Goal: Task Accomplishment & Management: Use online tool/utility

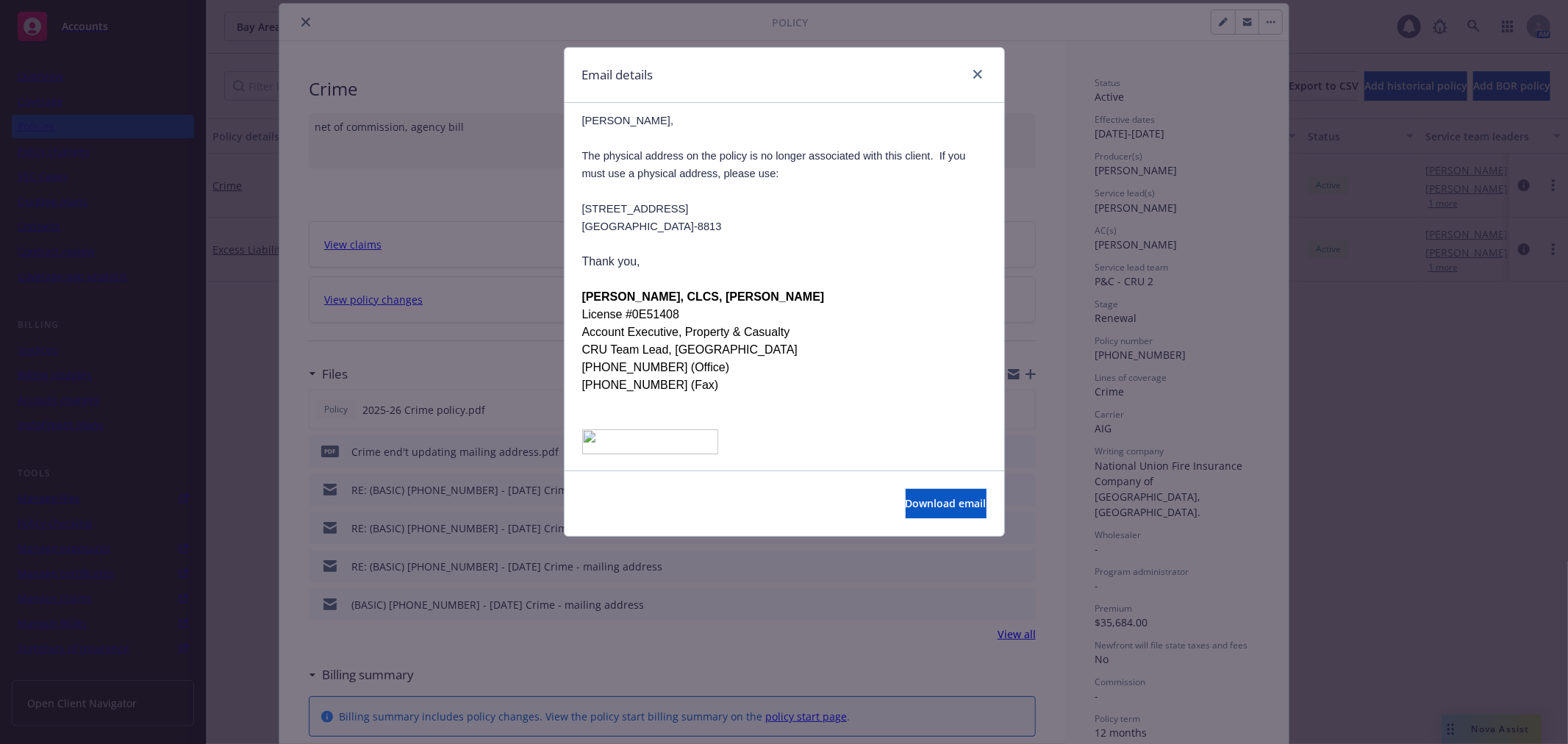
scroll to position [736, 0]
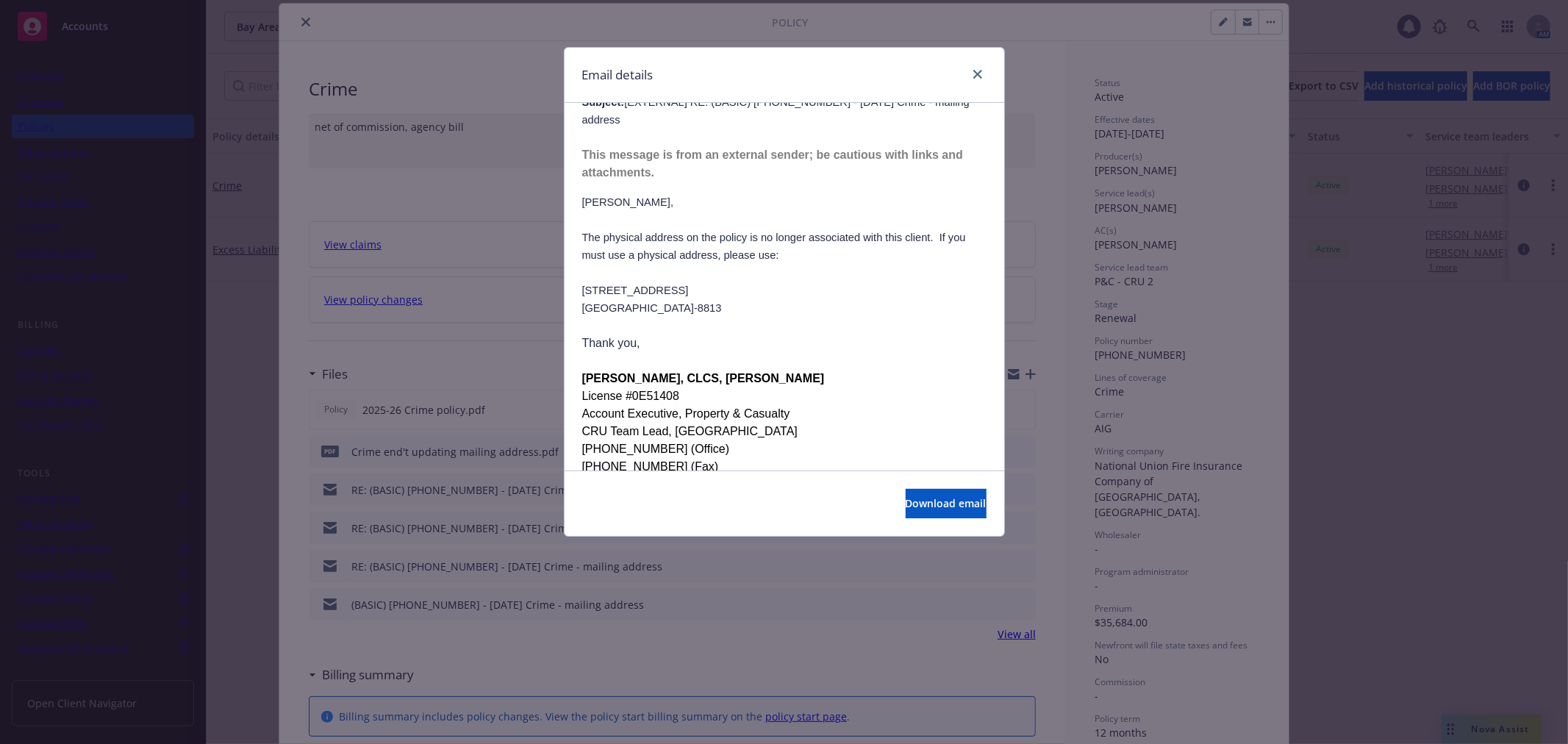
click at [588, 232] on span "The physical address on the policy is no longer associated with this client. If…" at bounding box center [774, 246] width 383 height 29
drag, startPoint x: 588, startPoint y: 152, endPoint x: 709, endPoint y: 211, distance: 134.6
copy div "physical address, please use: 75 Iron Point Circle, Suite #175 Rancho Cordova, …"
click at [976, 70] on icon "close" at bounding box center [977, 74] width 8 height 8
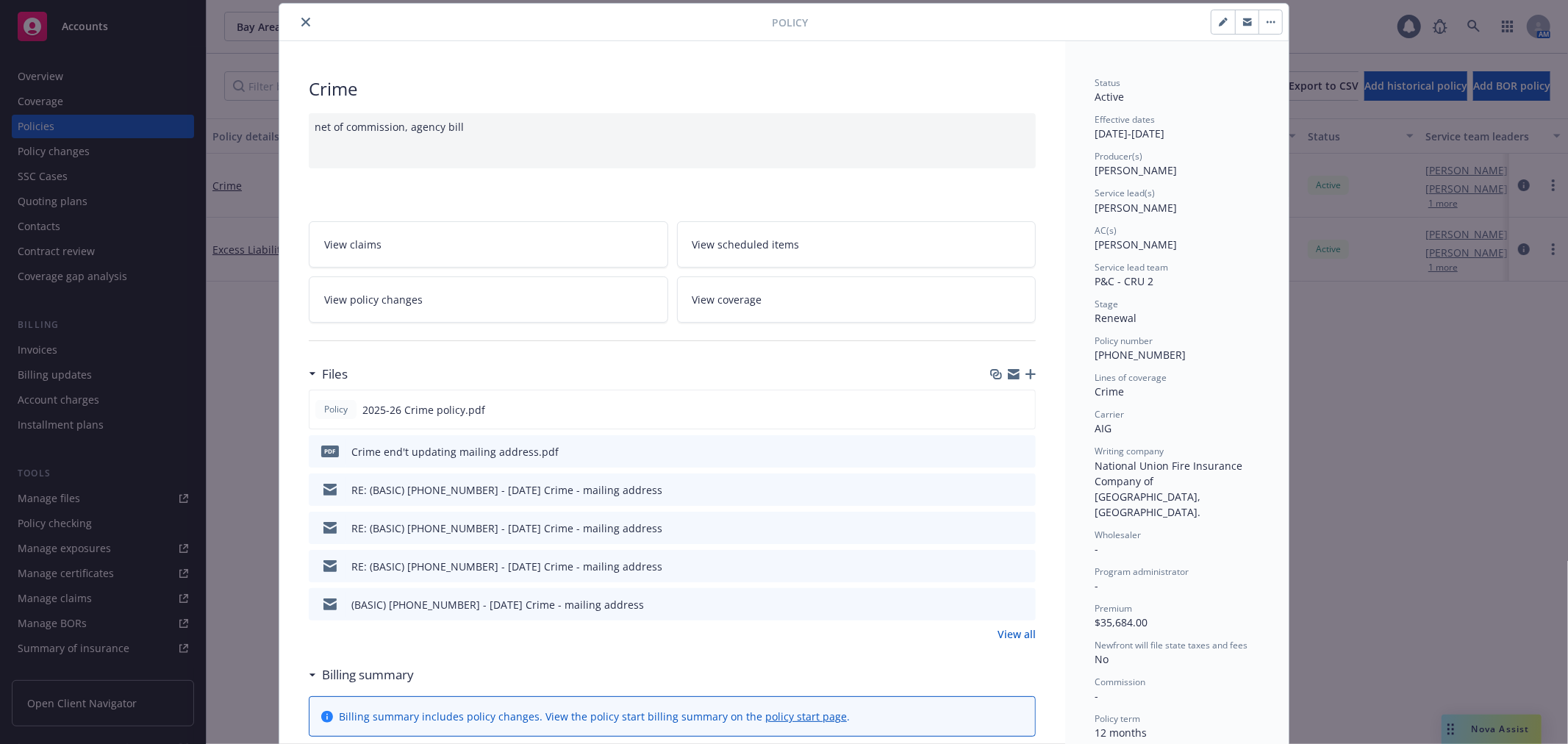
click at [683, 127] on div "net of commission, agency bill" at bounding box center [672, 140] width 727 height 55
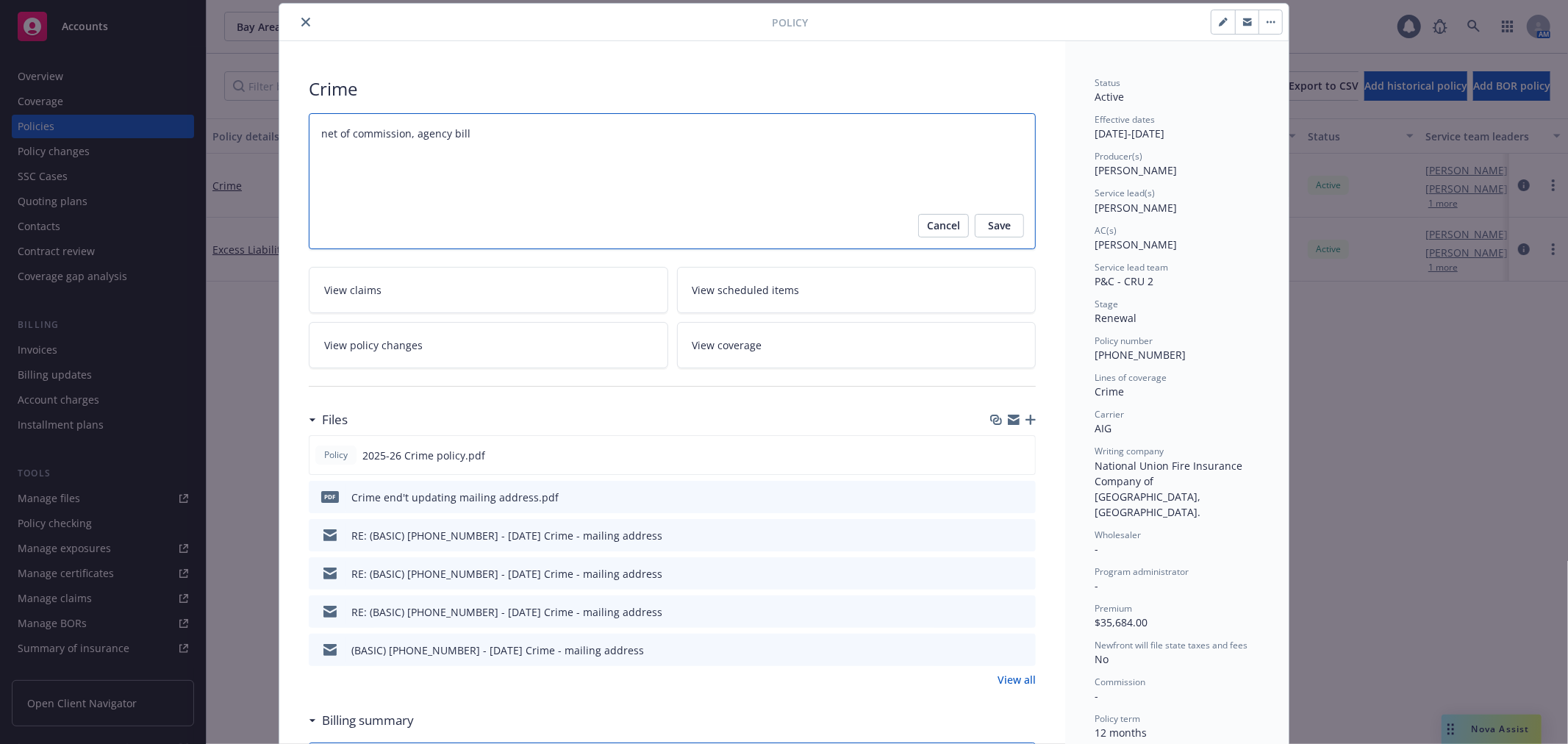
click at [683, 127] on textarea "net of commission, agency bill" at bounding box center [672, 181] width 727 height 136
type textarea "x"
type textarea "net of commission, agency bill"
type textarea "x"
type textarea "net of commission, agency bill c"
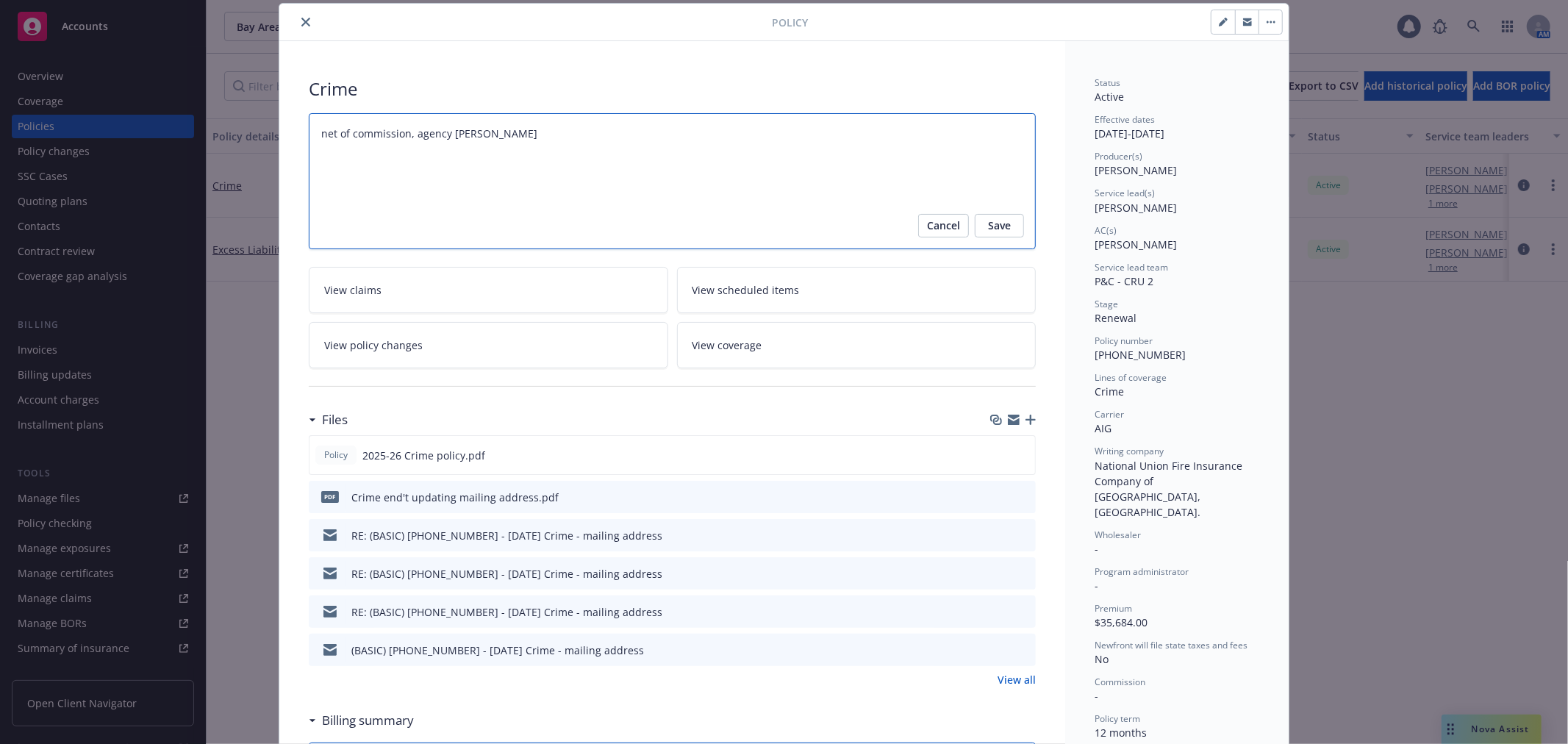
type textarea "x"
type textarea "net of commission, agency bill ca"
type textarea "x"
type textarea "net of commission, agency bill car"
type textarea "x"
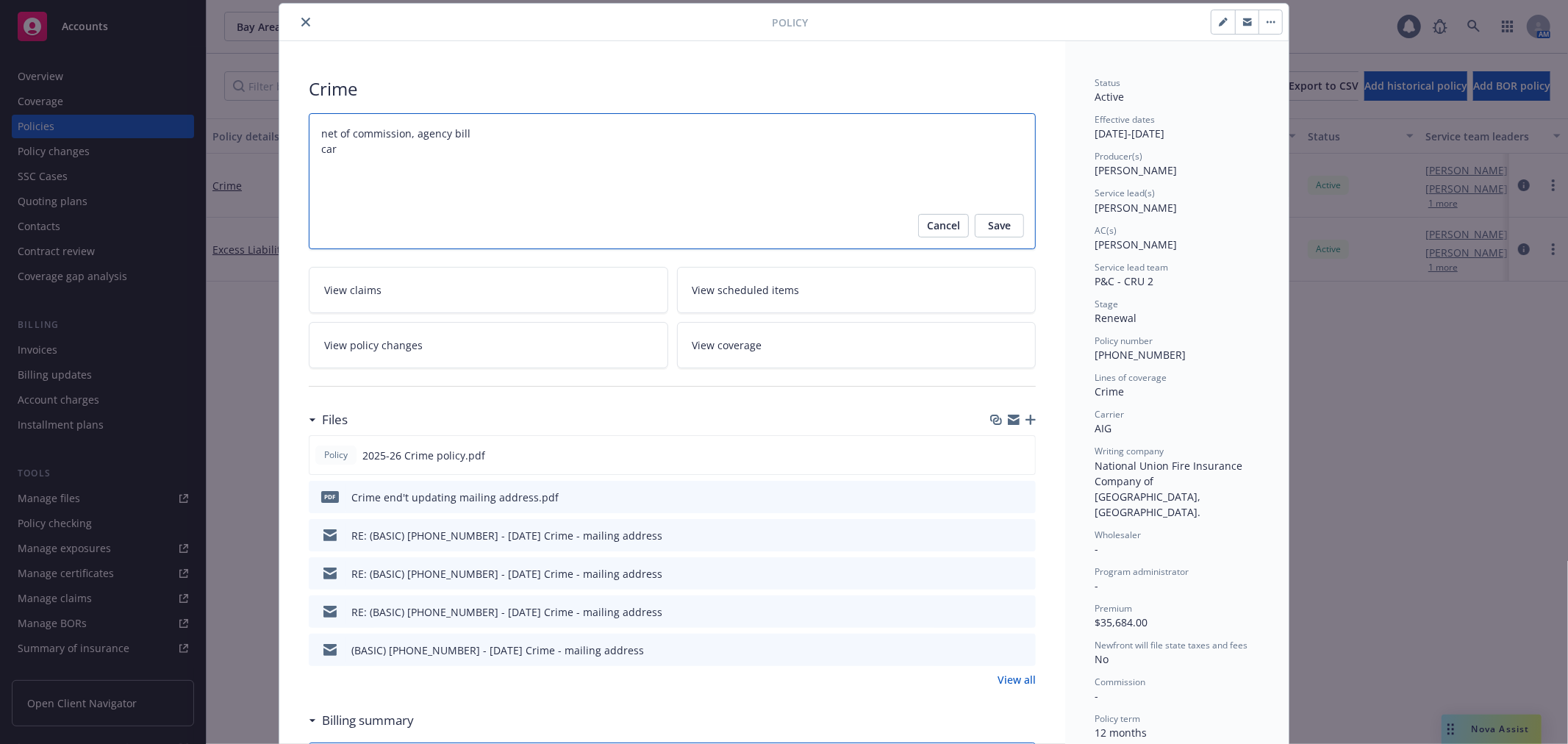
type textarea "net of commission, agency bill carr"
type textarea "x"
type textarea "net of commission, agency bill carri"
type textarea "x"
type textarea "net of commission, agency bill carrie"
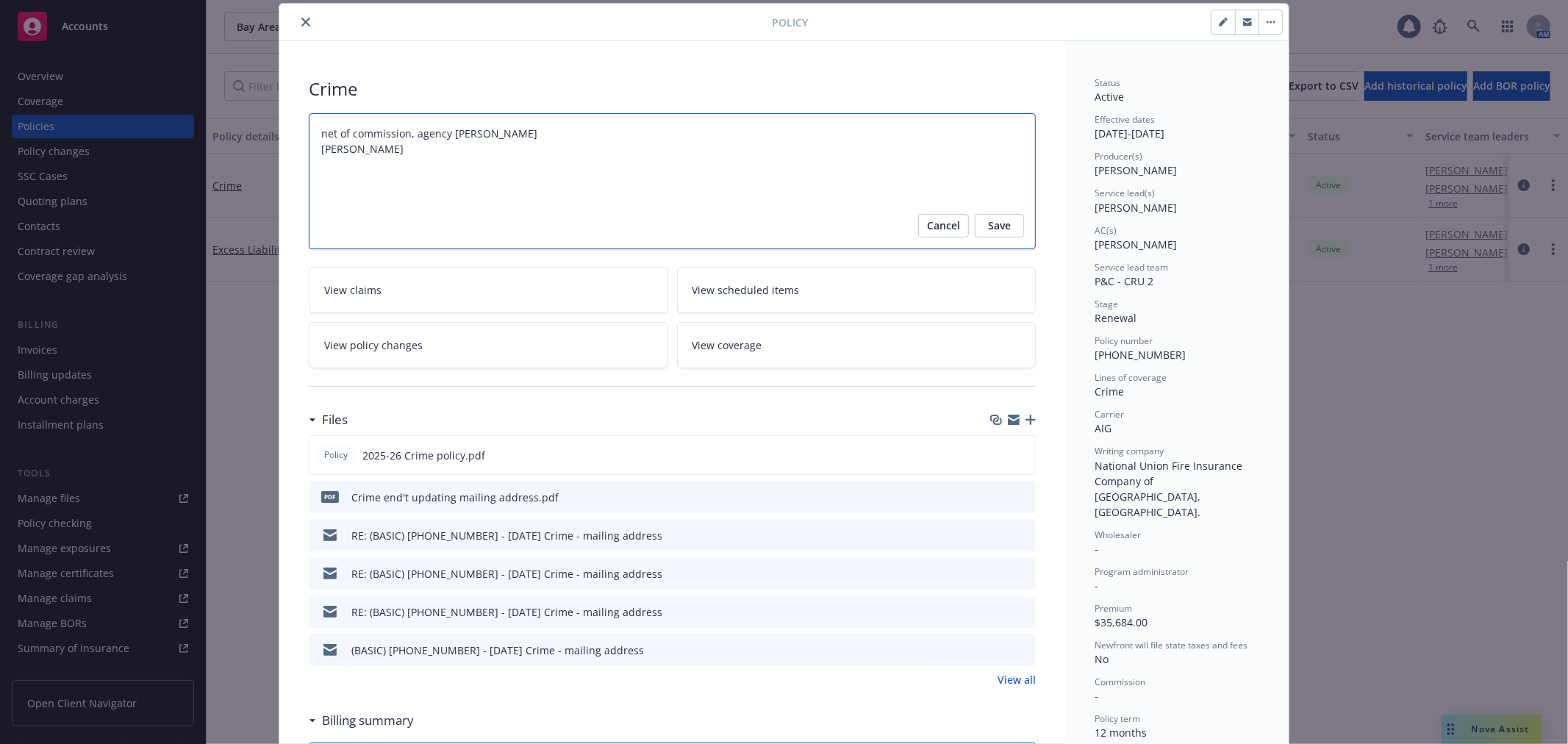
type textarea "x"
type textarea "net of commission, agency bill carrier"
type textarea "x"
type textarea "net of commission, agency bill carrier"
type textarea "x"
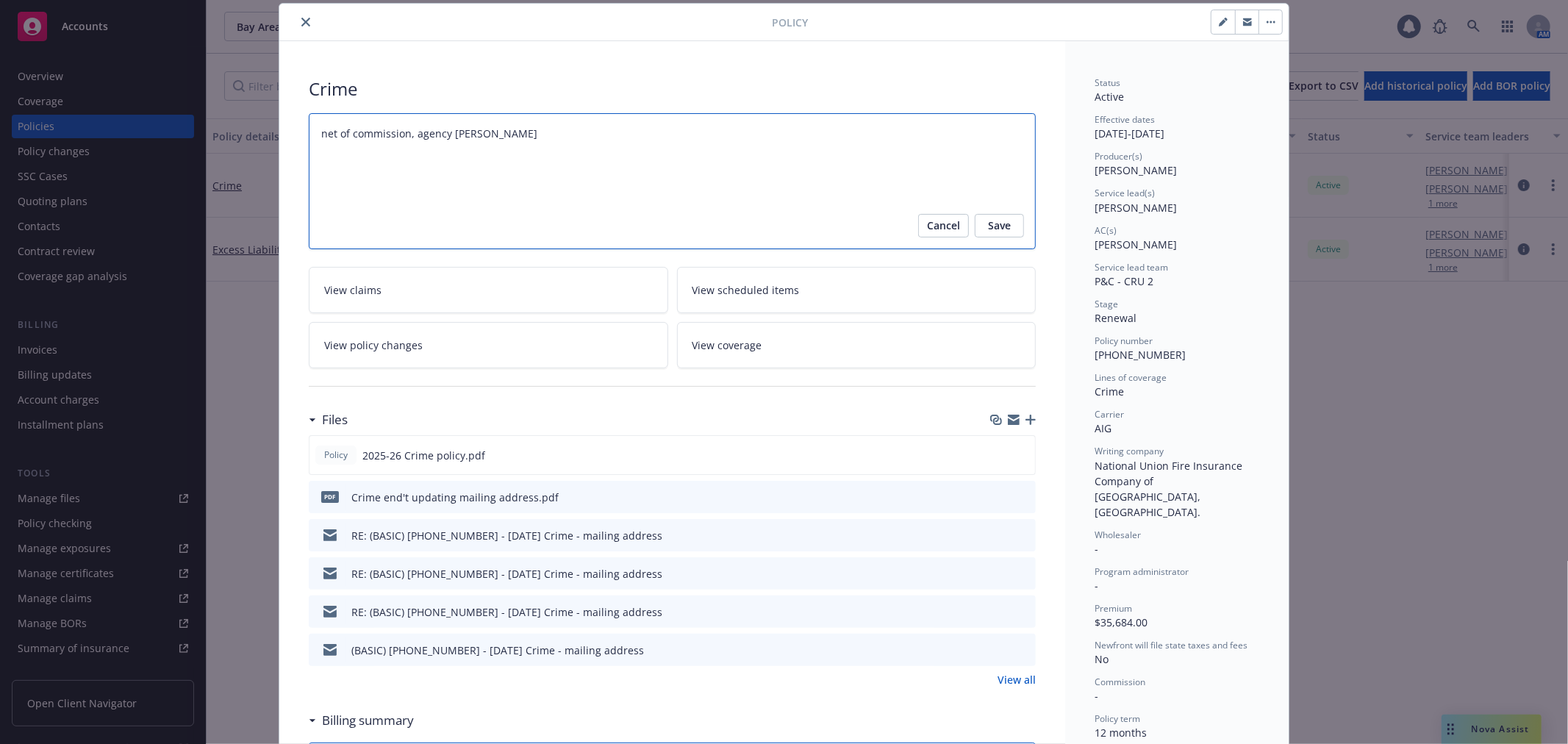
type textarea "net of commission, agency bill carrier c"
type textarea "x"
type textarea "net of commission, agency bill carrier ca"
type textarea "x"
type textarea "net of commission, agency bill carrier can"
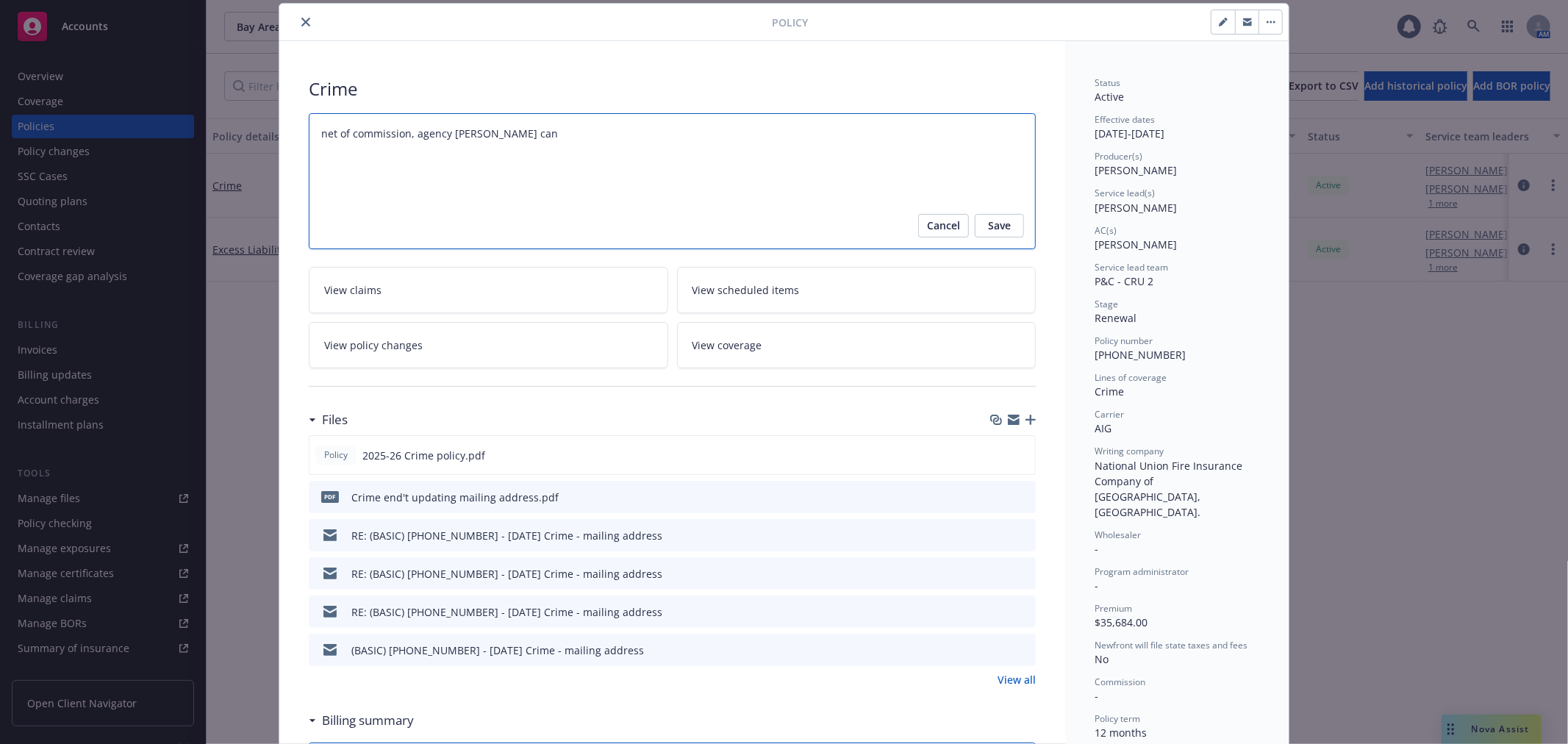
type textarea "x"
type textarea "net of commission, agency bill carrier cann"
type textarea "x"
type textarea "net of commission, agency bill carrier canno"
type textarea "x"
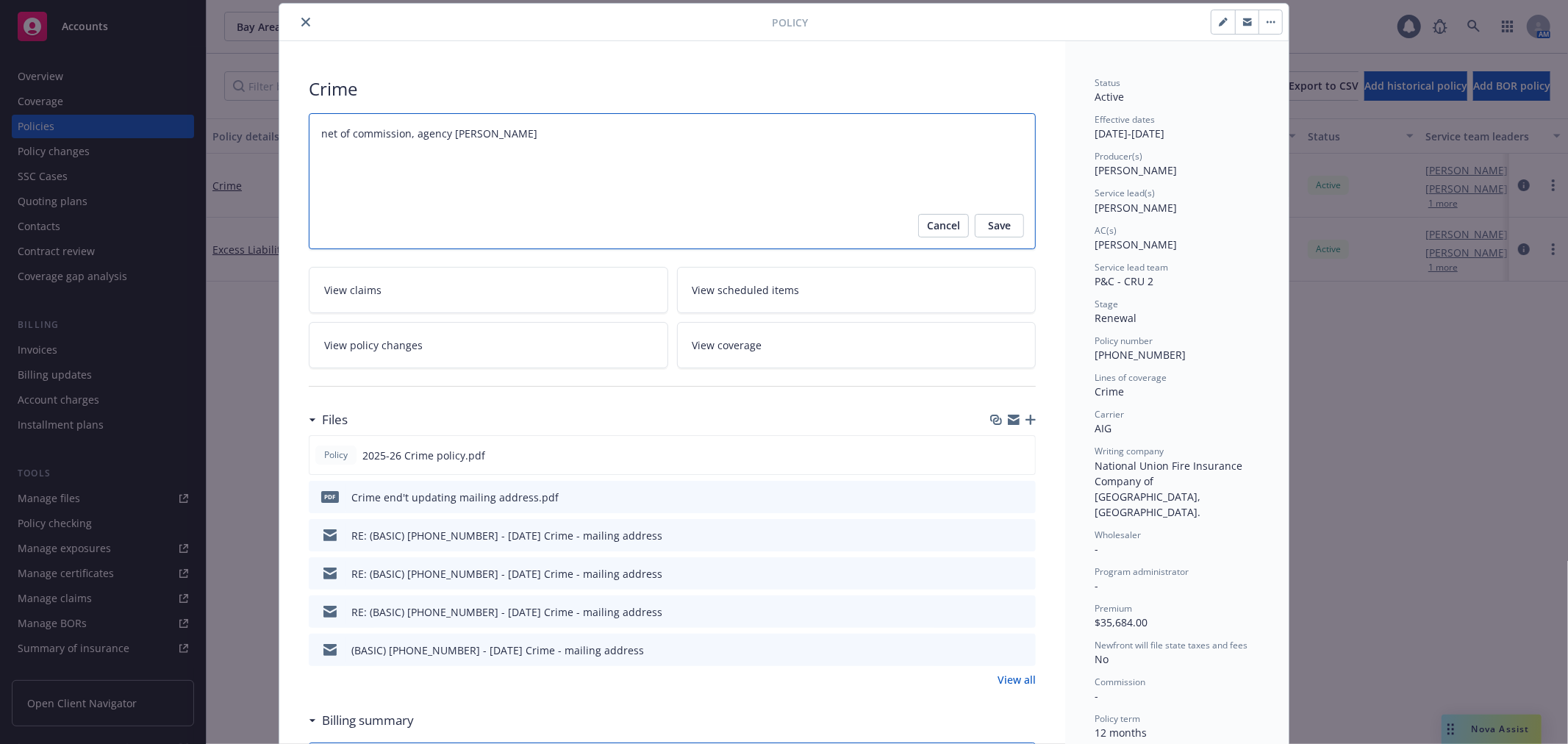
type textarea "net of commission, agency bill carrier cannot"
type textarea "x"
type textarea "net of commission, agency bill carrier cannot"
type textarea "x"
type textarea "net of commission, agency bill carrier cannot u"
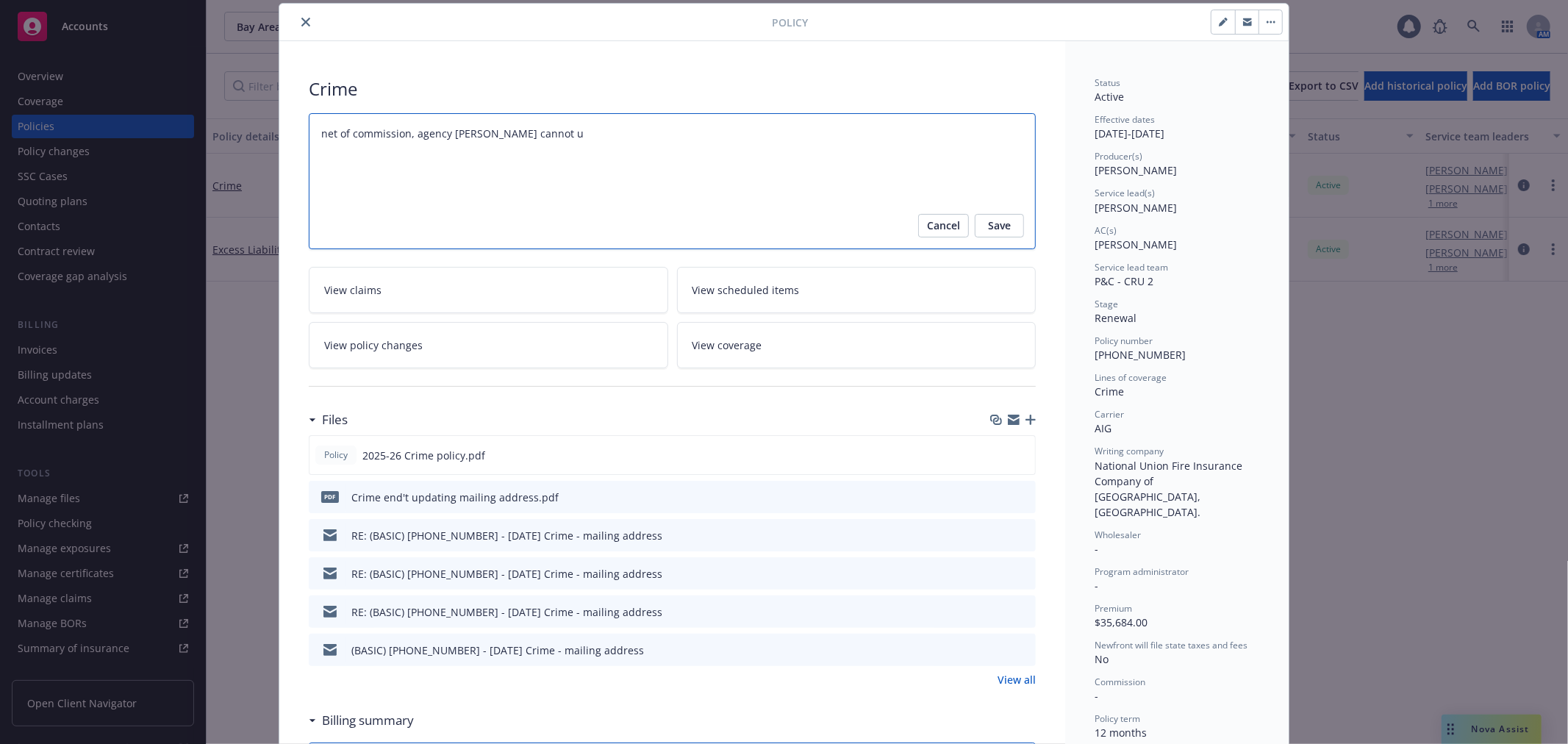
type textarea "x"
type textarea "net of commission, agency bill carrier cannot us"
type textarea "x"
type textarea "net of commission, agency bill carrier cannot use"
type textarea "x"
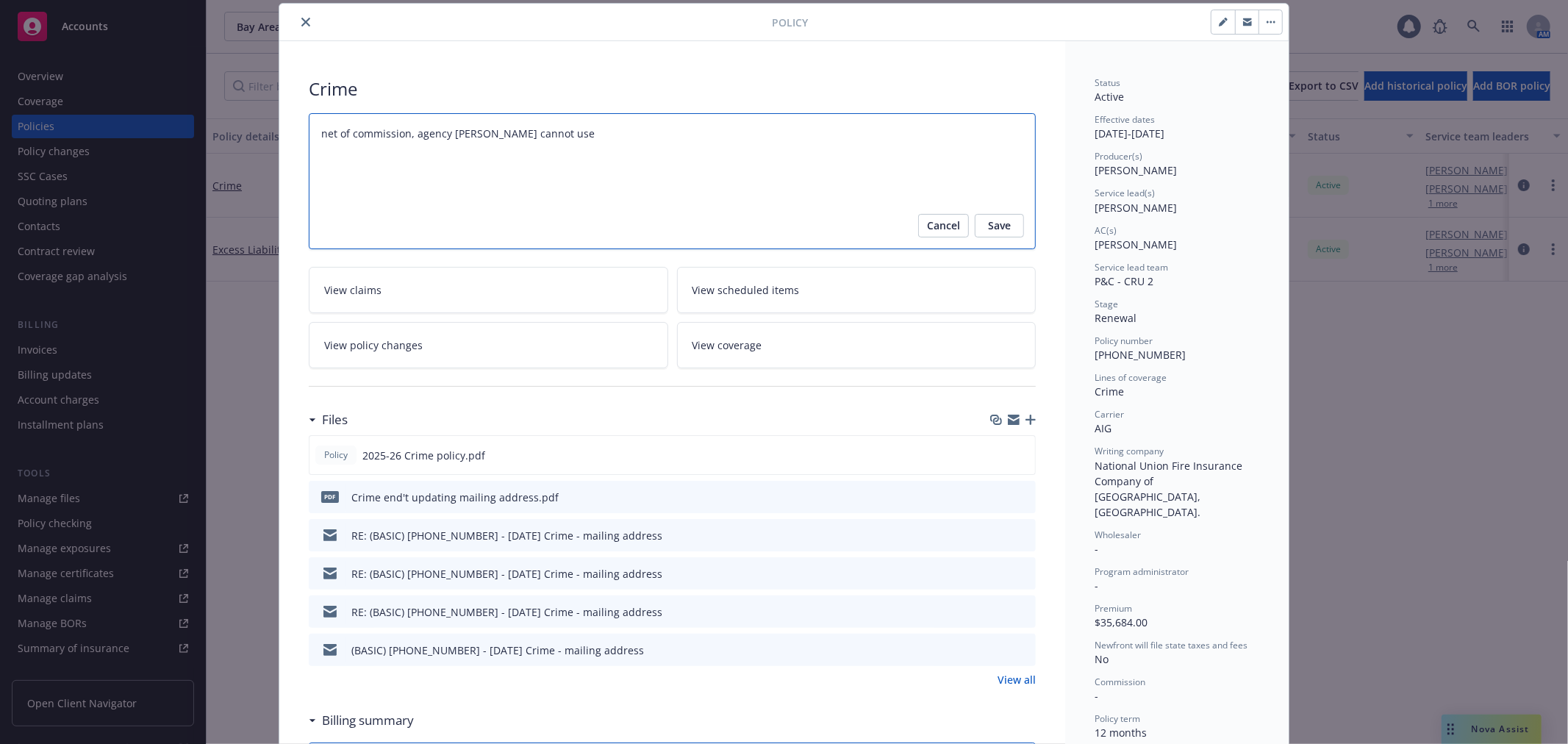
type textarea "net of commission, agency bill carrier cannot use"
type textarea "x"
type textarea "net of commission, agency bill carrier cannot use P"
type textarea "x"
type textarea "net of commission, agency bill carrier cannot use P"
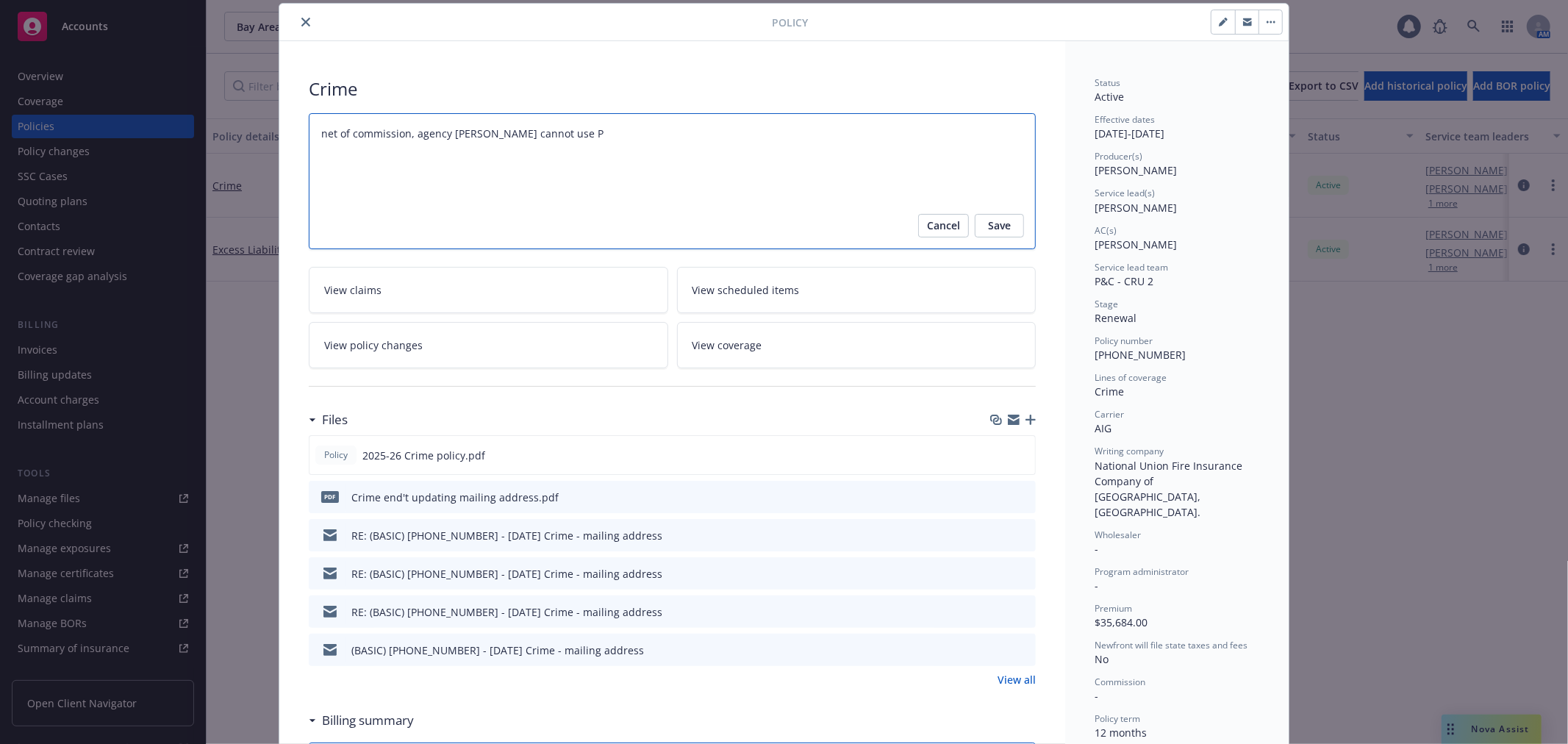
type textarea "x"
type textarea "net of commission, agency bill carrier cannot use P B"
type textarea "x"
type textarea "net of commission, agency bill carrier cannot use P Bo"
type textarea "x"
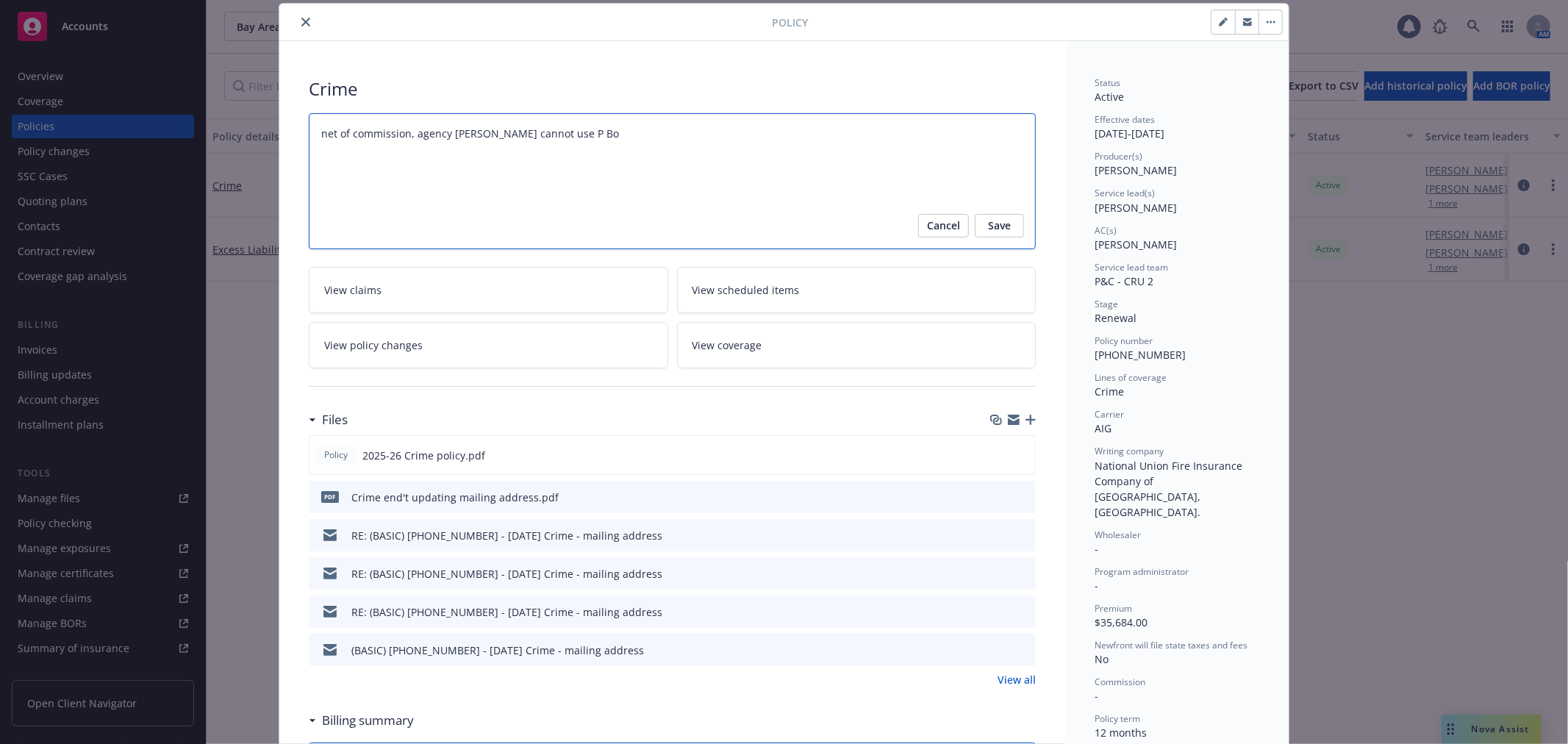
type textarea "net of commission, agency bill carrier cannot use P B"
type textarea "x"
type textarea "net of commission, agency bill carrier cannot use P"
type textarea "x"
type textarea "net of commission, agency bill carrier cannot use P"
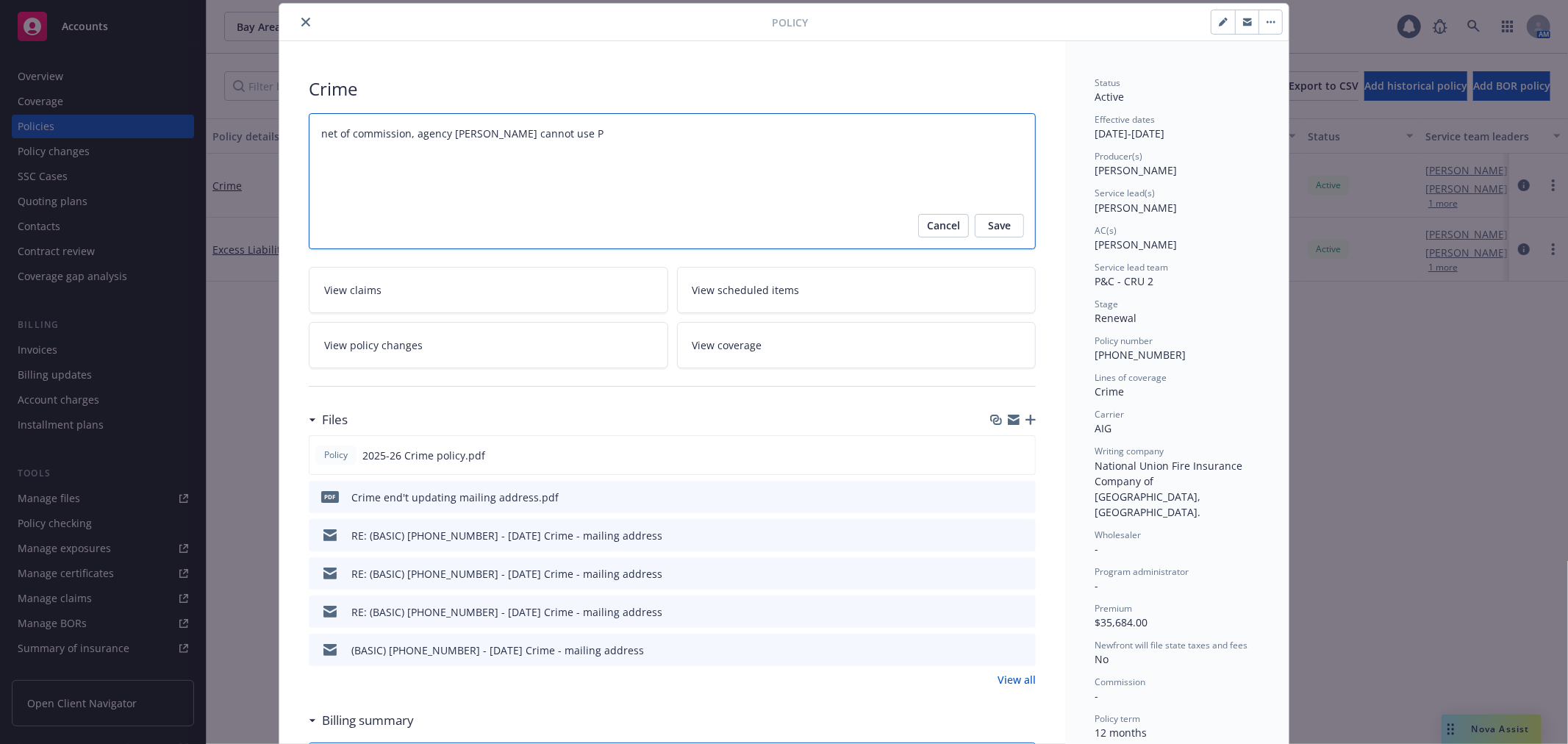
type textarea "x"
type textarea "net of commission, agency bill carrier cannot use PO"
type textarea "x"
type textarea "net of commission, agency bill carrier cannot use PO"
type textarea "x"
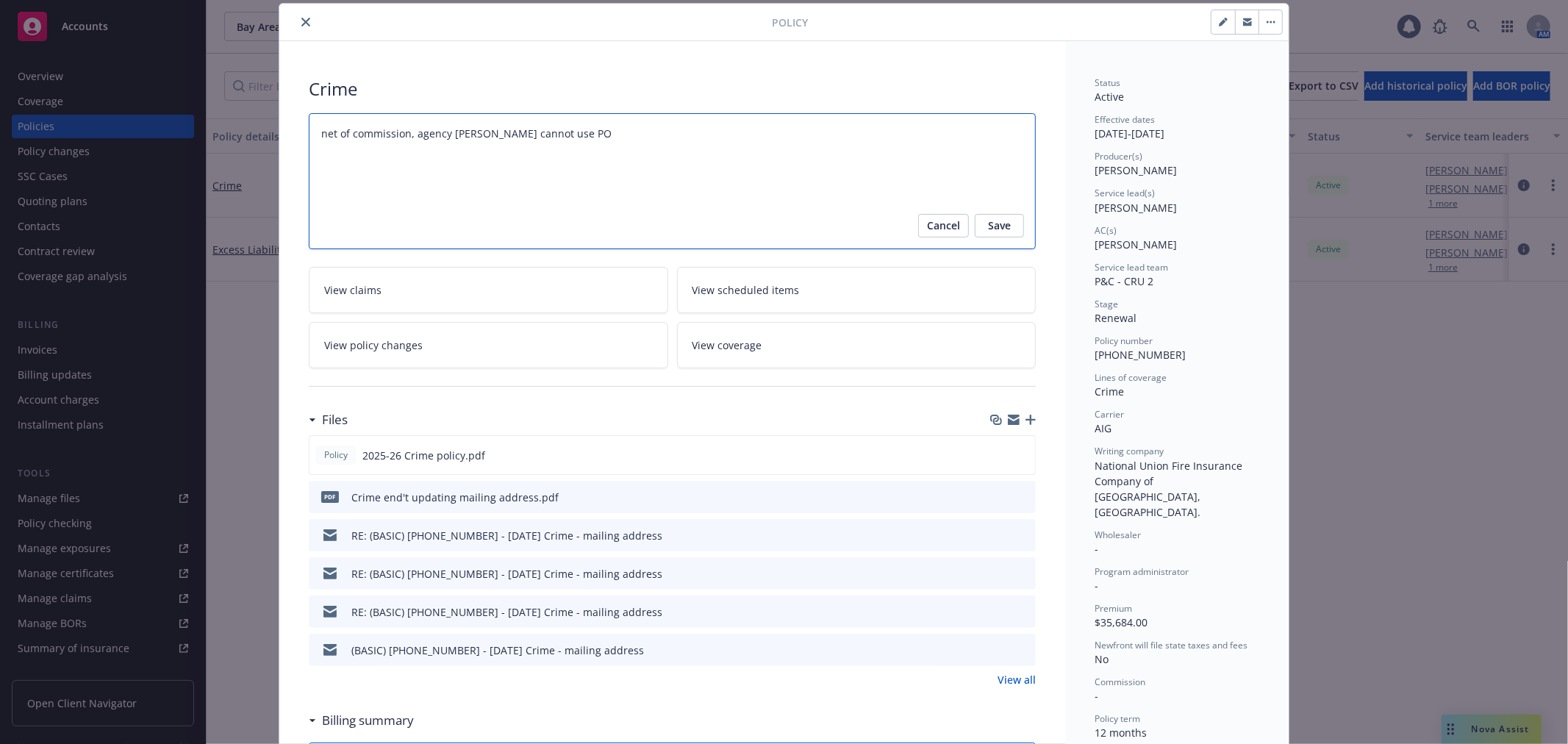
type textarea "net of commission, agency bill carrier cannot use PO b"
type textarea "x"
type textarea "net of commission, agency bill carrier cannot use PO bo"
type textarea "x"
type textarea "net of commission, agency bill carrier cannot use PO bos"
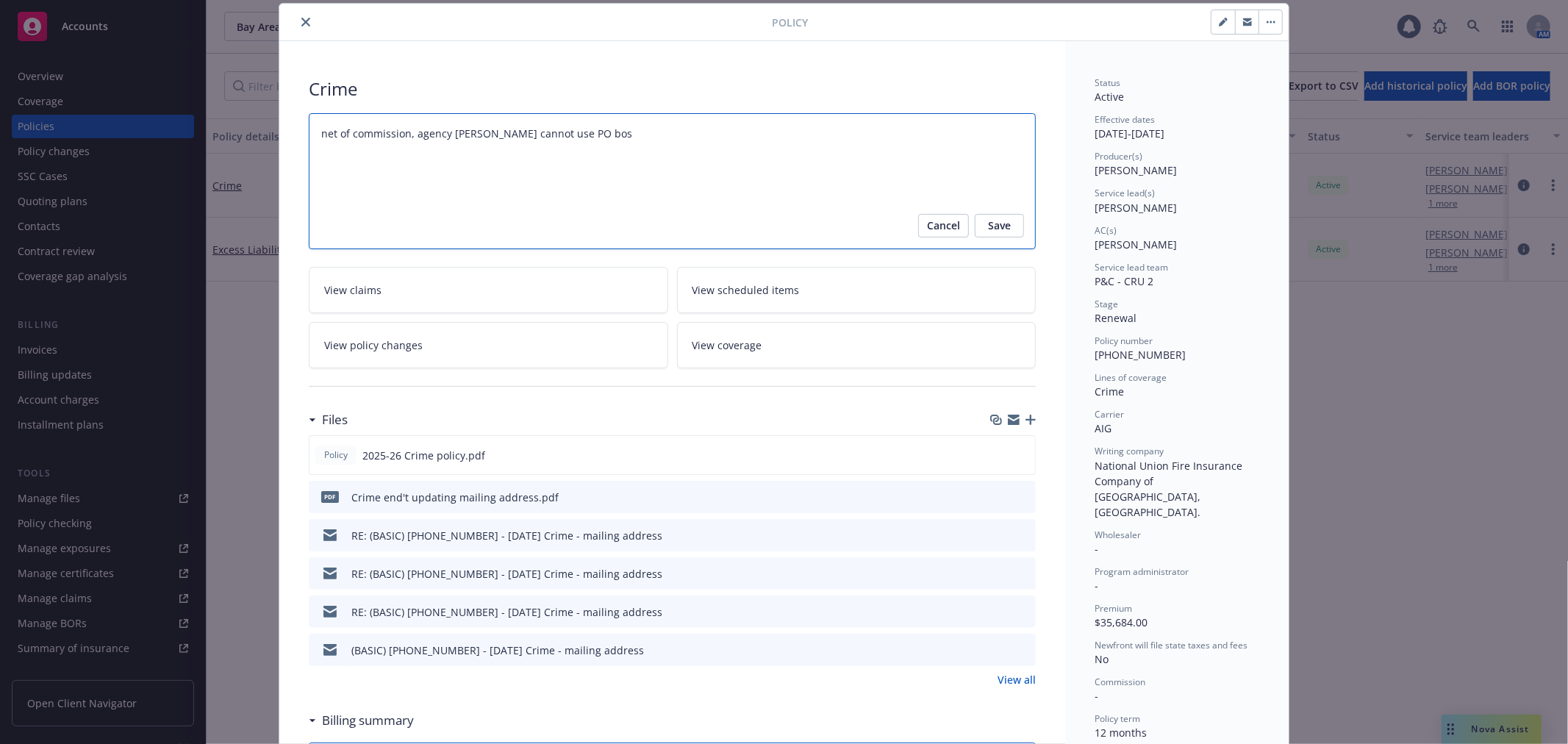
type textarea "x"
type textarea "net of commission, agency bill carrier cannot use PO bo"
type textarea "x"
type textarea "net of commission, agency bill carrier cannot use PO box"
type textarea "x"
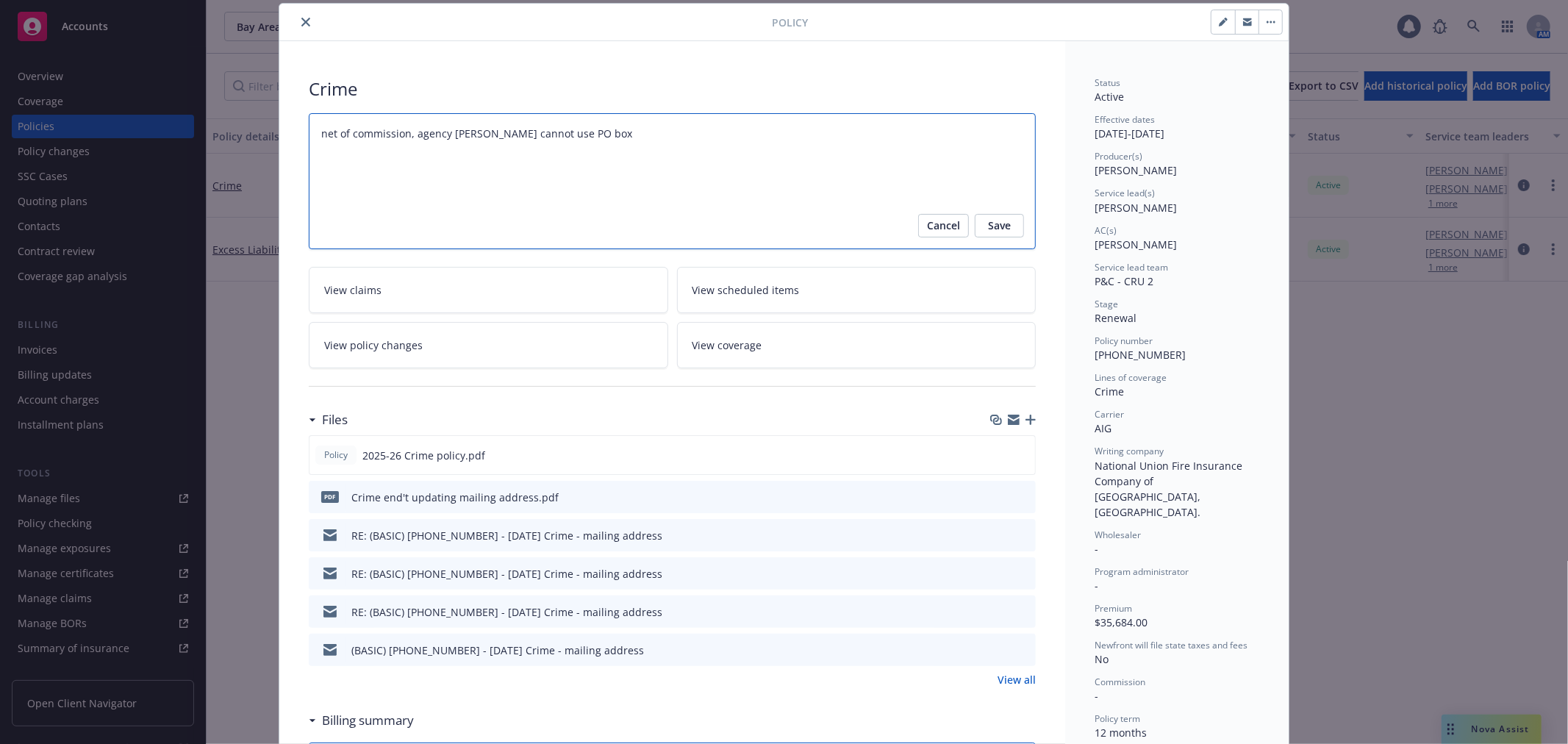
type textarea "net of commission, agency bill carrier cannot use PO box"
type textarea "x"
type textarea "net of commission, agency bill carrier cannot use PO box a"
type textarea "x"
type textarea "net of commission, agency bill carrier cannot use PO box ad"
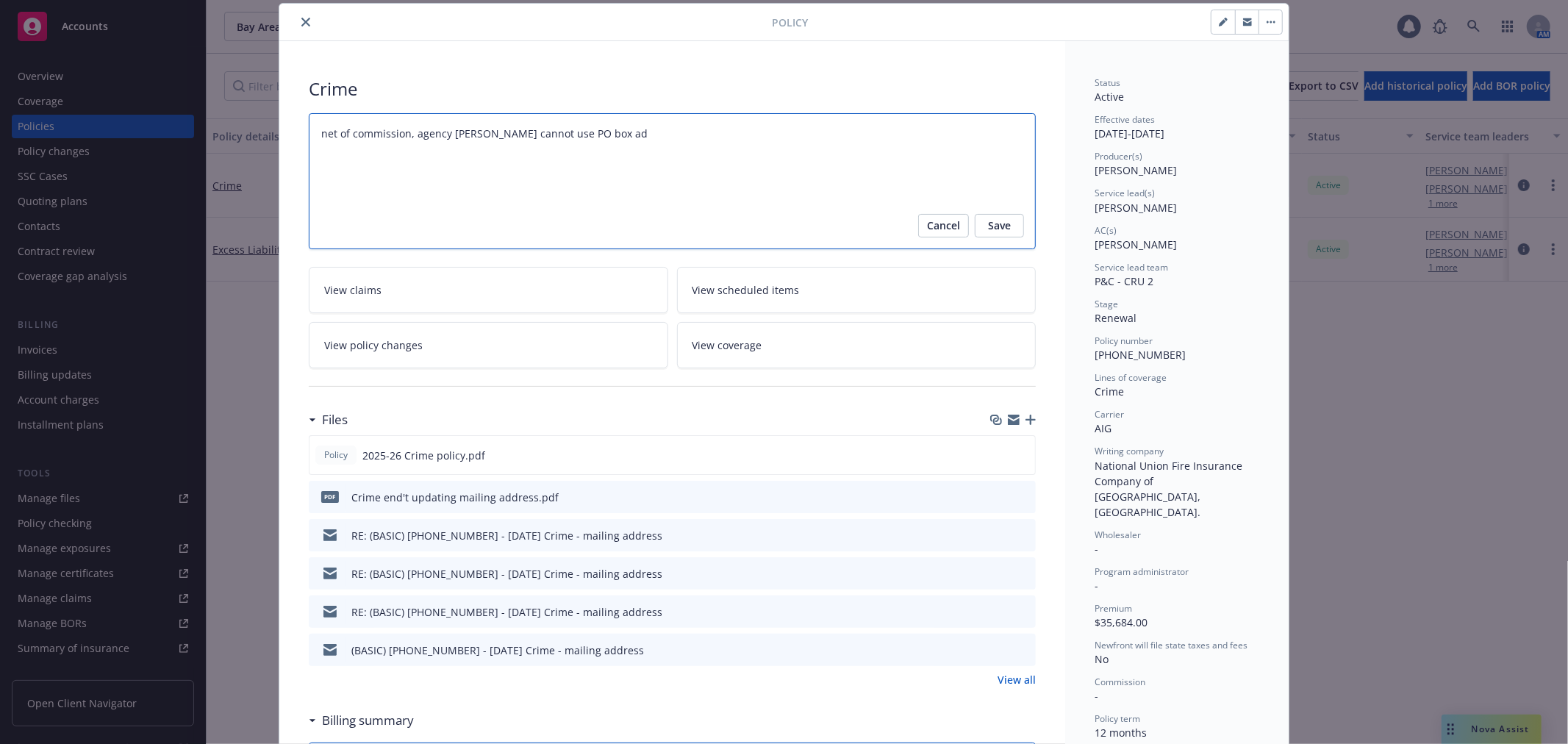
type textarea "x"
type textarea "net of commission, agency bill carrier cannot use PO box add"
type textarea "x"
type textarea "net of commission, agency bill carrier cannot use PO box addr"
type textarea "x"
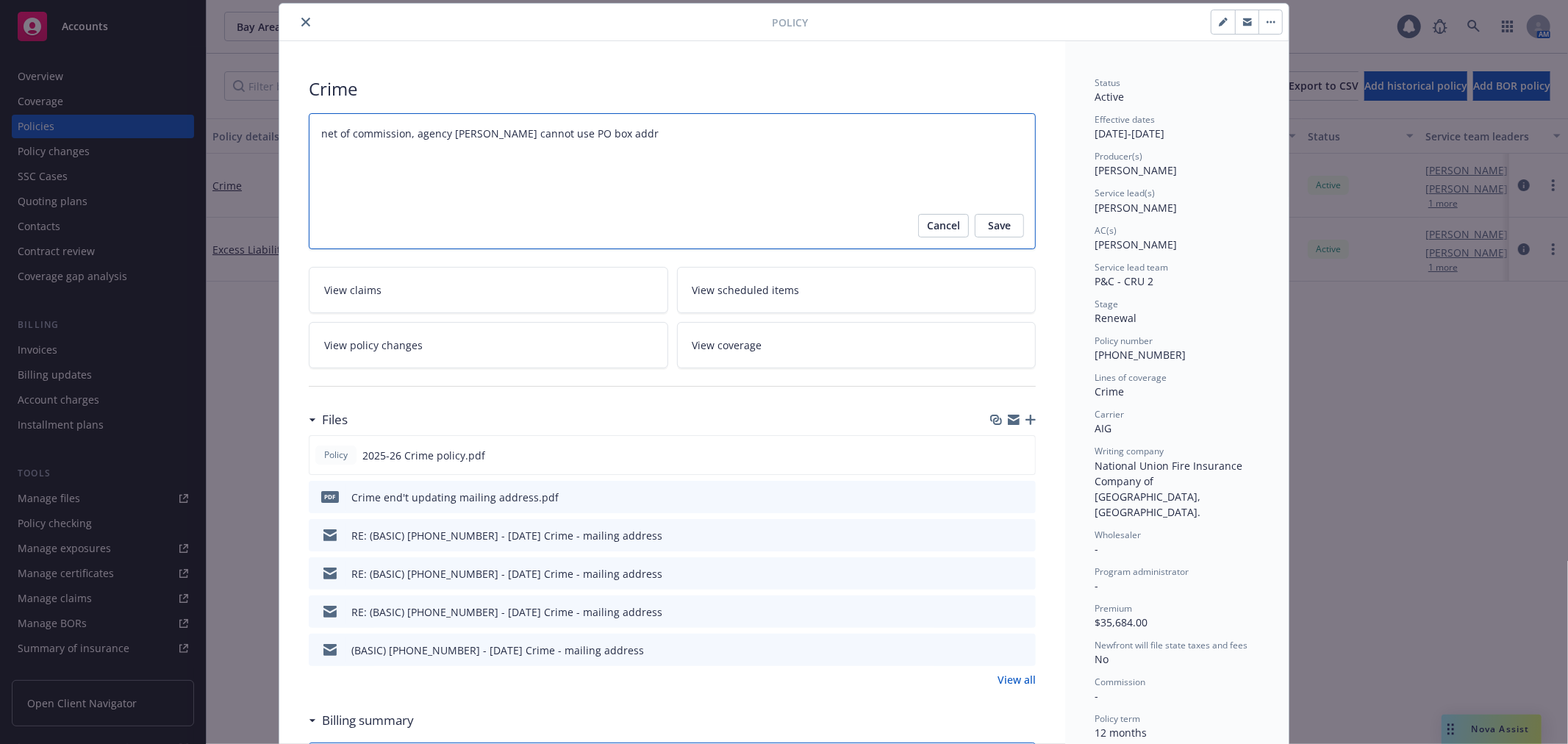
type textarea "net of commission, agency bill carrier cannot use PO box addre"
type textarea "x"
type textarea "net of commission, agency bill carrier cannot use PO box addres"
type textarea "x"
type textarea "net of commission, agency bill carrier cannot use PO box address"
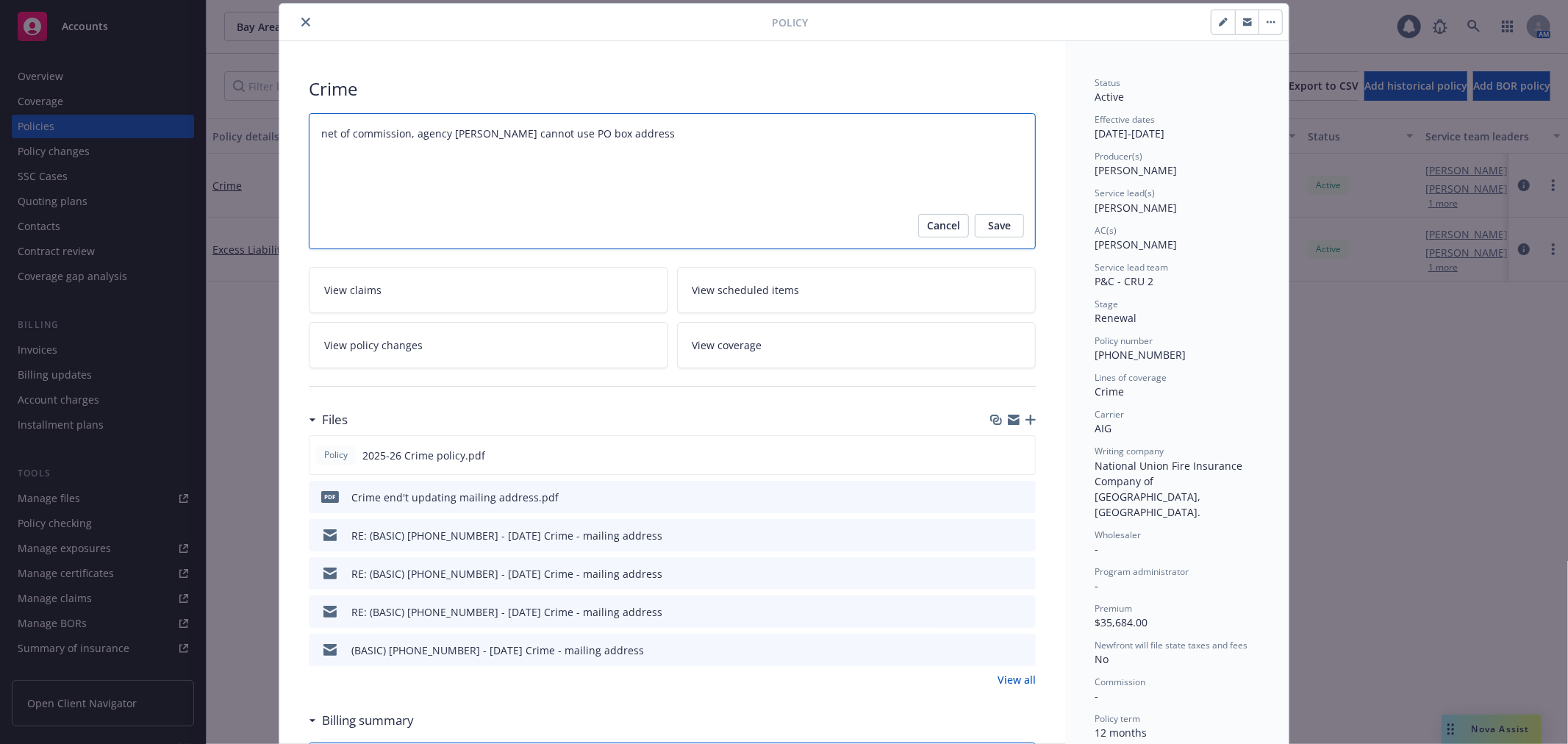
type textarea "x"
type textarea "net of commission, agency bill carrier cannot use PO box address,"
type textarea "x"
type textarea "net of commission, agency bill carrier cannot use PO box address,"
type textarea "x"
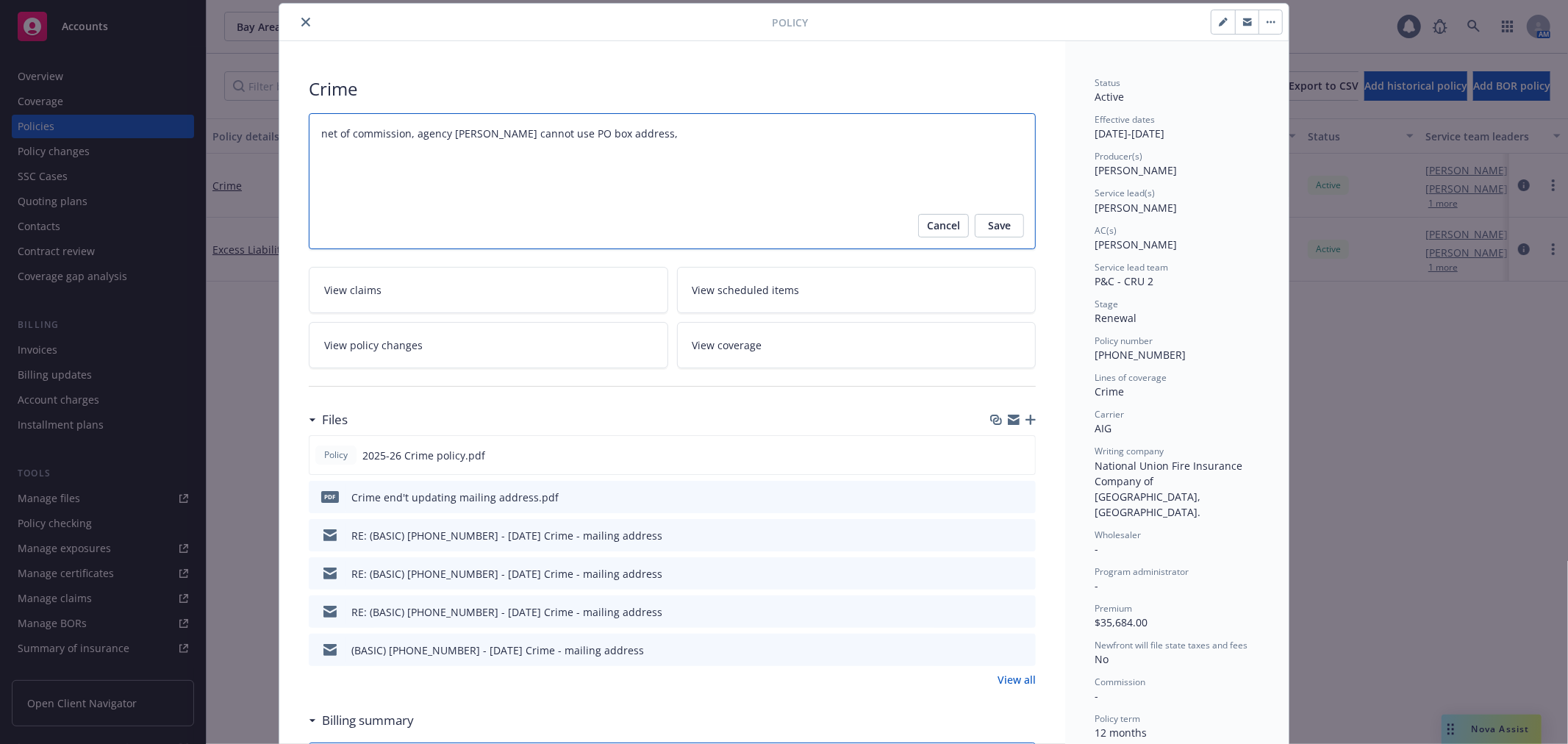
type textarea "net of commission, agency bill carrier cannot use PO box address, u"
type textarea "x"
type textarea "net of commission, agency bill carrier cannot use PO box address, us"
type textarea "x"
type textarea "net of commission, agency bill carrier cannot use PO box address, use"
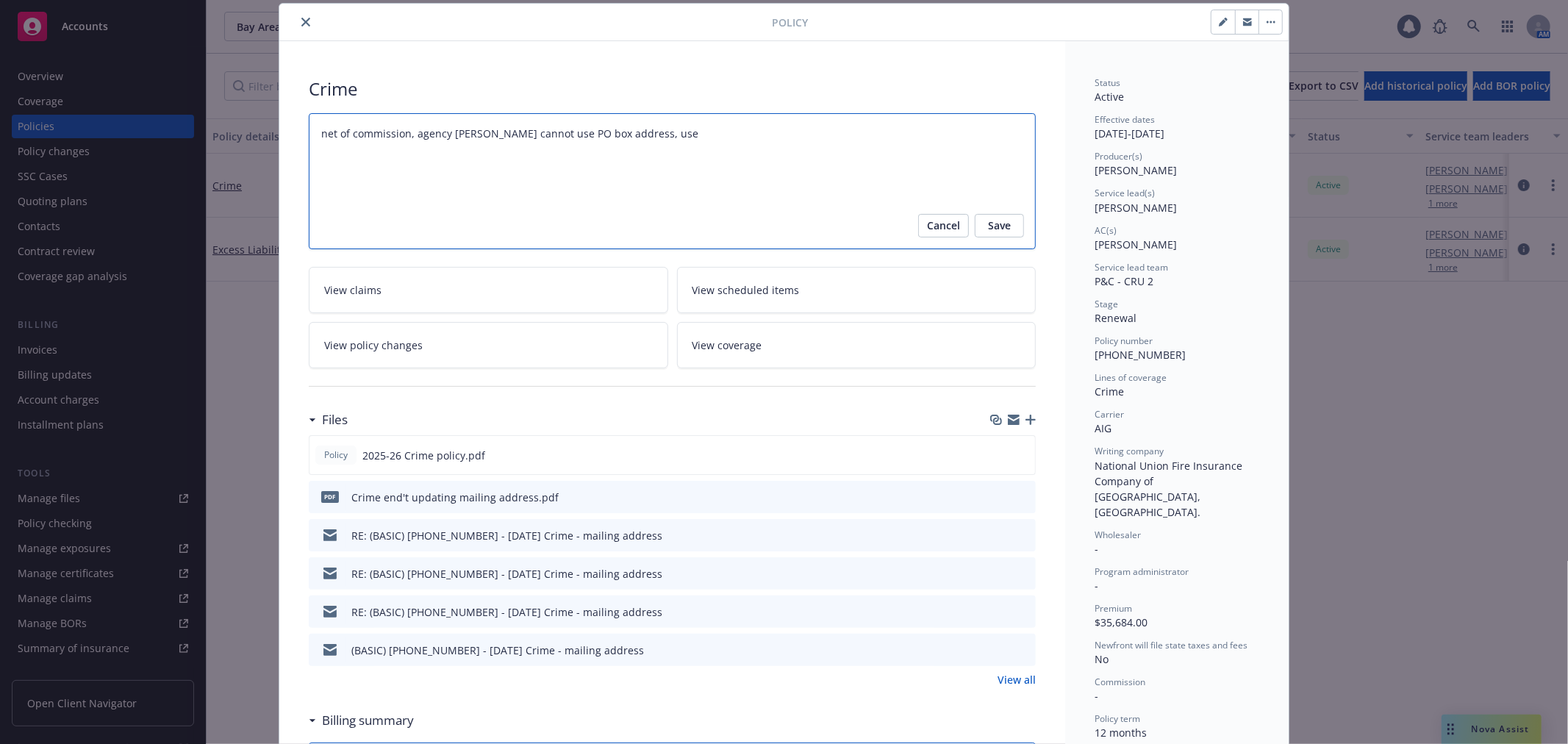
type textarea "x"
type textarea "net of commission, agency bill carrier cannot use PO box address, used"
type textarea "x"
type textarea "net of commission, agency bill carrier cannot use PO box address, used"
paste textarea "physical address, please use: 75 Iron Point Circle, Suite #175 Rancho Cordova, …"
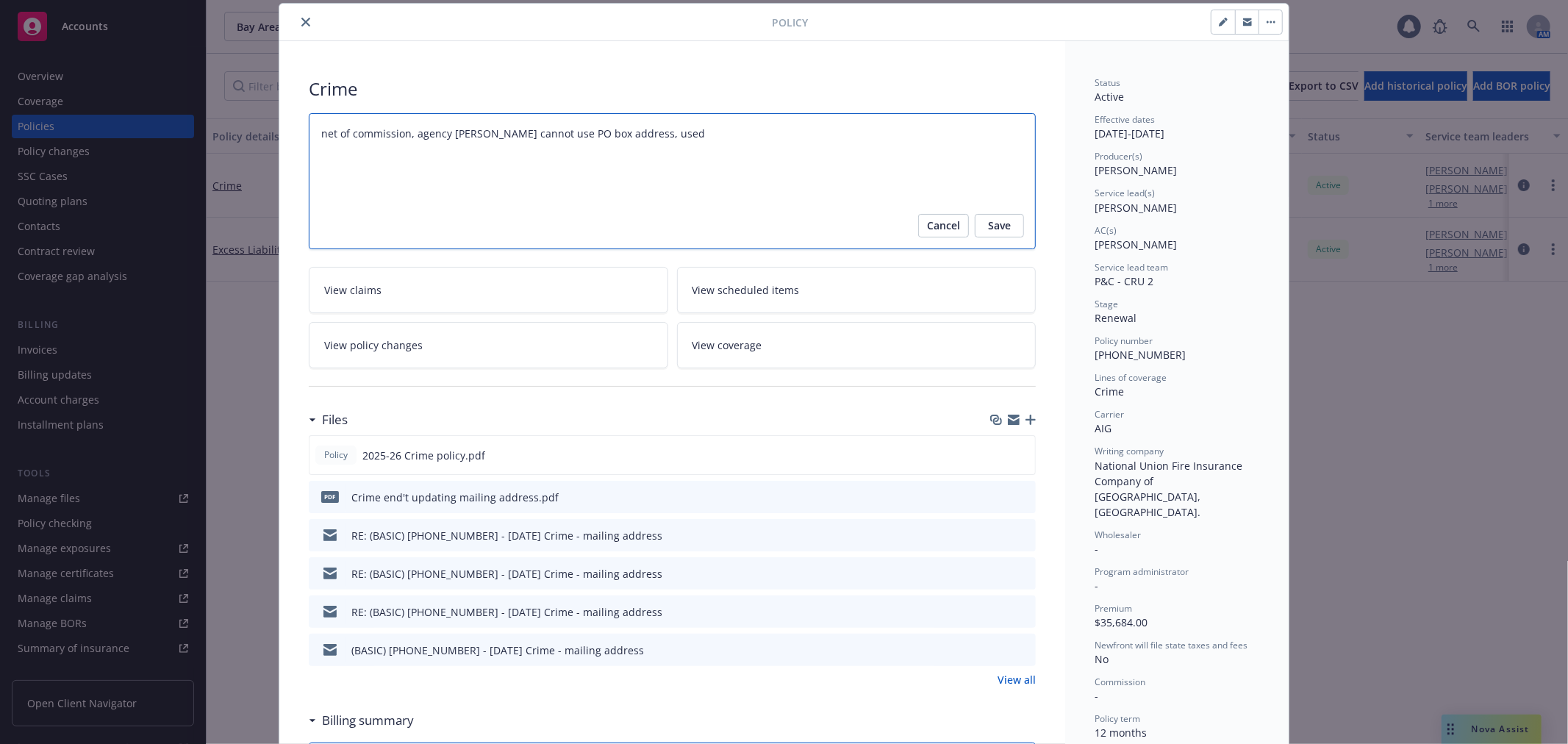
type textarea "x"
type textarea "net of commission, agency bill carrier cannot use PO box address, used physical…"
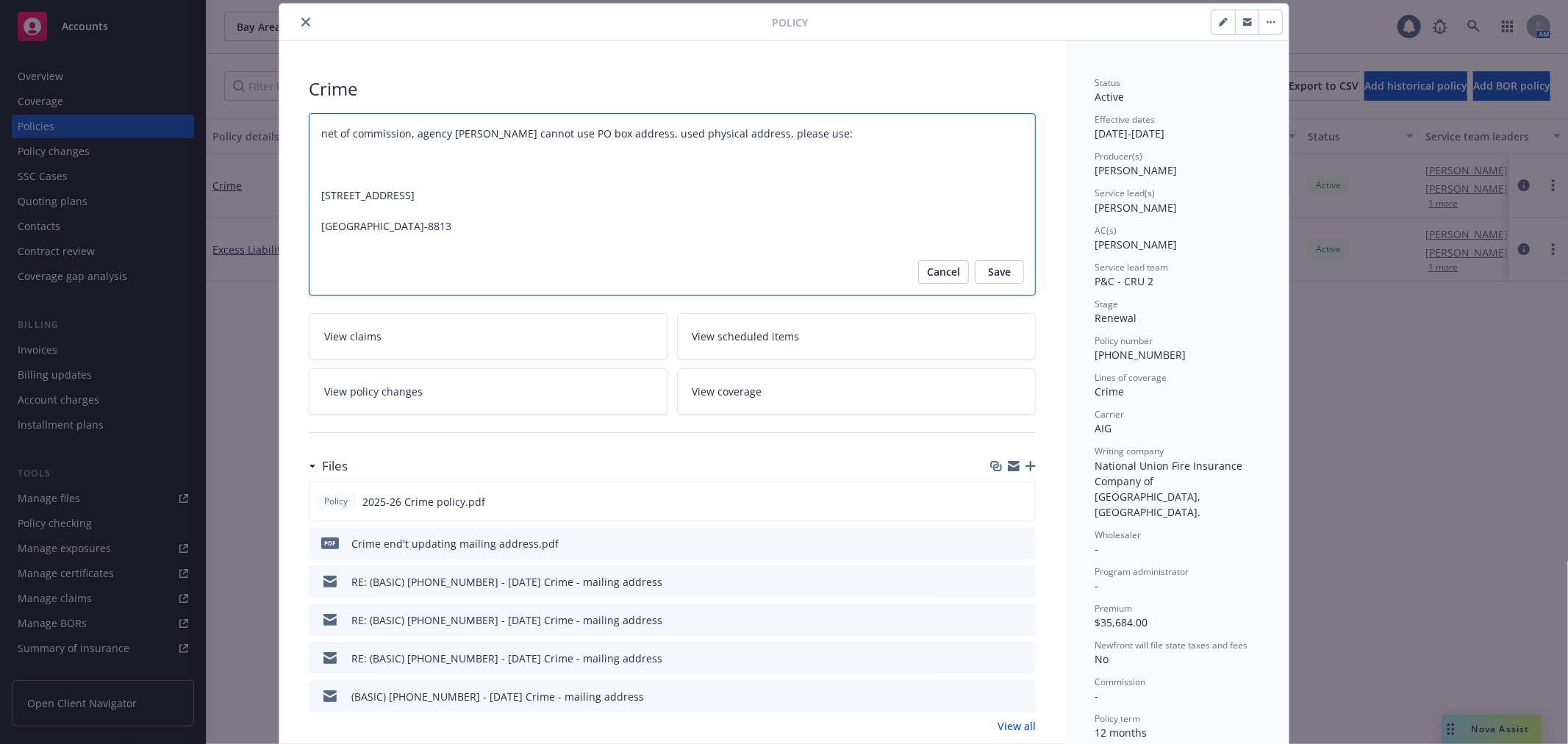
click at [663, 164] on textarea "net of commission, agency bill" at bounding box center [672, 205] width 727 height 182
type textarea "x"
type textarea "net of commission, agency bill carrier cannot use PO box address, used physical…"
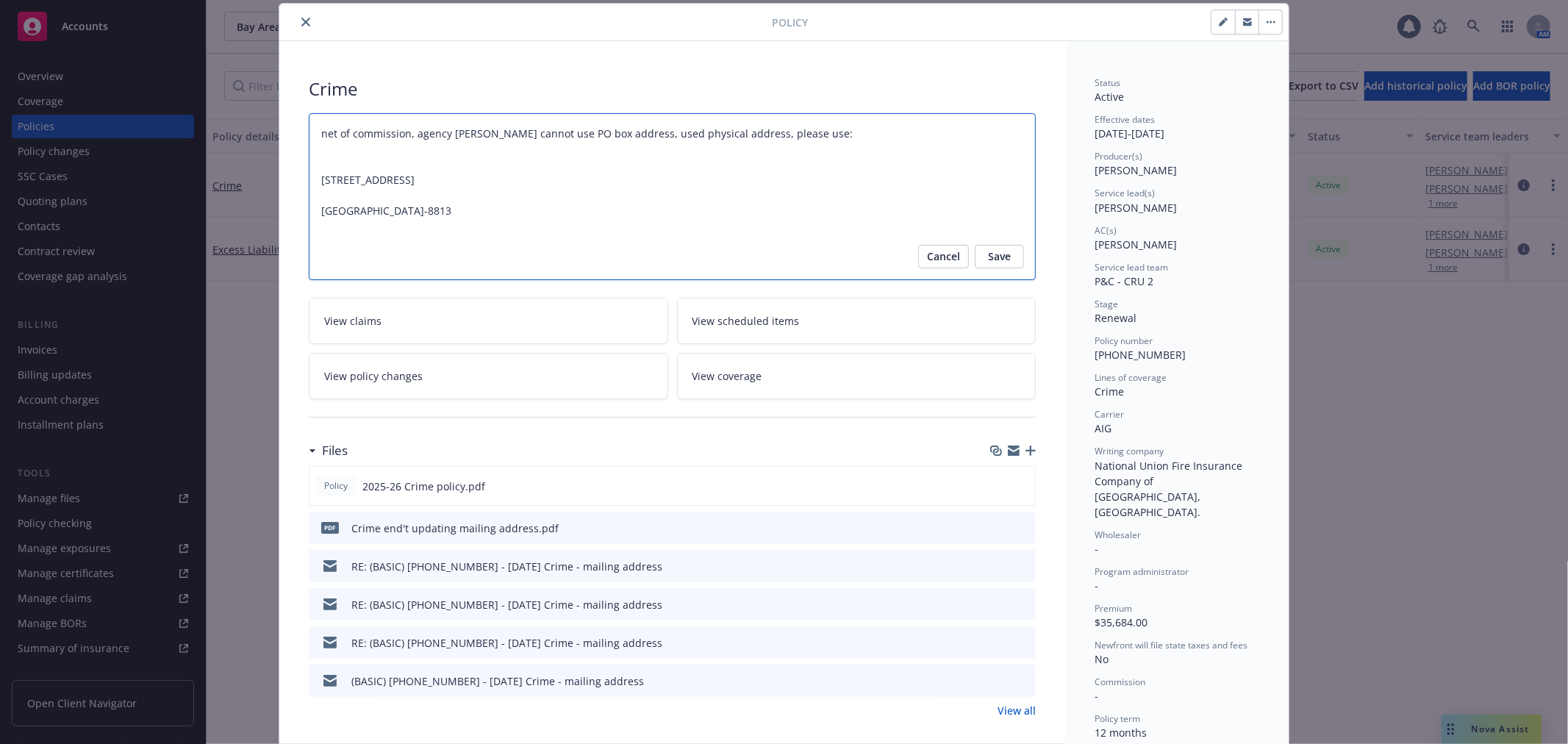
type textarea "x"
type textarea "net of commission, agency bill carrier cannot use PO box address, used physical…"
type textarea "x"
type textarea "net of commission, agency bill carrier cannot use PO box address, used physical…"
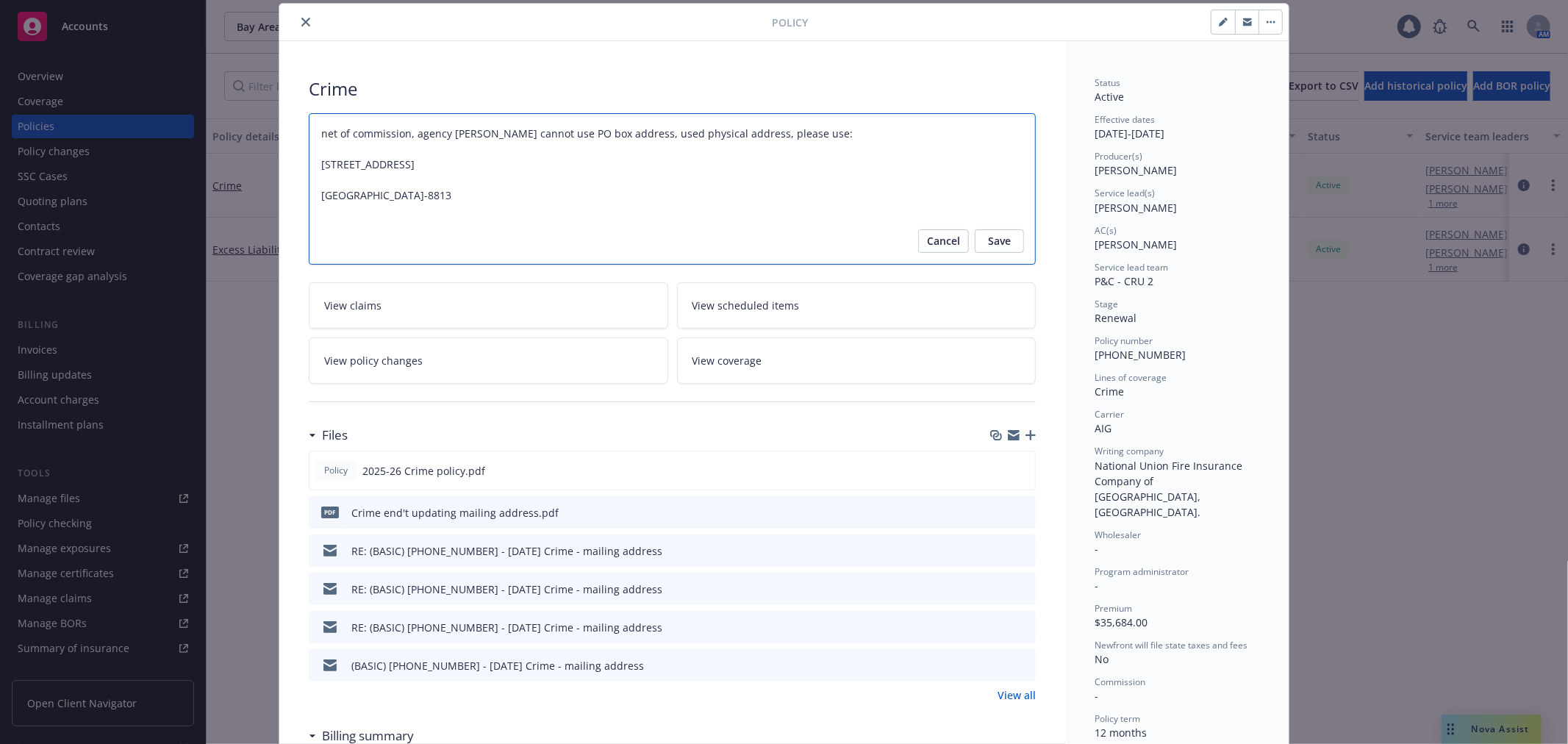
type textarea "x"
type textarea "net of commission, agency bill carrier cannot use PO box address, used physical…"
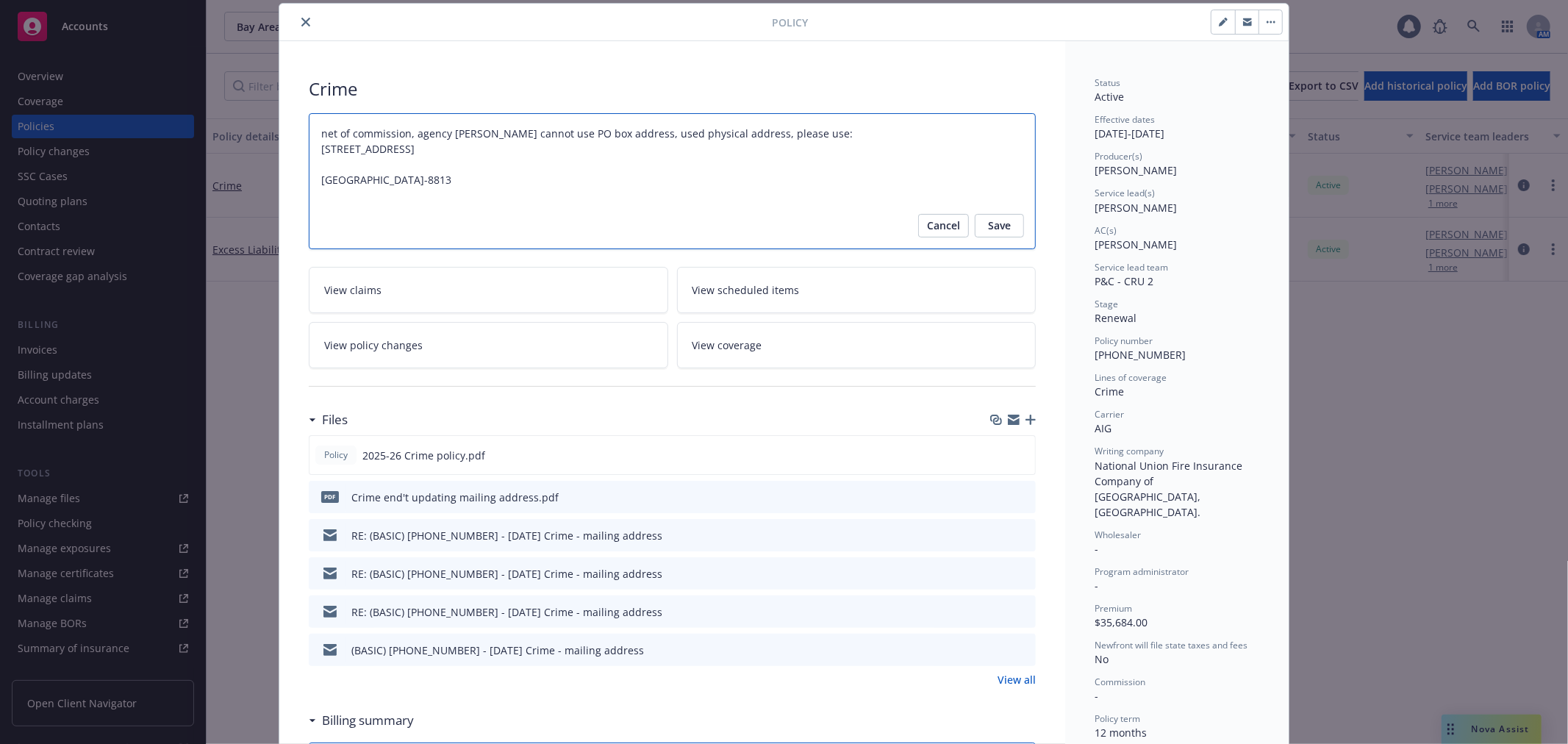
click at [663, 164] on textarea "net of commission, agency bill" at bounding box center [672, 181] width 727 height 136
type textarea "x"
type textarea "net of commission, agency bill carrier cannot use PO box address, used physical…"
type textarea "x"
type textarea "net of commission, agency bill carrier cannot use PO box address, used physical…"
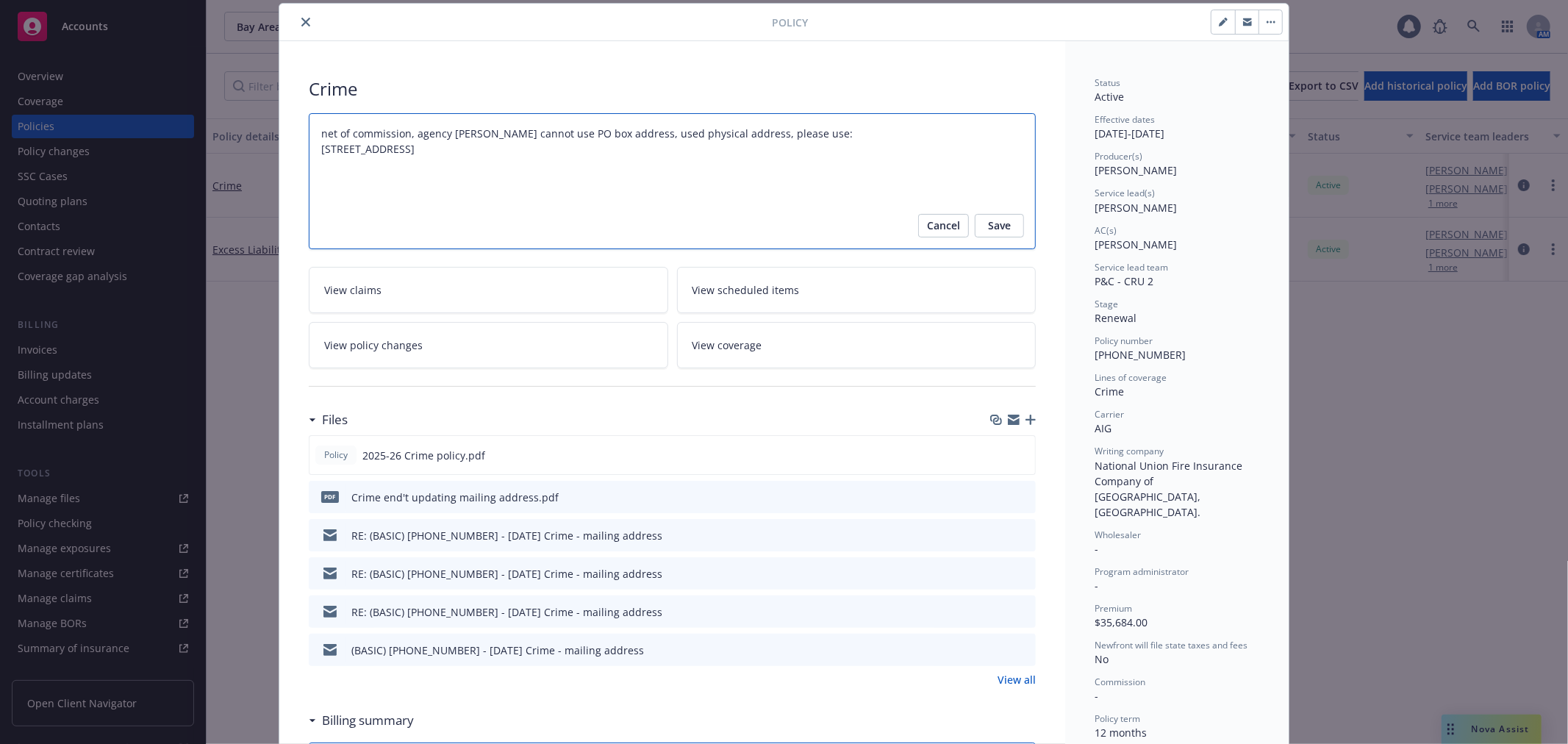
type textarea "x"
type textarea "net of commission, agency bill carrier cannot use PO box address, used physical…"
drag, startPoint x: 596, startPoint y: 148, endPoint x: 695, endPoint y: 149, distance: 99.0
click at [694, 148] on textarea "net of commission, agency bill" at bounding box center [672, 181] width 727 height 136
type textarea "x"
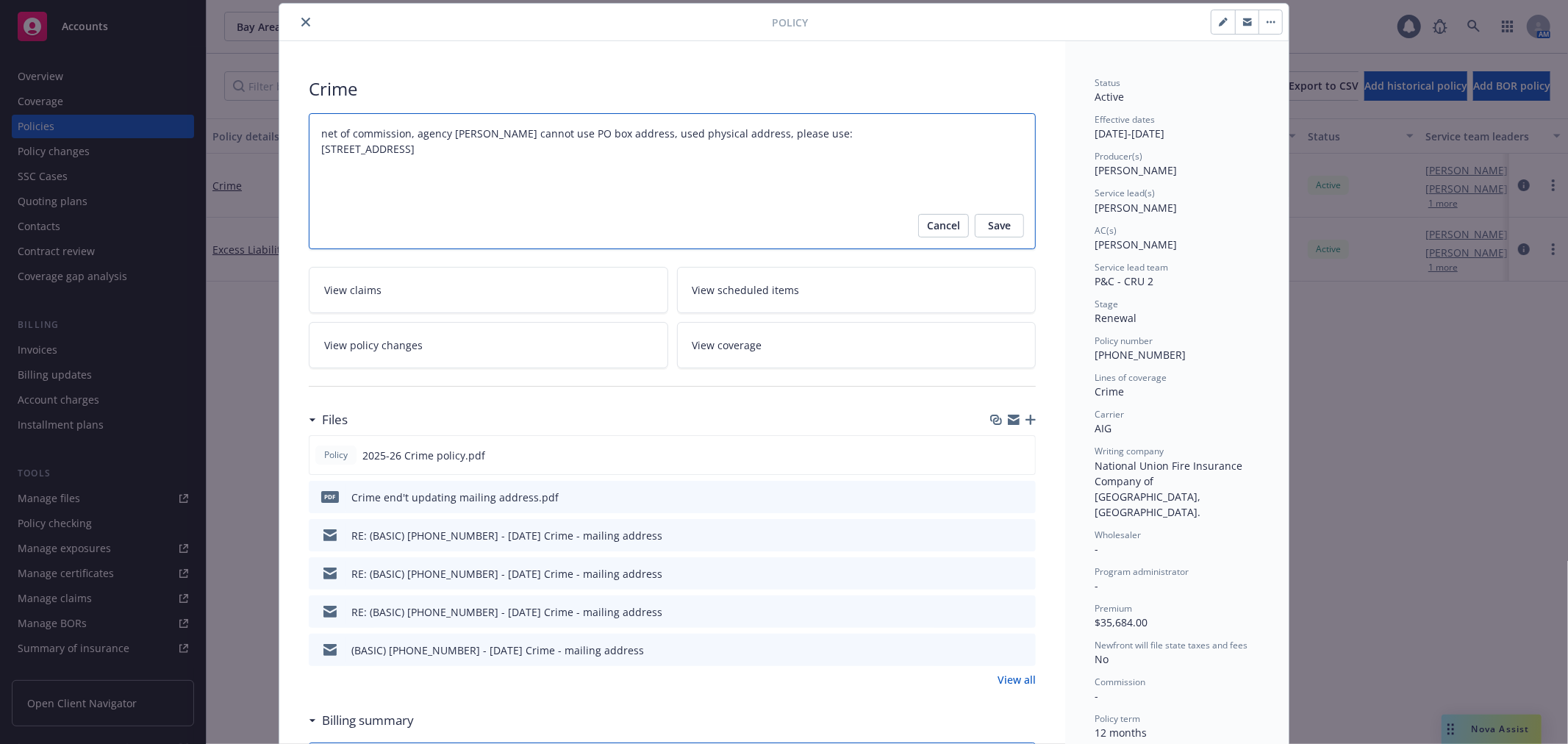
type textarea "net of commission, agency bill carrier cannot use PO box address, used physical…"
type textarea "x"
drag, startPoint x: 312, startPoint y: 150, endPoint x: 929, endPoint y: 141, distance: 617.1
click at [929, 141] on textarea "net of commission, agency bill" at bounding box center [672, 181] width 727 height 136
type textarea "net of commission, agency bill carrier cannot use PO box address, used physical…"
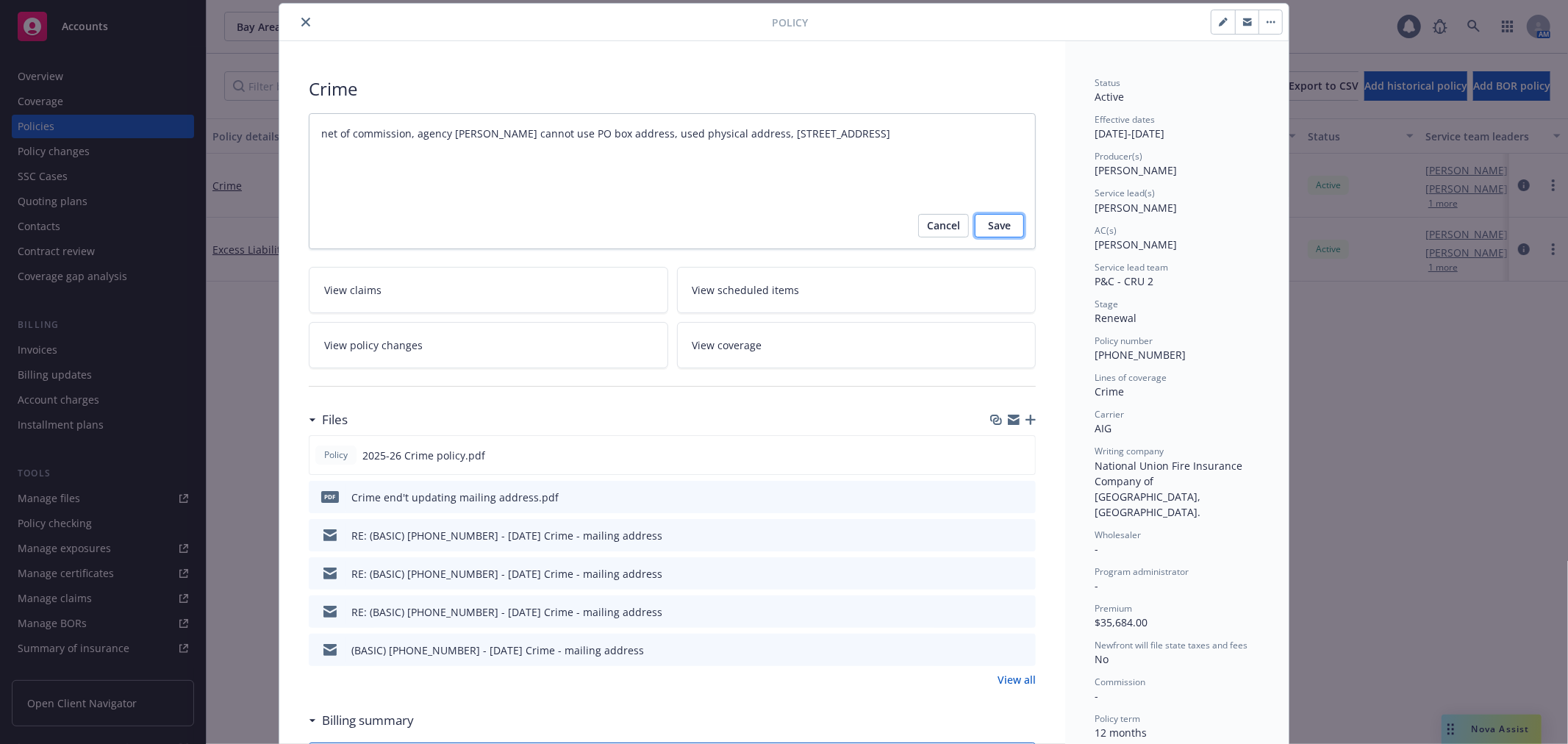
click at [992, 235] on span "Save" at bounding box center [1000, 225] width 23 height 23
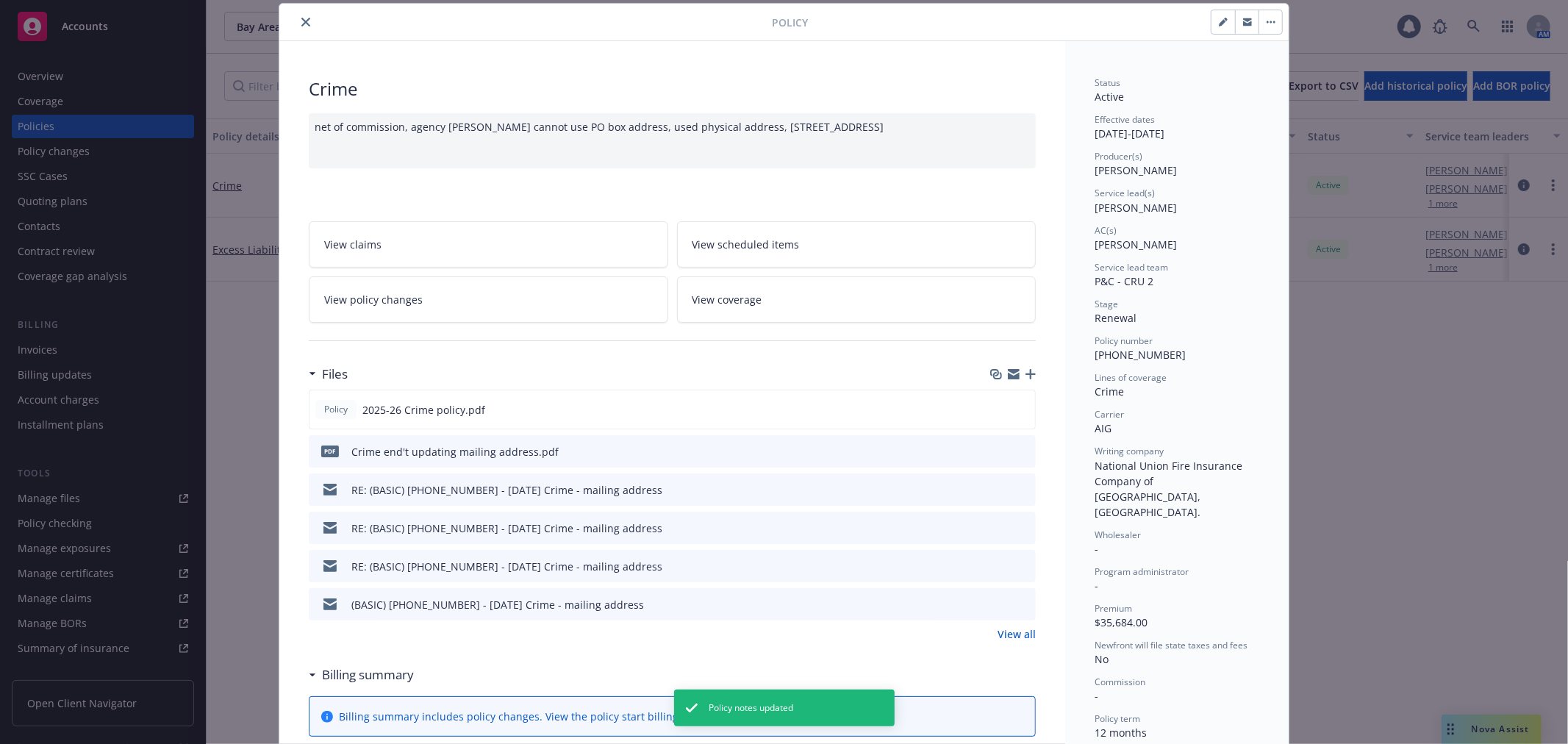
click at [531, 309] on link "View policy changes" at bounding box center [488, 299] width 359 height 46
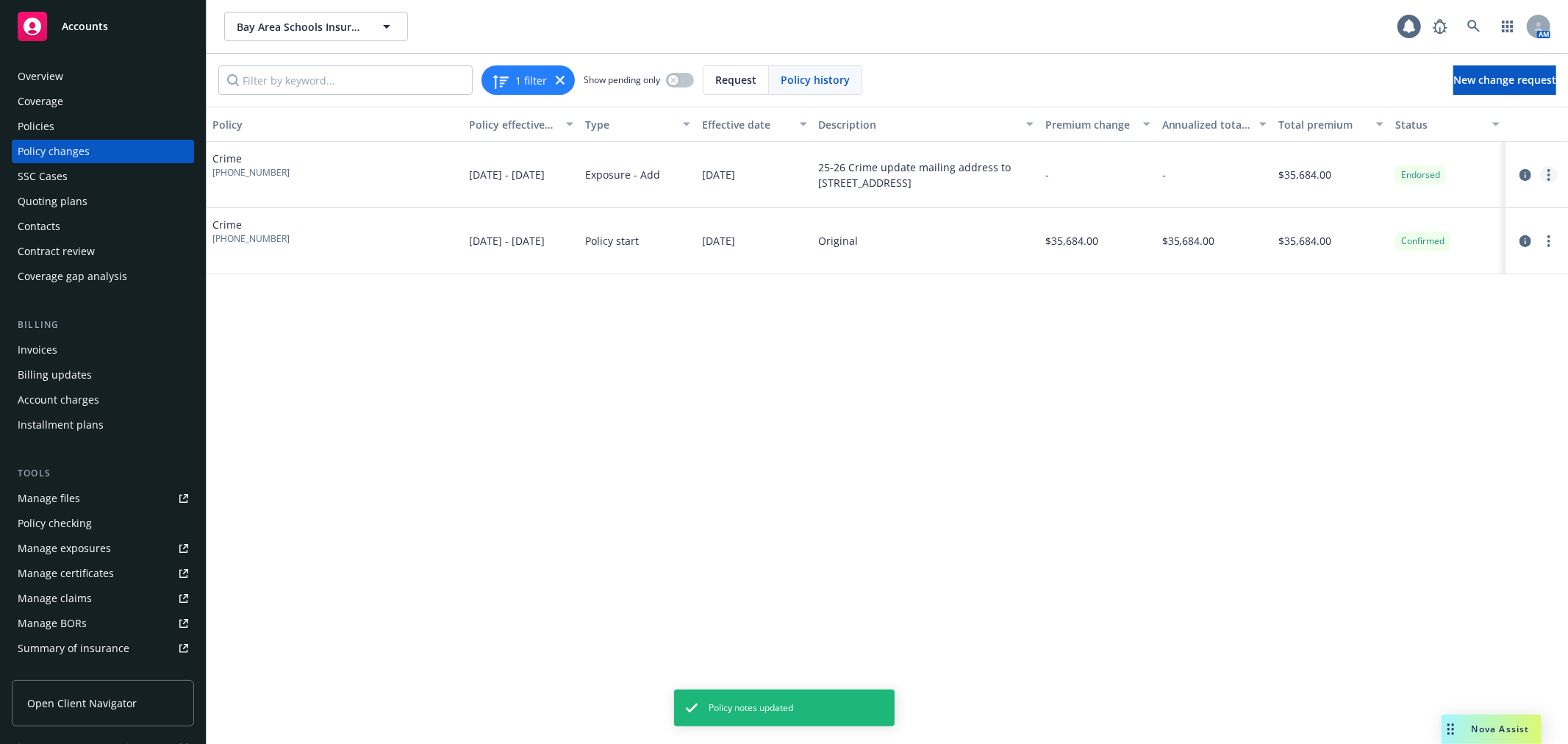
click at [1546, 172] on link "more" at bounding box center [1548, 174] width 18 height 18
click at [133, 118] on div "Policies" at bounding box center [103, 127] width 170 height 23
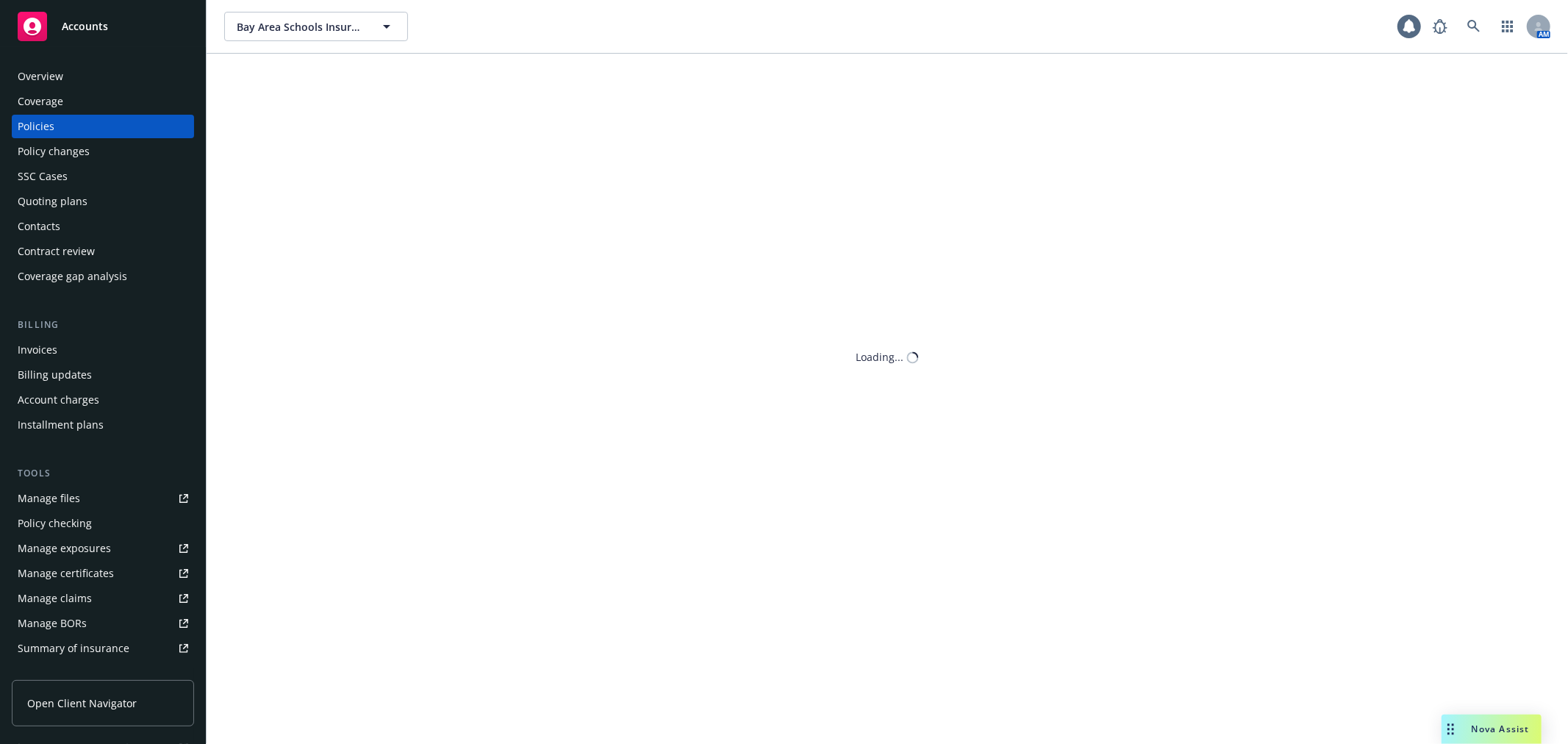
click at [133, 155] on div "Policy changes" at bounding box center [103, 151] width 170 height 23
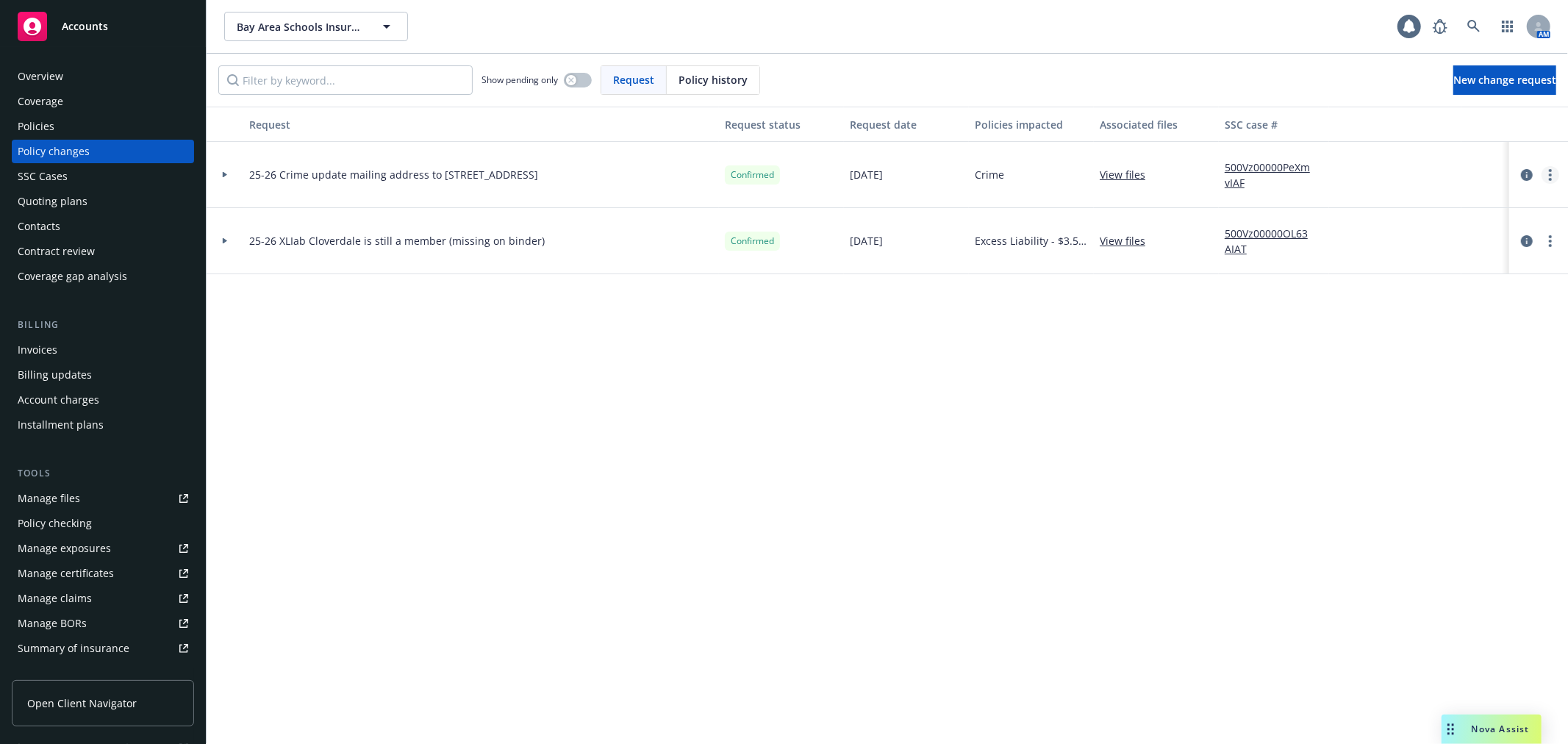
click at [1553, 171] on link "more" at bounding box center [1549, 174] width 18 height 18
click at [1475, 231] on link "Edit request summary" at bounding box center [1431, 235] width 252 height 29
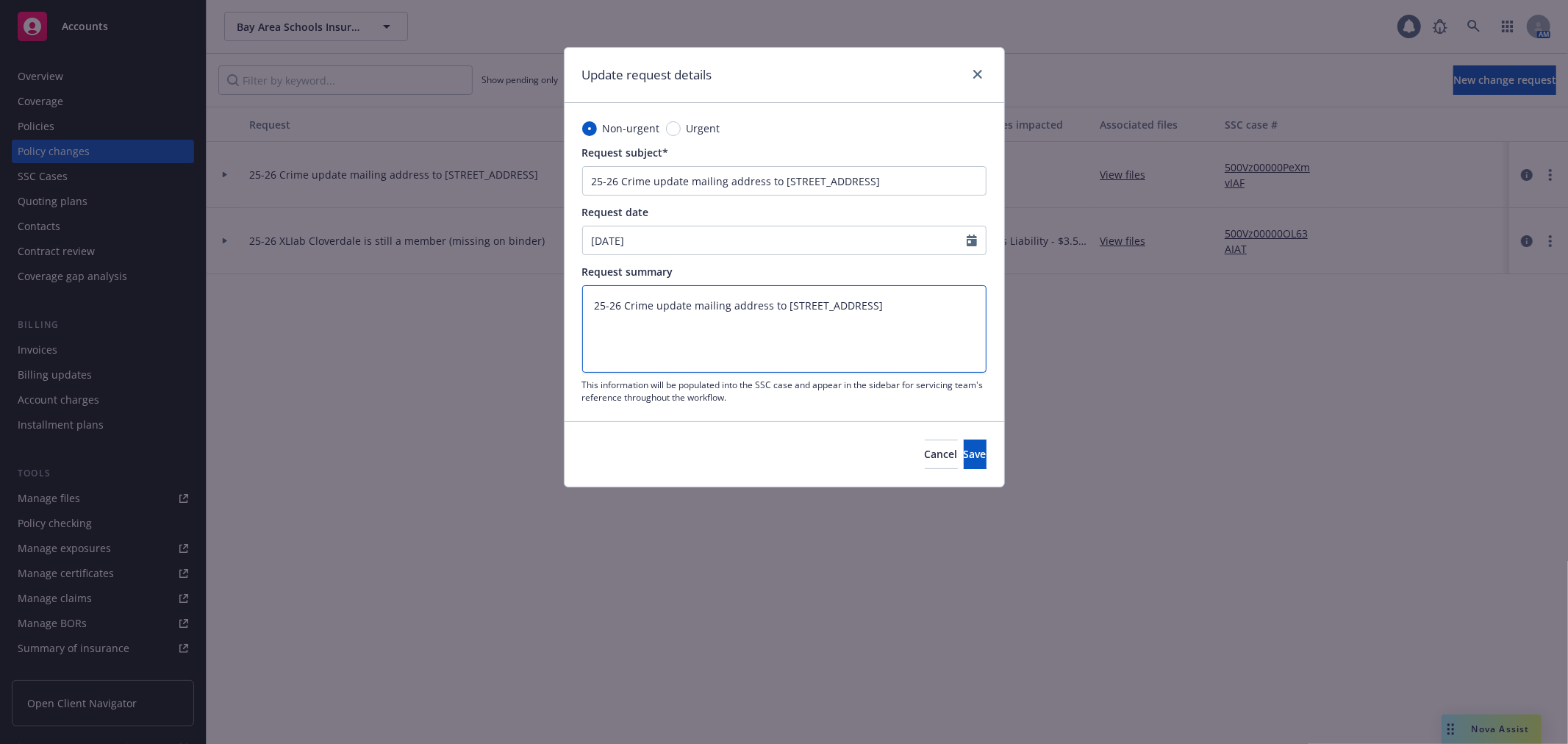
drag, startPoint x: 744, startPoint y: 317, endPoint x: 553, endPoint y: 299, distance: 191.8
click at [553, 299] on div "Update request details Non-urgent Urgent Request subject* 25-26 Crime update ma…" at bounding box center [784, 372] width 1568 height 744
paste textarea "carrier cannot use PO box address, used physical address, 75 Iron Point Circle,…"
type textarea "x"
type textarea "carrier cannot use PO box address, used physical address, 75 Iron Point Circle,…"
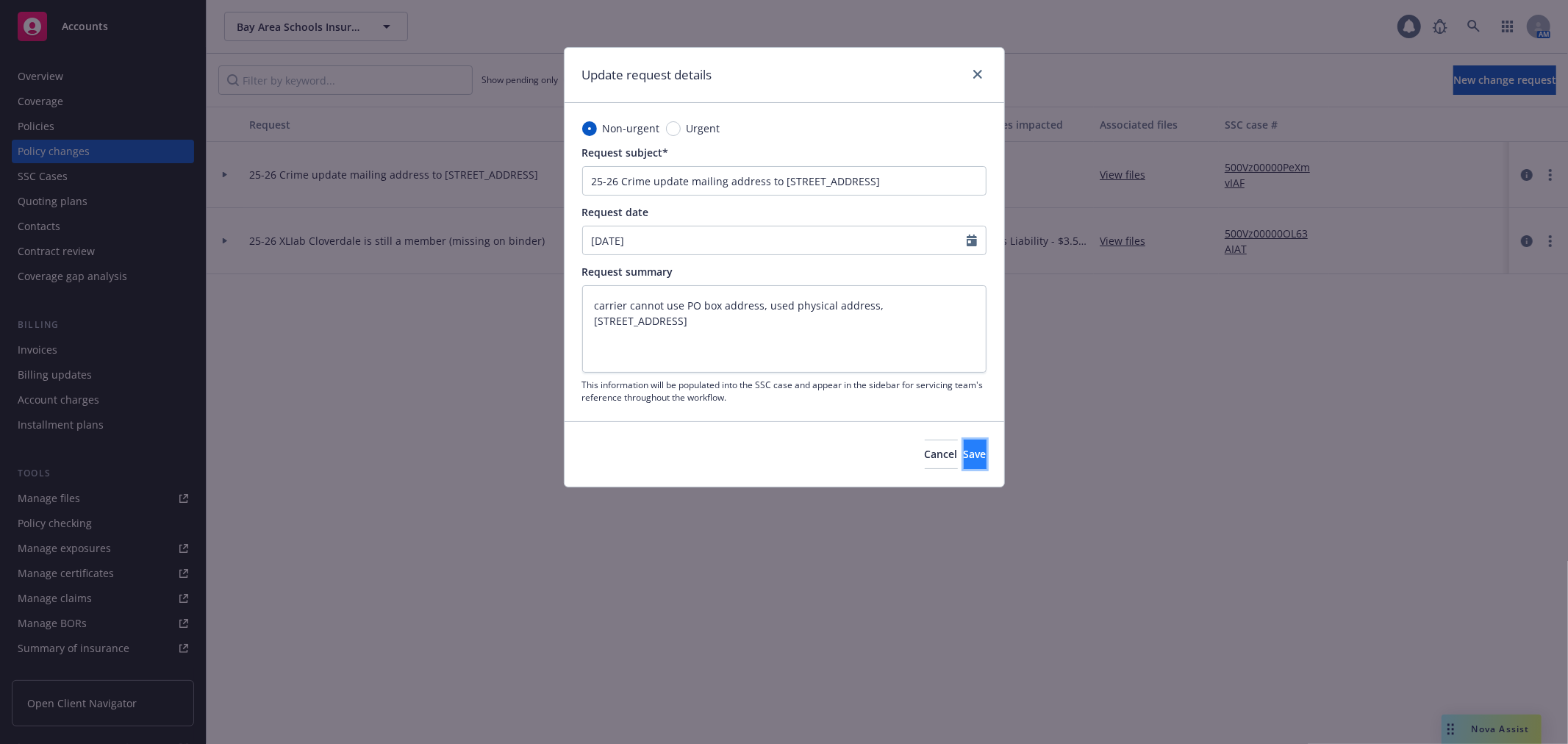
click at [963, 460] on span "Save" at bounding box center [975, 454] width 23 height 14
type textarea "x"
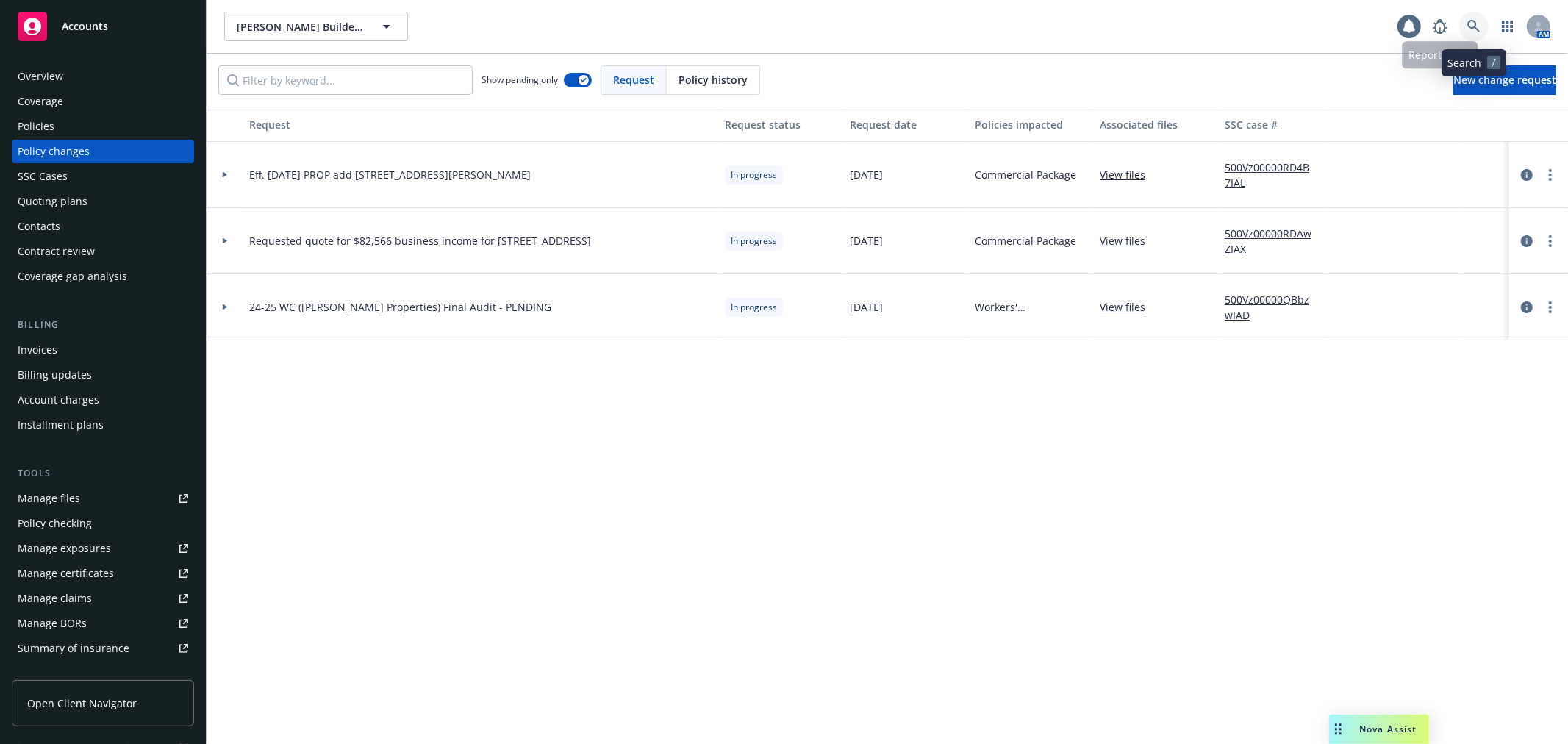
click at [1465, 23] on link at bounding box center [1474, 26] width 29 height 29
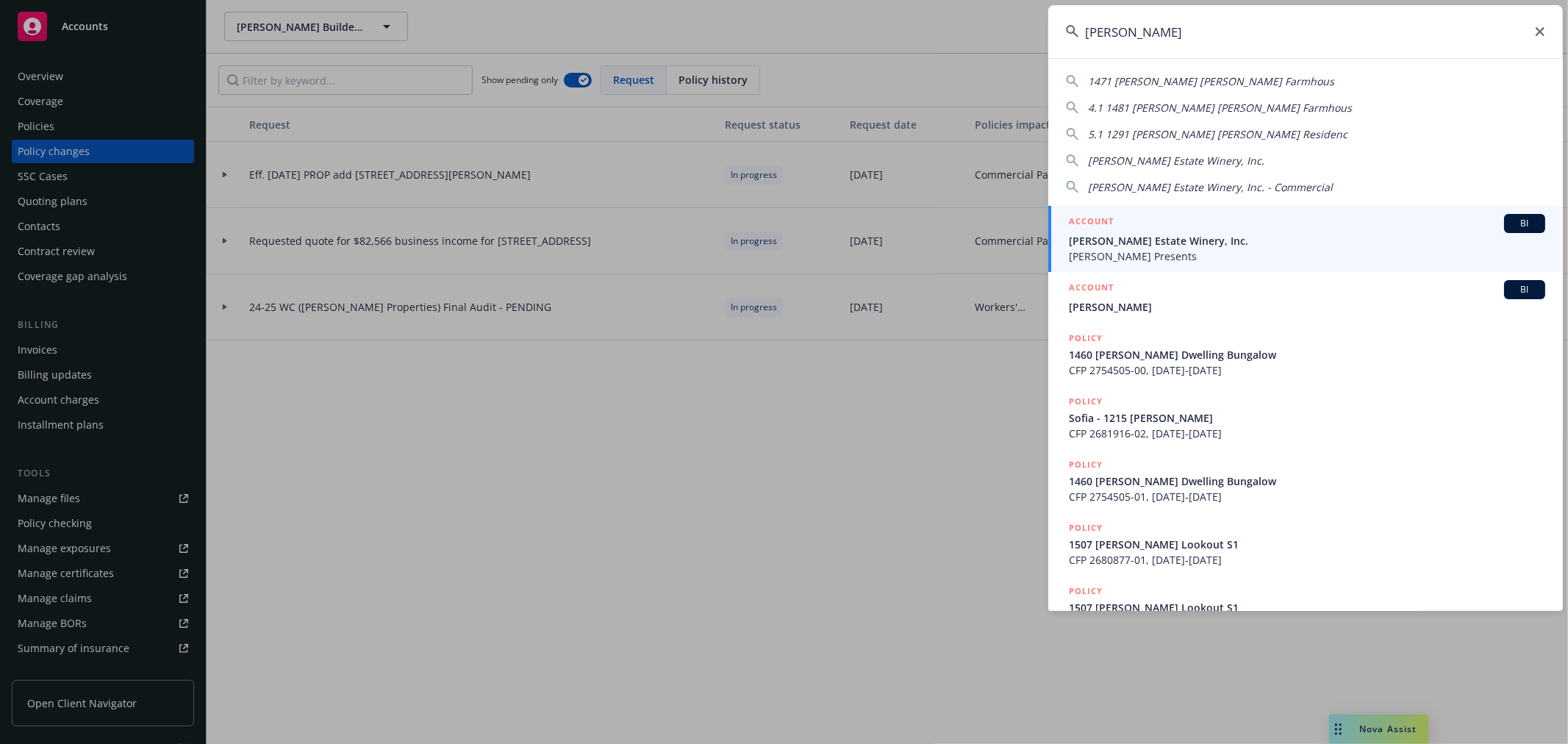
type input "niebaum"
click at [1243, 225] on div "ACCOUNT BI" at bounding box center [1307, 223] width 476 height 19
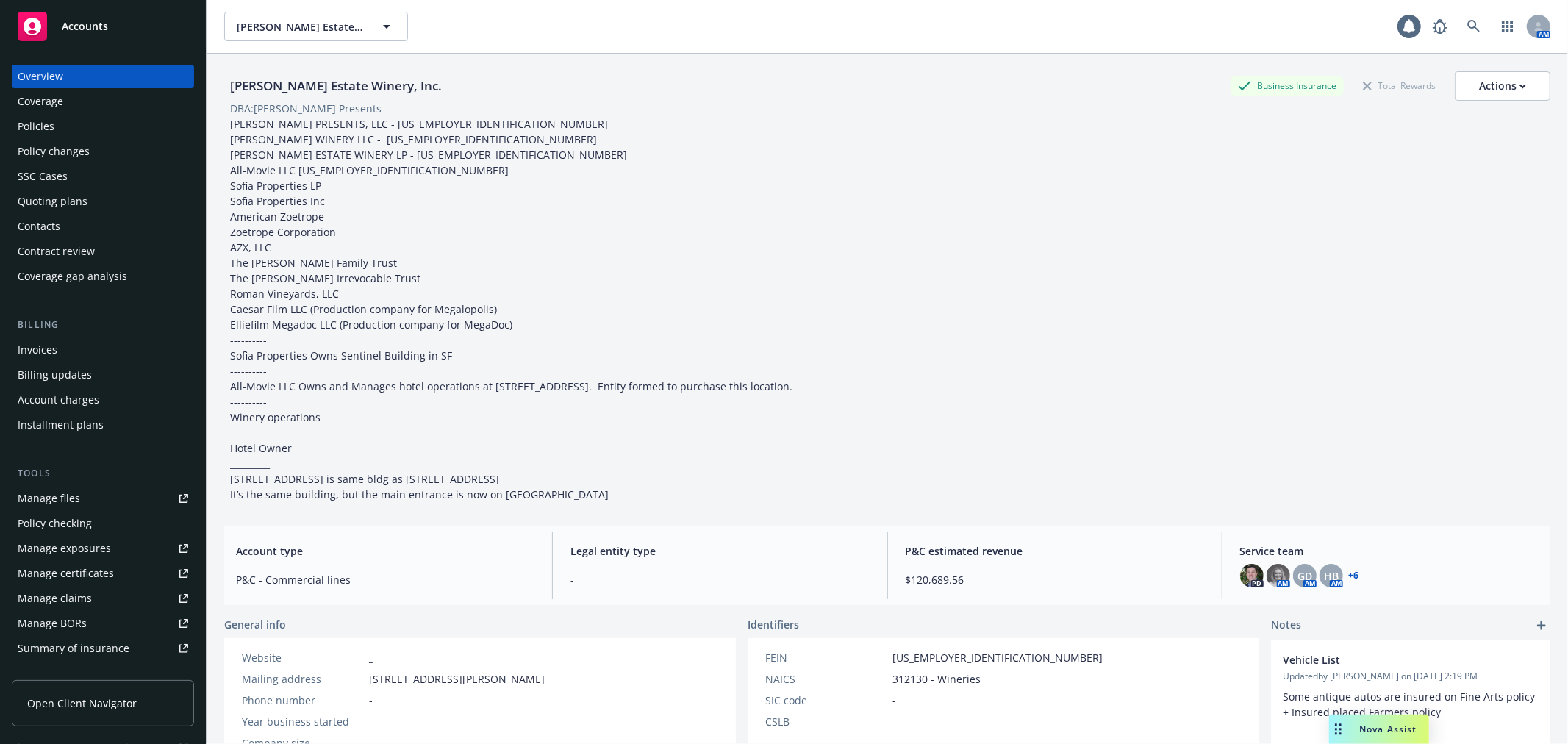
click at [86, 201] on div "Quoting plans" at bounding box center [103, 201] width 170 height 23
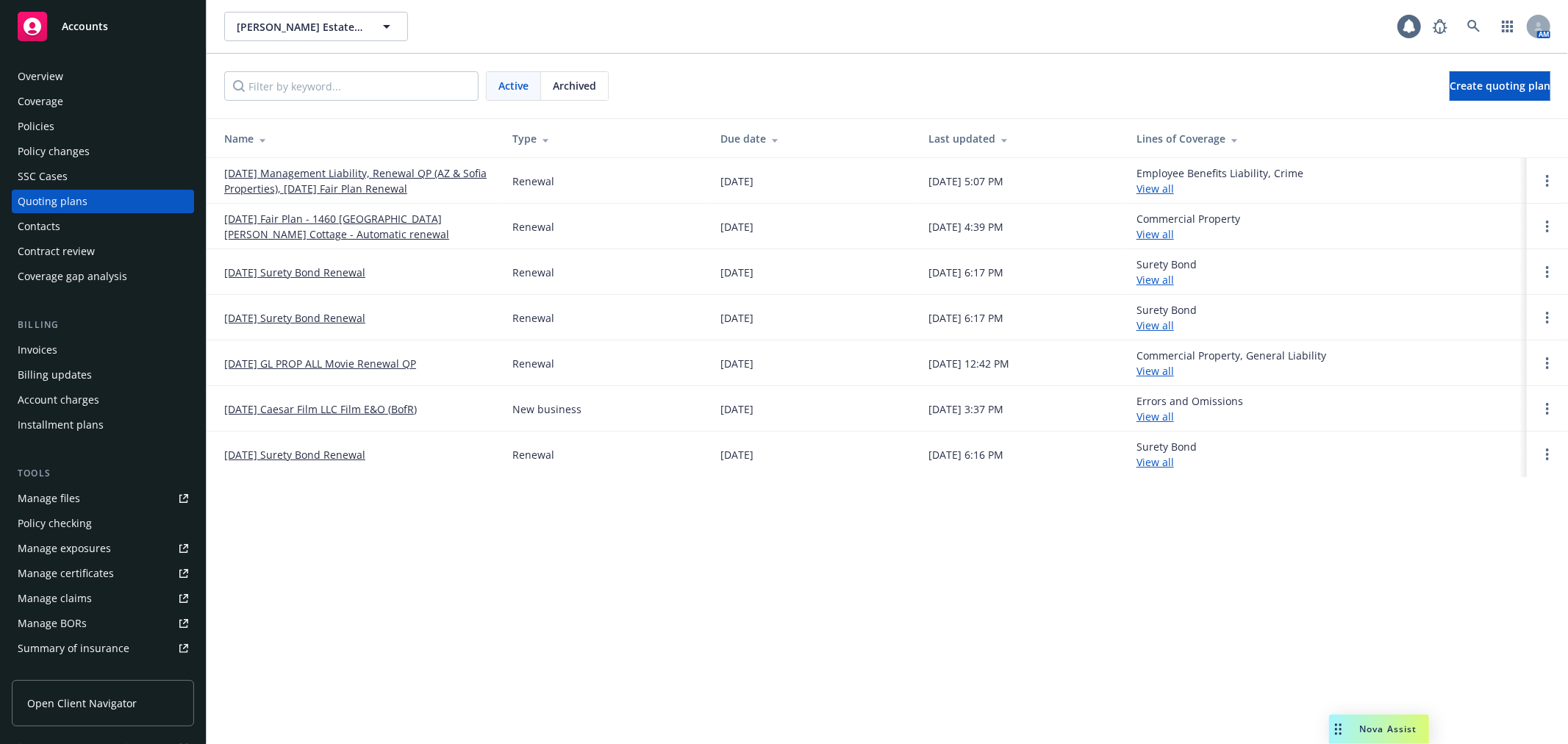
click at [376, 180] on link "[DATE] Management Liability, Renewal QP (AZ & Sofia Properties), [DATE] Fair Pl…" at bounding box center [356, 181] width 265 height 31
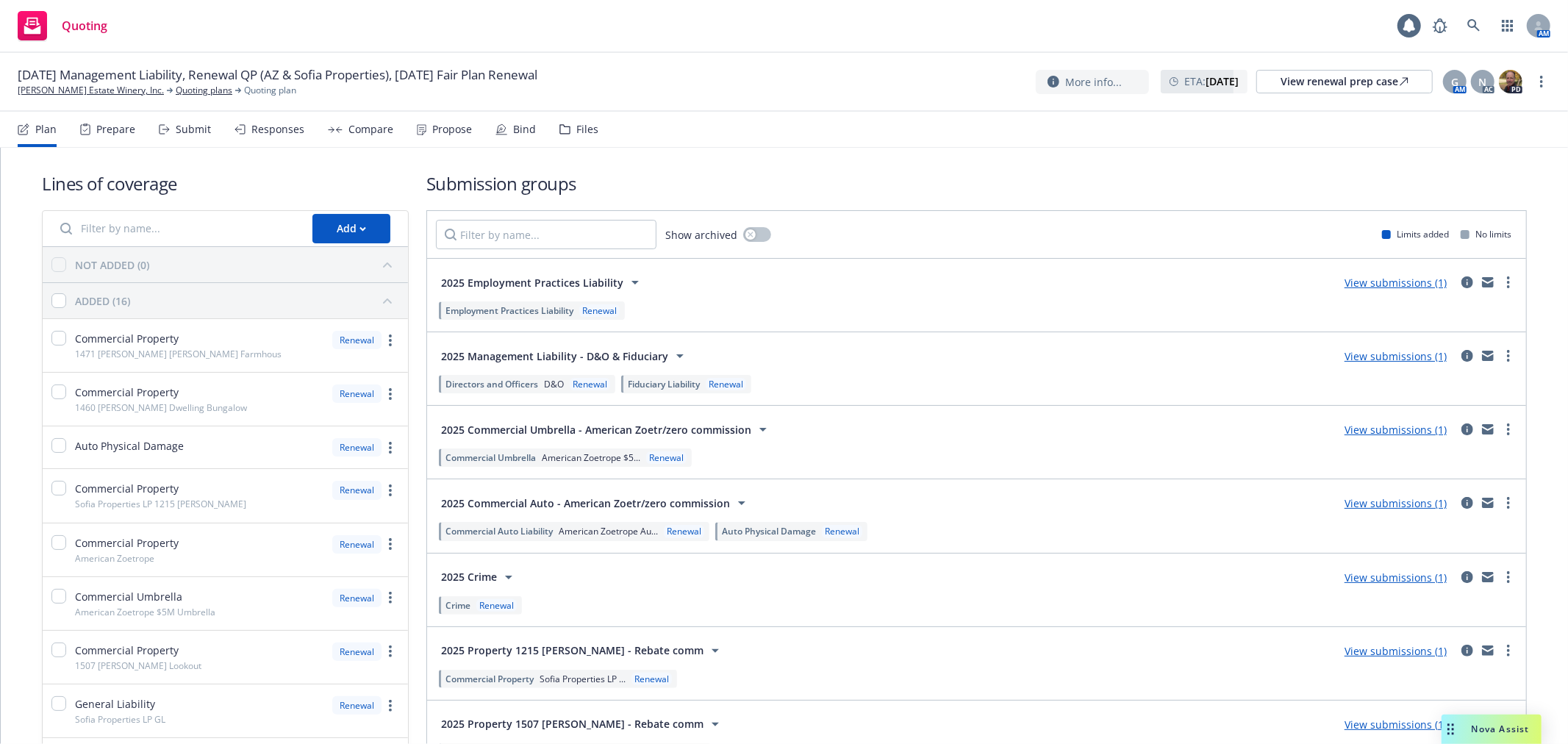
click at [262, 129] on div "Responses" at bounding box center [278, 129] width 53 height 12
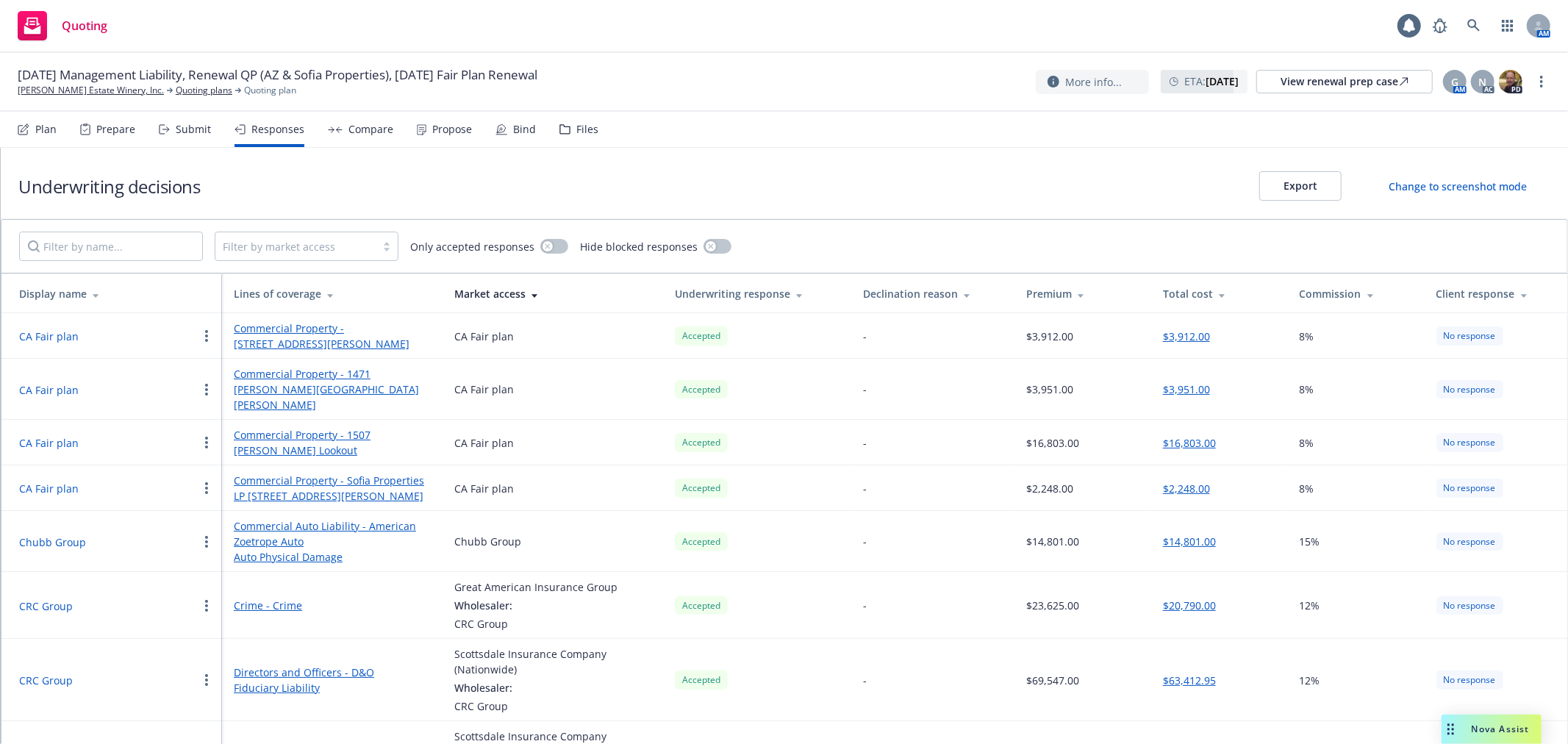
click at [171, 129] on div "Submit" at bounding box center [185, 130] width 52 height 36
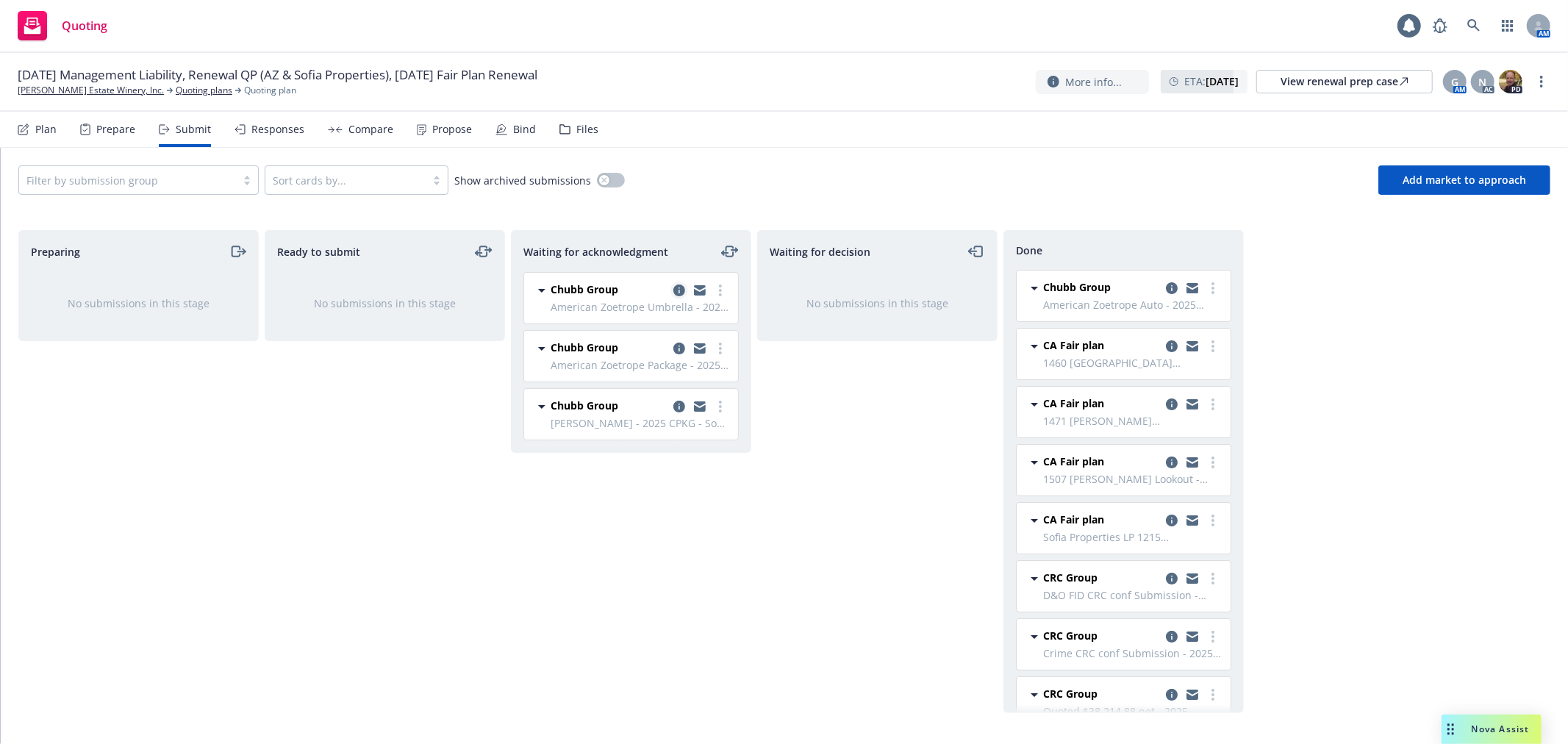
click at [679, 291] on icon "copy logging email" at bounding box center [679, 290] width 12 height 12
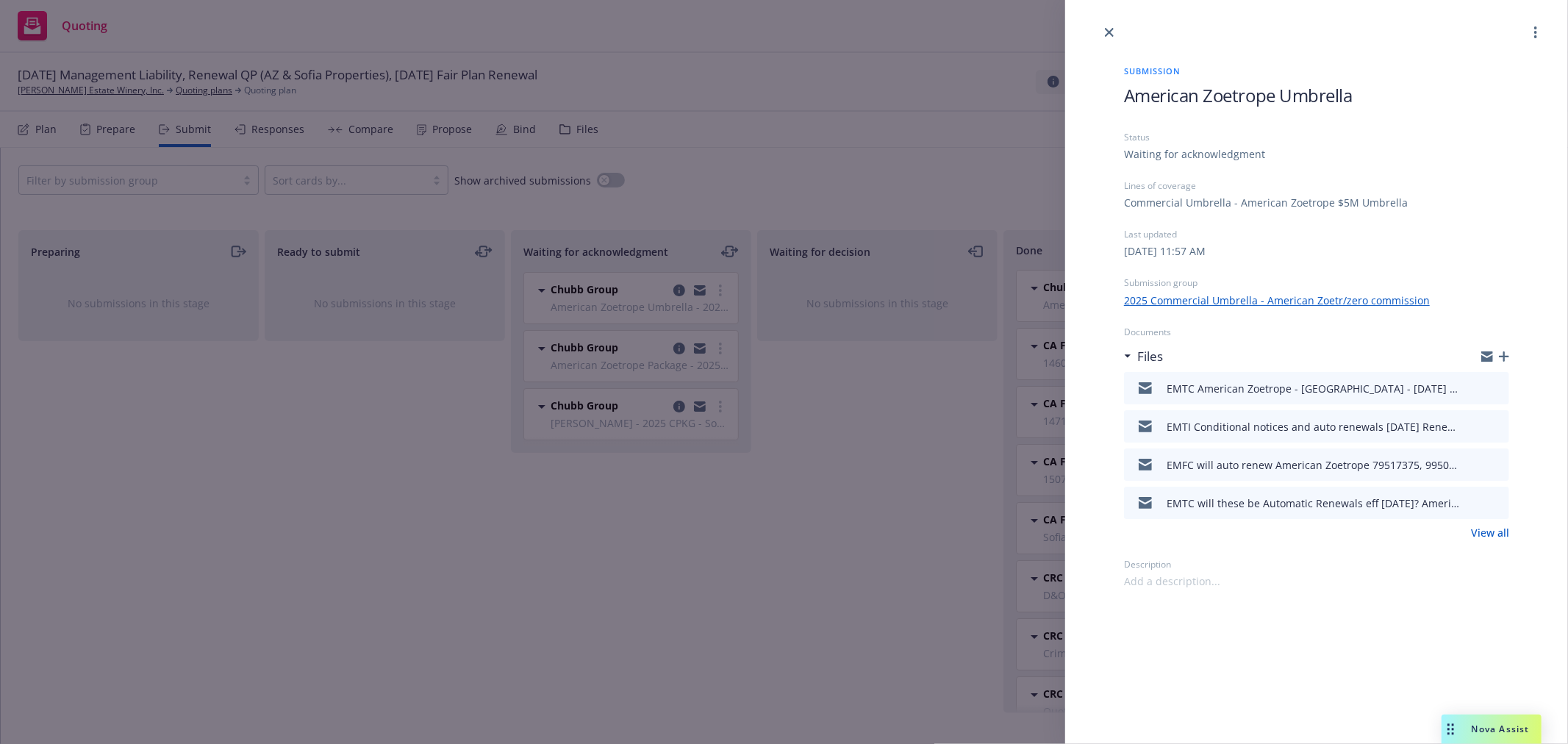
click at [1507, 353] on icon "button" at bounding box center [1503, 356] width 10 height 10
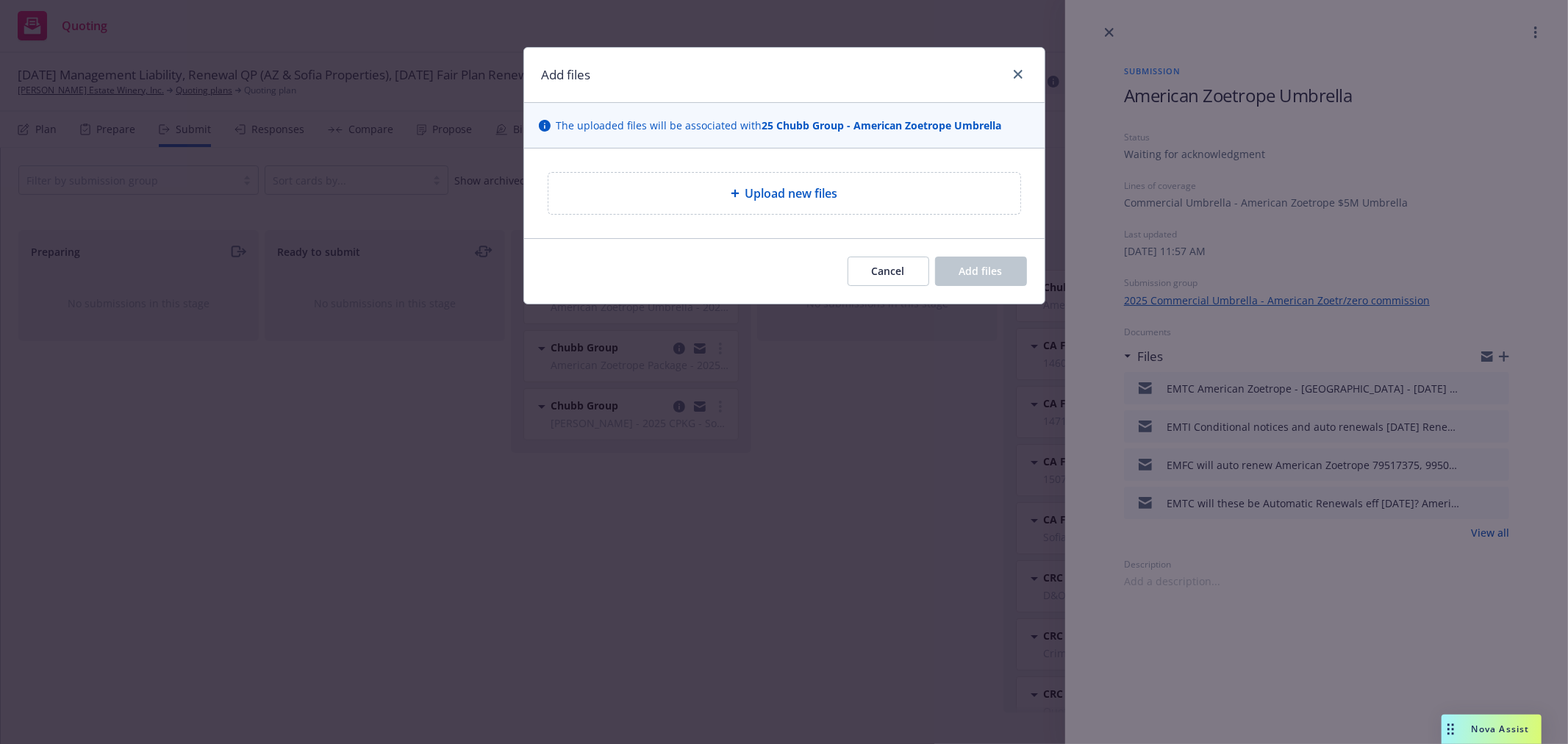
click at [835, 199] on span "Upload new files" at bounding box center [791, 193] width 93 height 18
click at [791, 189] on span "Upload new files" at bounding box center [791, 193] width 93 height 18
click at [834, 198] on span "Upload new files" at bounding box center [791, 193] width 93 height 18
click at [810, 191] on span "Upload new files" at bounding box center [791, 193] width 93 height 18
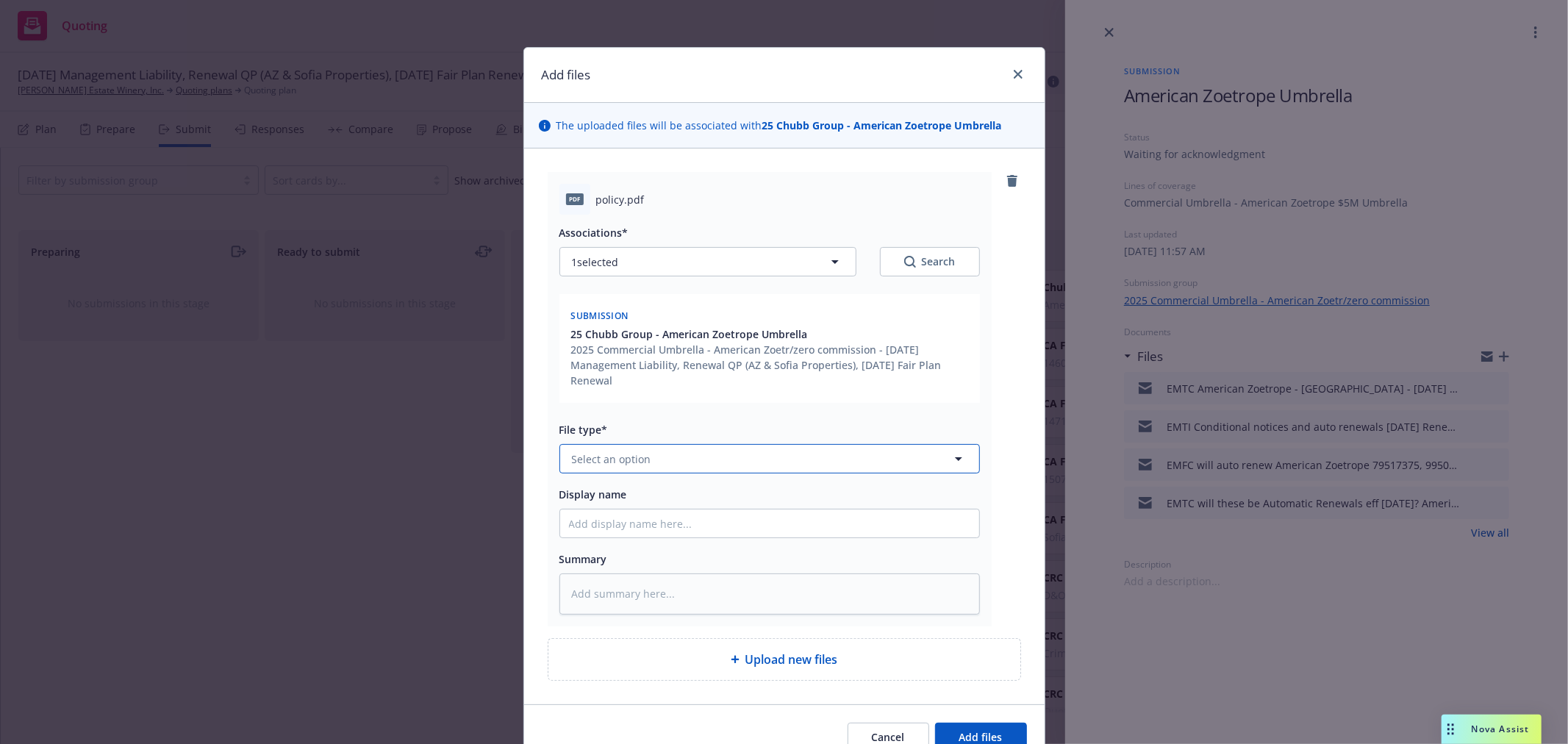
click at [663, 459] on button "Select an option" at bounding box center [769, 459] width 420 height 29
type input "pol"
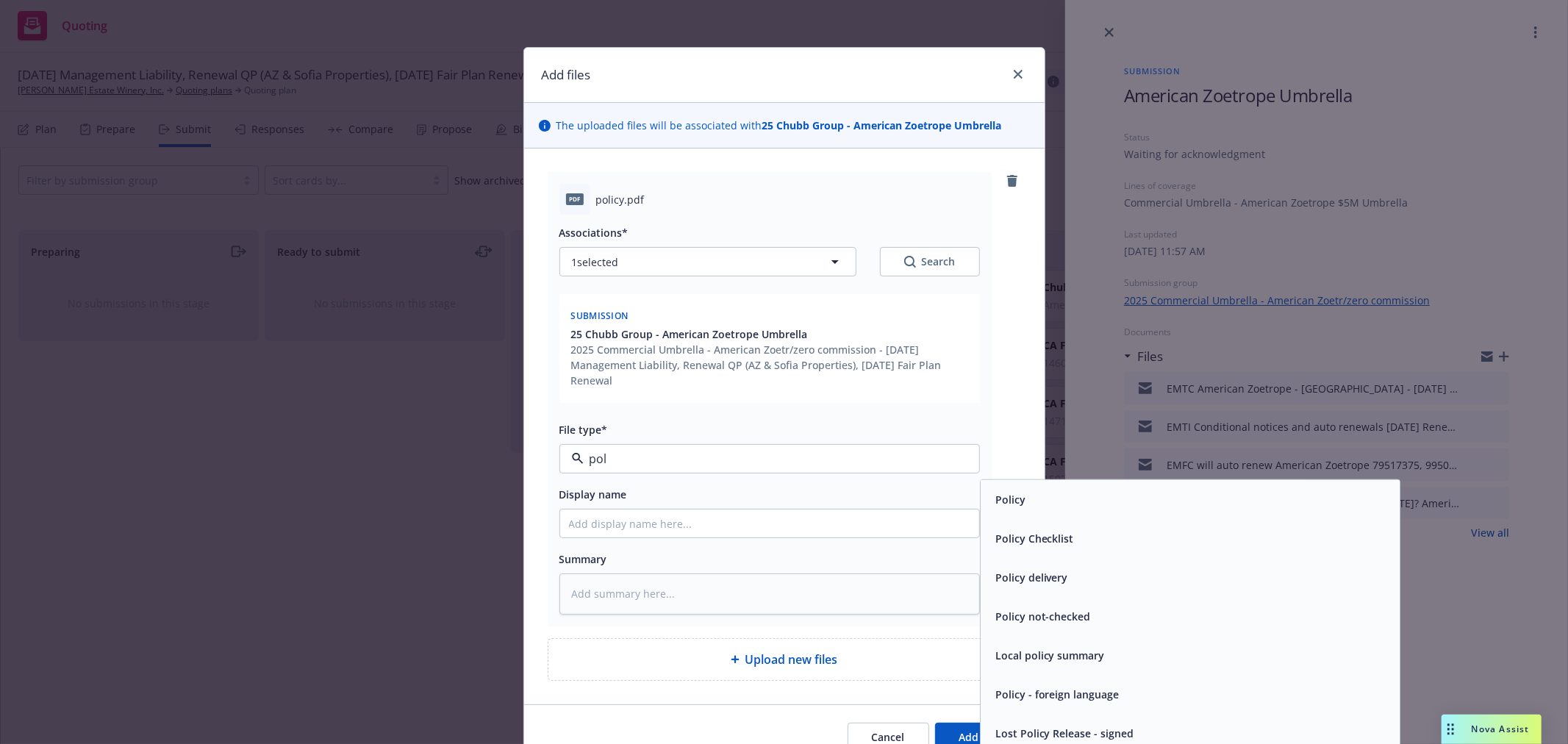
click at [1007, 492] on div "Policy" at bounding box center [1009, 500] width 39 height 22
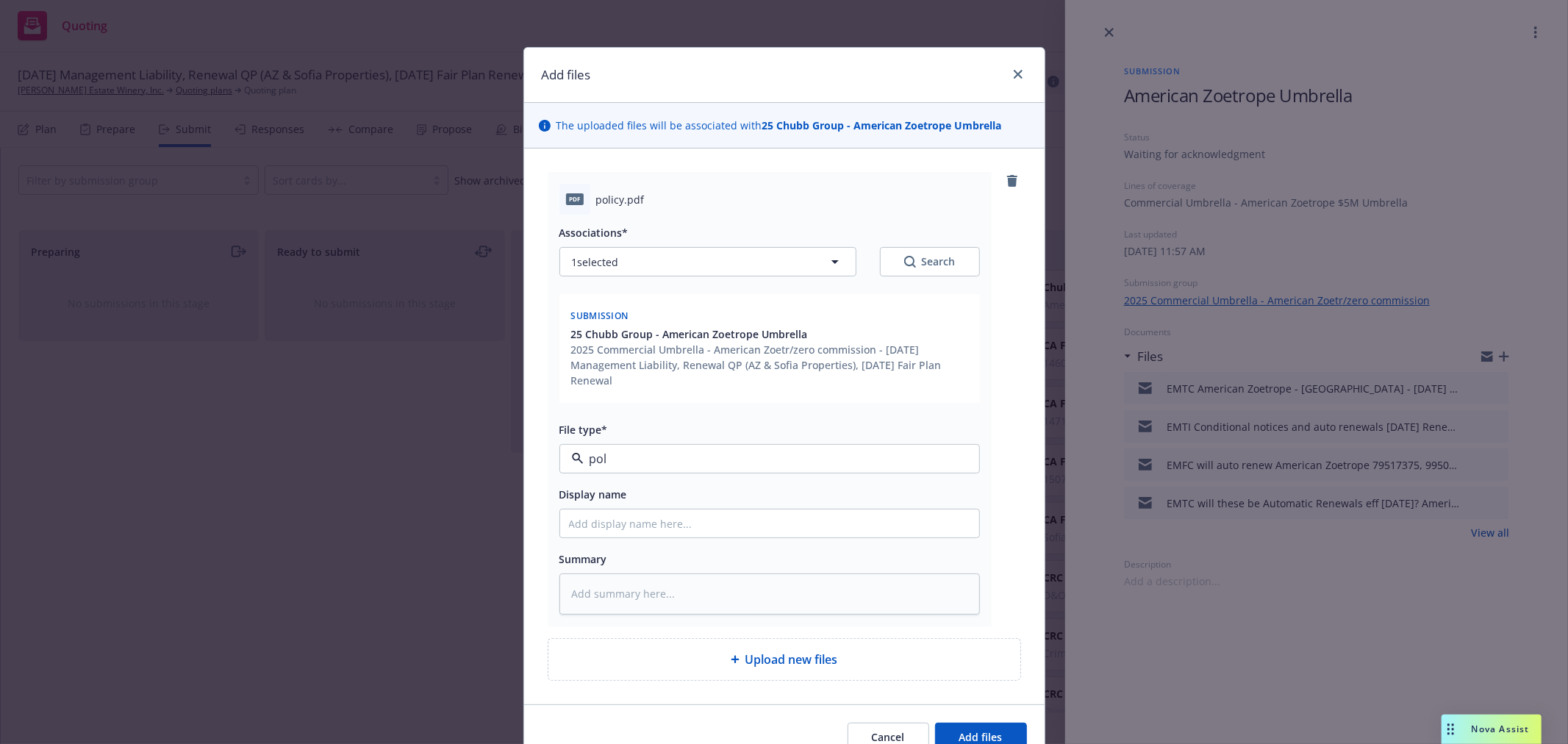
type textarea "x"
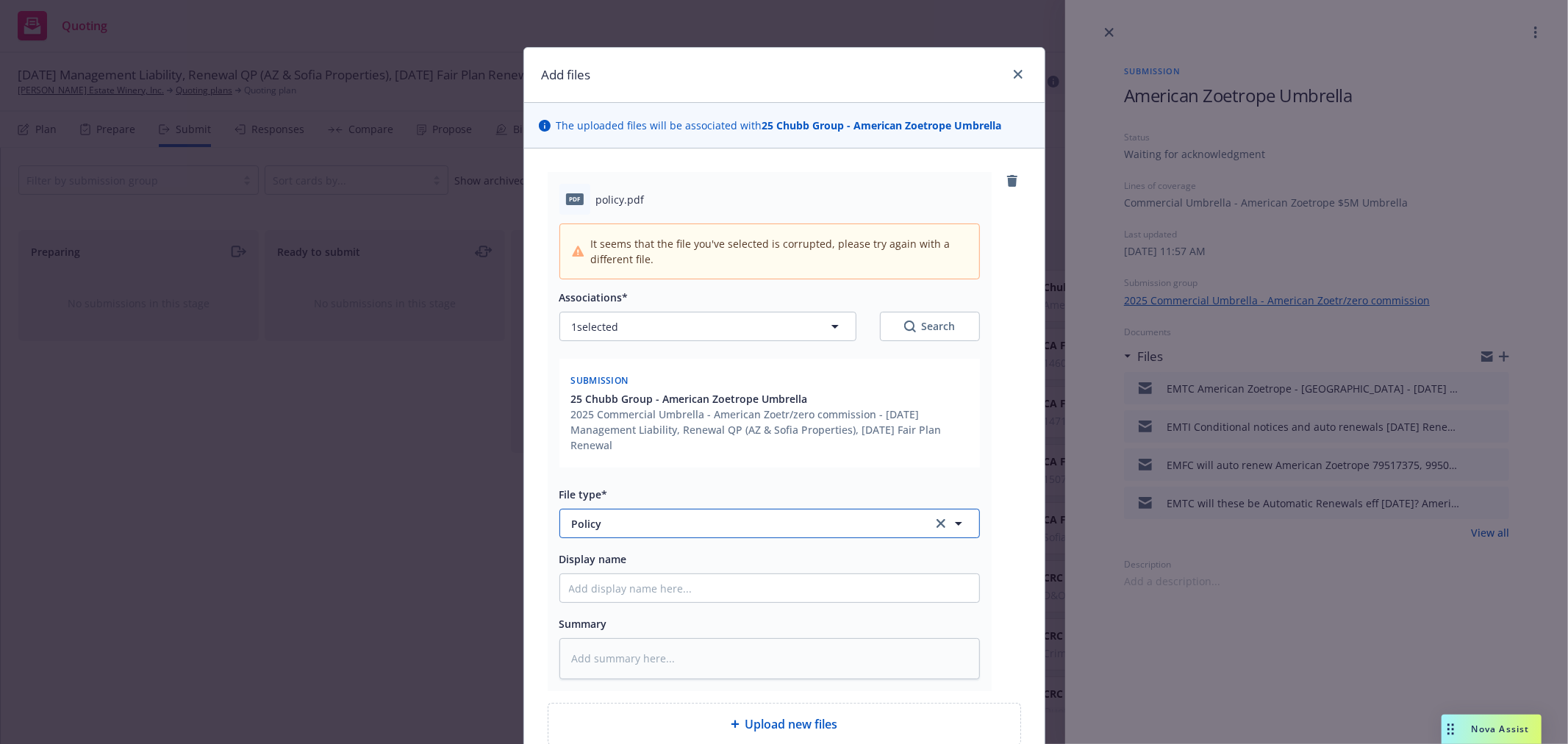
click at [681, 525] on span "Policy" at bounding box center [741, 524] width 340 height 15
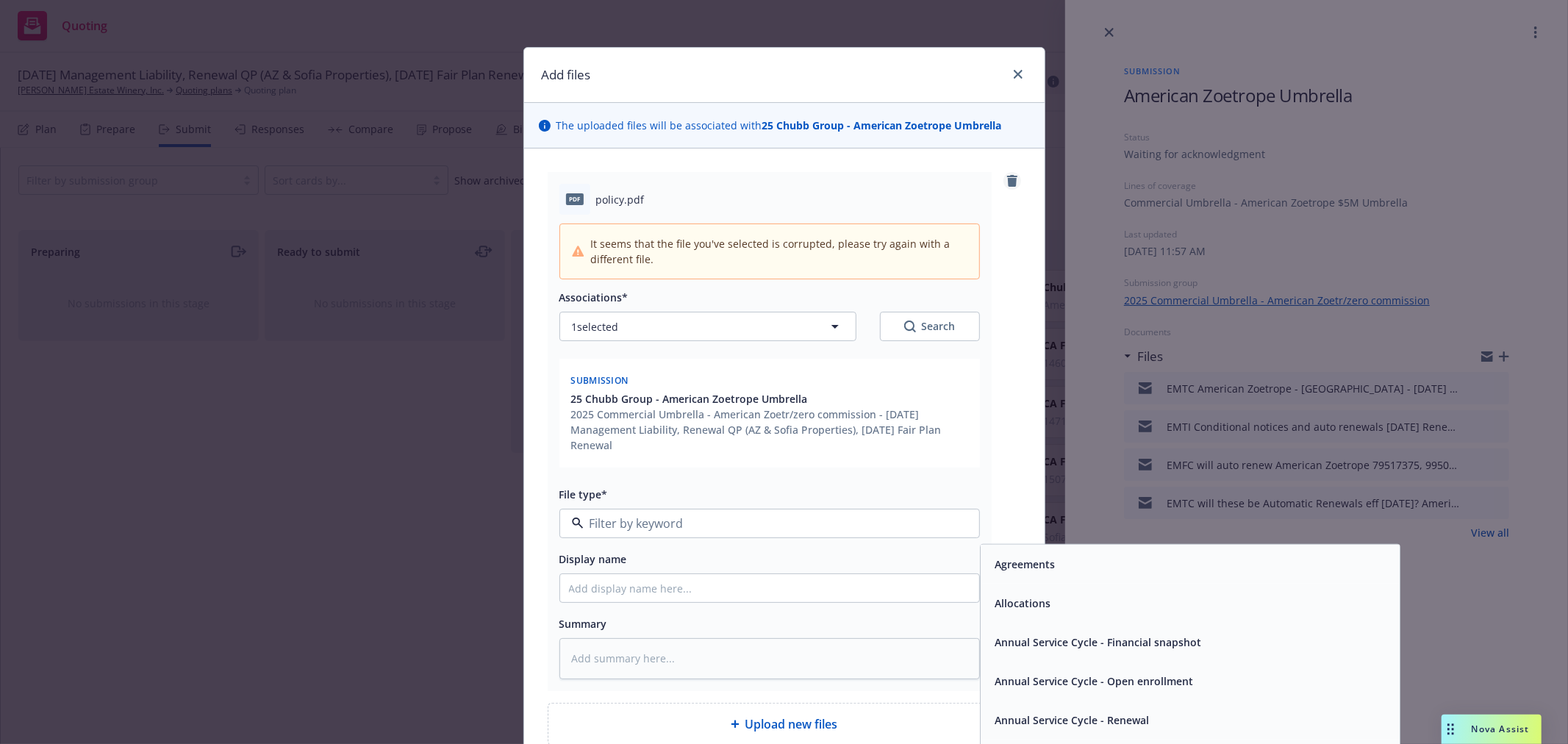
click at [1007, 185] on icon "remove" at bounding box center [1011, 181] width 10 height 12
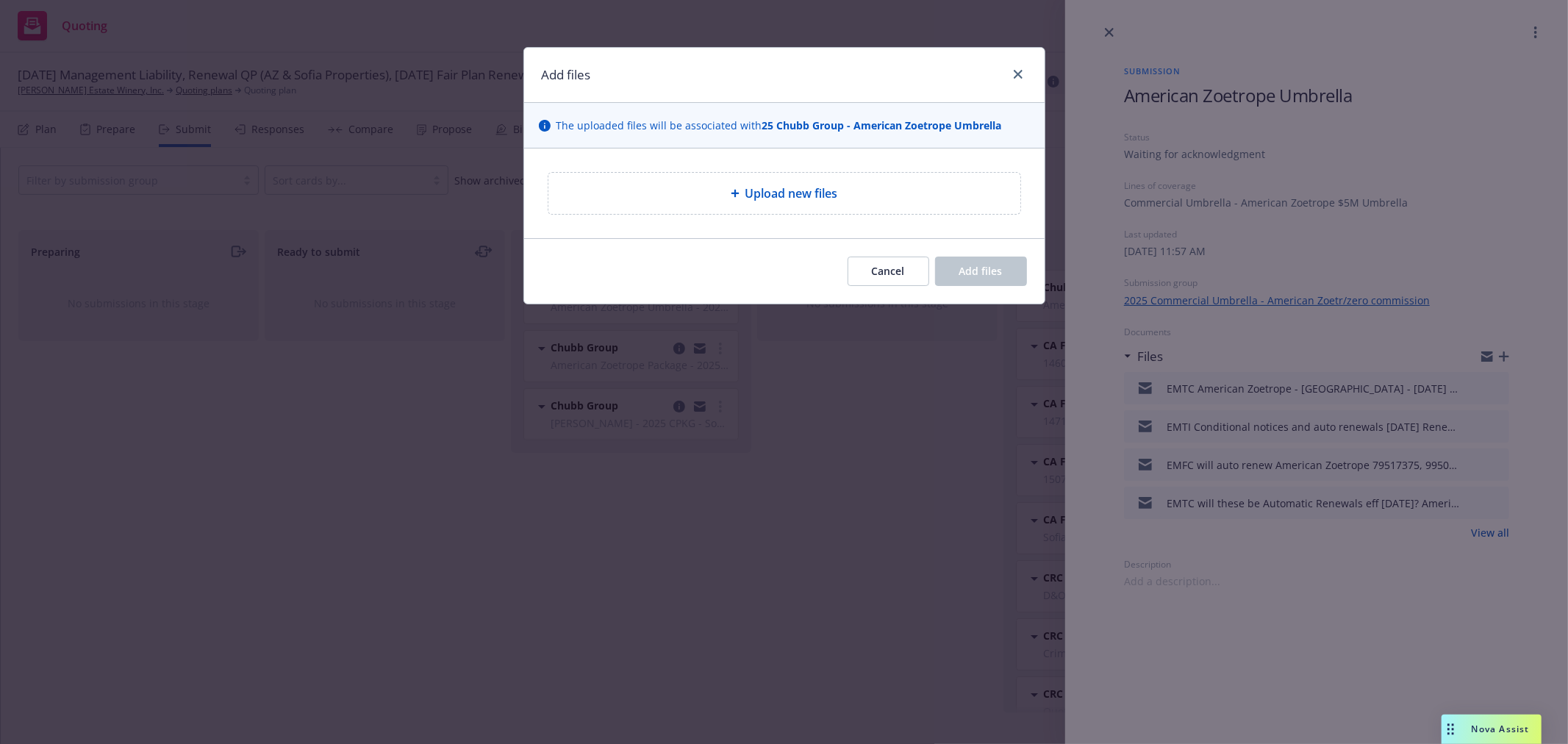
click at [764, 195] on span "Upload new files" at bounding box center [791, 193] width 93 height 18
type textarea "x"
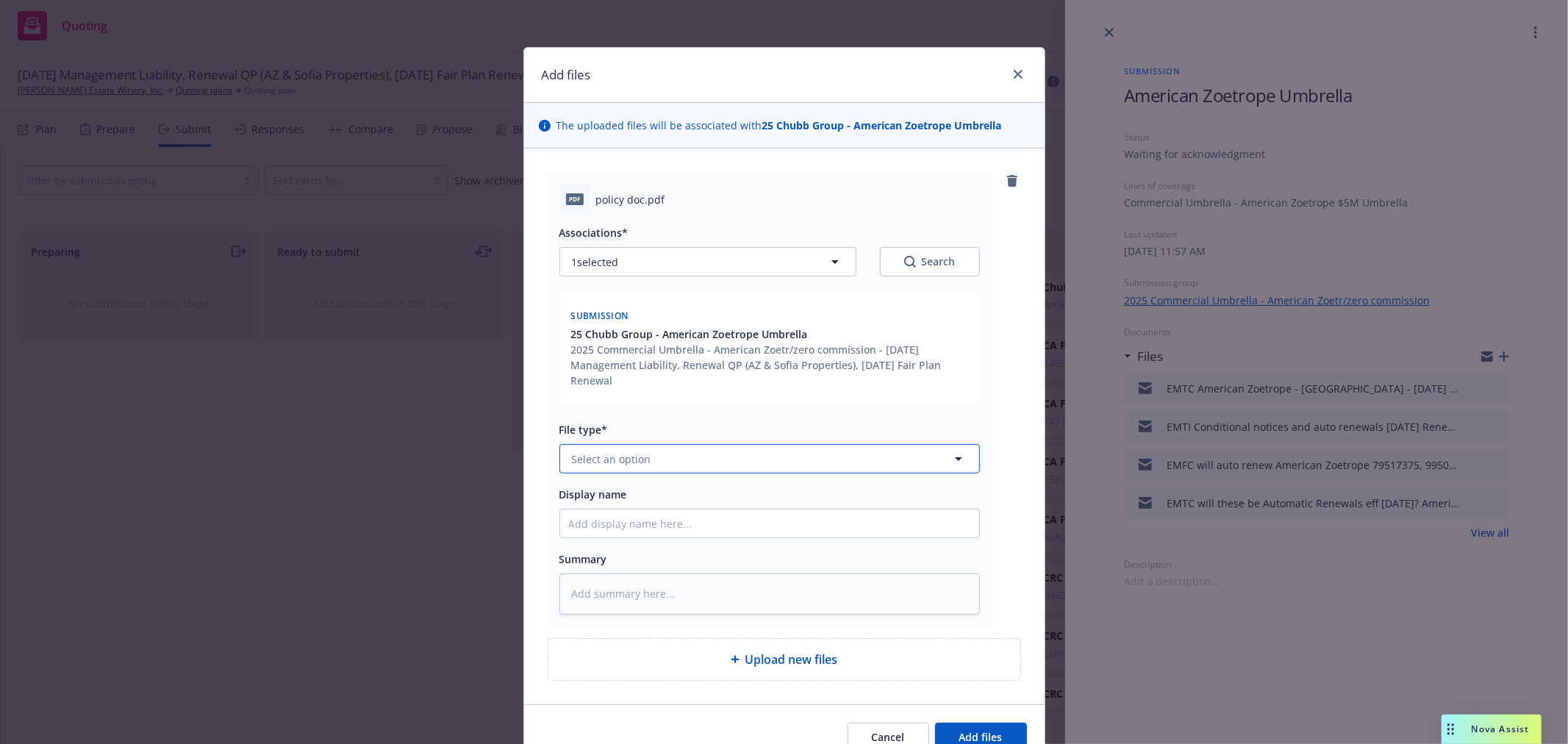
click at [619, 458] on span "Select an option" at bounding box center [611, 459] width 79 height 15
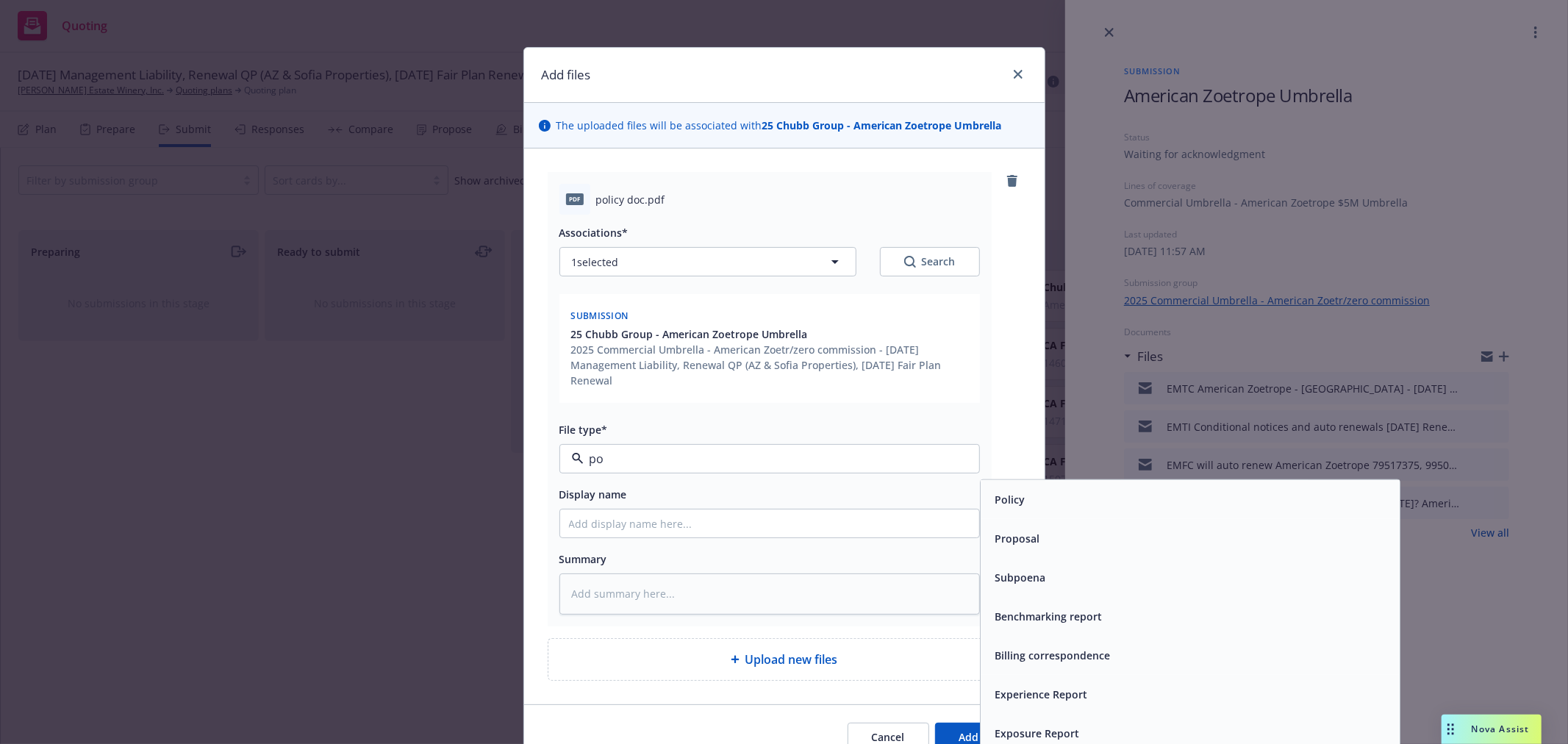
type input "pol"
drag, startPoint x: 1038, startPoint y: 488, endPoint x: 1011, endPoint y: 491, distance: 27.2
click at [1038, 489] on div "Policy" at bounding box center [1189, 499] width 419 height 39
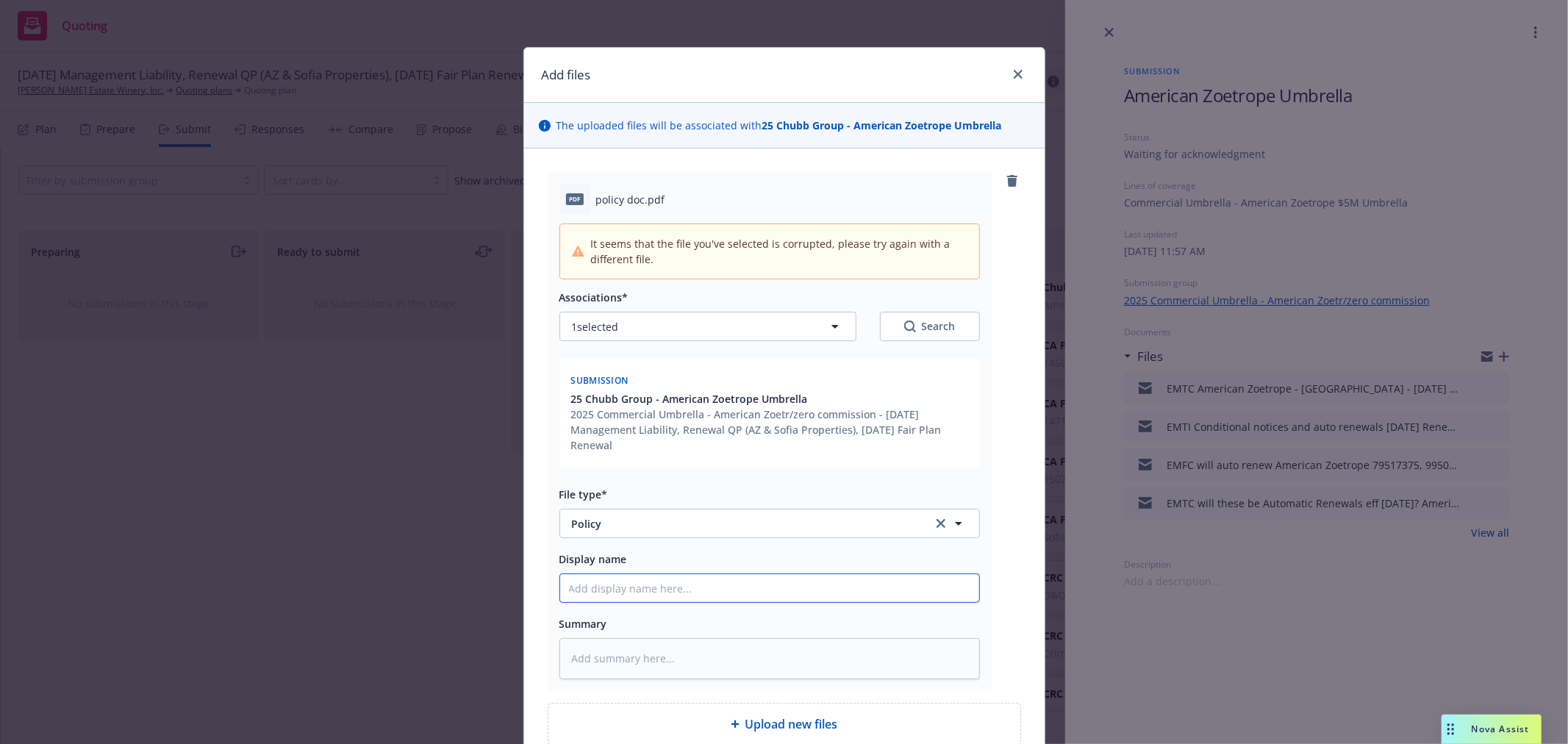
click at [596, 590] on input "Display name" at bounding box center [769, 588] width 419 height 28
type textarea "x"
type input "2"
type textarea "x"
type input "20"
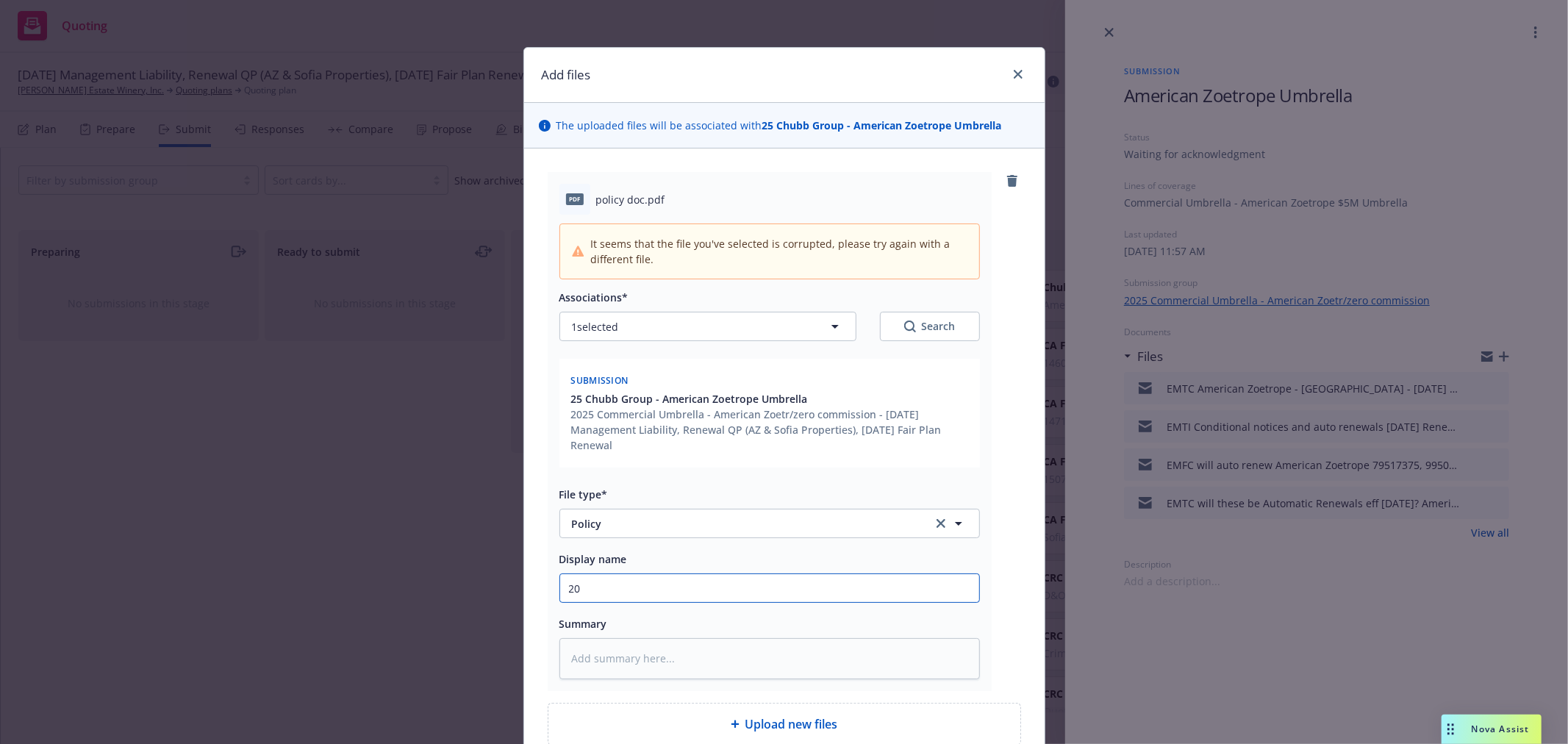
type textarea "x"
type input "202"
type textarea "x"
type input "2025"
type textarea "x"
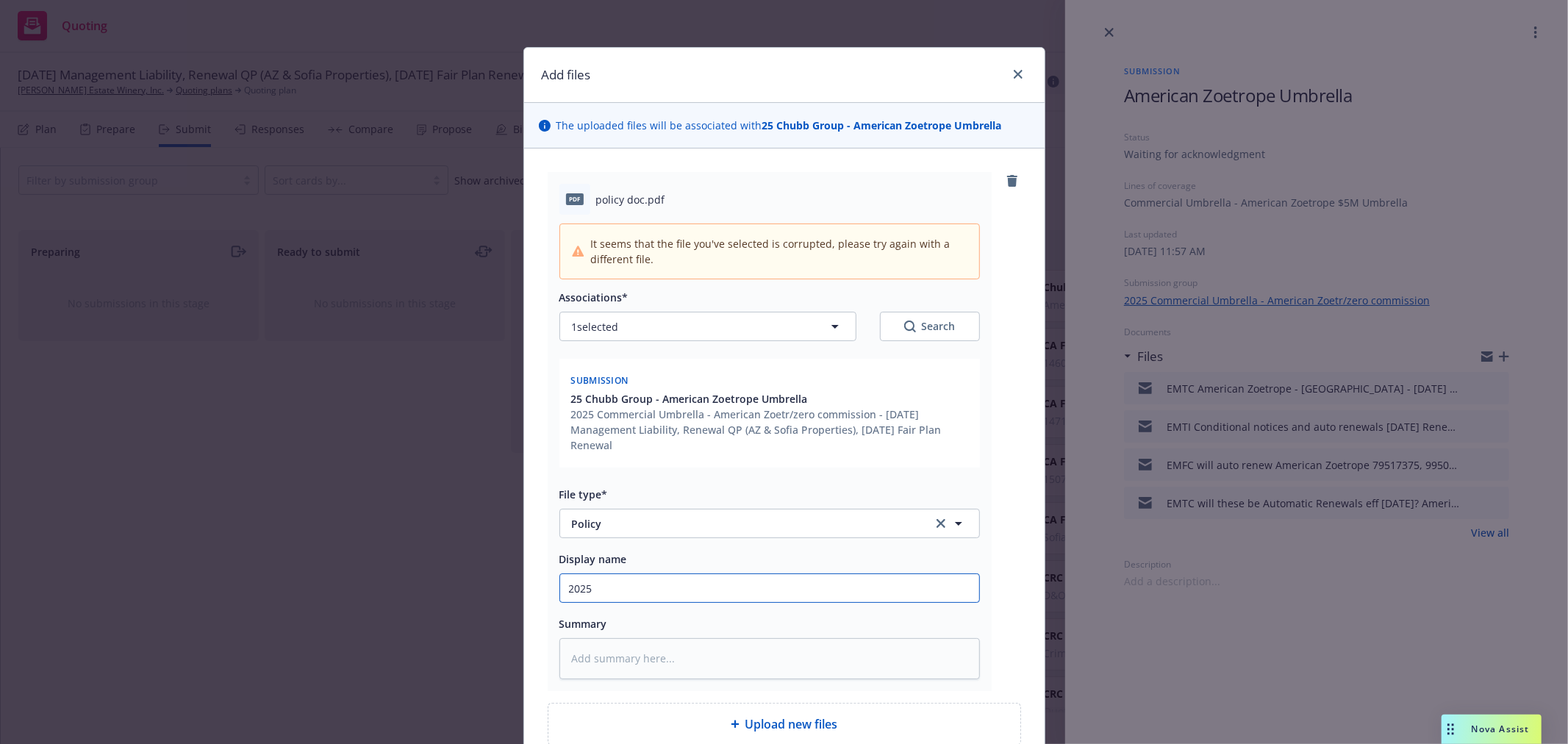
type input "2025"
type textarea "x"
type input "2025 p"
type textarea "x"
type input "2025 po"
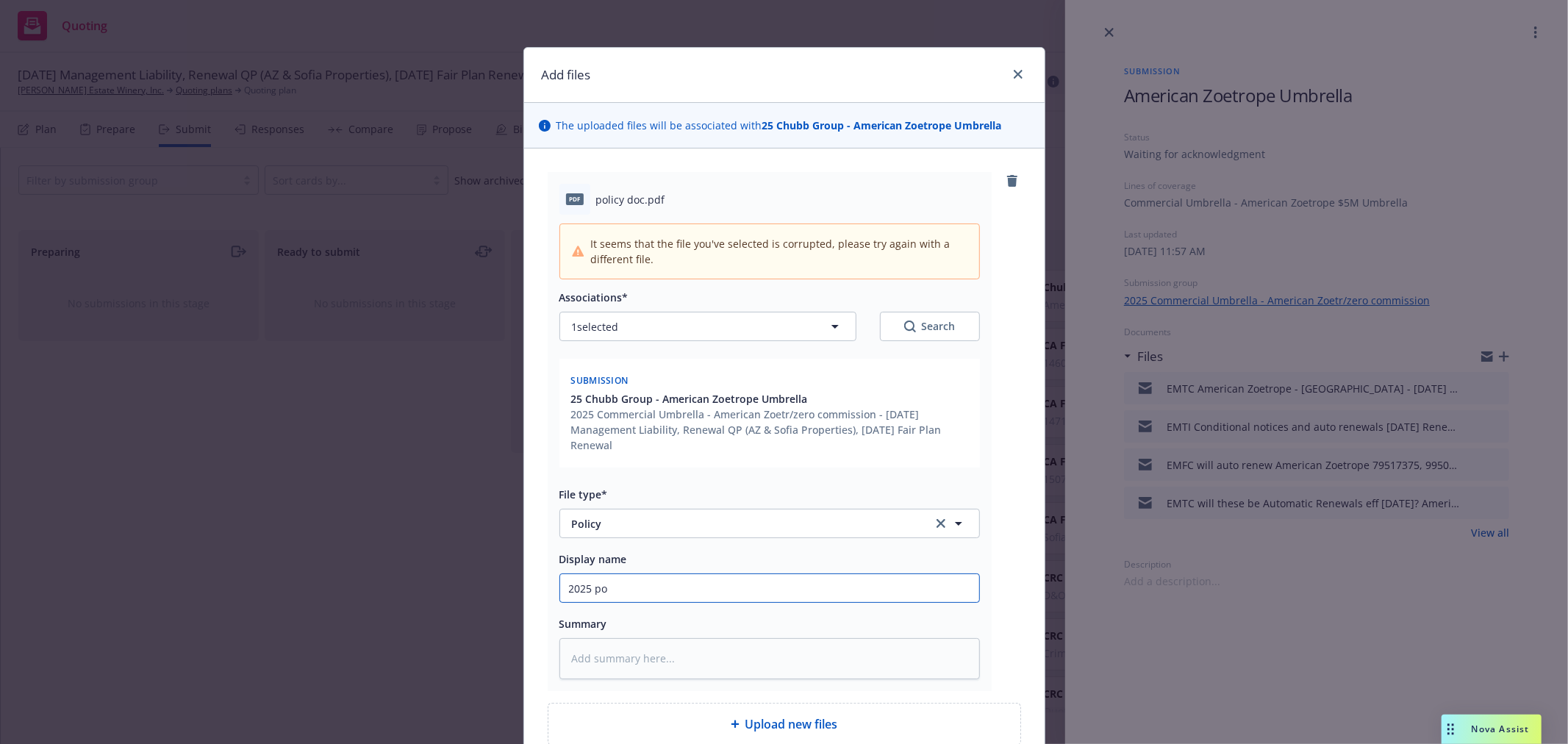
type textarea "x"
type input "2025 pol"
type textarea "x"
type input "2025 po"
type textarea "x"
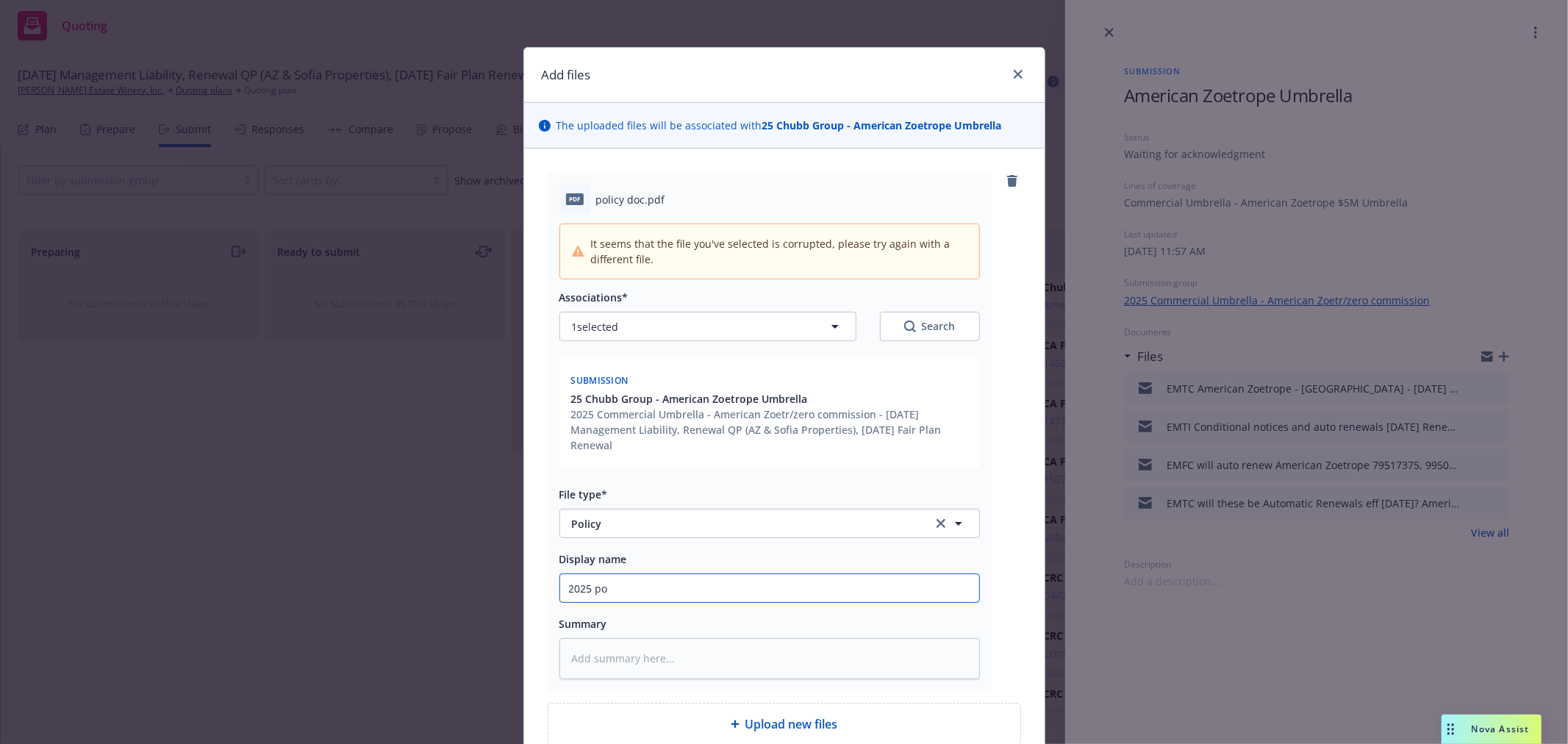
type input "2025 p"
type textarea "x"
type input "2025"
type textarea "x"
type input "2025 P"
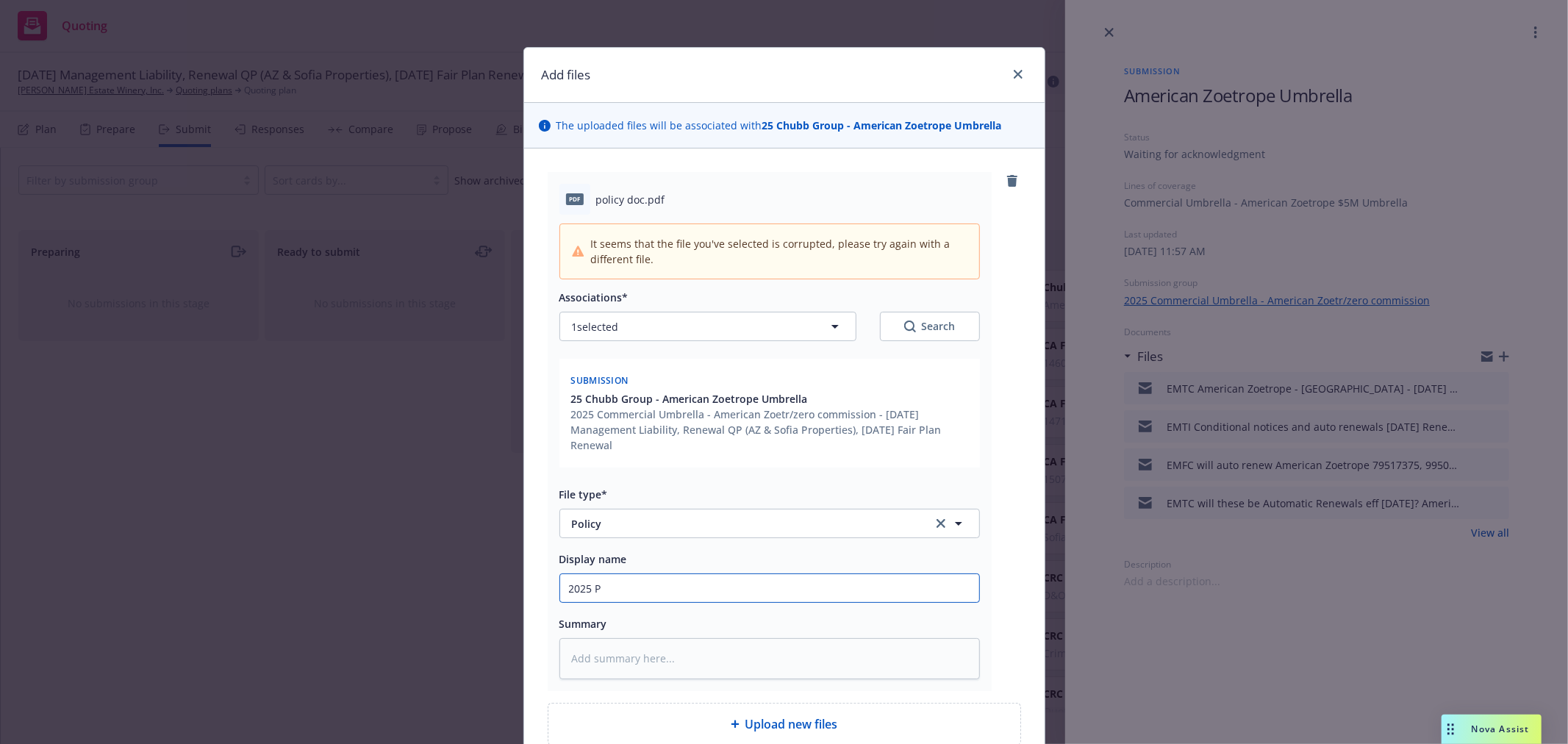
type textarea "x"
type input "2025 Po"
type textarea "x"
type input "2025 Poi"
type textarea "x"
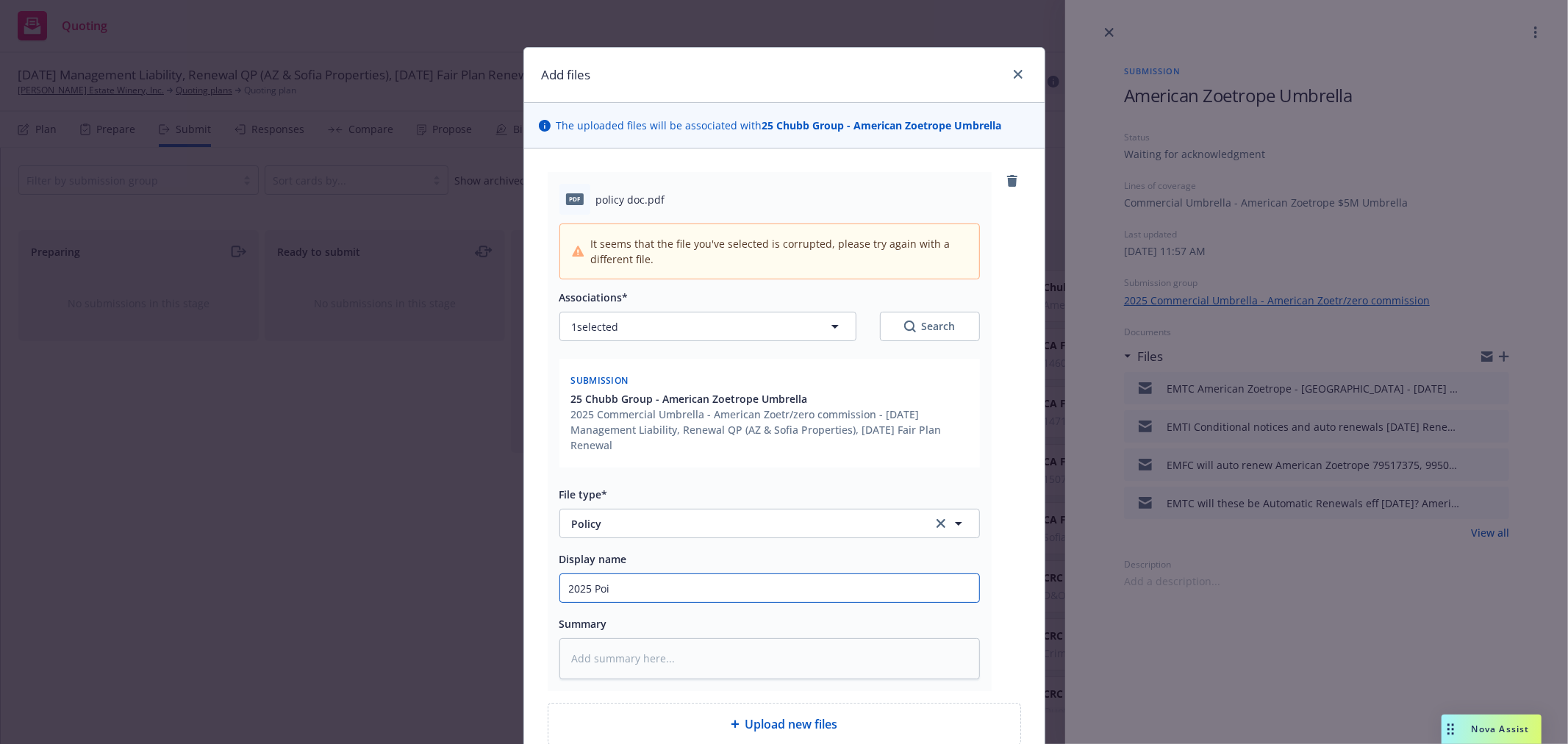
type input "2025 Po"
type textarea "x"
type input "2025 Pol"
type textarea "x"
type input "2025 Poli"
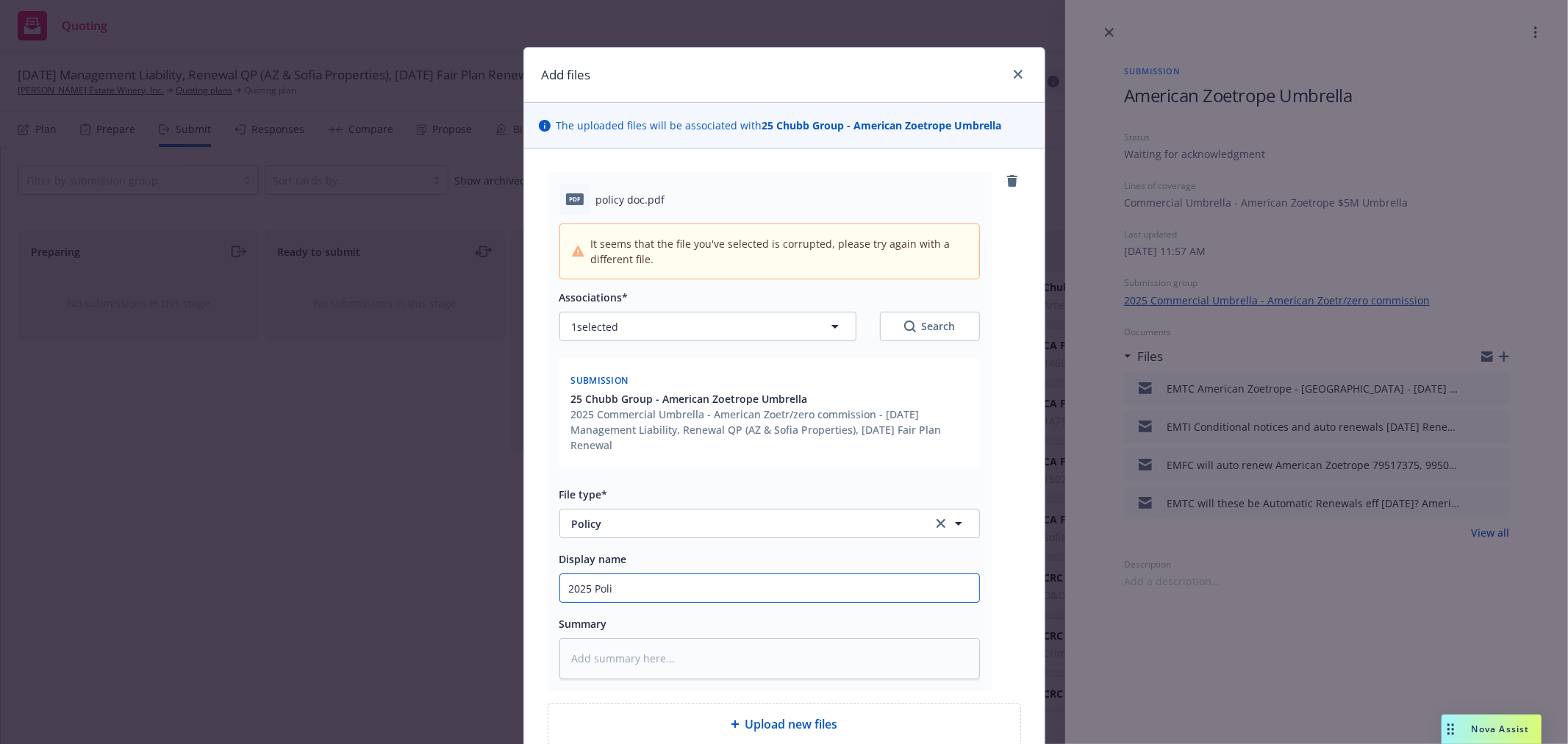
type textarea "x"
type input "2025 Polic"
type textarea "x"
type input "2025 Policy"
type textarea "x"
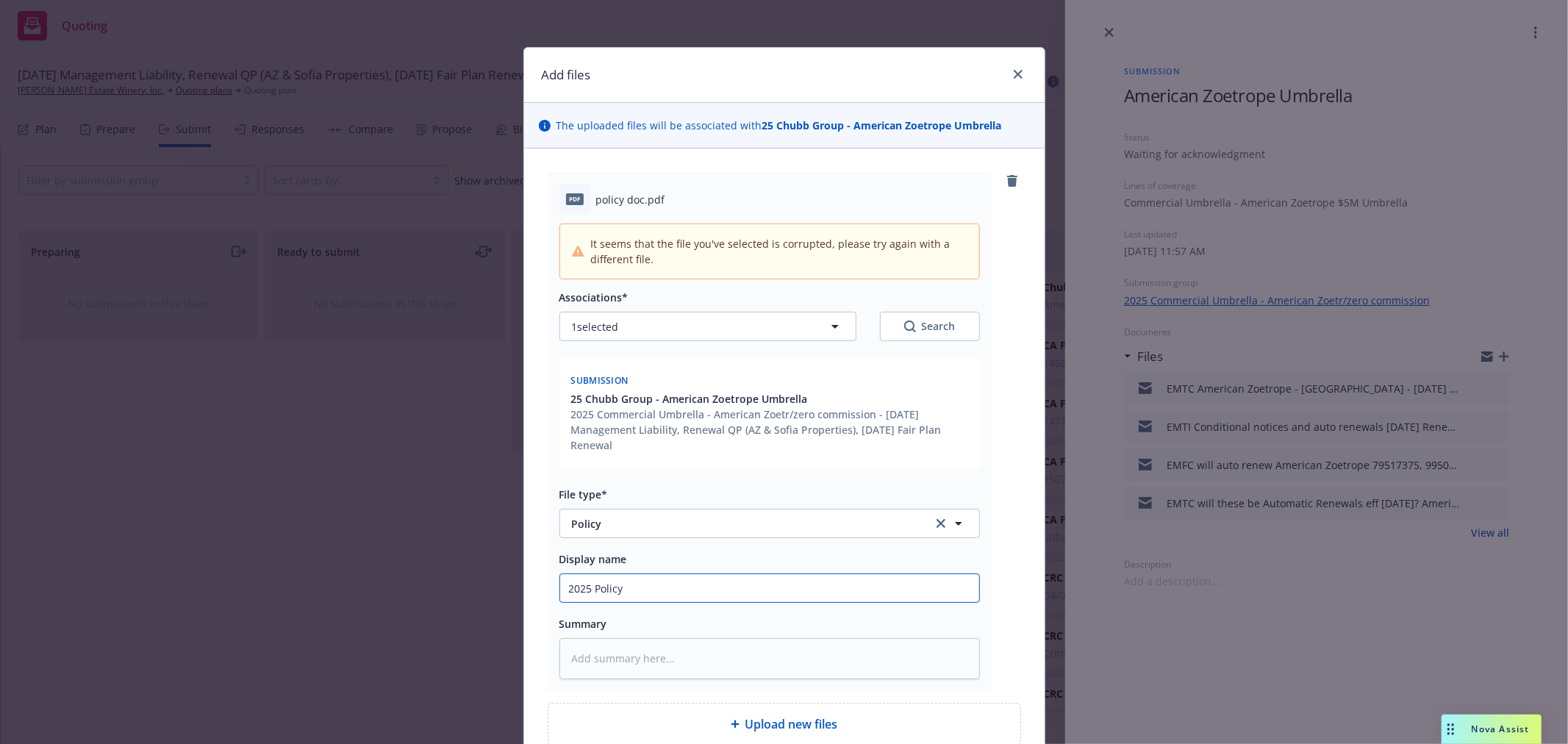
type input "2025 Policy"
type textarea "x"
type input "2025 Policy 0"
type textarea "x"
type input "2025 Policy 0"
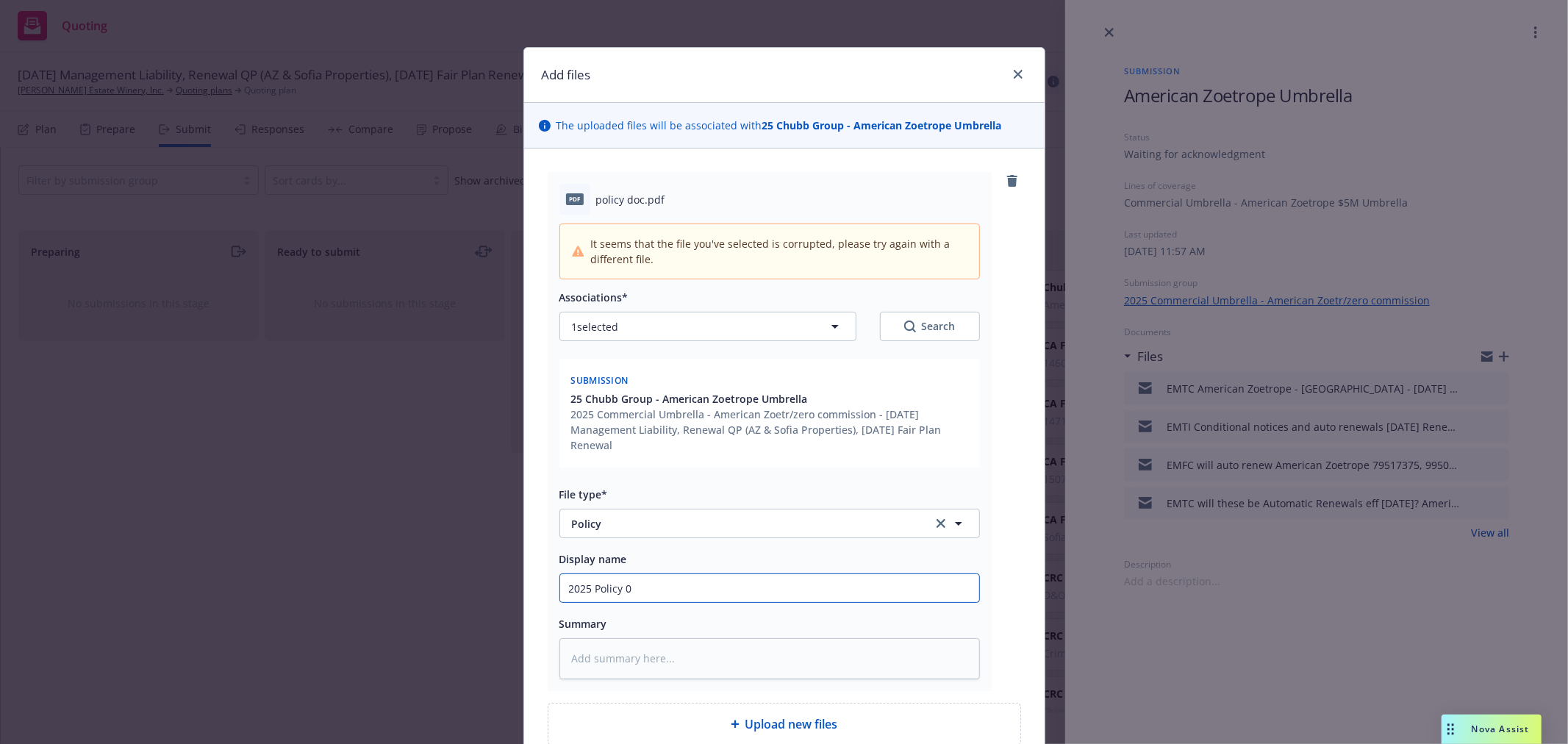
type textarea "x"
type input "2025 Policy 0"
type textarea "x"
type input "2025 Policy"
type textarea "x"
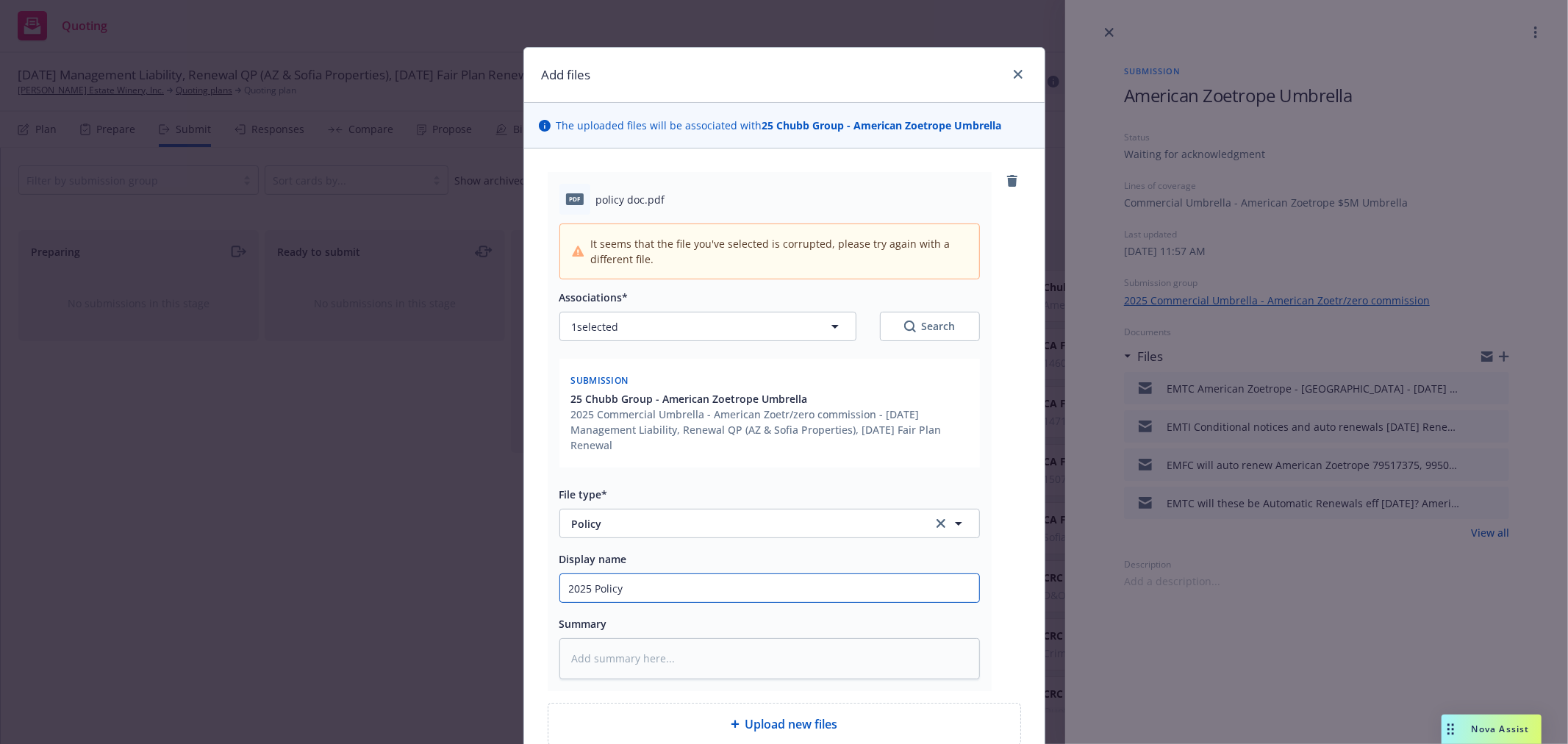
type input "2025 Policy -"
type textarea "x"
type input "2025 Policy -"
type textarea "x"
type input "2025 Policy - U"
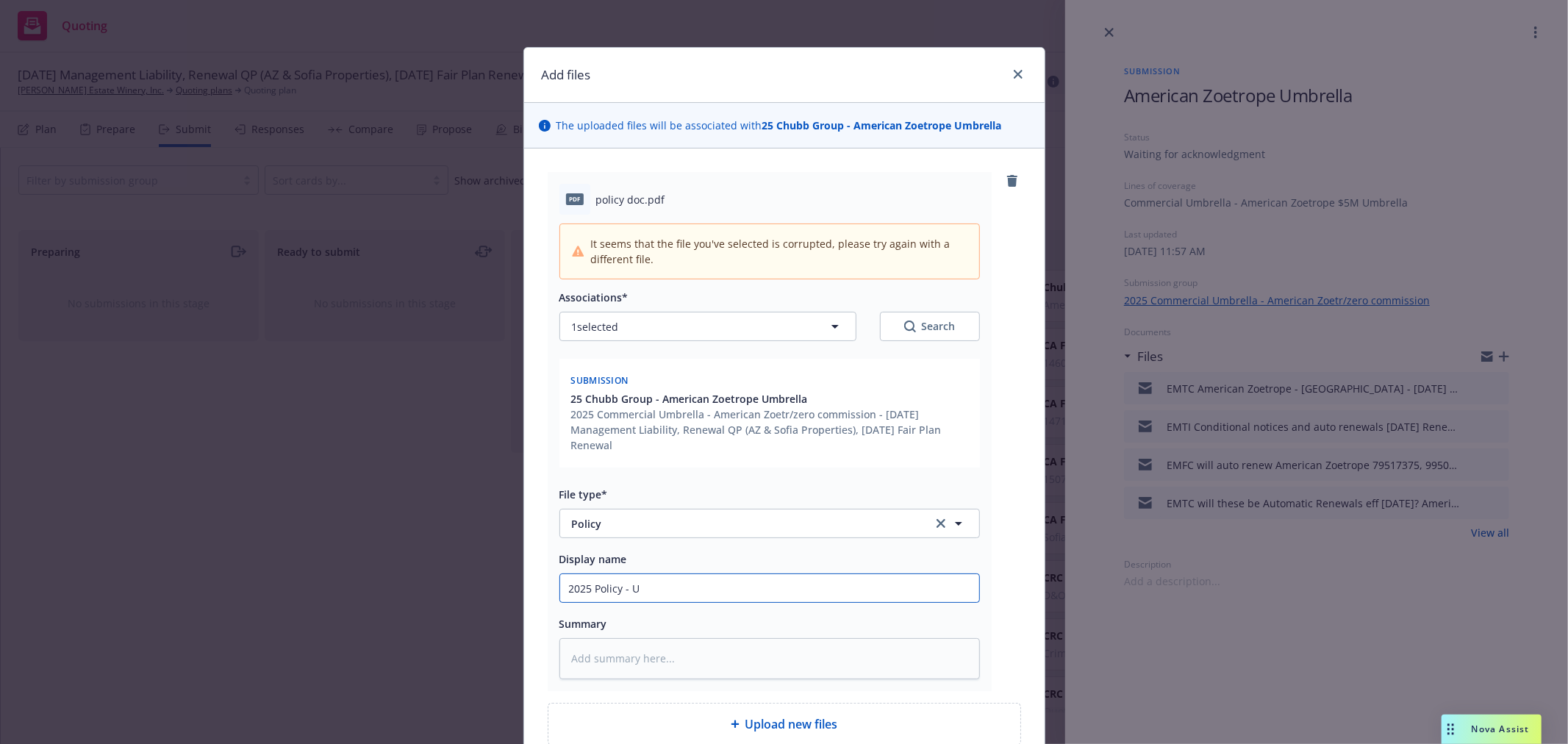
type textarea "x"
type input "2025 Policy - Um"
type textarea "x"
type input "2025 Policy - Umb"
type textarea "x"
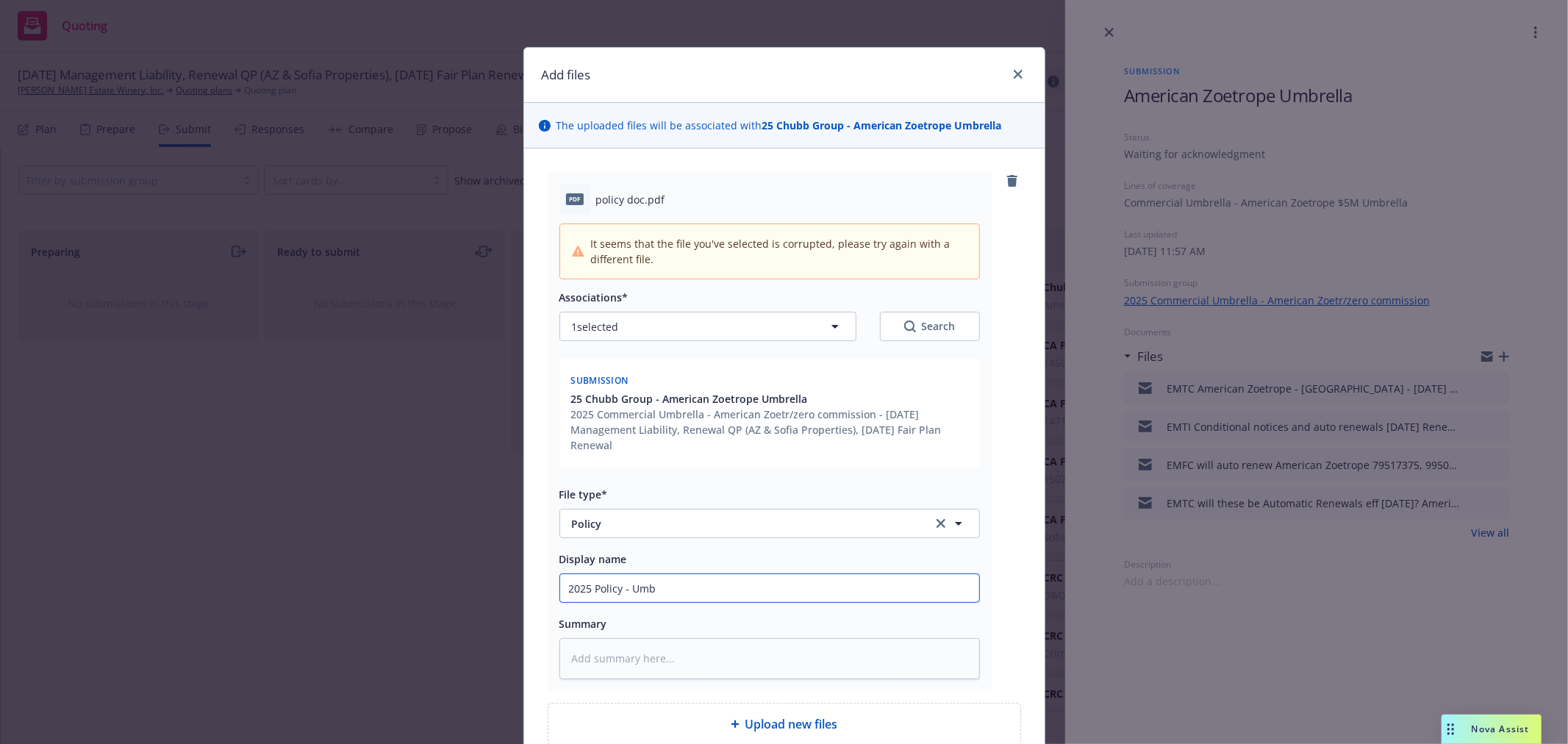
type input "2025 Policy - Umbr"
type textarea "x"
type input "2025 Policy - Umbre"
type textarea "x"
type input "2025 Policy - Umbrel"
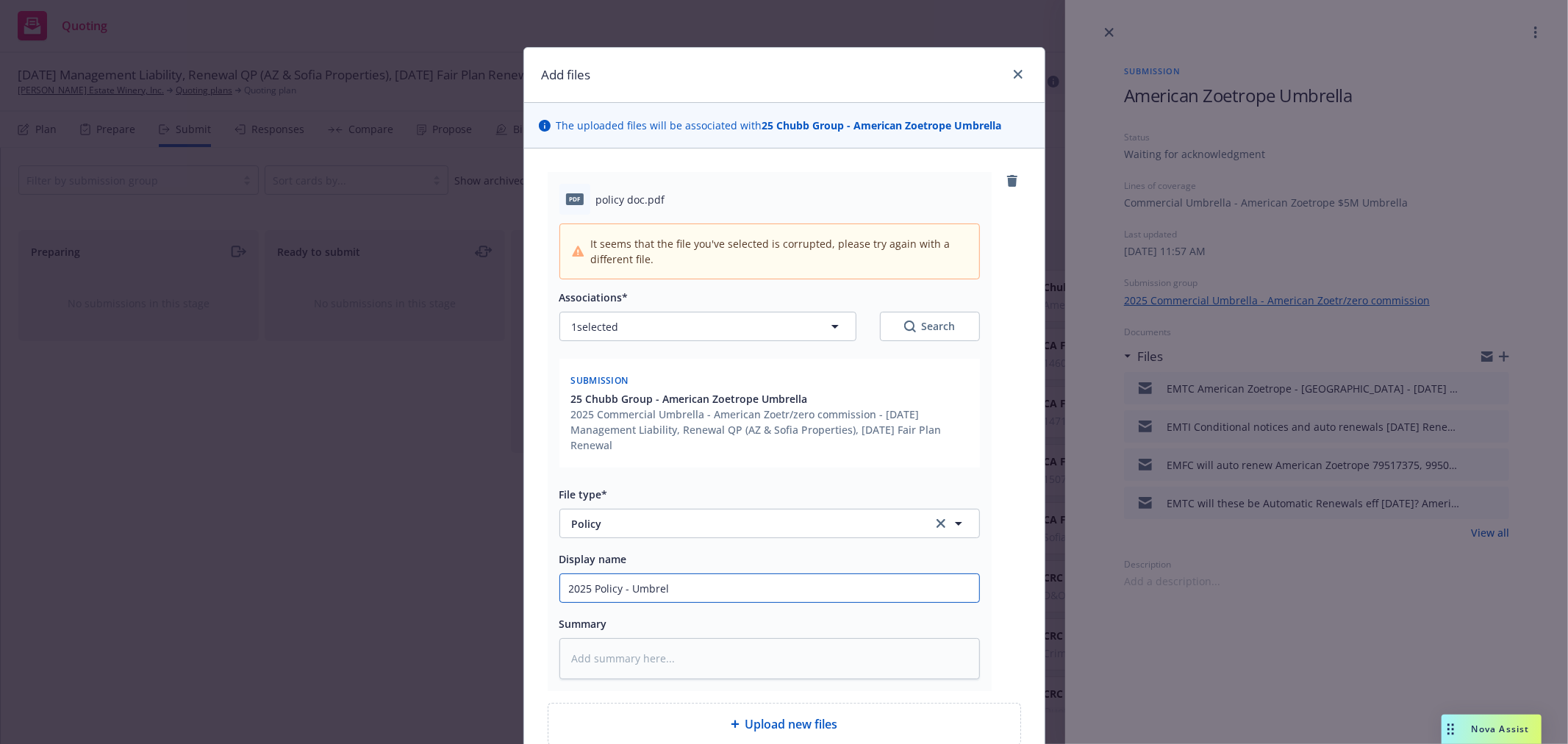
type textarea "x"
type input "2025 Policy - Umbrell"
type textarea "x"
type input "2025 Policy - Umbrella"
type textarea "x"
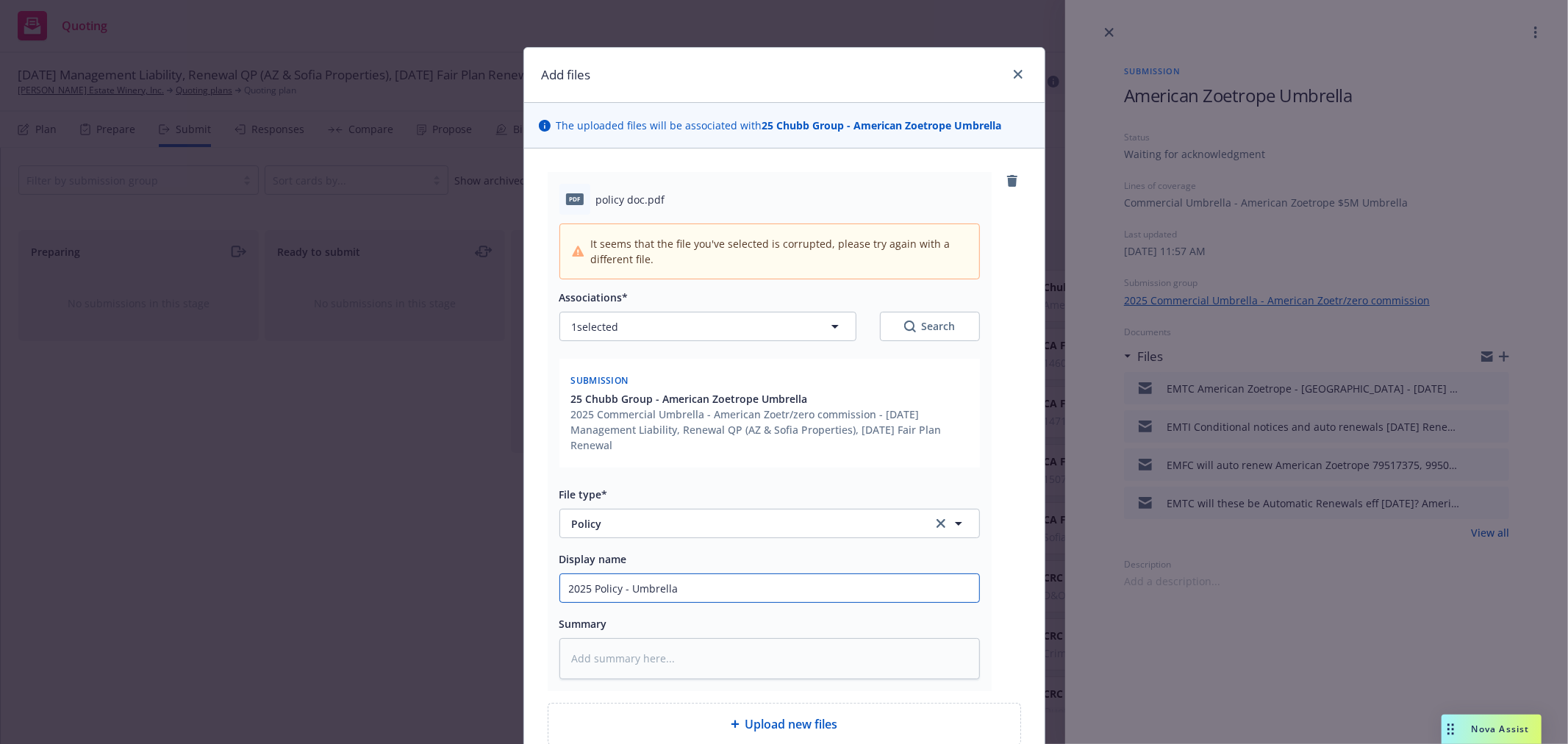
type input "2025 Policy - Umbrella 0"
type textarea "x"
type input "2025 Policy - Umbrella 0"
type textarea "x"
type input "2025 Policy - Umbrella 0"
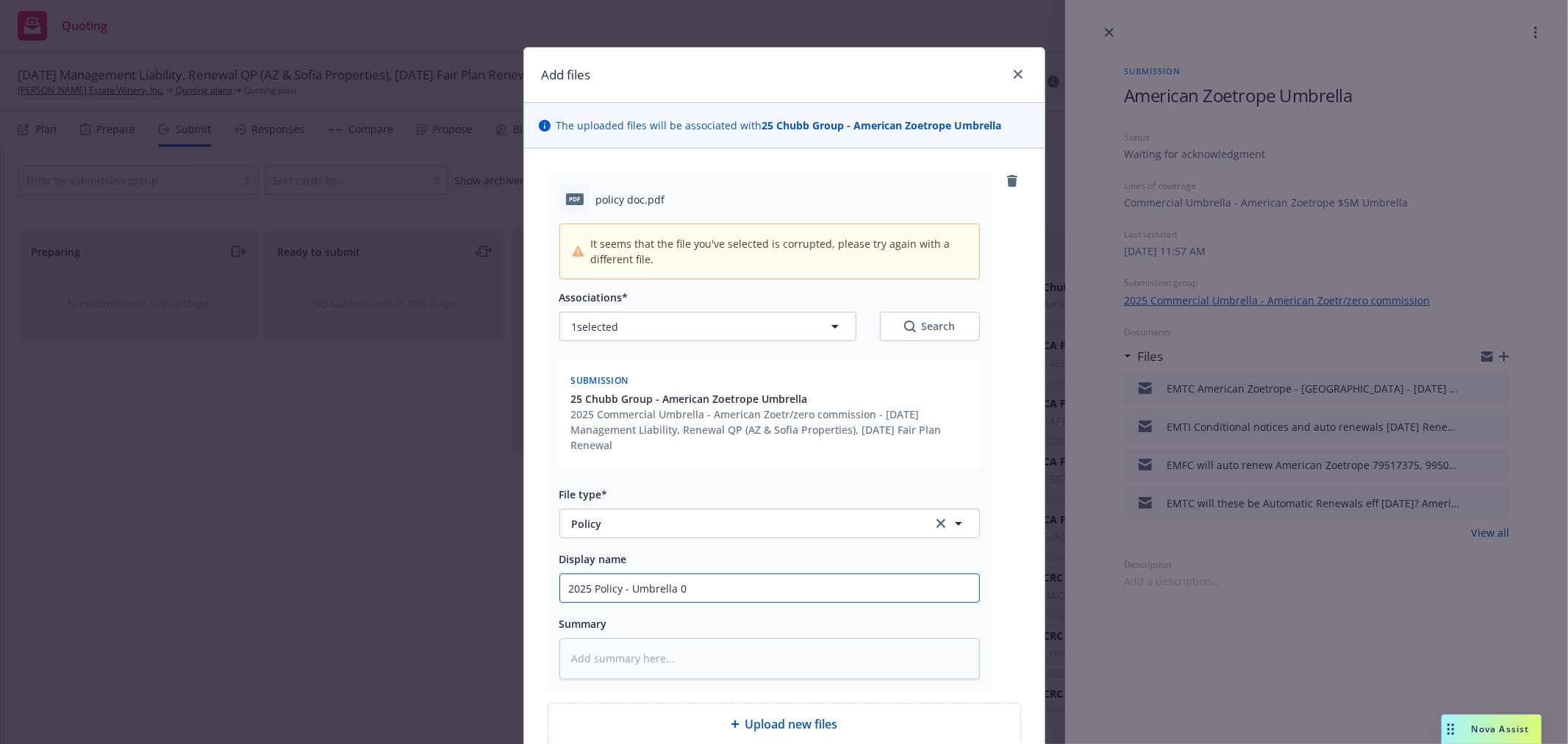
type textarea "x"
type input "2025 Policy - Umbrella"
type textarea "x"
type input "2025 Policy - Umbrella -"
type textarea "x"
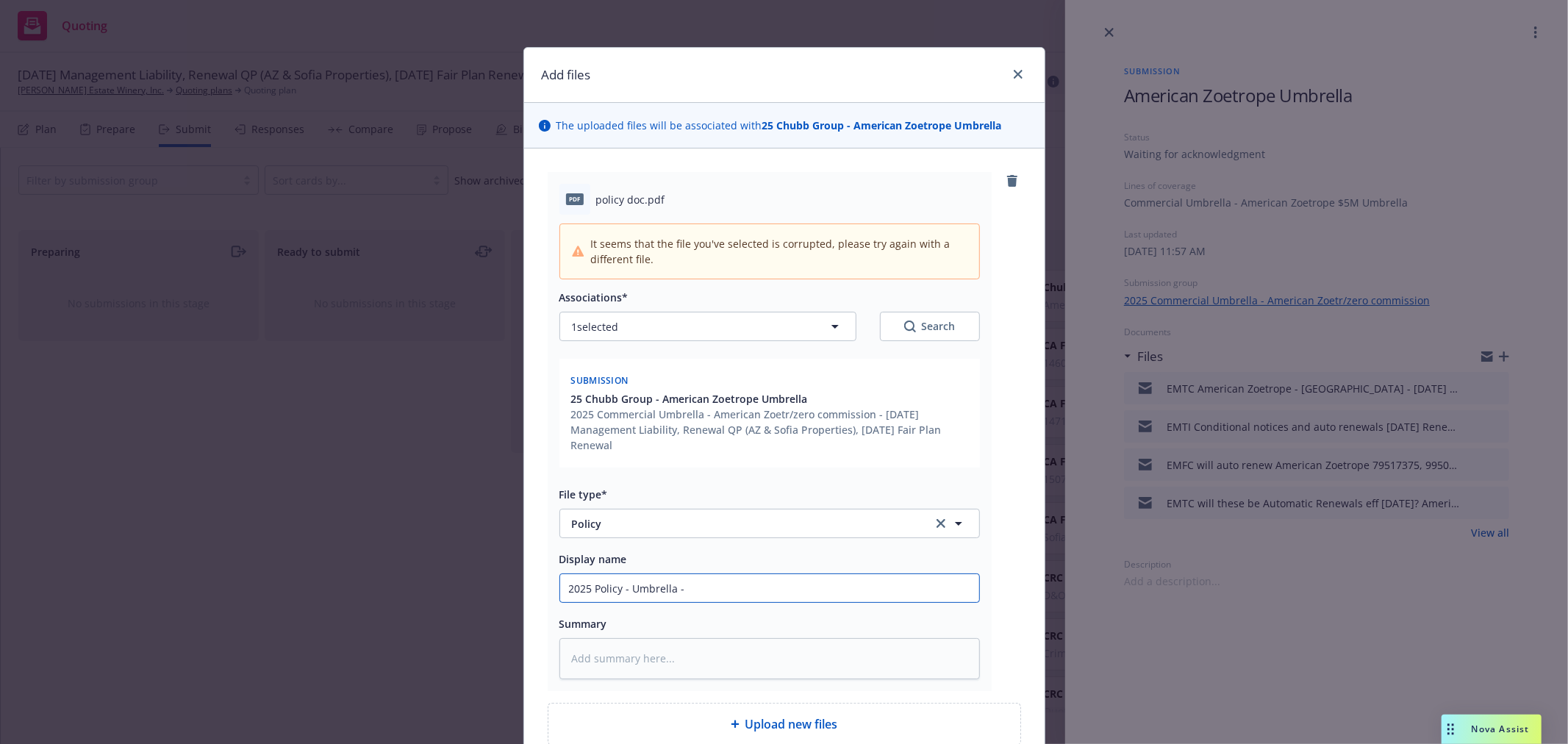
type input "2025 Policy - Umbrella -"
type textarea "x"
type input "2025 Policy - Umbrella - A"
type textarea "x"
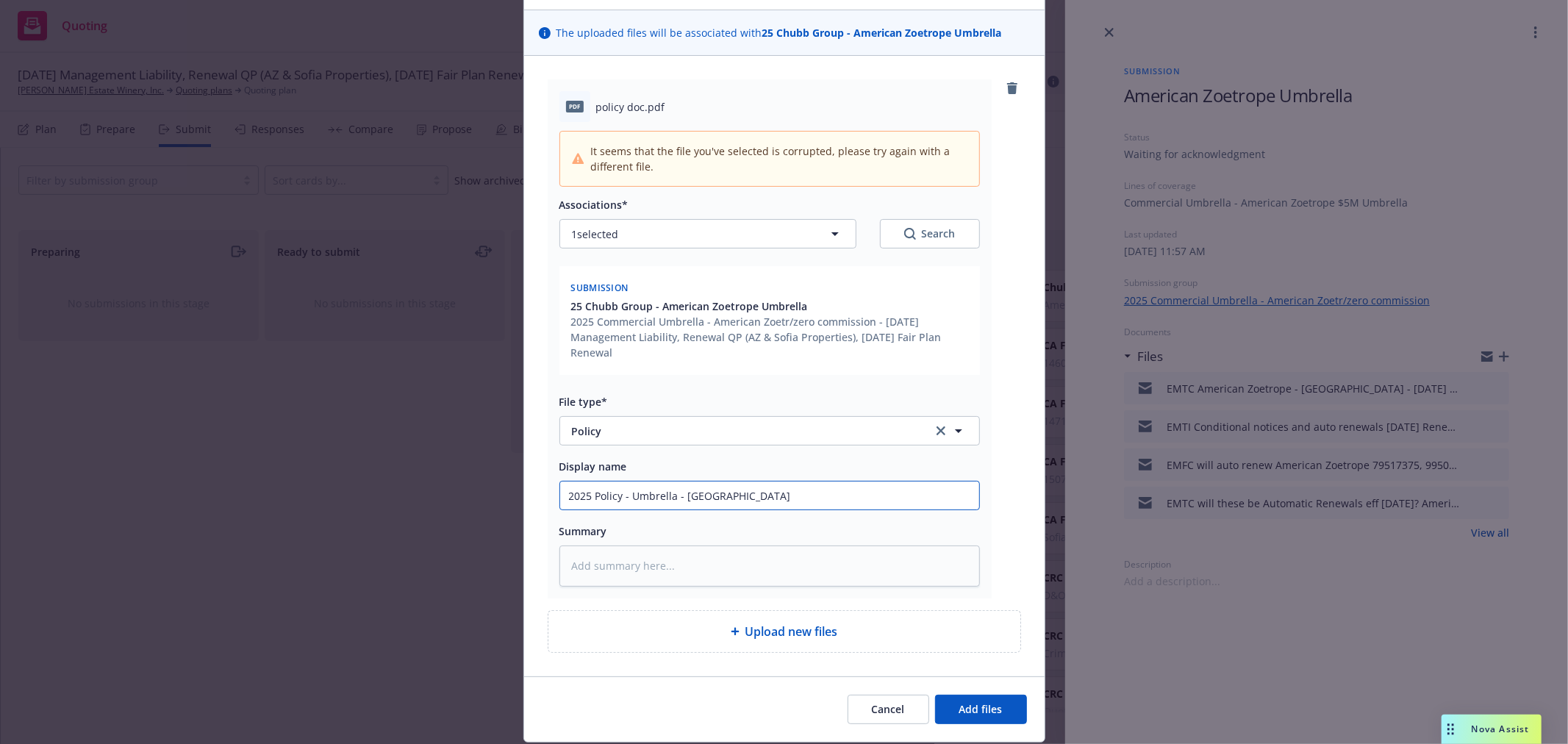
scroll to position [138, 0]
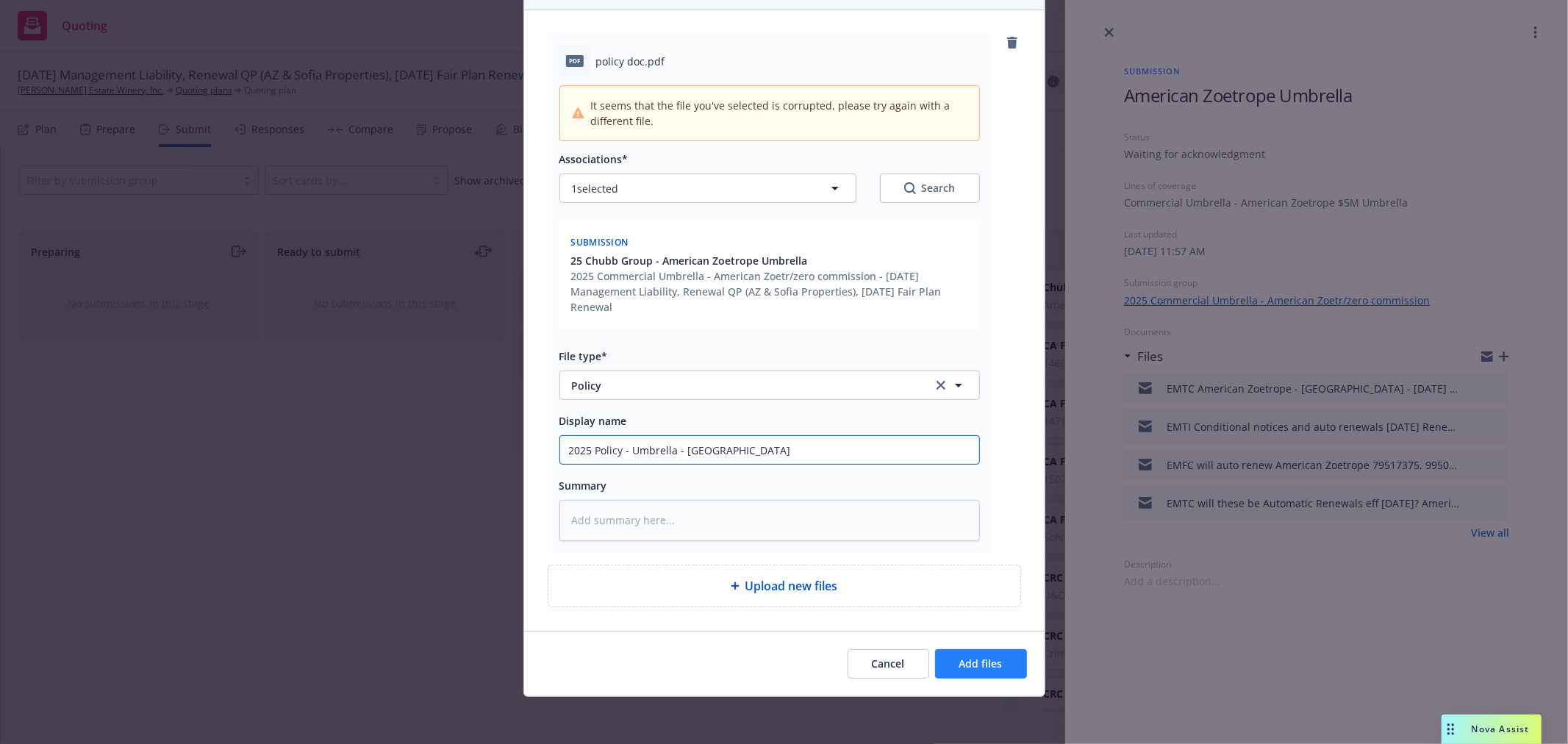
type input "2025 Policy - Umbrella - AZ"
click at [973, 661] on span "Add files" at bounding box center [981, 664] width 43 height 14
click at [973, 661] on span "Add files" at bounding box center [981, 664] width 43 height 14
click at [983, 663] on span "Add files" at bounding box center [981, 664] width 43 height 14
type textarea "x"
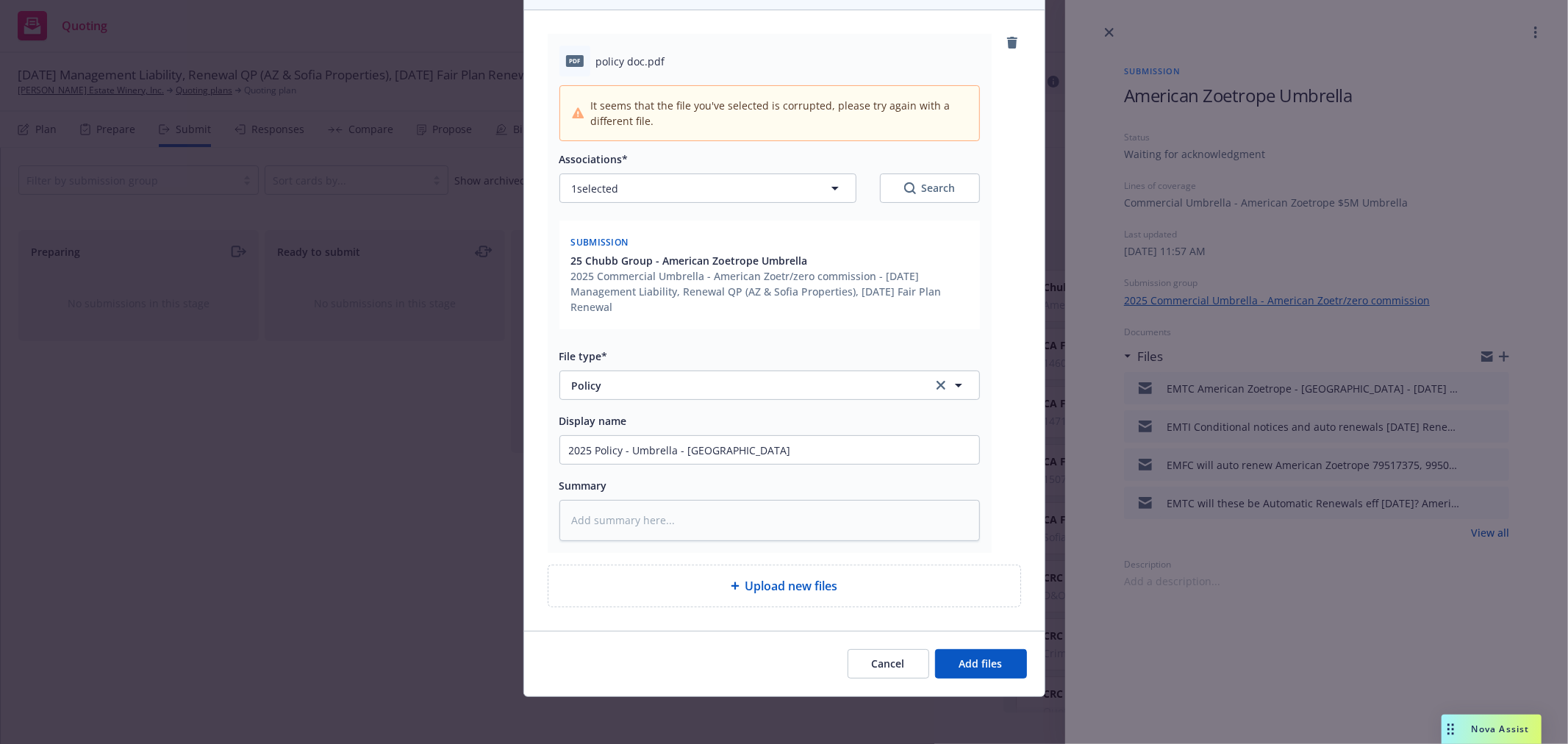
click at [1008, 47] on icon "remove" at bounding box center [1011, 42] width 10 height 12
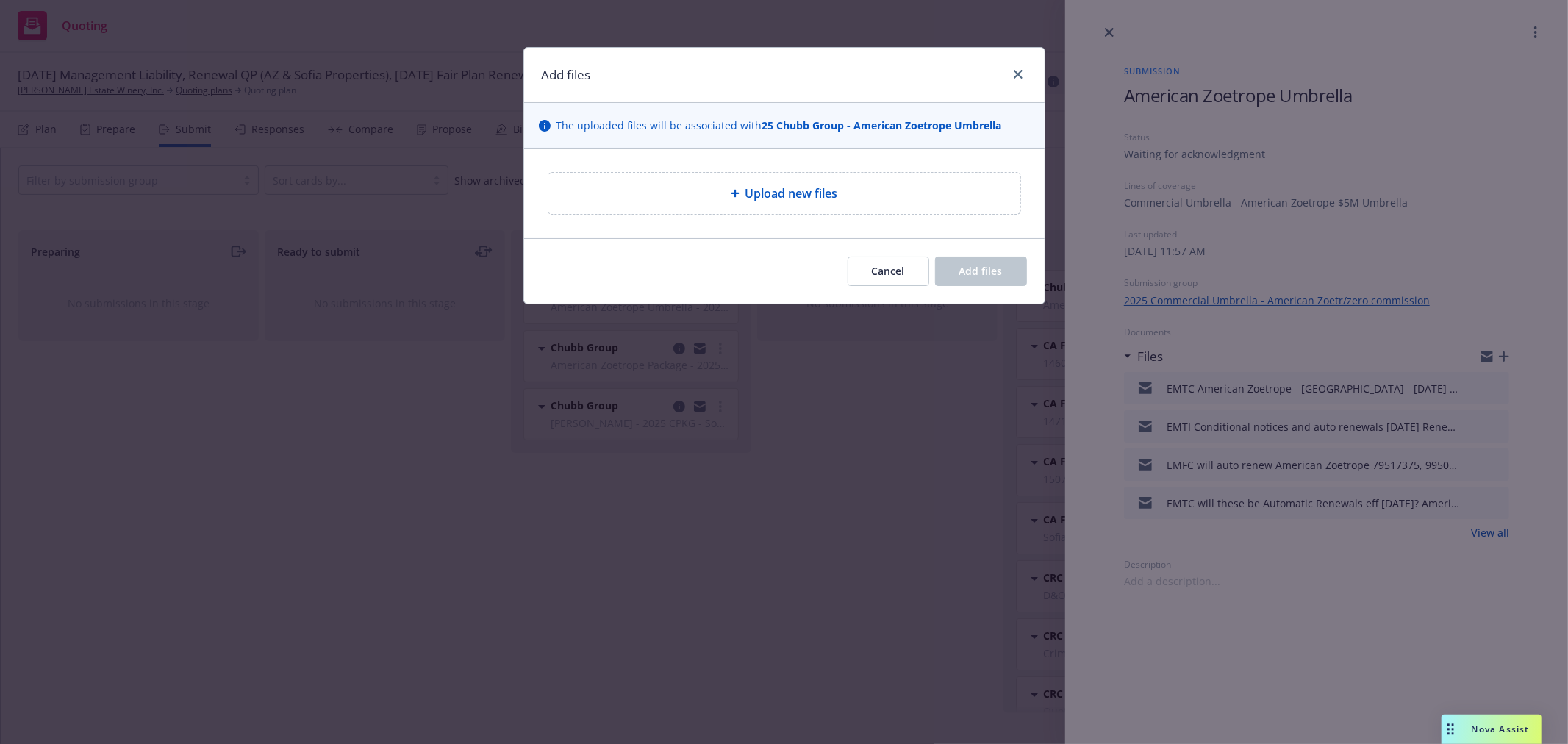
scroll to position [0, 0]
click at [1018, 71] on icon "close" at bounding box center [1017, 74] width 8 height 8
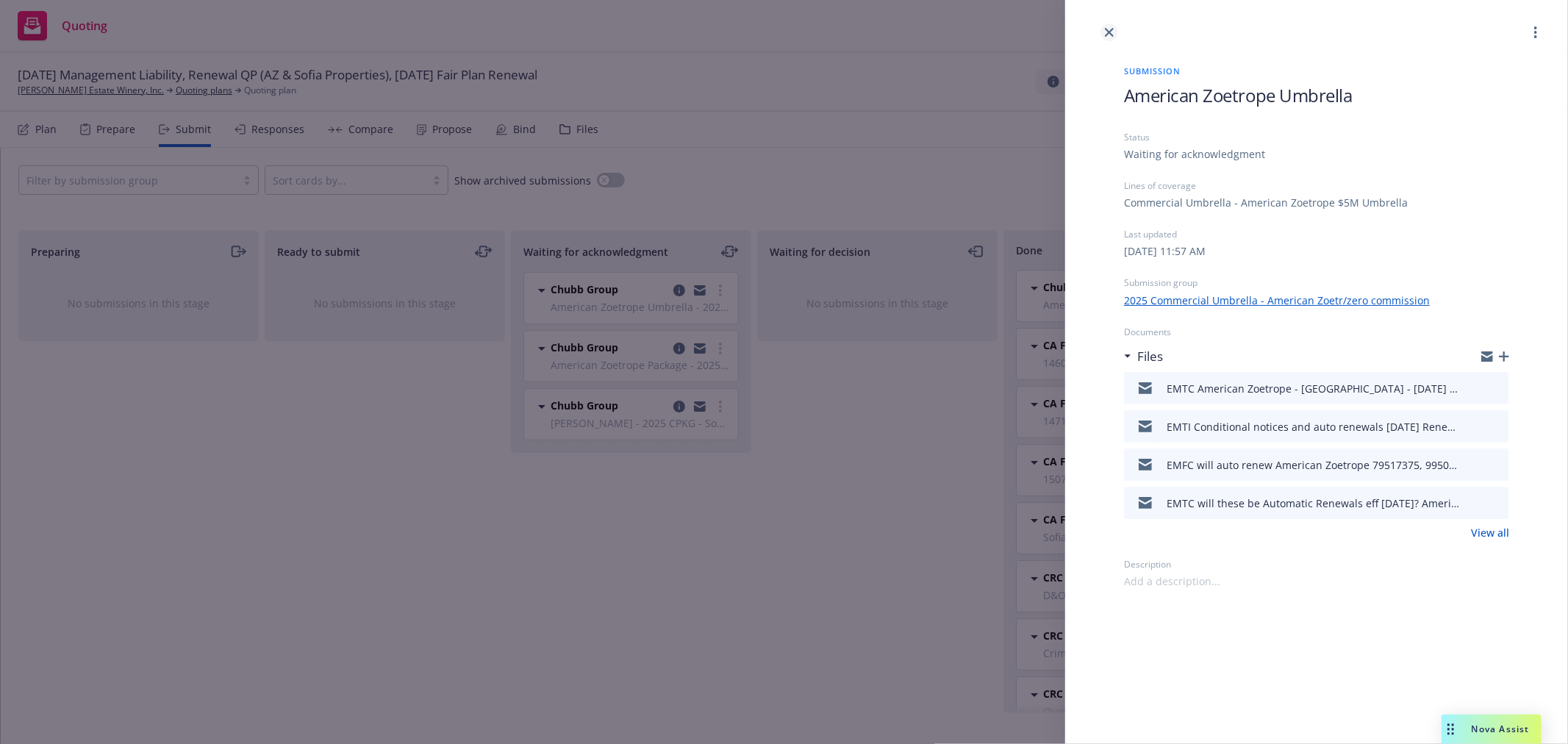
click at [1108, 29] on icon "close" at bounding box center [1108, 32] width 8 height 8
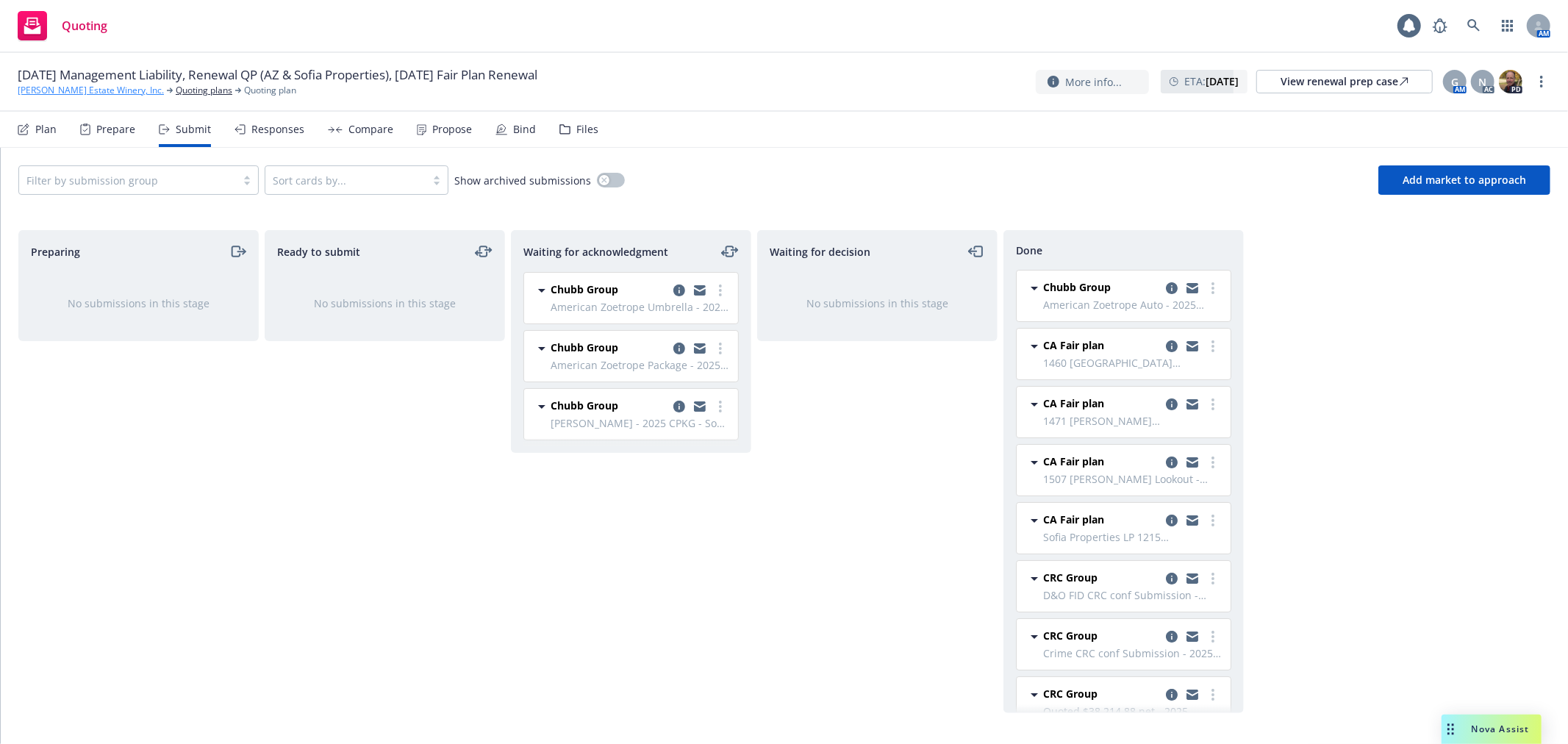
click at [112, 90] on link "[PERSON_NAME] Estate Winery, Inc." at bounding box center [91, 90] width 147 height 13
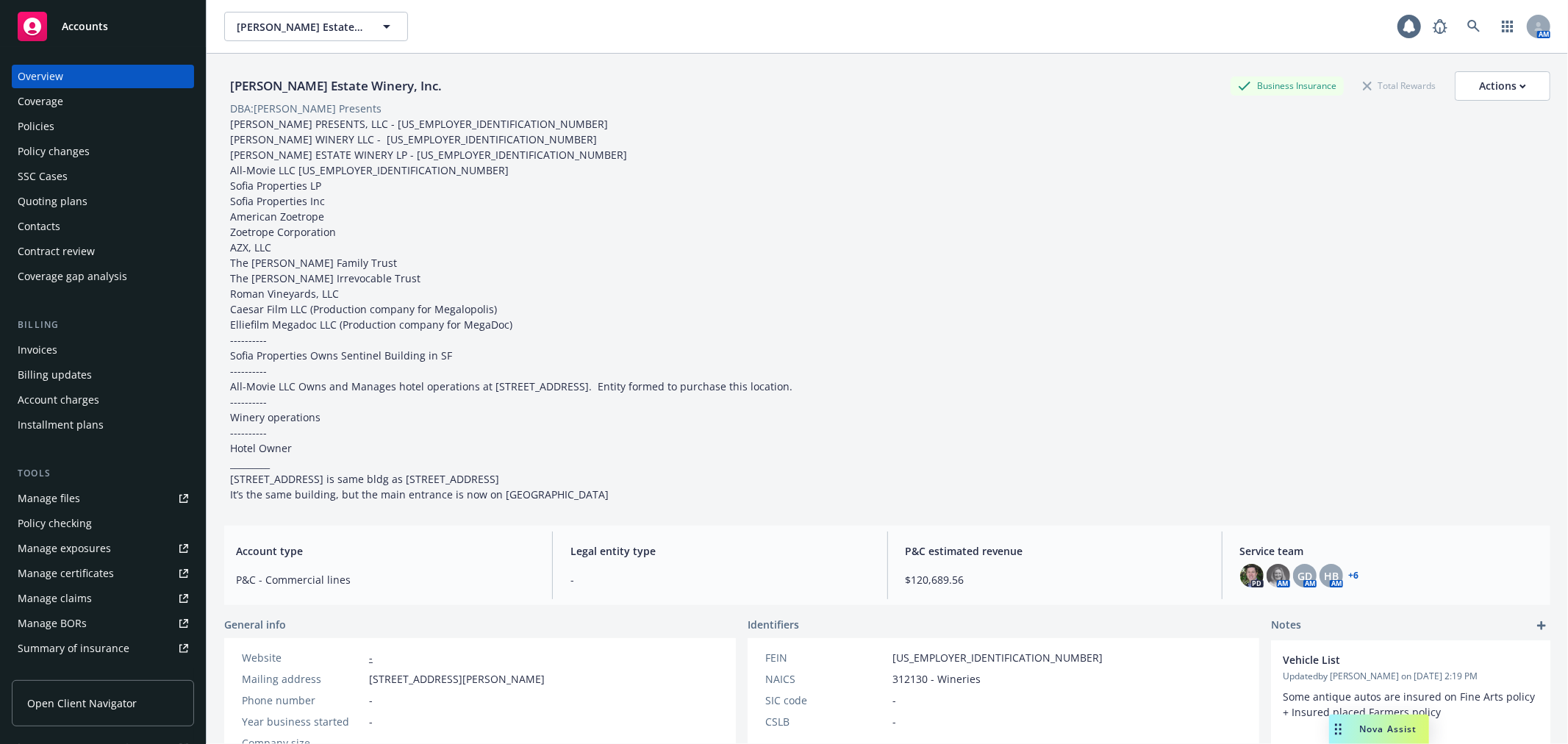
click at [86, 492] on link "Manage files" at bounding box center [103, 499] width 182 height 23
click at [114, 152] on div "Policy changes" at bounding box center [103, 151] width 170 height 23
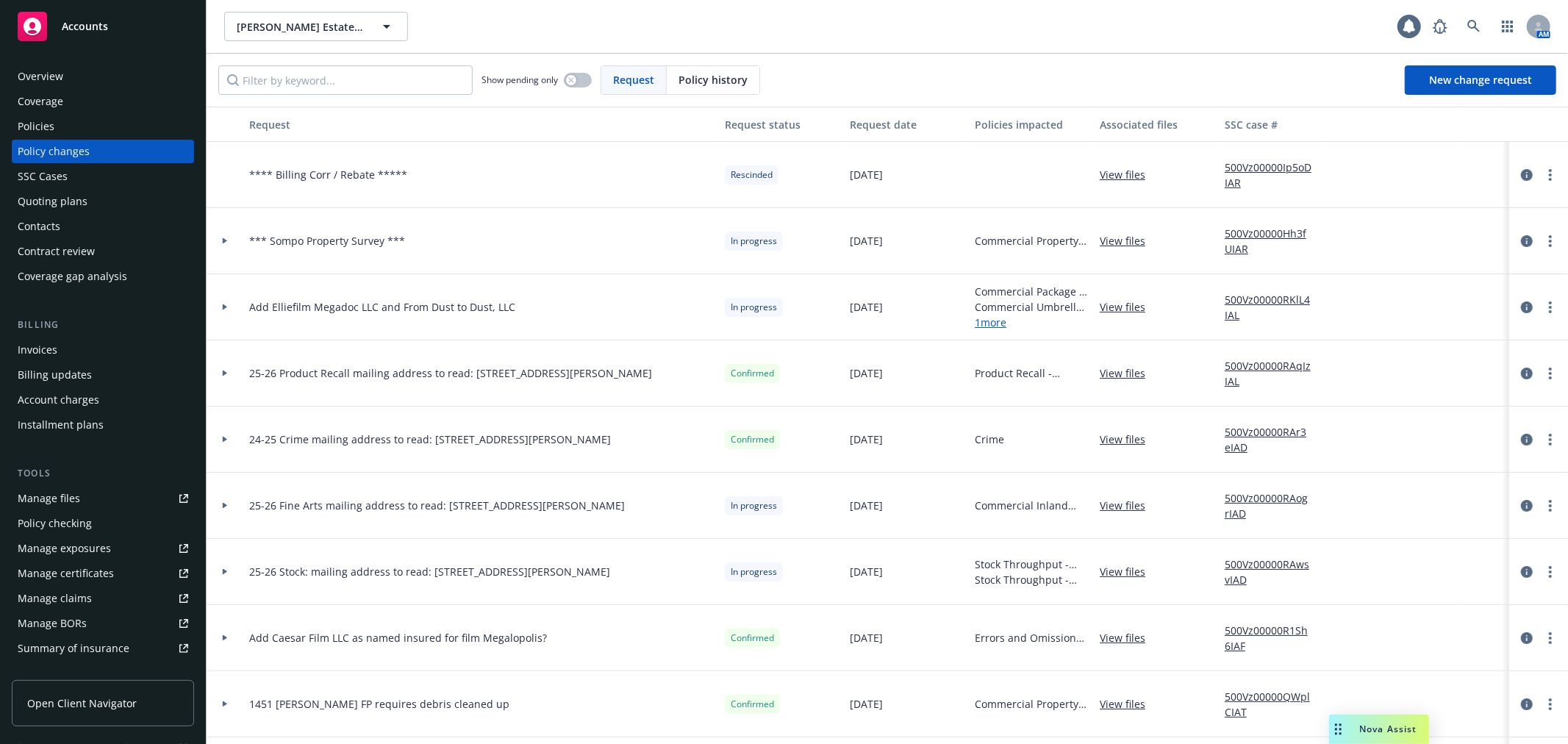
click at [89, 196] on div "Quoting plans" at bounding box center [103, 201] width 170 height 23
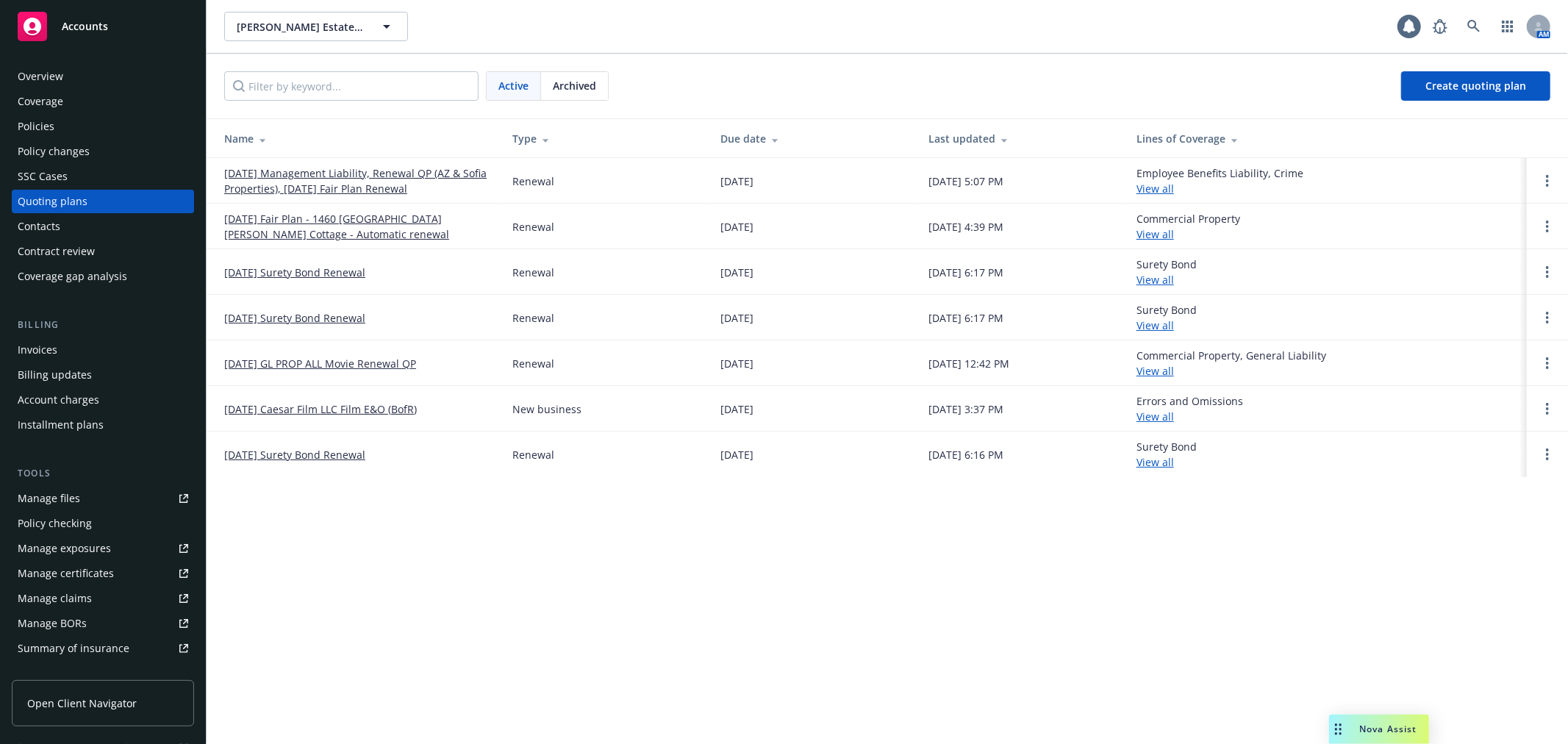
click at [348, 173] on link "10/01/25 Management Liability, Renewal QP (AZ & Sofia Properties), 10/07/25 Fai…" at bounding box center [356, 181] width 265 height 31
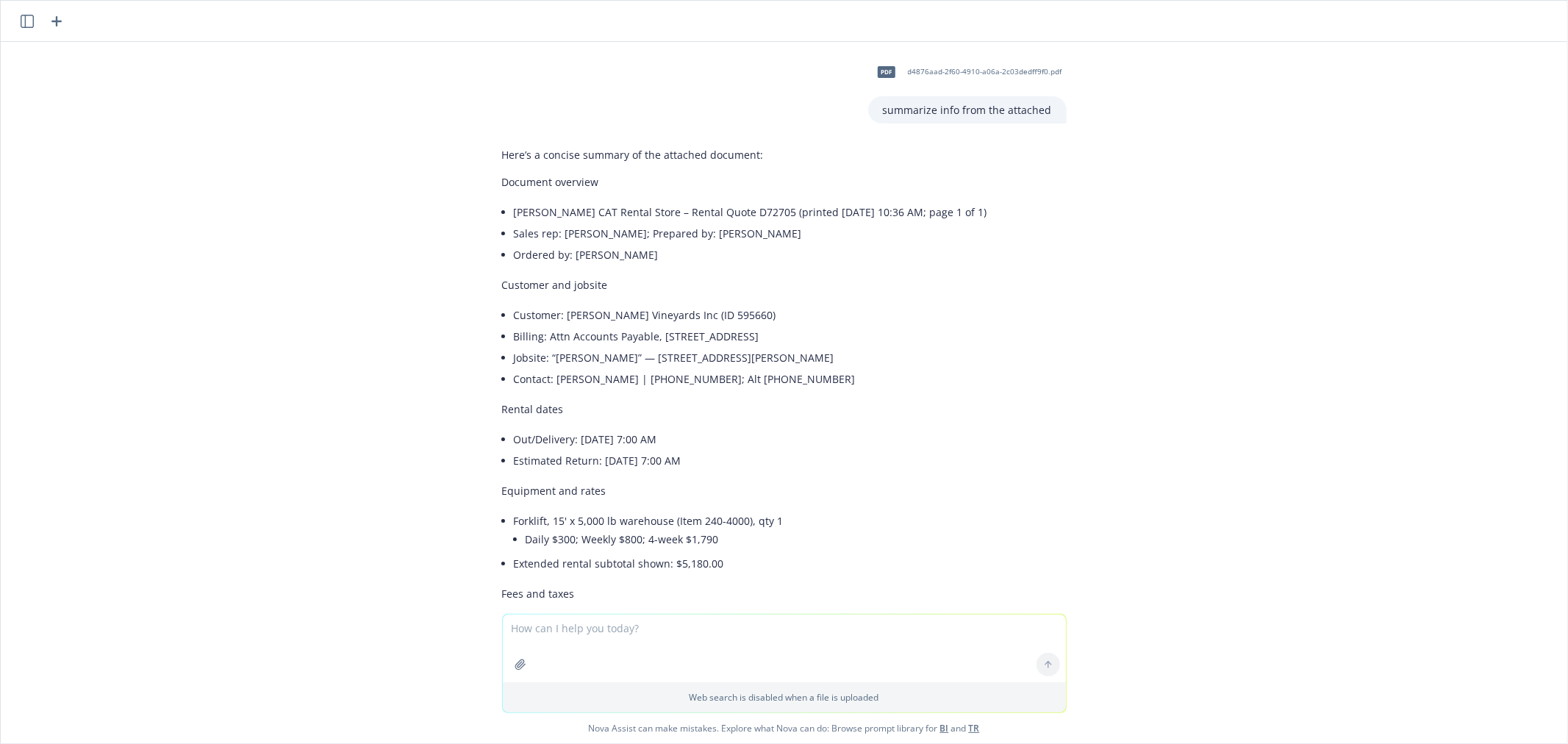
scroll to position [2318, 0]
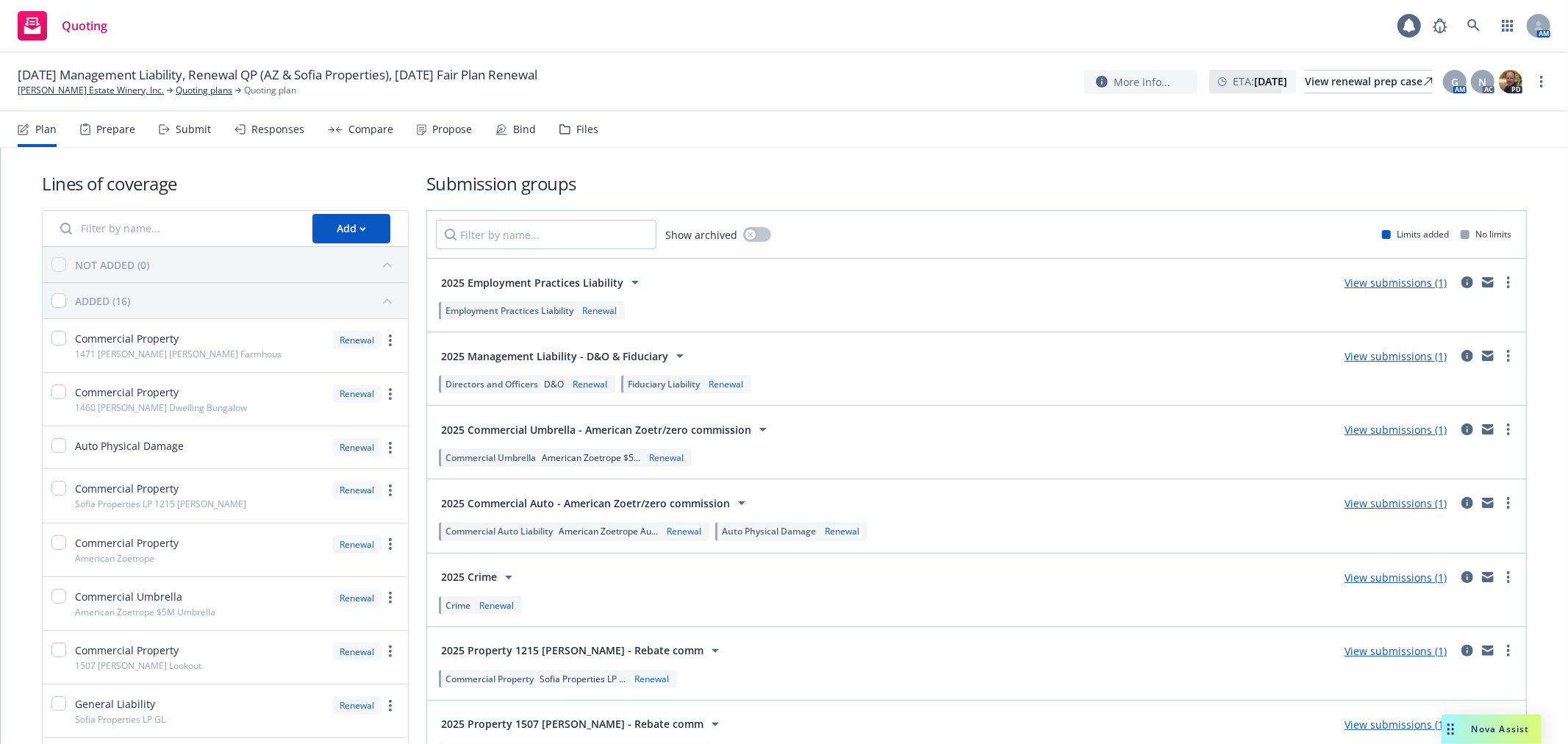
click at [182, 130] on div "Submit" at bounding box center [194, 129] width 35 height 12
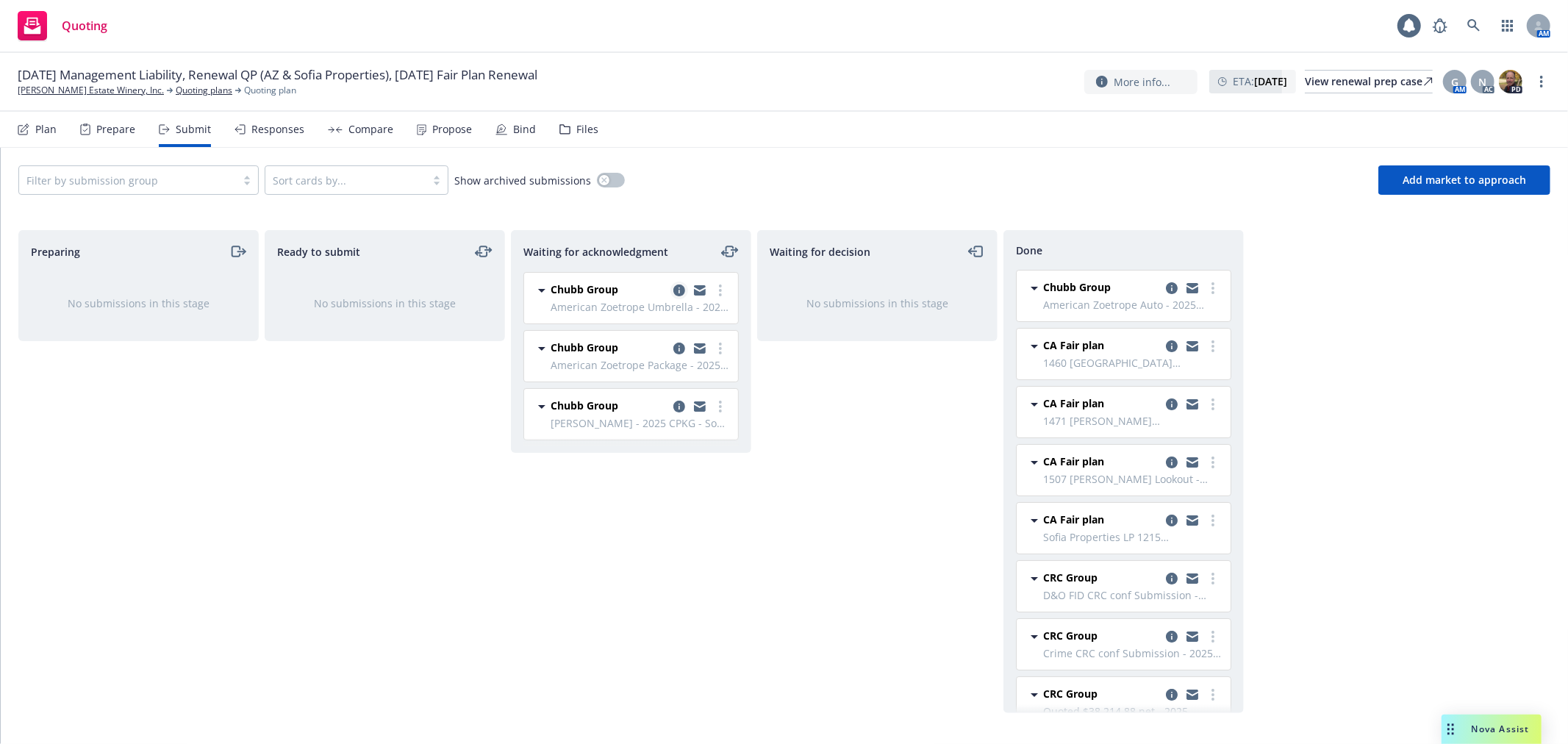
click at [680, 289] on icon "copy logging email" at bounding box center [679, 290] width 12 height 12
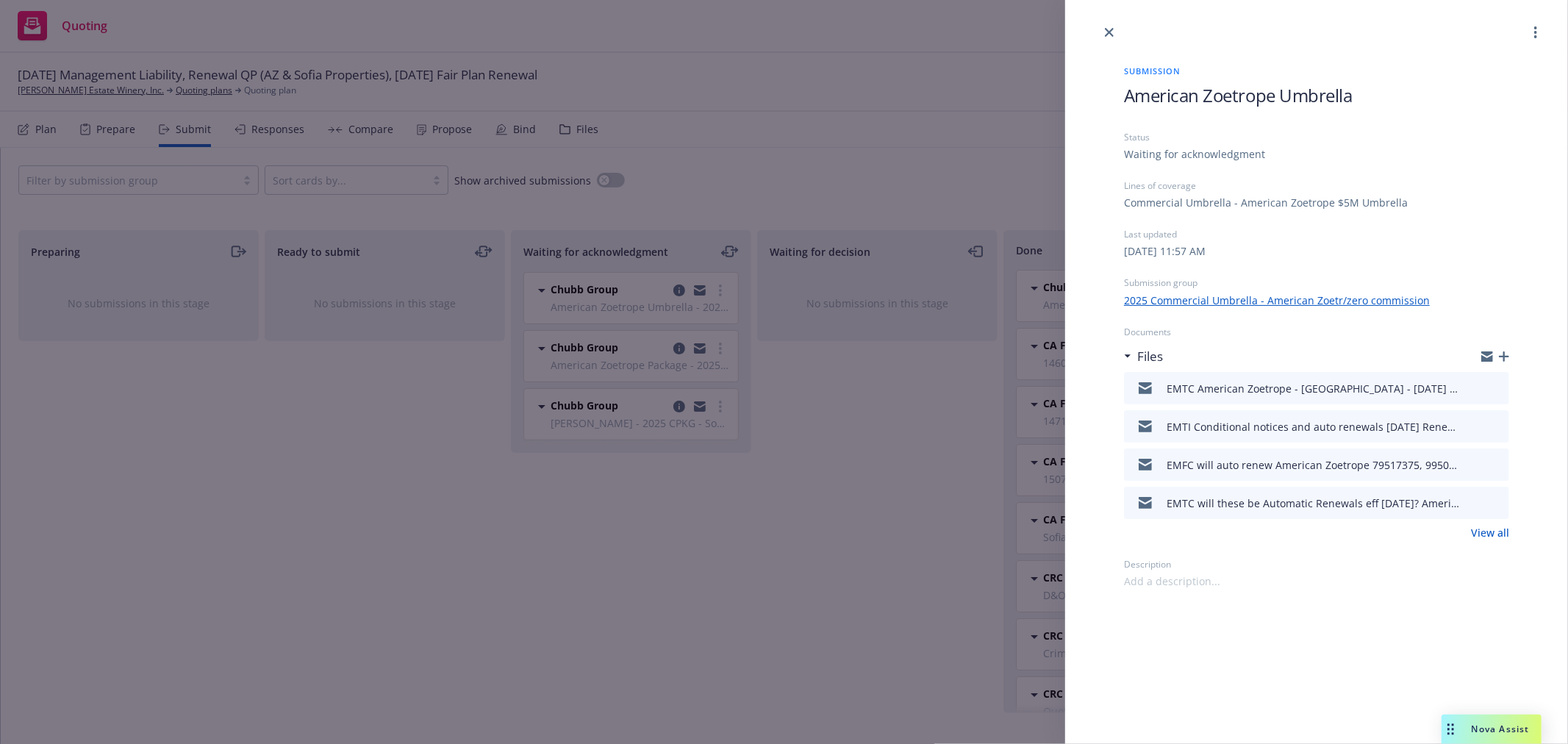
click at [1504, 351] on icon "button" at bounding box center [1503, 356] width 10 height 10
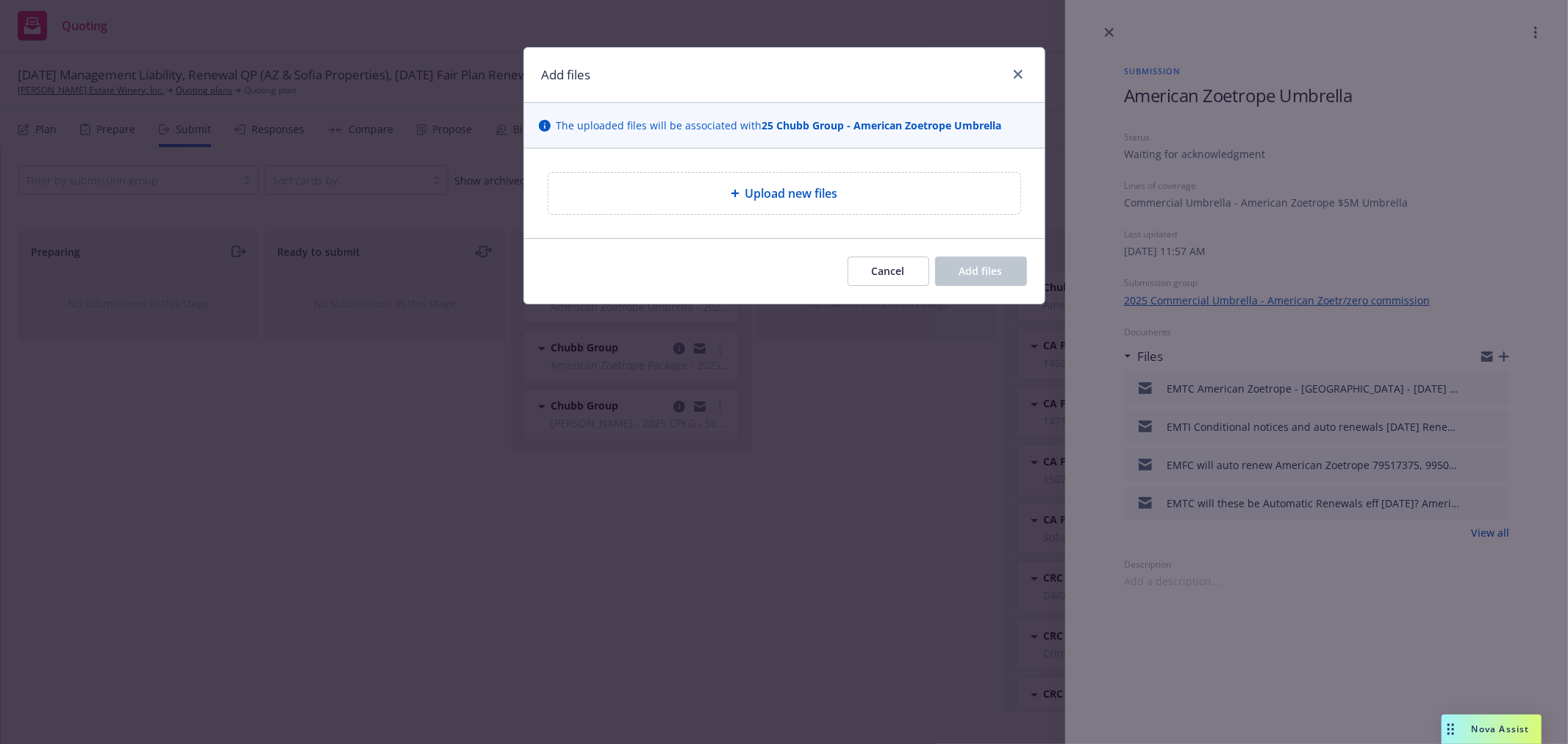
click at [795, 195] on span "Upload new files" at bounding box center [791, 193] width 93 height 18
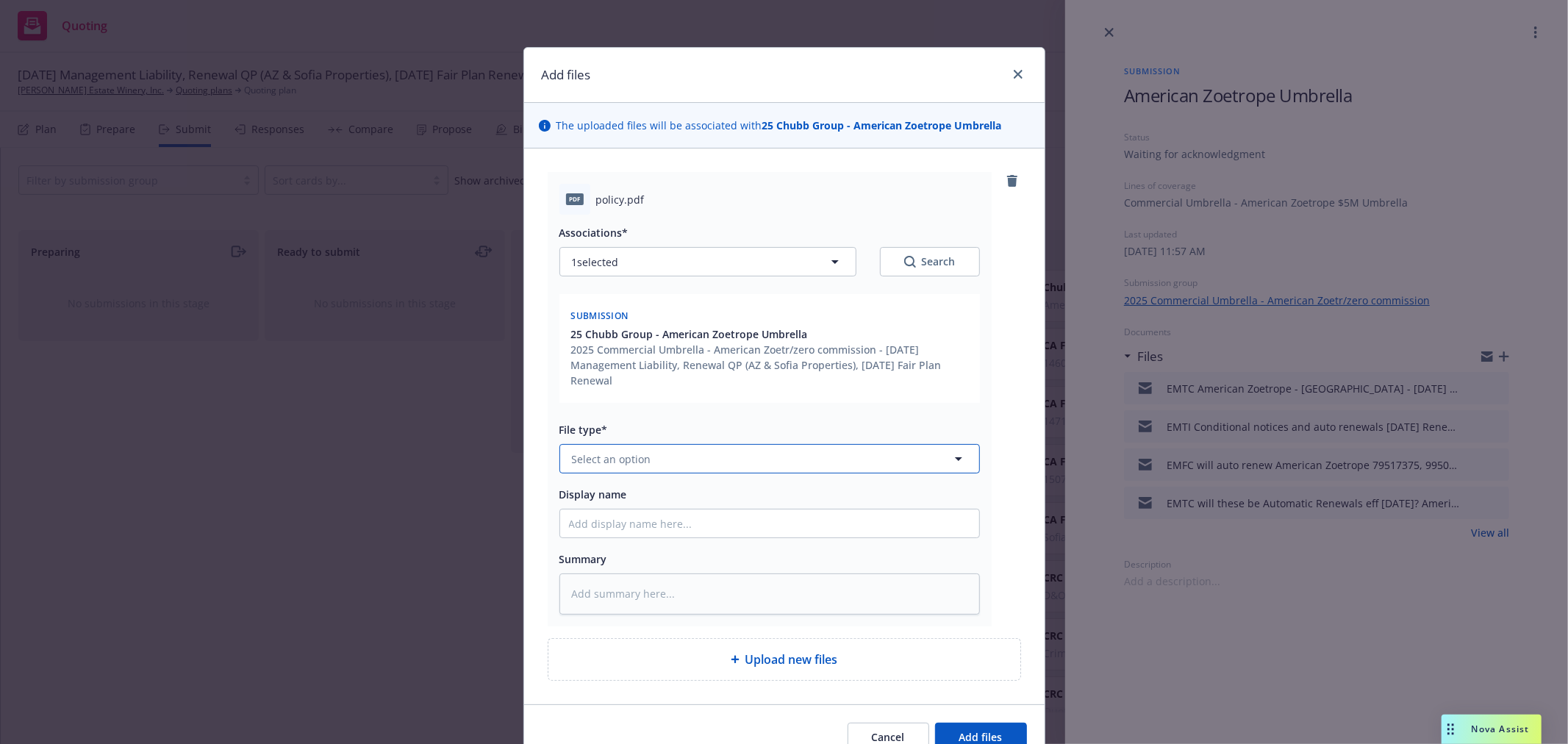
click at [633, 457] on span "Select an option" at bounding box center [611, 459] width 79 height 15
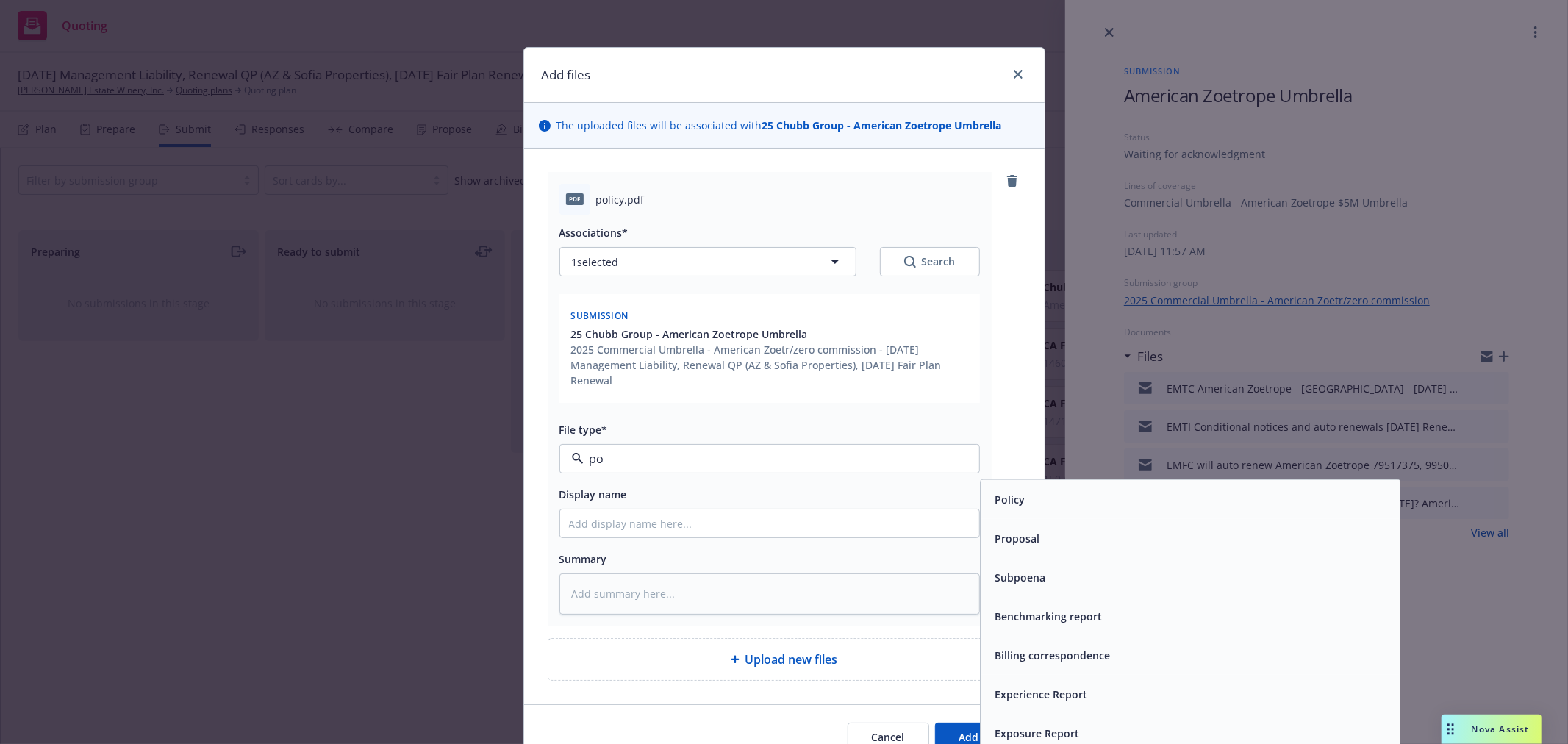
type input "pol"
click at [1001, 496] on span "Policy" at bounding box center [1010, 499] width 30 height 15
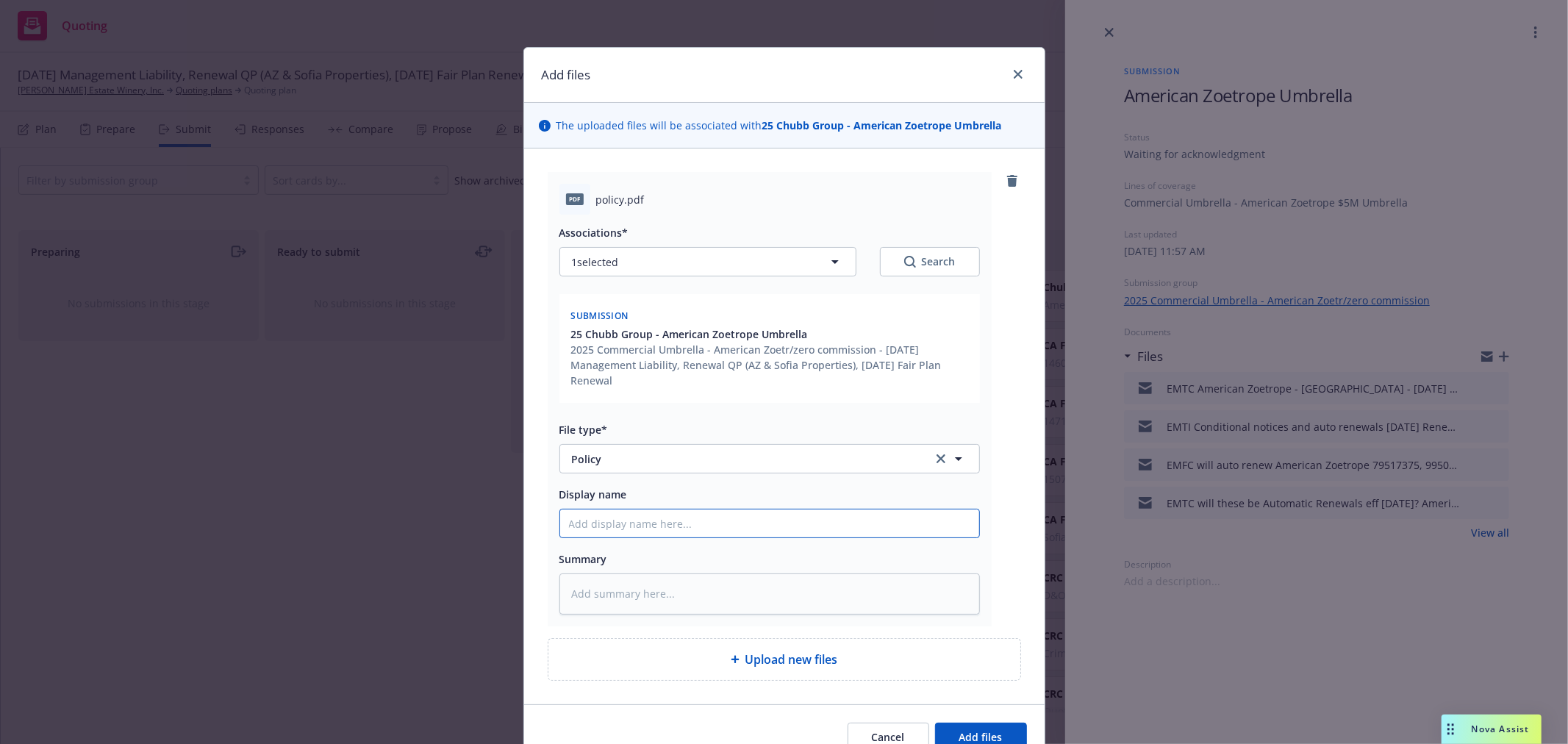
click at [709, 533] on input "Display name" at bounding box center [769, 523] width 419 height 28
type textarea "x"
type input "2"
type textarea "x"
type input "20"
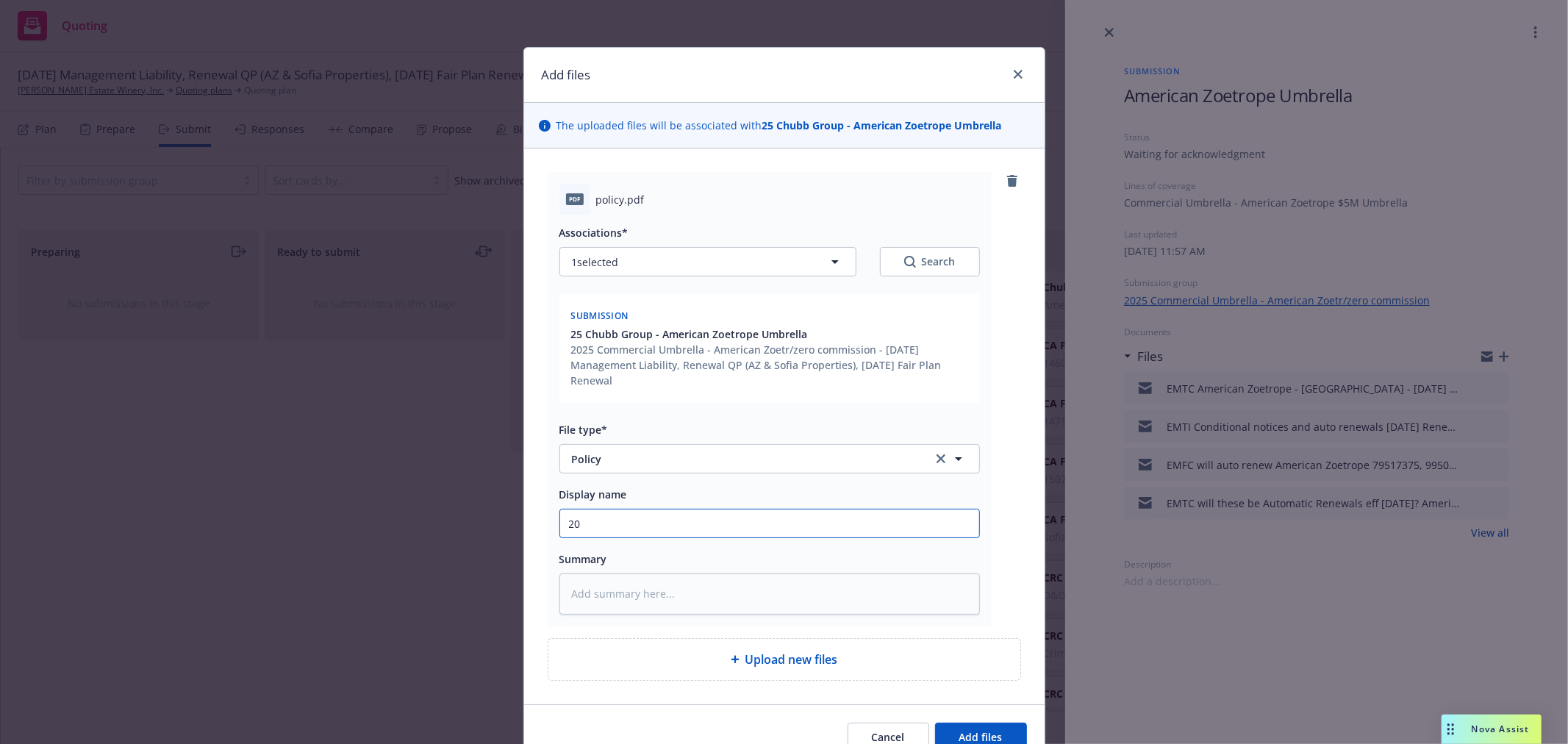
type textarea "x"
type input "202"
type textarea "x"
type input "2025"
type textarea "x"
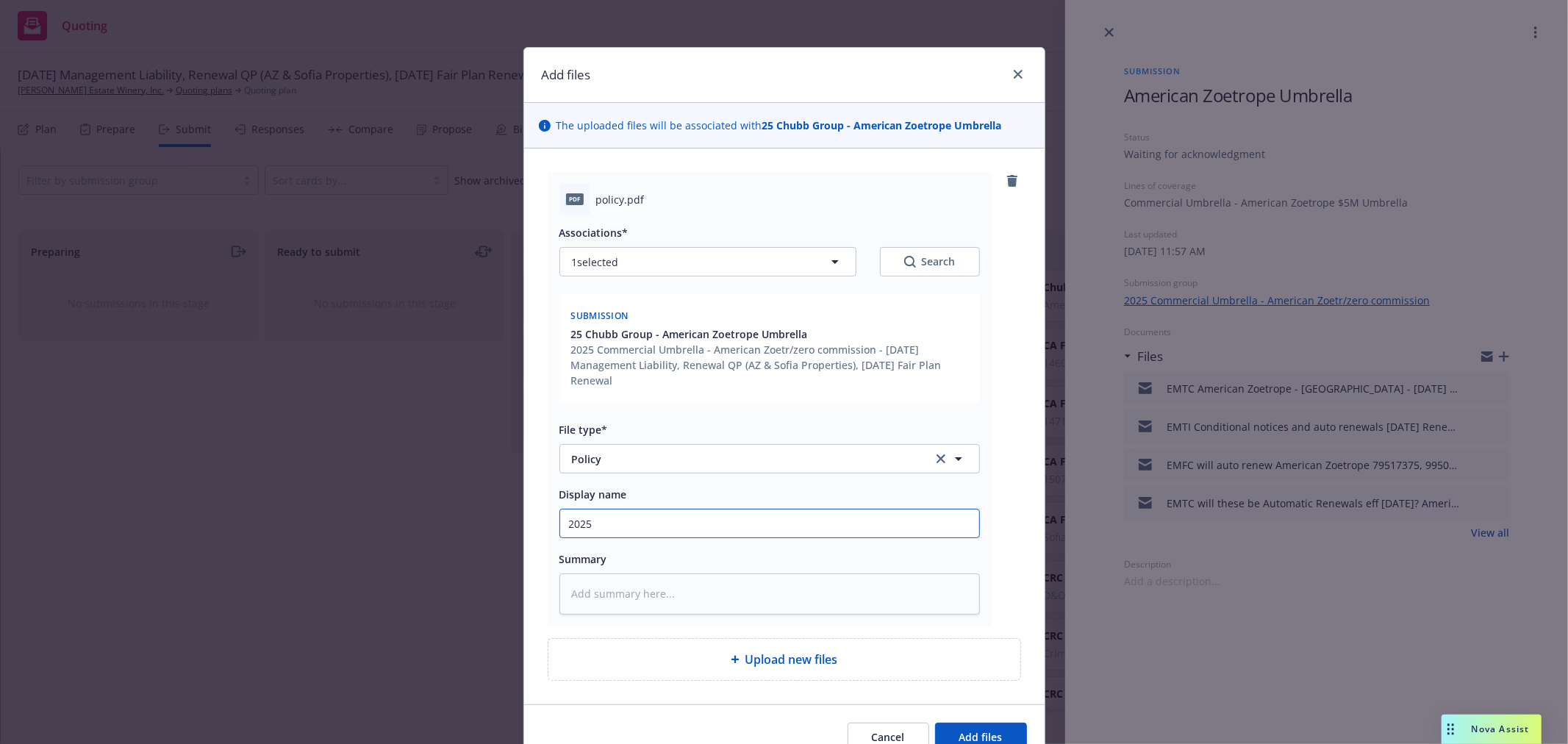
type input "2025"
type textarea "x"
type input "2025 P"
type textarea "x"
type input "2025 Po"
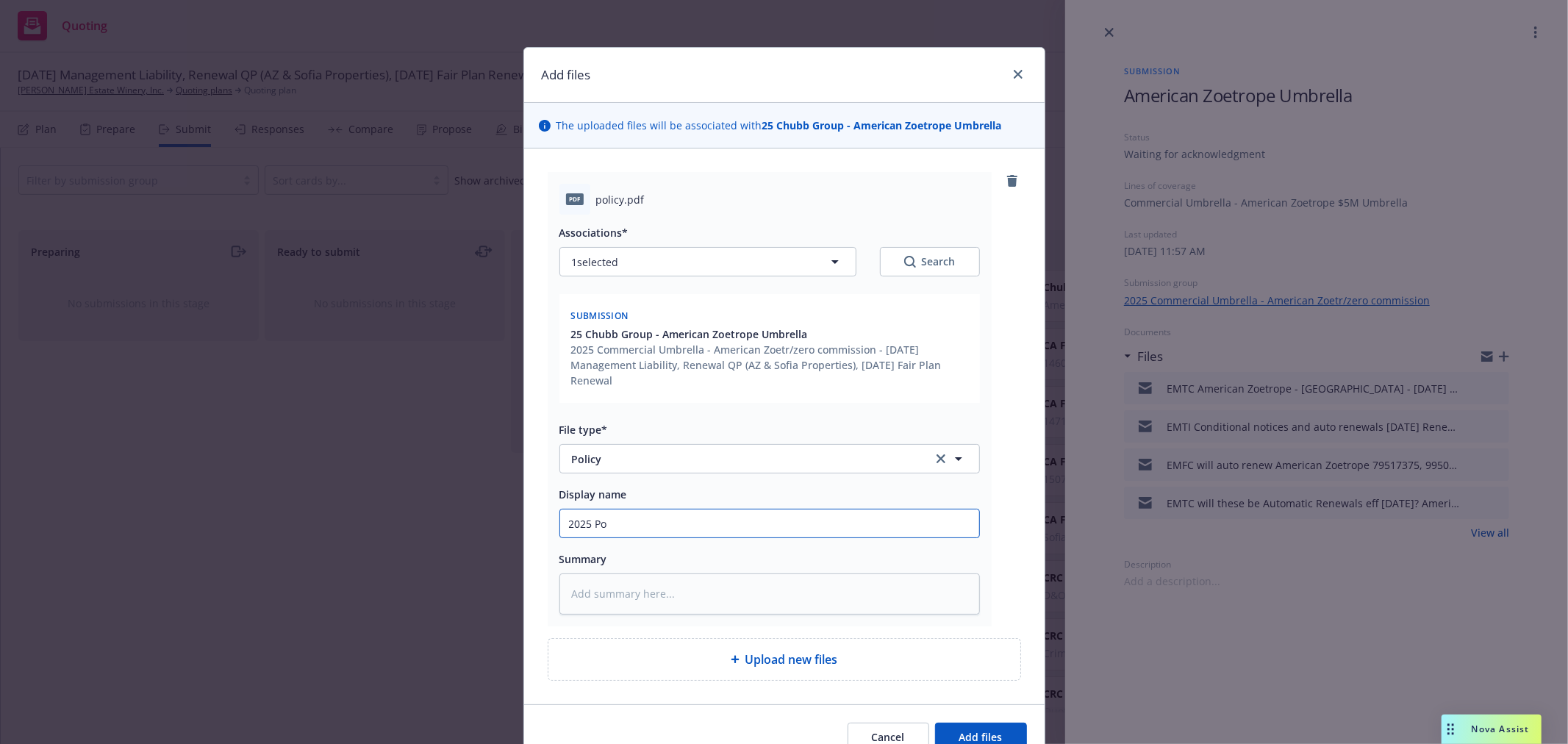
type textarea "x"
type input "2025 Pol"
type textarea "x"
type input "2025 Poli"
type textarea "x"
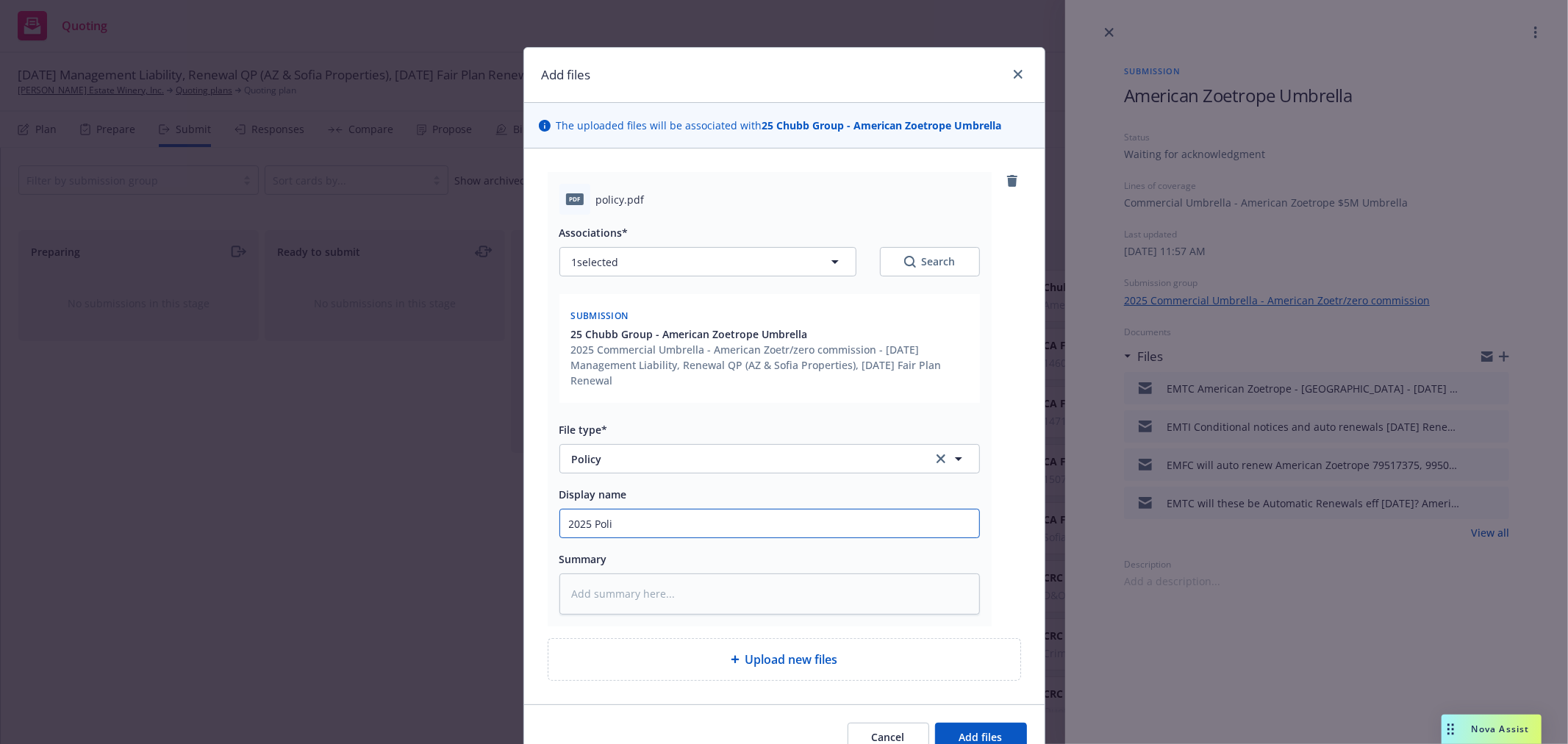
type input "2025 Polic"
type textarea "x"
type input "2025 Policy - Umbrella - AZ"
click at [965, 740] on span "Add files" at bounding box center [981, 737] width 43 height 14
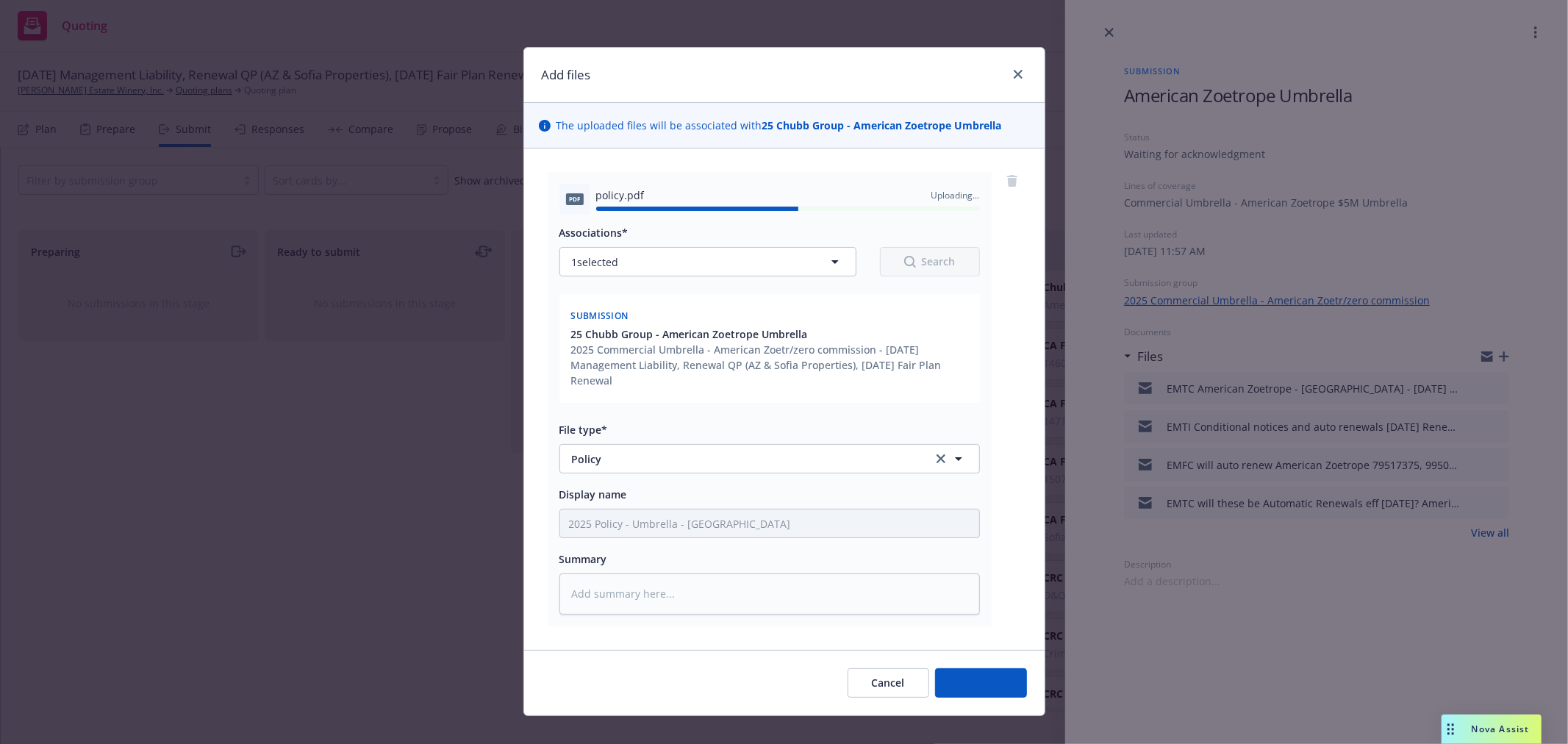
type textarea "x"
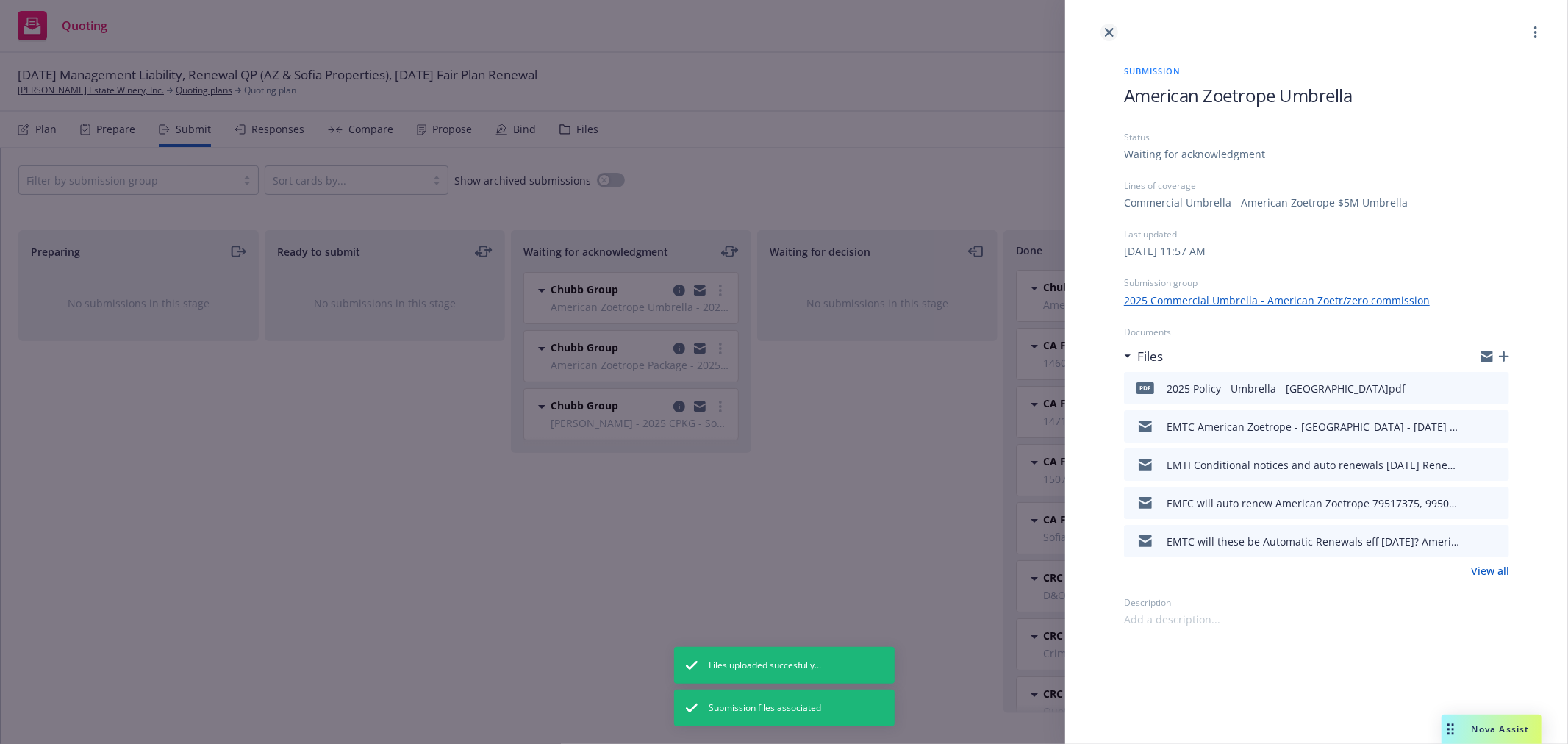
click at [1110, 31] on icon "close" at bounding box center [1108, 32] width 8 height 8
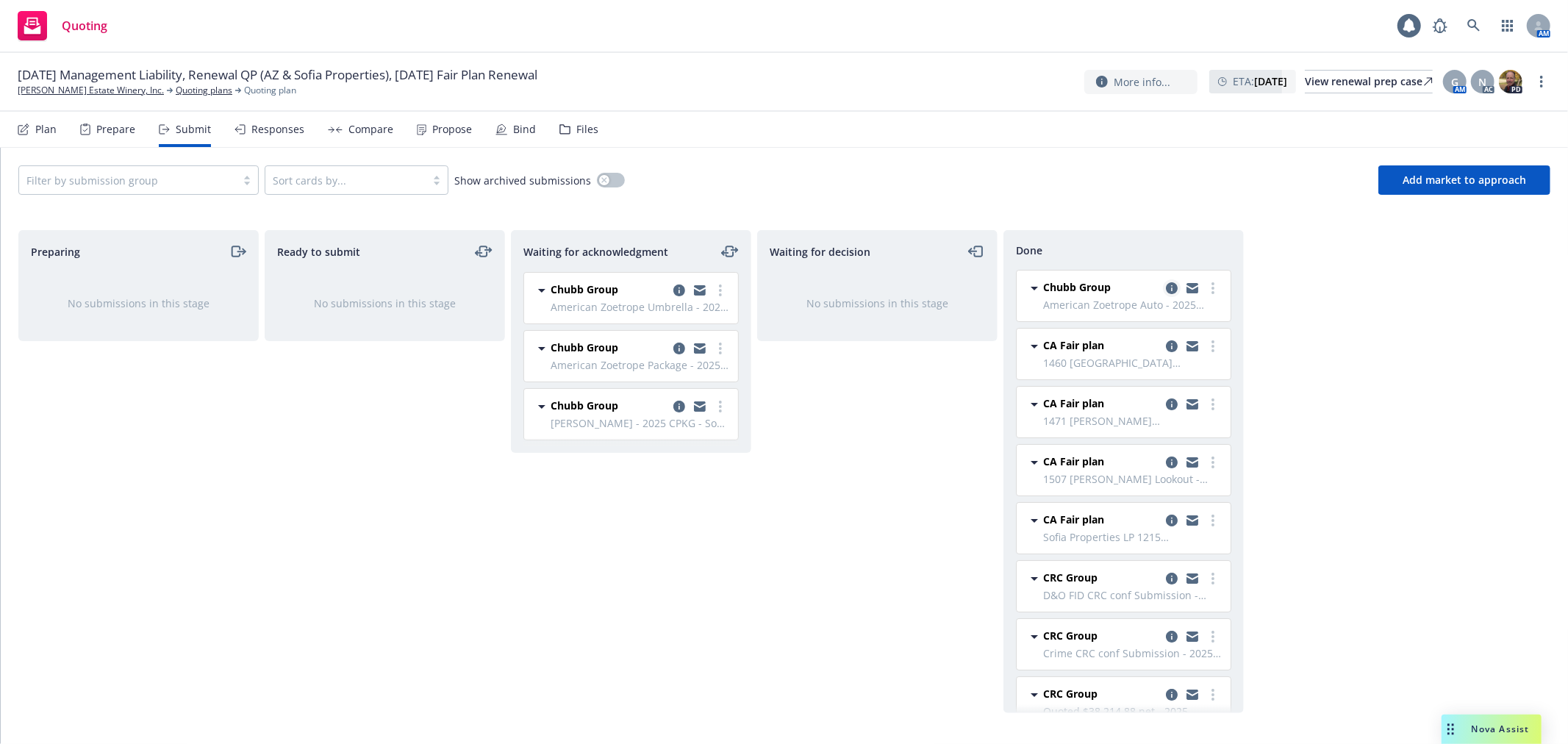
click at [1165, 292] on icon "copy logging email" at bounding box center [1171, 288] width 12 height 12
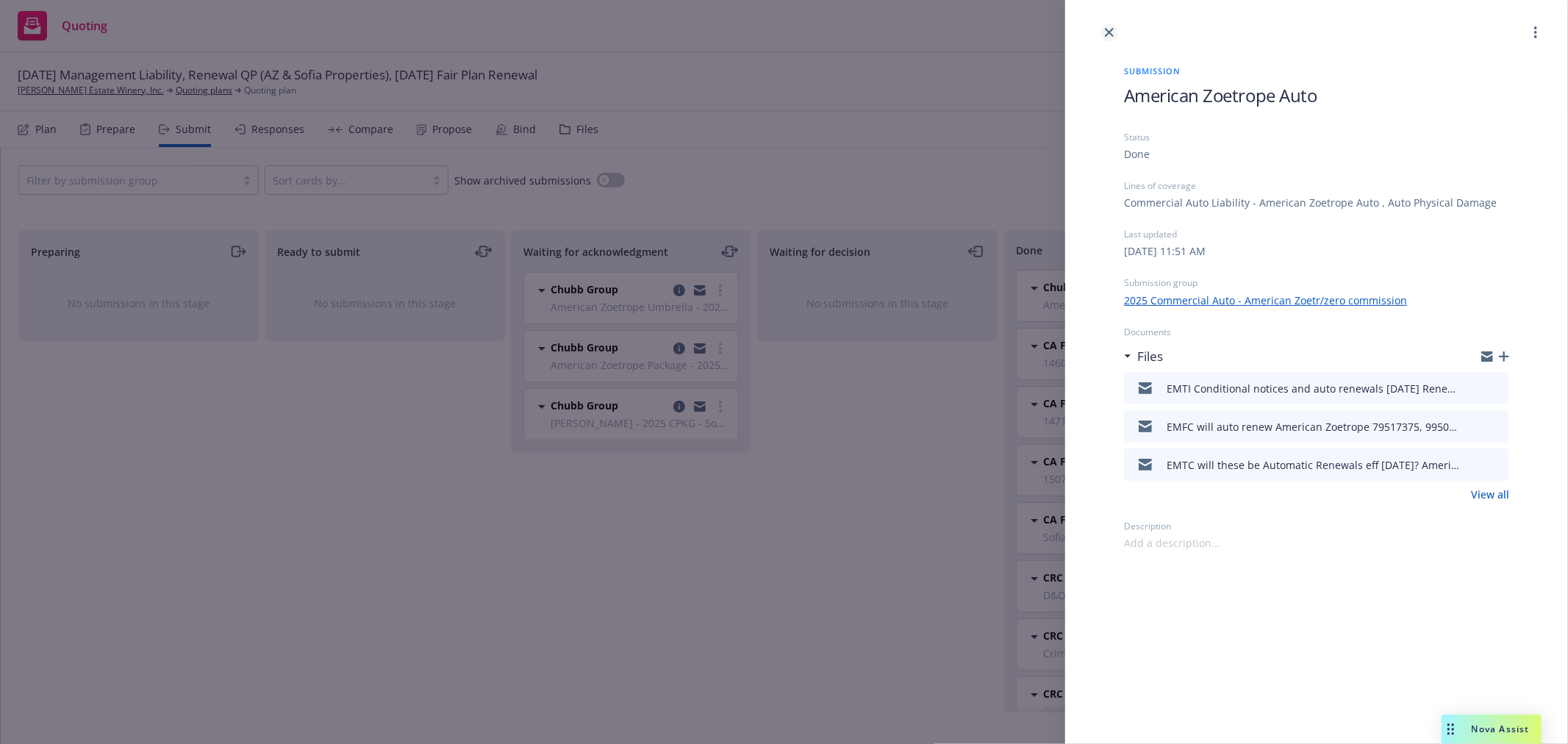
click at [1108, 31] on icon "close" at bounding box center [1108, 32] width 8 height 8
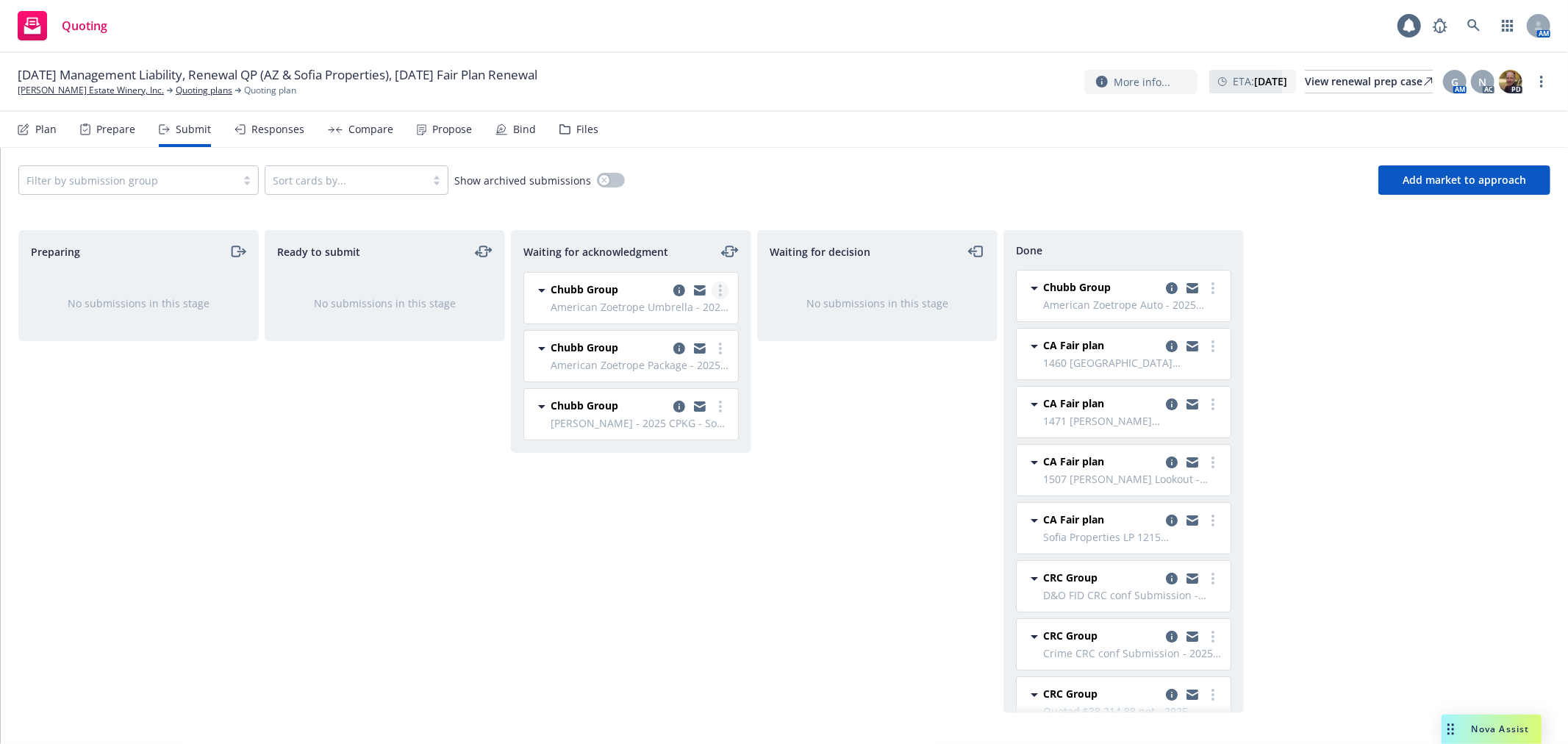
click at [721, 289] on circle "more" at bounding box center [720, 290] width 3 height 3
click at [693, 405] on span "Add accepted decision" at bounding box center [655, 409] width 147 height 14
select select "12"
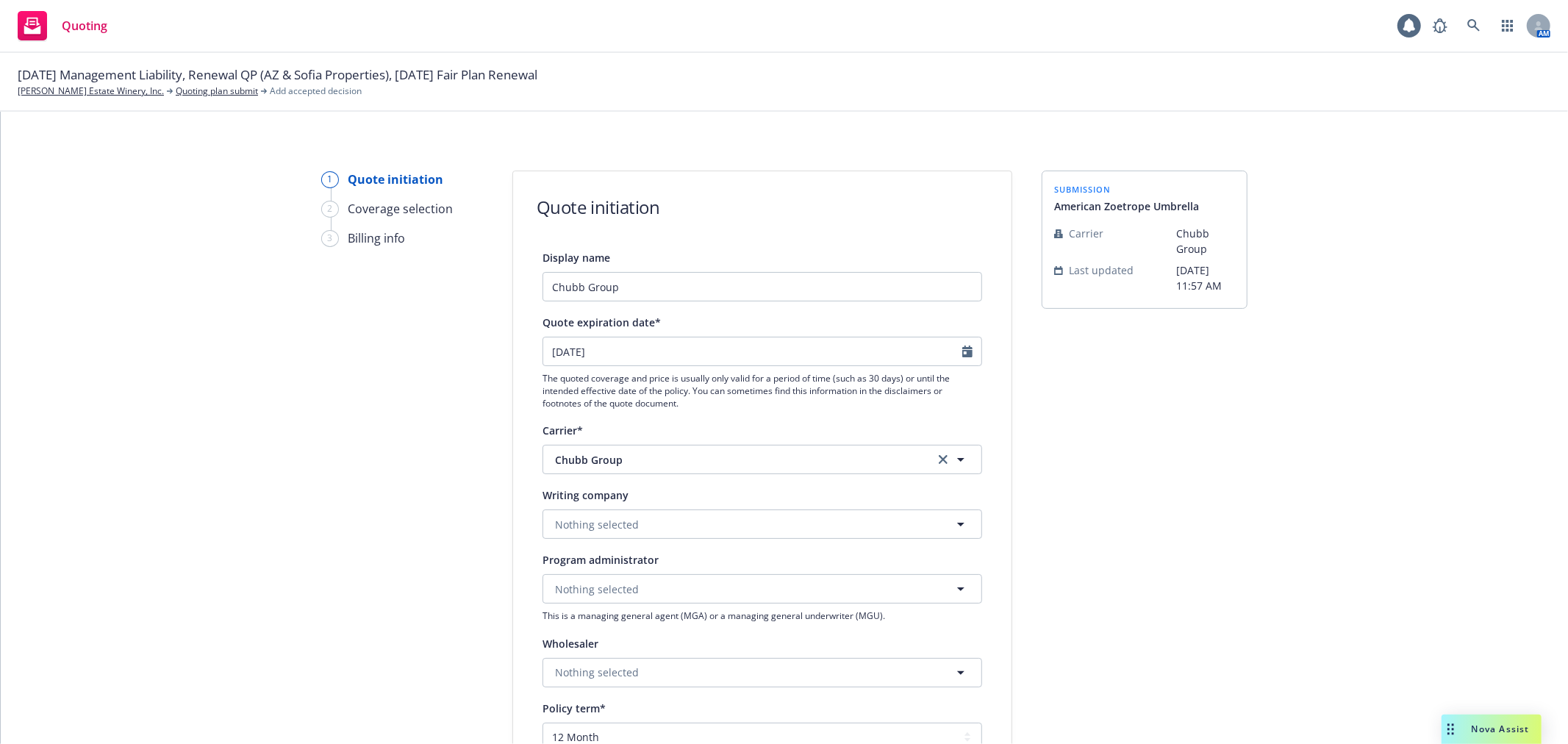
scroll to position [82, 0]
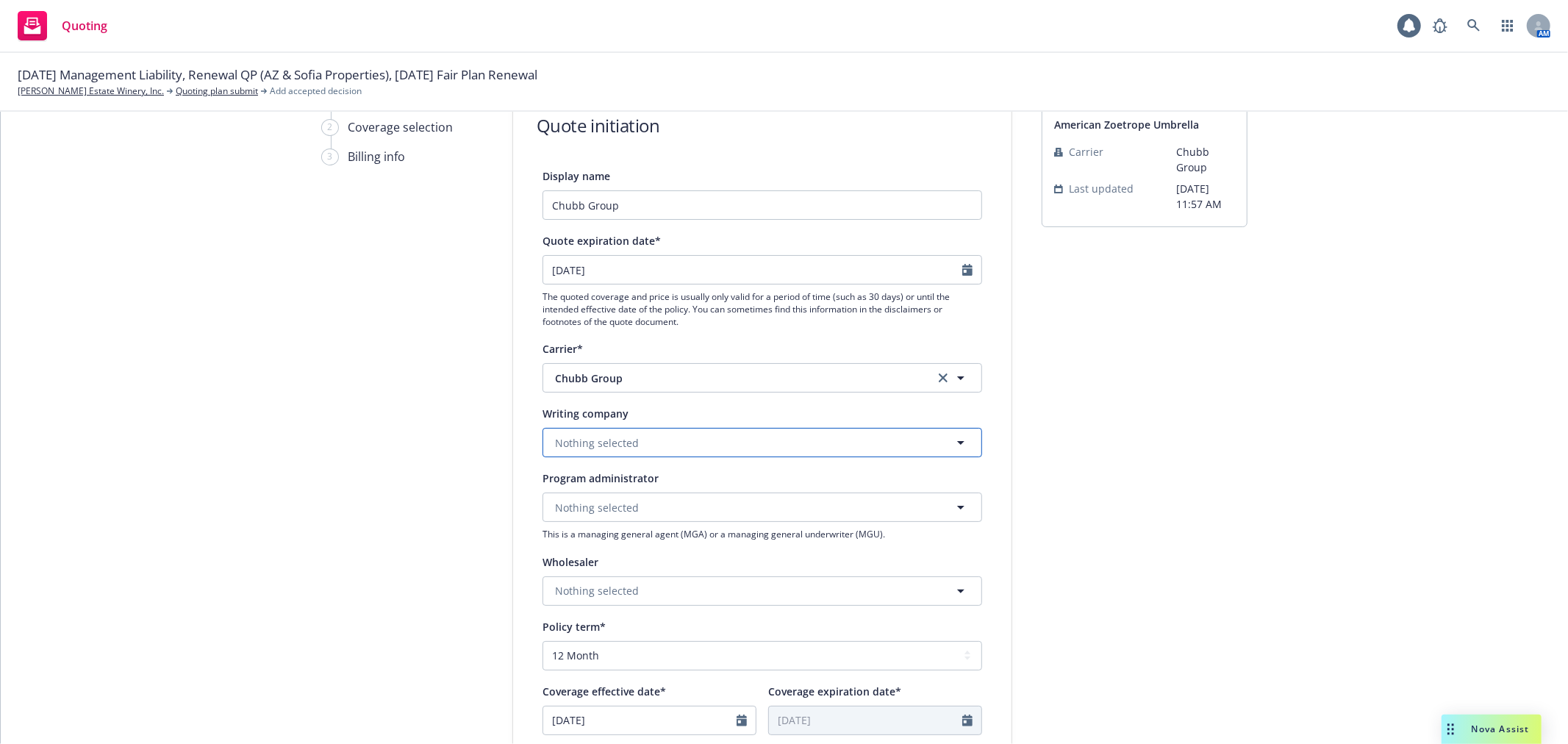
click at [636, 429] on button "Nothing selected" at bounding box center [762, 443] width 440 height 29
type input "feder"
click at [604, 485] on strong "Federal Insurance Company" at bounding box center [628, 484] width 140 height 14
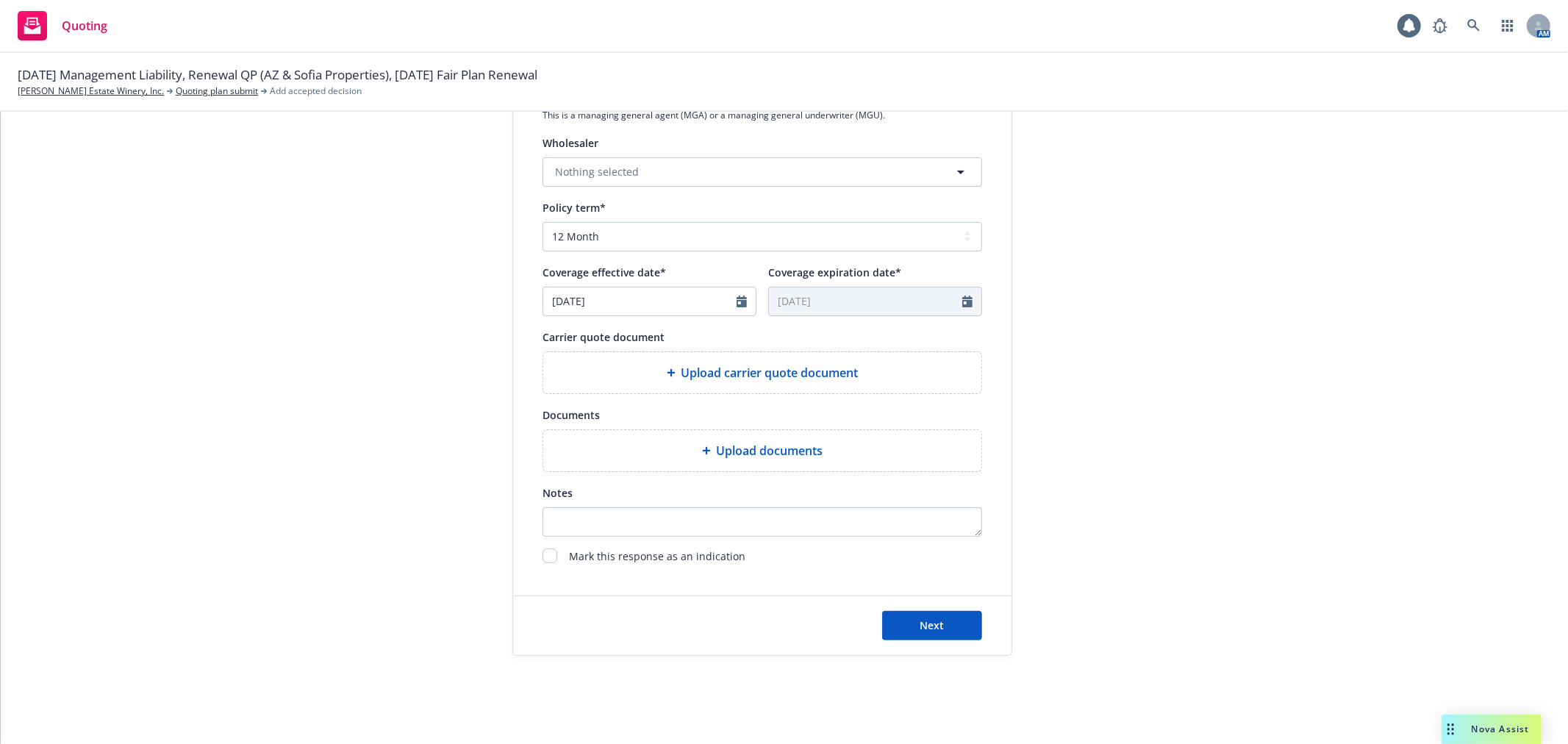
scroll to position [509, 0]
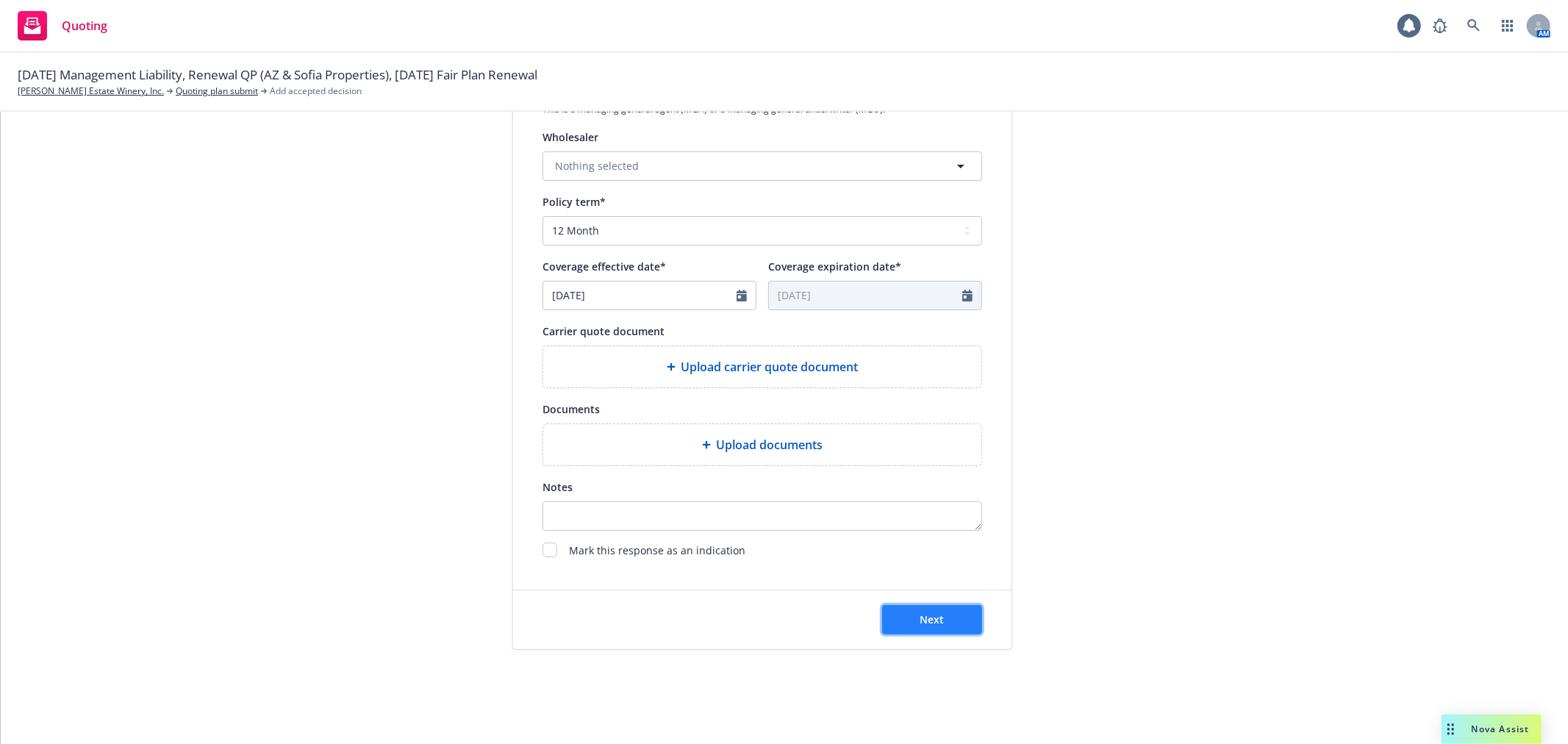
click at [953, 615] on button "Next" at bounding box center [932, 620] width 100 height 29
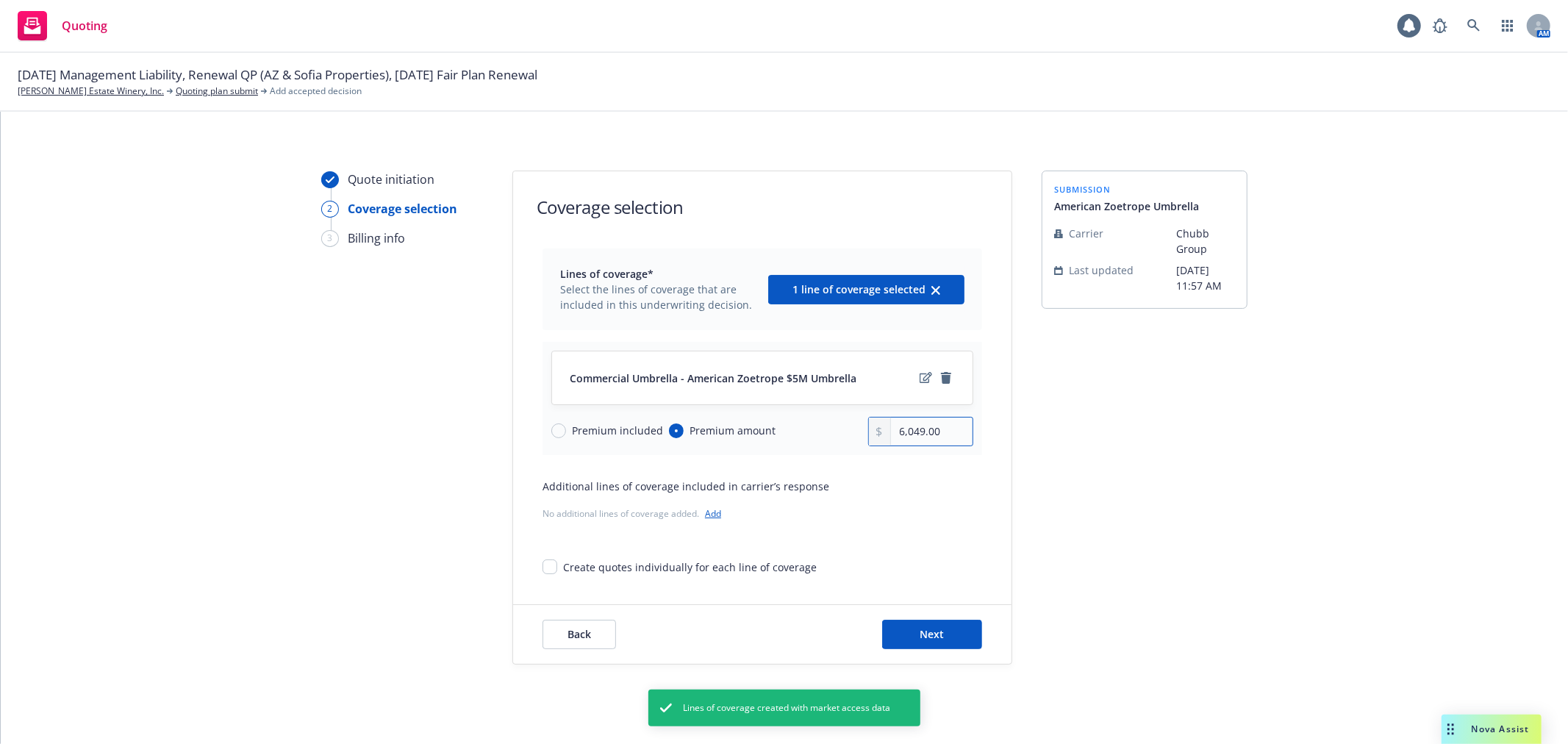
click at [913, 434] on input "6,049.00" at bounding box center [932, 431] width 82 height 28
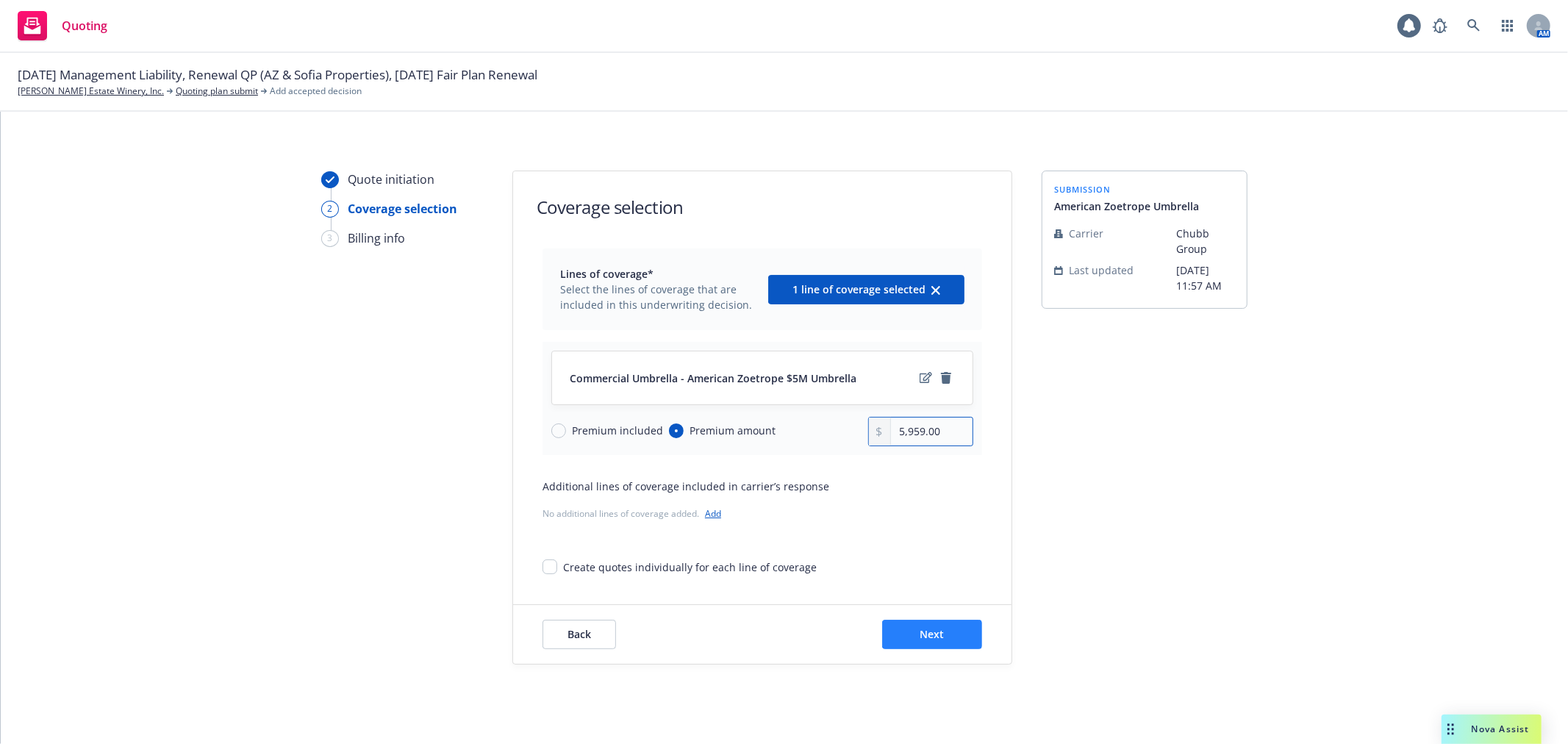
type input "5,959.00"
click at [945, 629] on button "Next" at bounding box center [932, 634] width 100 height 29
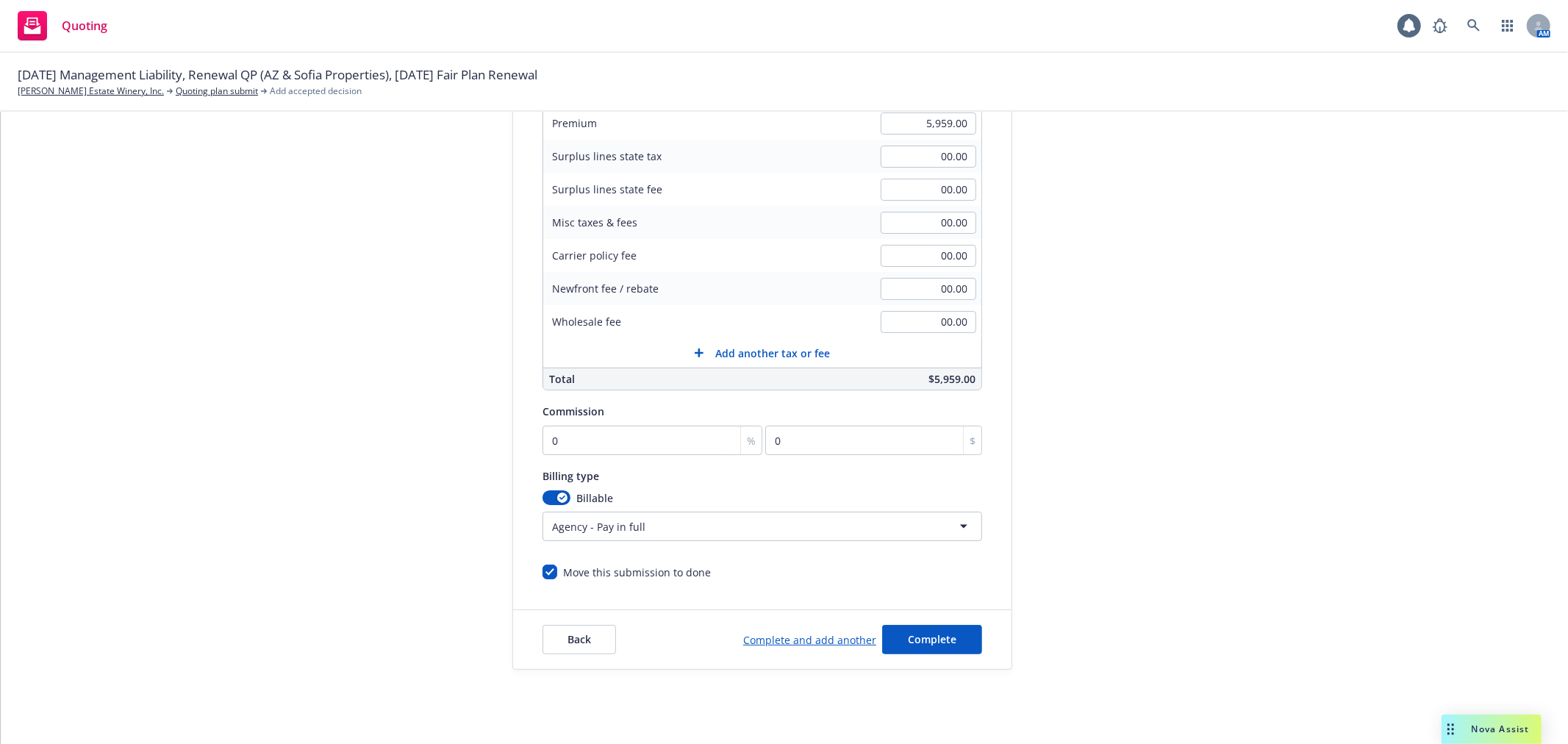
scroll to position [273, 0]
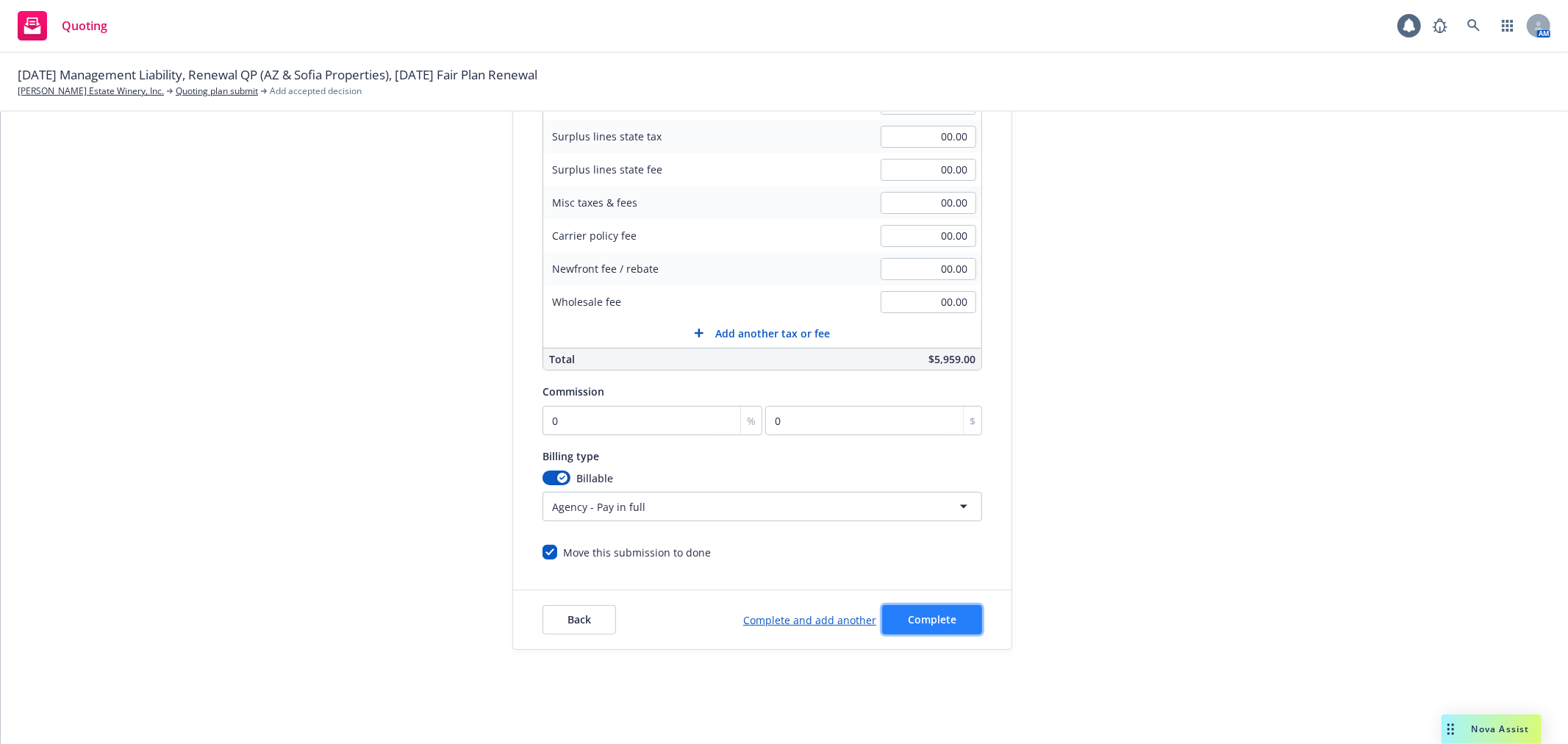
click at [928, 616] on span "Complete" at bounding box center [932, 620] width 49 height 14
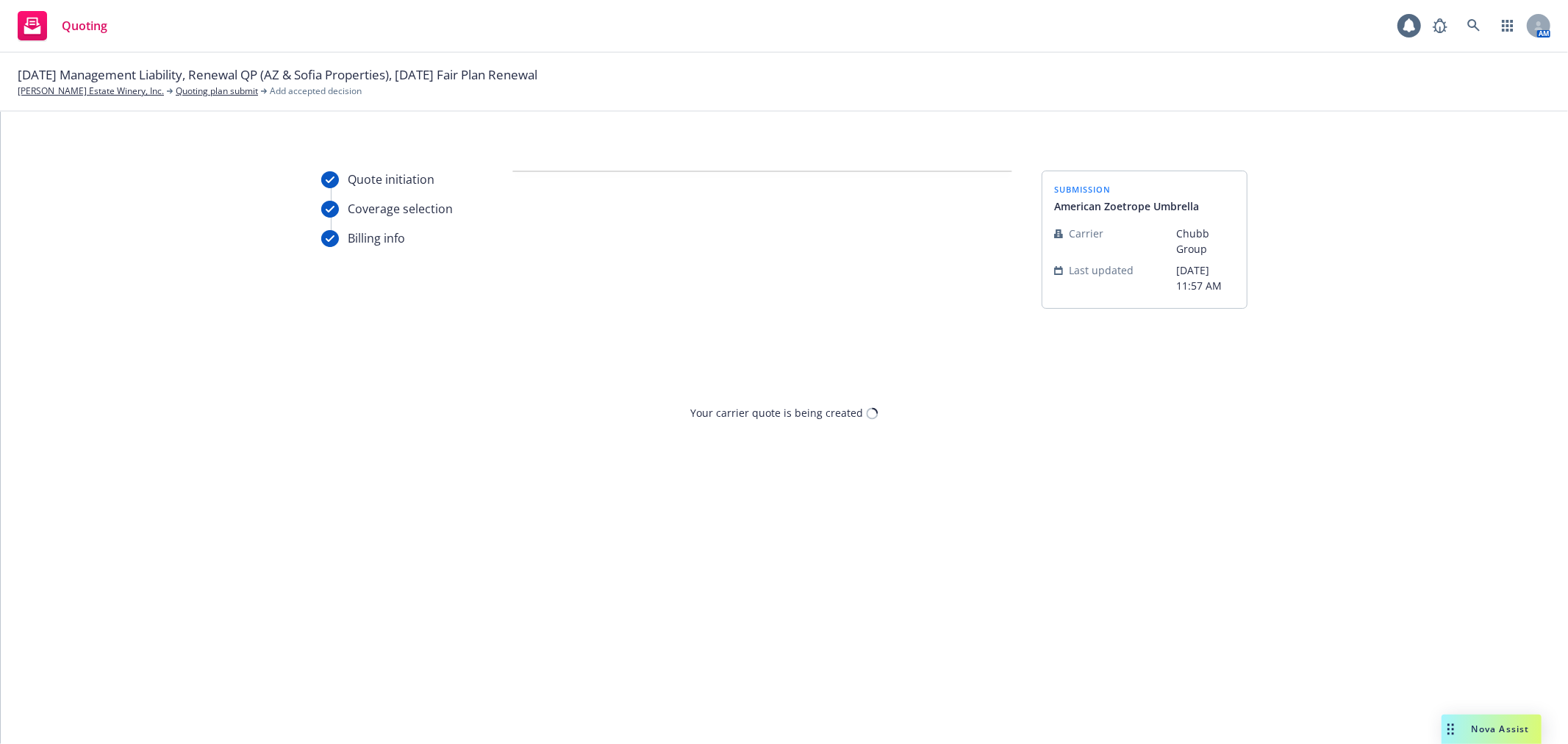
scroll to position [0, 0]
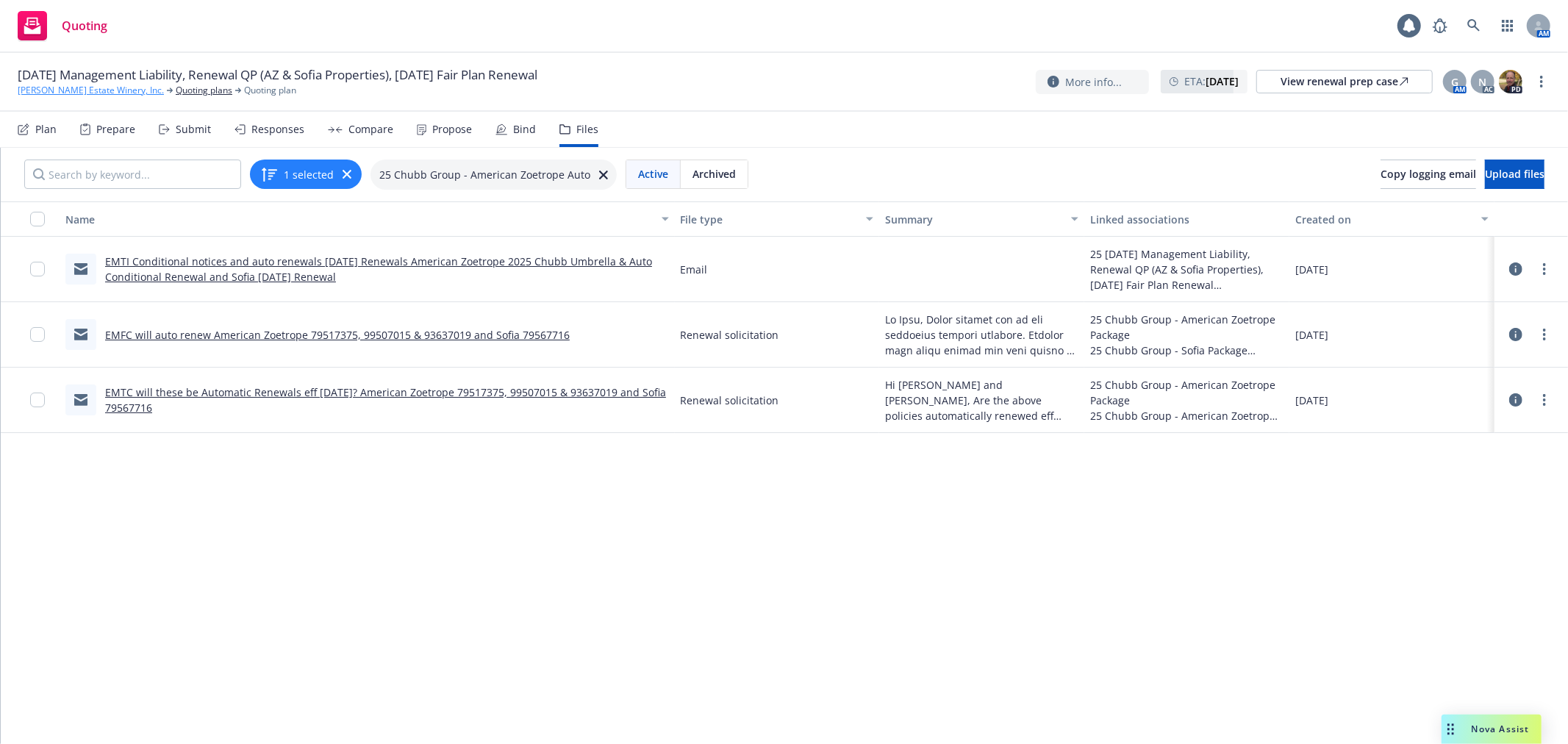
click at [106, 86] on link "[PERSON_NAME] Estate Winery, Inc." at bounding box center [91, 90] width 147 height 13
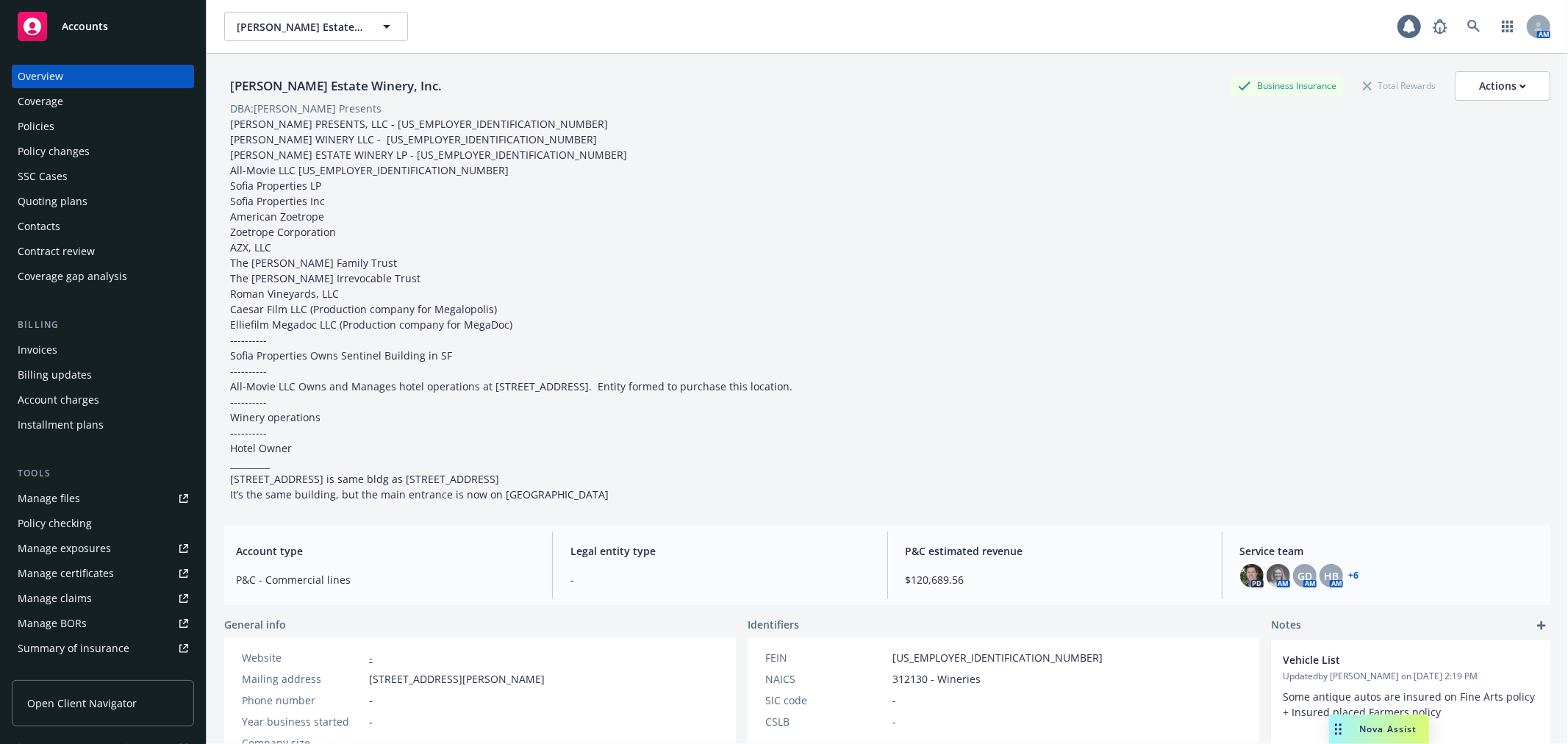
click at [81, 131] on div "Policies" at bounding box center [103, 127] width 170 height 23
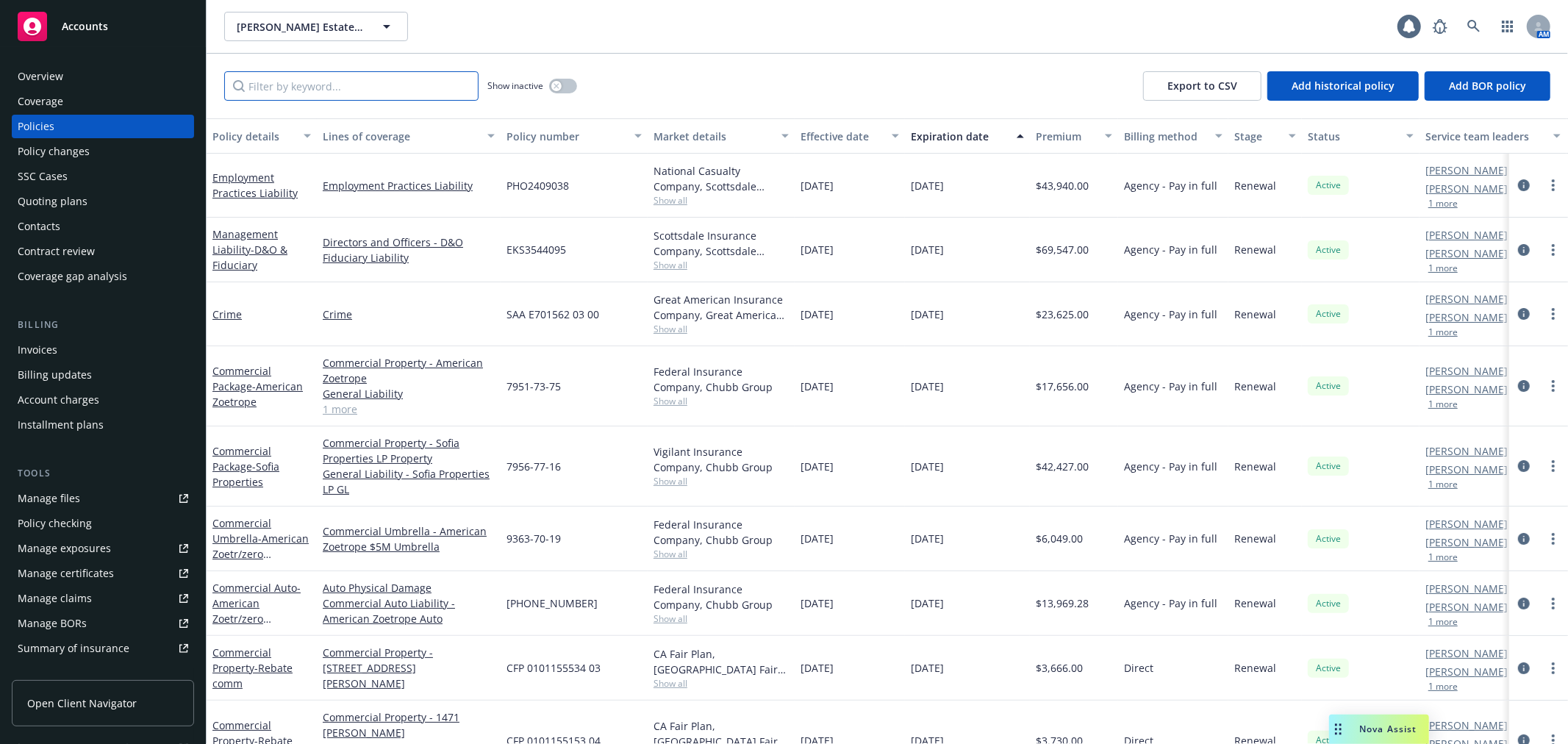
click at [278, 86] on input "Filter by keyword..." at bounding box center [352, 86] width 255 height 29
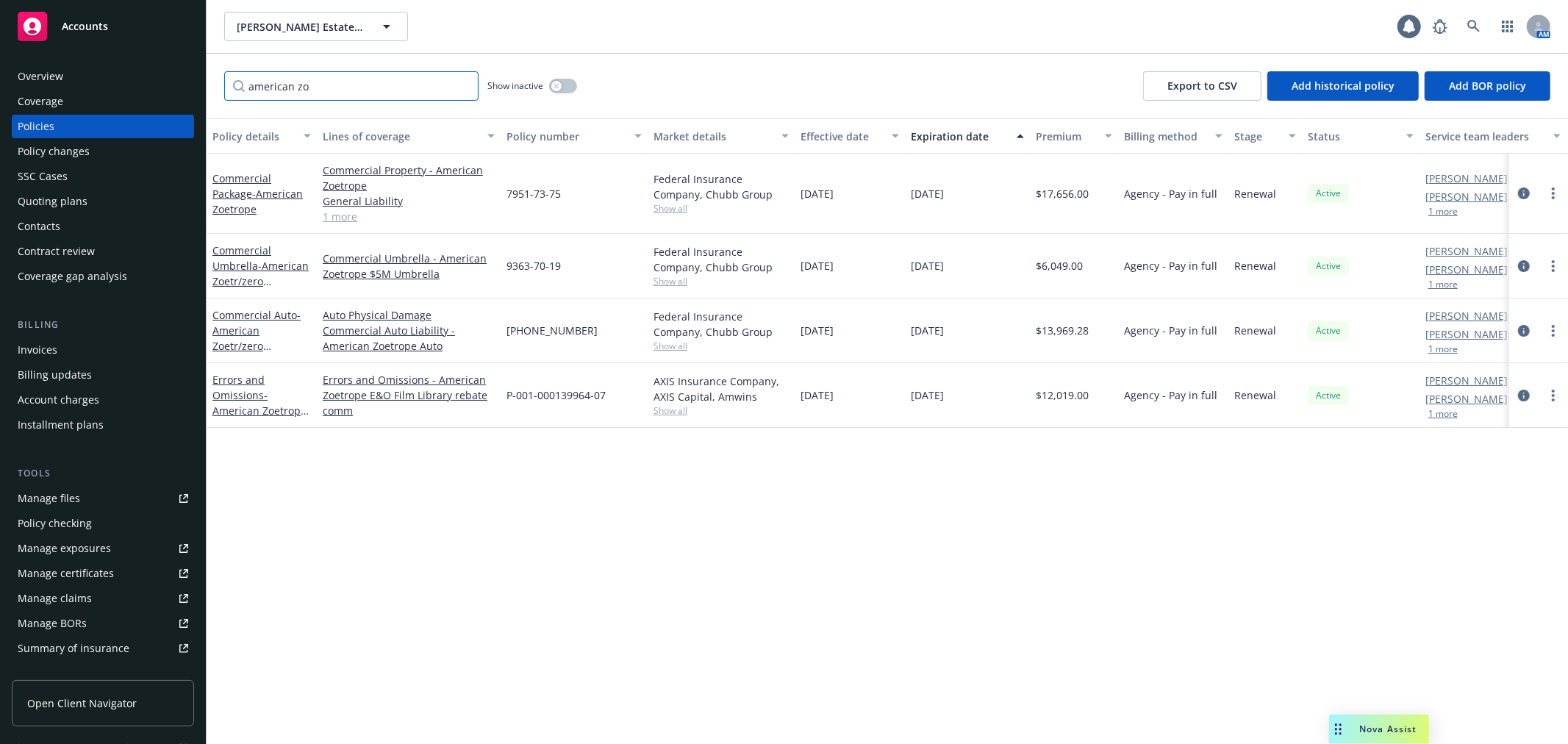
type input "american zo"
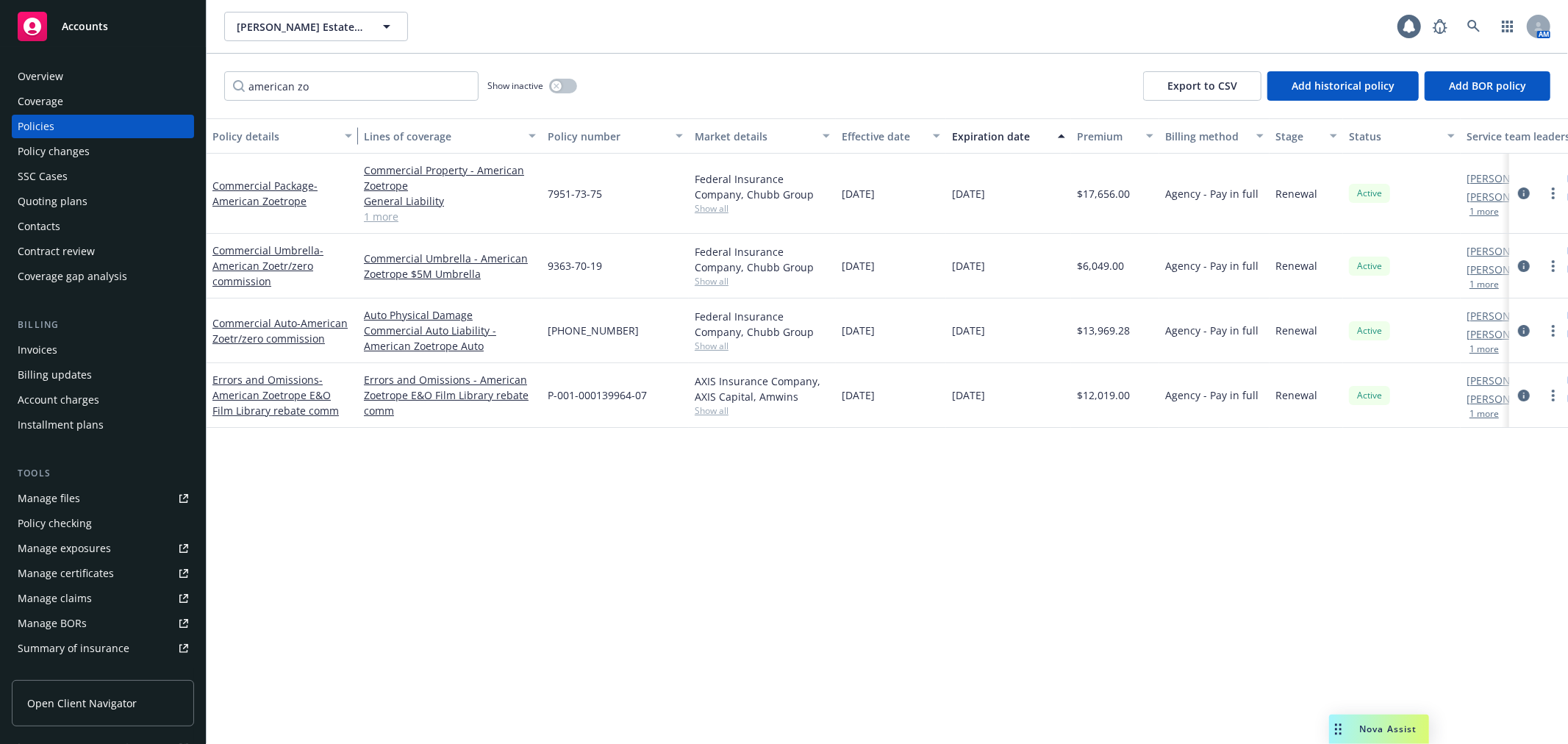
drag, startPoint x: 309, startPoint y: 144, endPoint x: 350, endPoint y: 144, distance: 41.0
click at [350, 144] on div "button" at bounding box center [351, 136] width 8 height 34
click at [1555, 265] on link "more" at bounding box center [1553, 266] width 18 height 18
click at [1516, 324] on link "Renew with incumbent" at bounding box center [1475, 326] width 173 height 29
select select "12"
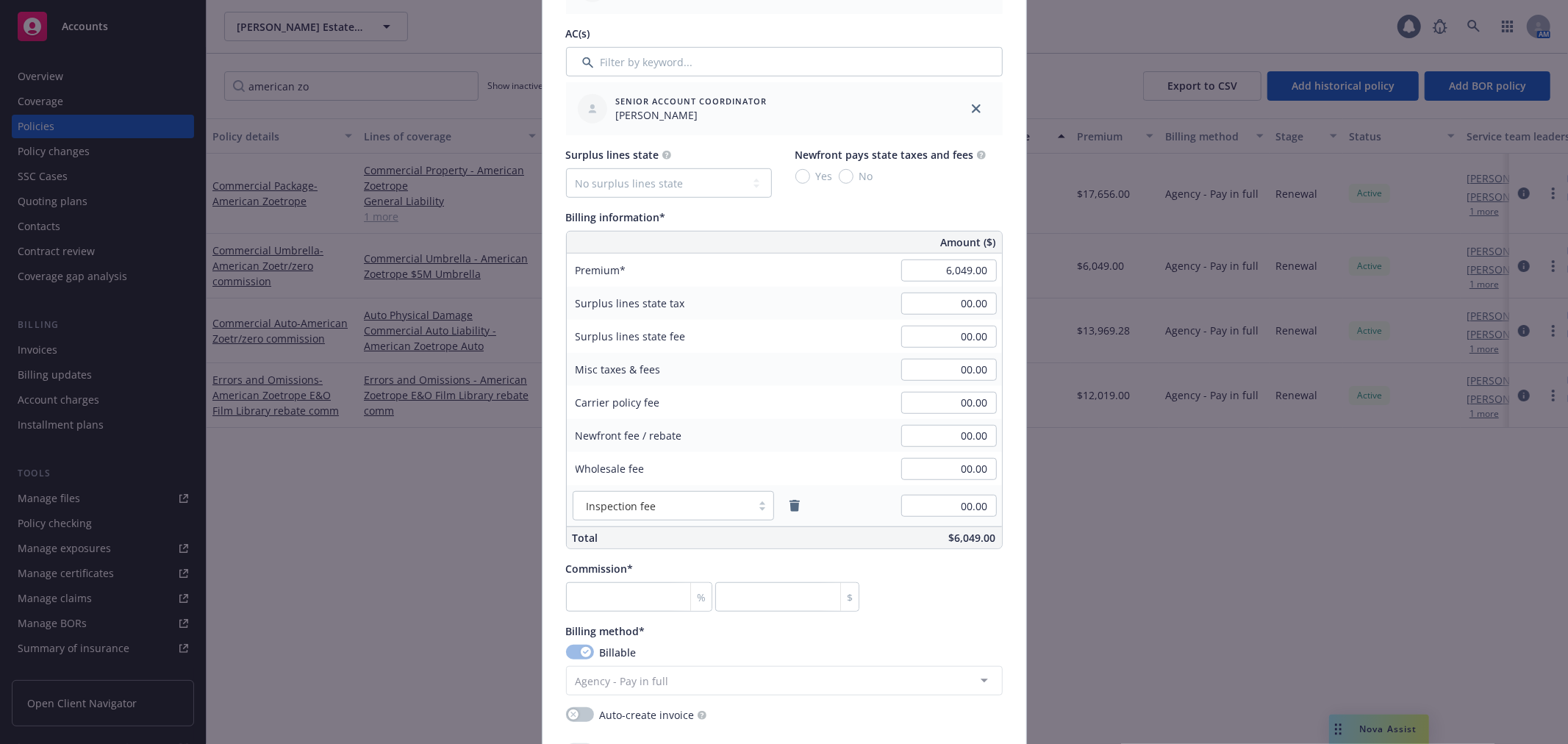
scroll to position [736, 0]
click at [944, 273] on input "6,049.00" at bounding box center [949, 269] width 96 height 22
type input "5,959.00"
click at [608, 597] on input "number" at bounding box center [639, 596] width 147 height 29
type input "0"
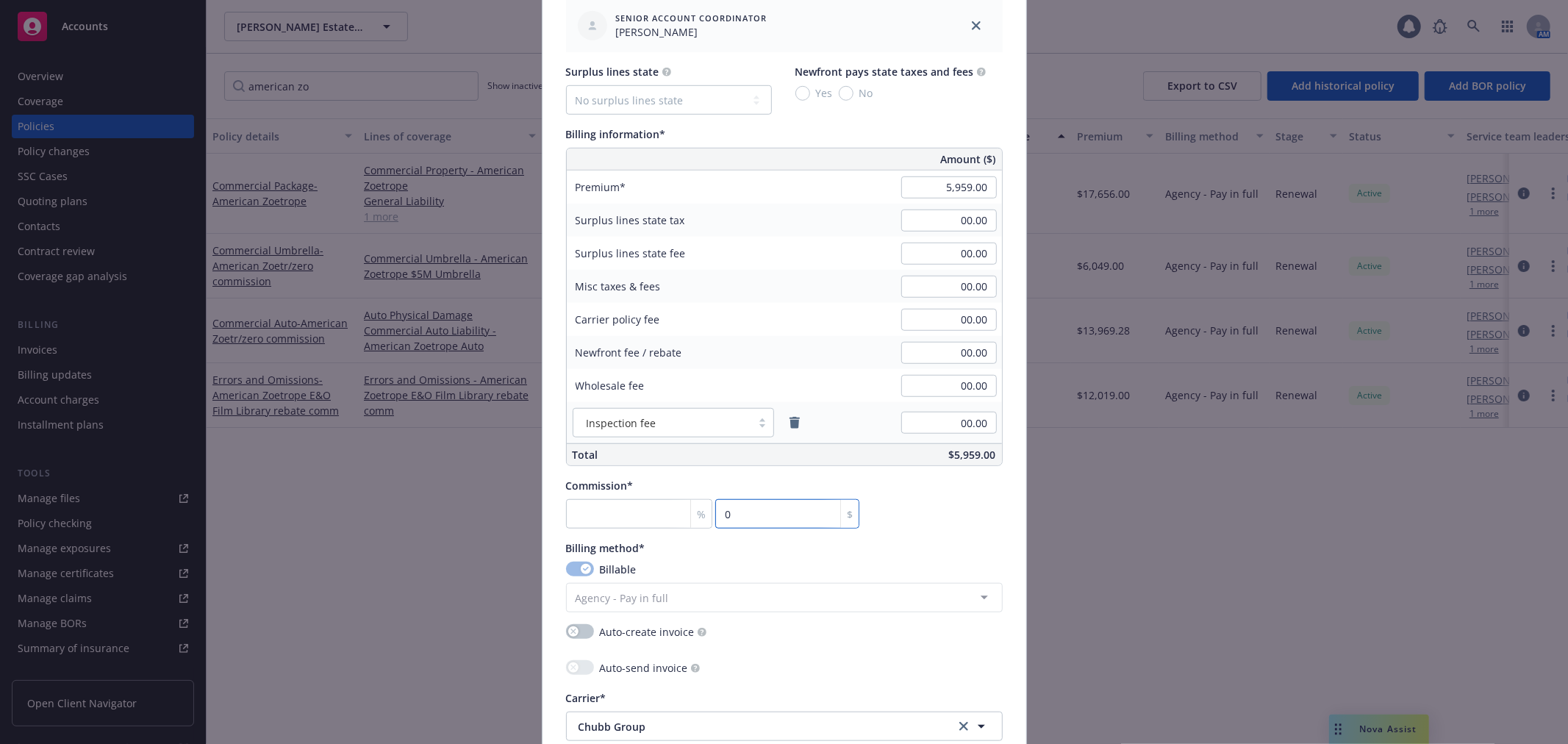
scroll to position [1226, 0]
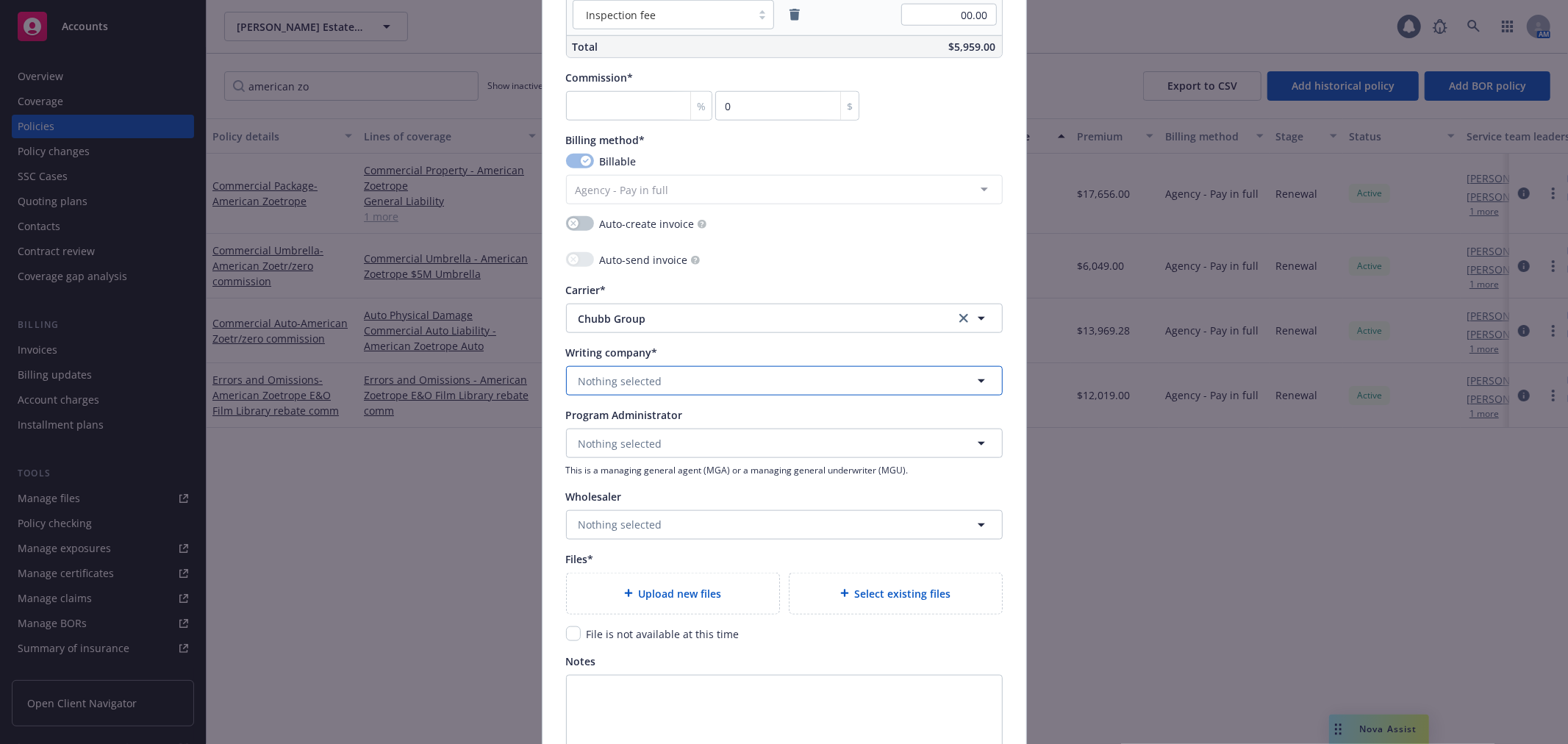
click at [632, 383] on span "Nothing selected" at bounding box center [620, 381] width 84 height 15
type input "fed"
click at [620, 430] on span "Federal Insurance Company" at bounding box center [652, 422] width 140 height 15
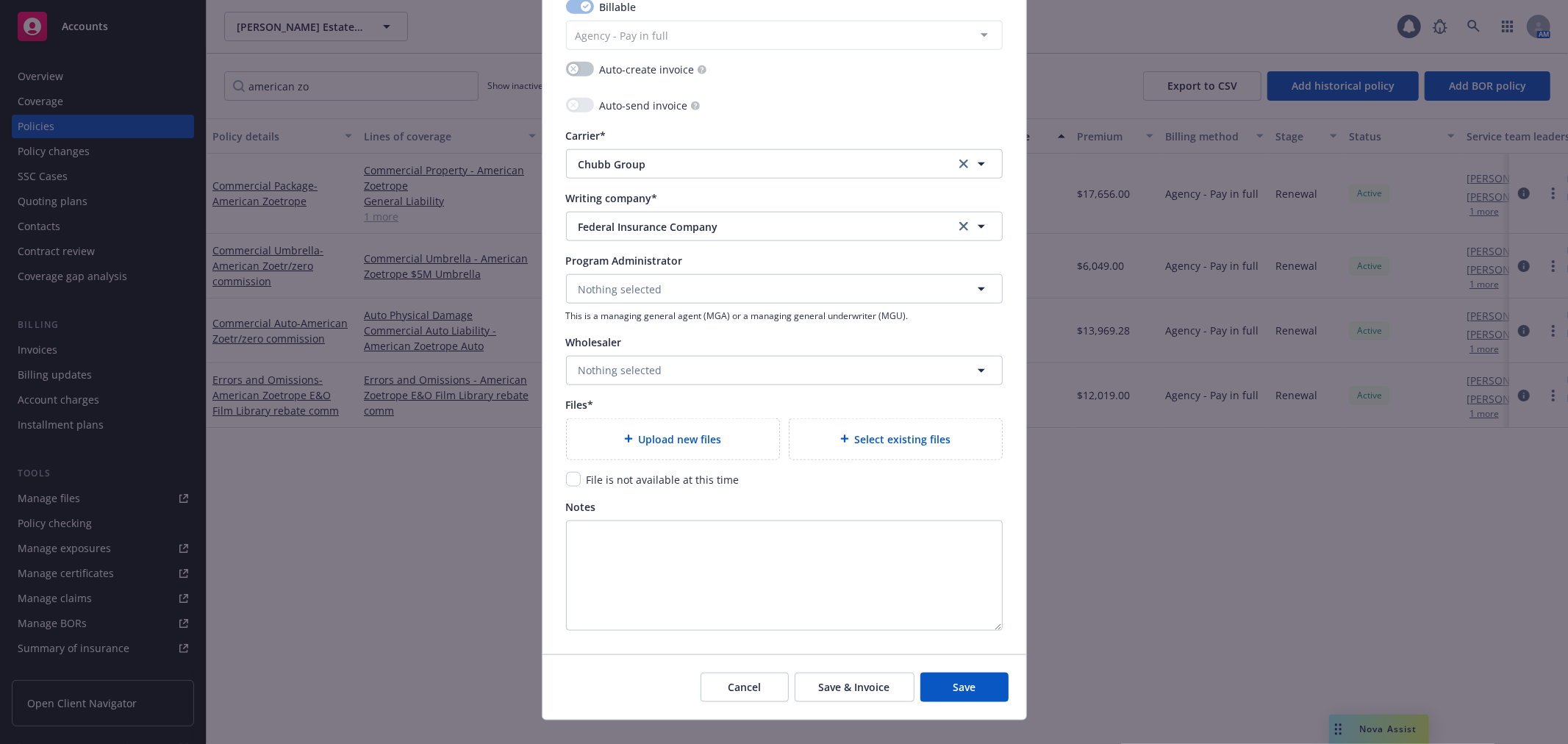
scroll to position [1388, 0]
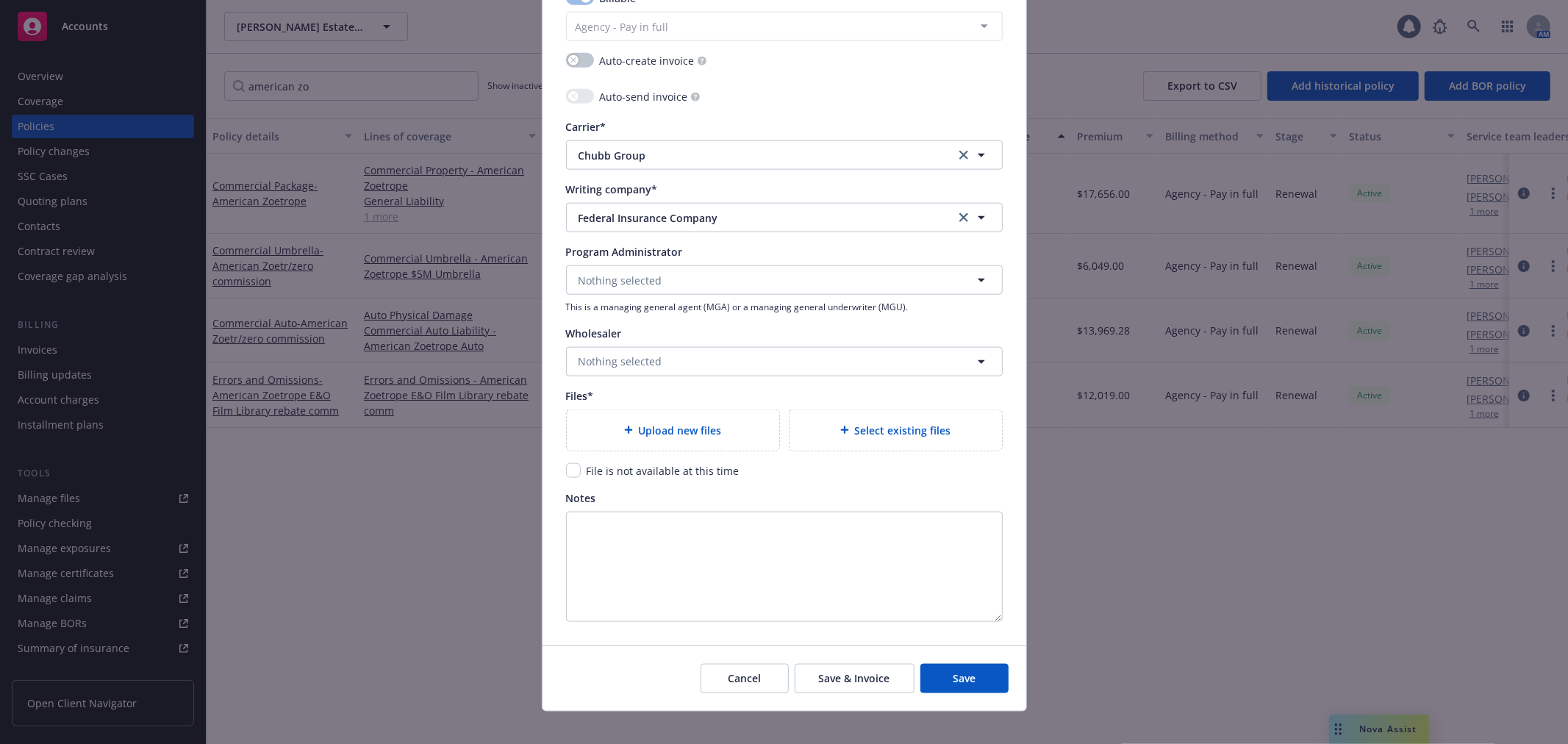
click at [683, 440] on div "Upload new files" at bounding box center [673, 431] width 212 height 40
click at [857, 414] on div "Select existing files" at bounding box center [895, 431] width 212 height 40
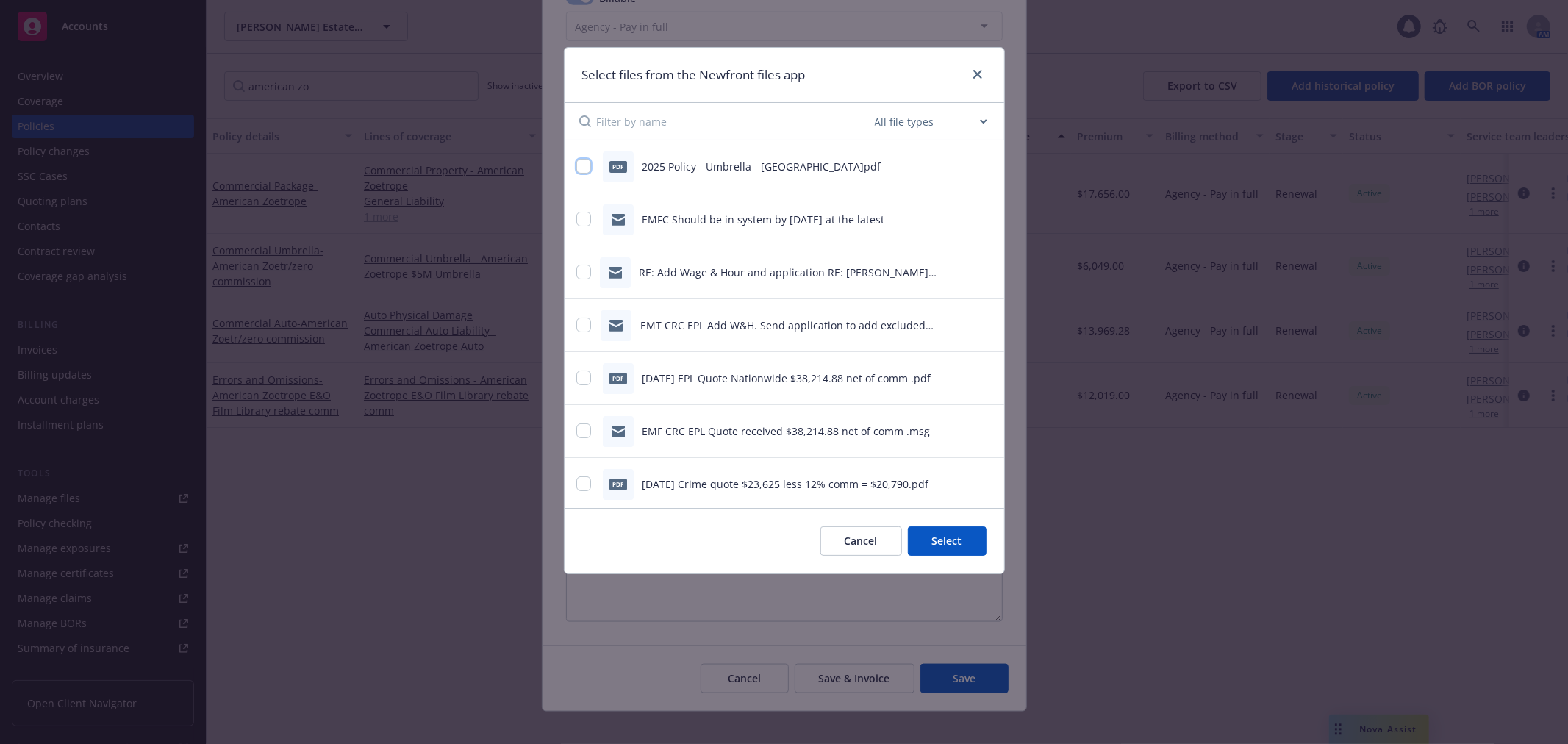
click at [586, 169] on input "checkbox" at bounding box center [583, 166] width 15 height 15
checkbox input "true"
click at [944, 546] on button "Select 1 file" at bounding box center [933, 541] width 106 height 29
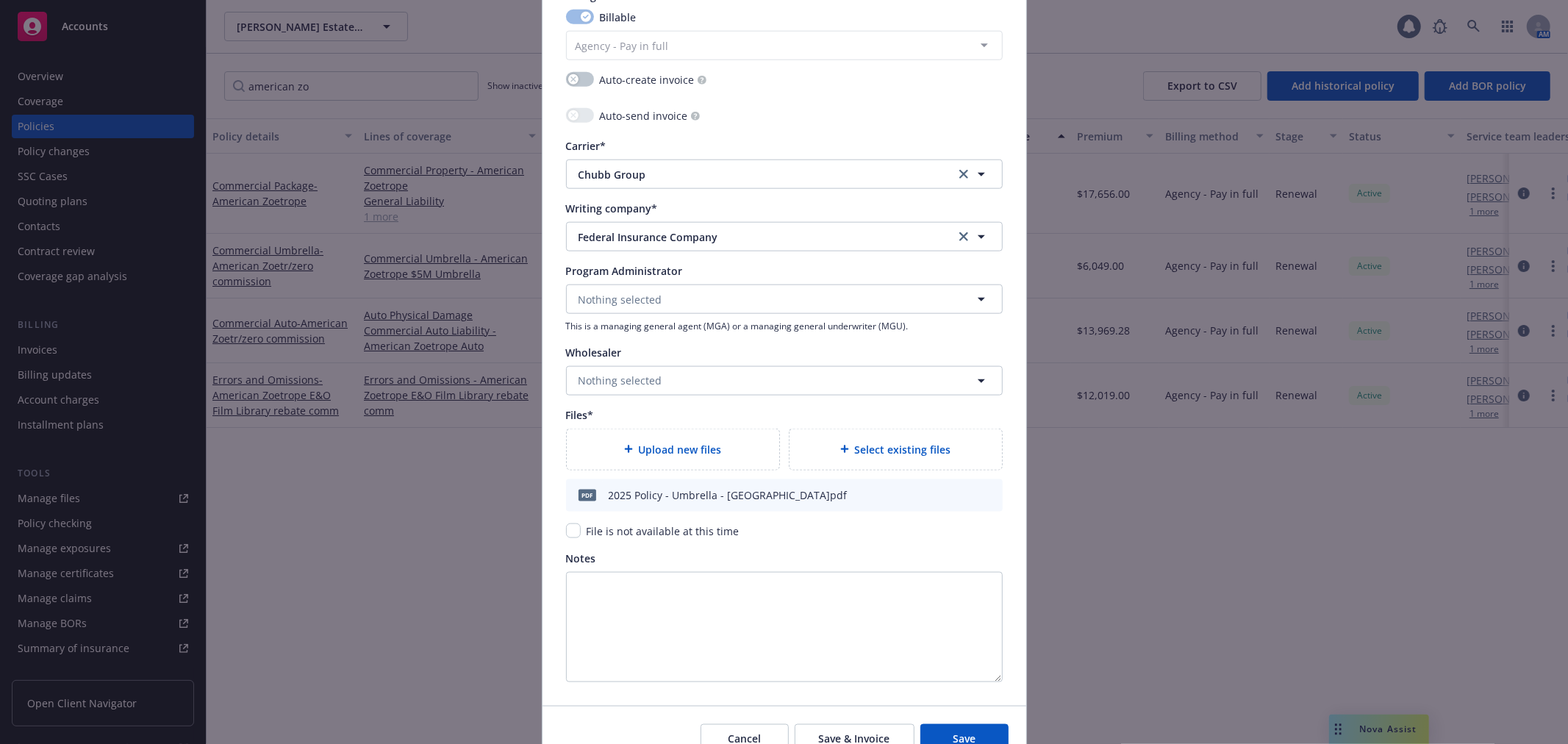
scroll to position [1446, 0]
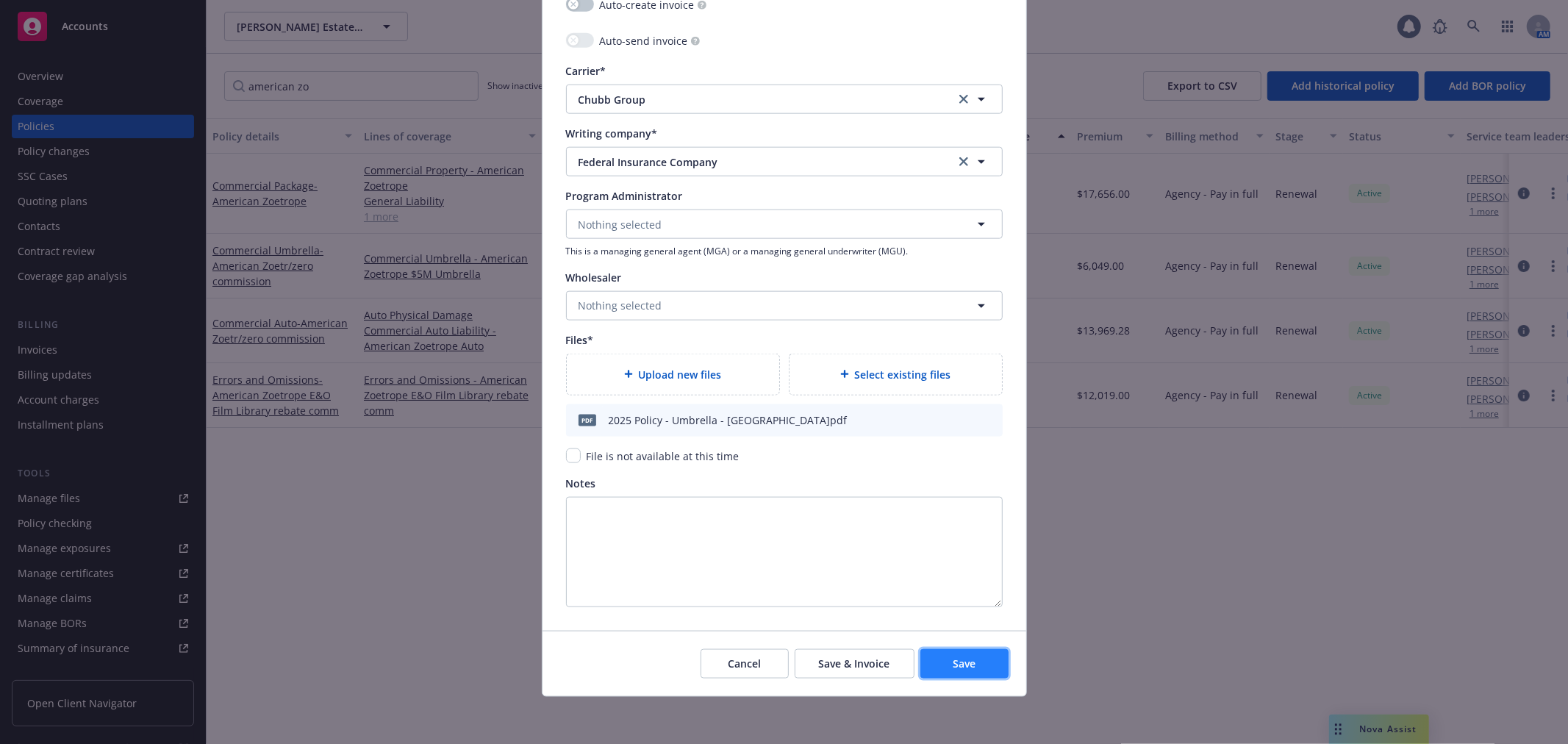
click at [977, 667] on button "Save" at bounding box center [964, 664] width 88 height 29
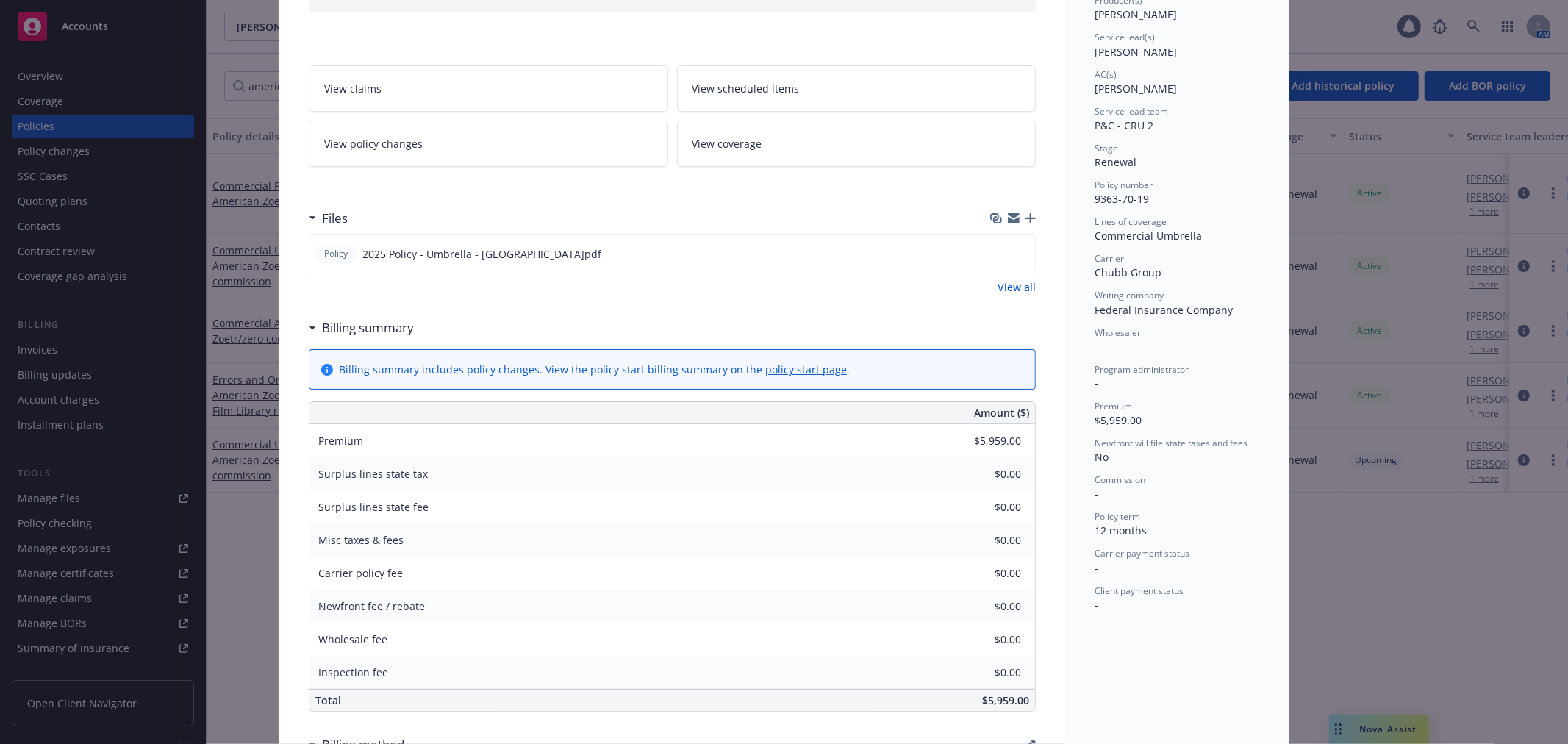
scroll to position [245, 0]
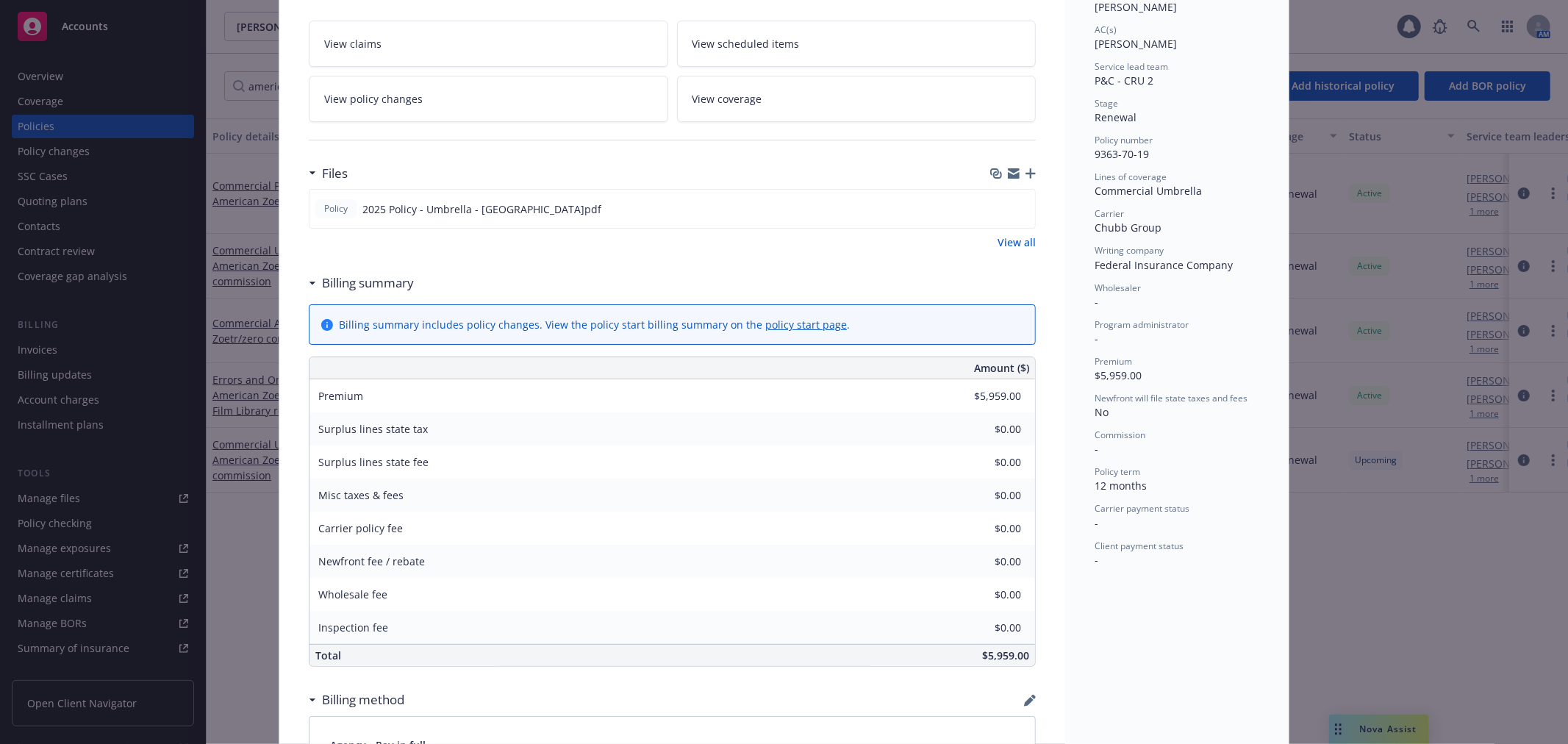
click at [879, 108] on link "View coverage" at bounding box center [857, 99] width 359 height 46
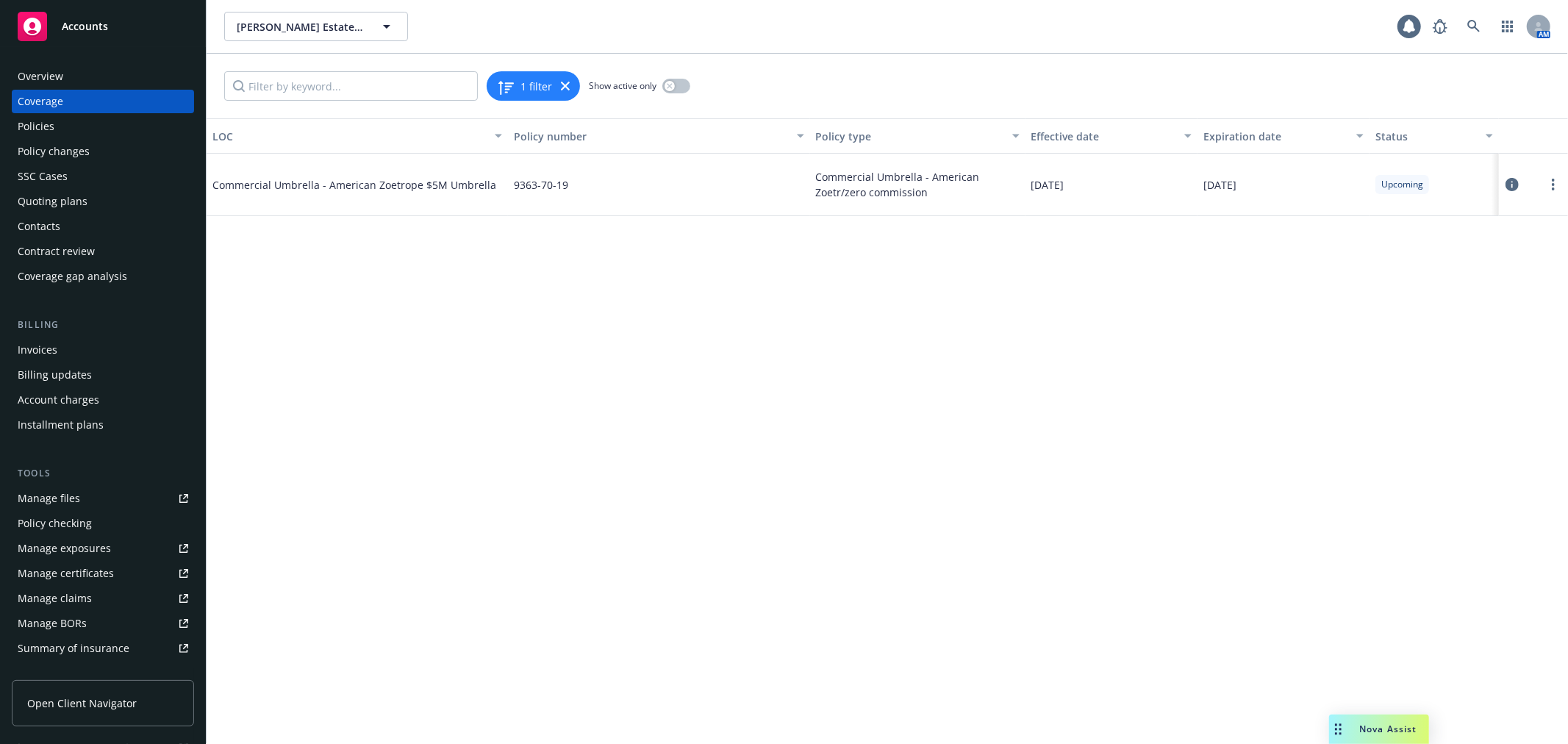
click at [1507, 185] on icon at bounding box center [1512, 184] width 13 height 13
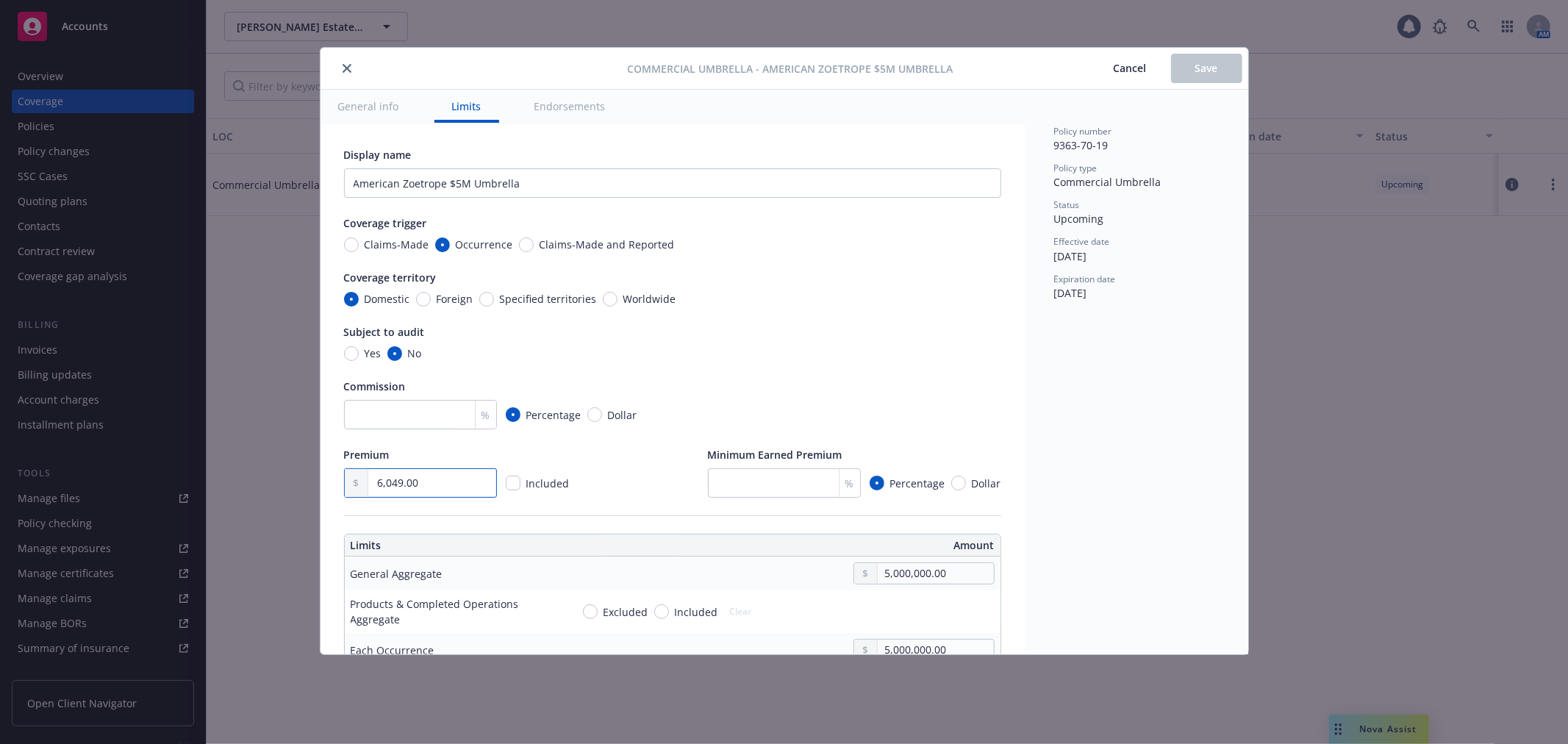
click at [391, 487] on input "6,049.00" at bounding box center [431, 483] width 127 height 28
click at [398, 482] on input "6,049.00" at bounding box center [431, 483] width 127 height 28
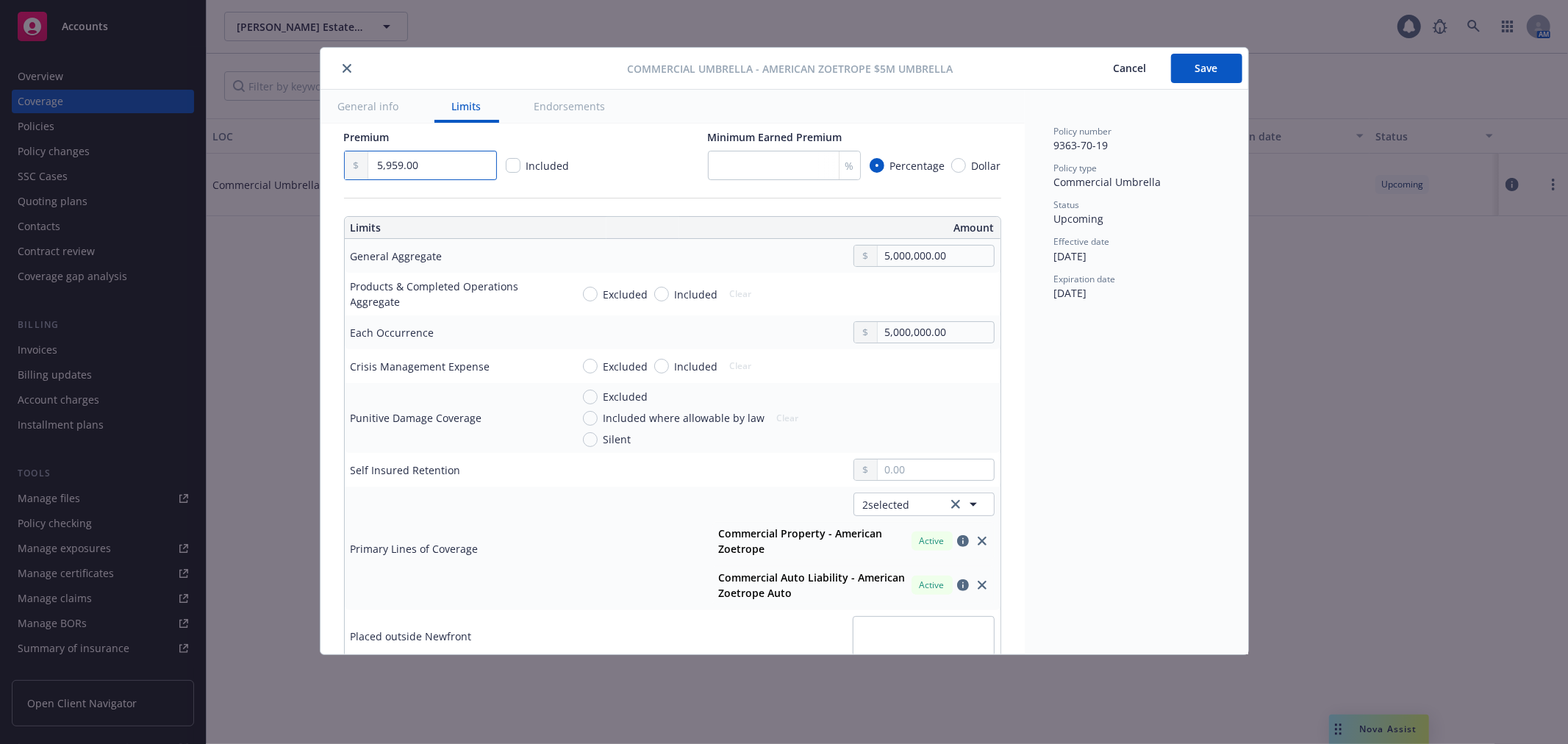
scroll to position [326, 0]
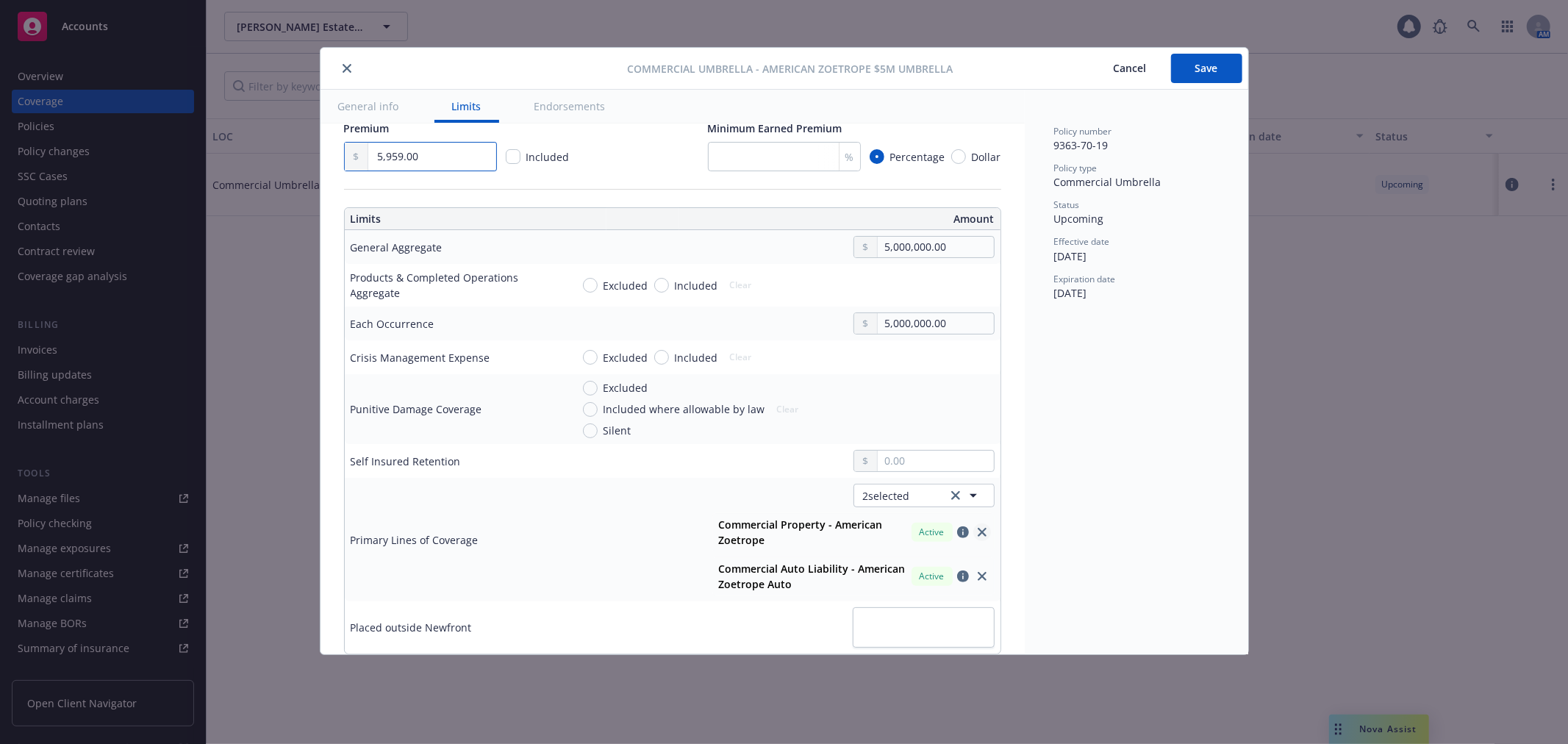
type input "5,959.00"
click at [977, 532] on icon "close" at bounding box center [981, 532] width 8 height 8
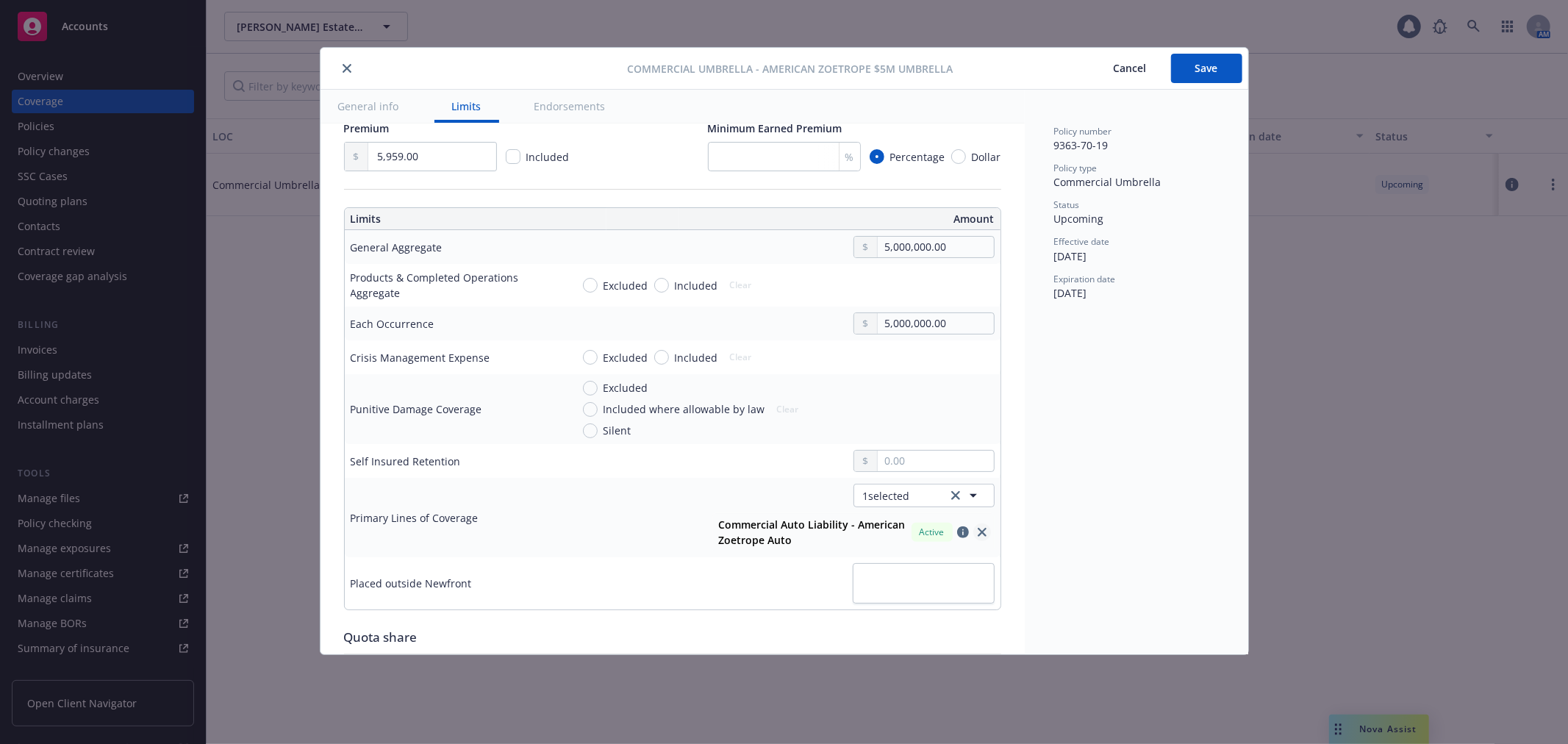
click at [977, 531] on icon "close" at bounding box center [981, 532] width 8 height 8
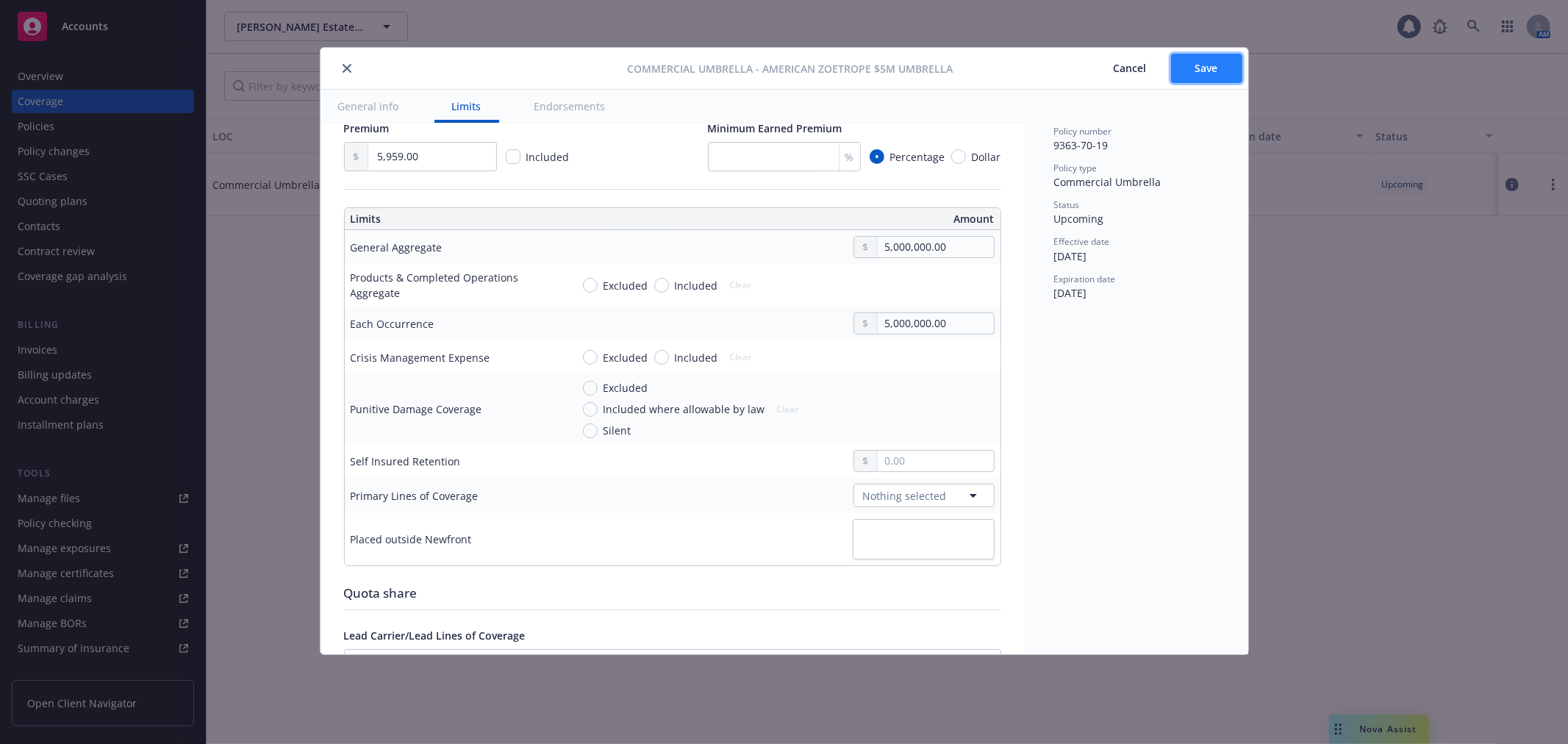
click at [1222, 73] on button "Save" at bounding box center [1206, 69] width 71 height 29
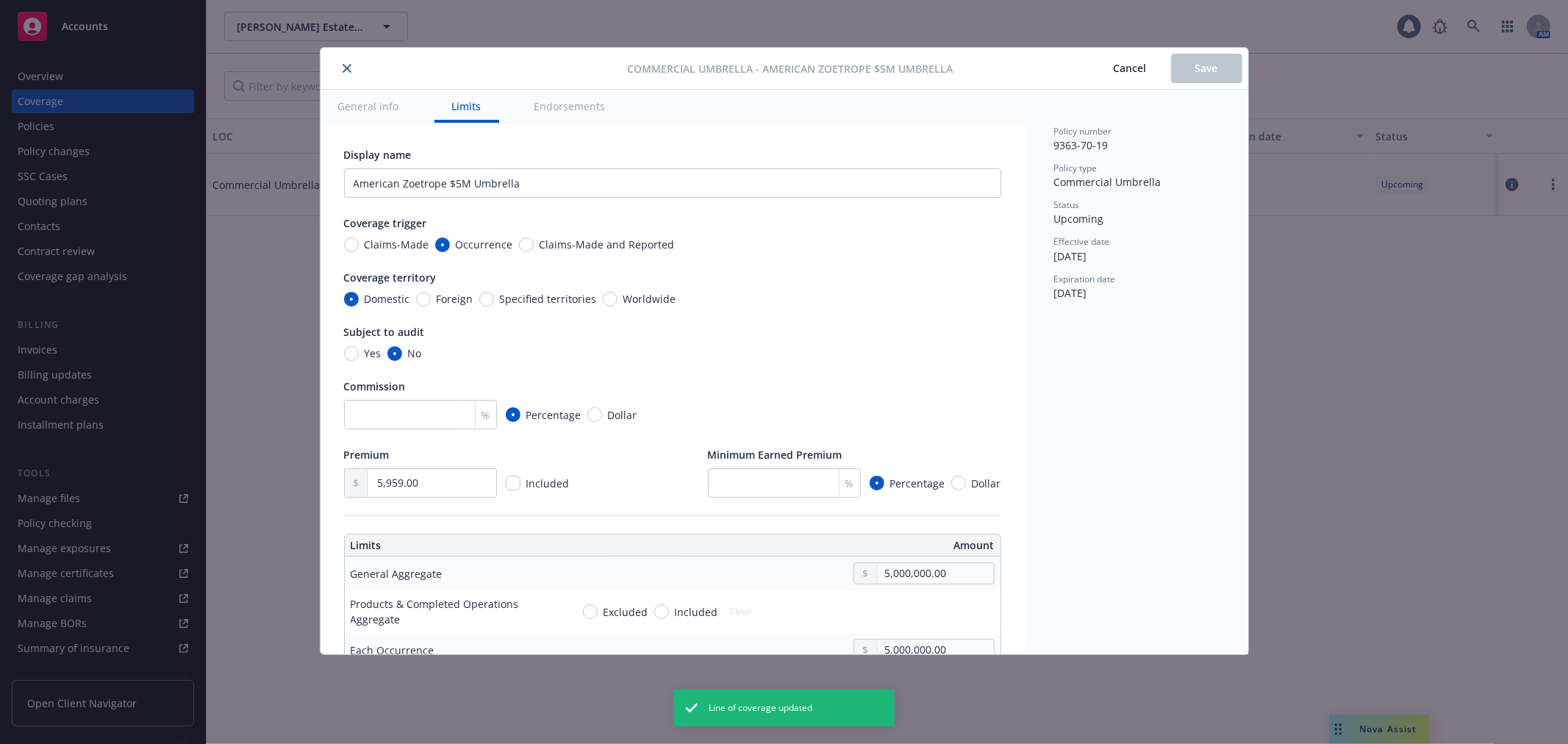
click at [346, 71] on icon "close" at bounding box center [346, 68] width 8 height 8
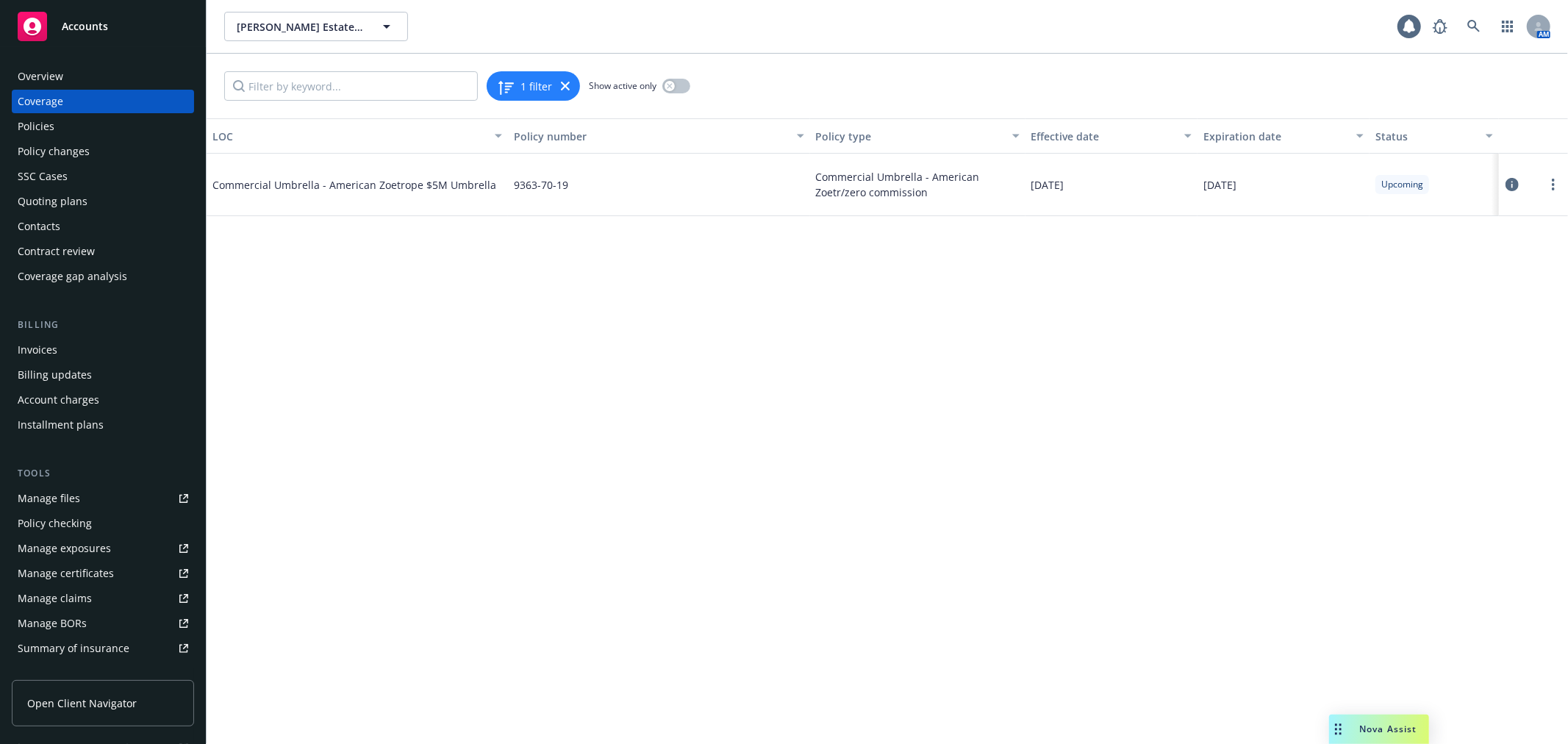
click at [99, 123] on div "Policies" at bounding box center [103, 127] width 170 height 23
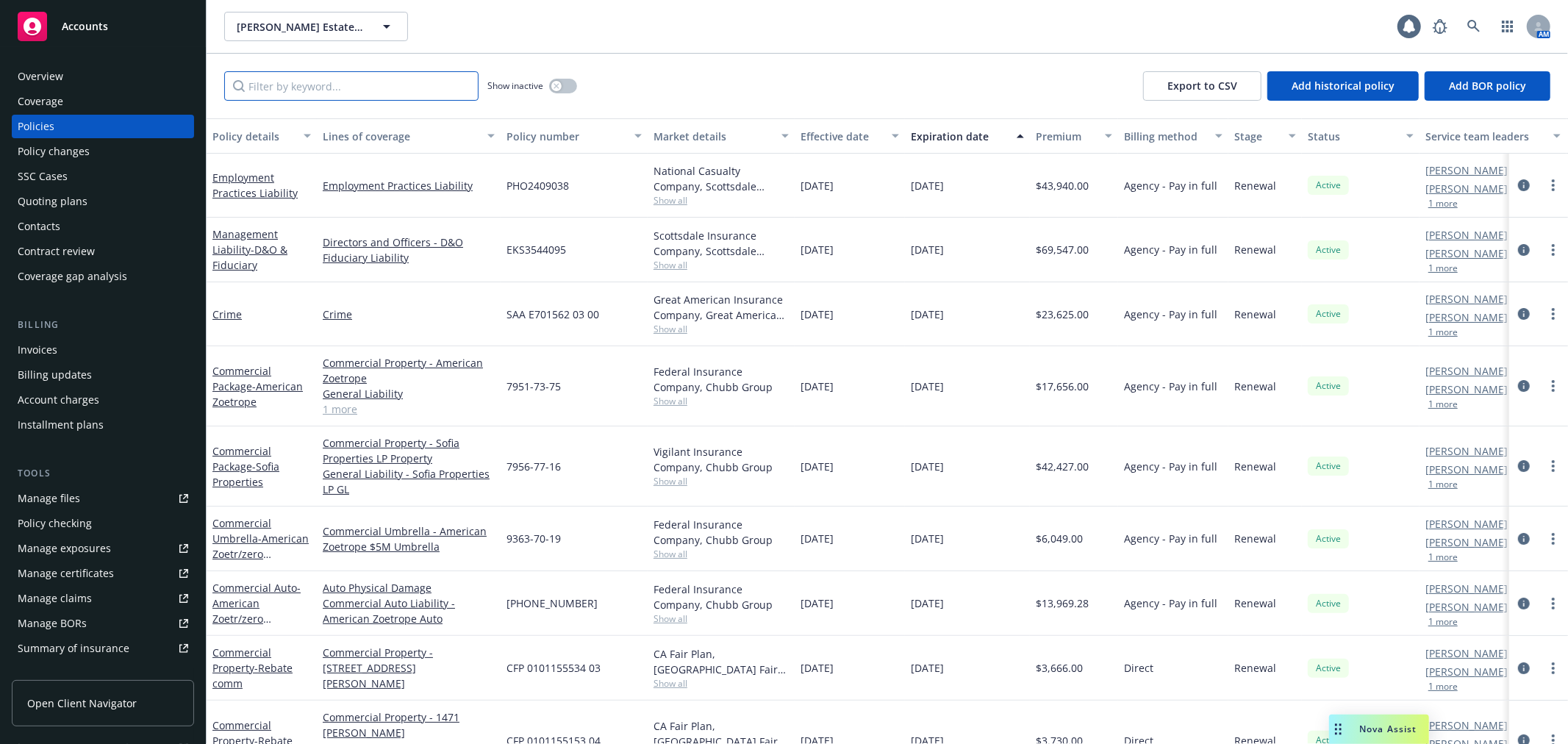
drag, startPoint x: 262, startPoint y: 94, endPoint x: 282, endPoint y: 92, distance: 20.1
click at [282, 92] on input "Filter by keyword..." at bounding box center [352, 86] width 255 height 29
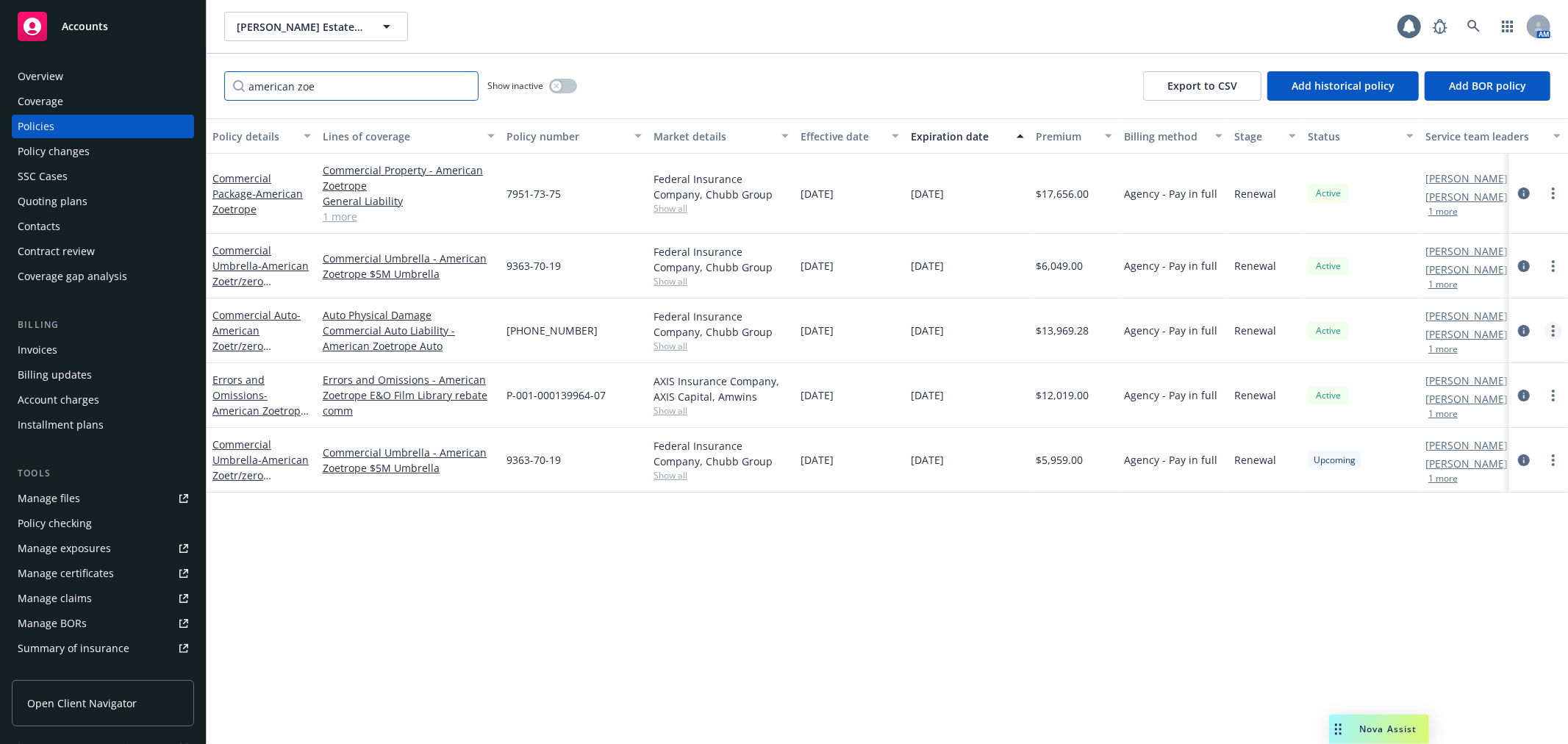
type input "american zoe"
click at [1553, 330] on circle "more" at bounding box center [1553, 331] width 3 height 3
click at [1518, 396] on link "Renew with incumbent" at bounding box center [1475, 391] width 173 height 29
select select "12"
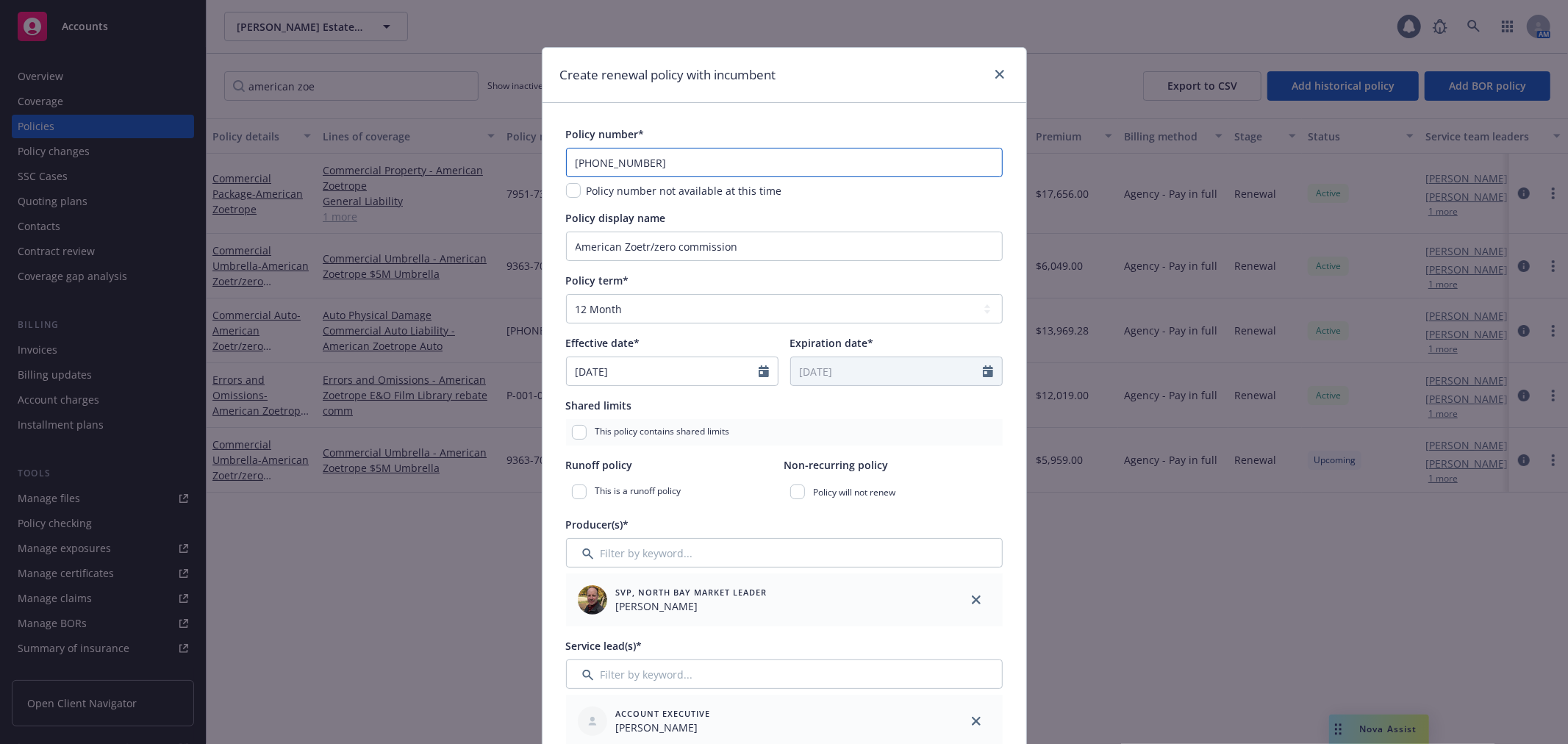
drag, startPoint x: 643, startPoint y: 160, endPoint x: 472, endPoint y: 159, distance: 171.0
click at [474, 159] on div "Create renewal policy with incumbent Policy number* (24) 9950-70-15 Policy numb…" at bounding box center [784, 372] width 1568 height 744
paste input "text"
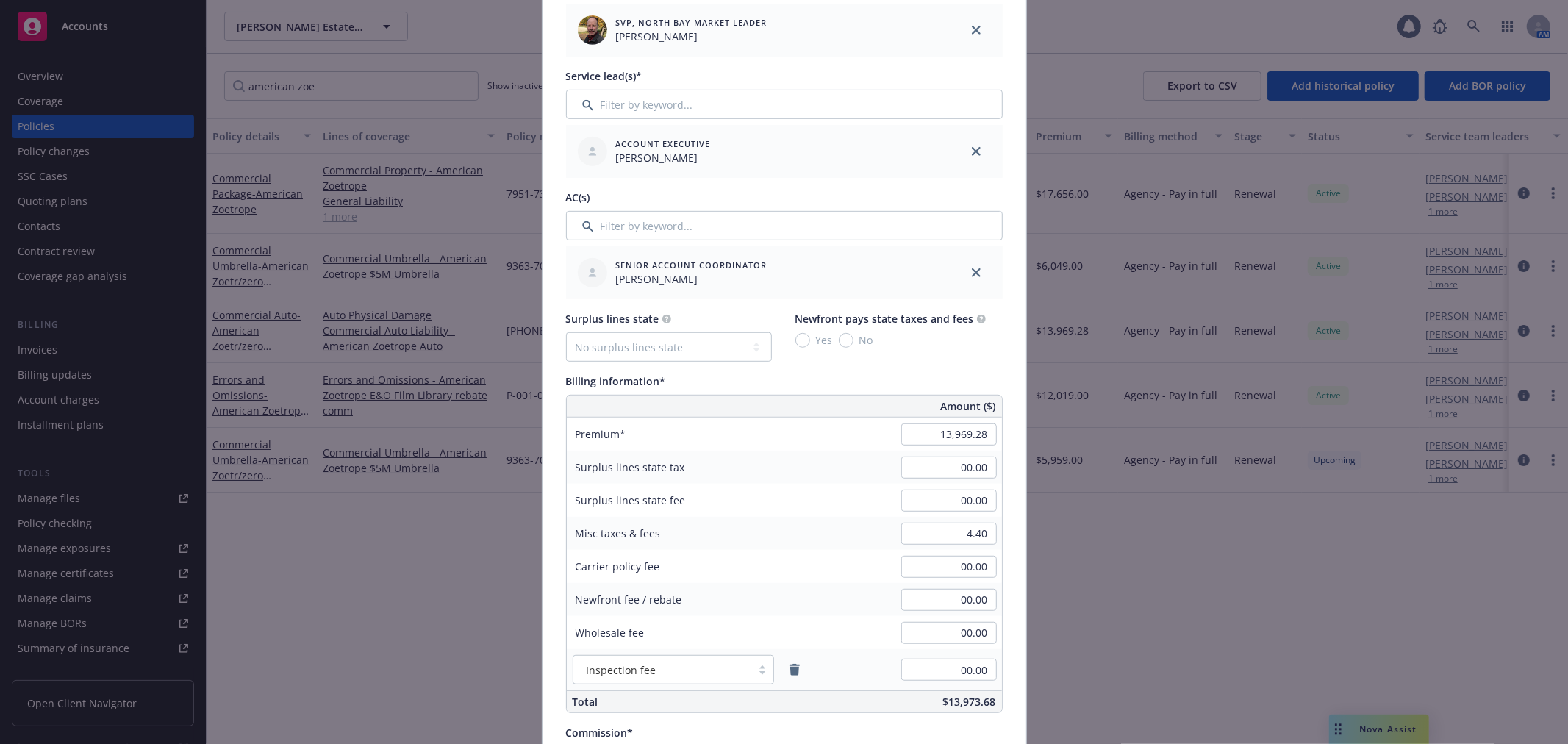
scroll to position [571, 0]
type input "9950-70-15"
click at [938, 441] on input "13,969.28" at bounding box center [949, 433] width 96 height 22
click at [973, 435] on input "14,801.00" at bounding box center [949, 433] width 96 height 22
type input "14,801.04"
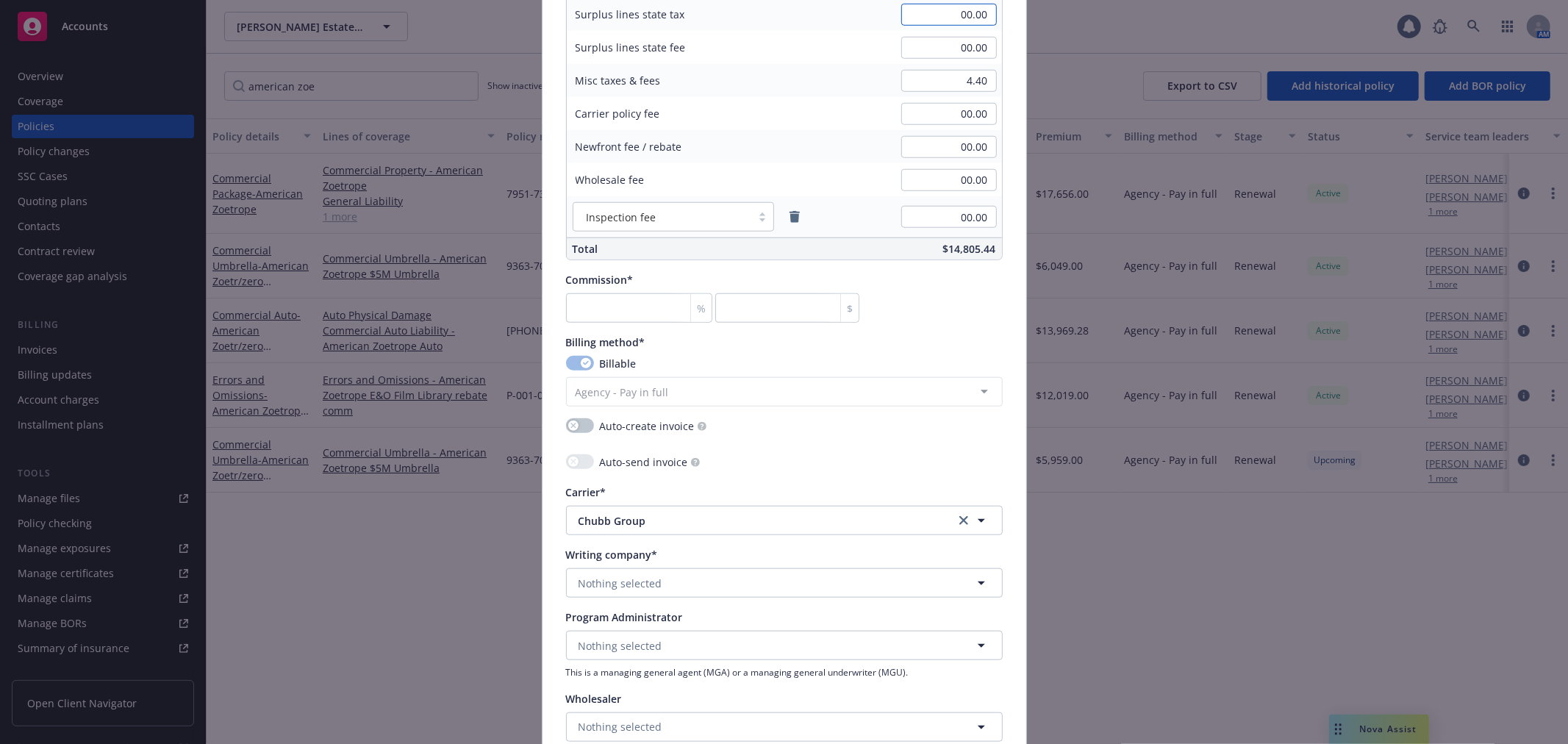
scroll to position [1144, 0]
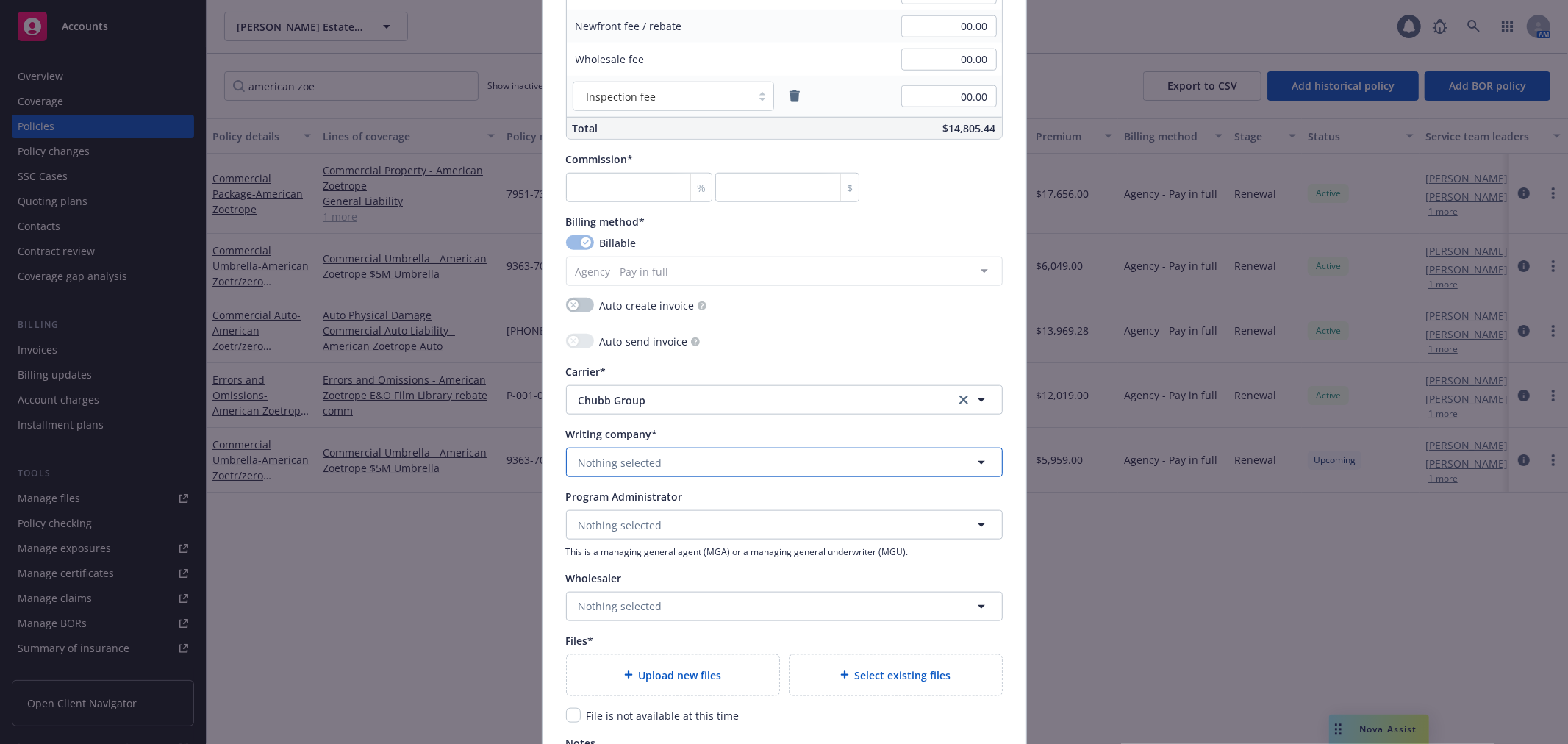
click at [628, 471] on span "Nothing selected" at bounding box center [620, 463] width 84 height 15
type input "feder"
click at [605, 408] on strong "Federal Insurance Company" at bounding box center [652, 406] width 140 height 14
click at [704, 686] on div "Upload new files" at bounding box center [673, 675] width 212 height 40
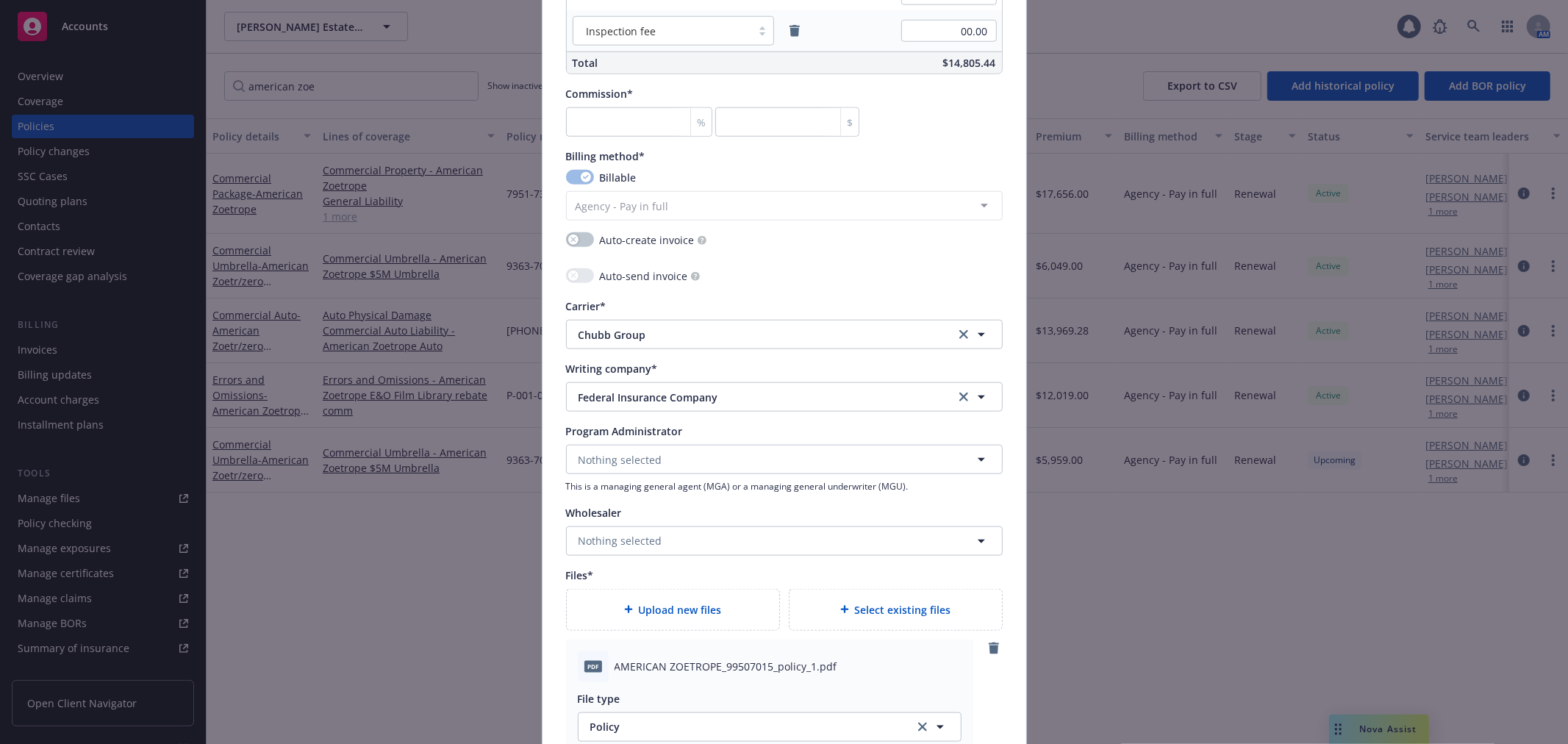
scroll to position [1307, 0]
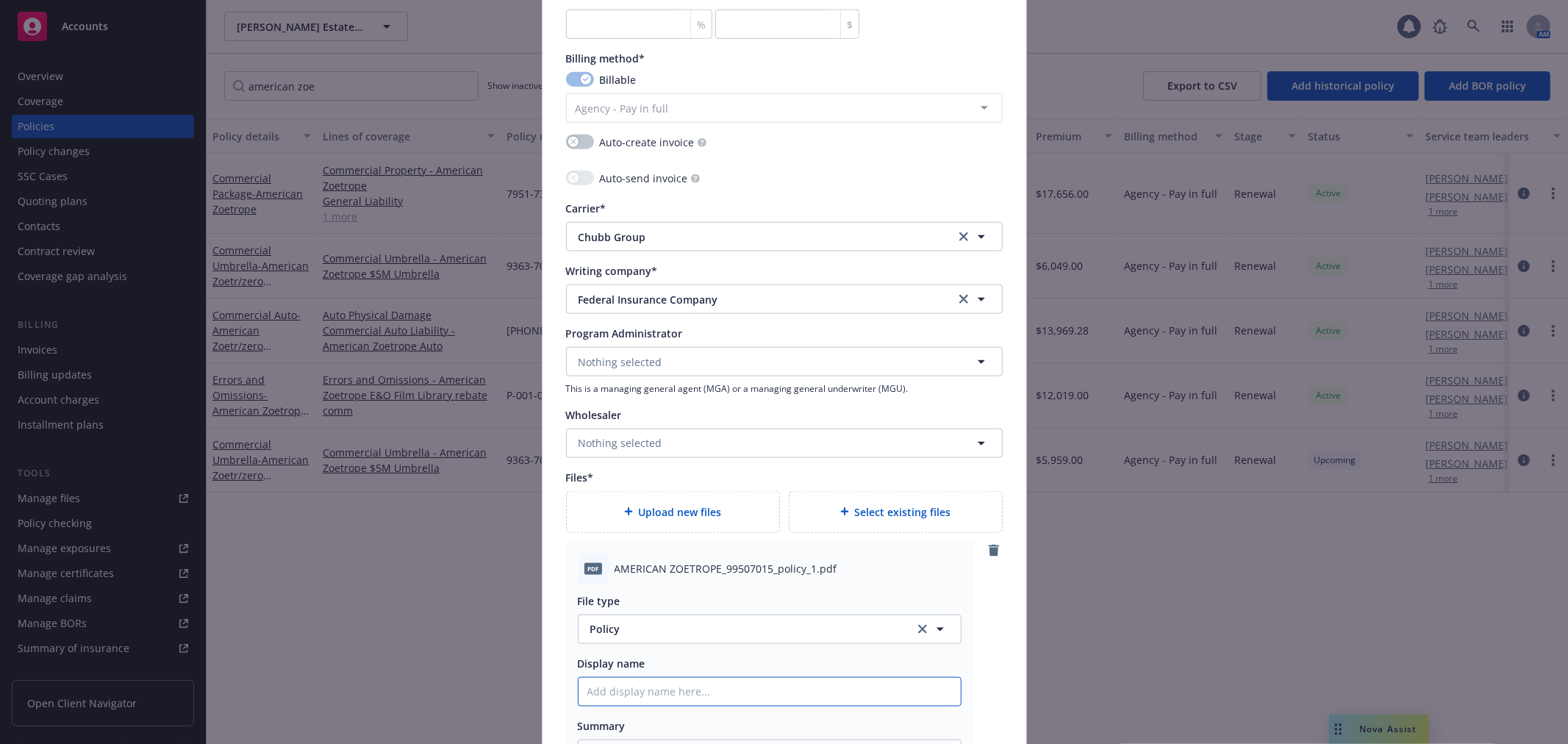
click at [628, 692] on input "Policy display name" at bounding box center [770, 692] width 383 height 28
type textarea "x"
type input "2"
type textarea "x"
type input "25"
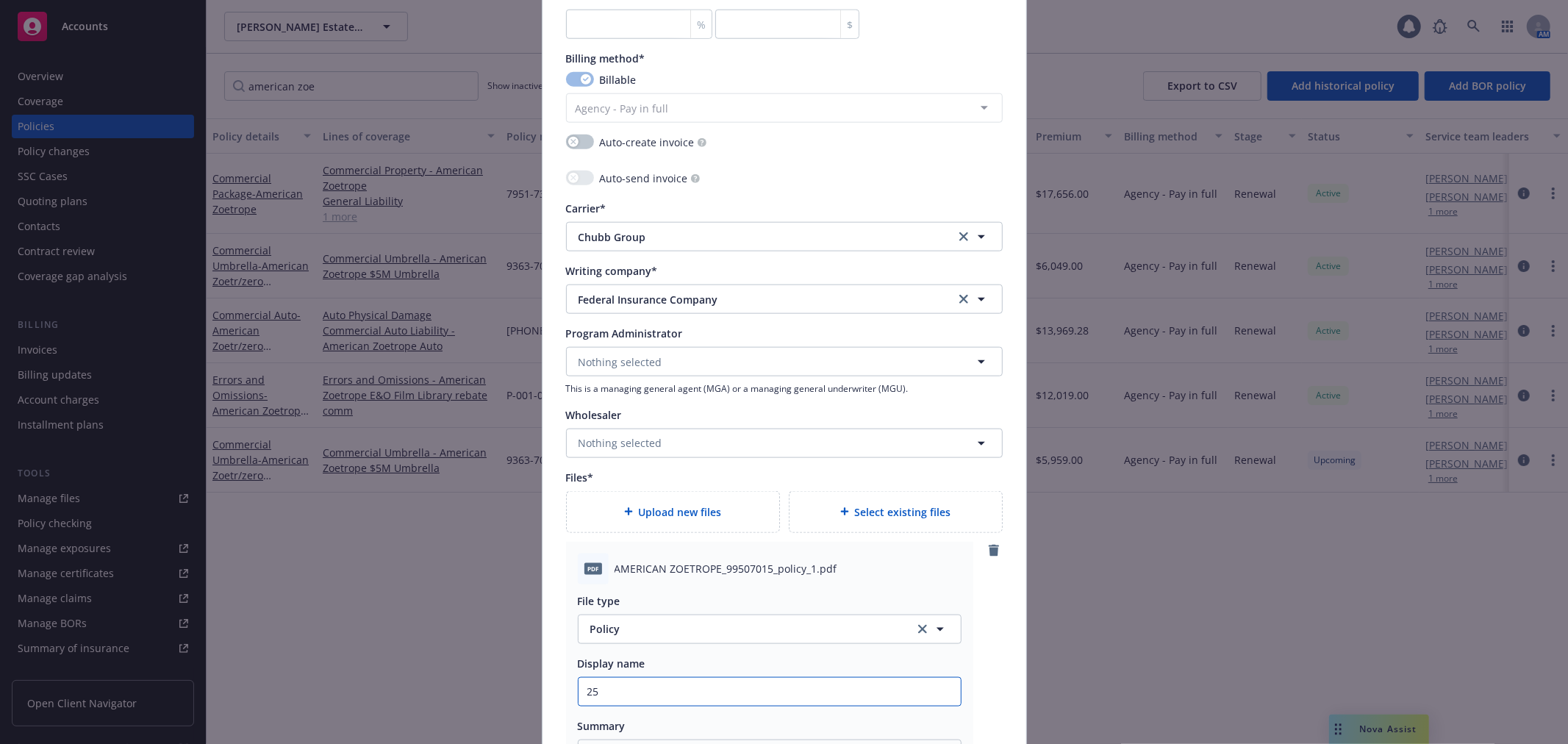
type textarea "x"
type input "252"
type textarea "x"
type input "2520"
type textarea "x"
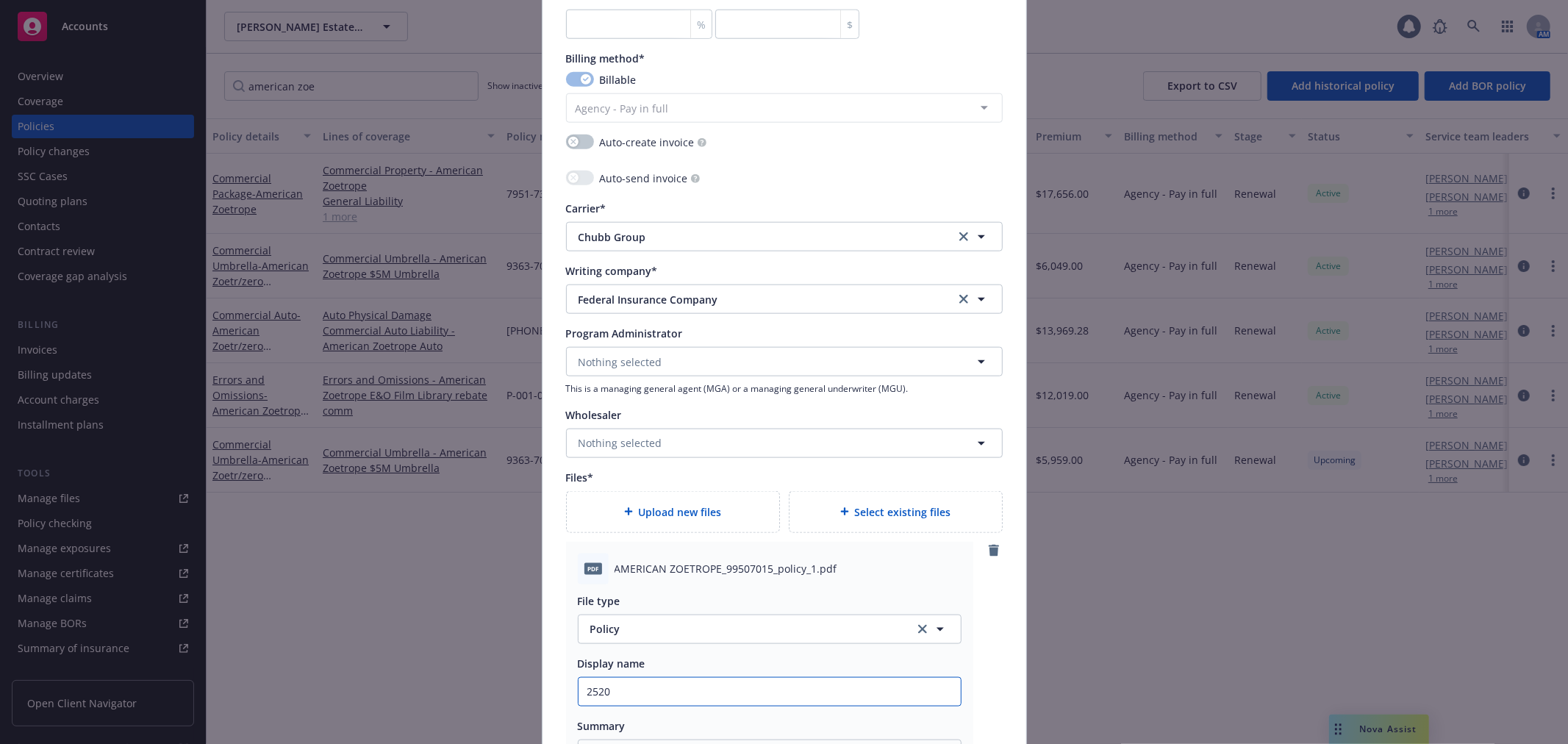
type input "252"
type textarea "x"
type input "25"
type textarea "x"
type input "2"
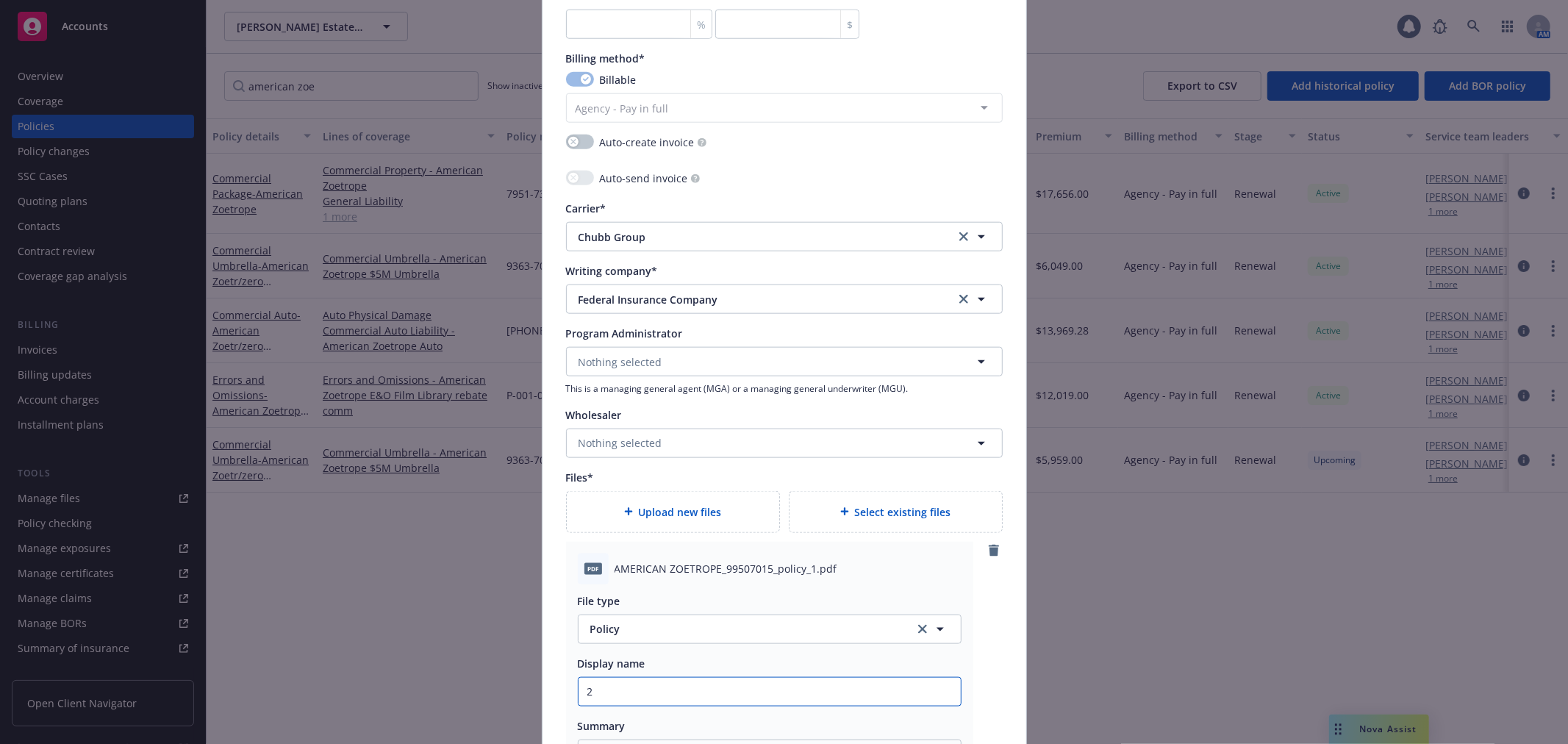
type textarea "x"
type input "20"
type textarea "x"
type input "202"
type textarea "x"
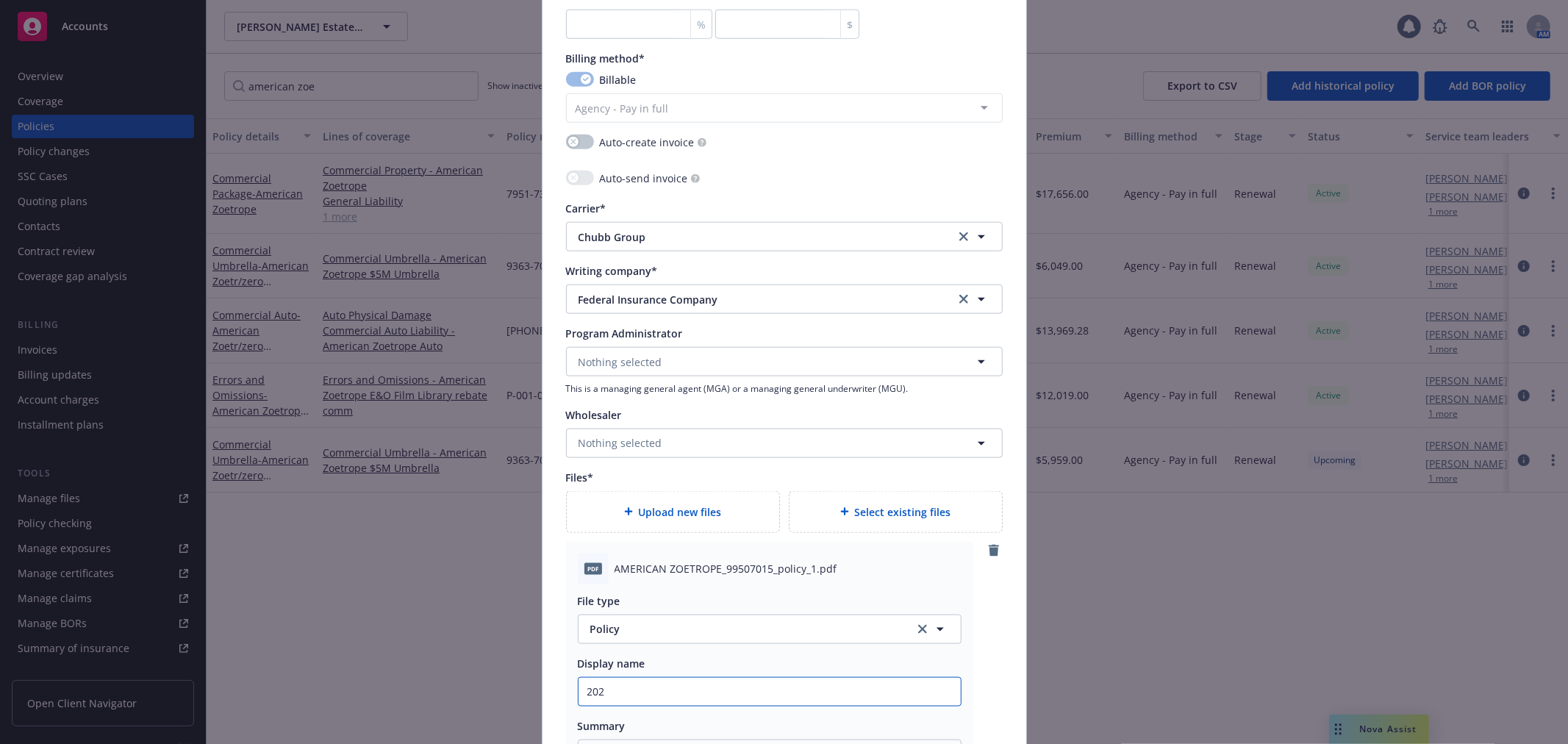
type input "2025"
type textarea "x"
type input "2025"
type textarea "x"
type input "2025 o"
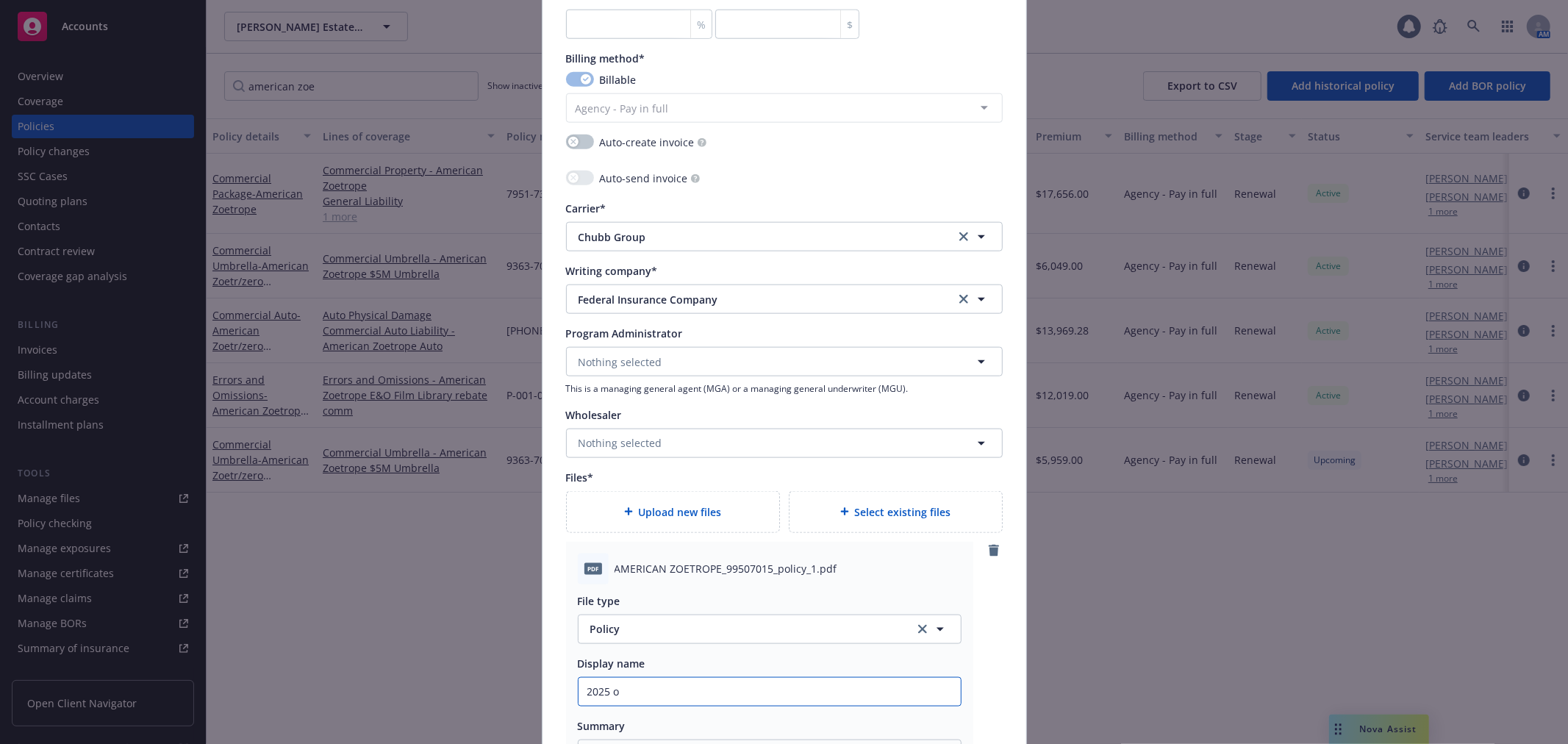
type textarea "x"
type input "2025"
type textarea "x"
type input "2025 p"
type textarea "x"
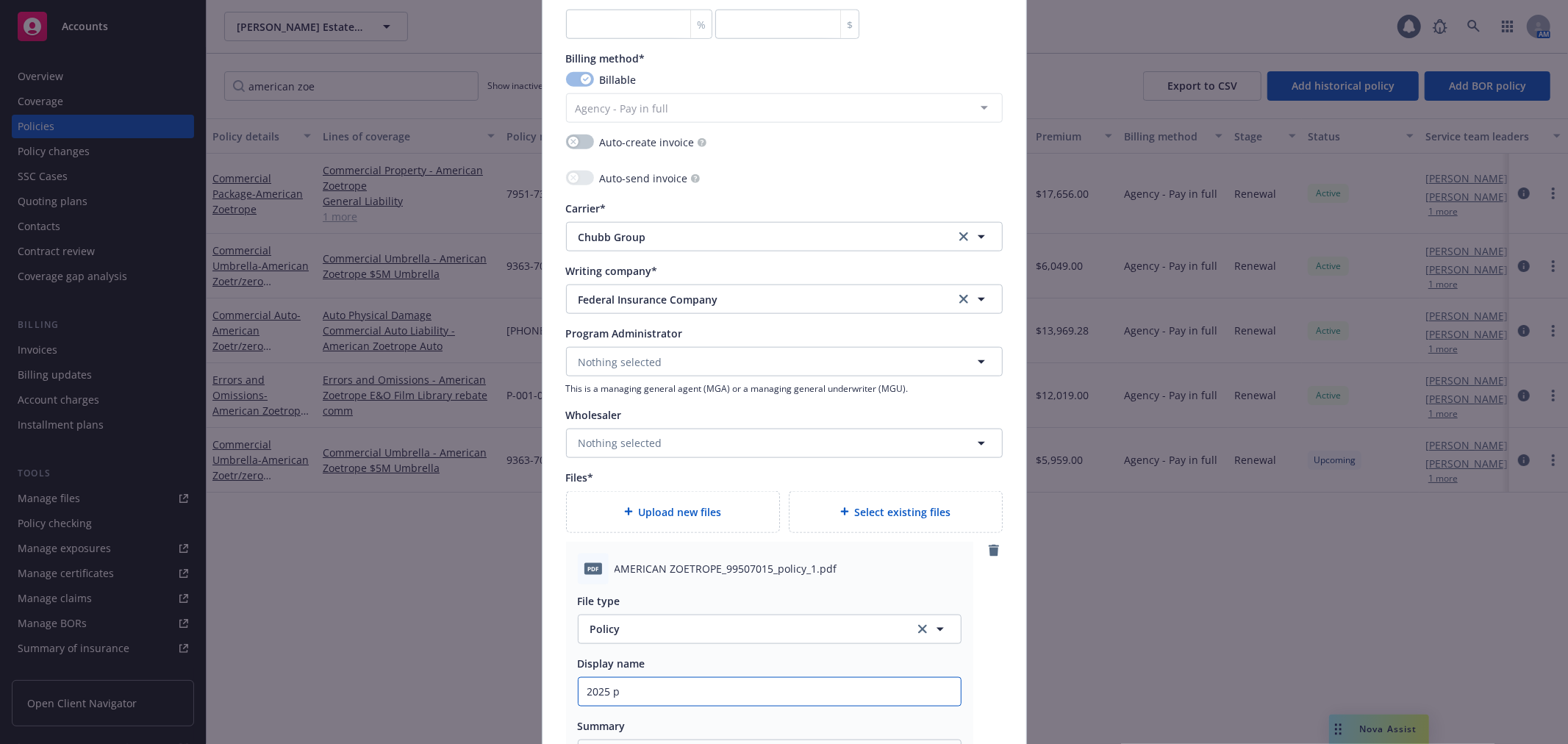
type input "2025 po"
type textarea "x"
type input "2025 Policy - Umbrella - AZ"
click at [664, 687] on input "2025 Policy - Umbrella - AZ" at bounding box center [770, 692] width 383 height 28
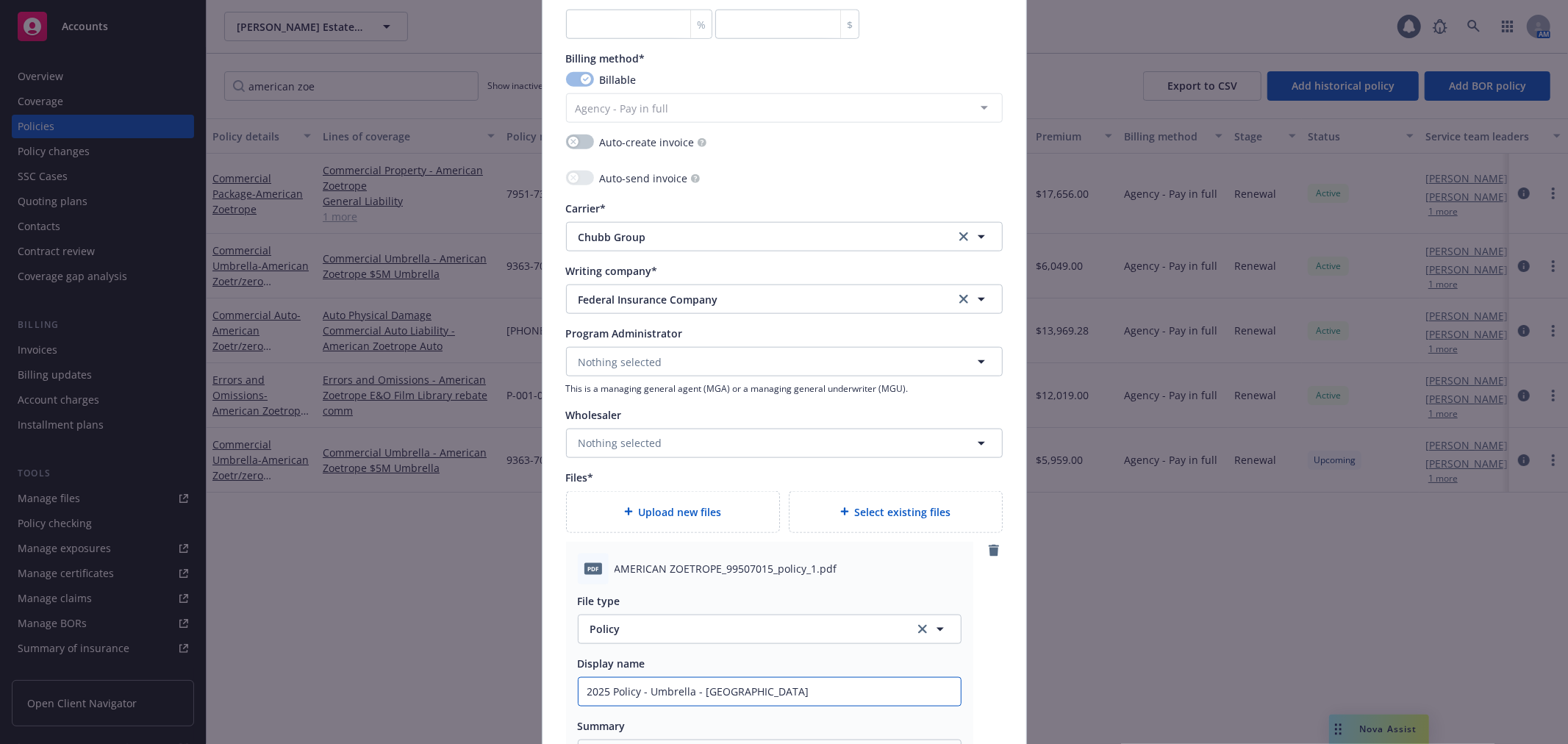
type textarea "x"
type input "2025 Policy - A- AZ"
type textarea "x"
type input "2025 Policy - At- AZ"
type textarea "x"
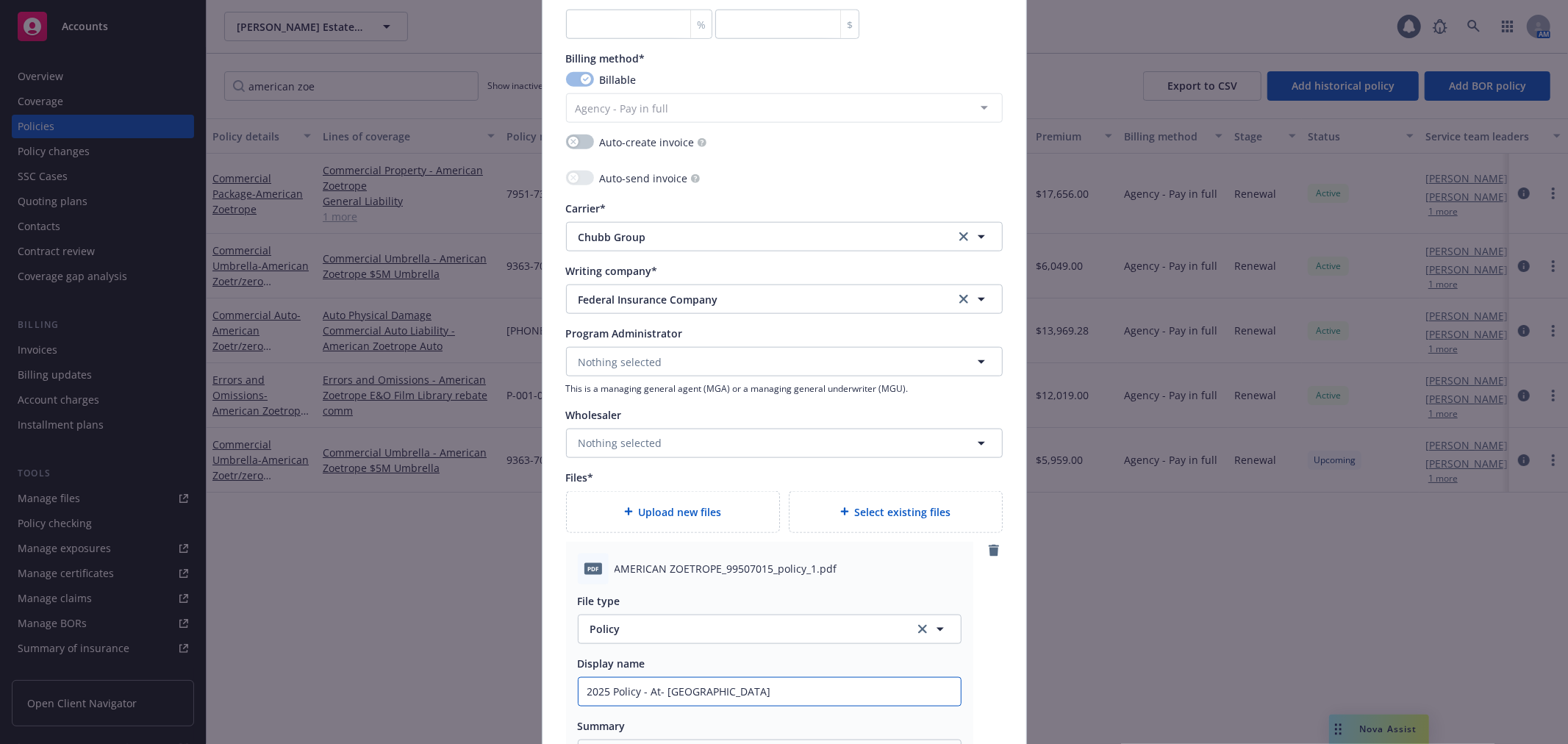
type input "2025 Policy - A- AZ"
type textarea "x"
type input "2025 Policy - Au- AZ"
type textarea "x"
type input "2025 Policy - Aut- AZ"
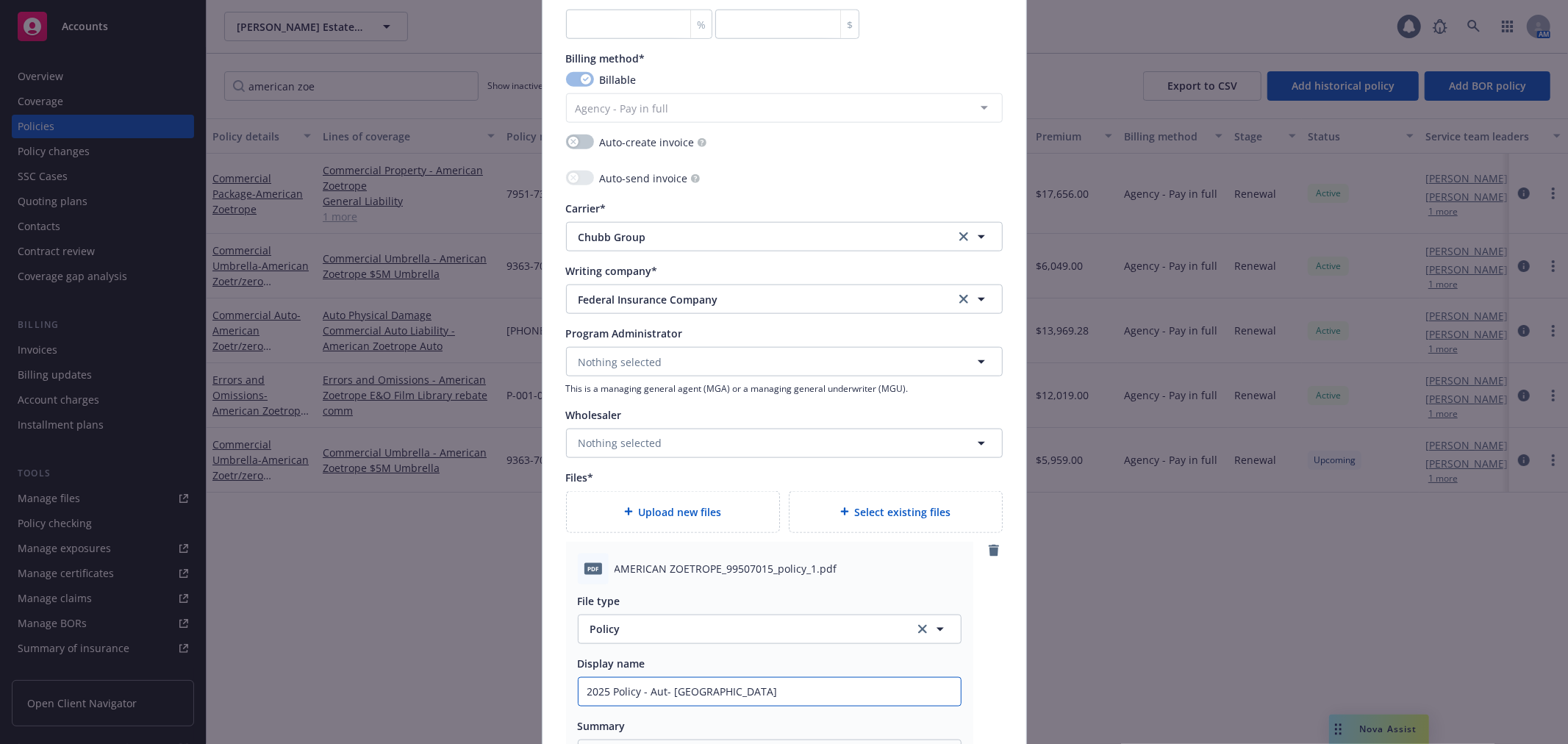
type textarea "x"
type input "2025 Policy - Auto- AZ"
type textarea "x"
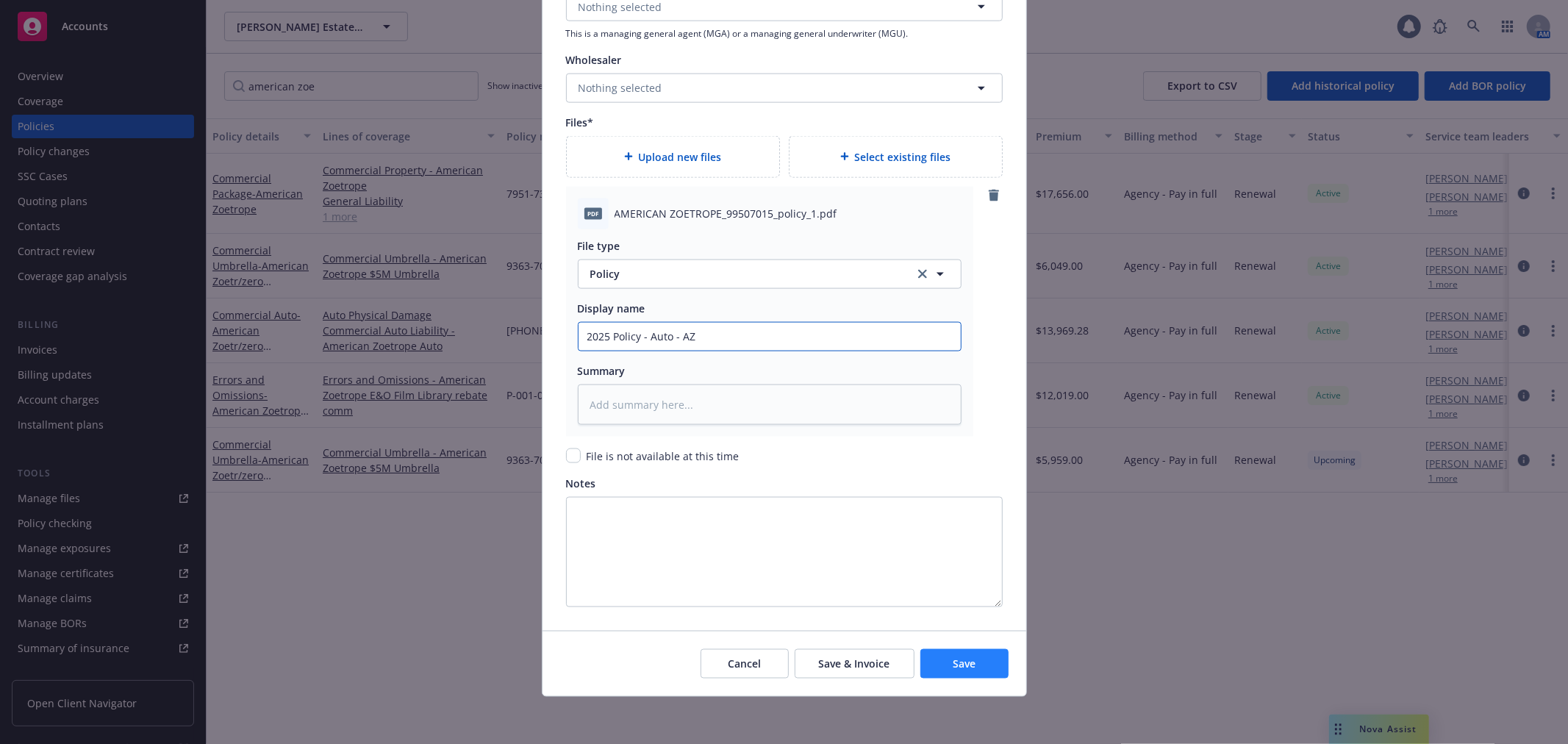
type input "2025 Policy - Auto - AZ"
click at [968, 662] on span "Save" at bounding box center [964, 664] width 23 height 14
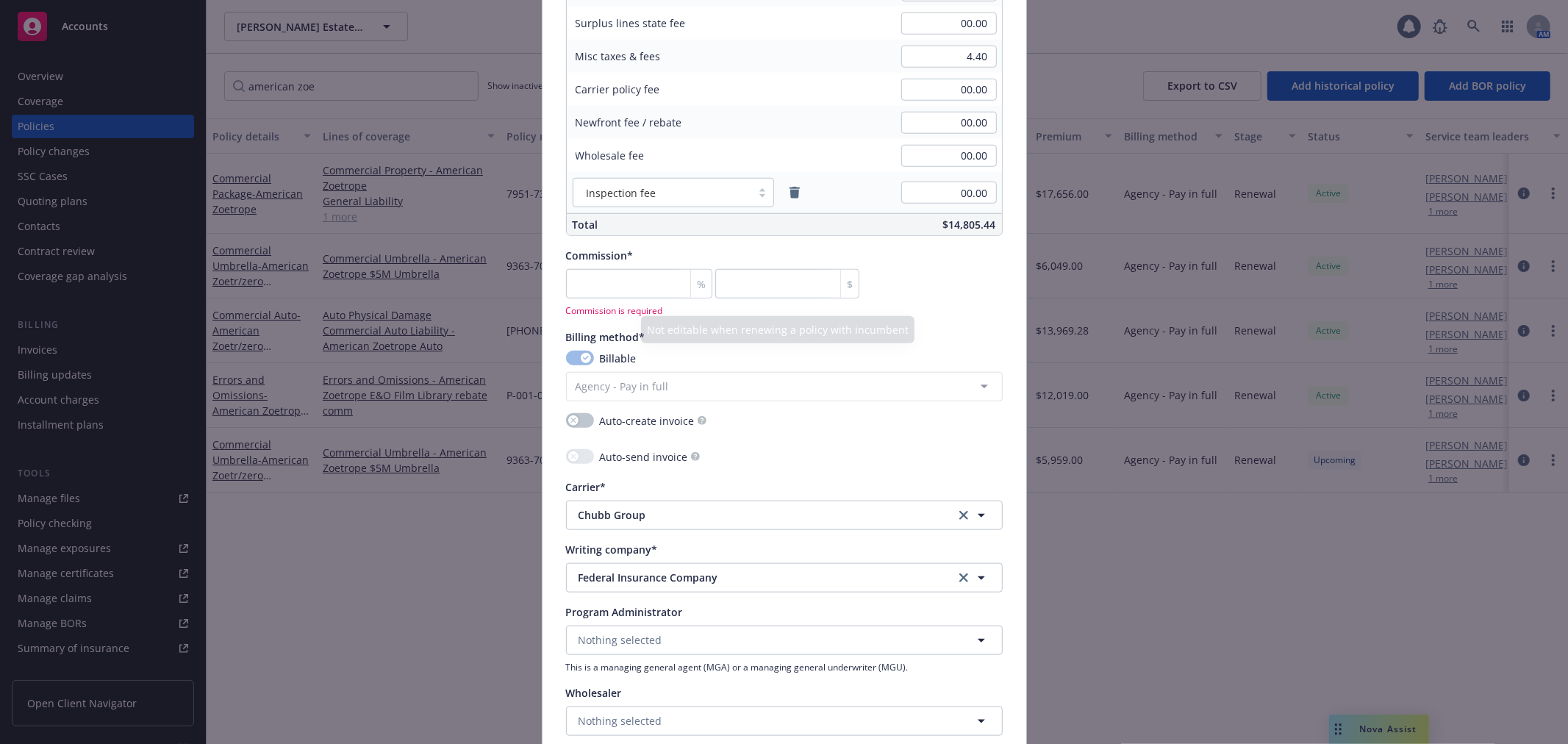
scroll to position [1027, 0]
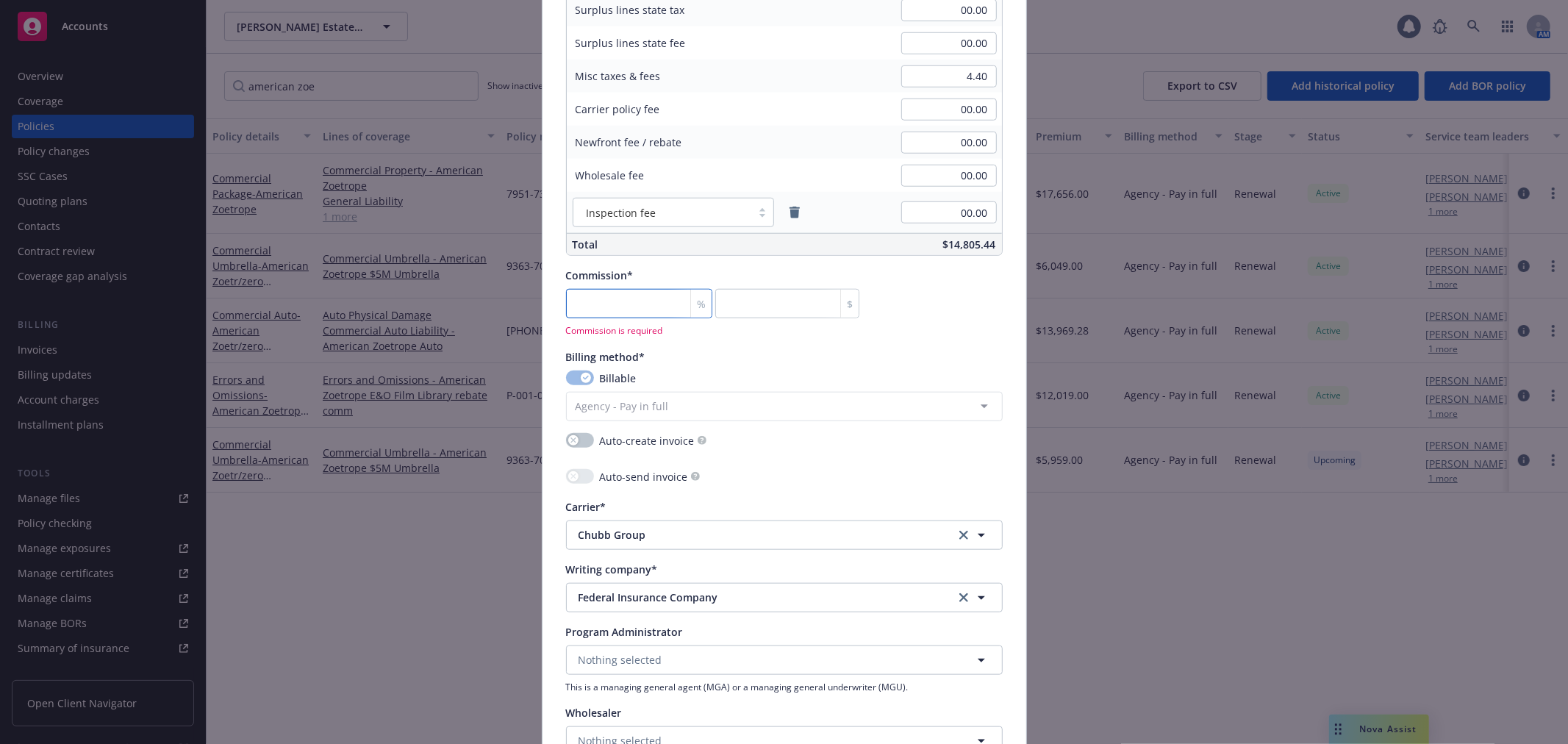
click at [627, 302] on input "number" at bounding box center [639, 303] width 147 height 29
type textarea "x"
type input "0"
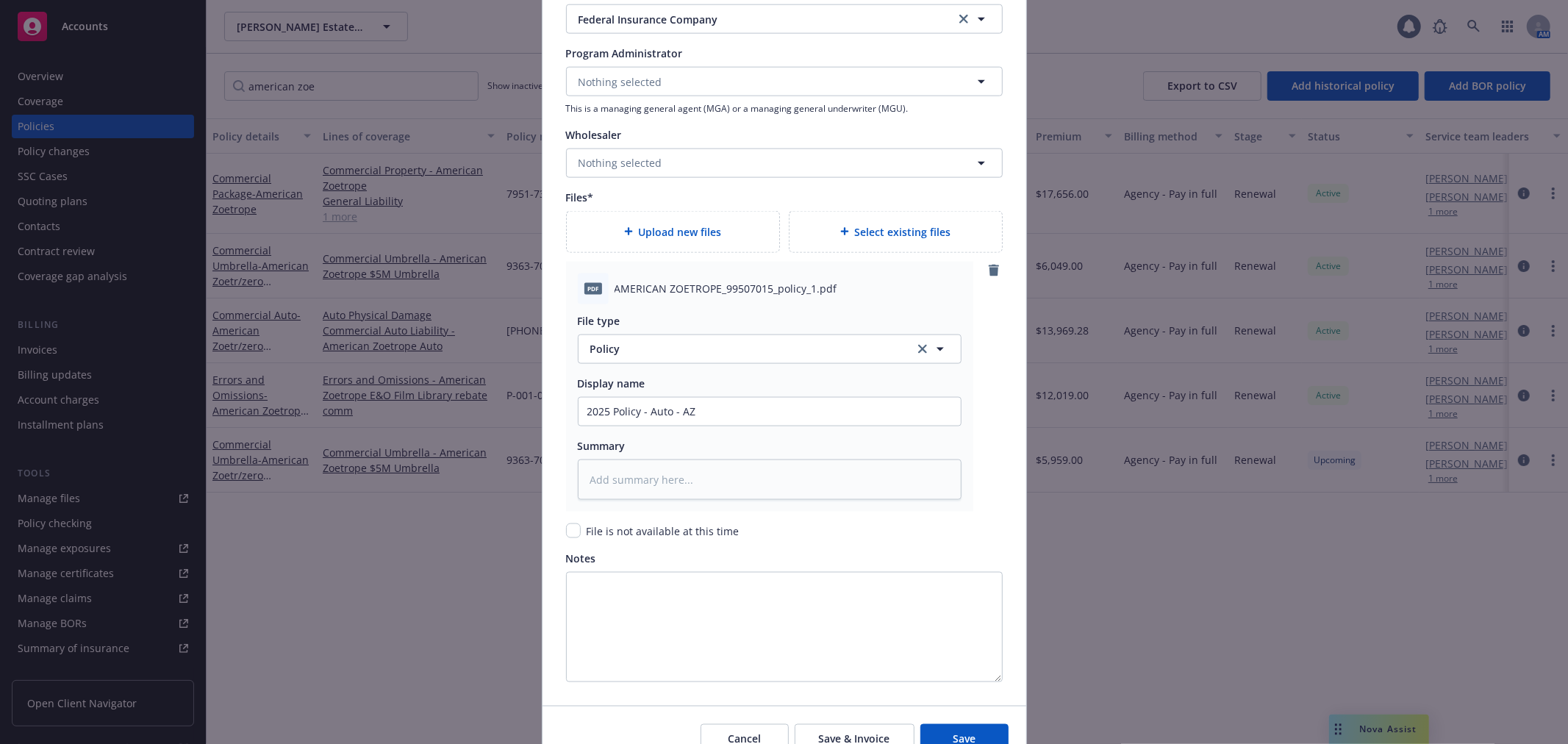
scroll to position [1600, 0]
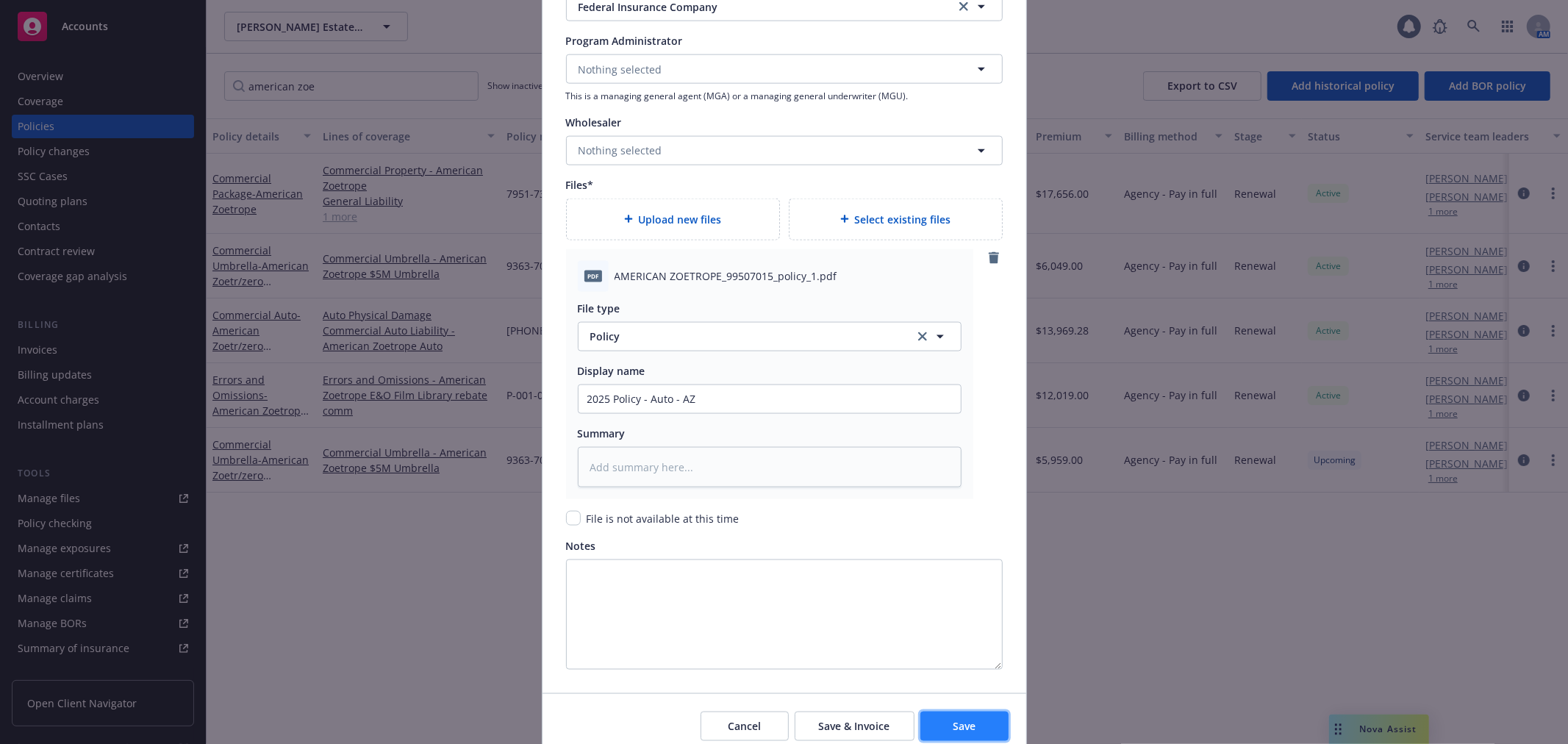
click at [963, 722] on span "Save" at bounding box center [964, 726] width 23 height 14
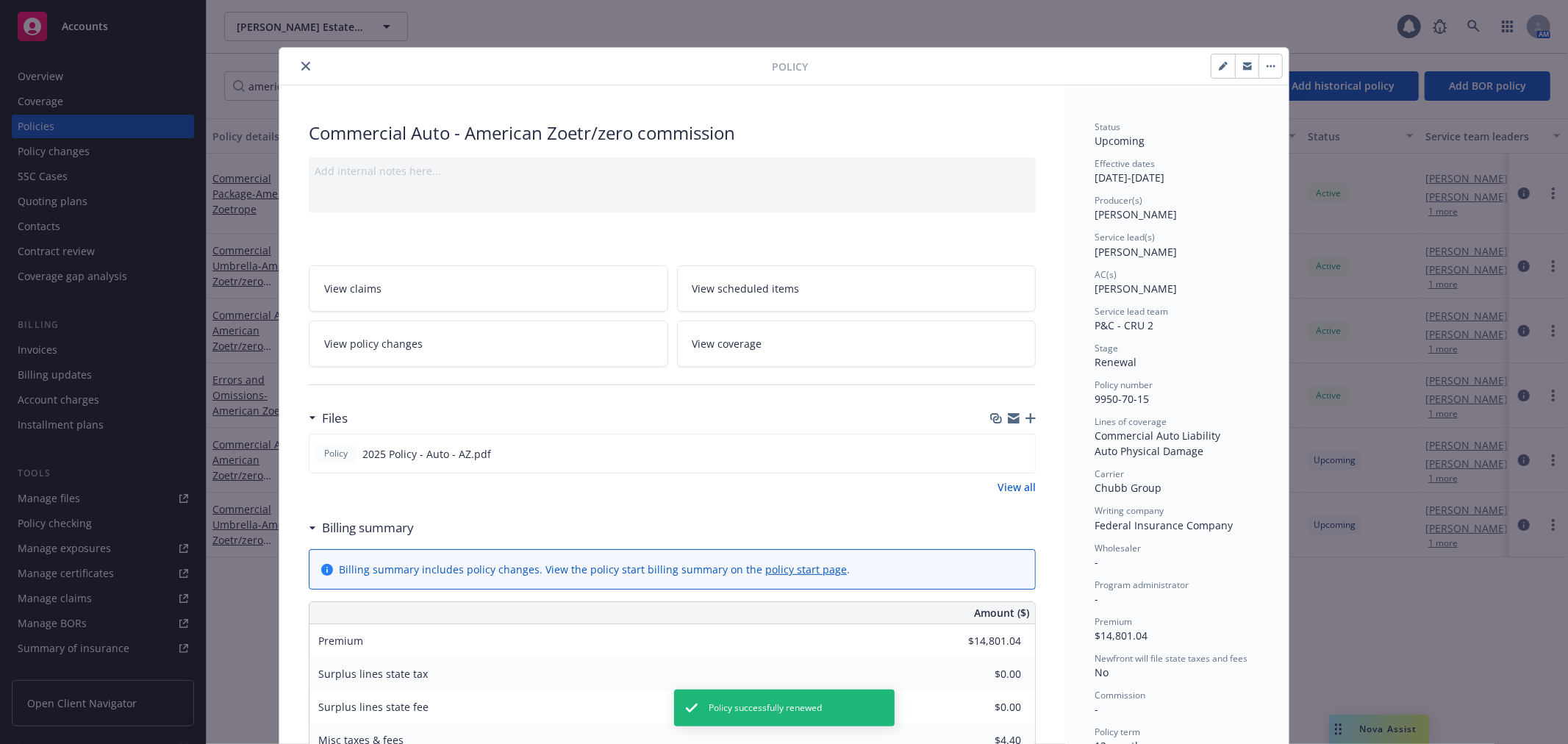
click at [930, 354] on link "View coverage" at bounding box center [857, 343] width 359 height 46
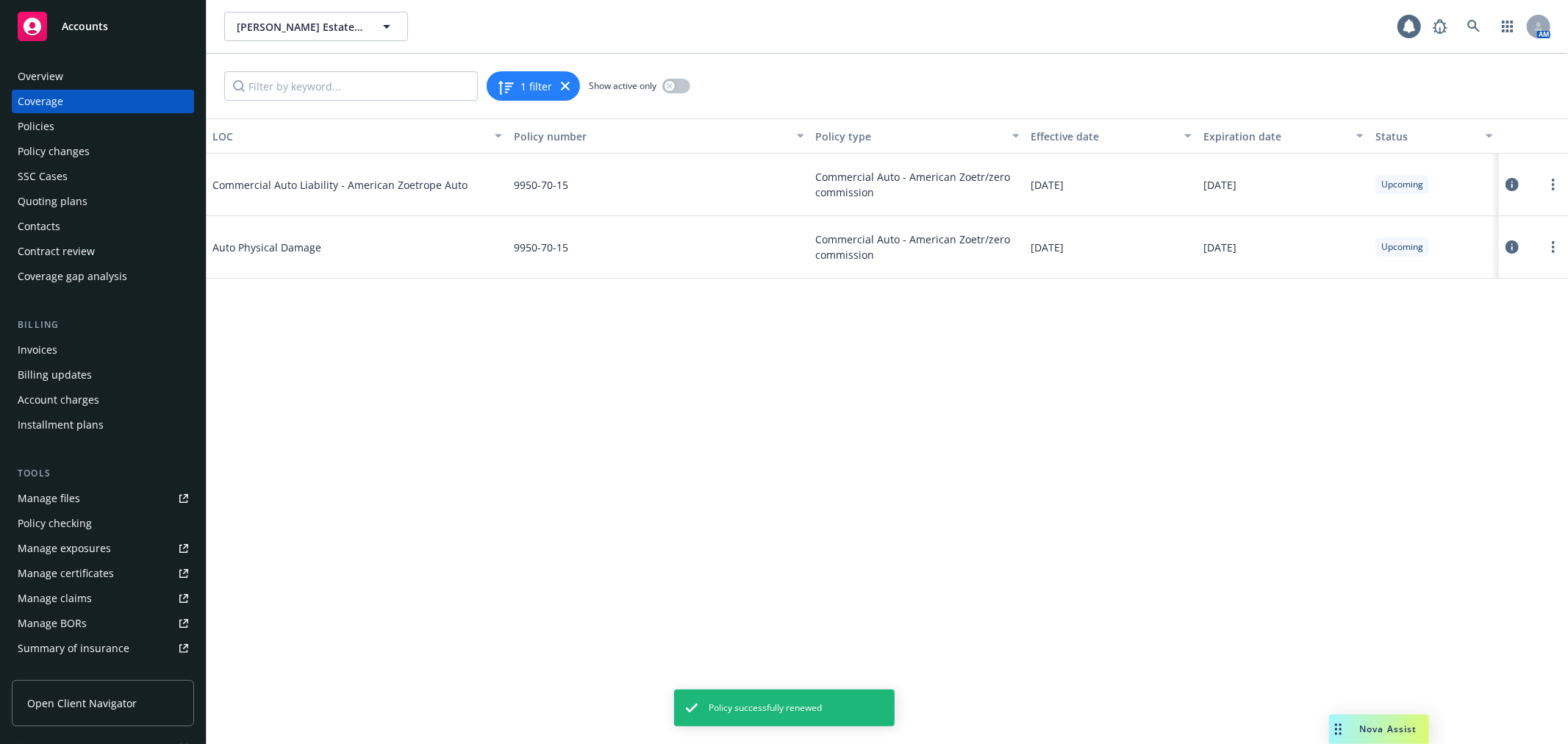
click at [1515, 185] on icon at bounding box center [1512, 184] width 13 height 13
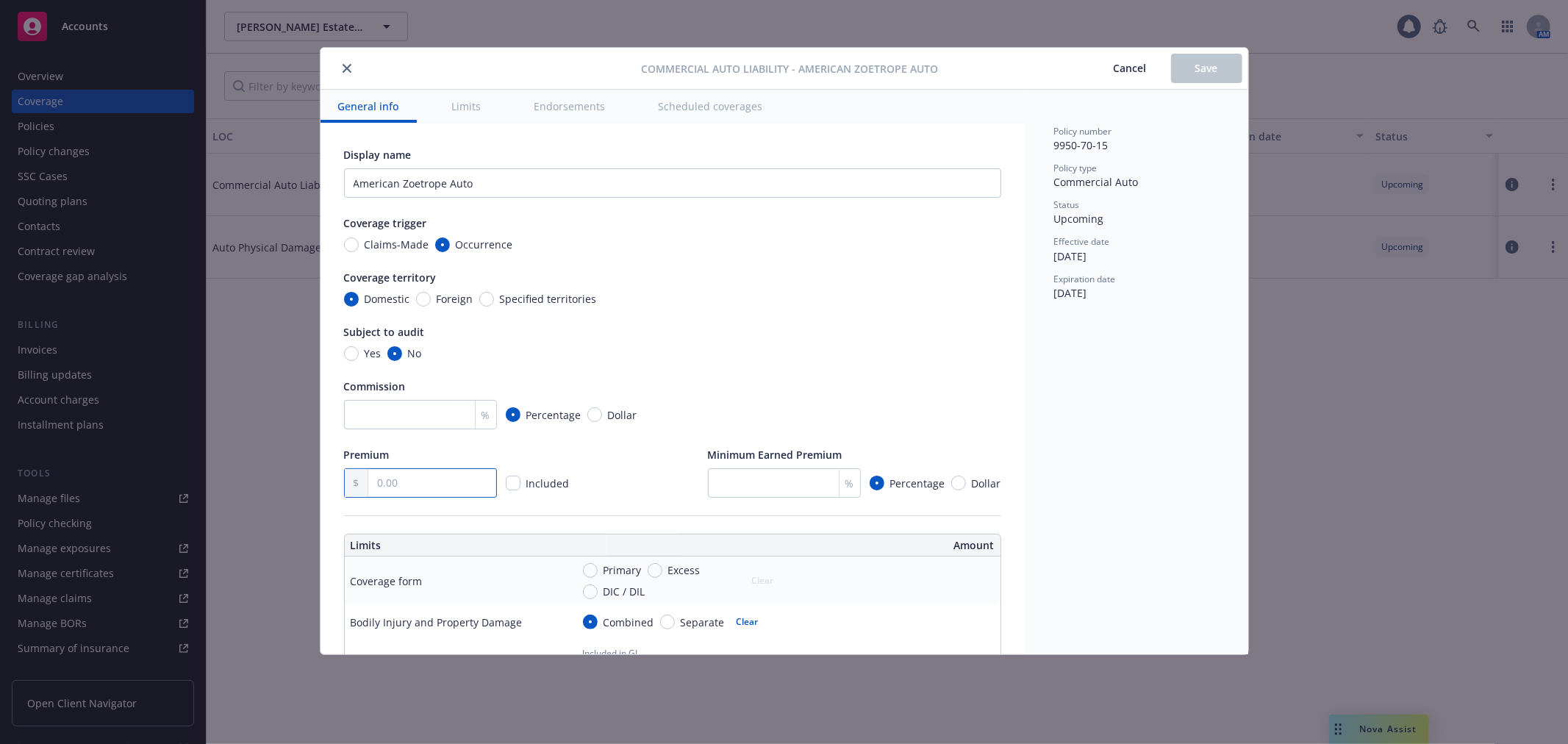
click at [443, 478] on input "text" at bounding box center [431, 483] width 127 height 28
type textarea "x"
type input "1.00"
type textarea "x"
type input "14.00"
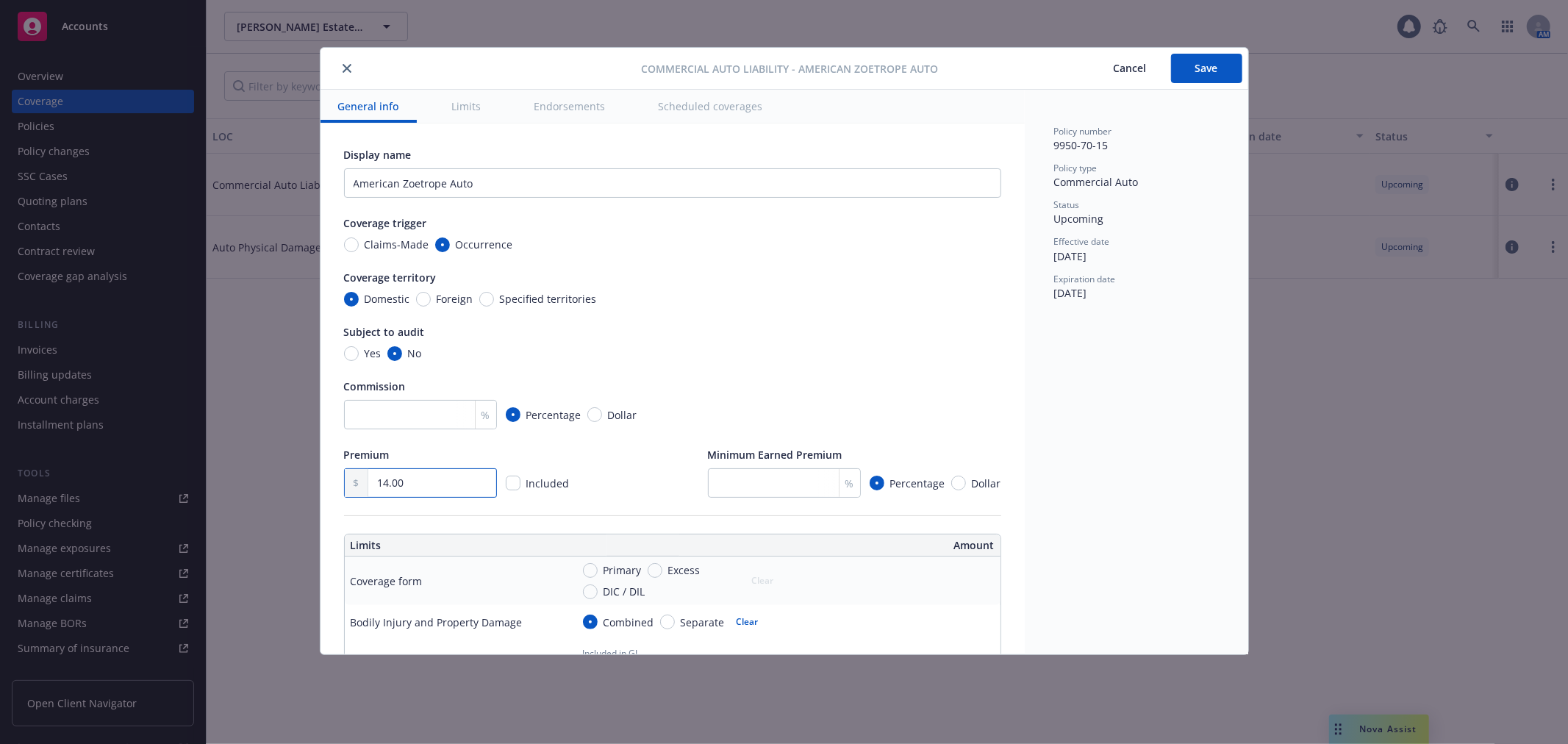
type textarea "x"
type input "148.00"
type textarea "x"
type input "1,480.00"
type textarea "x"
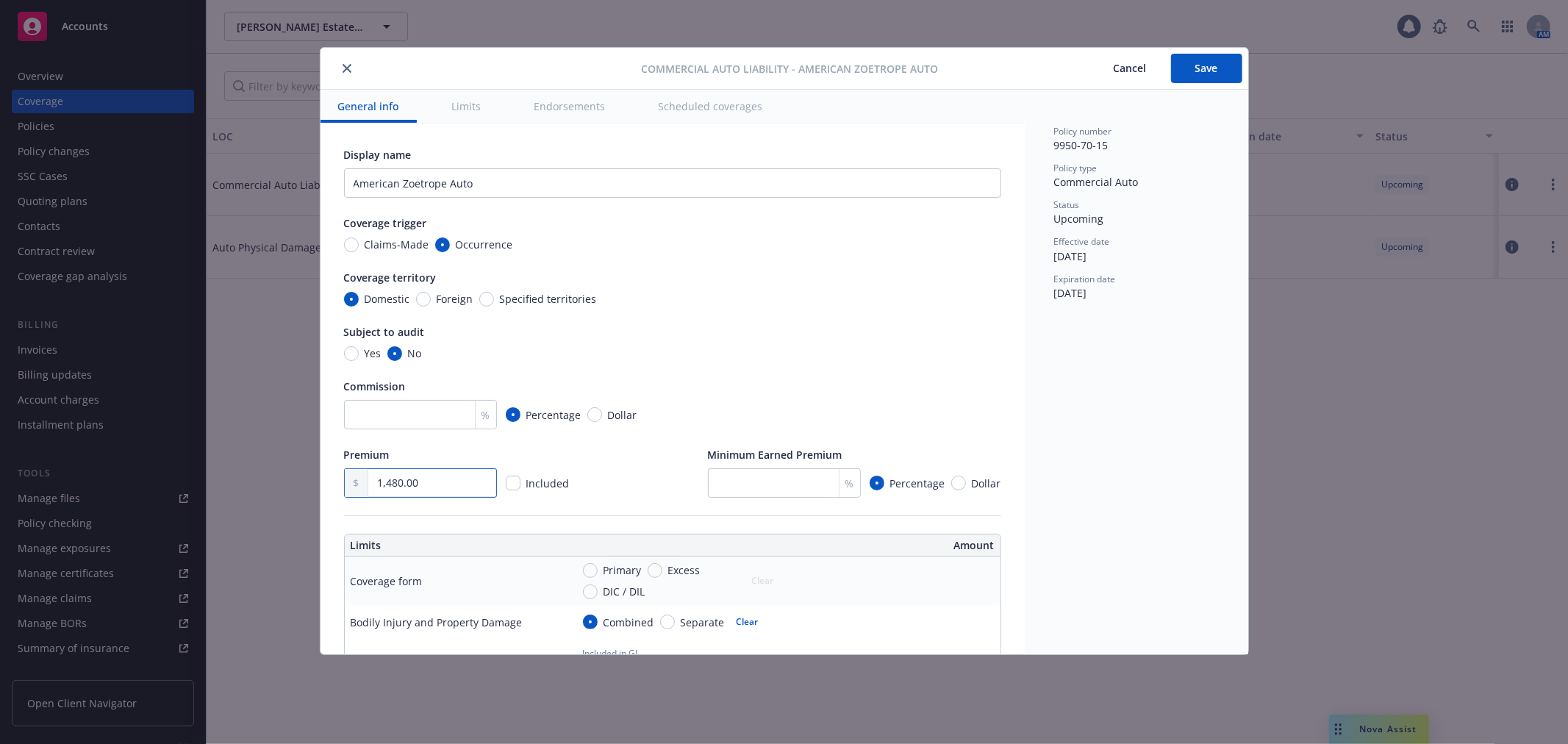
type input "14,801.00"
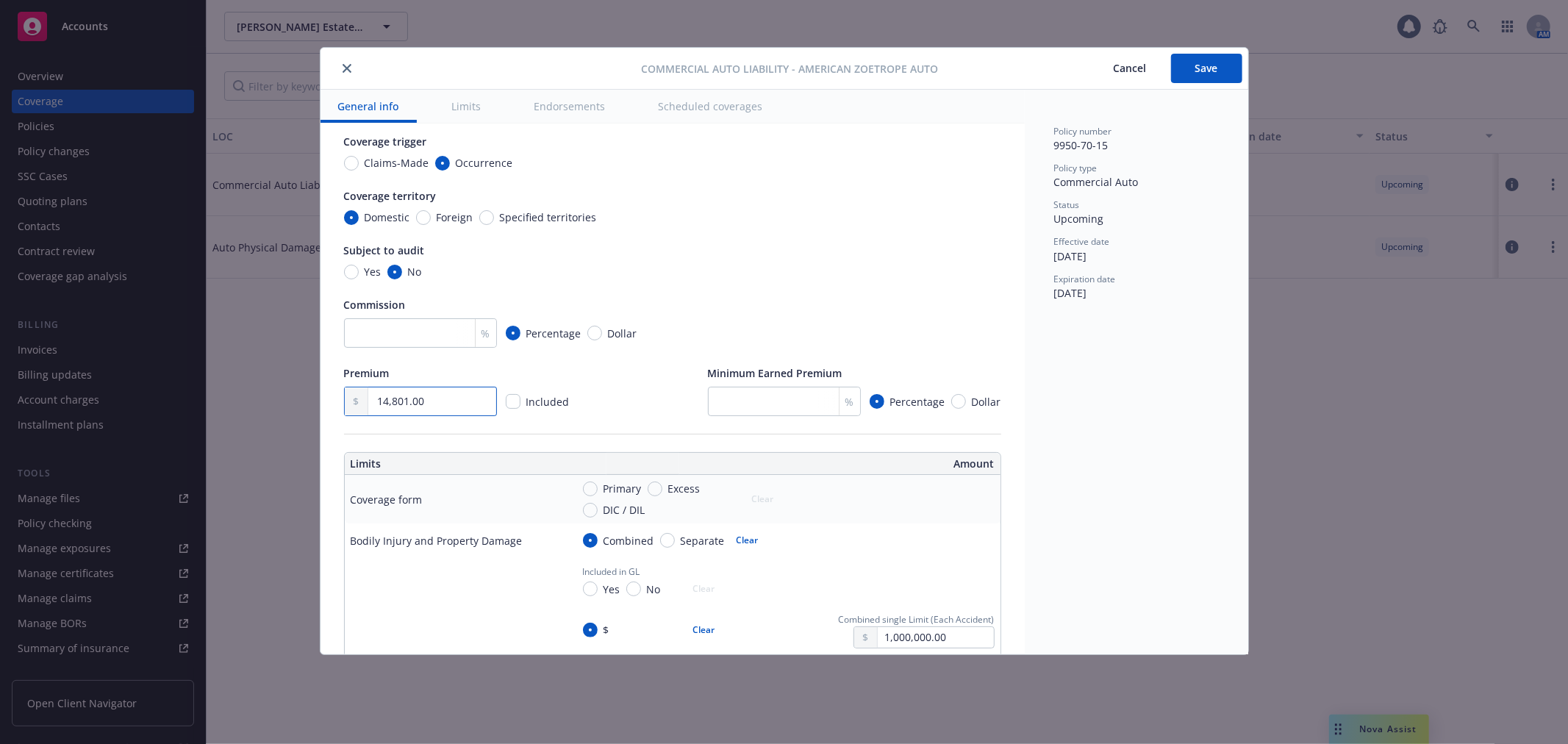
type textarea "x"
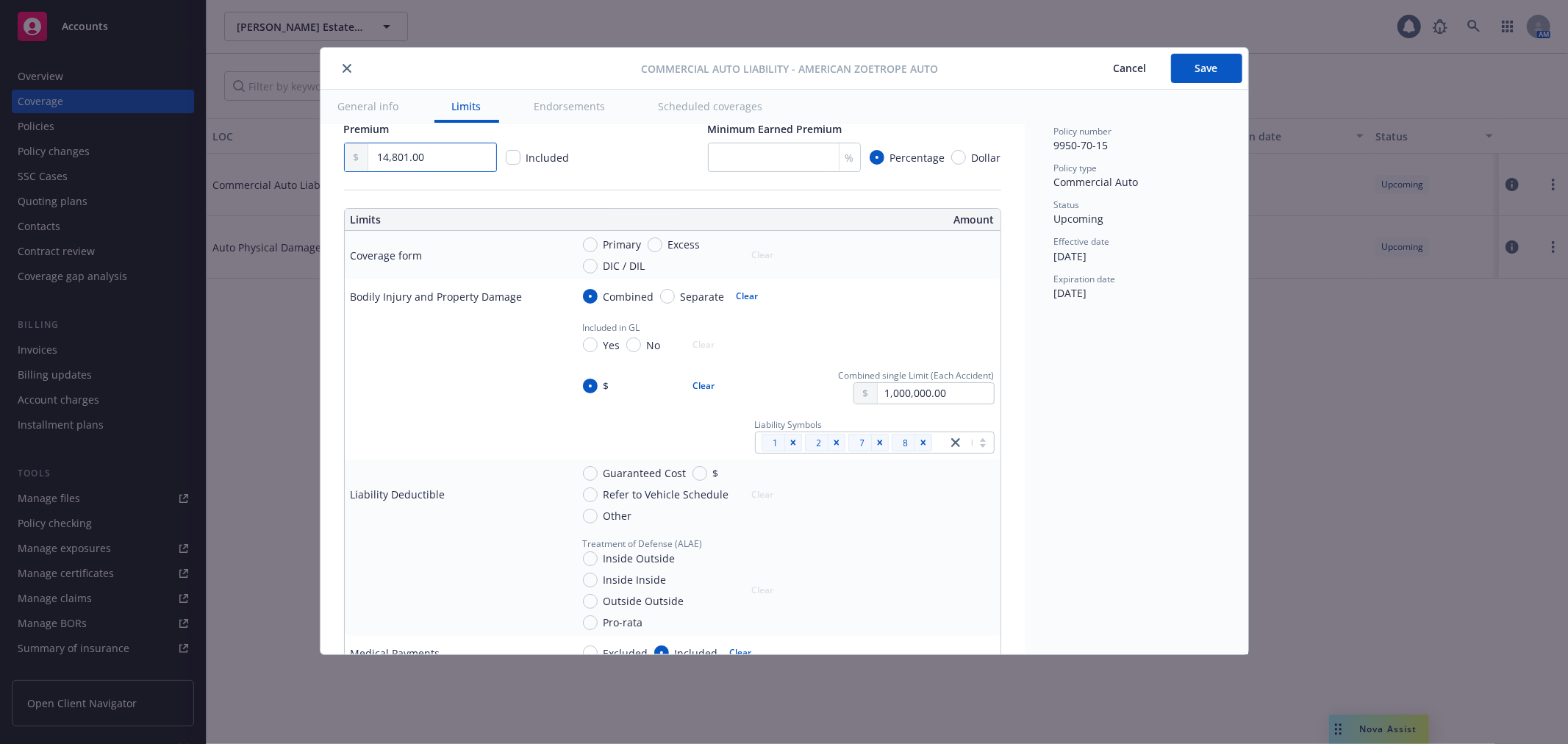
scroll to position [326, 0]
click at [828, 446] on div "Remove [object Object]" at bounding box center [836, 441] width 18 height 18
type input "14,801.00"
click at [875, 445] on icon "Remove [object Object]" at bounding box center [879, 441] width 10 height 10
click at [918, 443] on icon "Remove [object Object]" at bounding box center [922, 441] width 10 height 10
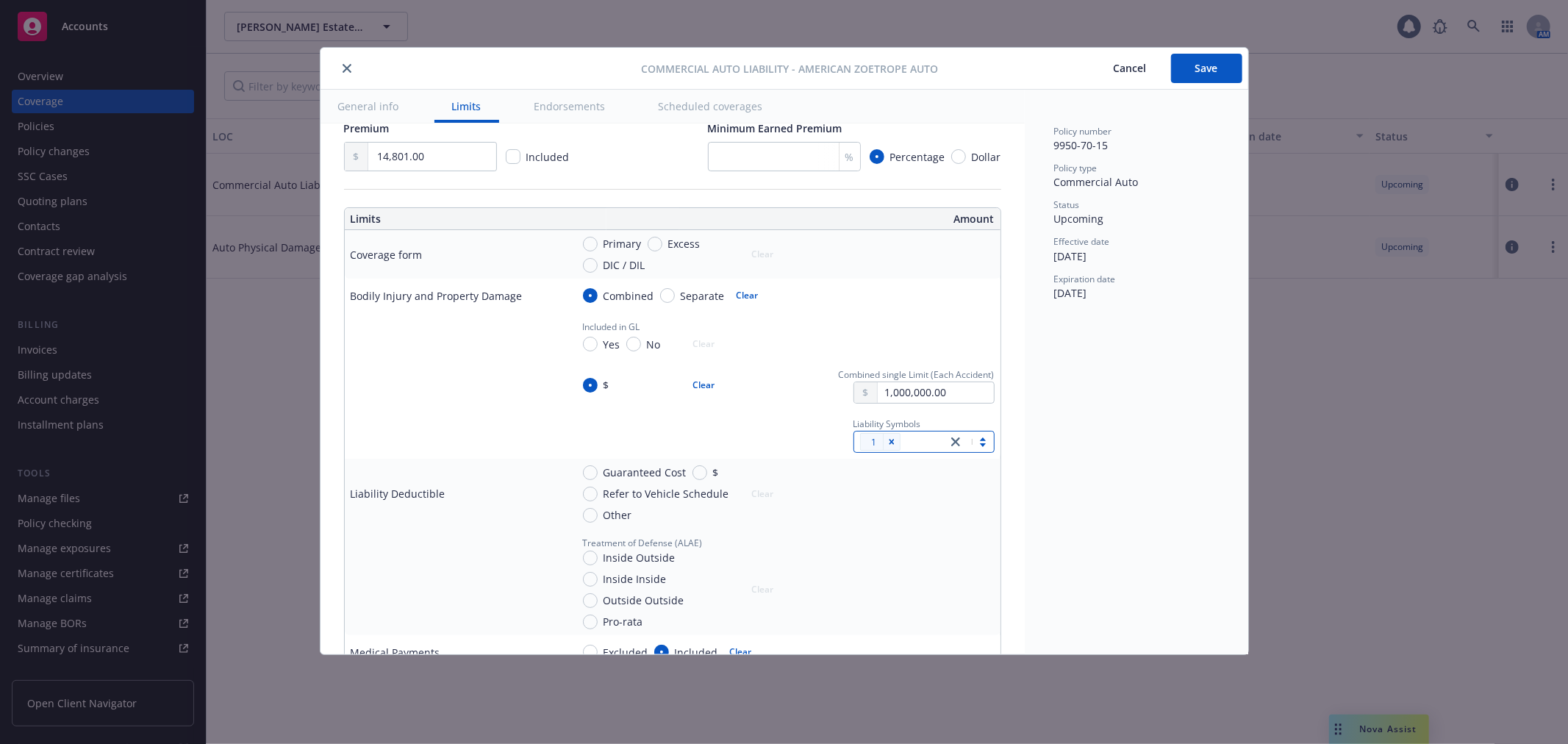
type textarea "x"
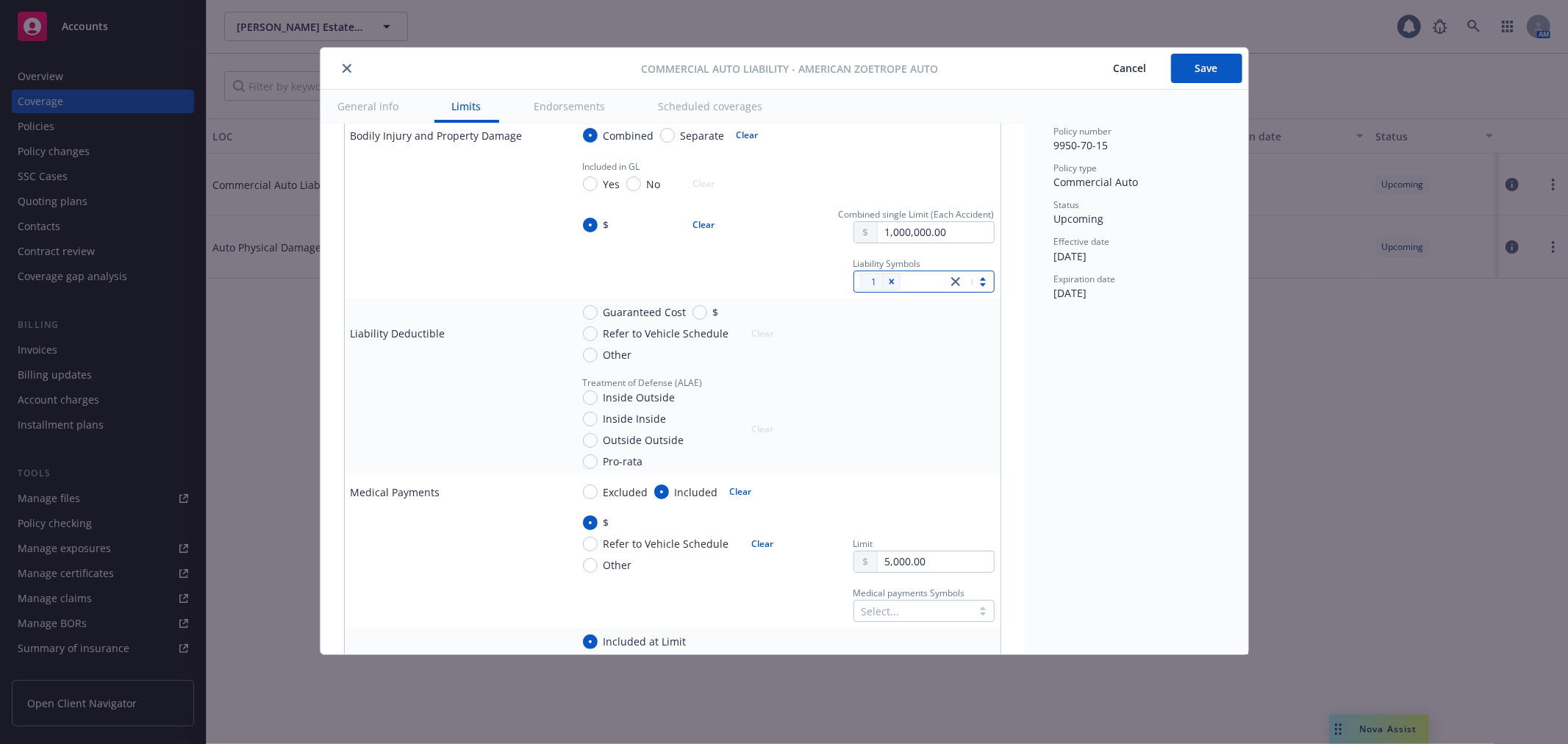
scroll to position [490, 0]
click at [588, 306] on input "Guaranteed Cost" at bounding box center [590, 309] width 15 height 15
radio input "true"
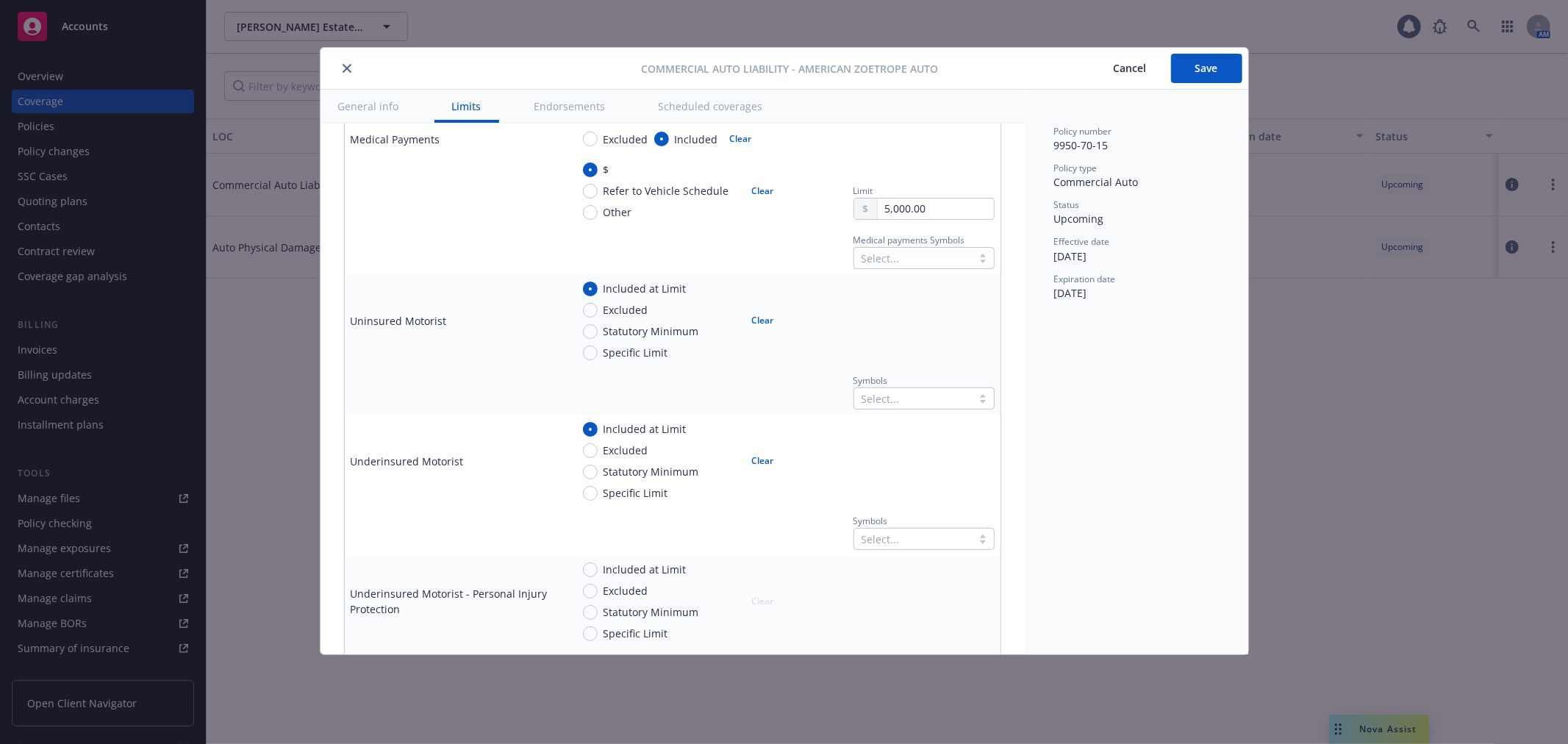
scroll to position [736, 0]
click at [917, 404] on div "Select..." at bounding box center [923, 396] width 141 height 22
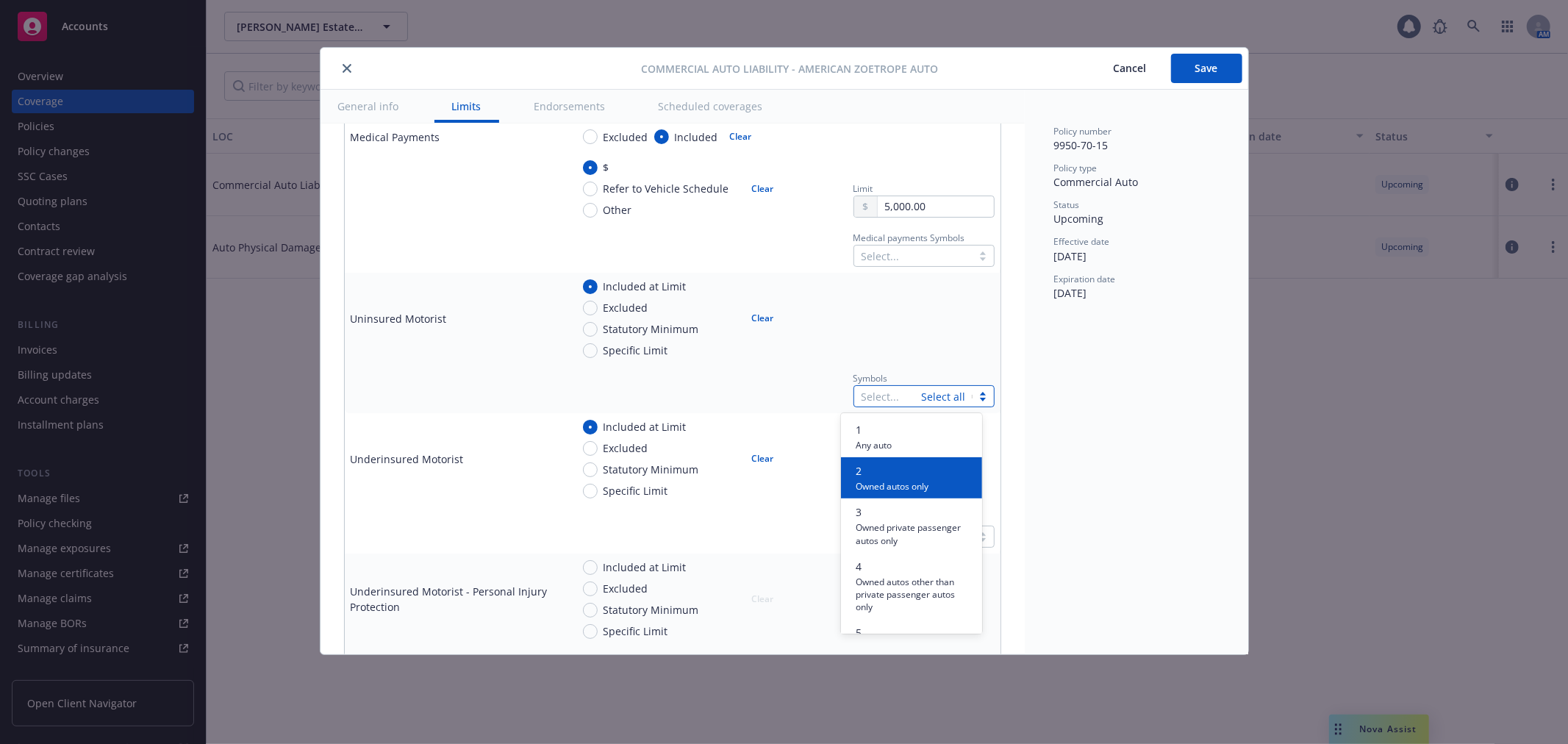
click at [904, 489] on span "Owned autos only" at bounding box center [892, 485] width 72 height 14
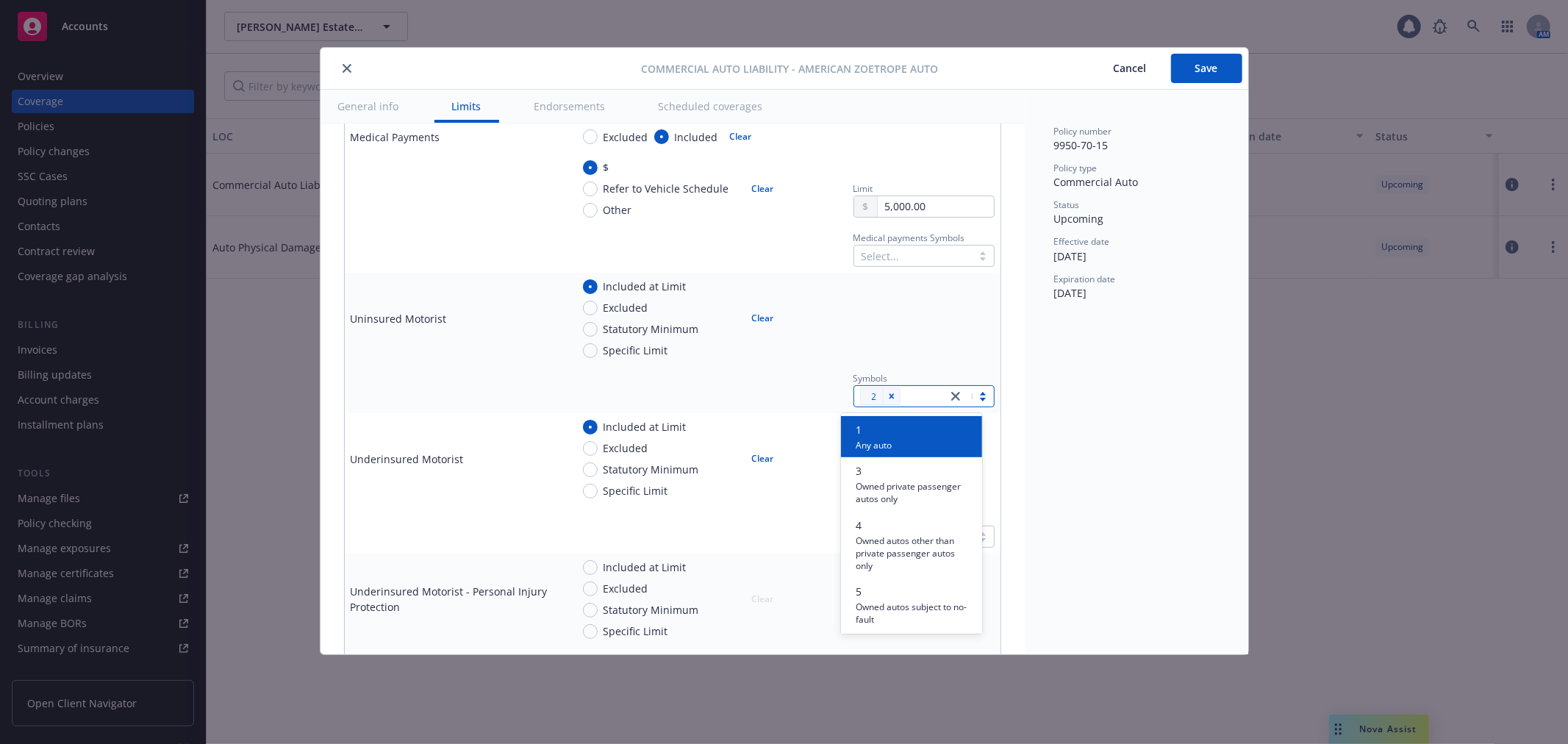
click at [909, 330] on div at bounding box center [923, 318] width 141 height 79
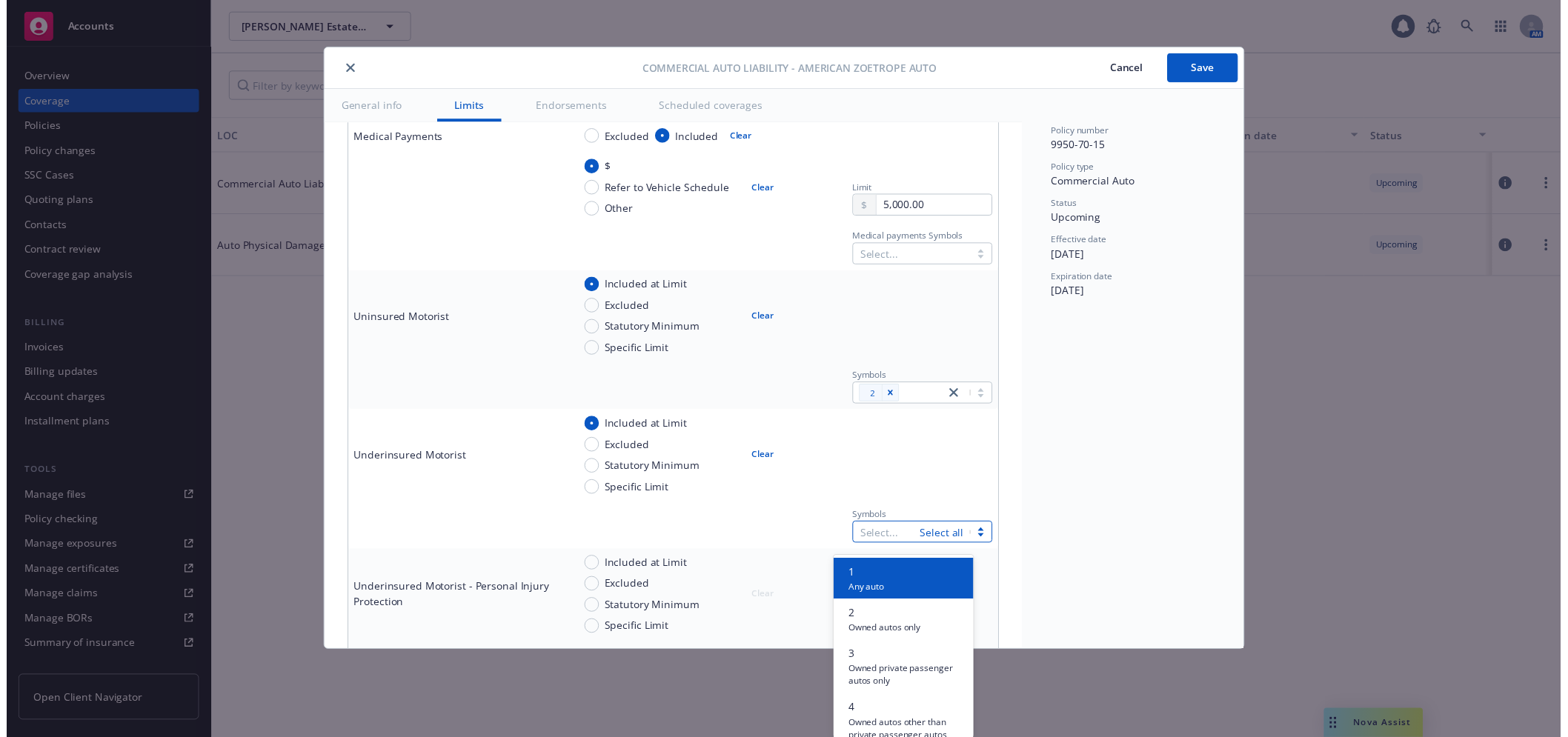
scroll to position [36, 0]
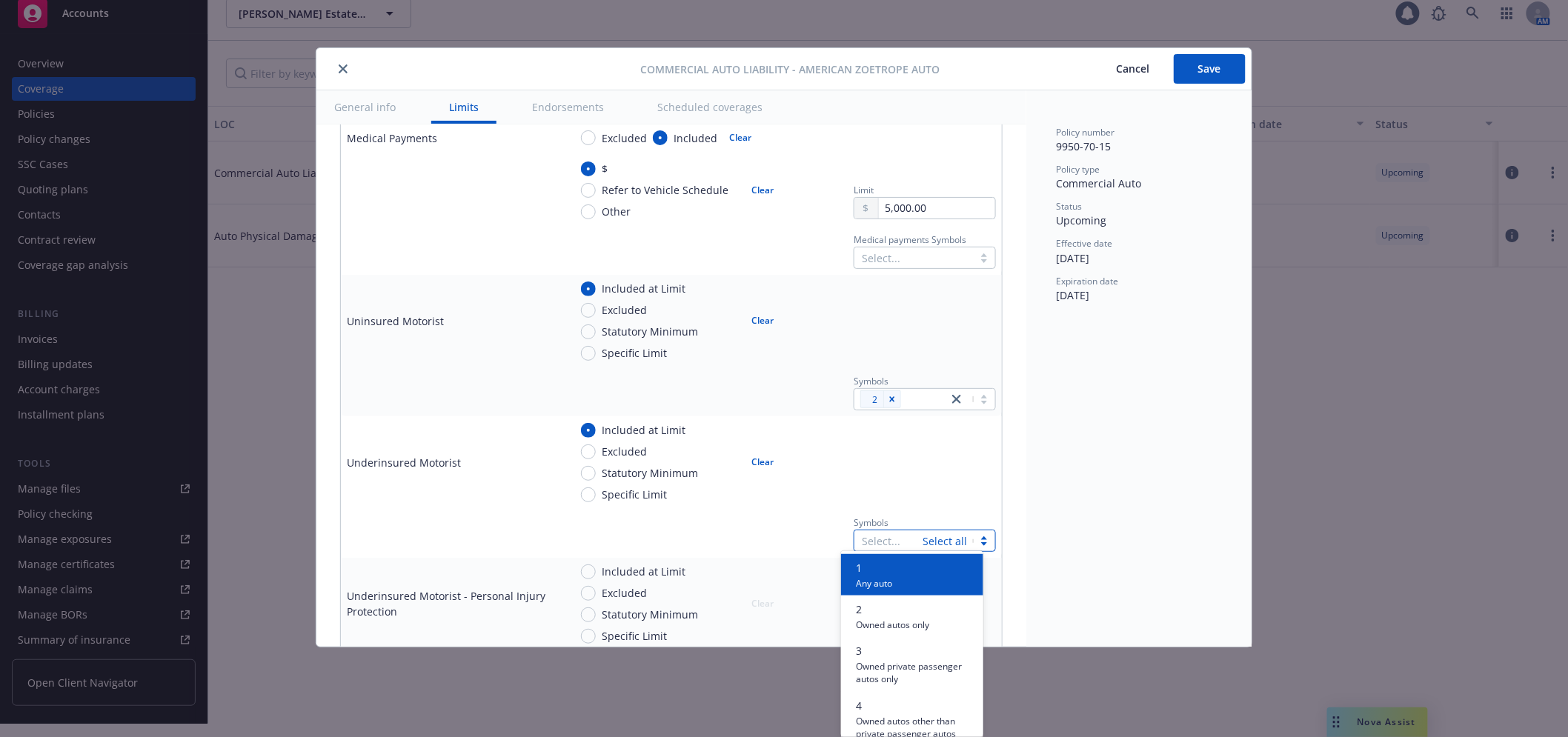
click at [903, 539] on div at bounding box center [888, 540] width 54 height 18
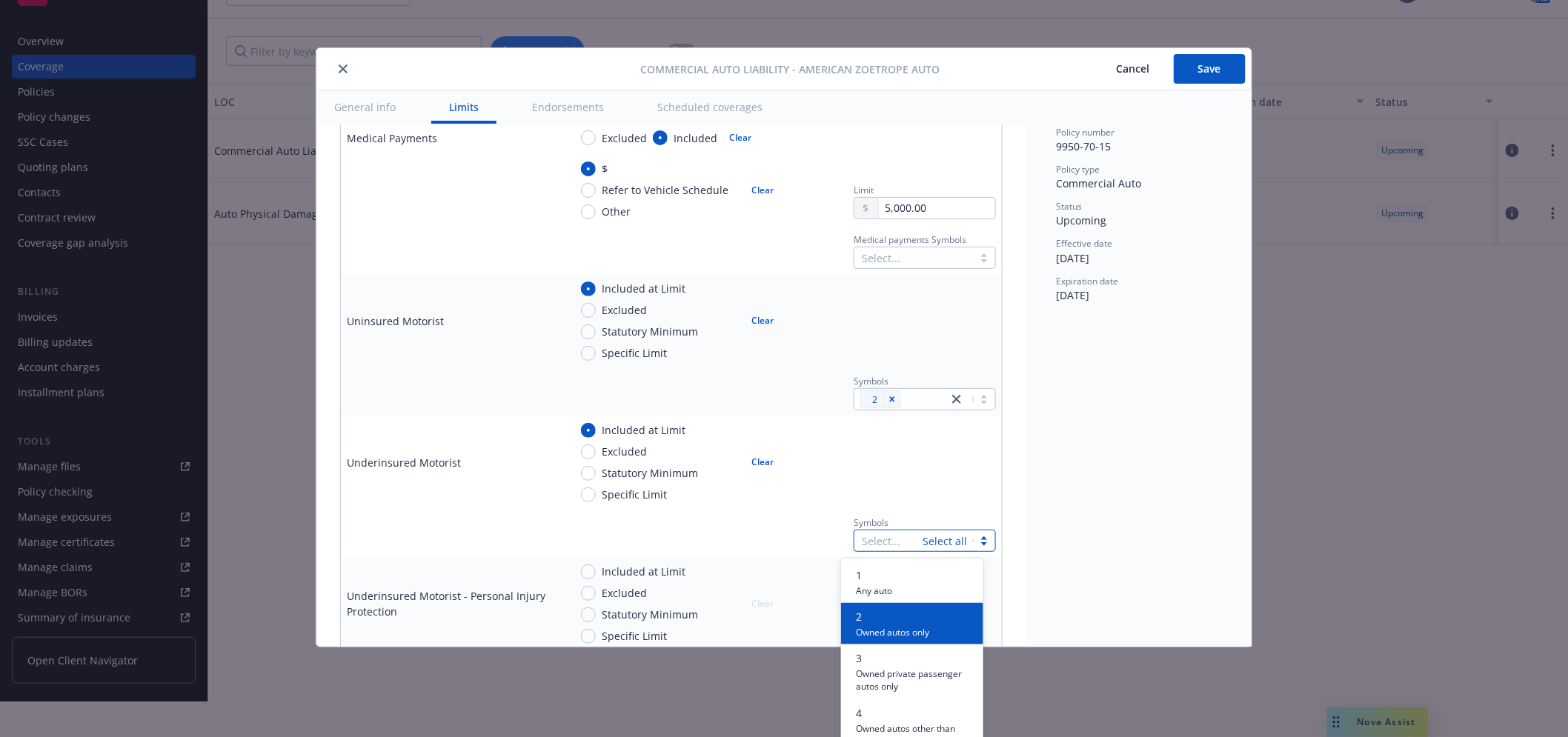
click at [890, 613] on span "2" at bounding box center [893, 616] width 73 height 16
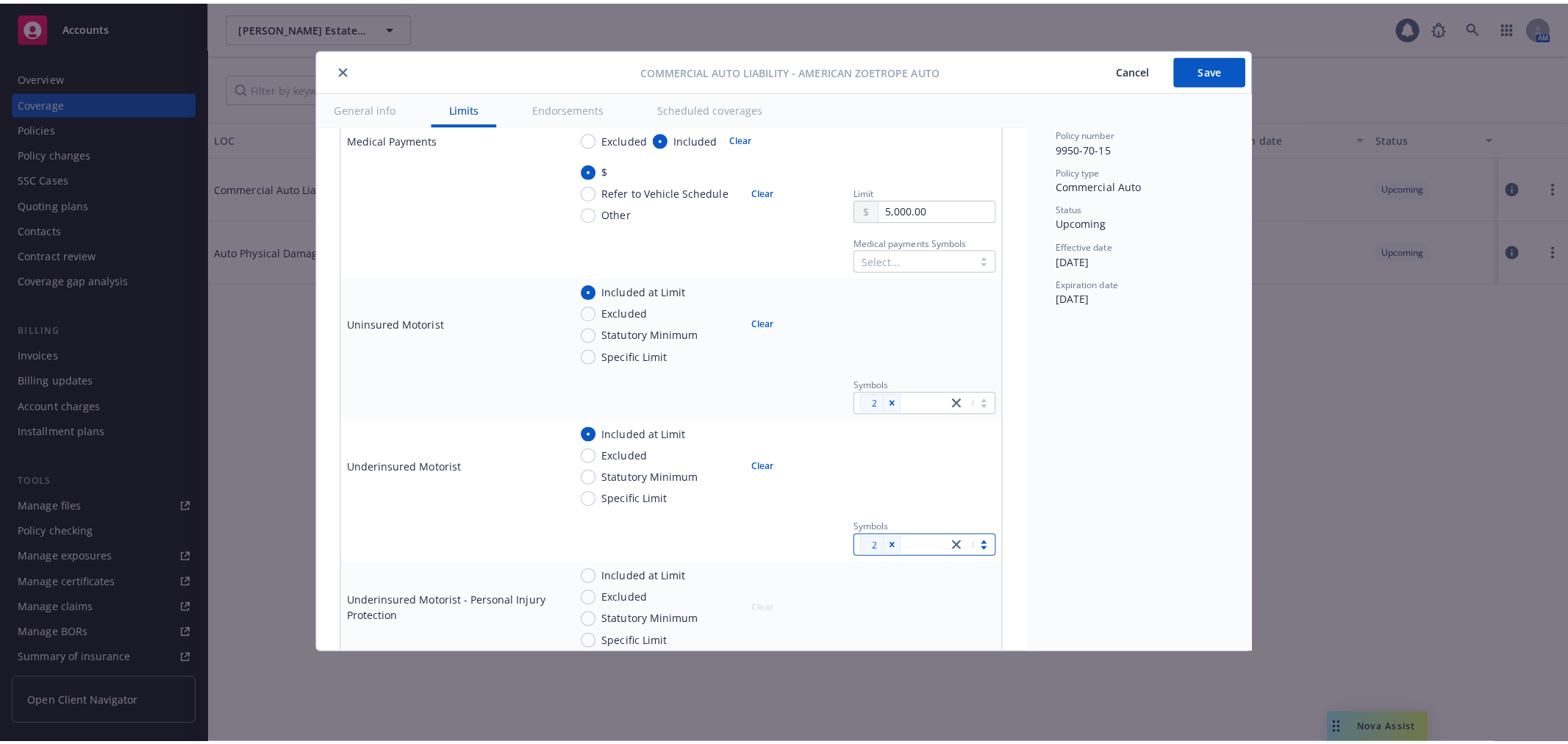
scroll to position [0, 0]
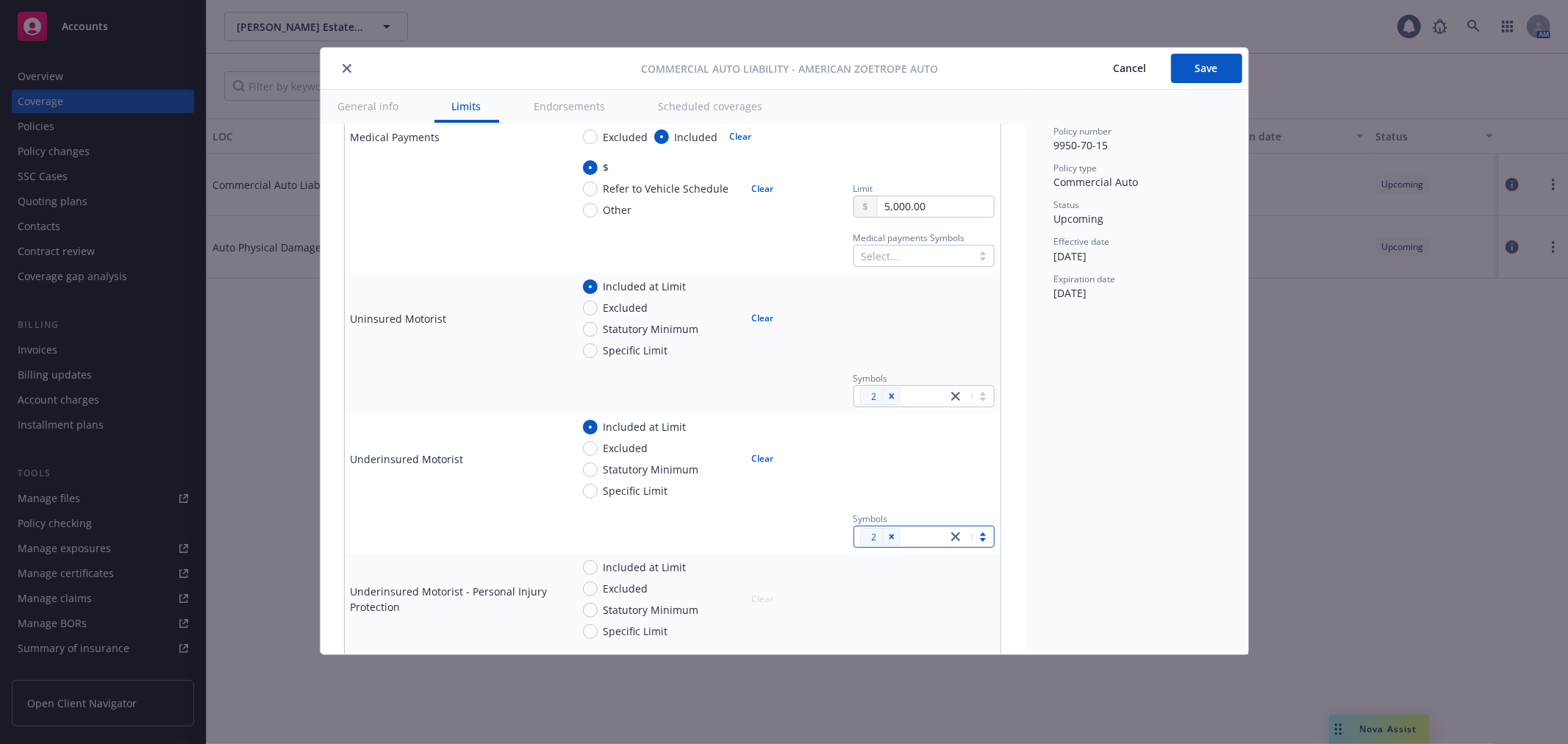
click at [879, 259] on div at bounding box center [912, 255] width 103 height 18
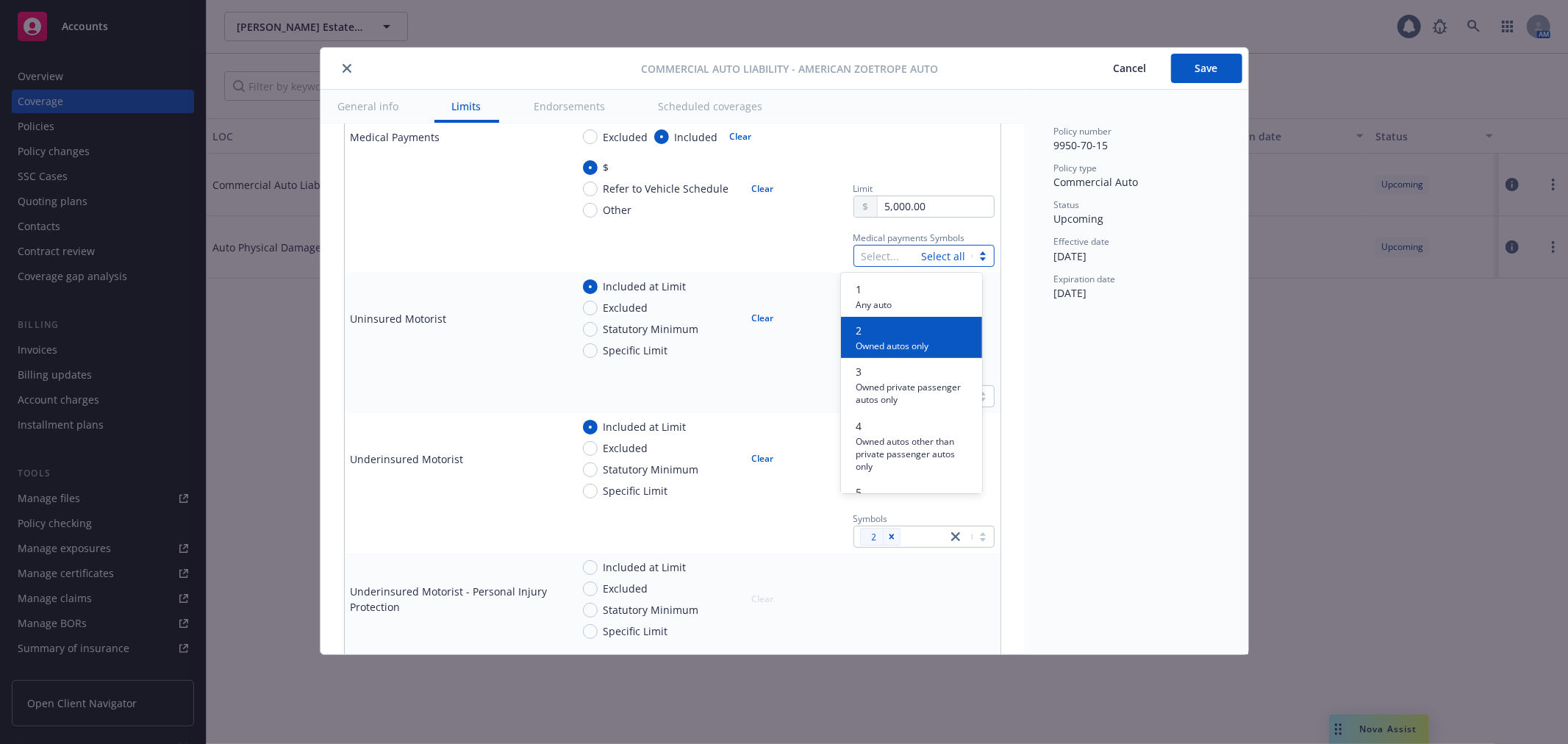
click at [887, 331] on span "2" at bounding box center [892, 330] width 72 height 15
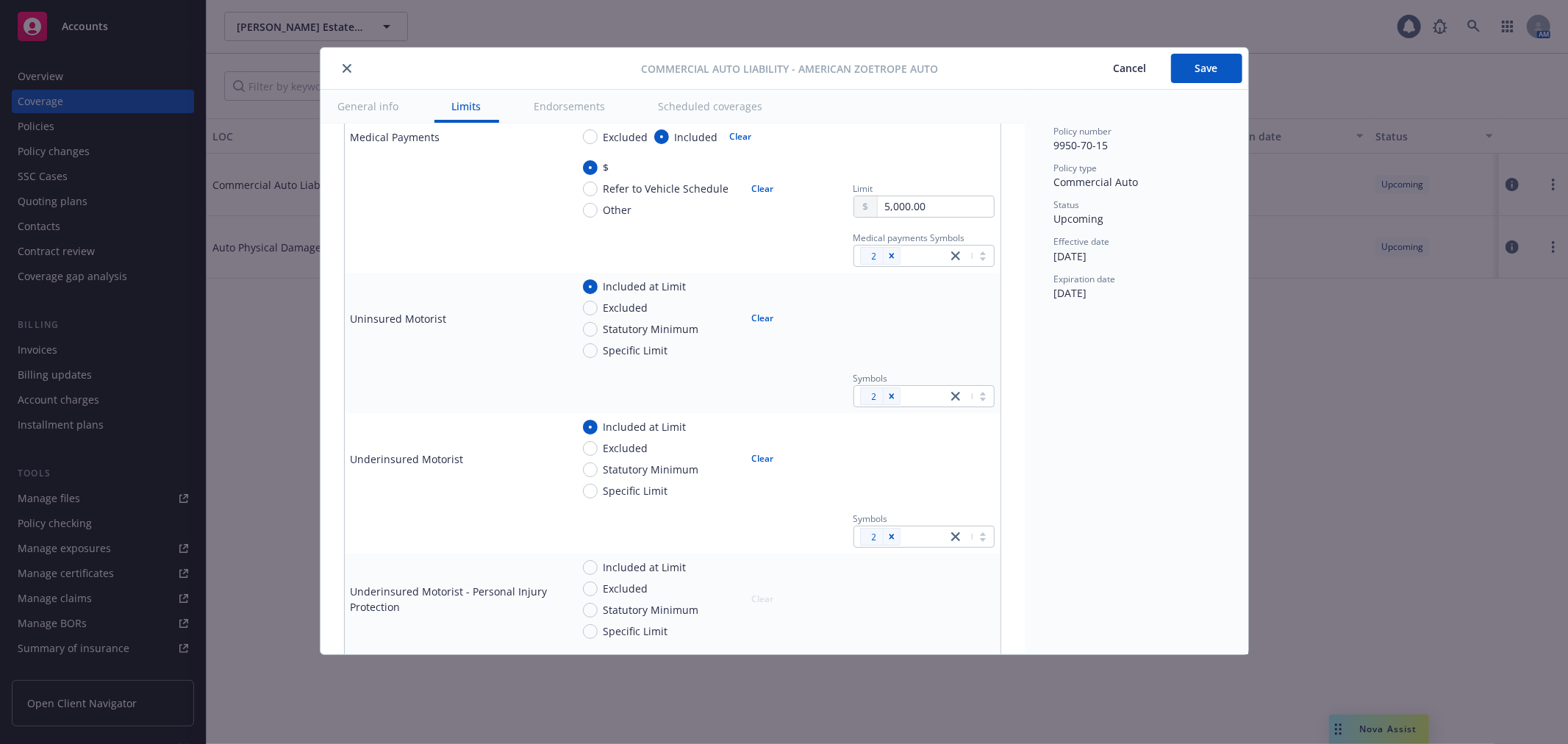
click at [784, 242] on div "Medical payments Symbols 2" at bounding box center [782, 248] width 423 height 38
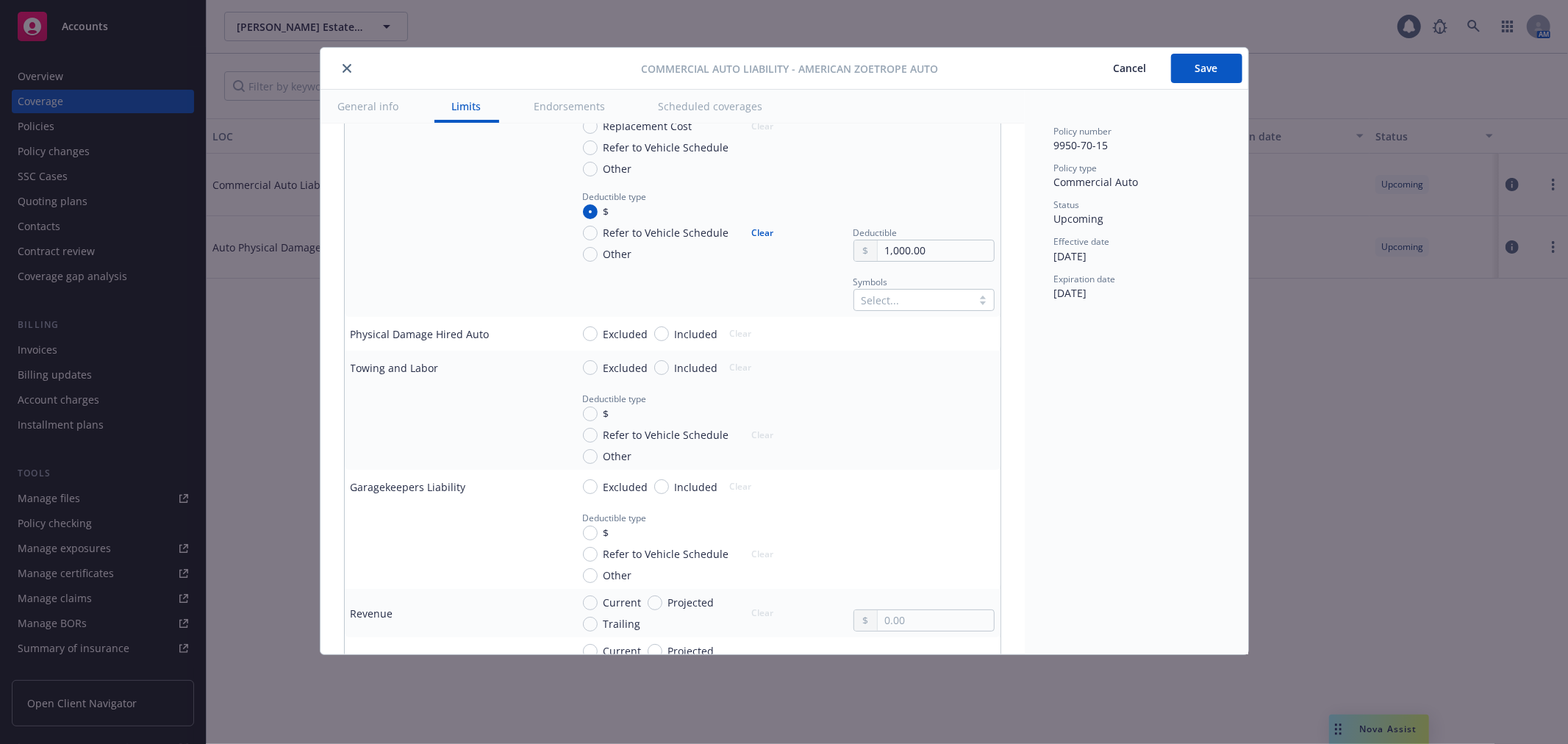
scroll to position [1716, 0]
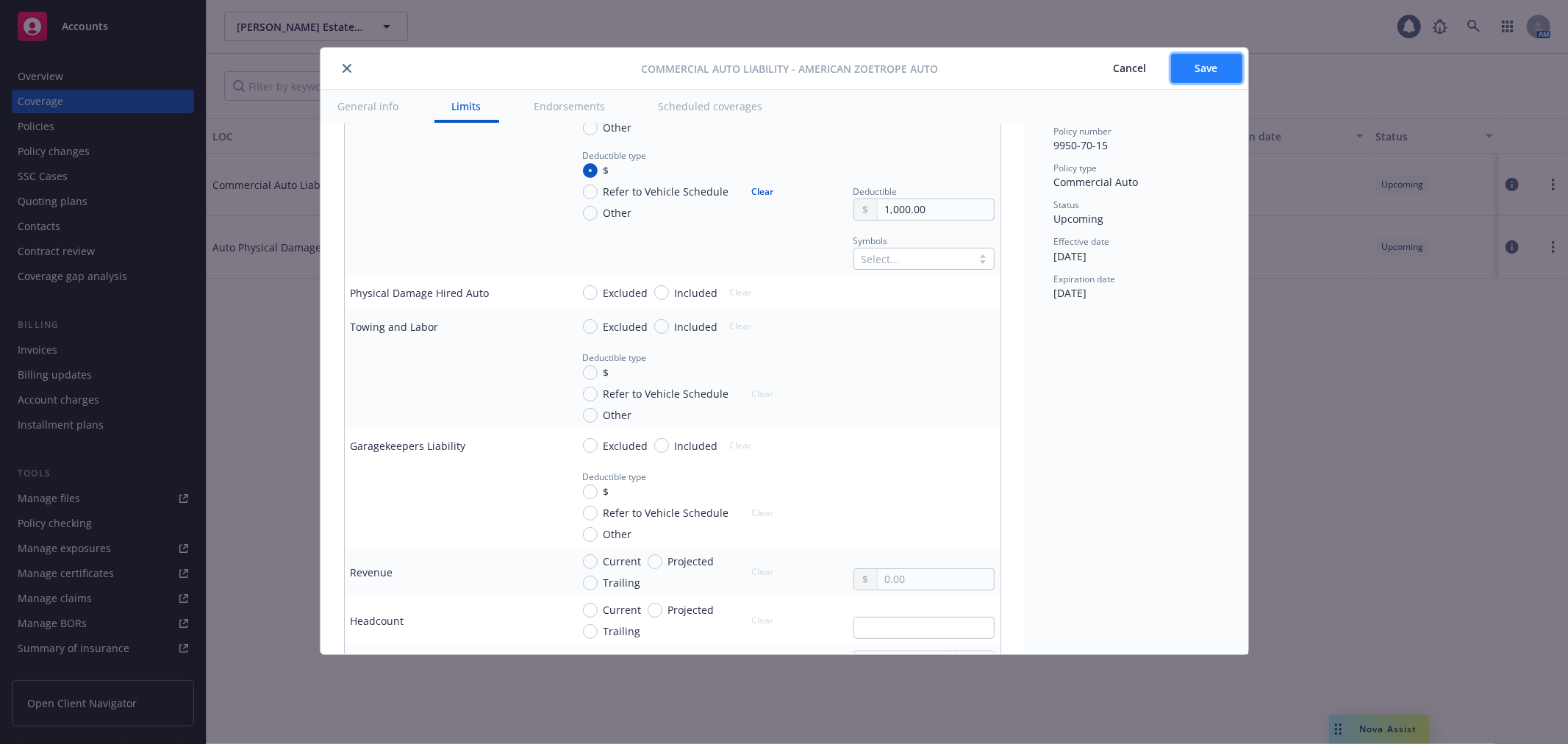
click at [1227, 64] on button "Save" at bounding box center [1206, 69] width 71 height 29
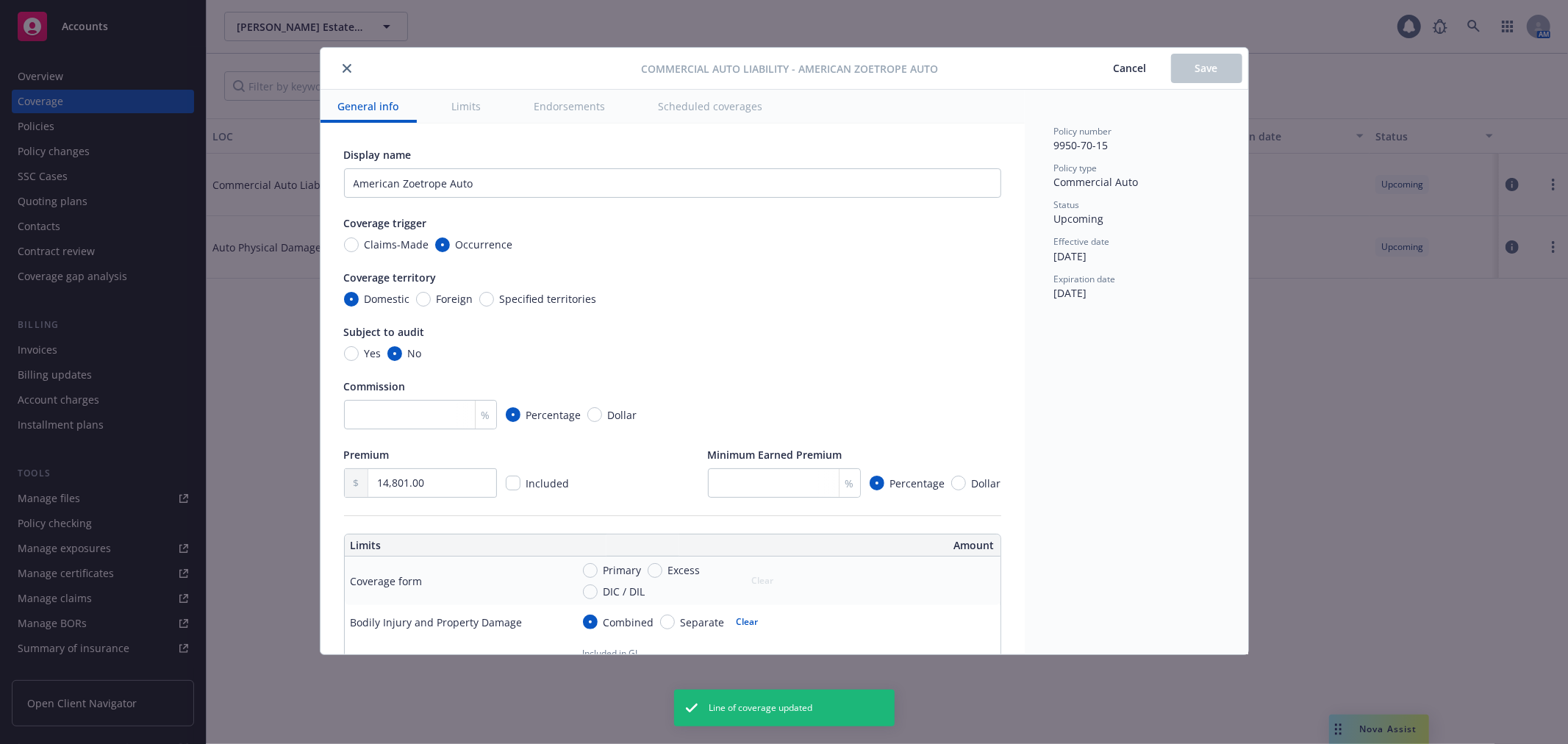
type textarea "x"
click at [1125, 76] on button "Cancel" at bounding box center [1130, 69] width 82 height 29
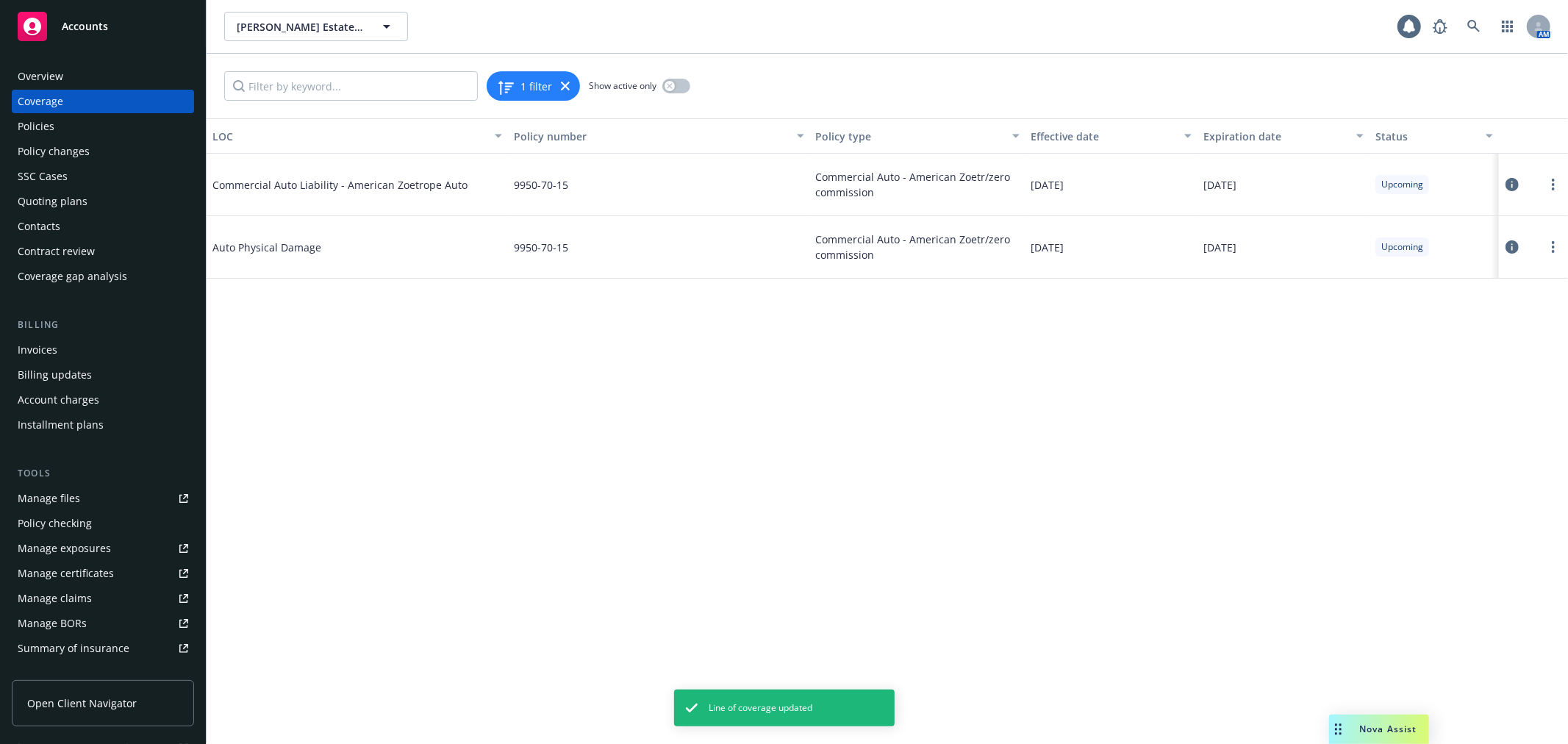
click at [1506, 244] on icon at bounding box center [1512, 247] width 13 height 13
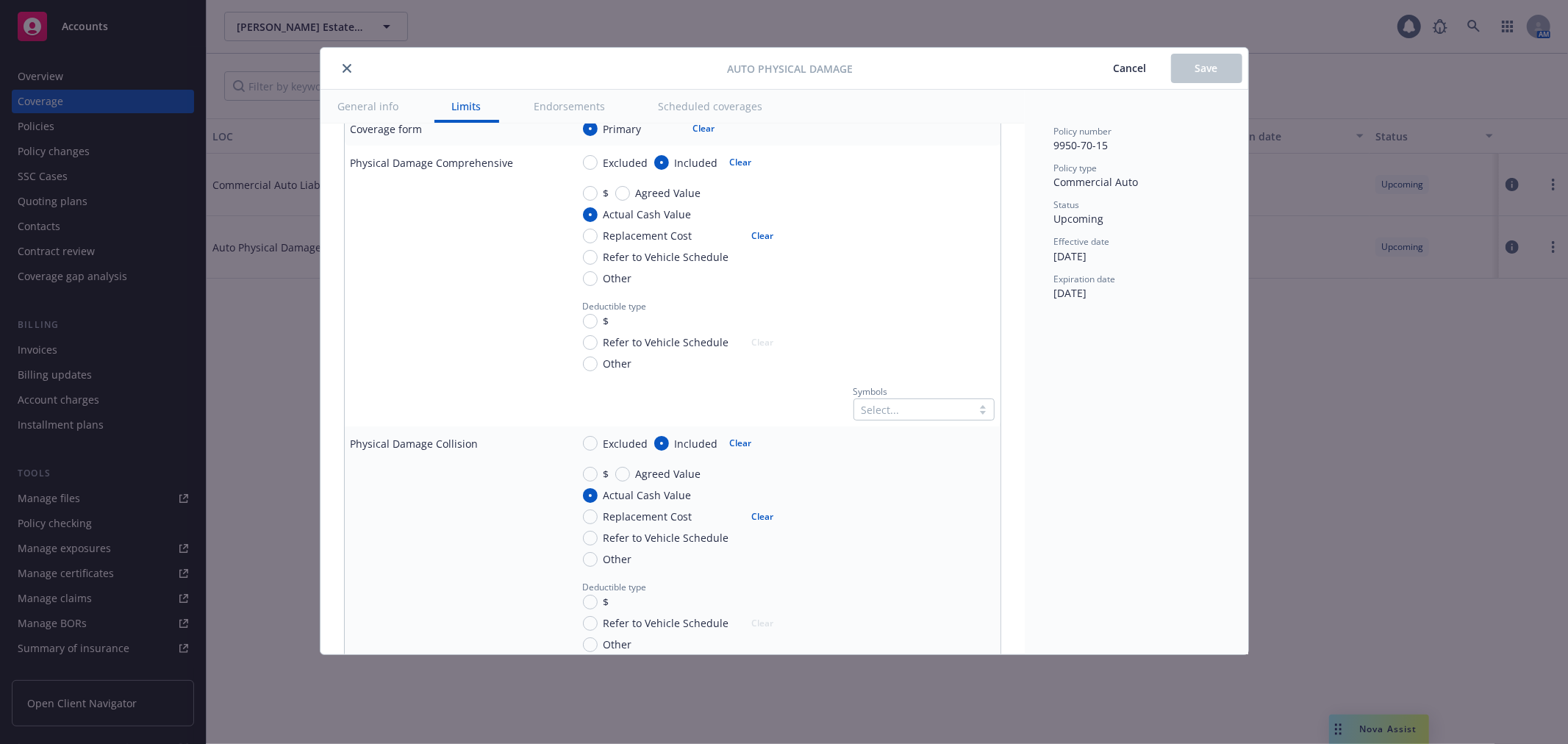
scroll to position [408, 0]
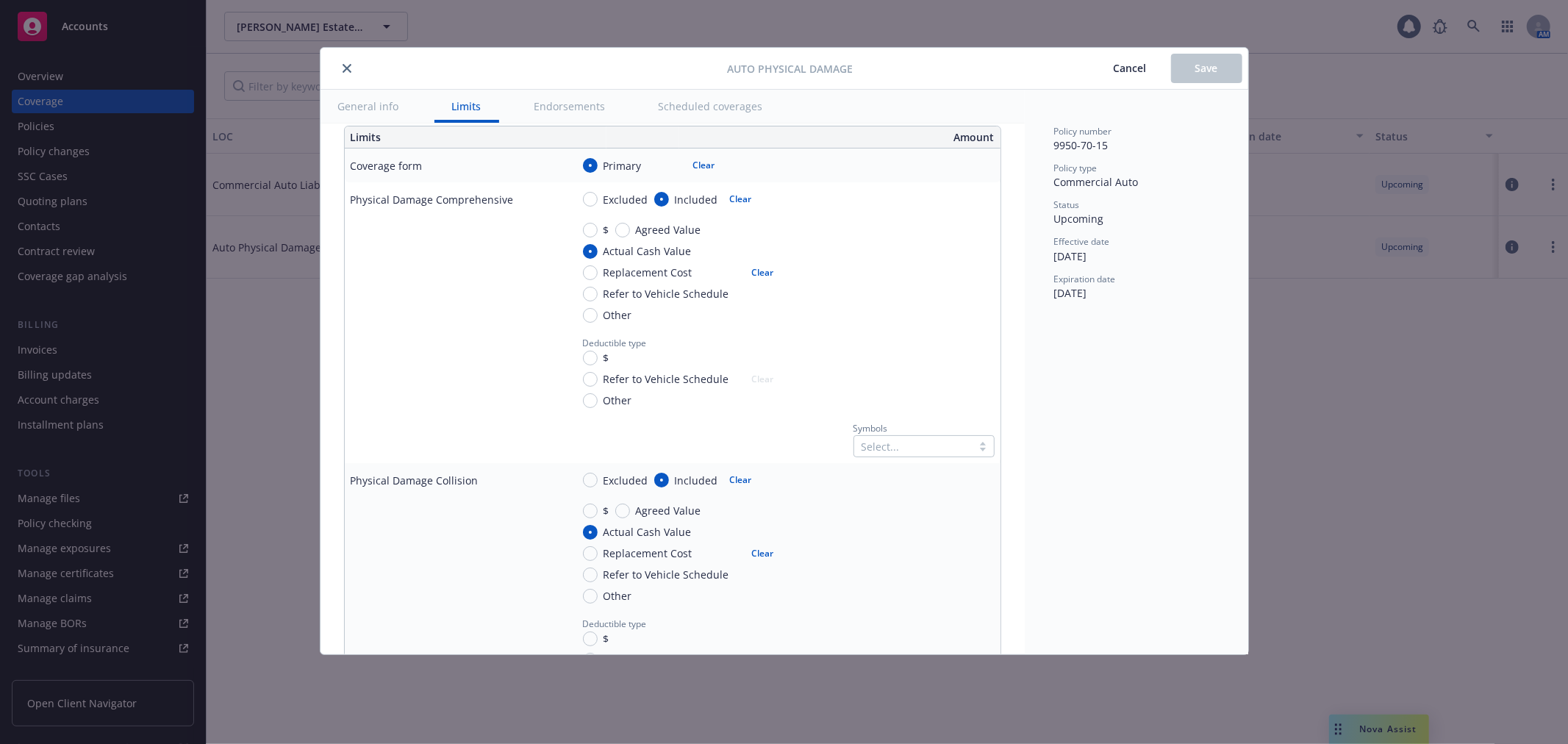
click at [883, 446] on div at bounding box center [912, 446] width 103 height 18
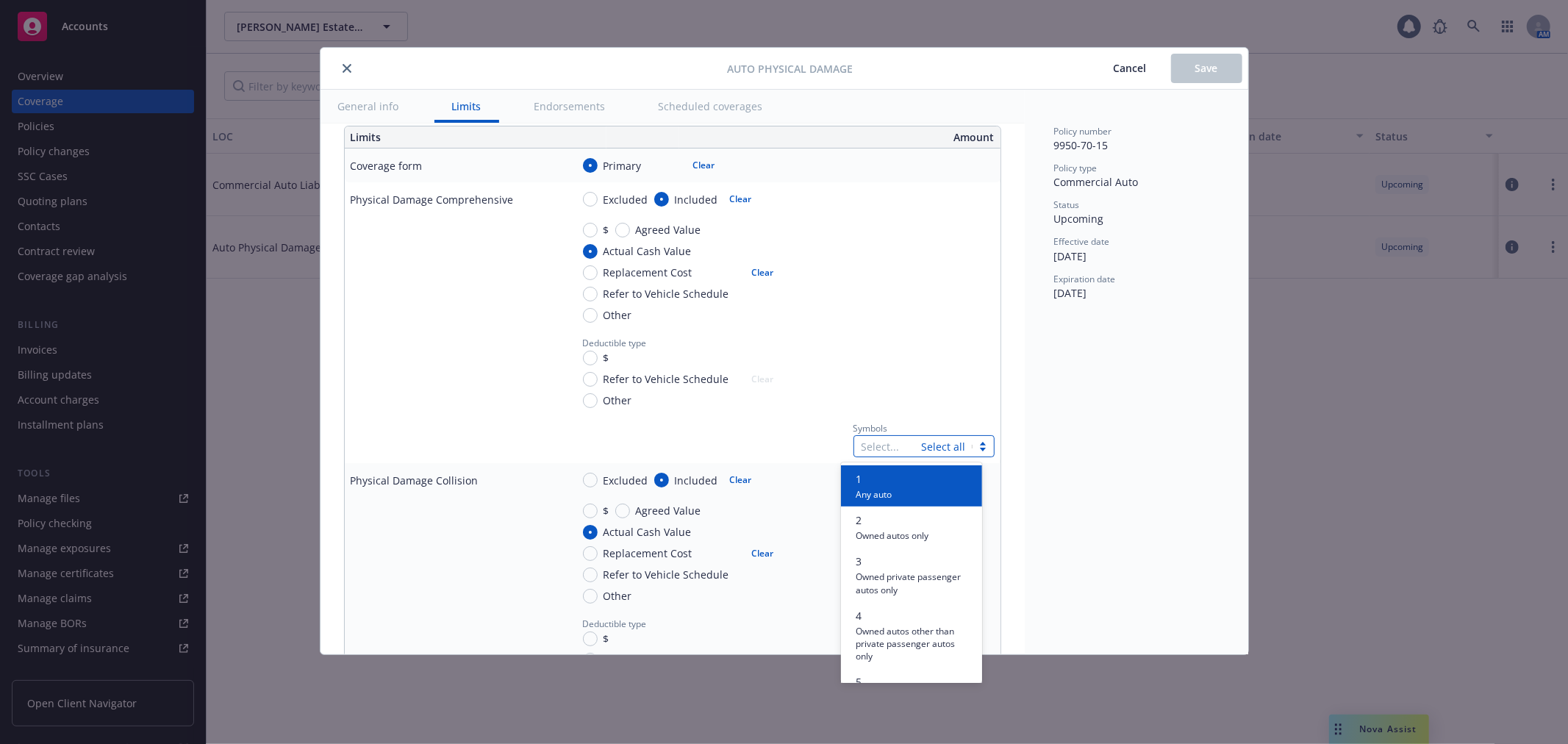
type input "7"
click at [882, 478] on span "7" at bounding box center [912, 479] width 113 height 15
type input "8"
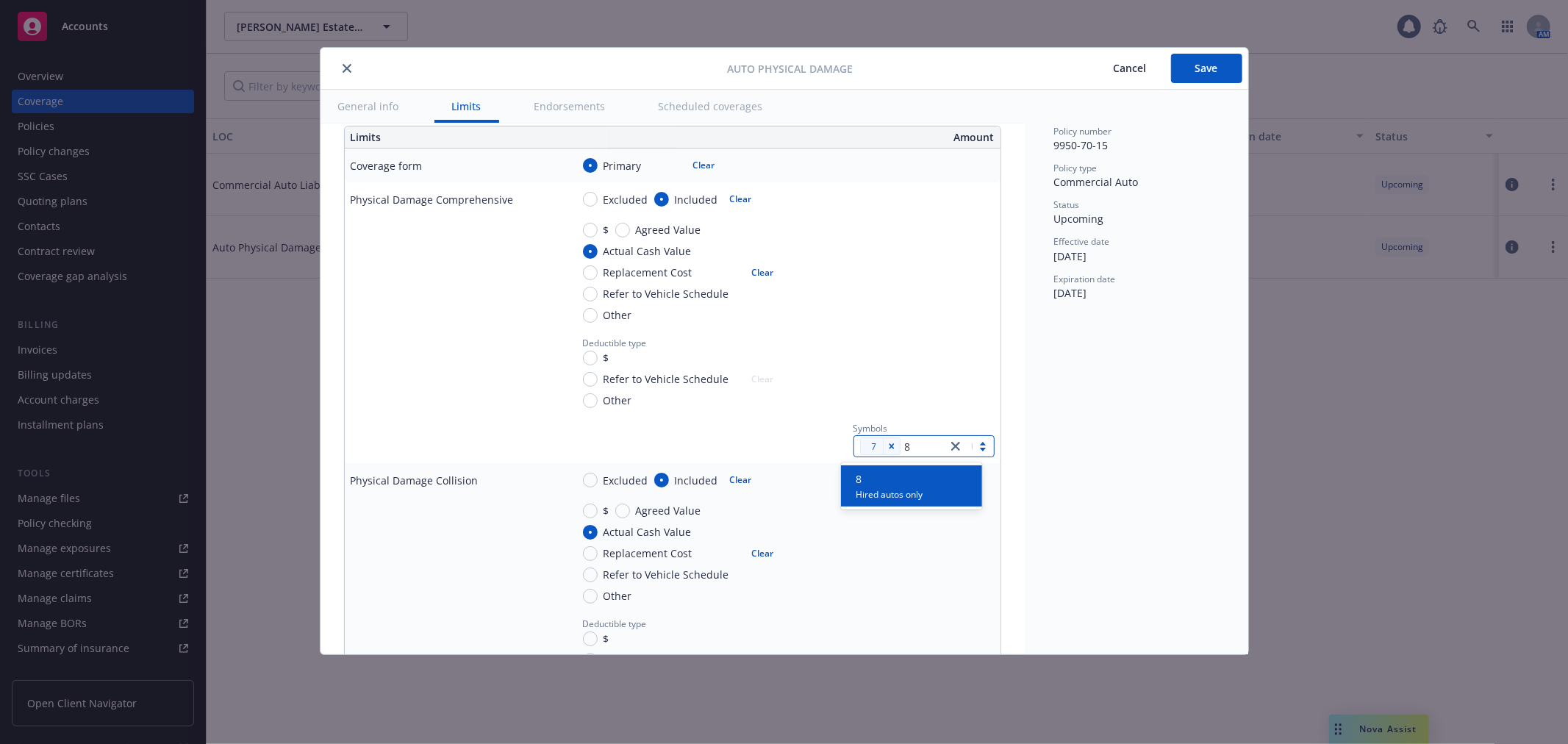
click at [877, 479] on span "8" at bounding box center [889, 479] width 67 height 15
click at [871, 322] on td "$ Agreed Value Actual Cash Value Replacement Cost Refer to Vehicle Schedule Oth…" at bounding box center [783, 272] width 435 height 113
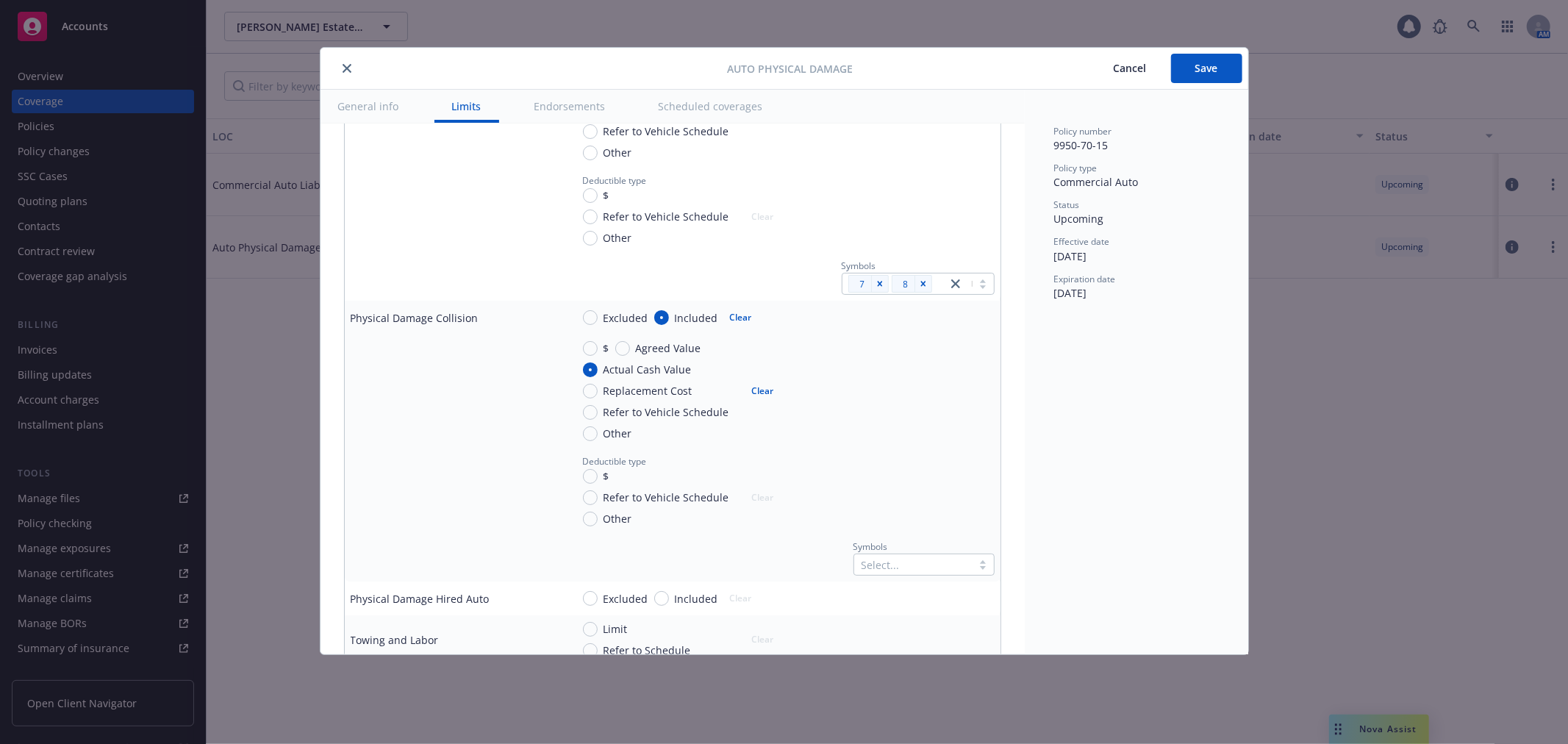
scroll to position [571, 0]
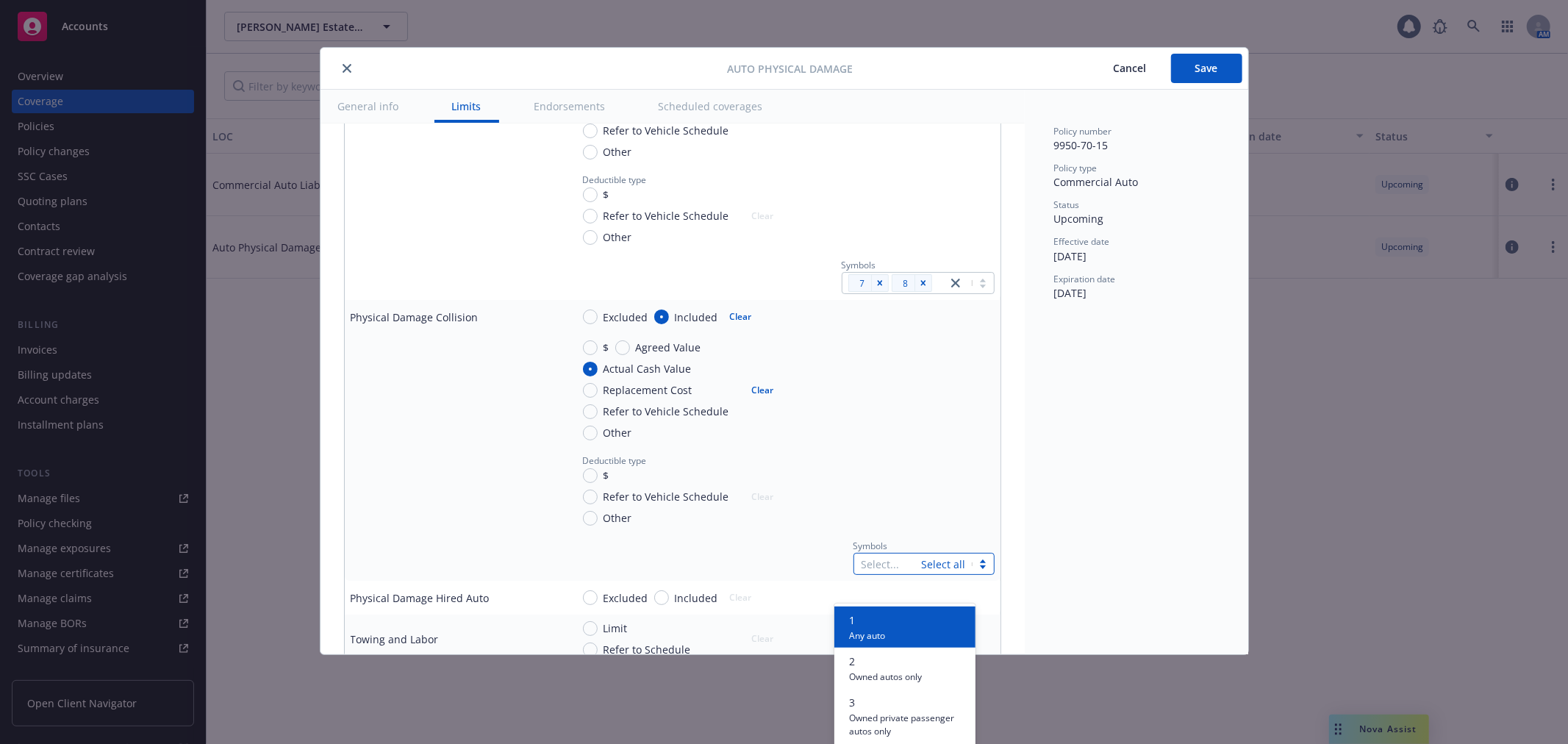
click at [892, 564] on div at bounding box center [888, 563] width 53 height 18
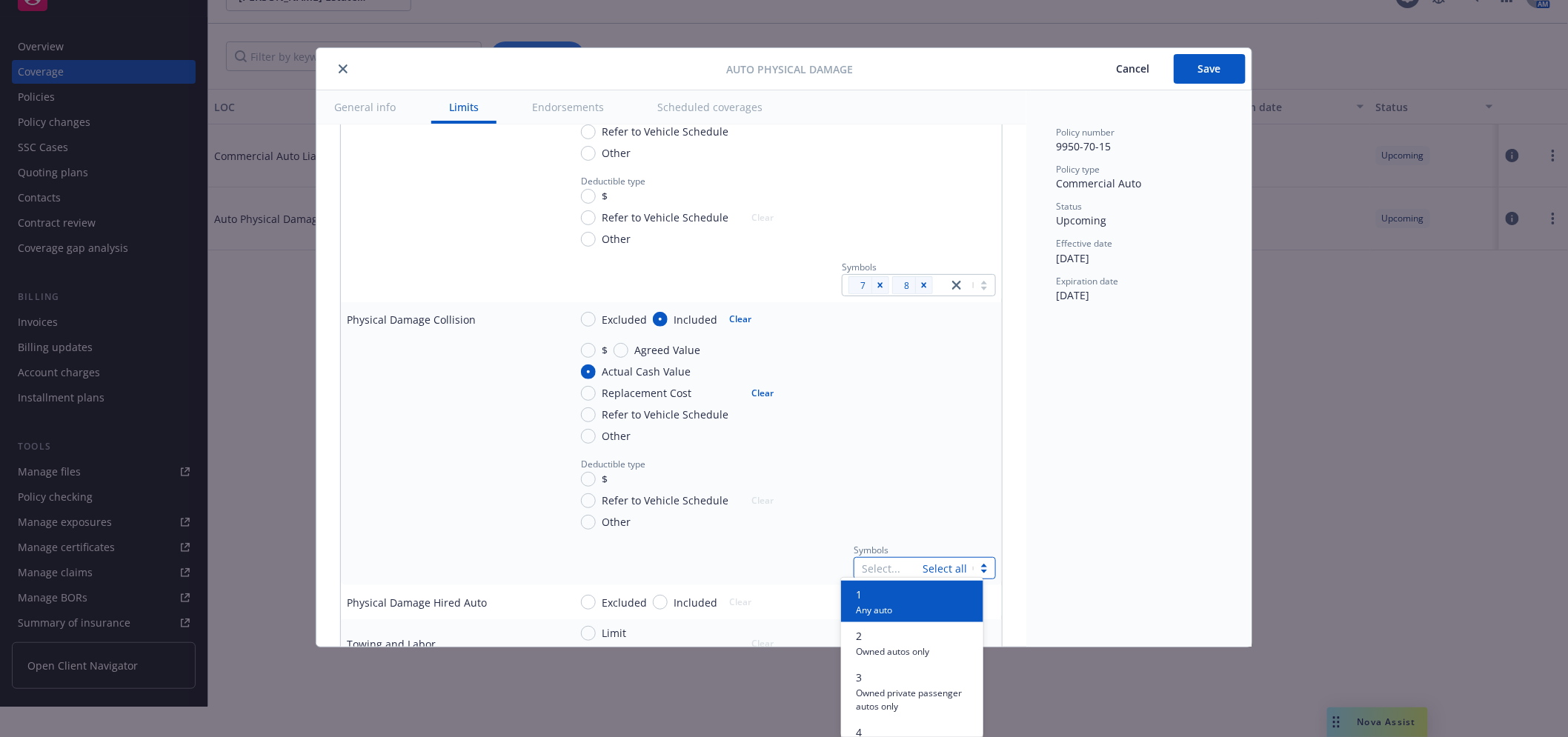
scroll to position [62, 0]
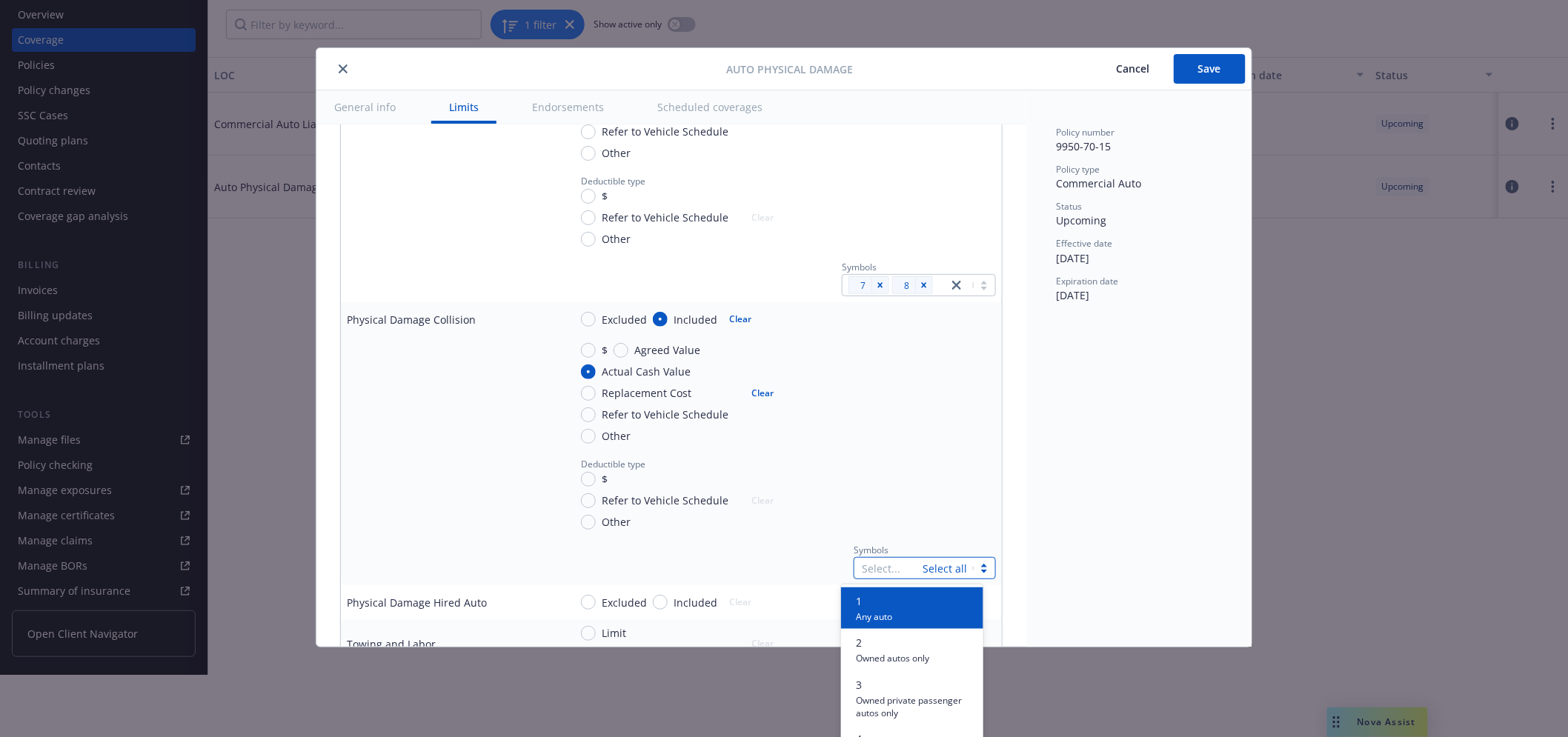
type input "7"
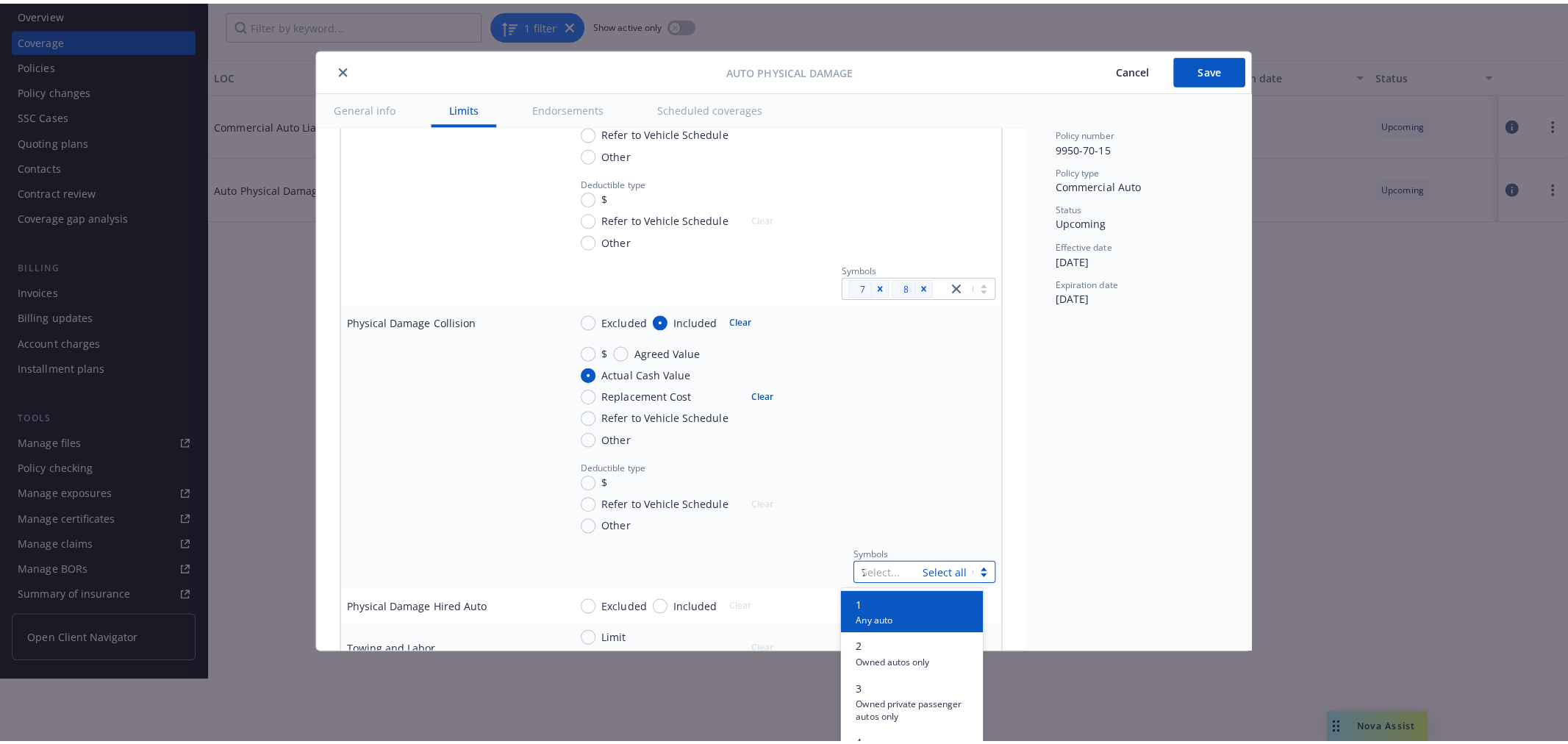
scroll to position [0, 0]
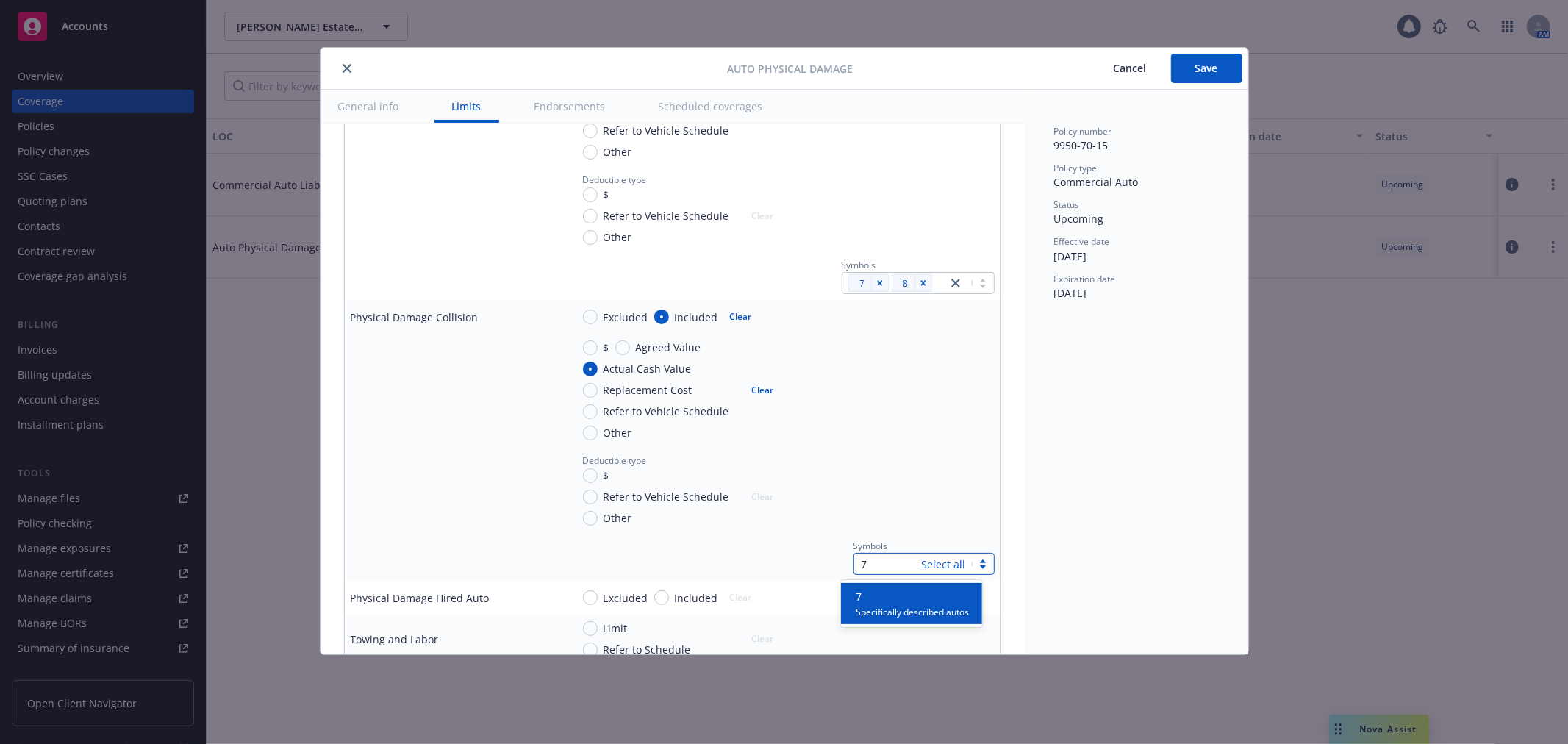
click at [883, 611] on span "Specifically described autos" at bounding box center [912, 611] width 113 height 14
type input "8"
click at [872, 606] on span "Hired autos only" at bounding box center [889, 611] width 67 height 14
click at [1221, 70] on button "Save" at bounding box center [1206, 69] width 71 height 29
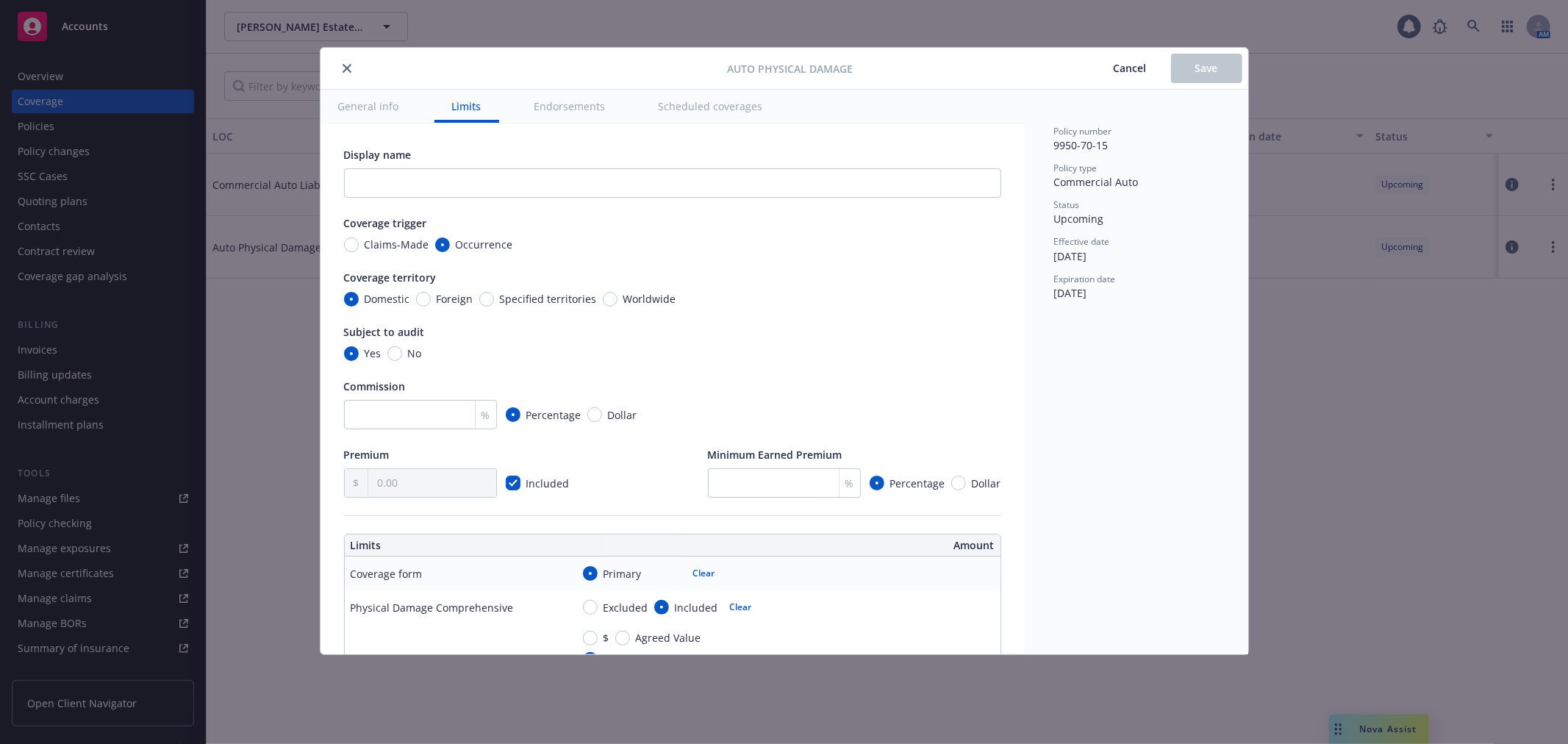
click at [1126, 63] on span "Cancel" at bounding box center [1130, 68] width 33 height 14
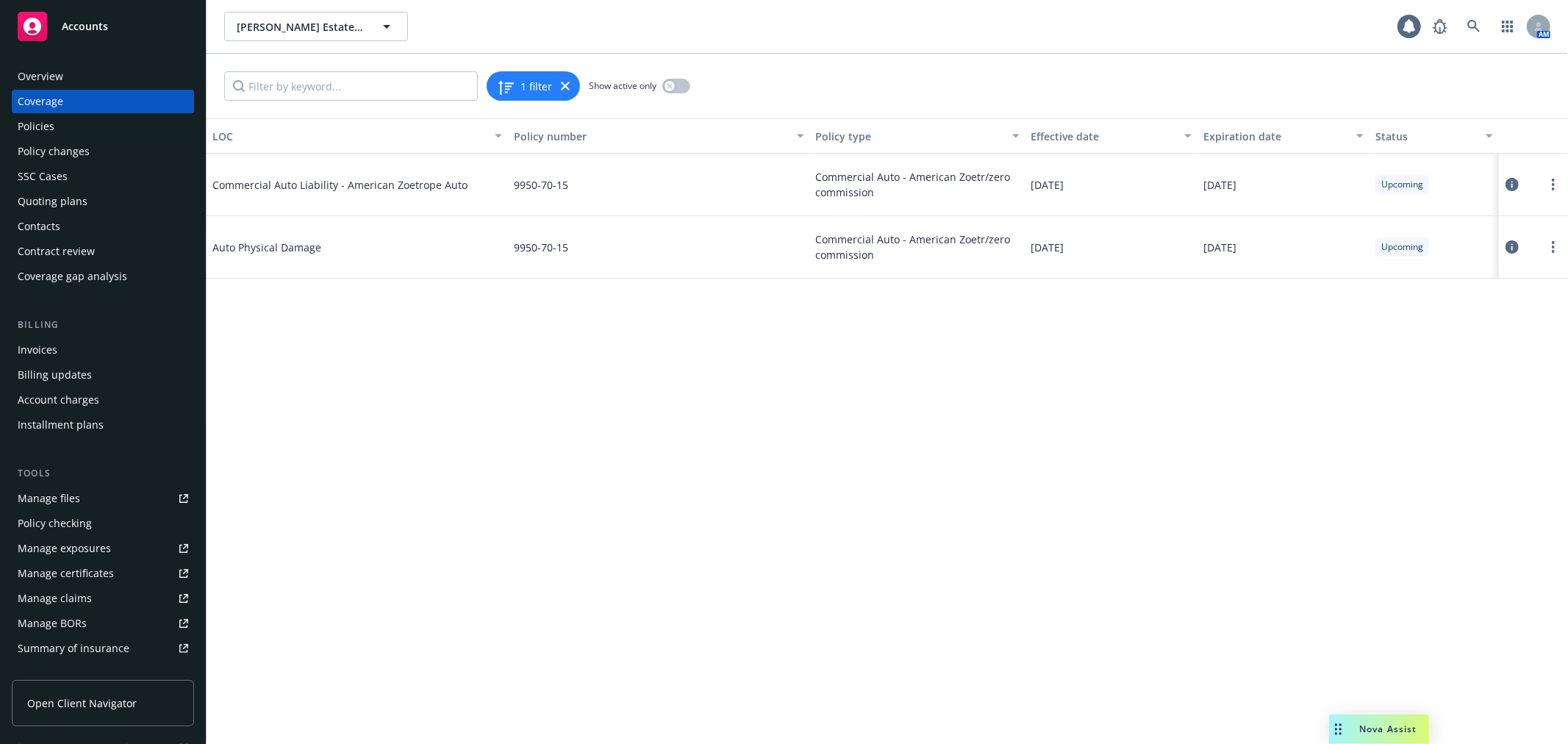
click at [105, 126] on div "Policies" at bounding box center [103, 127] width 170 height 23
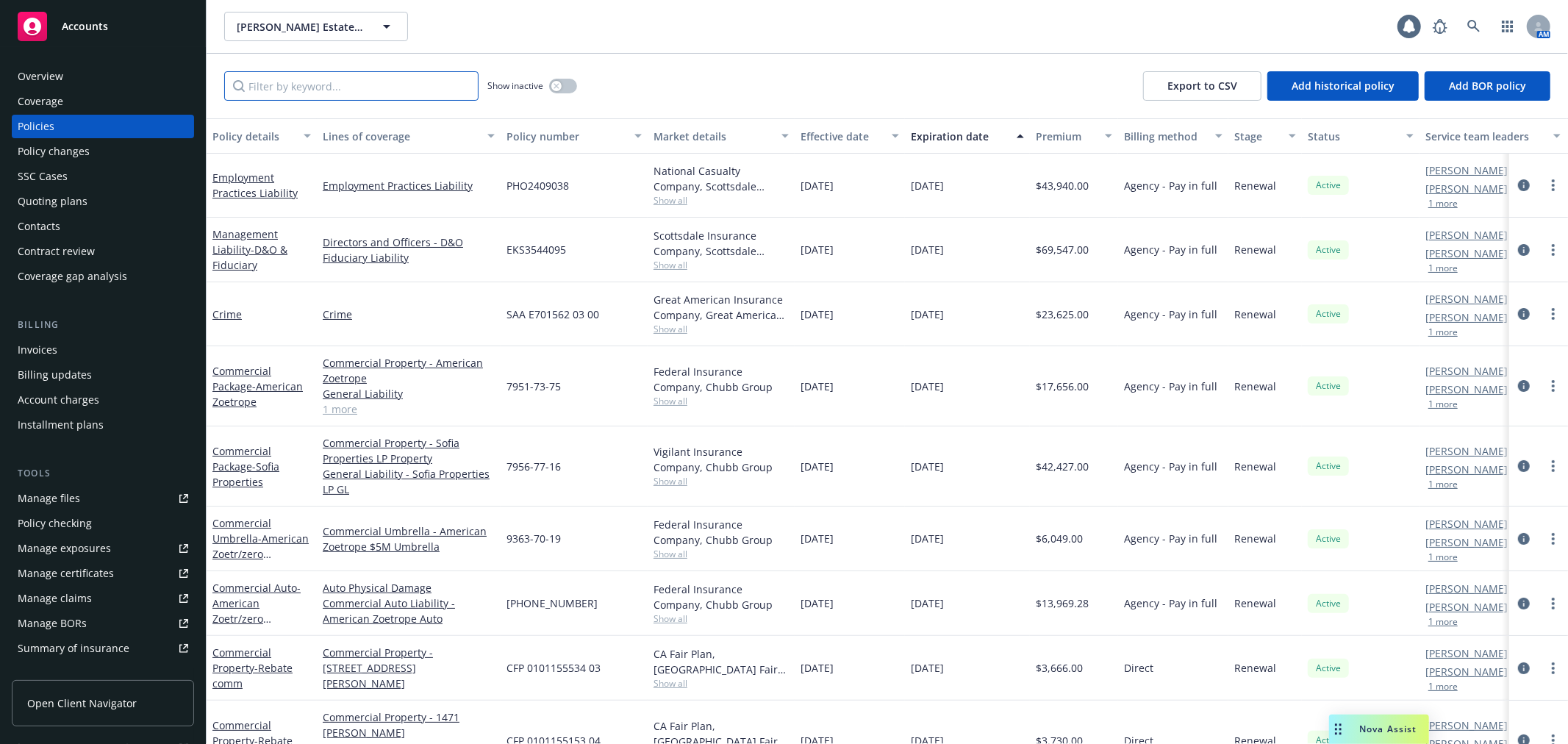
click at [287, 96] on input "Filter by keyword..." at bounding box center [352, 86] width 255 height 29
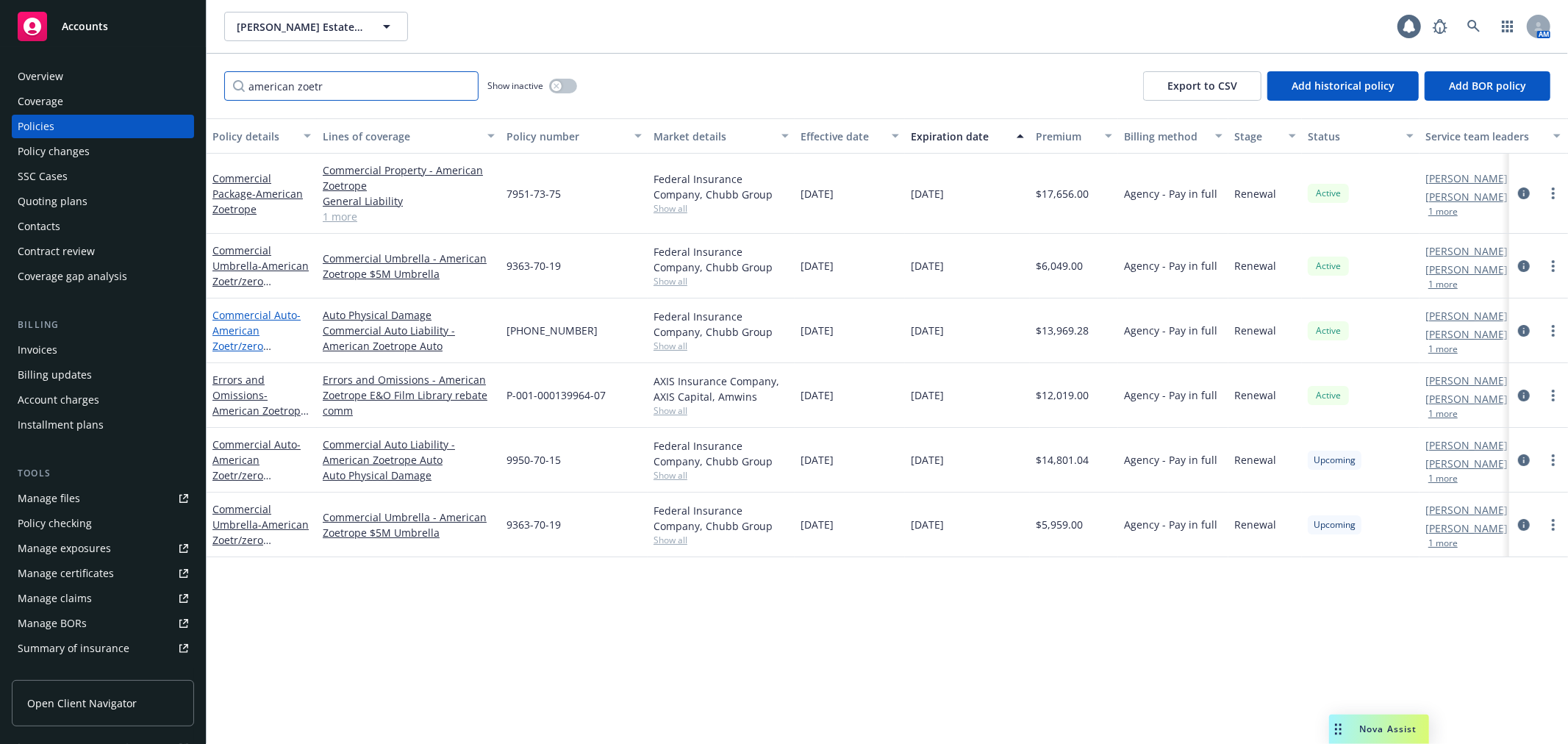
type input "american zoetr"
click at [239, 316] on link "Commercial Auto - American Zoetr/zero commission" at bounding box center [256, 338] width 88 height 60
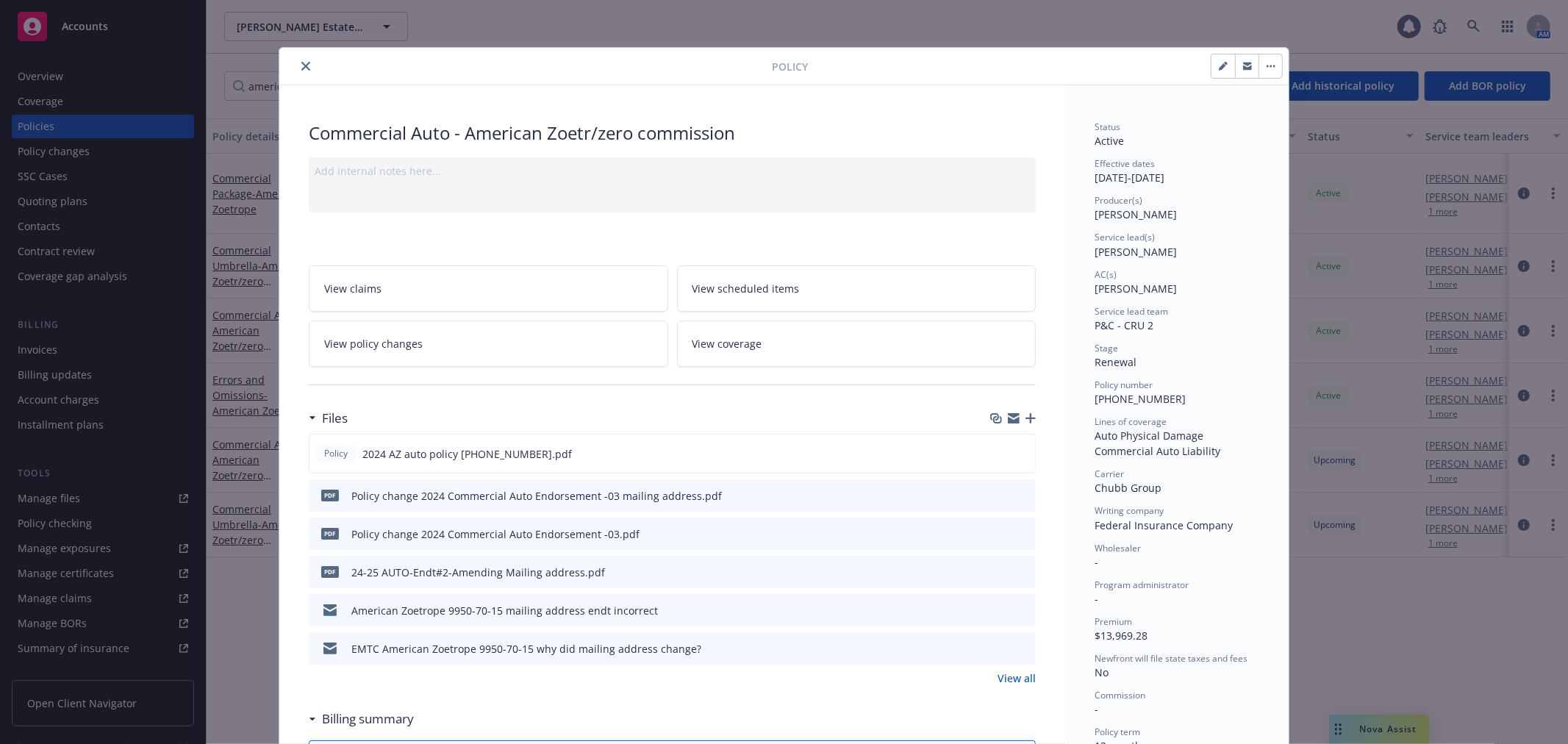
click at [476, 346] on link "View policy changes" at bounding box center [488, 343] width 359 height 46
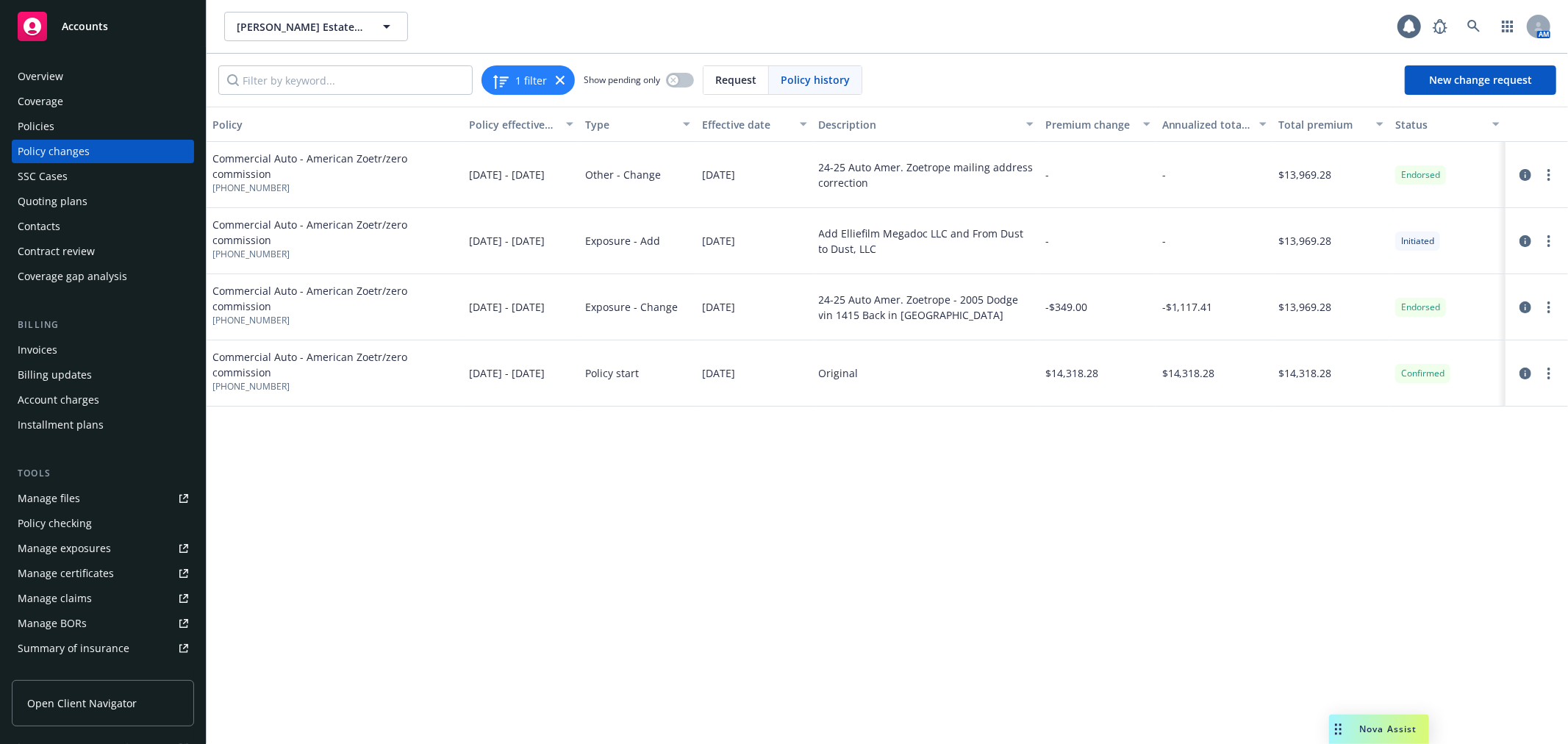
click at [102, 495] on link "Manage files" at bounding box center [103, 499] width 182 height 23
click at [110, 554] on link "Manage exposures" at bounding box center [103, 549] width 182 height 23
click at [86, 133] on div "Policies" at bounding box center [103, 127] width 170 height 23
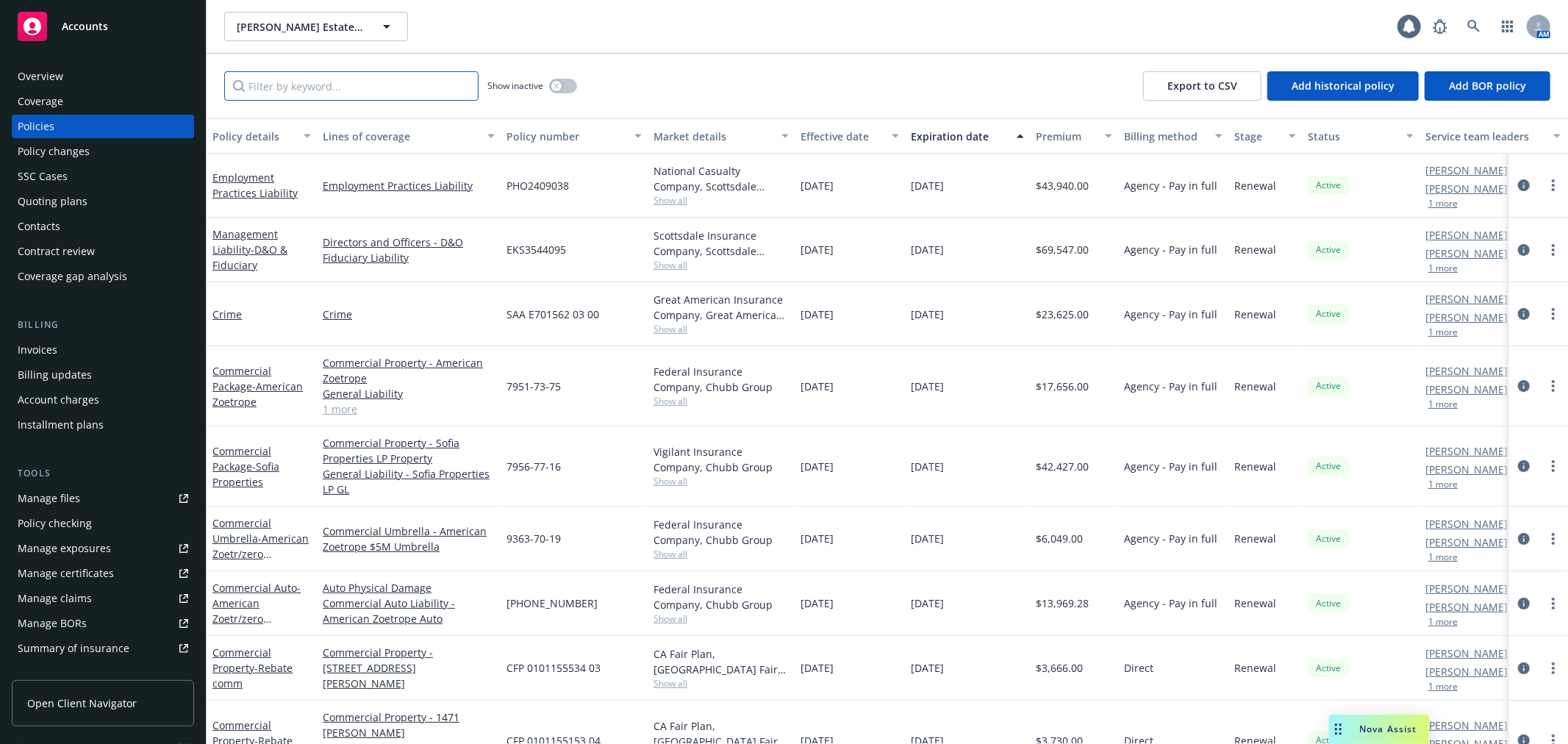
click at [353, 93] on input "Filter by keyword..." at bounding box center [352, 86] width 255 height 29
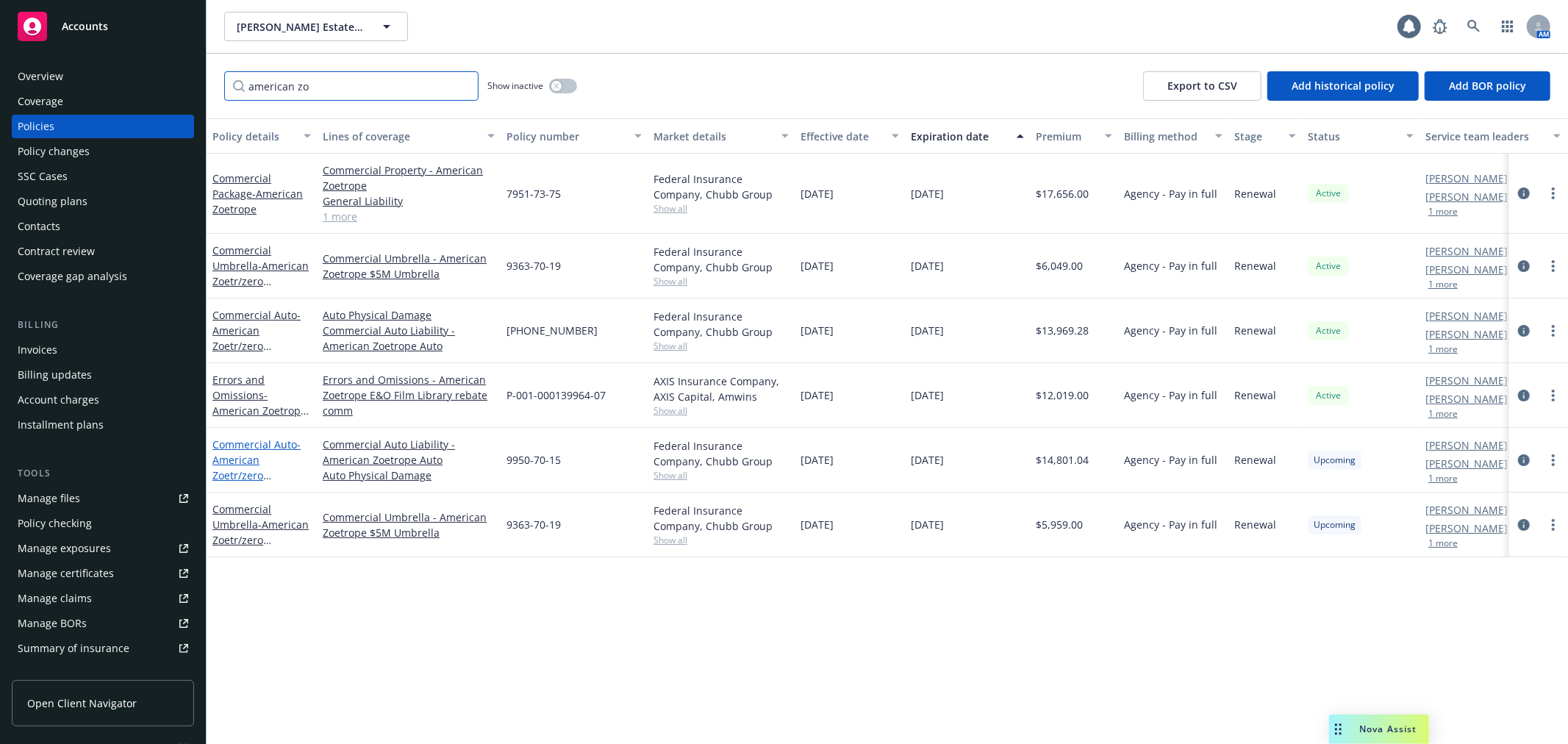
type input "american zo"
click at [244, 440] on link "Commercial Auto - American Zoetr/zero commission" at bounding box center [256, 468] width 88 height 60
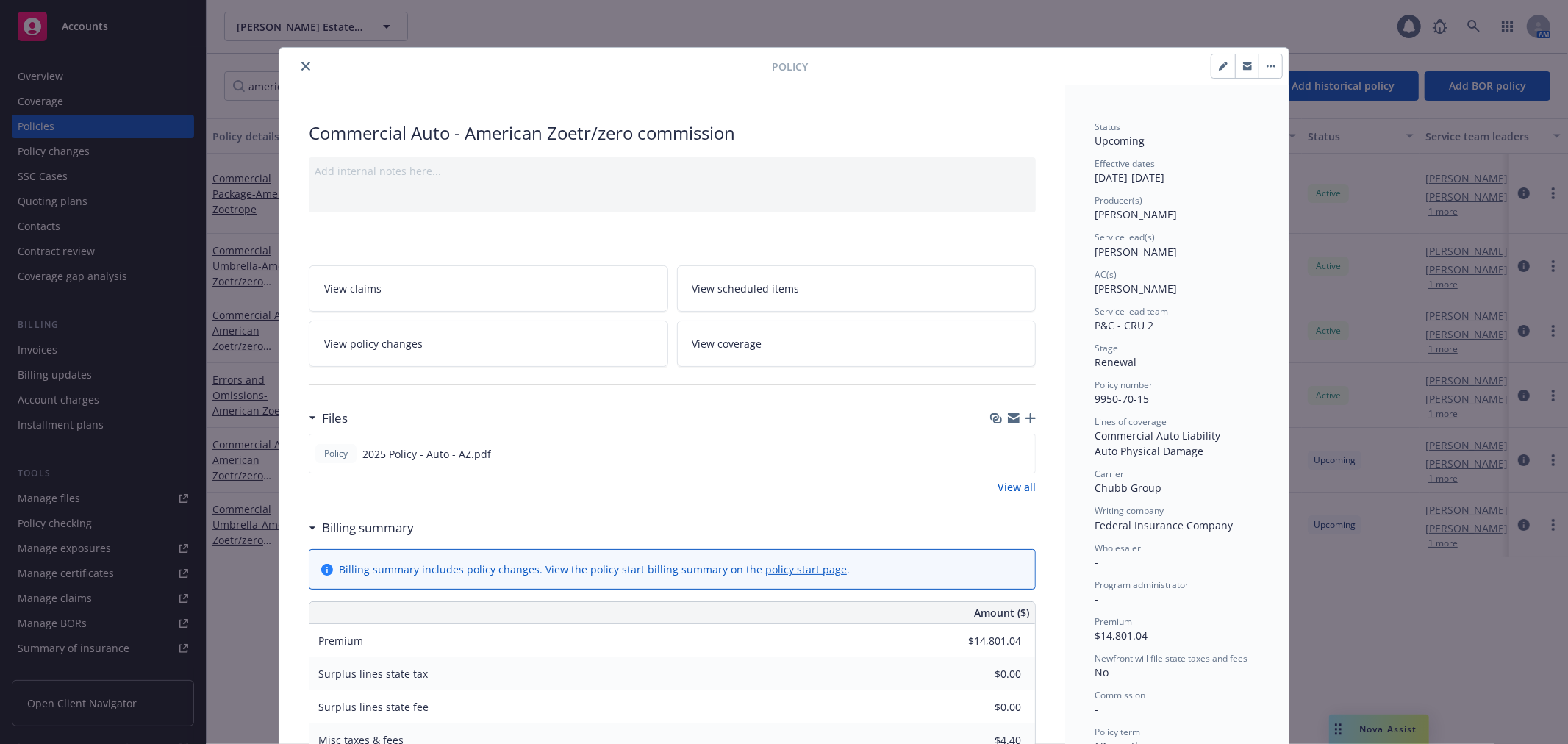
click at [1025, 414] on icon "button" at bounding box center [1030, 418] width 10 height 10
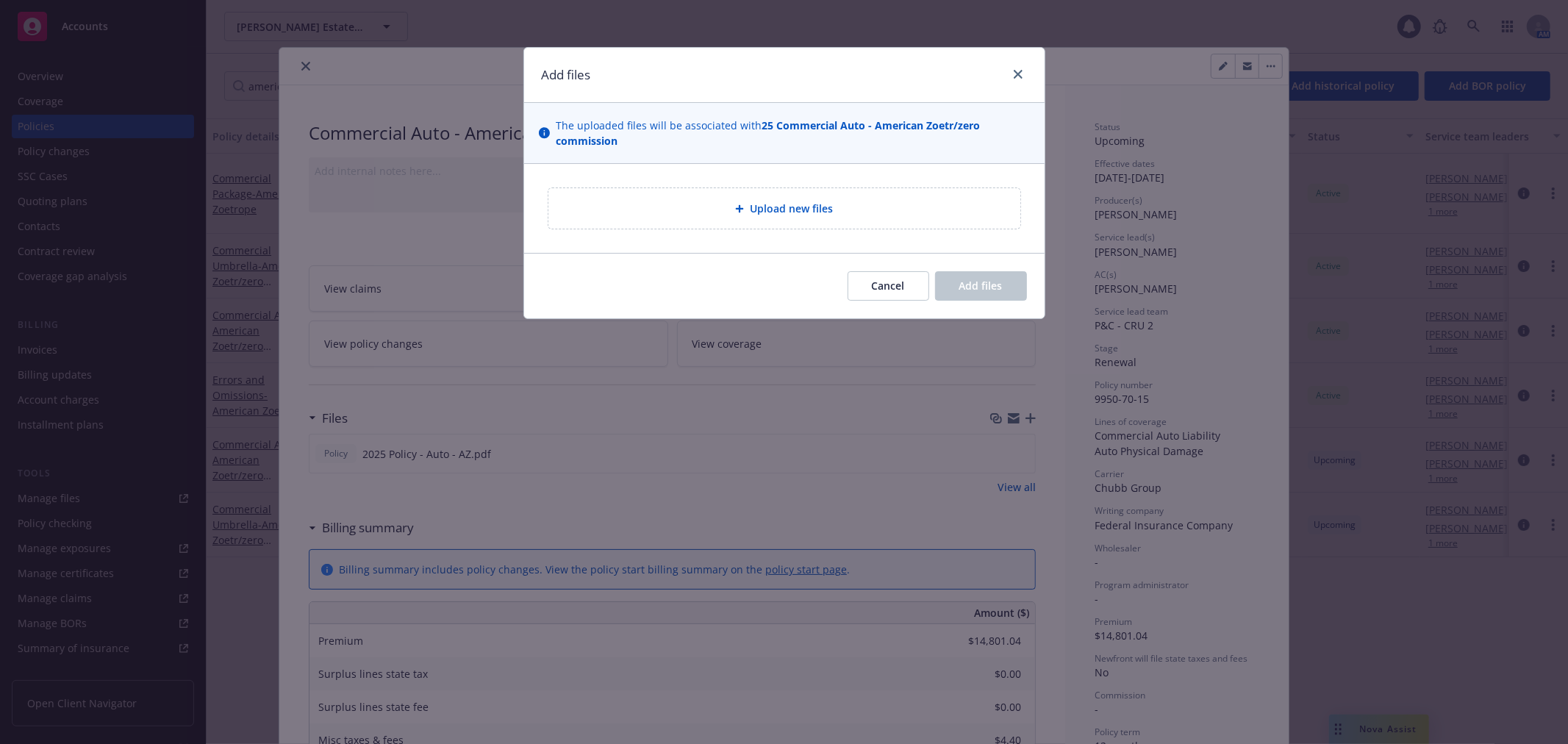
click at [772, 188] on div "Upload new files" at bounding box center [784, 208] width 474 height 42
type textarea "x"
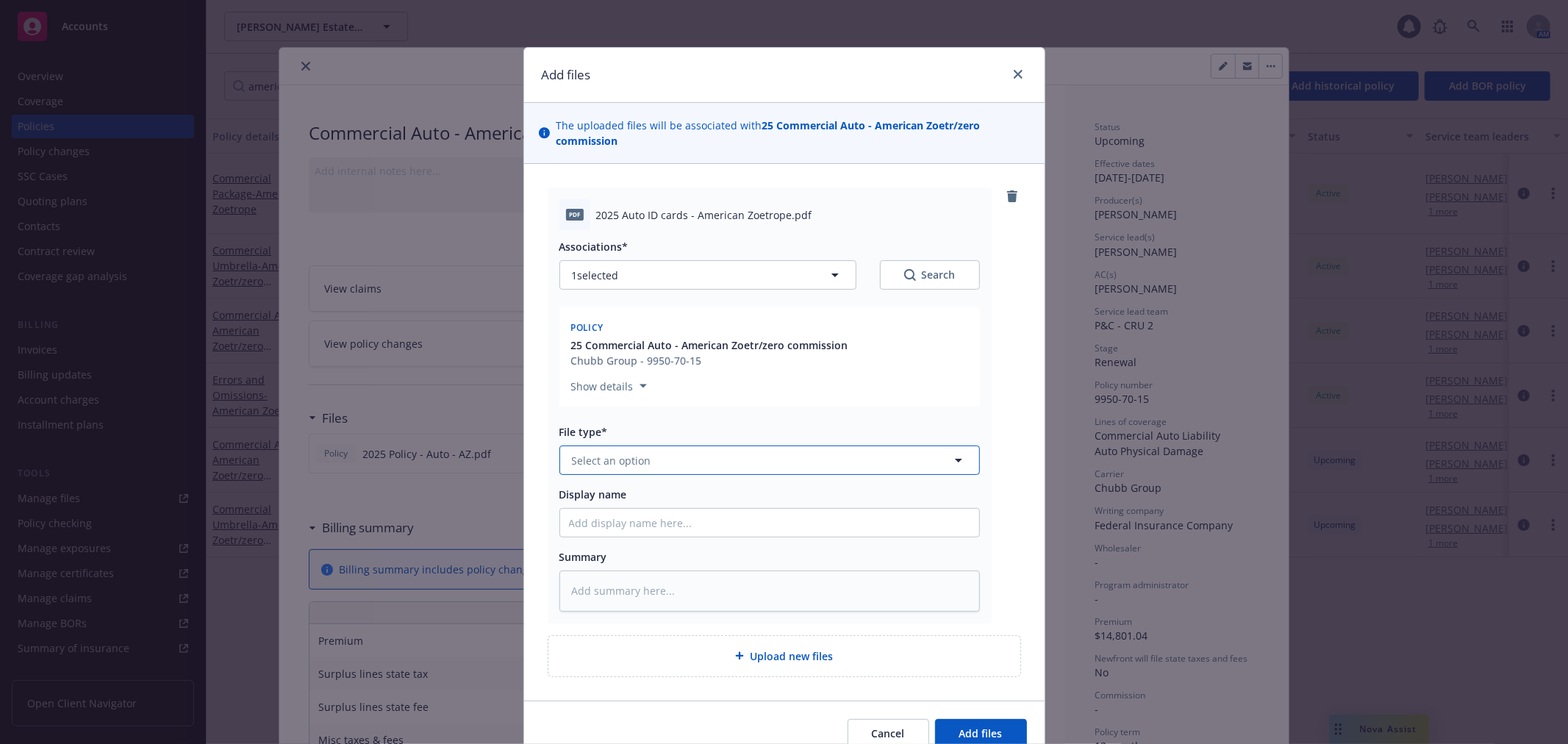
click at [663, 463] on button "Select an option" at bounding box center [769, 460] width 420 height 29
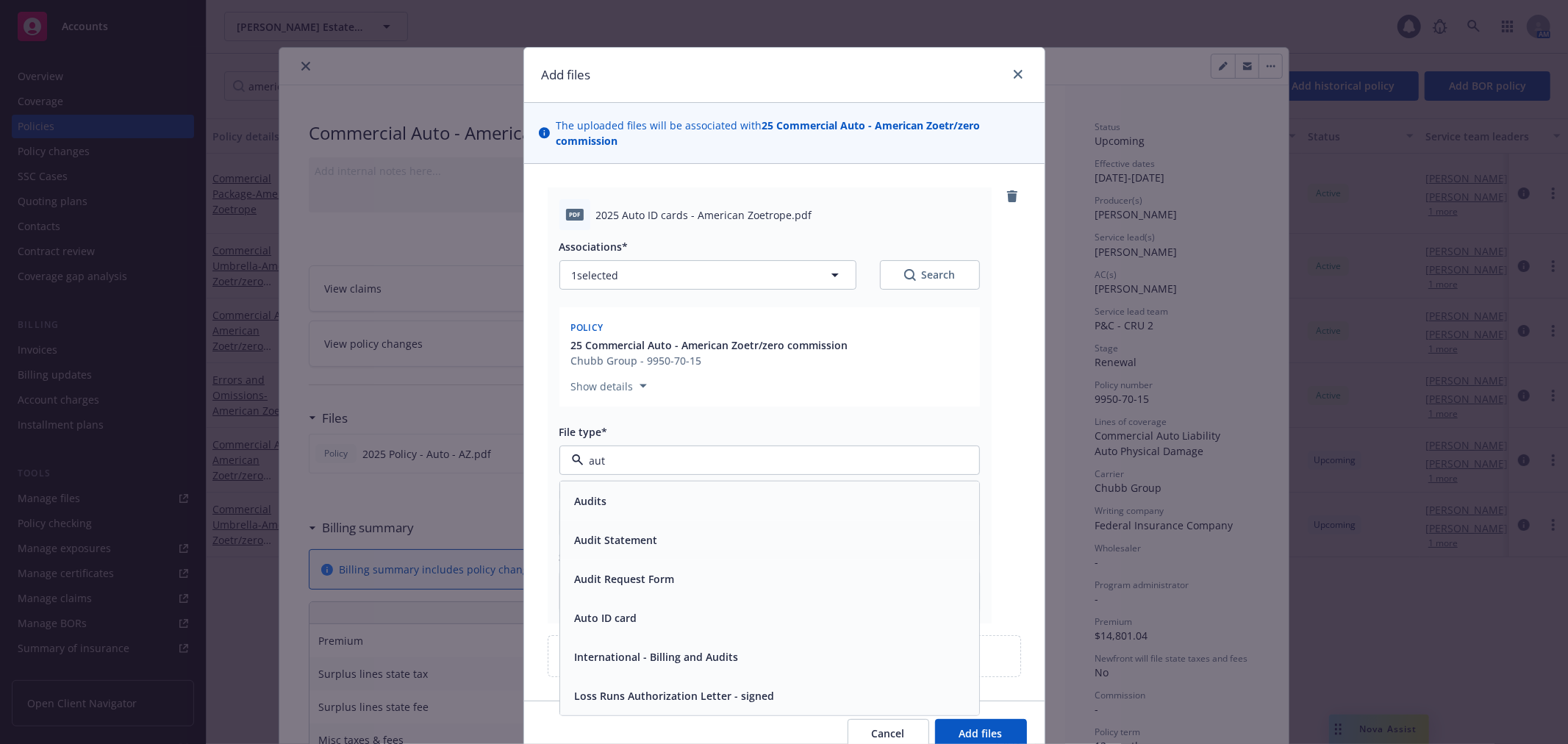
type input "auto"
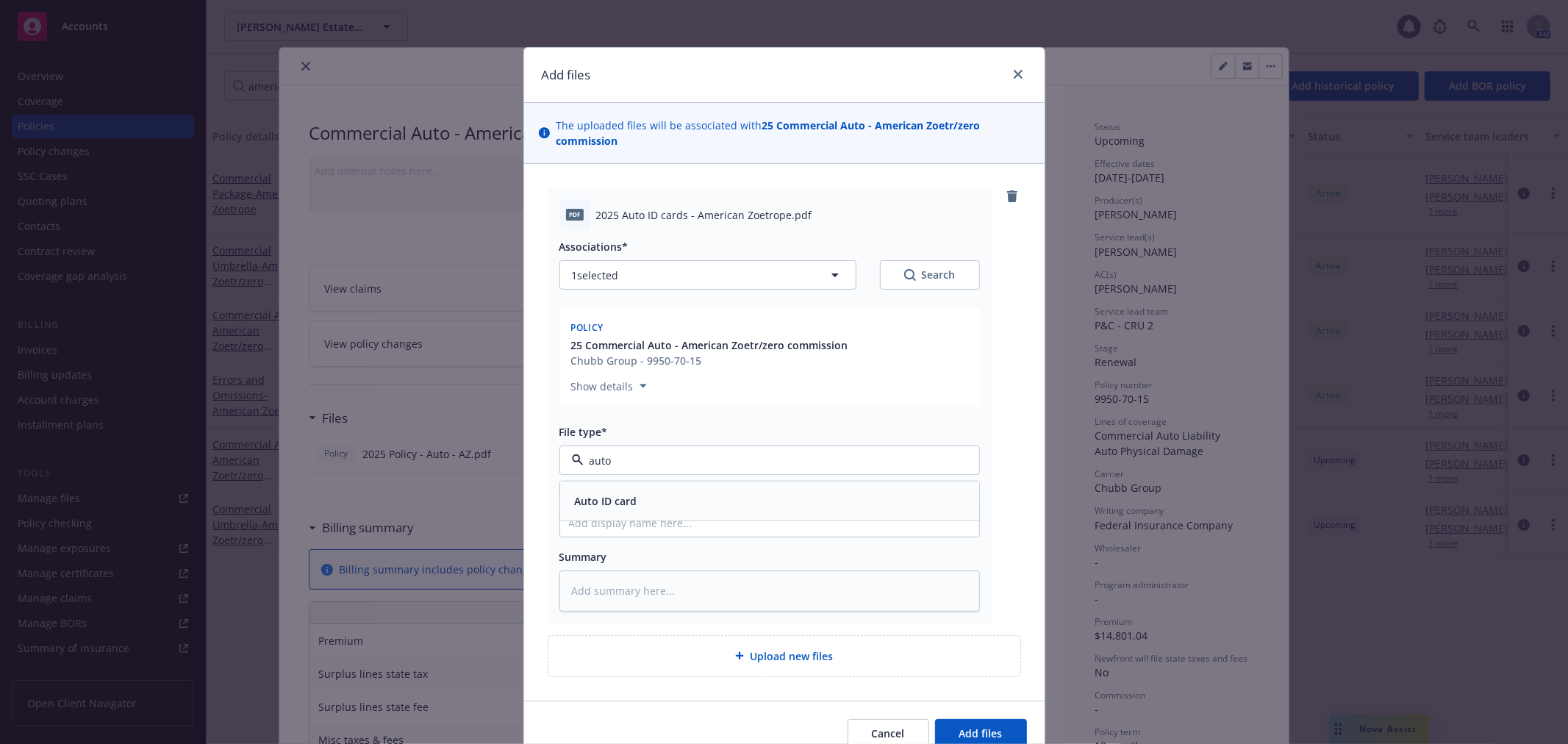
click at [644, 502] on div "Auto ID card" at bounding box center [770, 502] width 401 height 22
drag, startPoint x: 588, startPoint y: 216, endPoint x: 777, endPoint y: 215, distance: 189.0
click at [781, 215] on div "pdf 2025 Auto ID cards - American Zoetrope.pdf" at bounding box center [769, 215] width 420 height 31
copy span "2025 Auto ID cards - American Zoetrope"
click at [611, 509] on input "Display name" at bounding box center [769, 522] width 419 height 28
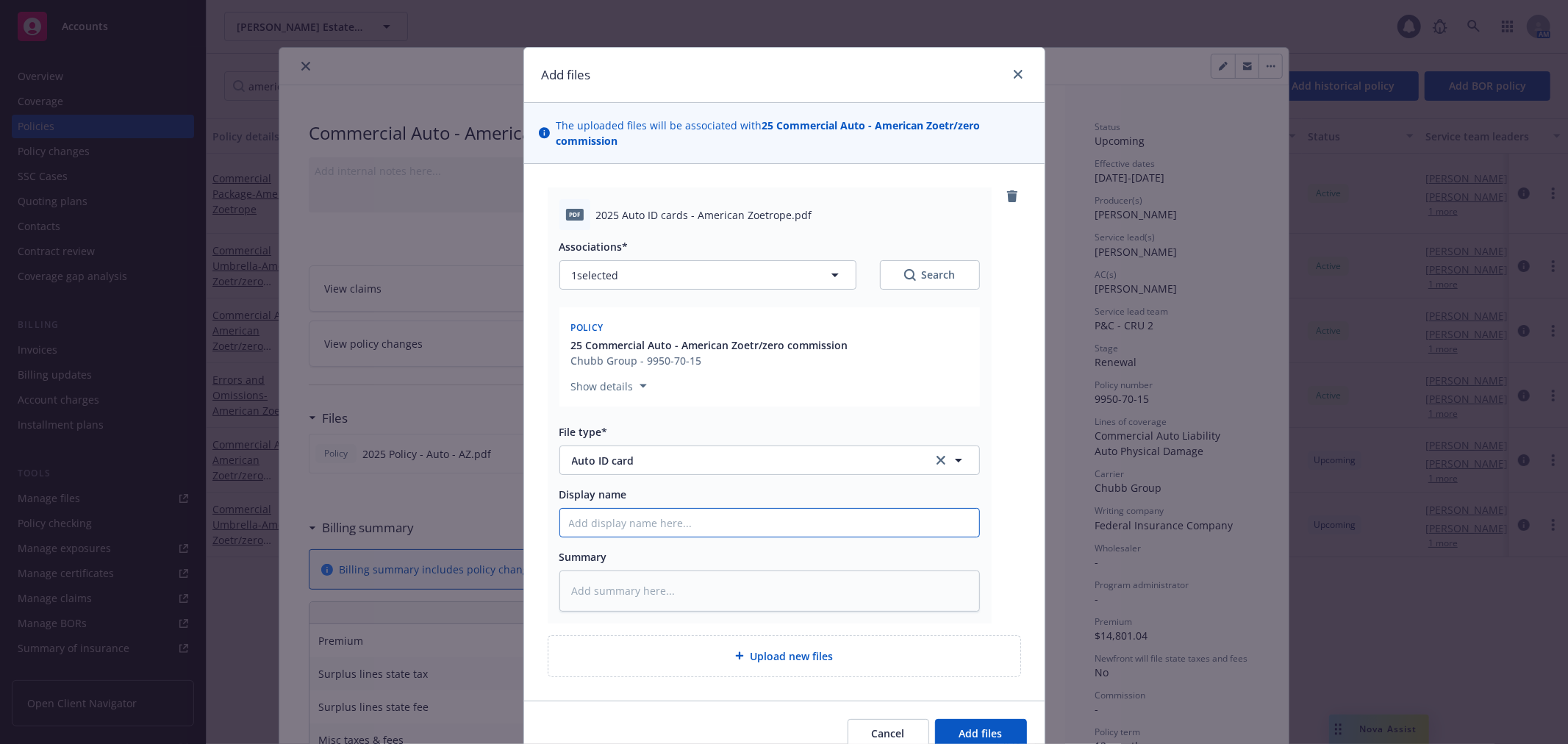
paste input "2025 Auto ID cards - American Zoetrope"
type textarea "x"
type input "2025 Auto ID cards - American Zoetrope"
type textarea "x"
type input "2025 Auto ID cards - American Zoetrope"
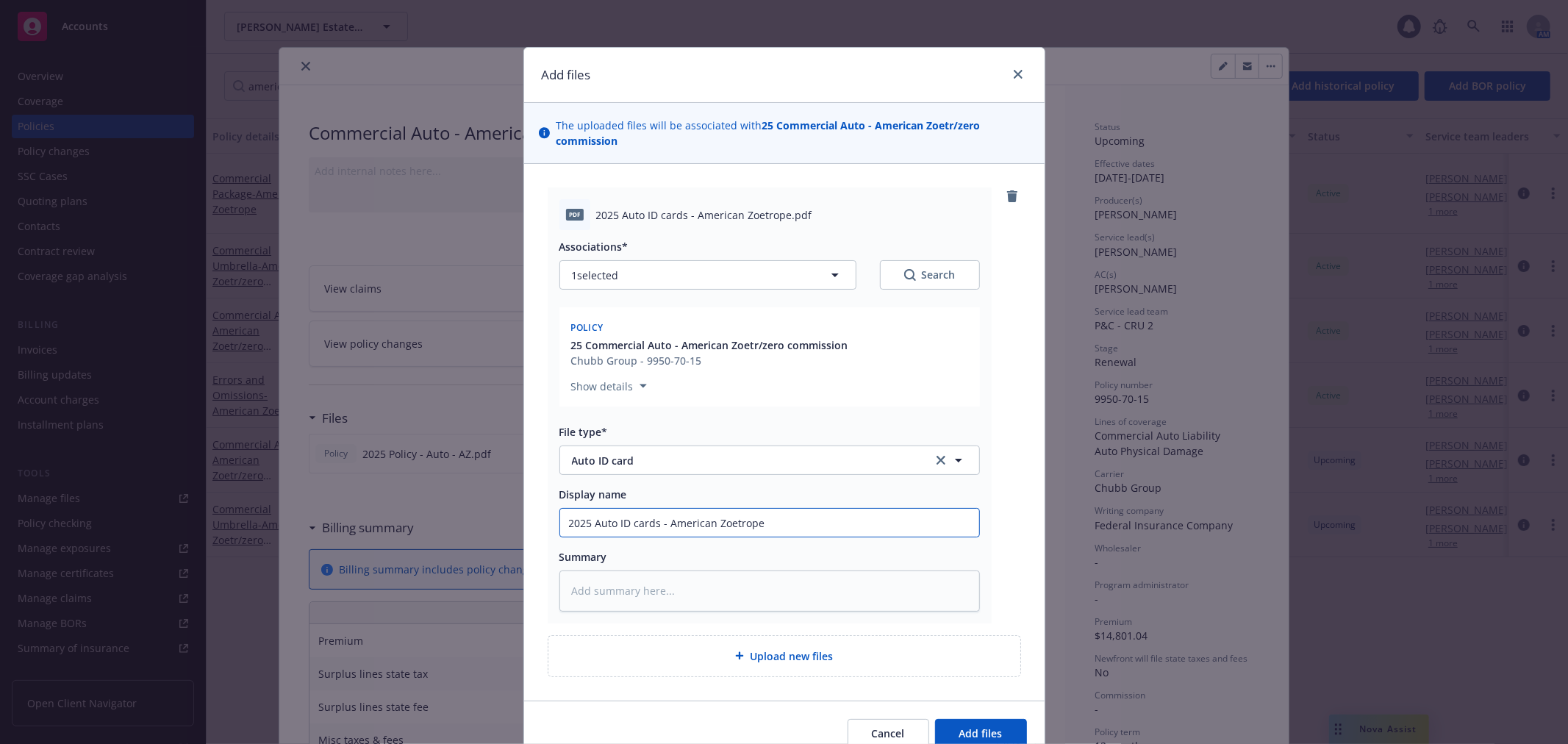
click at [651, 523] on input "2025 Auto ID cards - American Zoetrope" at bounding box center [769, 522] width 419 height 28
type textarea "x"
type input "2025 Auto ID cardsf - American Zoetrope"
type textarea "x"
type input "2025 Auto ID cards - American Zoetrope"
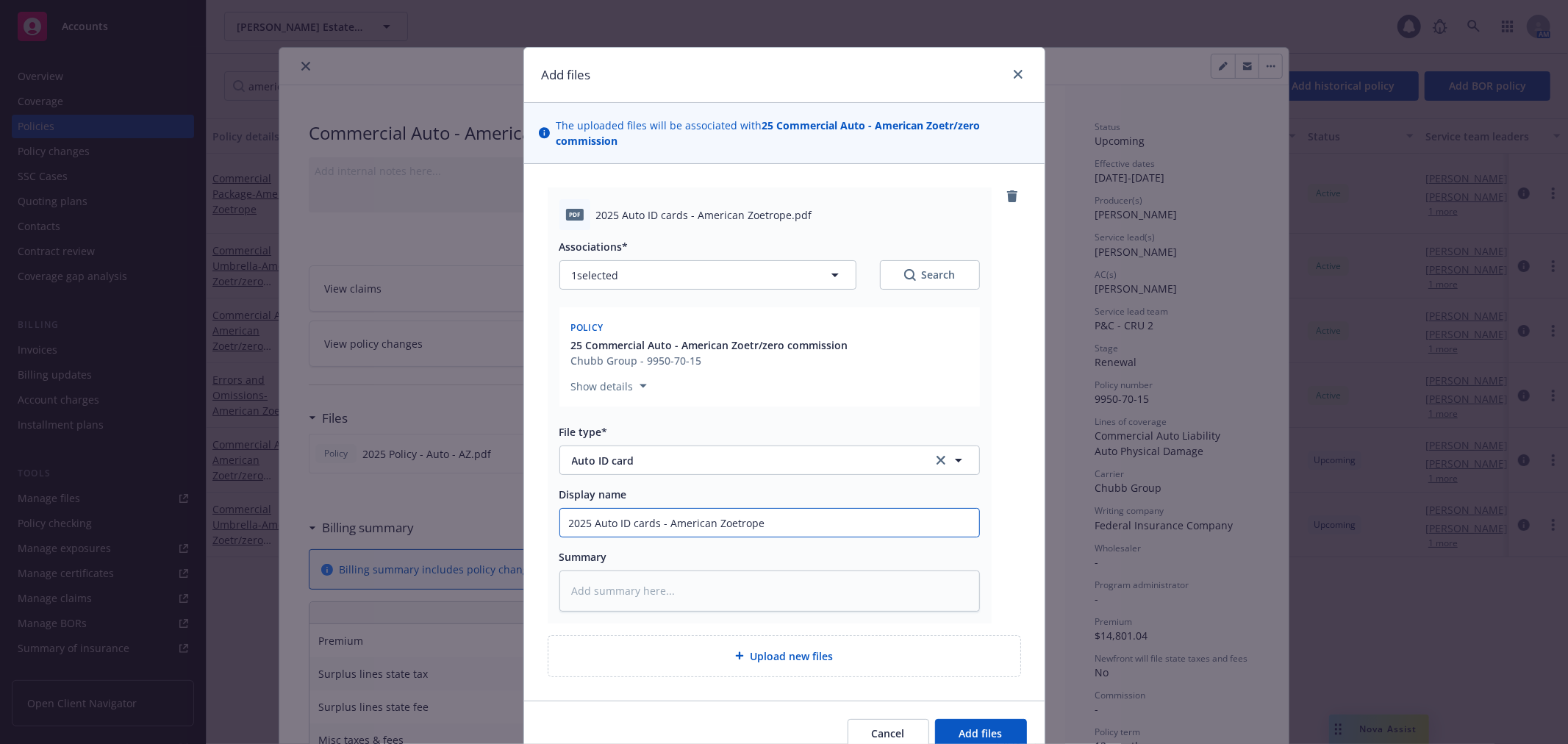
type textarea "x"
type input "2025 Auto ID cards - American Zoetrope"
type textarea "x"
type input "2025 Auto ID cards f - American Zoetrope"
type textarea "x"
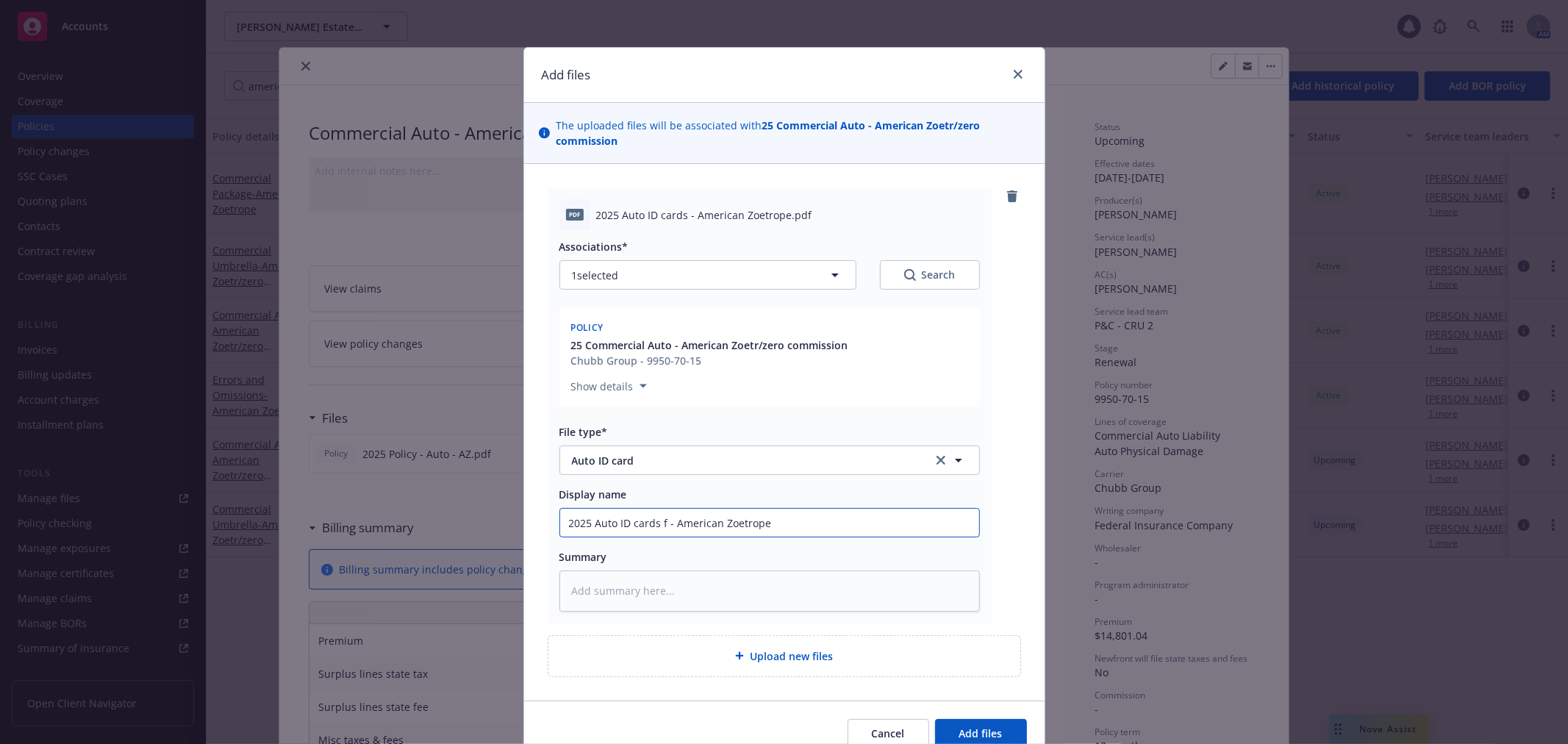
type input "2025 Auto ID cards fr - American Zoetrope"
type textarea "x"
type input "2025 Auto ID cards fro - American Zoetrope"
type textarea "x"
type input "2025 Auto ID cards from - American Zoetrope"
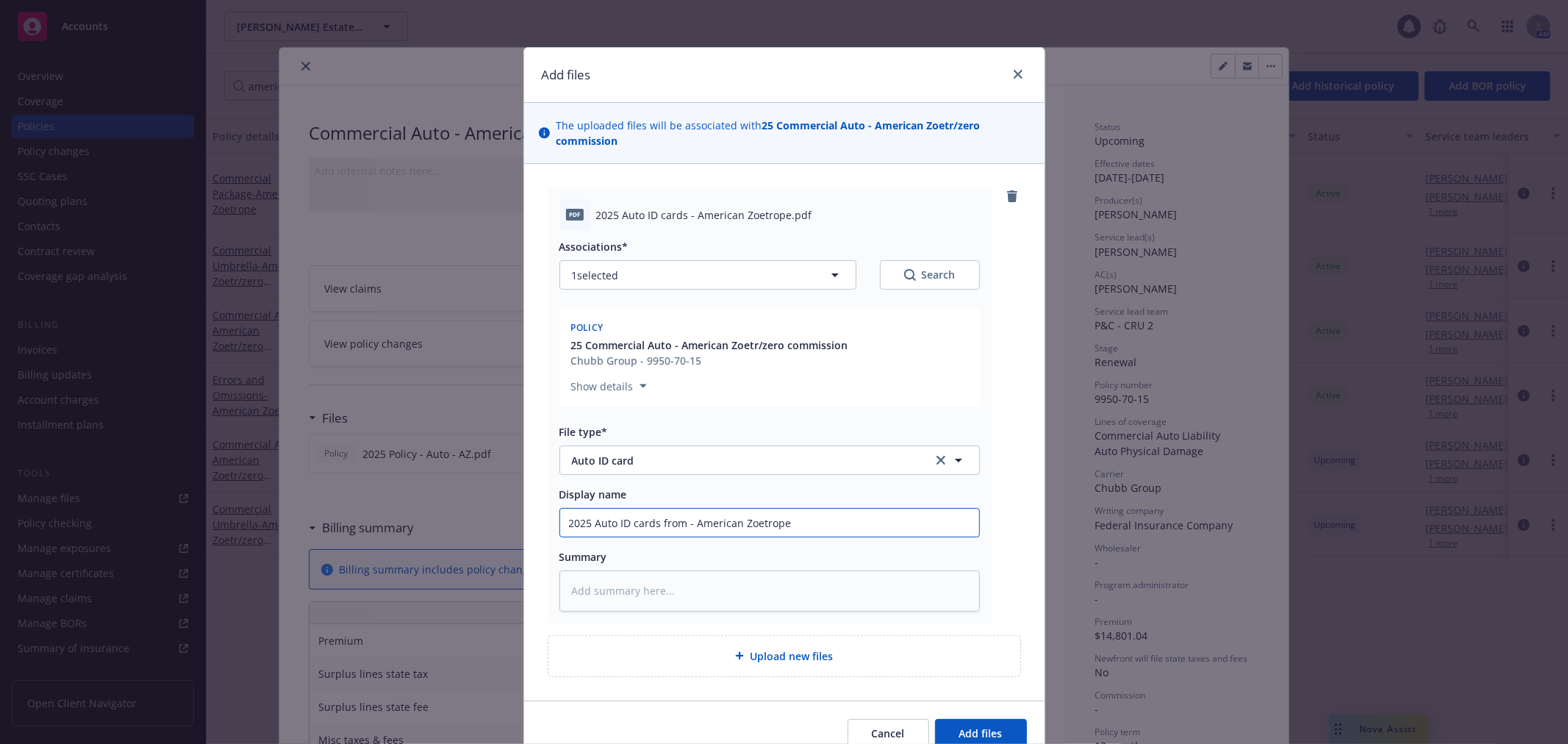
type textarea "x"
type input "2025 Auto ID cards from - American Zoetrope"
type textarea "x"
type input "2025 Auto ID cards from C - American Zoetrope"
type textarea "x"
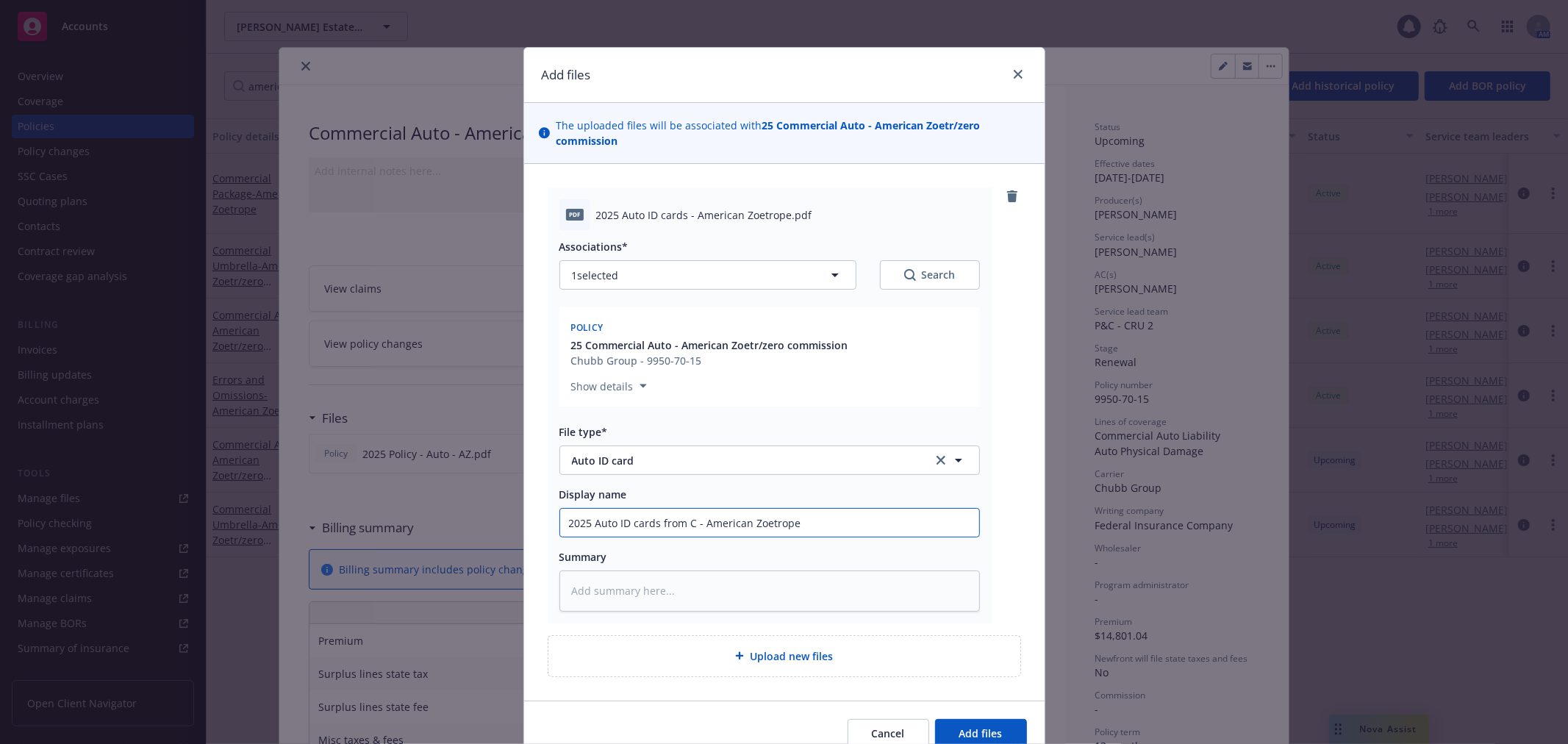
type input "2025 Auto ID cards from Ch - American Zoetrope"
type textarea "x"
type input "2025 Auto ID cards from Chu - American Zoetrope"
type textarea "x"
type input "2025 Auto ID cards from Chub - American Zoetrope"
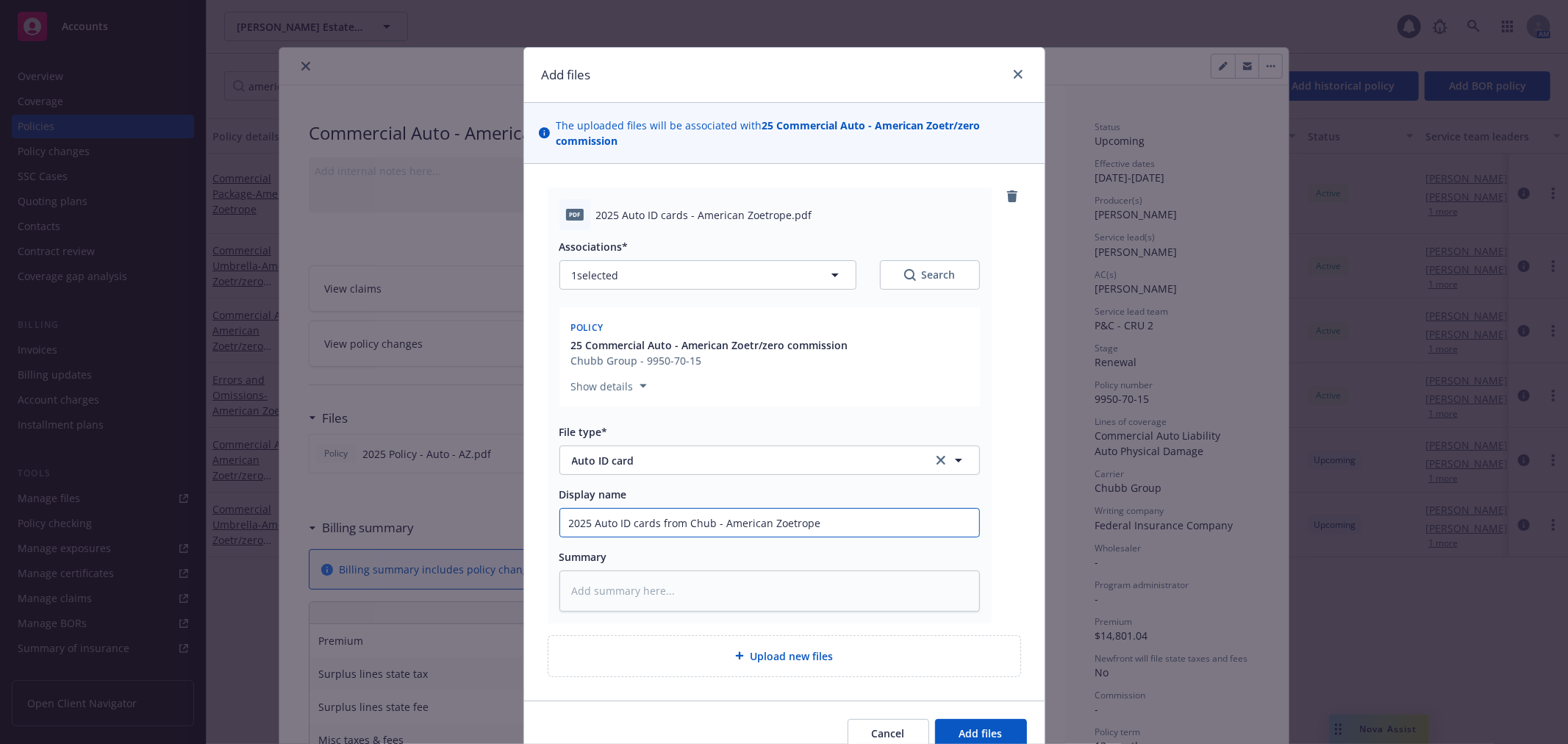
type textarea "x"
type input "2025 Auto ID cards from Chubb - American Zoetrope"
click at [970, 731] on span "Add files" at bounding box center [981, 733] width 43 height 14
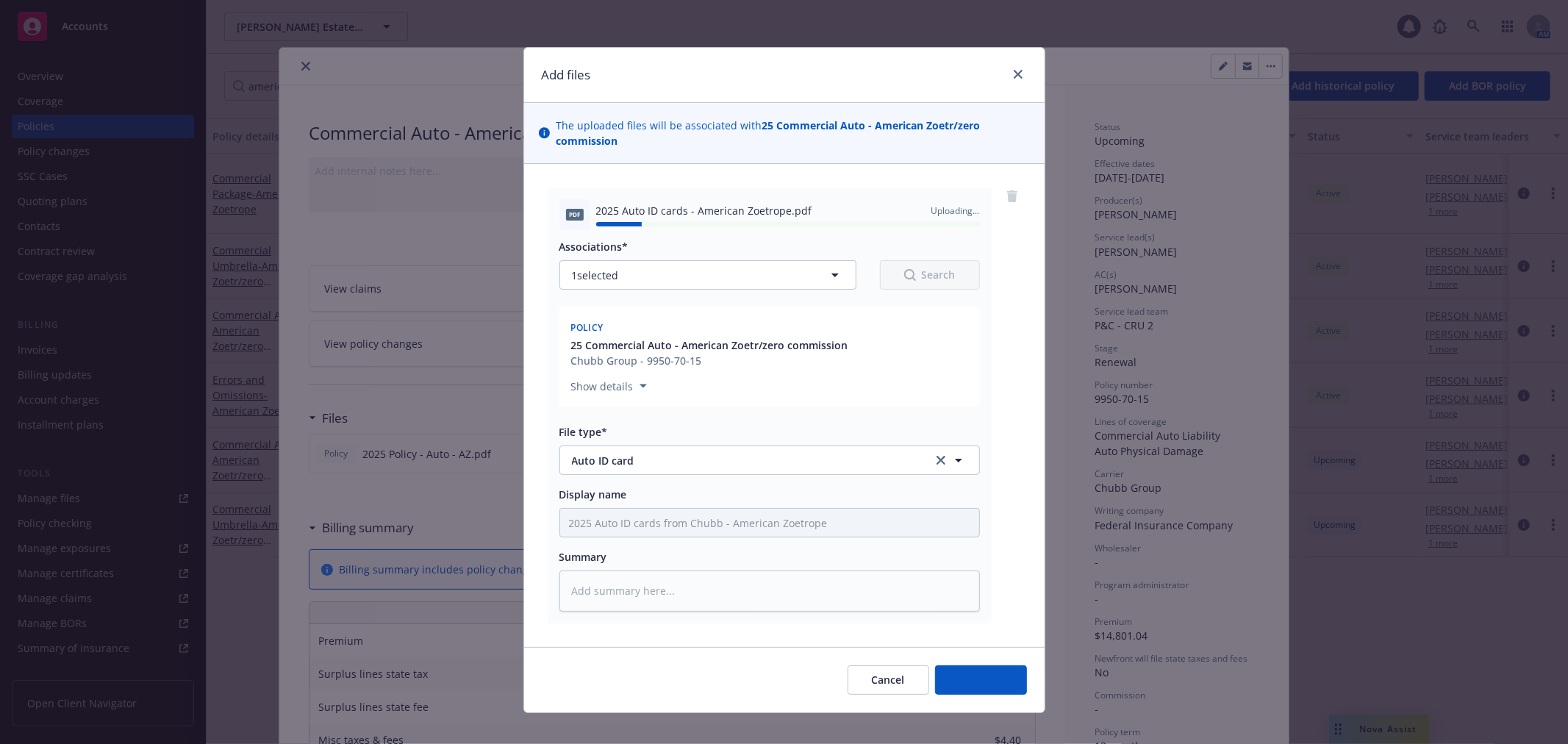
type textarea "x"
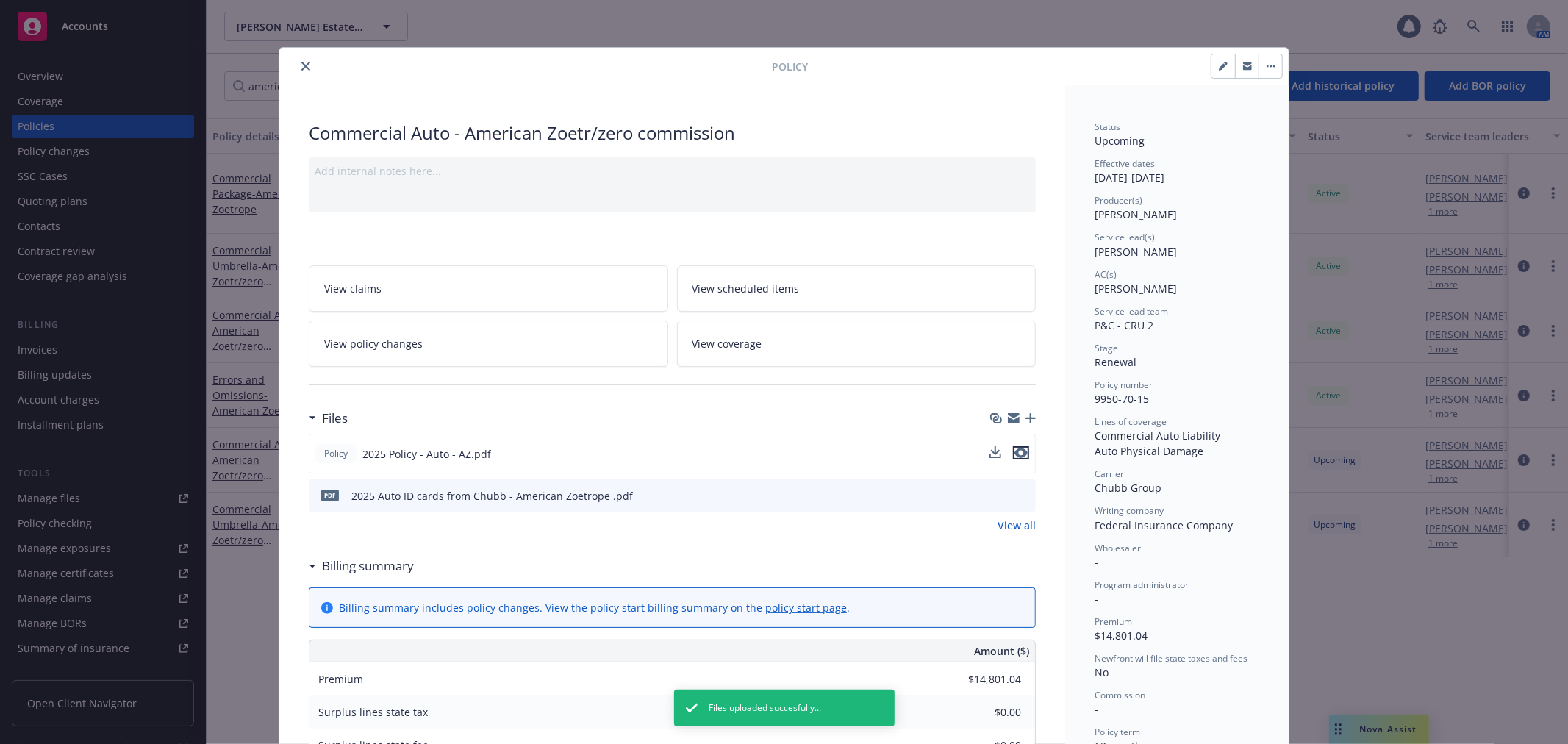
click at [1014, 448] on icon "preview file" at bounding box center [1020, 452] width 13 height 10
click at [303, 60] on button "close" at bounding box center [305, 66] width 18 height 18
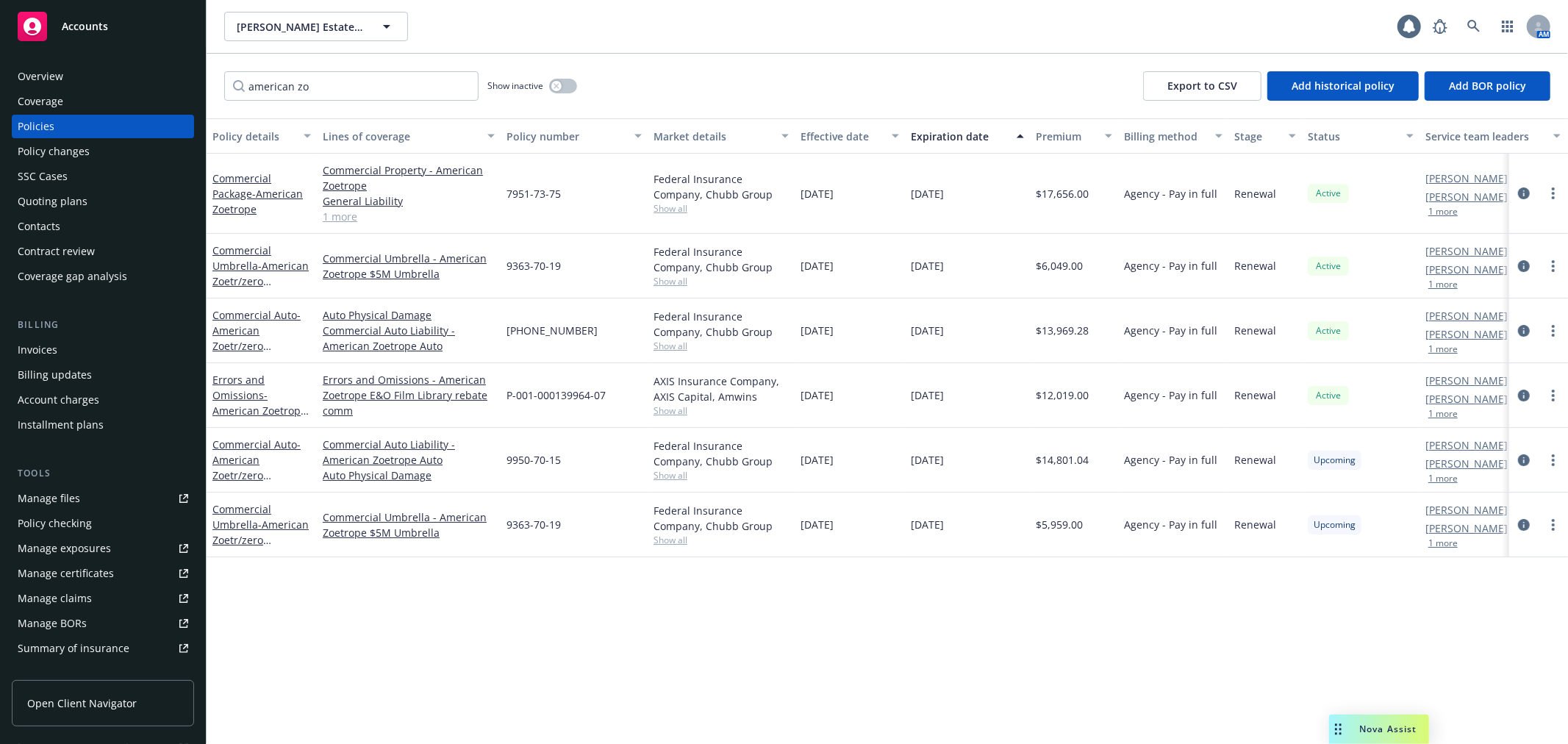
click at [103, 156] on div "Policy changes" at bounding box center [103, 151] width 170 height 23
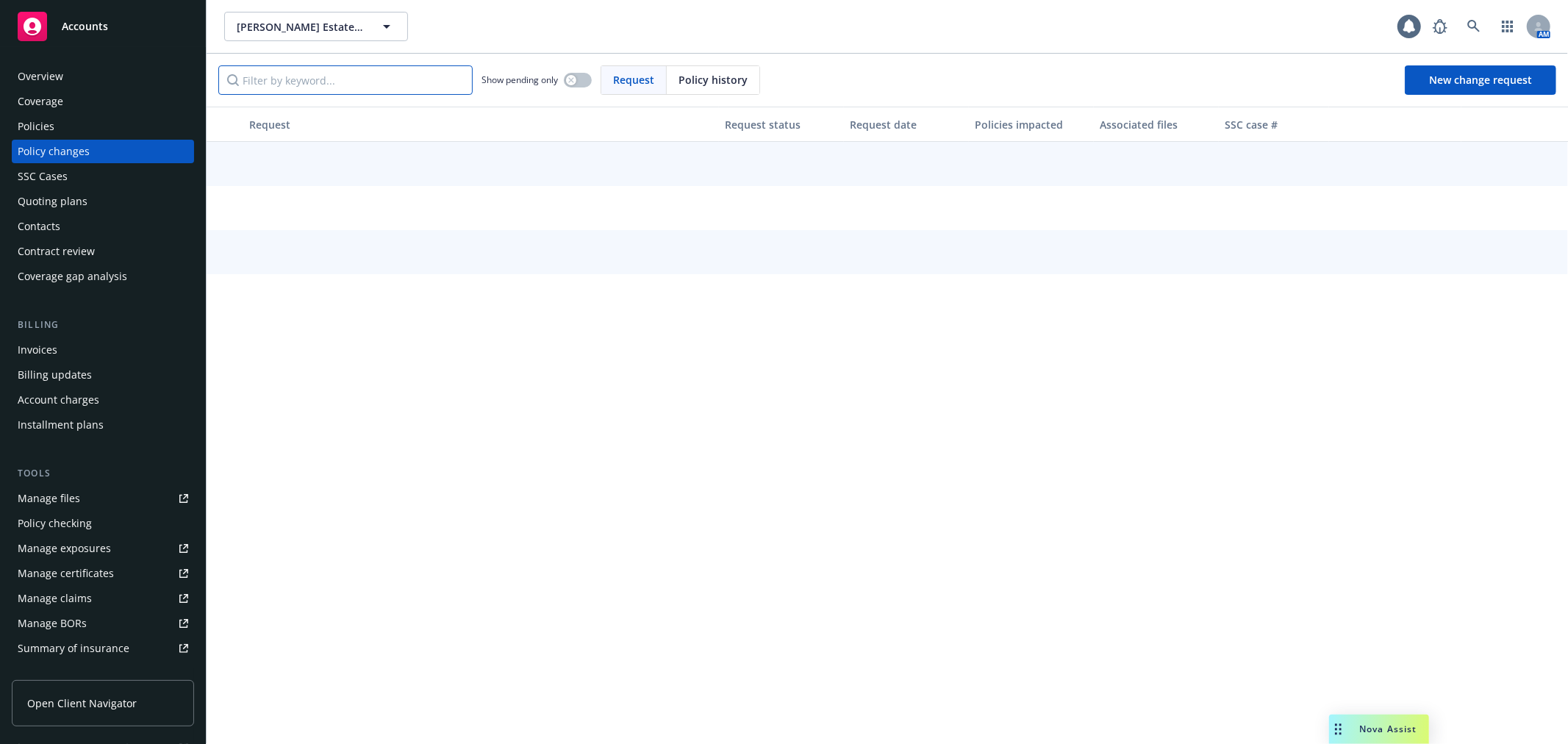
click at [319, 81] on input "Filter by keyword..." at bounding box center [346, 80] width 255 height 29
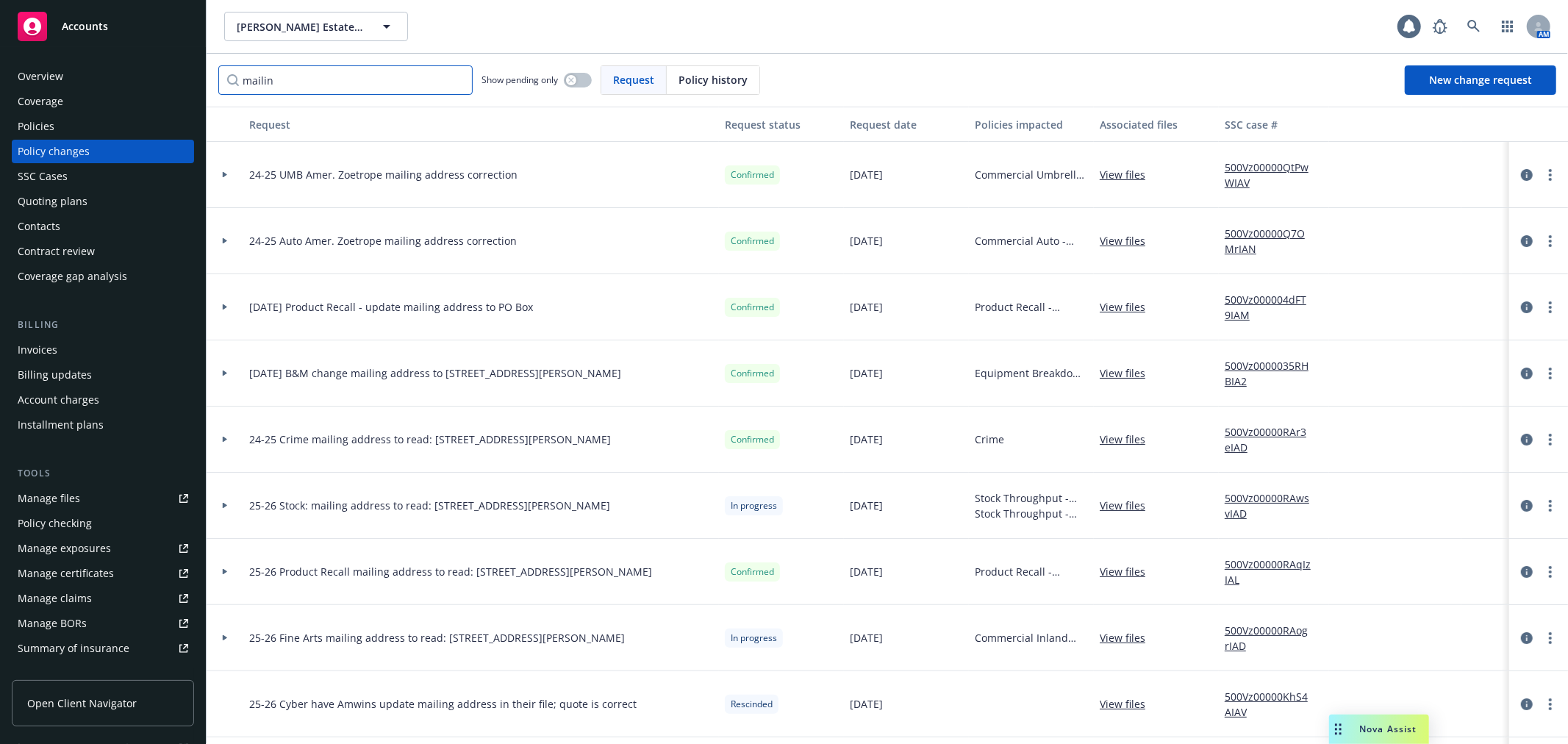
type input "mailin"
click at [226, 174] on icon at bounding box center [225, 175] width 5 height 6
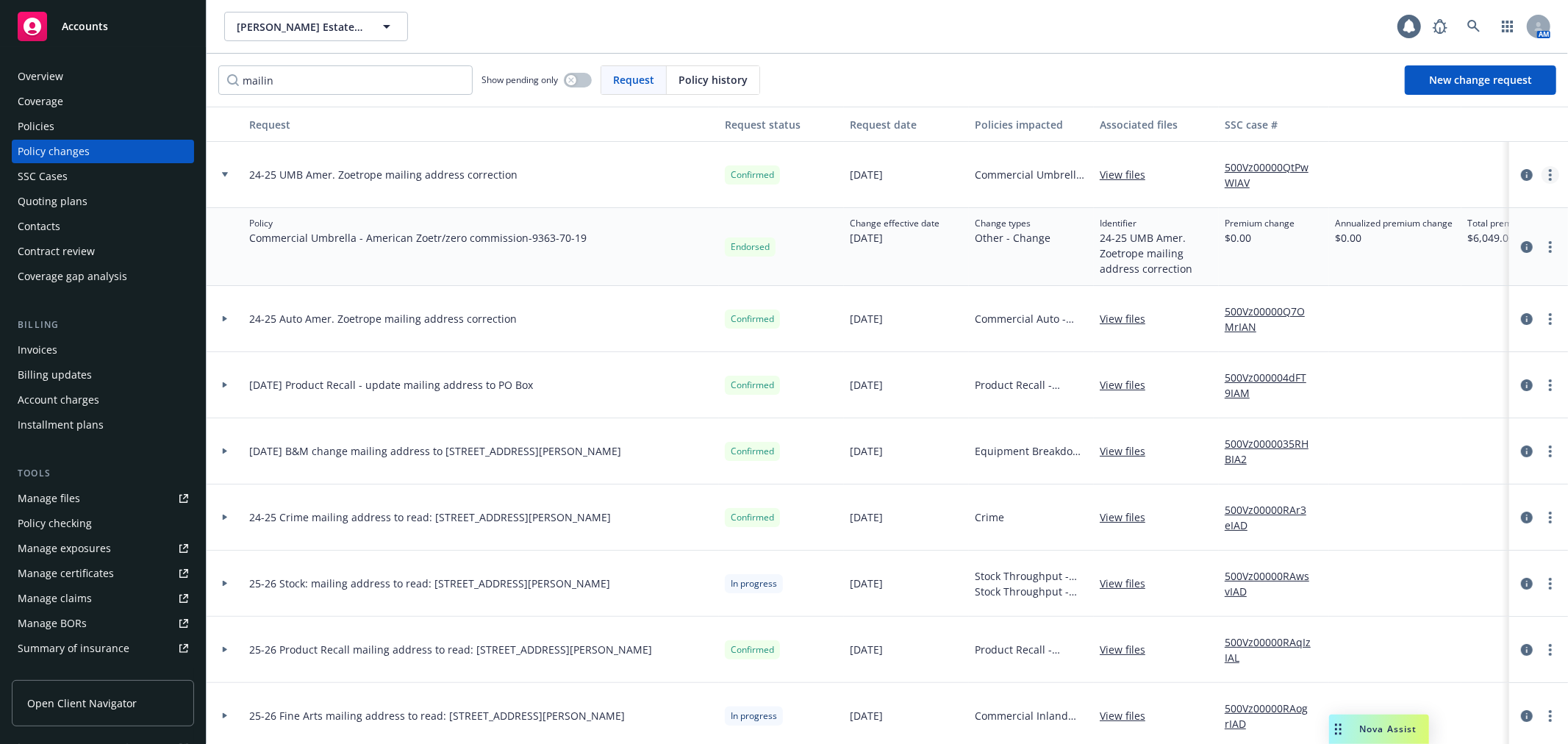
click at [1541, 178] on link "more" at bounding box center [1549, 174] width 18 height 18
click at [1459, 226] on link "Edit request summary" at bounding box center [1419, 235] width 252 height 29
type textarea "x"
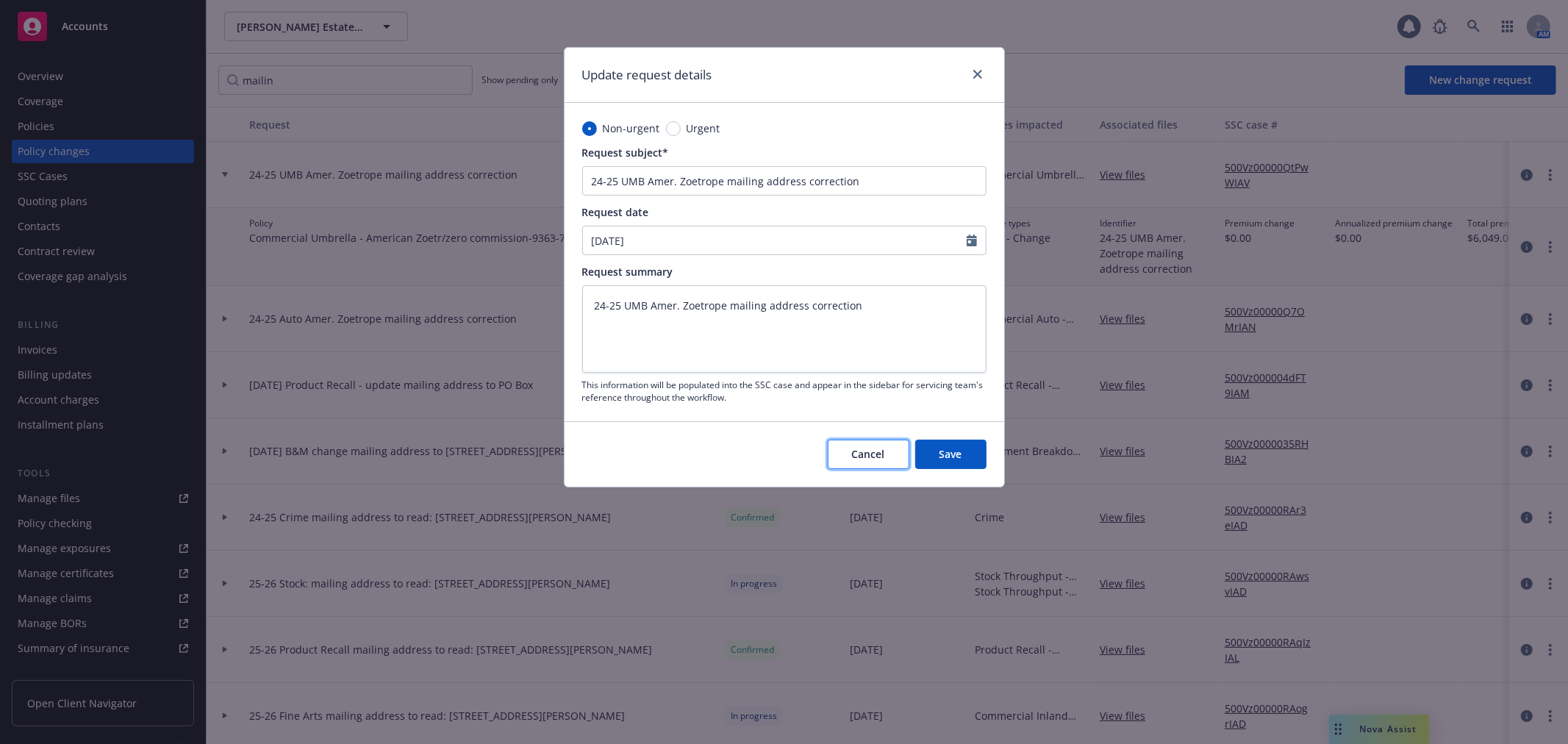
click at [855, 447] on span "Cancel" at bounding box center [868, 454] width 33 height 14
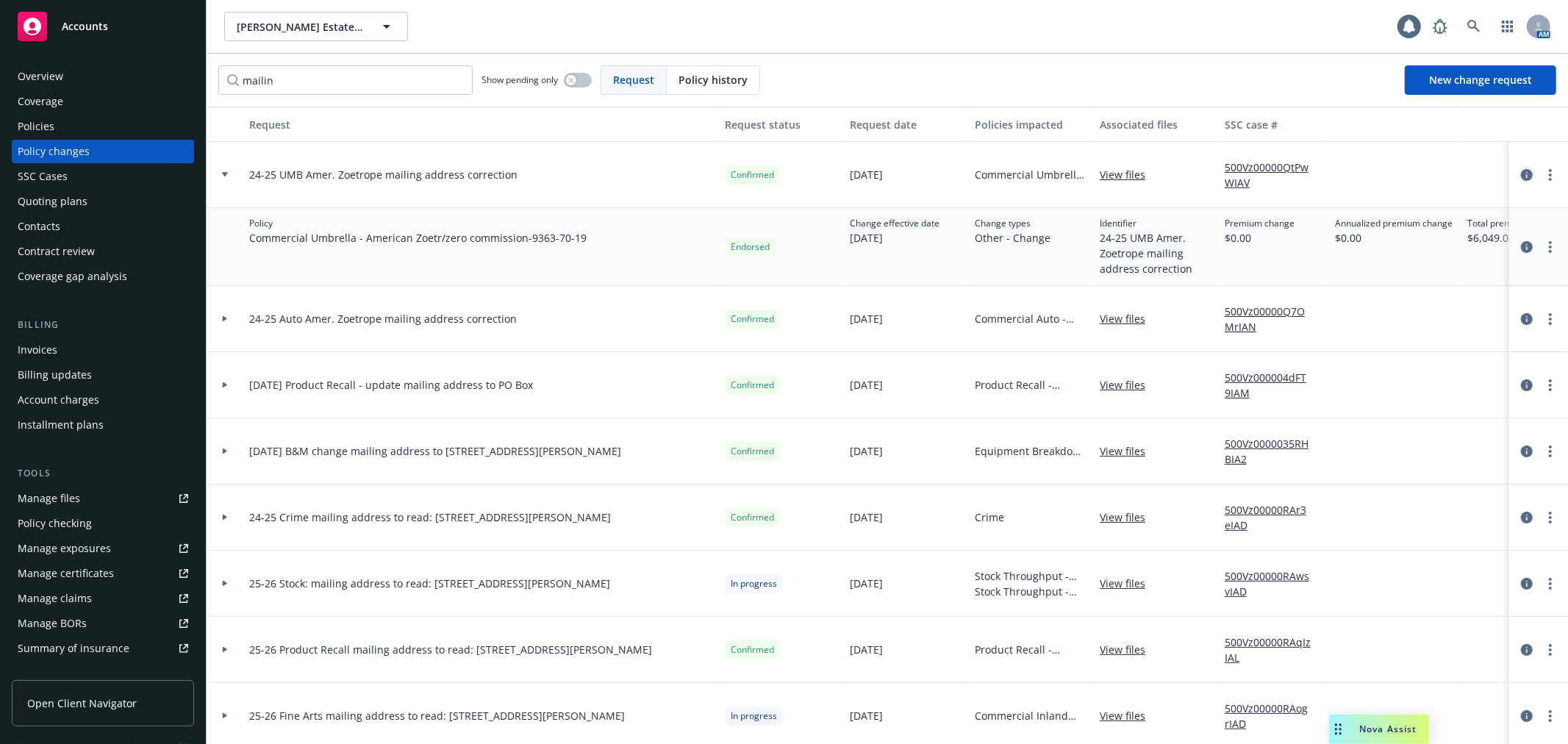
click at [1521, 174] on icon "circleInformation" at bounding box center [1526, 174] width 12 height 12
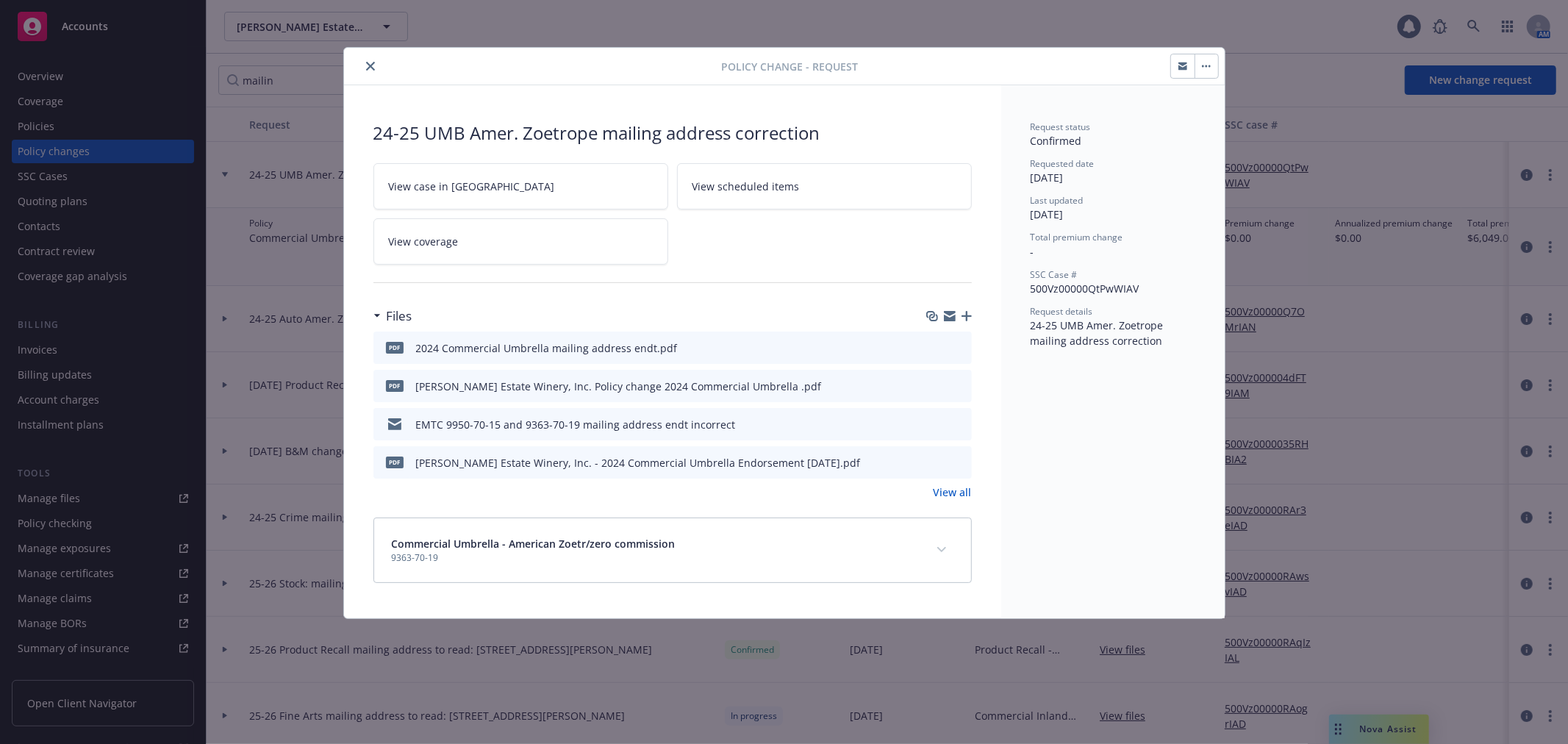
click at [953, 349] on icon "preview file" at bounding box center [957, 347] width 13 height 10
click at [367, 66] on icon "close" at bounding box center [370, 66] width 8 height 8
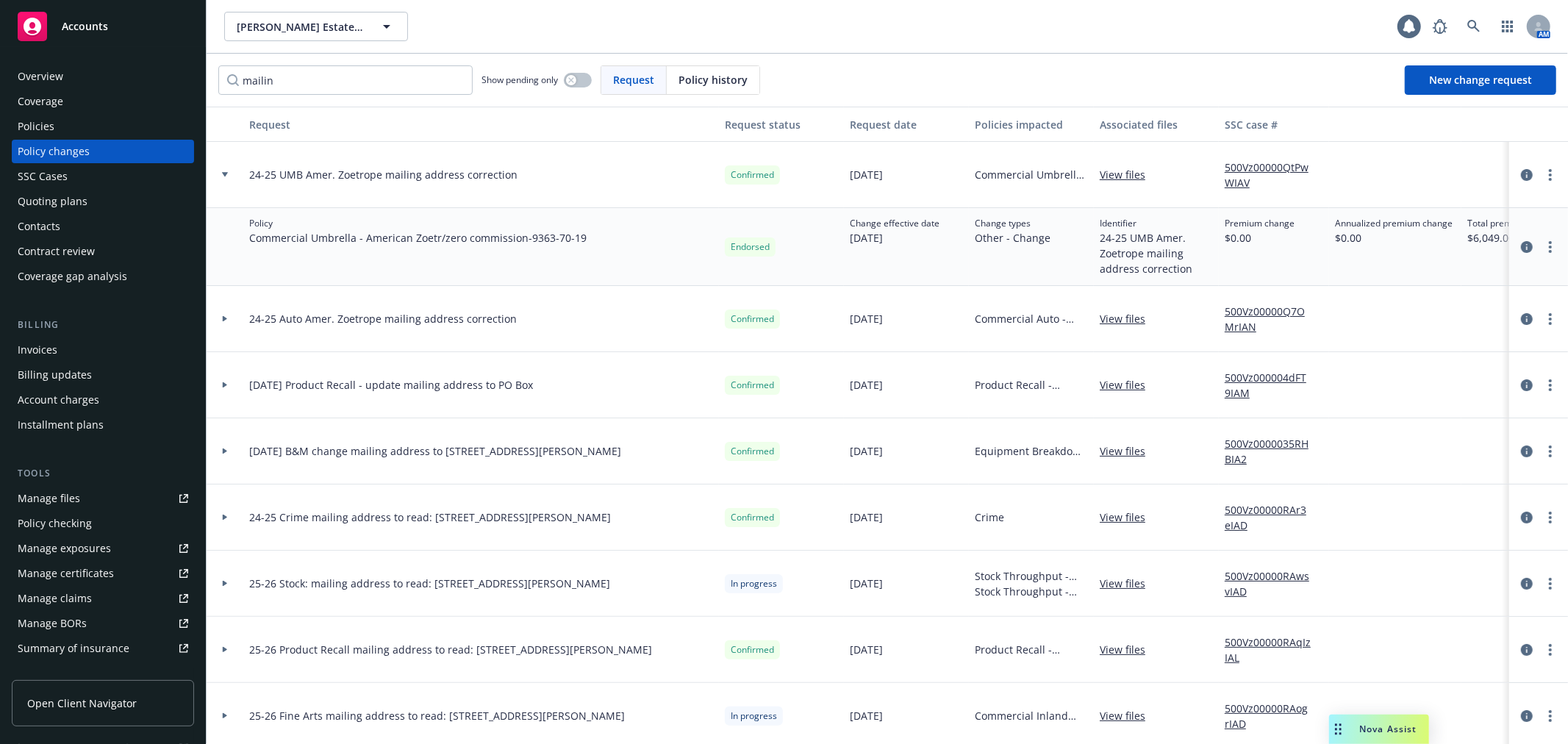
click at [92, 81] on div "Overview" at bounding box center [103, 76] width 170 height 23
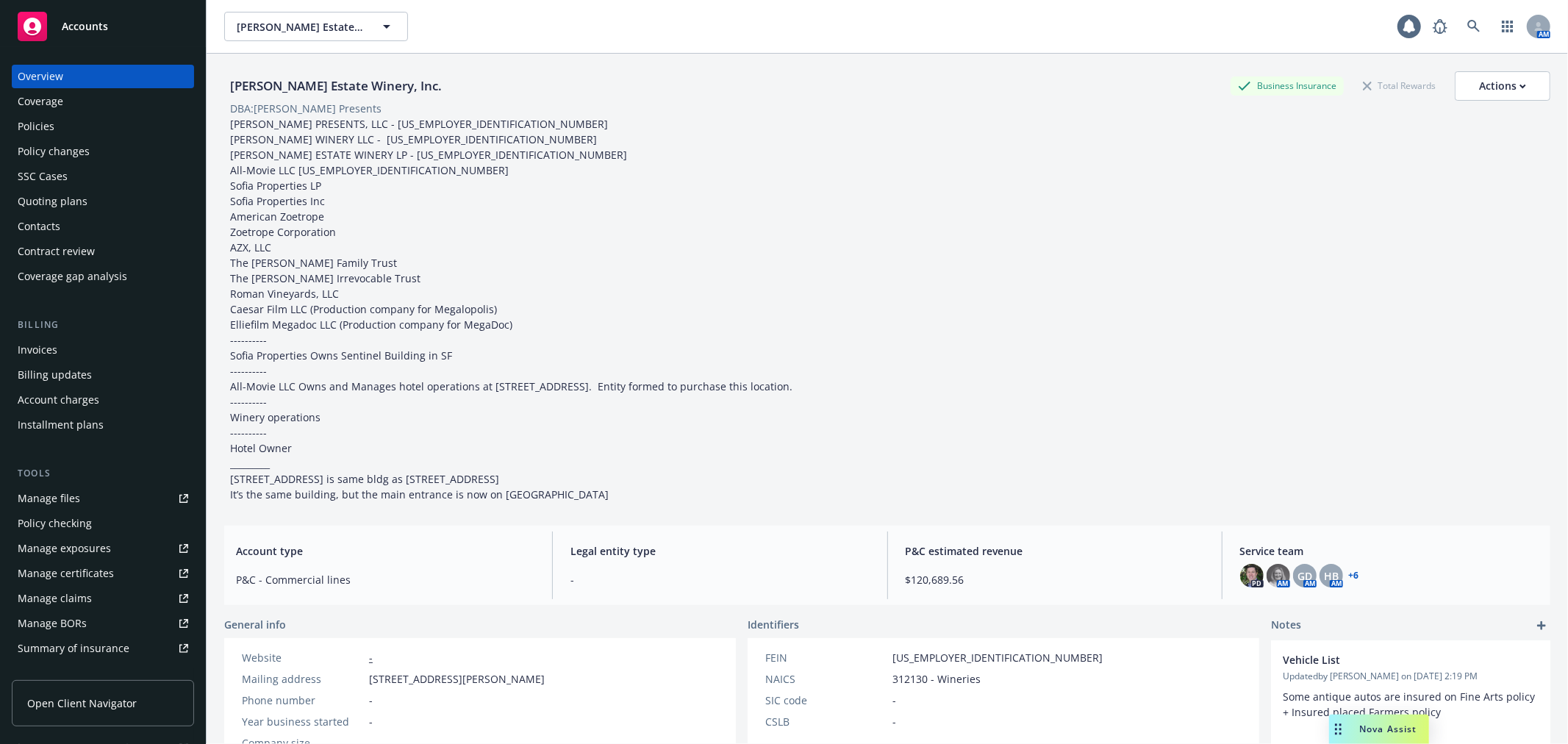
drag, startPoint x: 371, startPoint y: 695, endPoint x: 562, endPoint y: 695, distance: 191.0
click at [562, 695] on div "Website - Mailing address PO Box 208, Rutherford, CA, 94573 Phone number - Year…" at bounding box center [480, 700] width 511 height 124
copy span "PO Box 208, Rutherford, CA, 94573"
click at [116, 120] on div "Policies" at bounding box center [103, 127] width 170 height 23
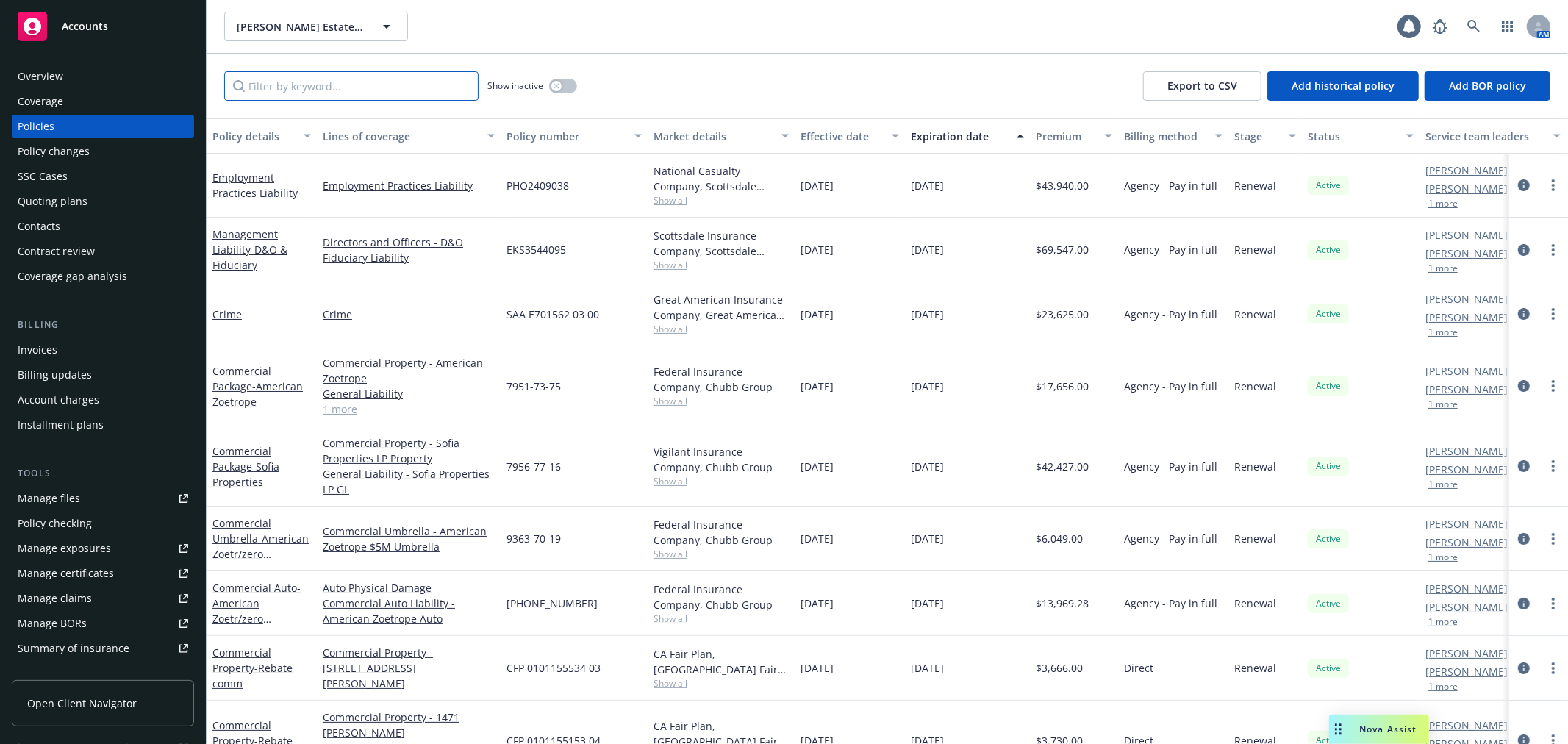
click at [319, 88] on input "Filter by keyword..." at bounding box center [352, 86] width 255 height 29
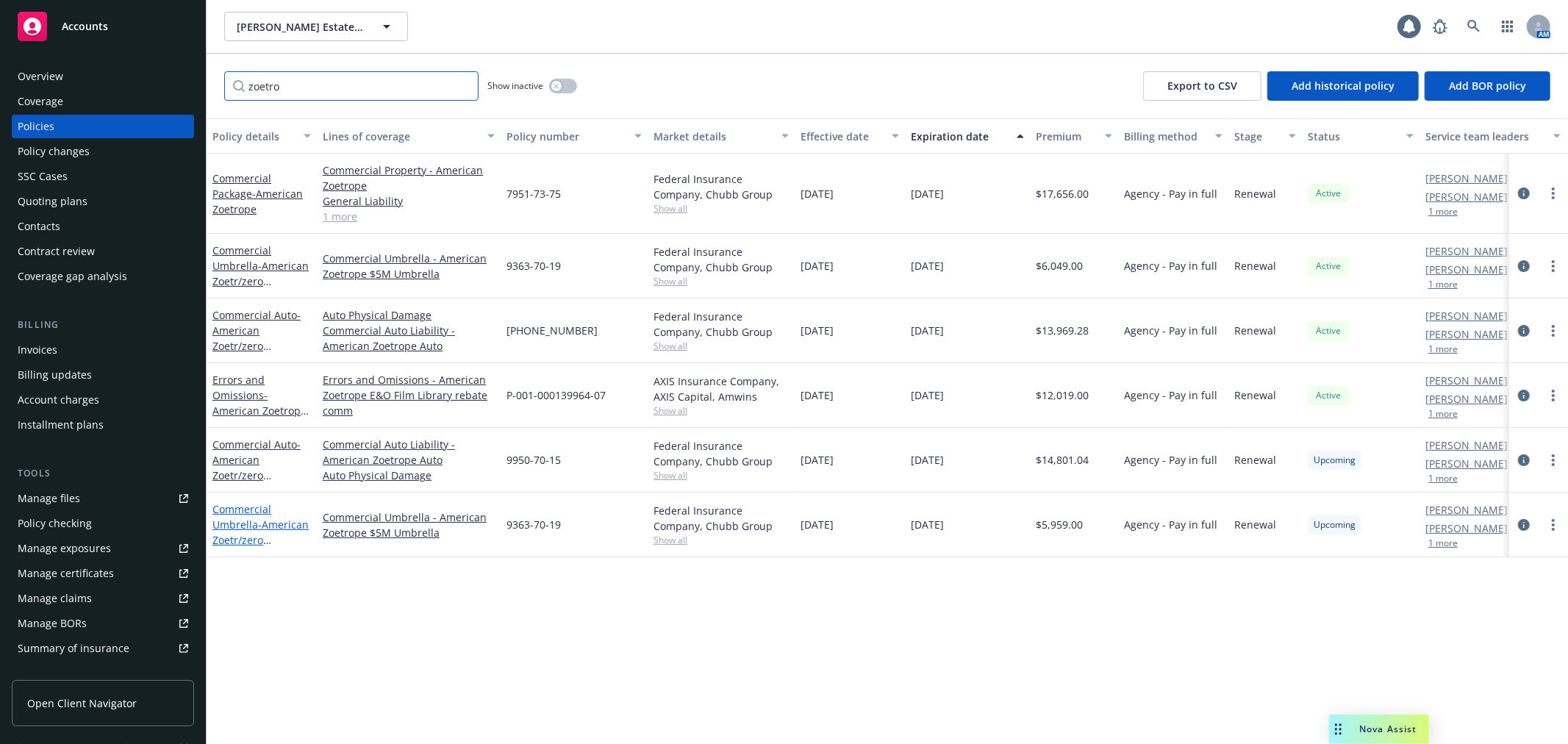
type input "zoetro"
click at [241, 523] on link "Commercial Umbrella - American Zoetr/zero commission" at bounding box center [260, 533] width 96 height 60
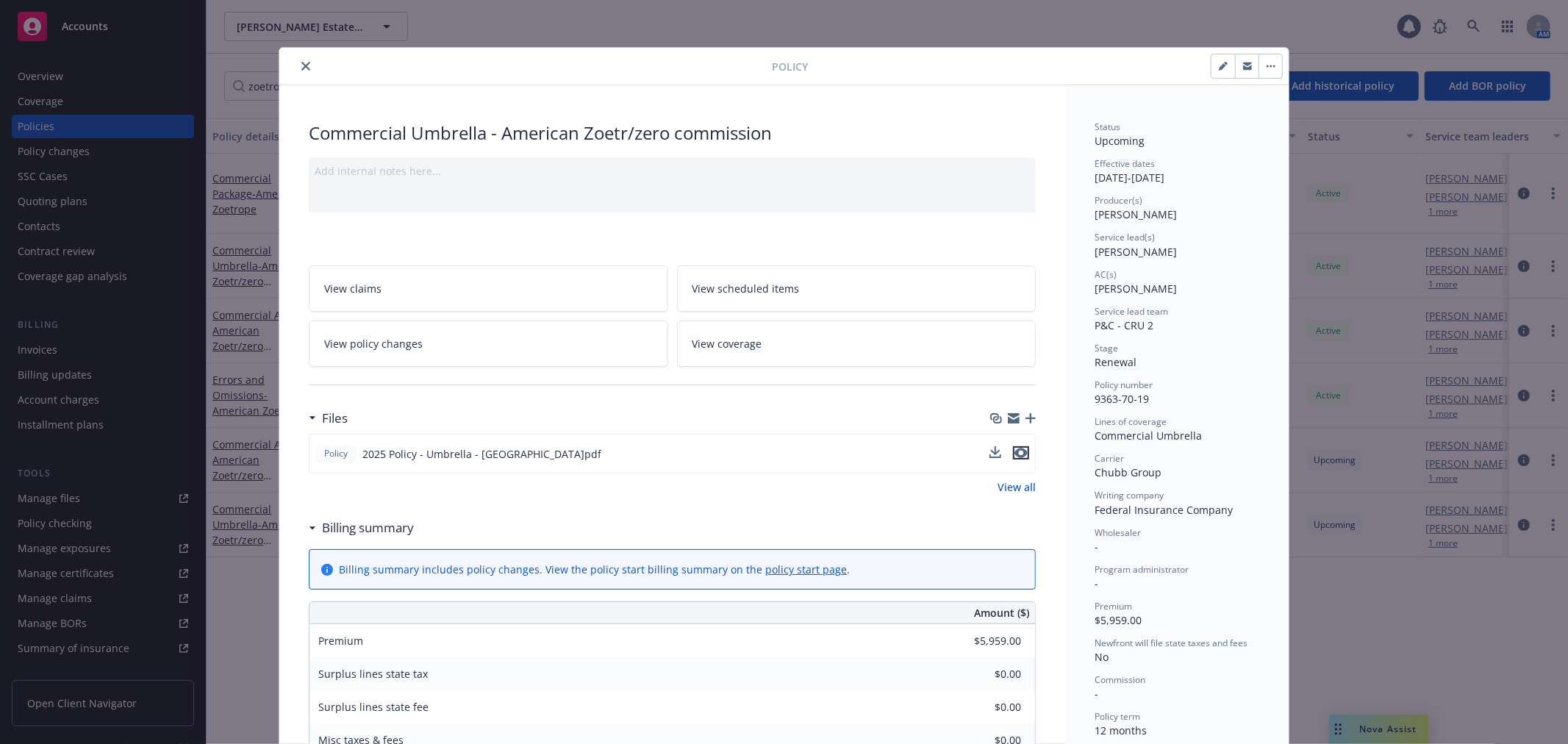
click at [1020, 450] on icon "preview file" at bounding box center [1020, 452] width 13 height 10
click at [297, 69] on button "close" at bounding box center [305, 66] width 18 height 18
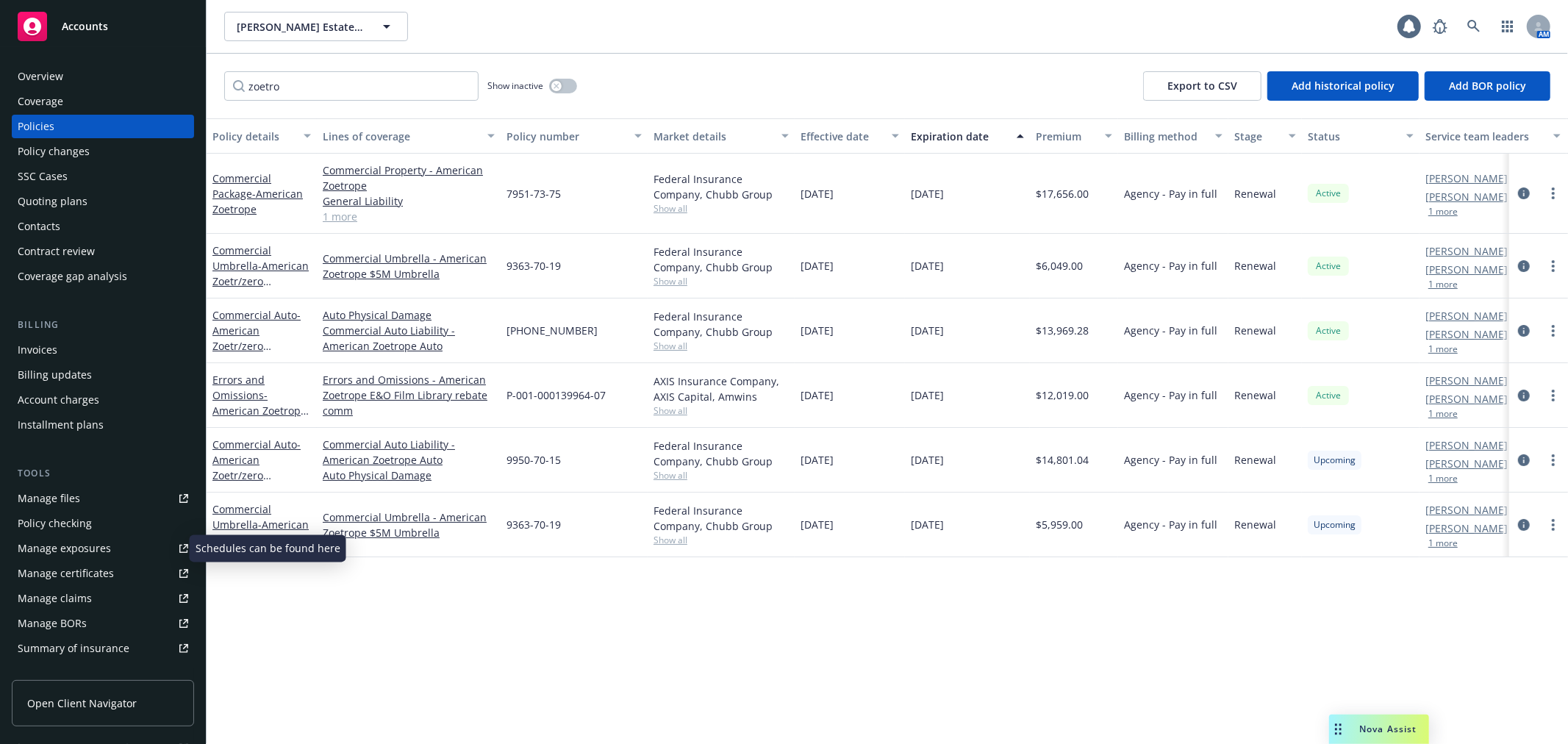
click at [146, 539] on link "Manage exposures" at bounding box center [103, 549] width 182 height 23
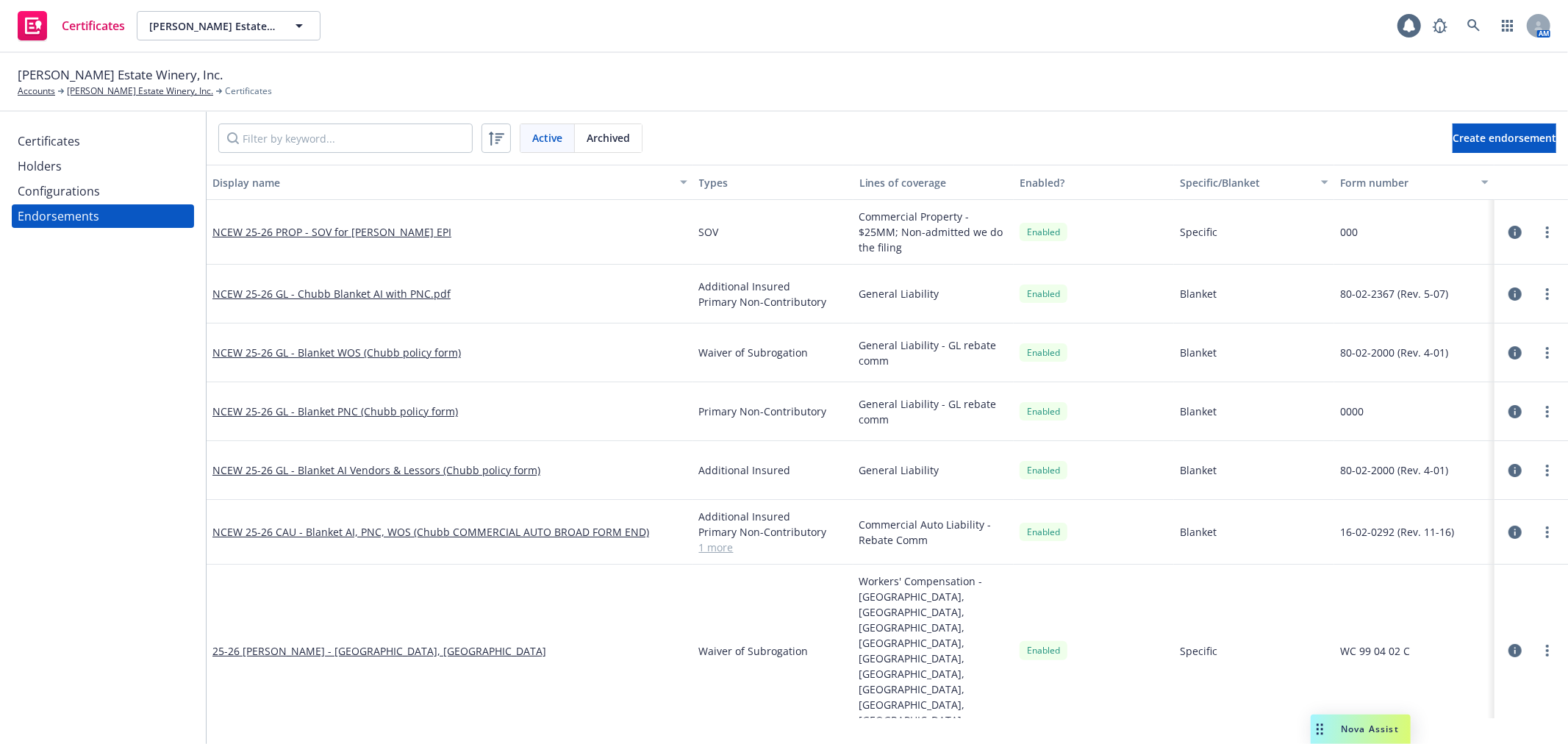
click at [138, 194] on div "Configurations" at bounding box center [103, 191] width 170 height 23
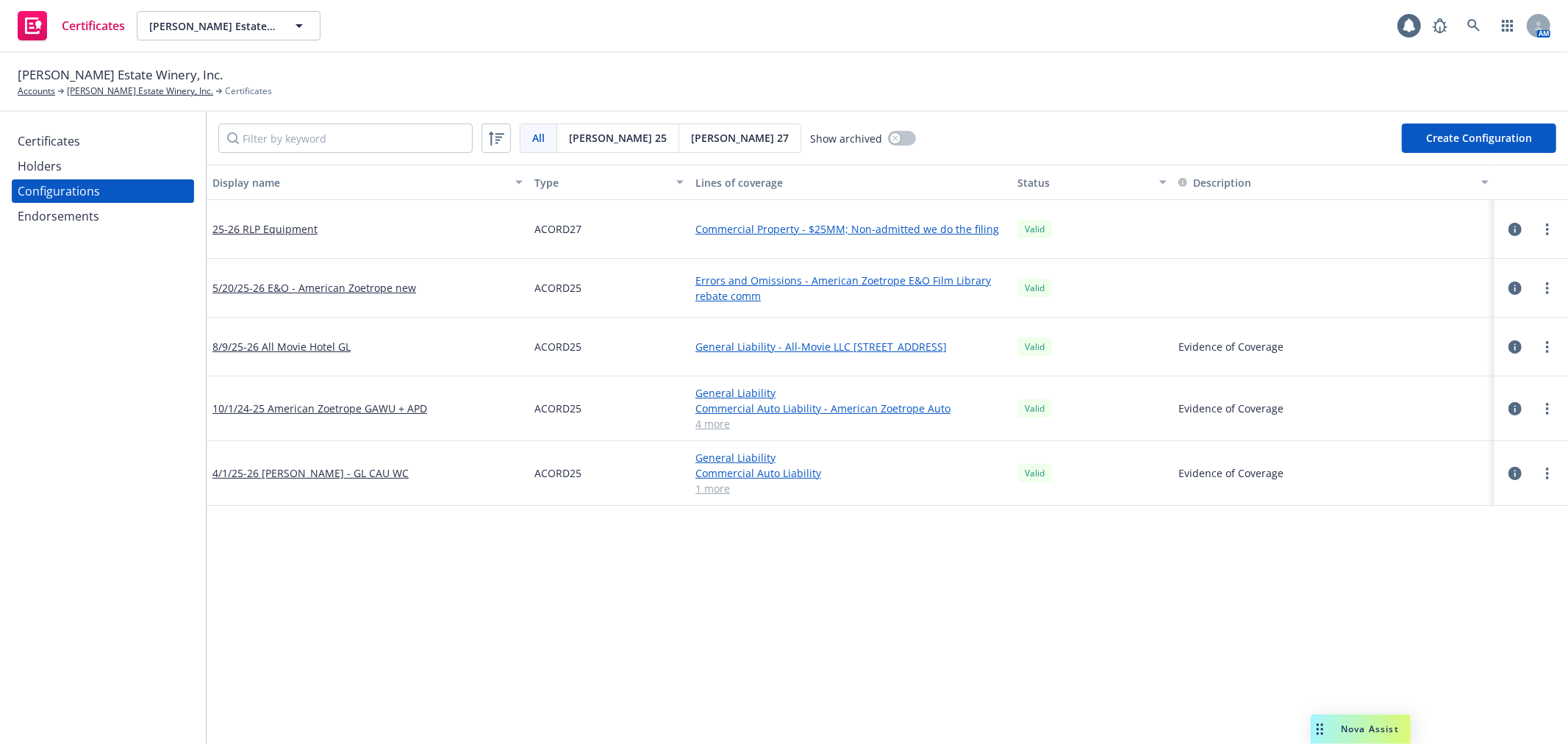
click at [118, 140] on div "Certificates" at bounding box center [103, 141] width 170 height 23
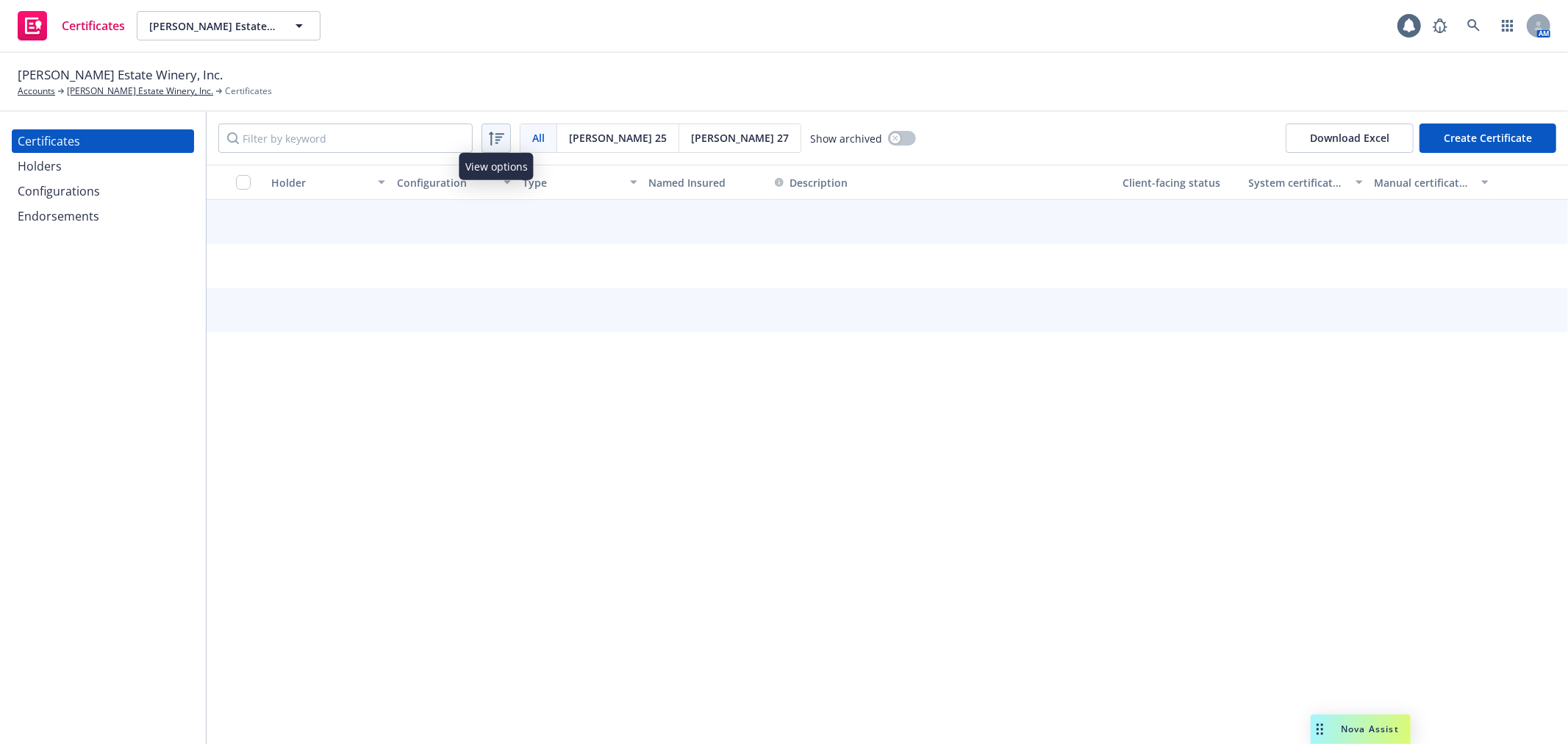
click at [496, 137] on icon at bounding box center [497, 139] width 15 height 14
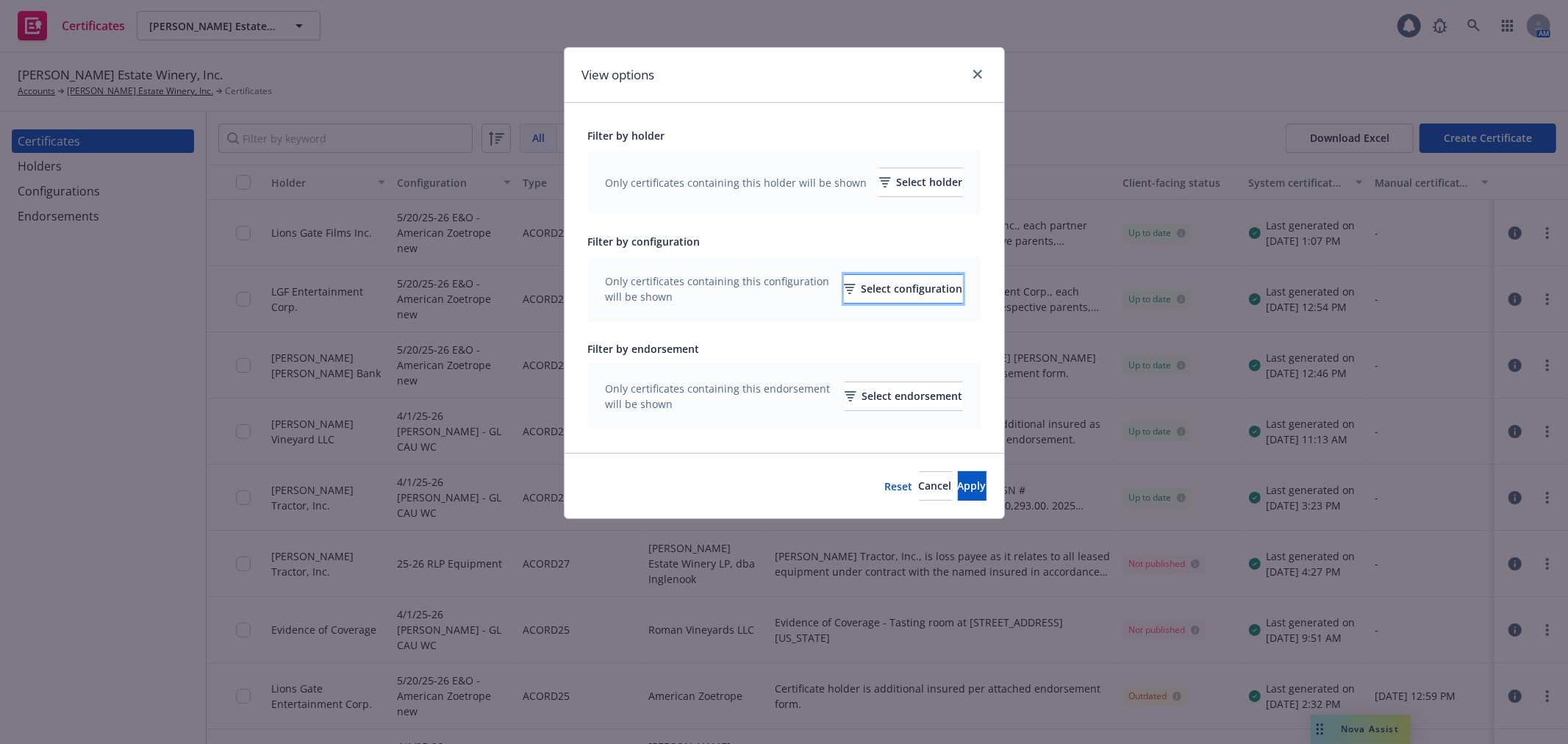
click at [912, 289] on div "Select configuration" at bounding box center [903, 289] width 119 height 28
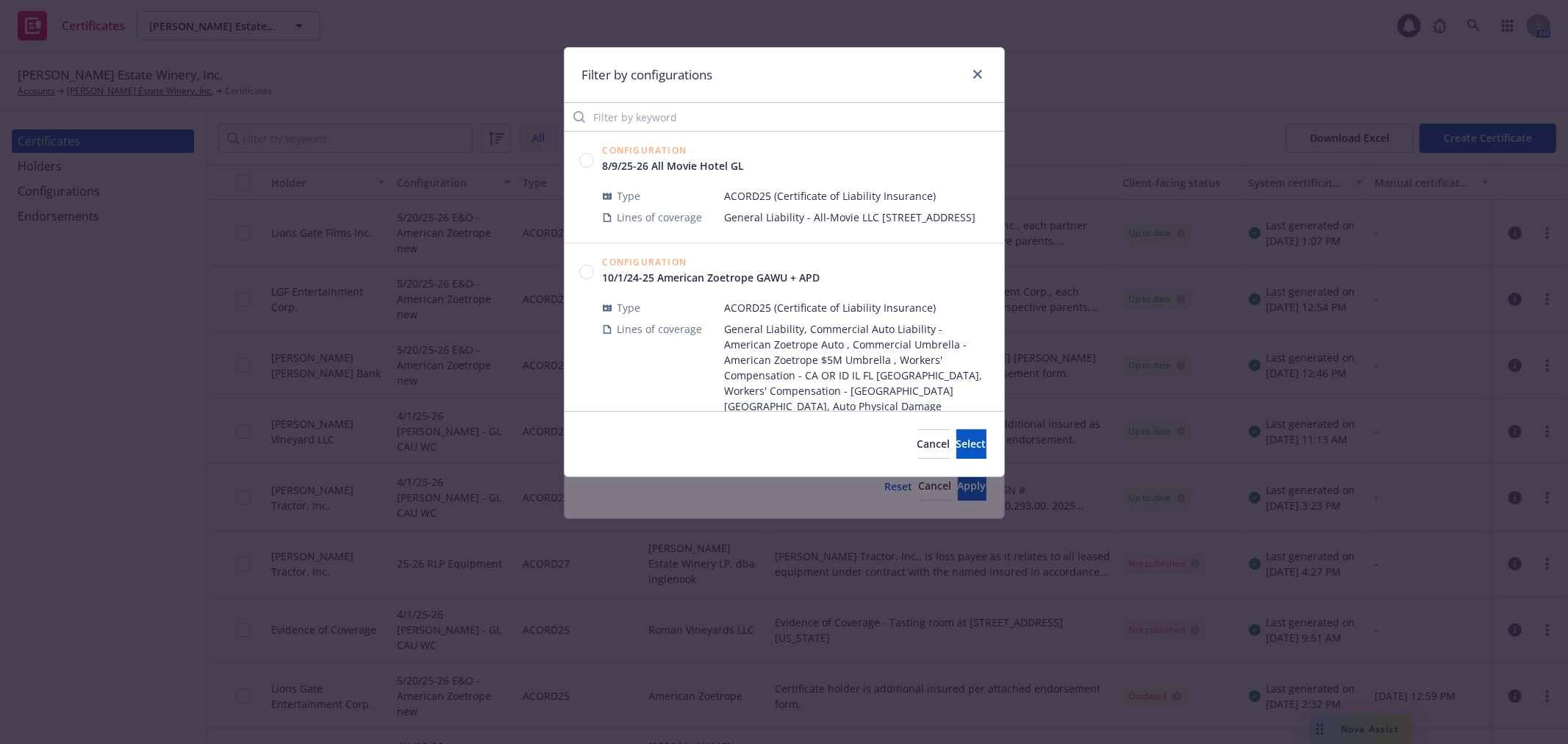
click at [578, 290] on div "Configuration 10/1/24-25 American Zoetrope GAWU + APD Type ACORD25 (Certificate…" at bounding box center [784, 337] width 440 height 189
click at [585, 279] on circle at bounding box center [586, 272] width 14 height 14
click at [958, 445] on span "Select" at bounding box center [971, 444] width 30 height 14
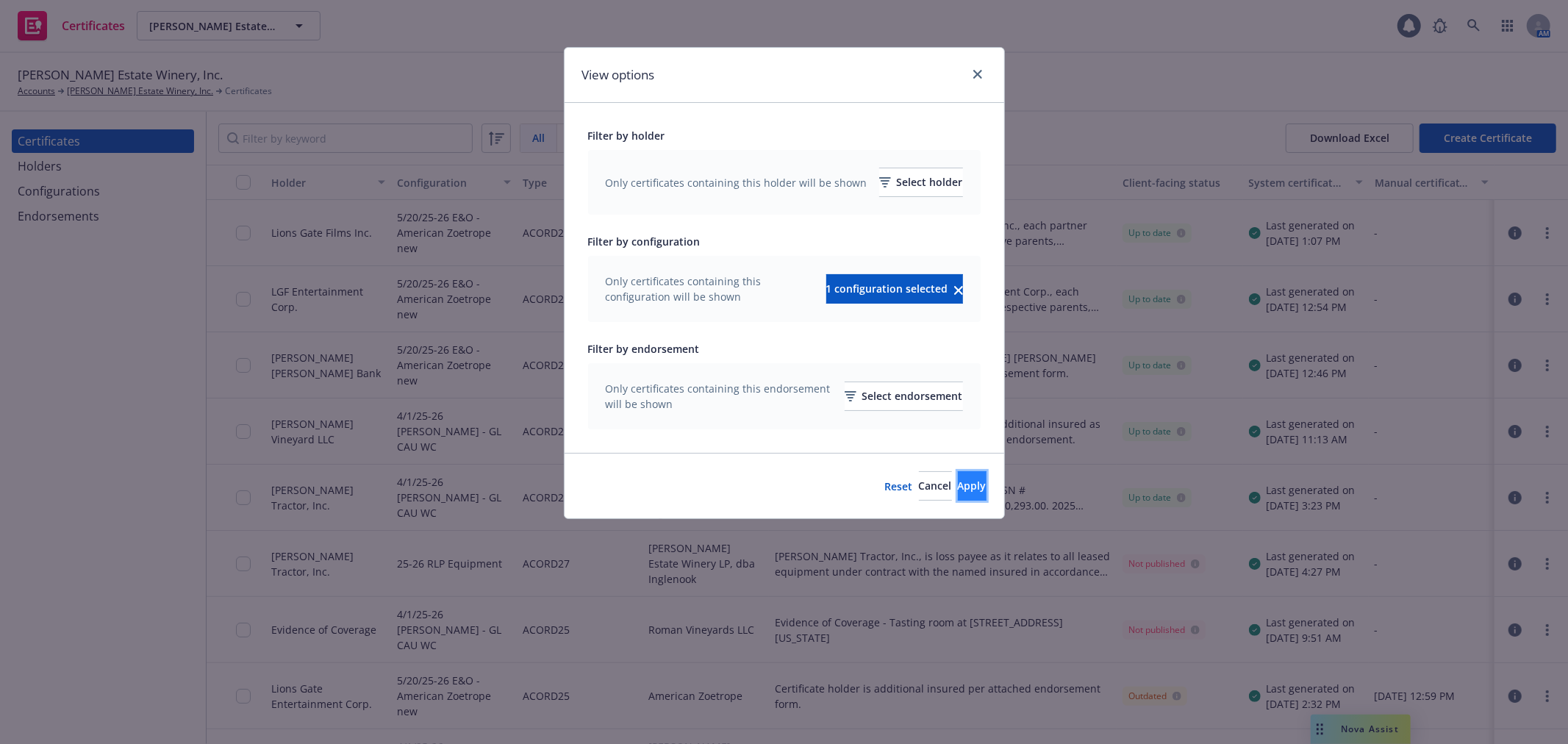
click at [958, 489] on span "Apply" at bounding box center [972, 485] width 29 height 14
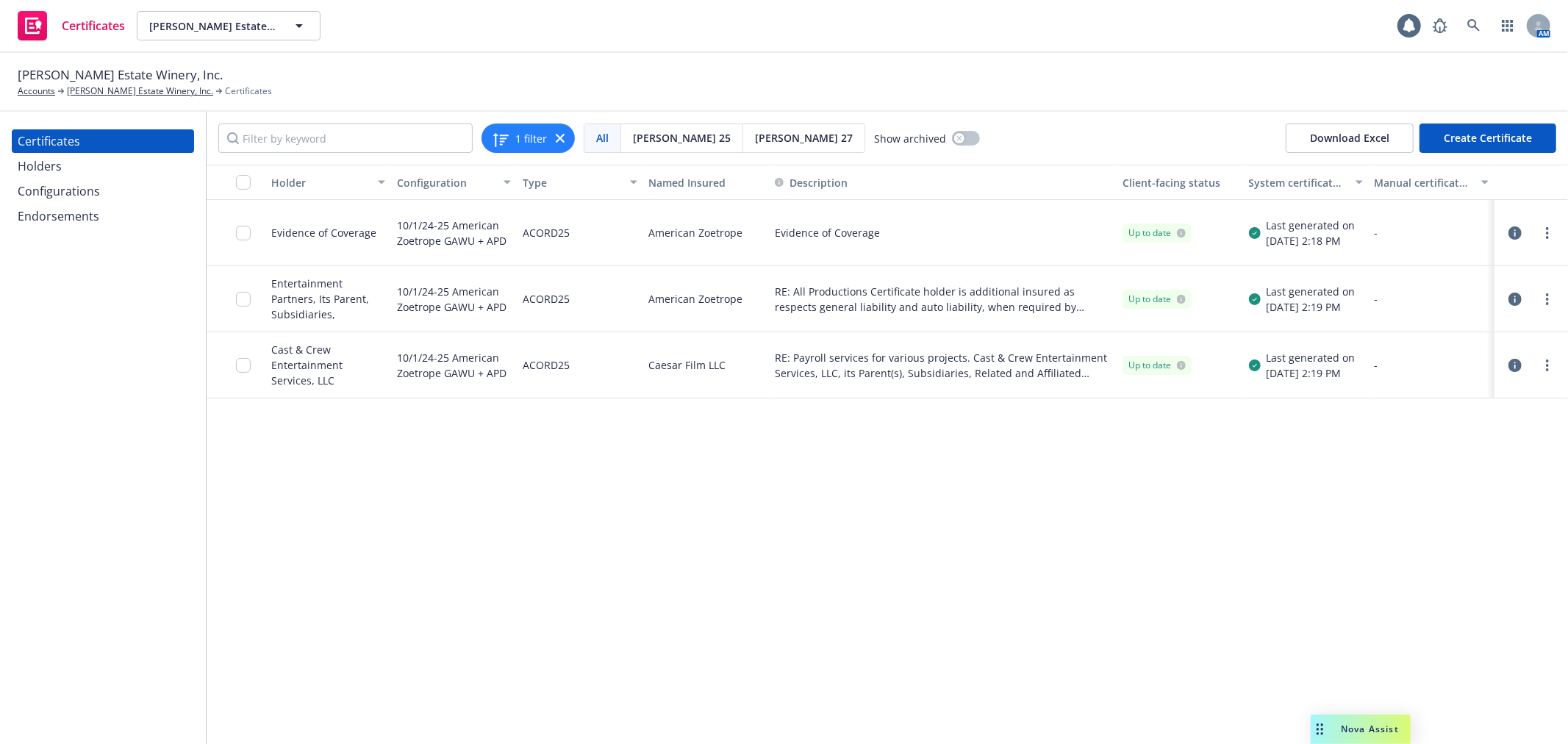
click at [143, 215] on div "Endorsements" at bounding box center [103, 216] width 170 height 23
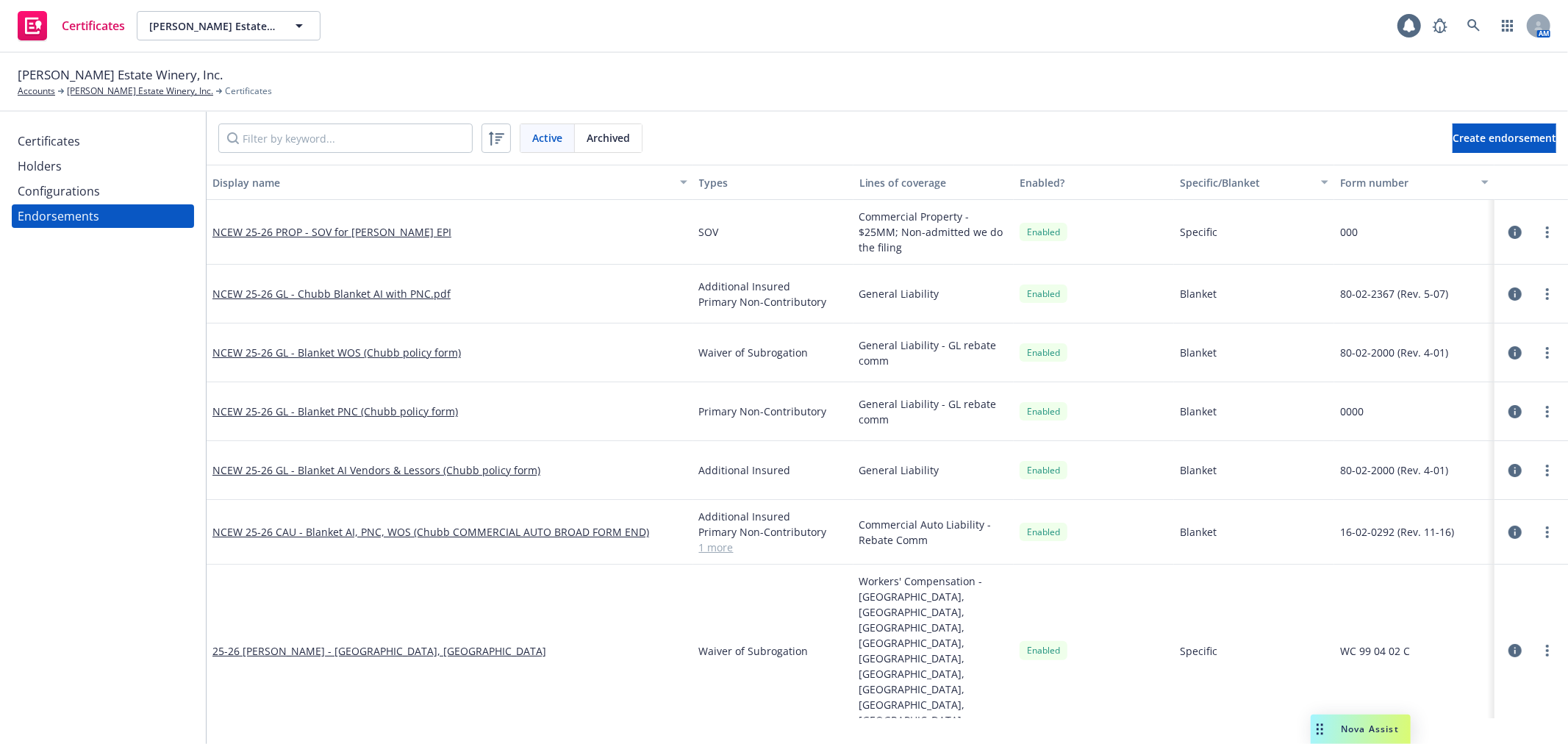
scroll to position [28, 0]
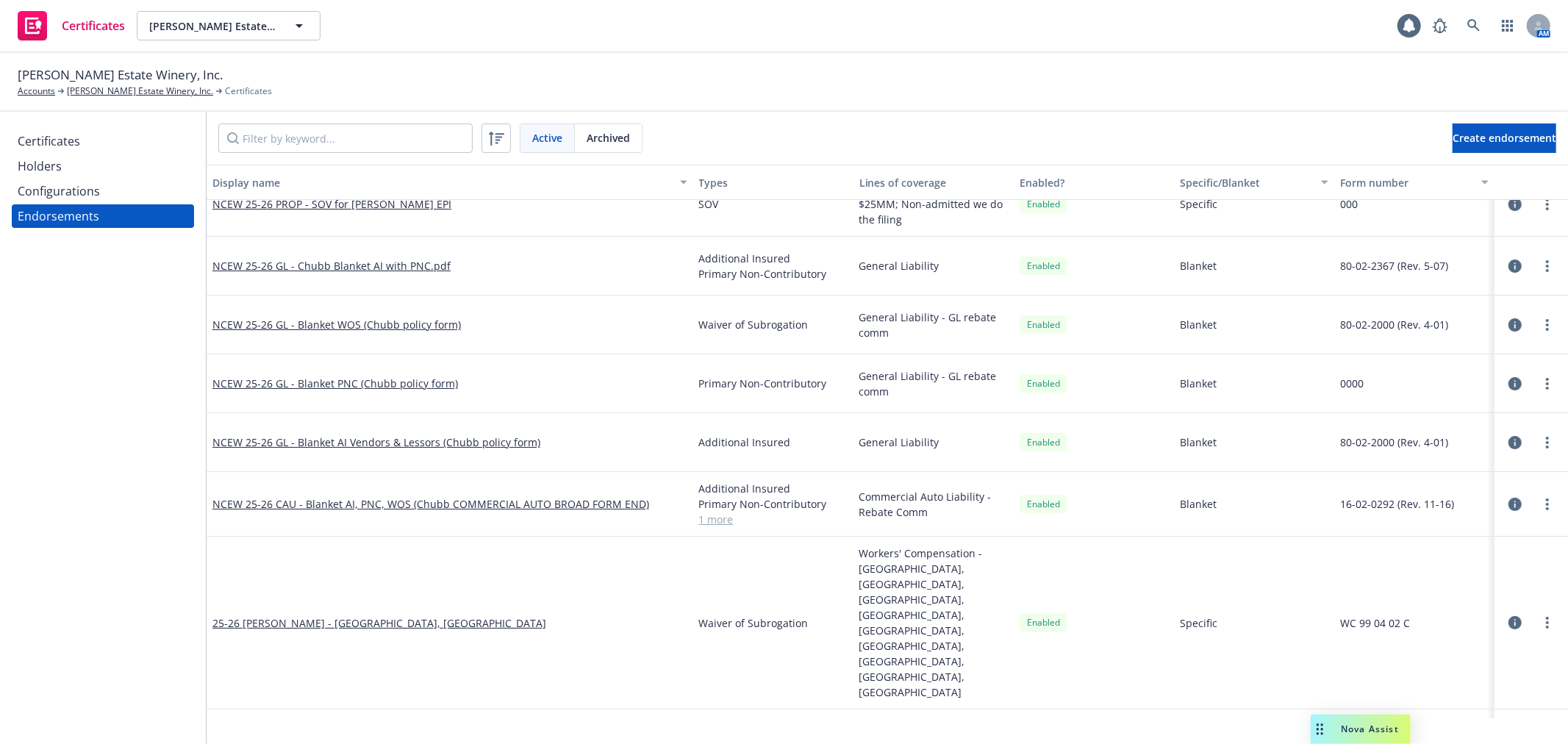
drag, startPoint x: 401, startPoint y: 72, endPoint x: 415, endPoint y: 12, distance: 61.6
click at [401, 72] on div "[PERSON_NAME] Estate Winery, Inc. Accounts [PERSON_NAME] Estate Winery, Inc. Ce…" at bounding box center [784, 82] width 1533 height 32
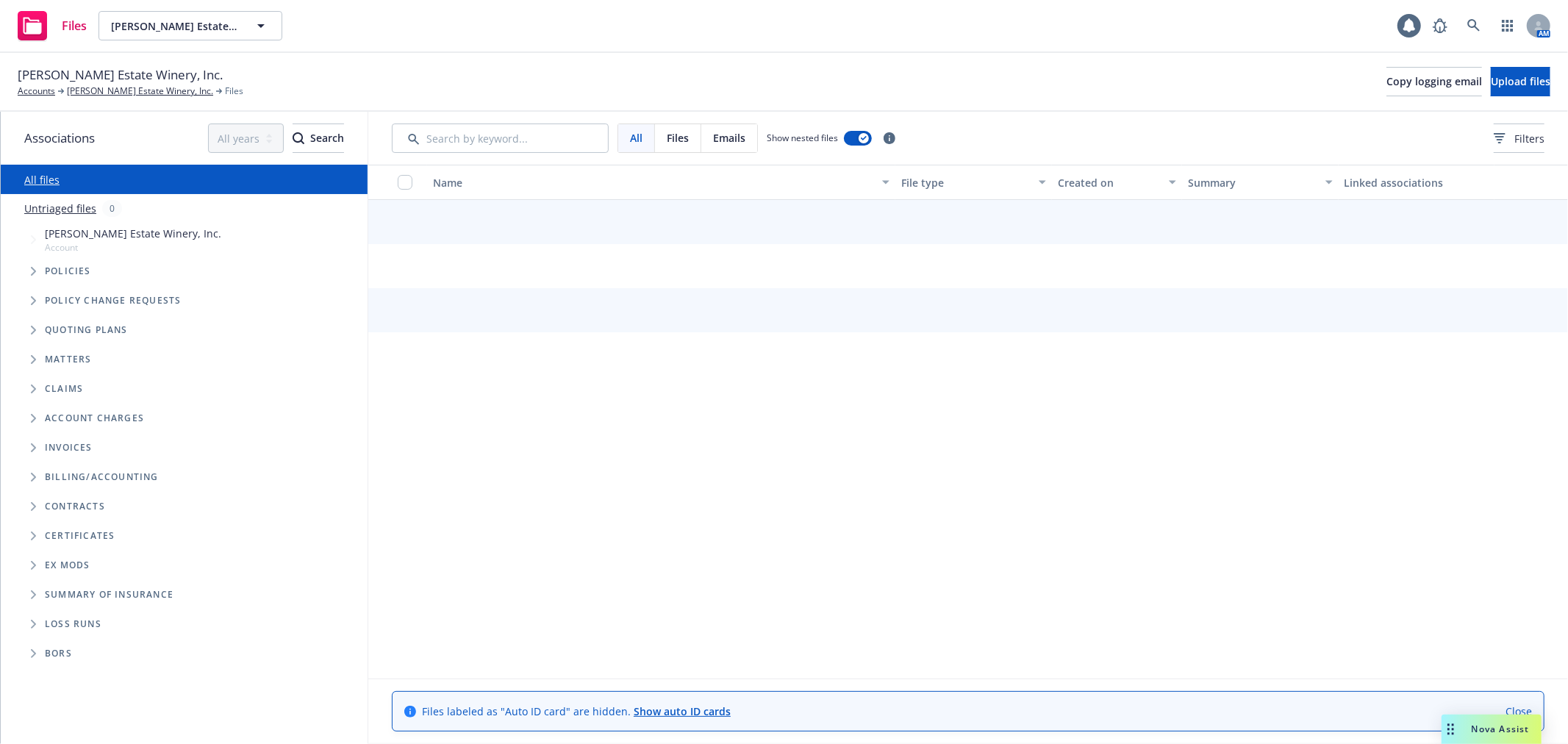
click at [23, 532] on span "Folder Tree Example" at bounding box center [33, 536] width 23 height 23
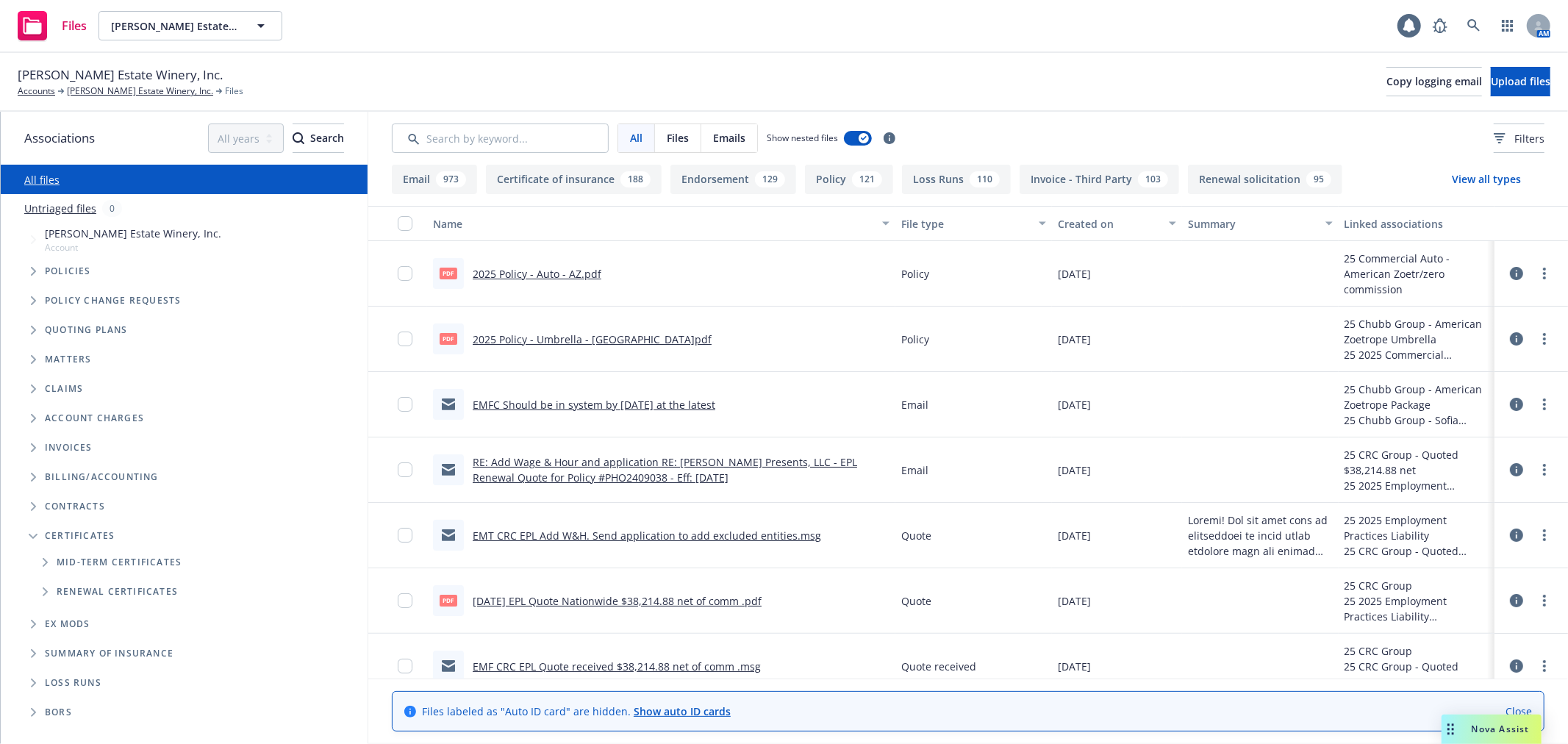
click at [44, 586] on span "Folder Tree Example" at bounding box center [45, 592] width 23 height 23
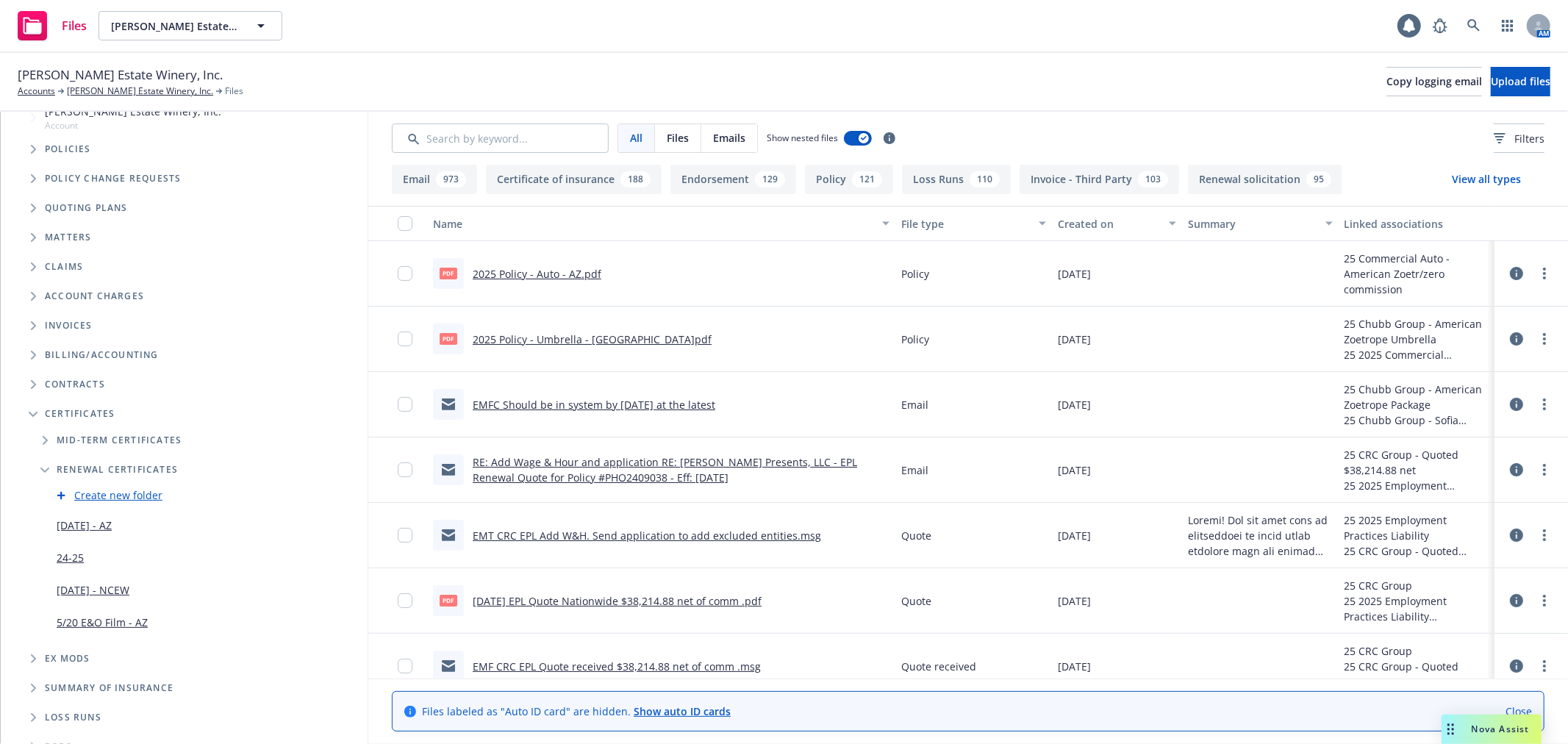
scroll to position [140, 0]
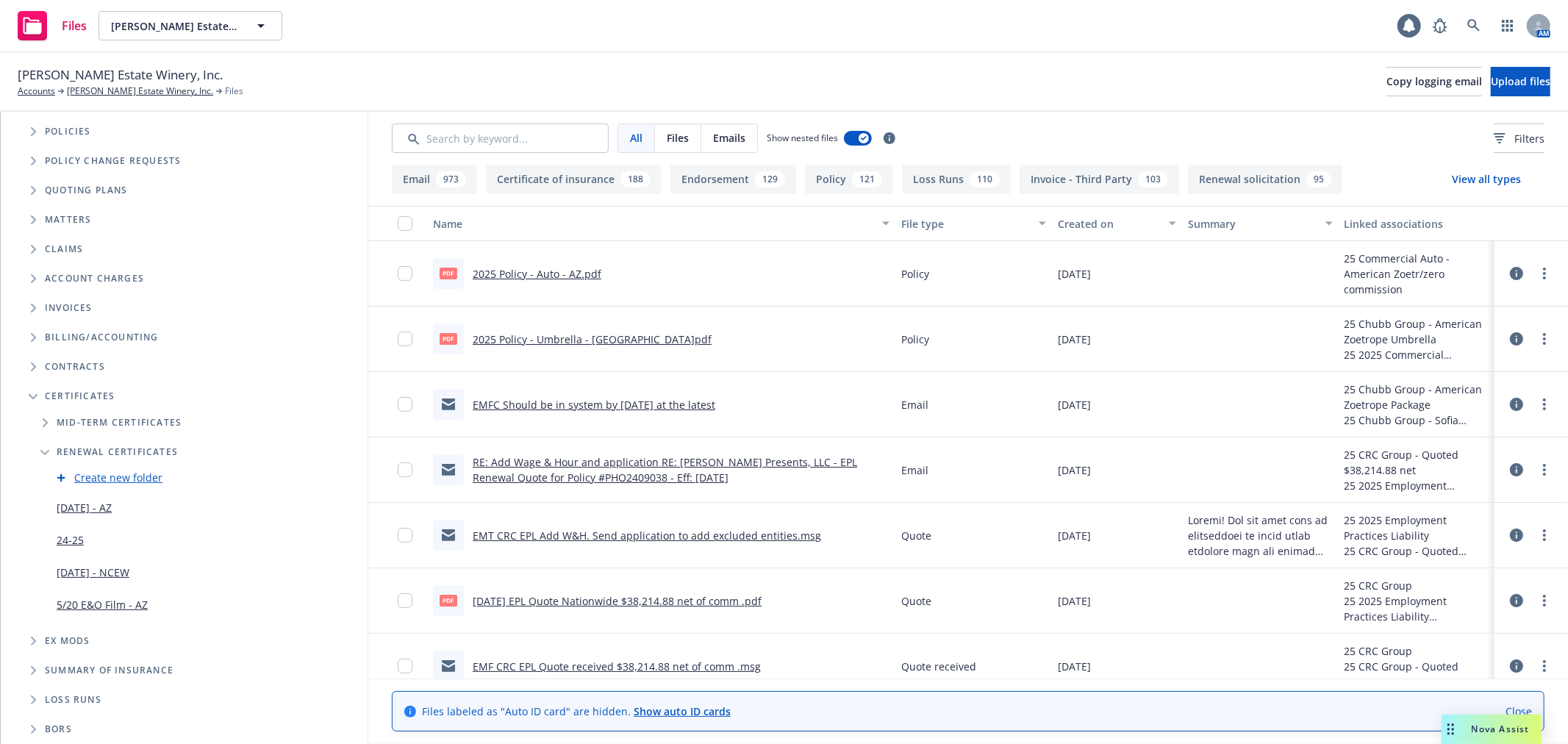
click at [93, 506] on link "10/1/25 - AZ" at bounding box center [83, 508] width 55 height 15
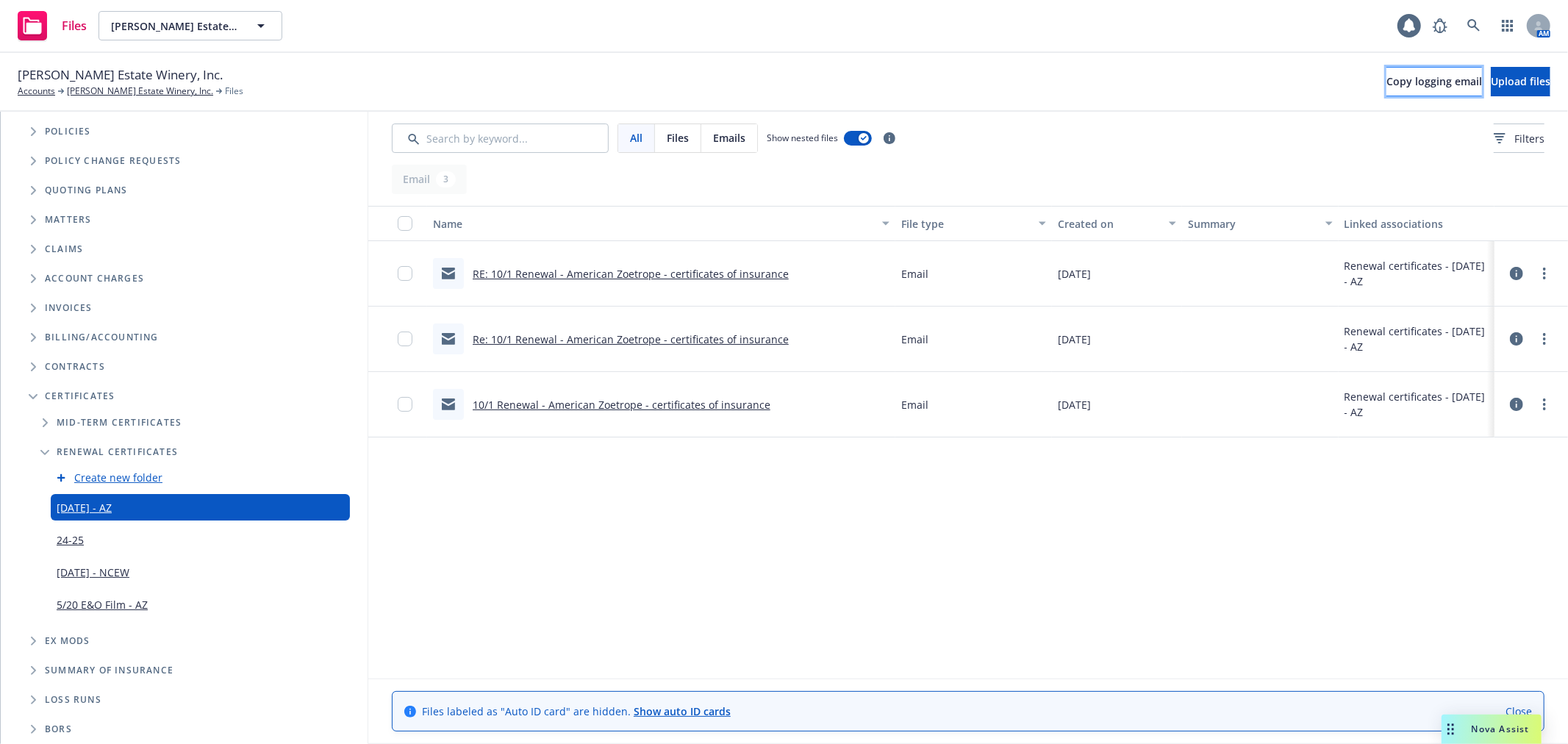
click at [1386, 71] on button "Copy logging email" at bounding box center [1434, 82] width 96 height 29
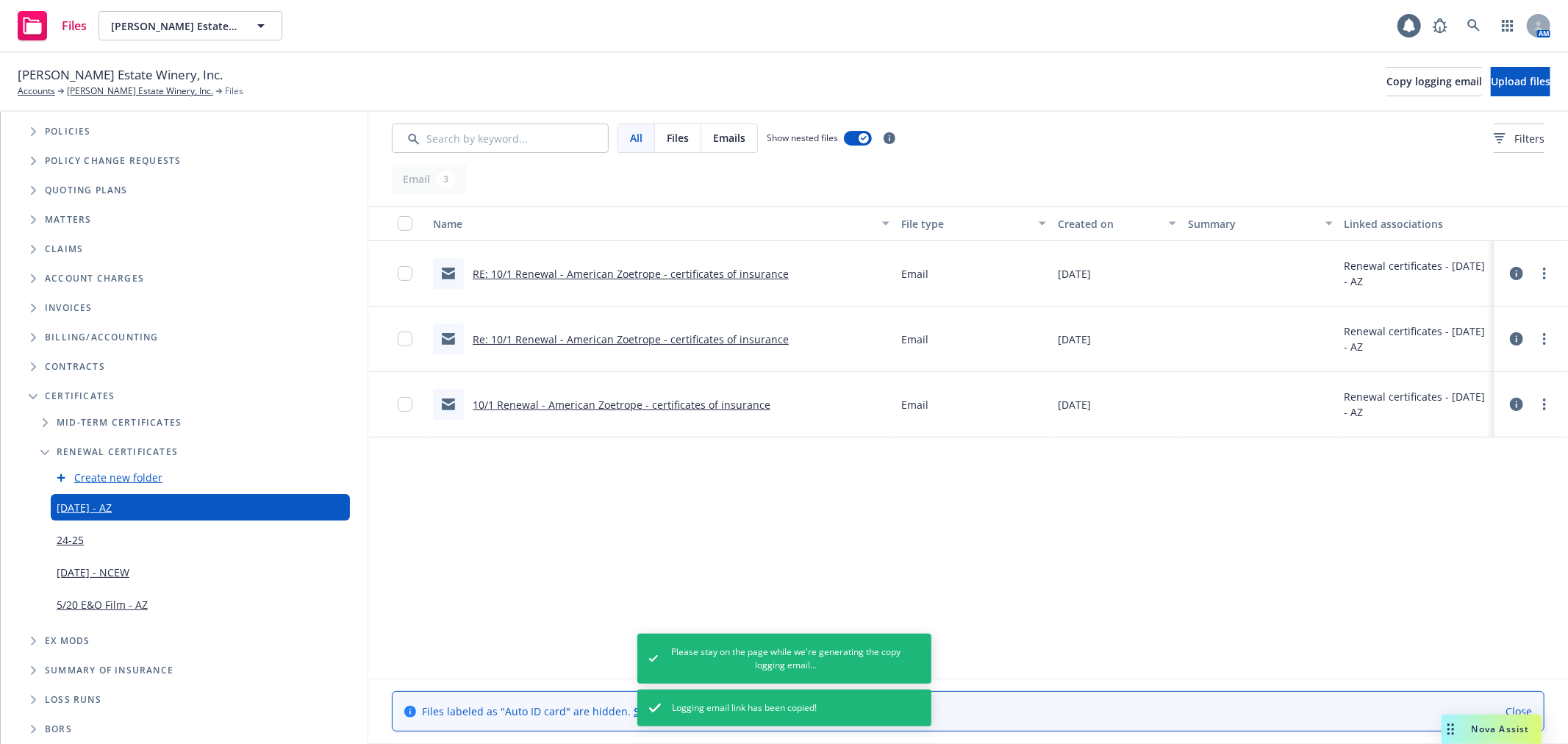
click at [725, 269] on link "RE: 10/1 Renewal - American Zoetrope - certificates of insurance" at bounding box center [631, 274] width 316 height 14
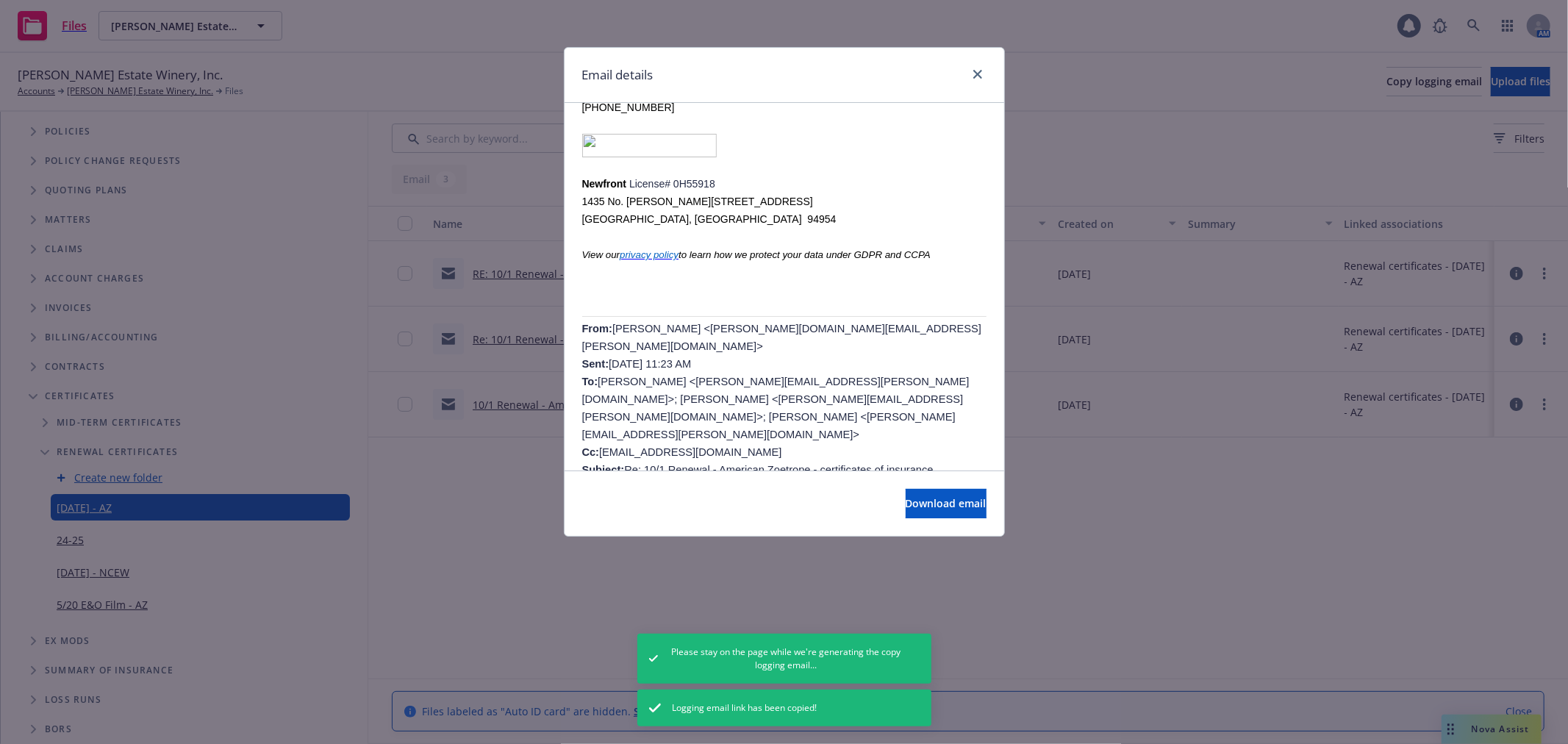
scroll to position [408, 0]
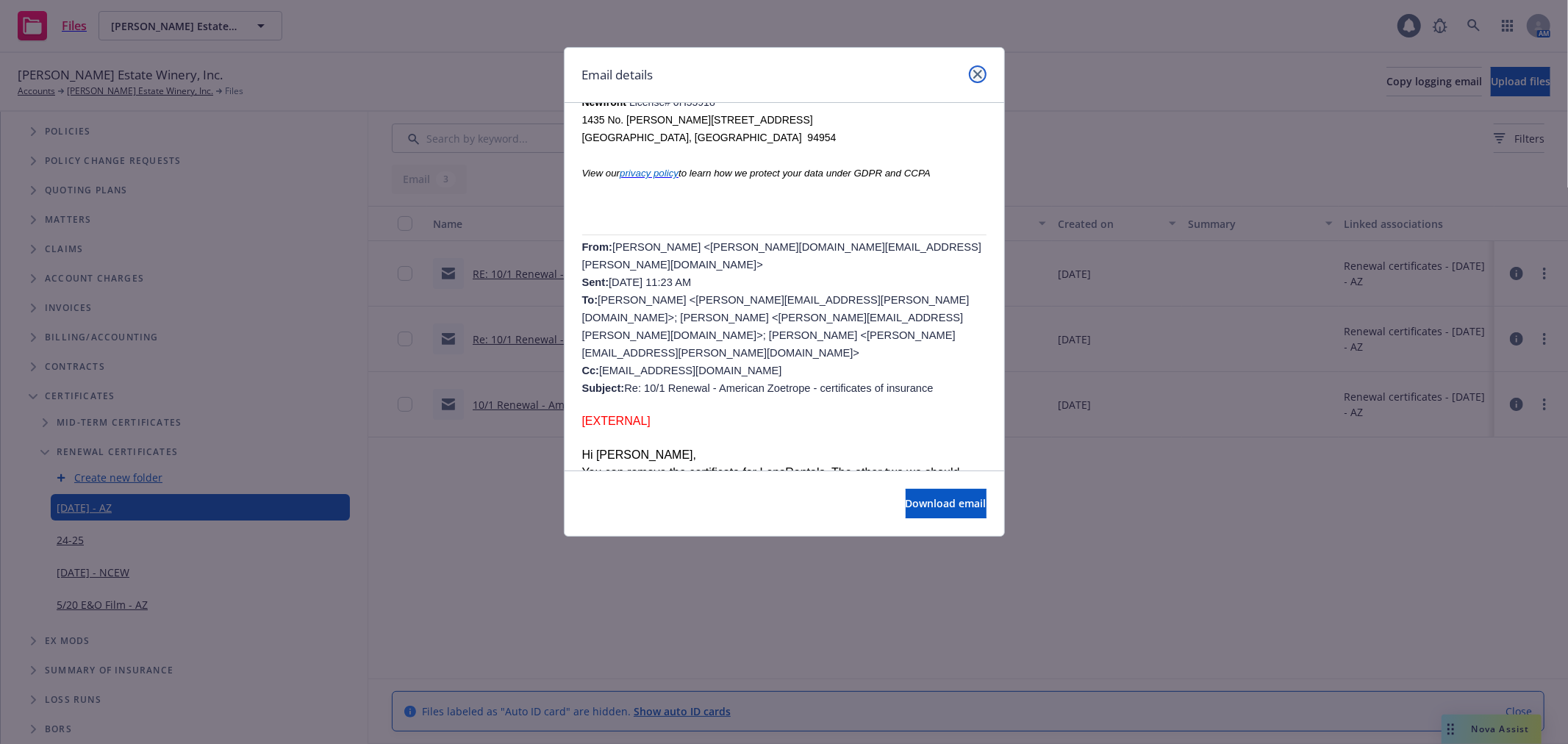
click at [976, 74] on icon "close" at bounding box center [977, 74] width 8 height 8
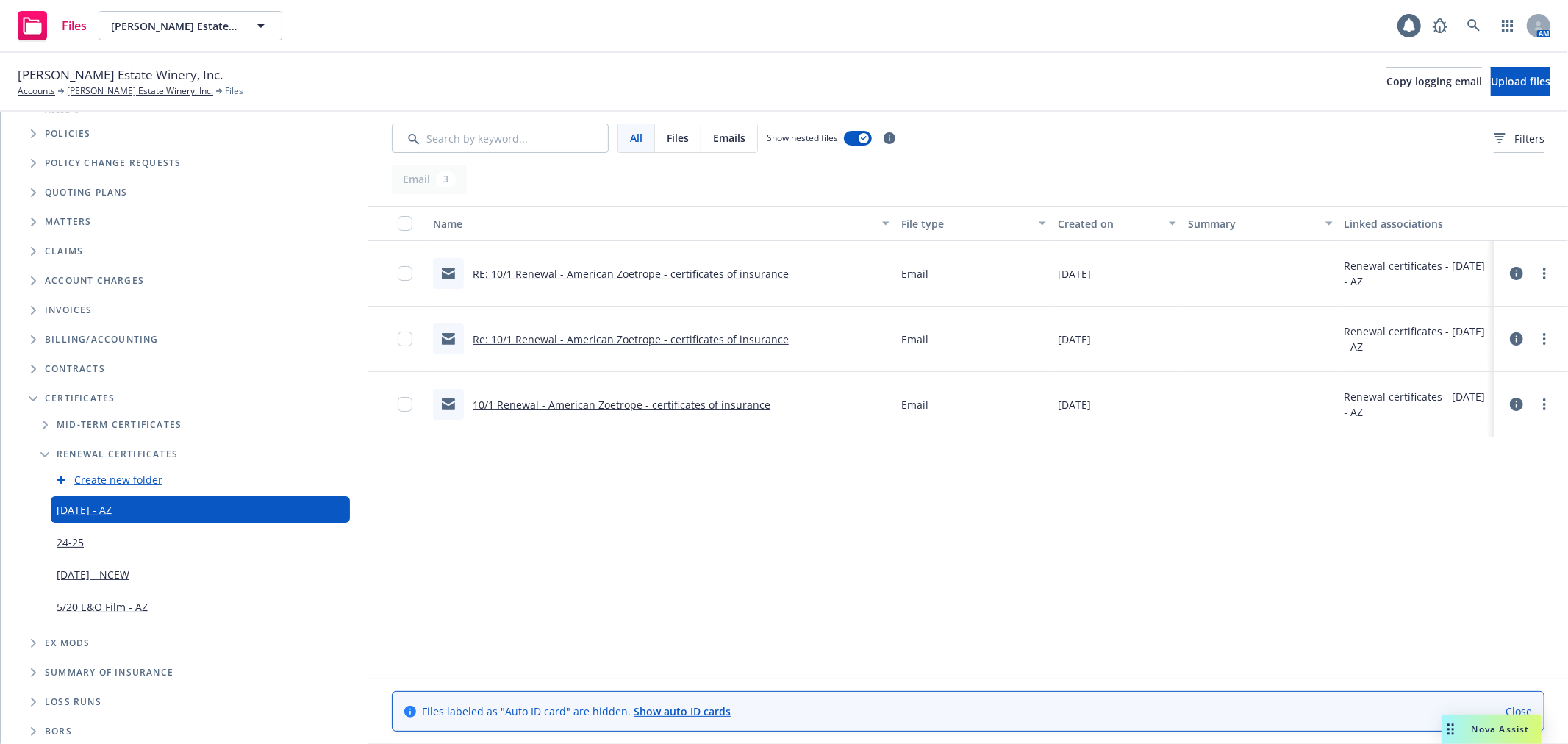
scroll to position [140, 0]
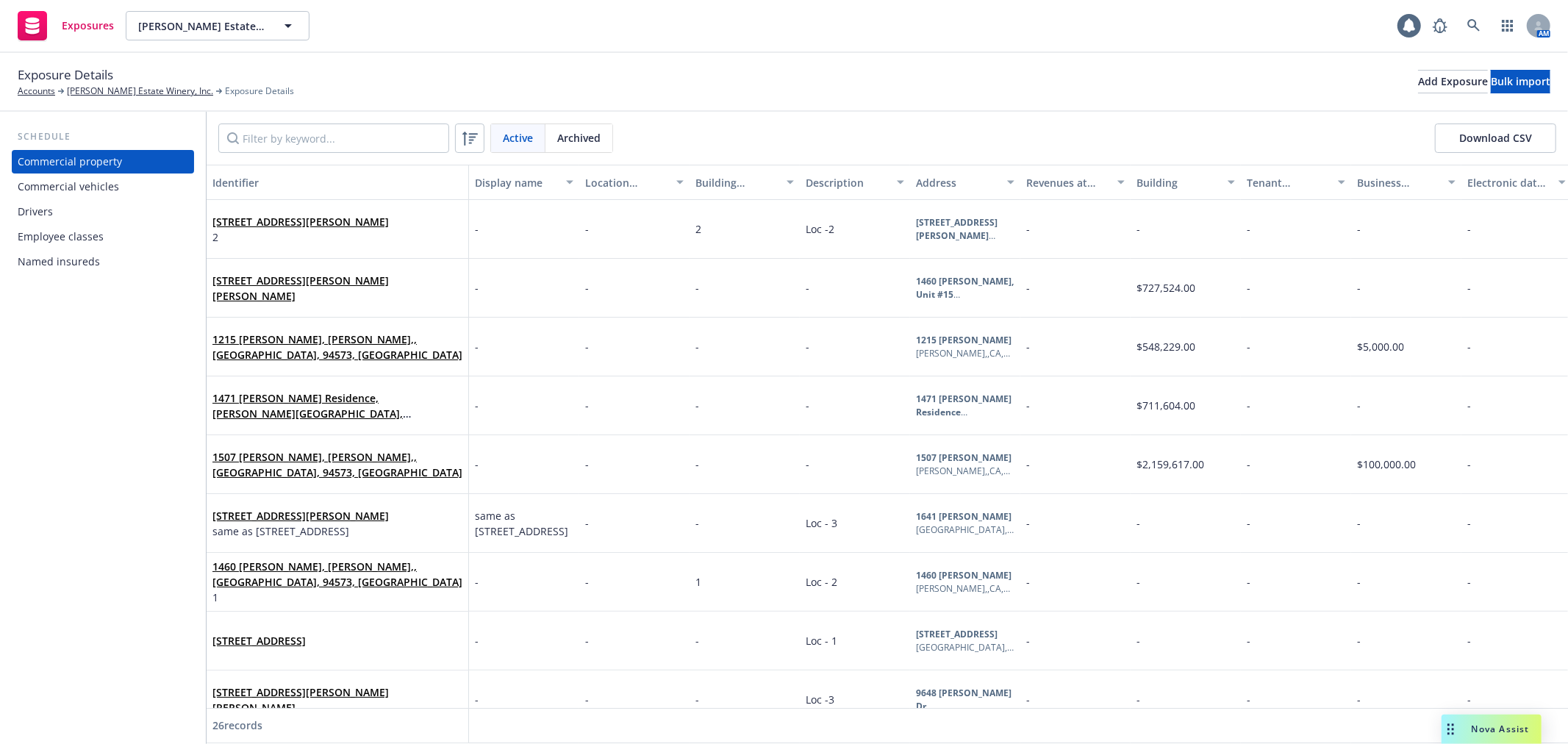
click at [146, 188] on div "Commercial vehicles" at bounding box center [103, 187] width 170 height 23
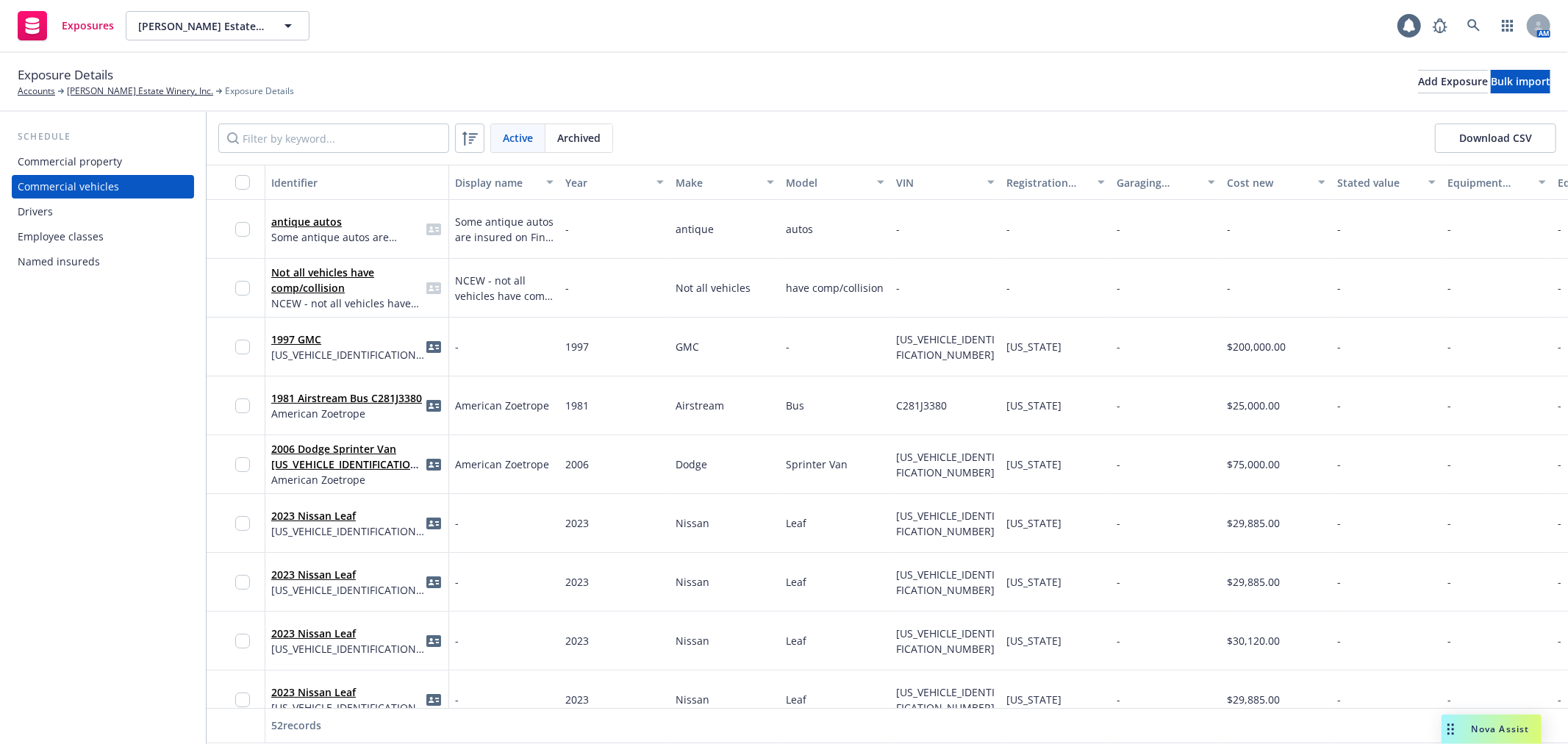
click at [491, 179] on div "Display name" at bounding box center [496, 183] width 83 height 15
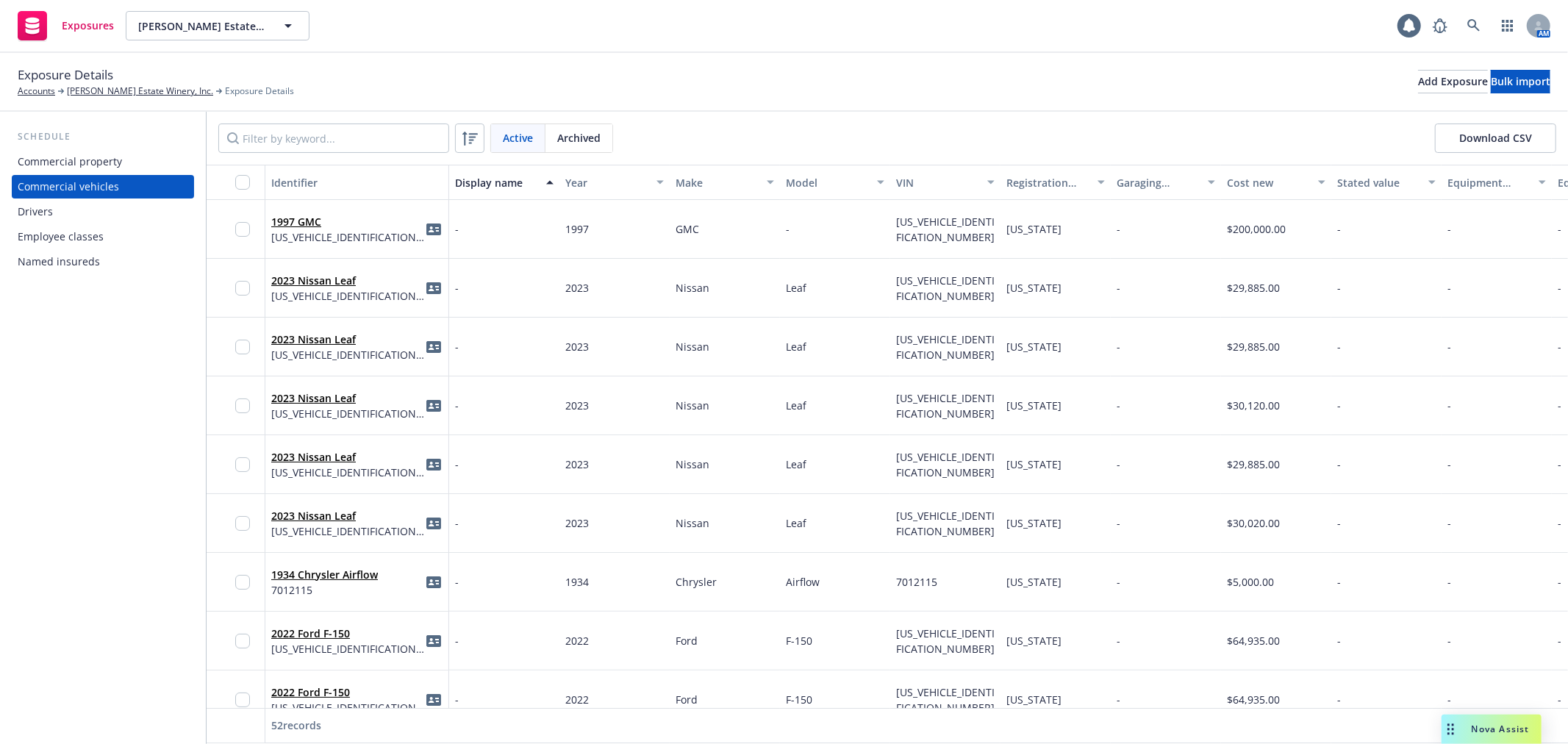
click at [491, 179] on div "Display name" at bounding box center [496, 183] width 83 height 15
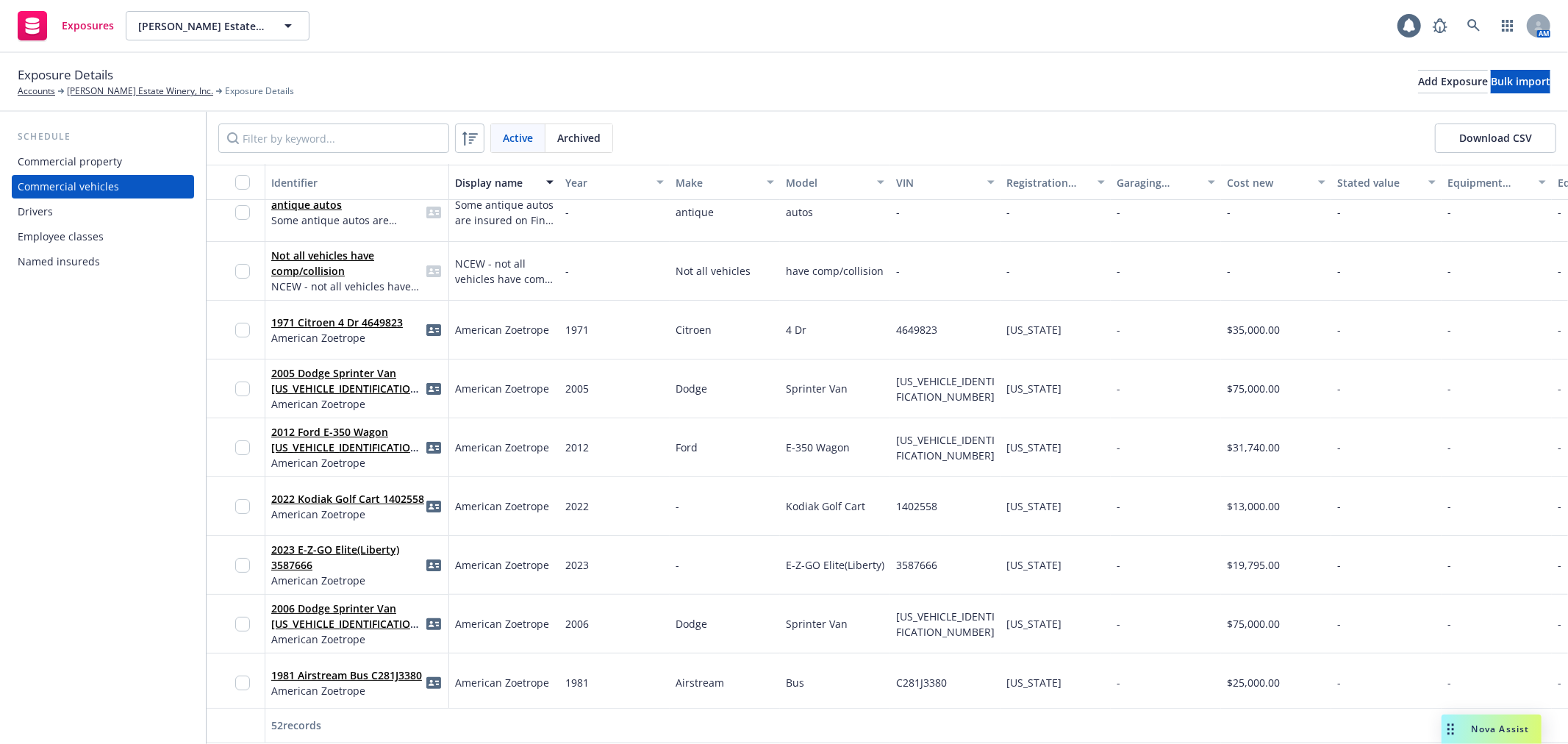
scroll to position [164, 0]
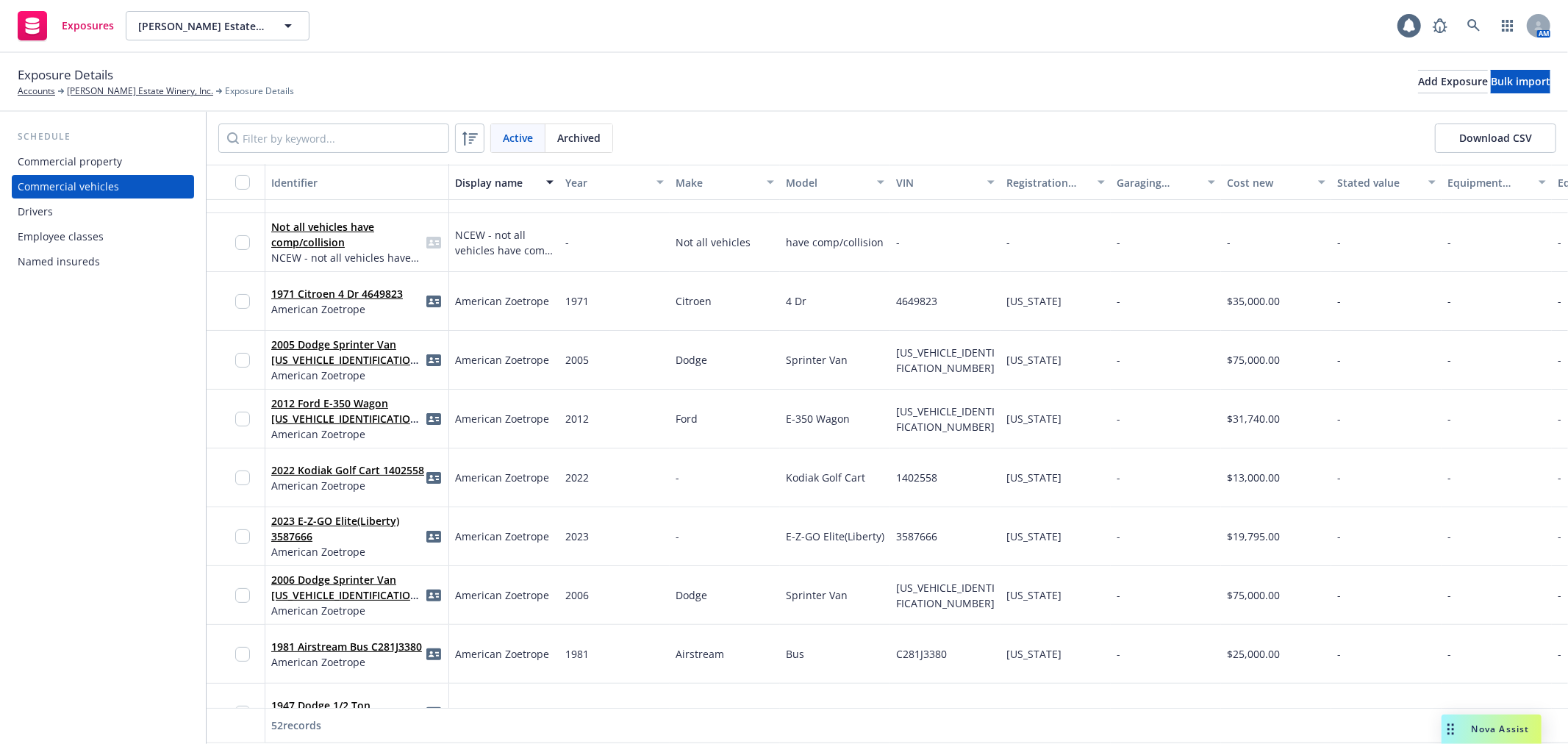
click at [1500, 133] on button "Download CSV" at bounding box center [1495, 138] width 121 height 29
click at [56, 438] on div "Schedule Commercial property Commercial vehicles Drivers Employee classes Named…" at bounding box center [103, 428] width 206 height 632
click at [323, 147] on input "Filter by keyword..." at bounding box center [333, 138] width 231 height 29
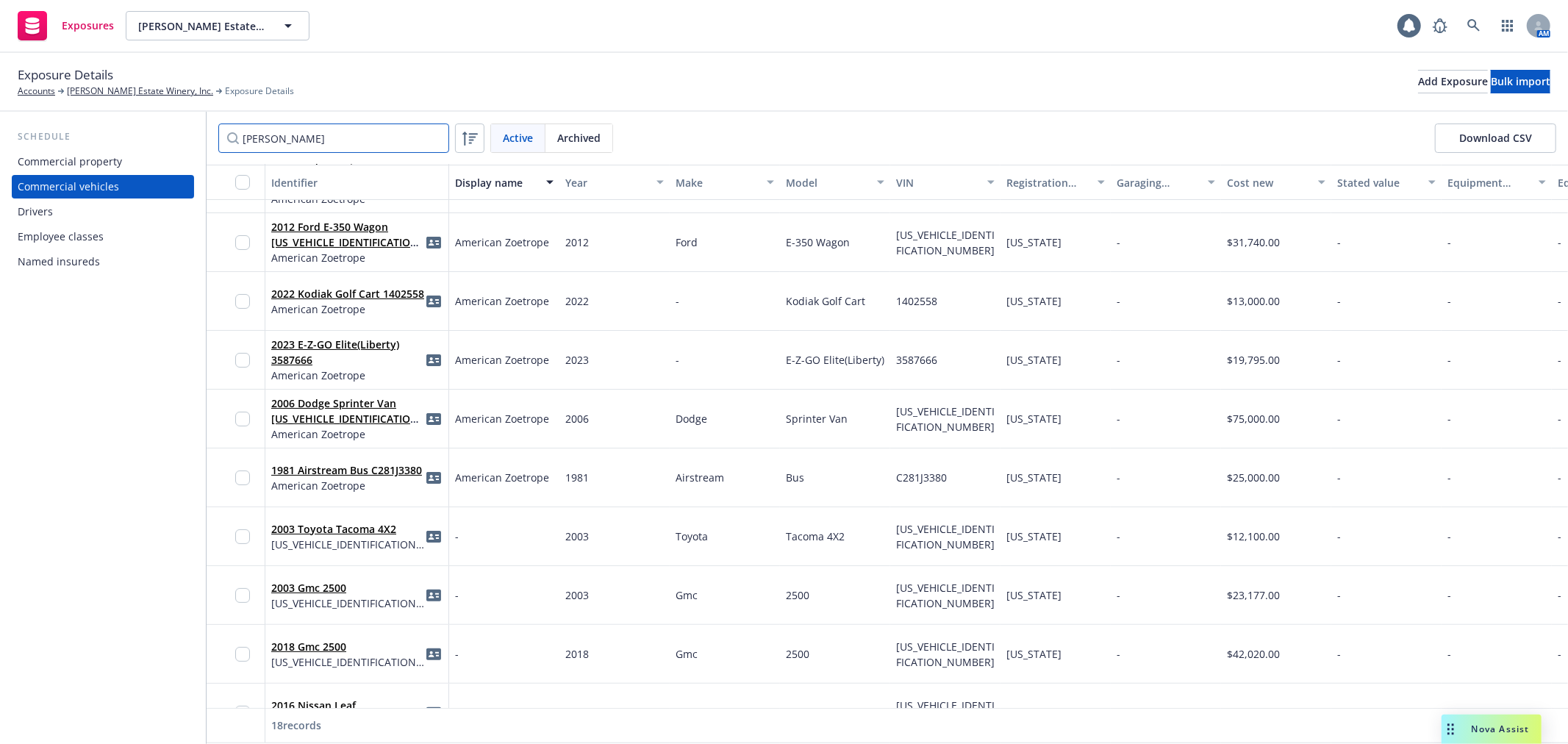
scroll to position [0, 0]
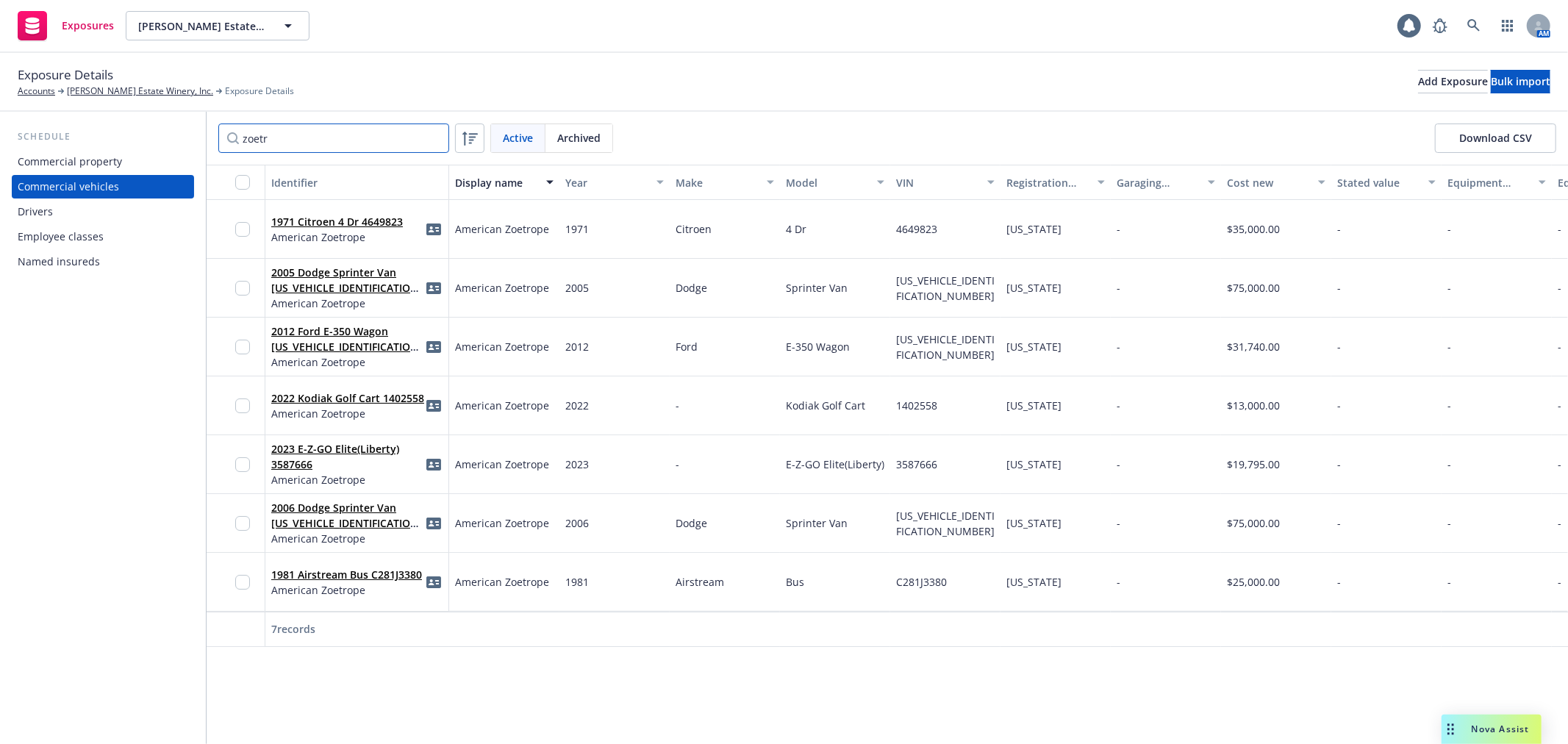
type input "zoetr"
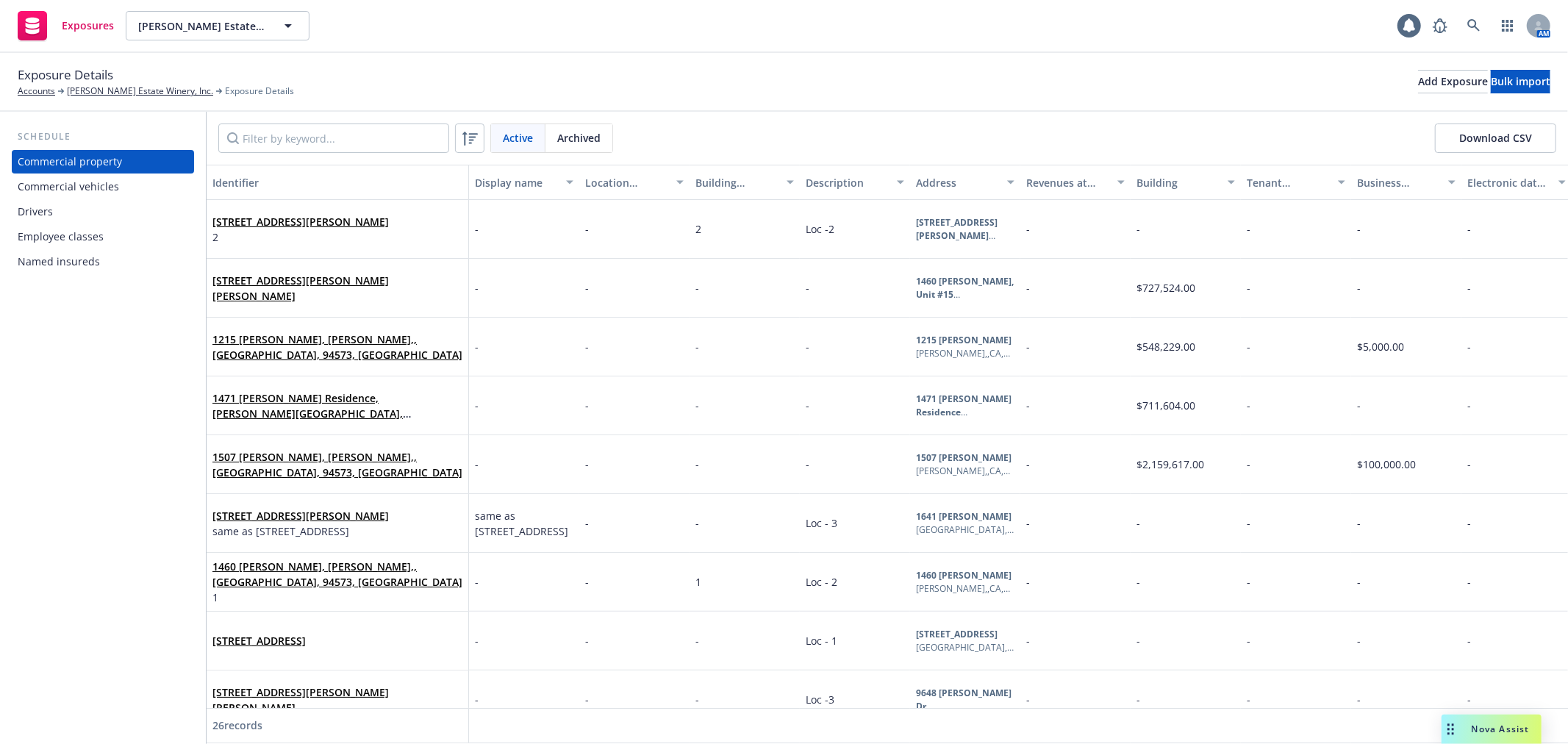
click at [118, 189] on div "Commercial vehicles" at bounding box center [103, 187] width 170 height 23
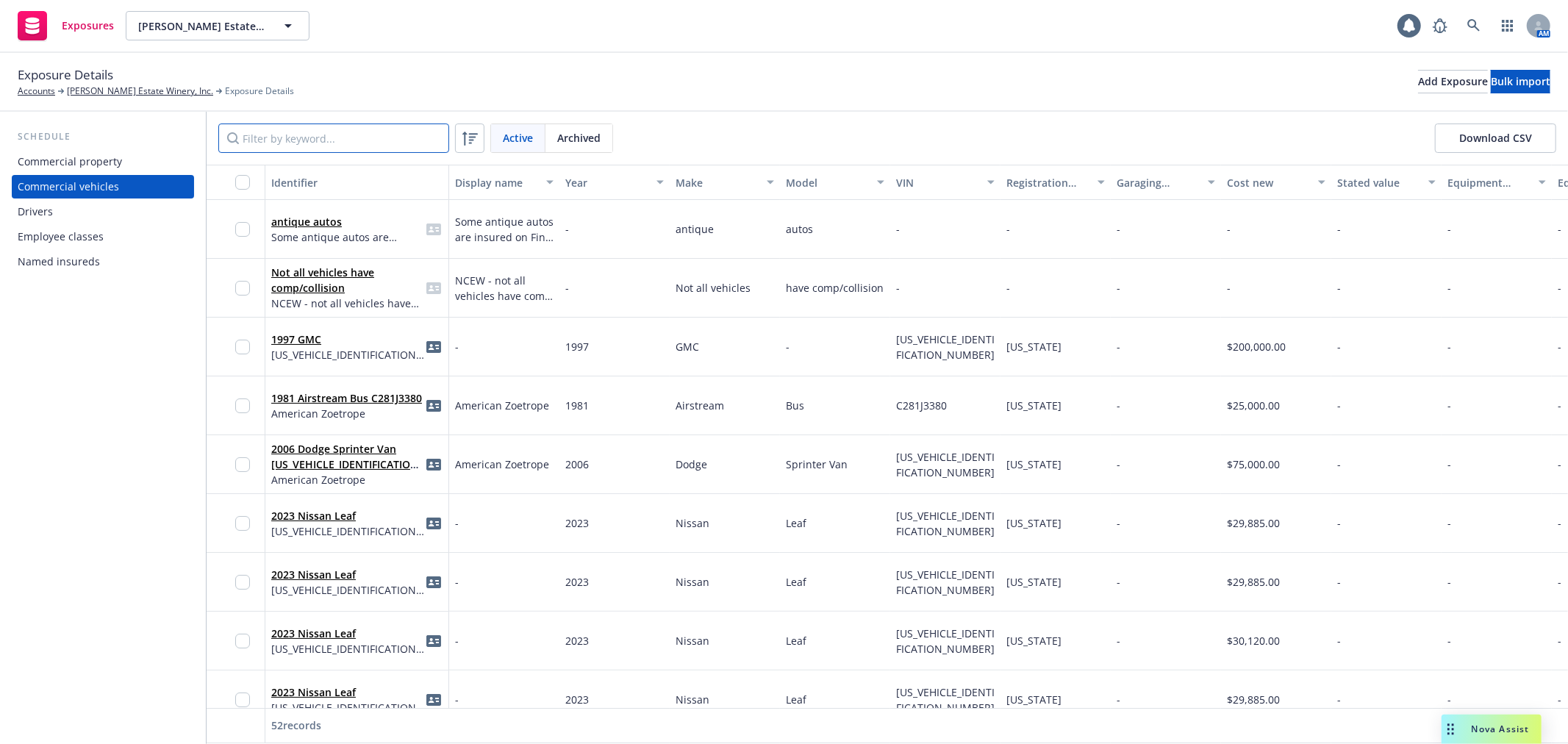
click at [329, 136] on input "Filter by keyword..." at bounding box center [333, 138] width 231 height 29
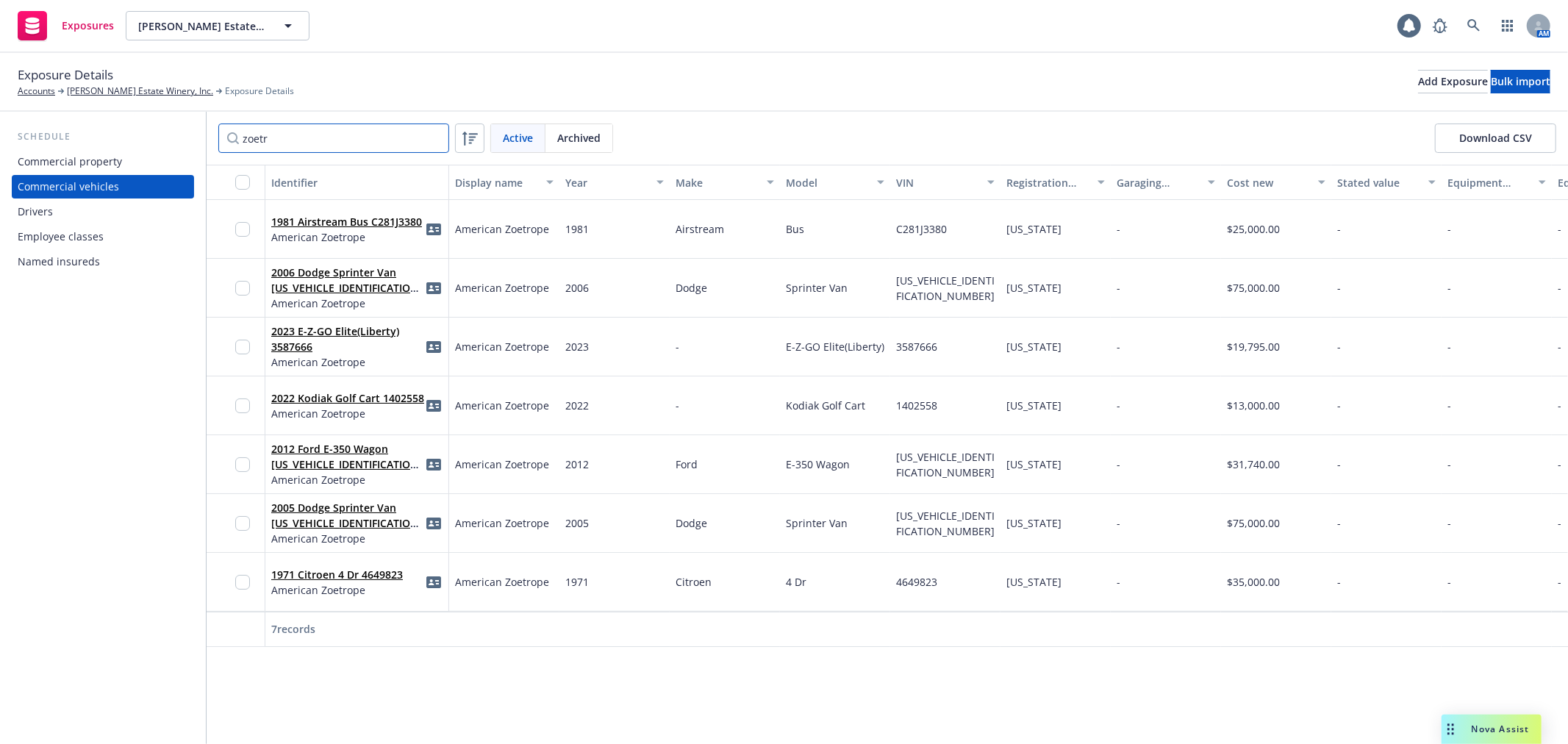
type input "zoetr"
click at [135, 88] on link "[PERSON_NAME] Estate Winery, Inc." at bounding box center [140, 91] width 147 height 13
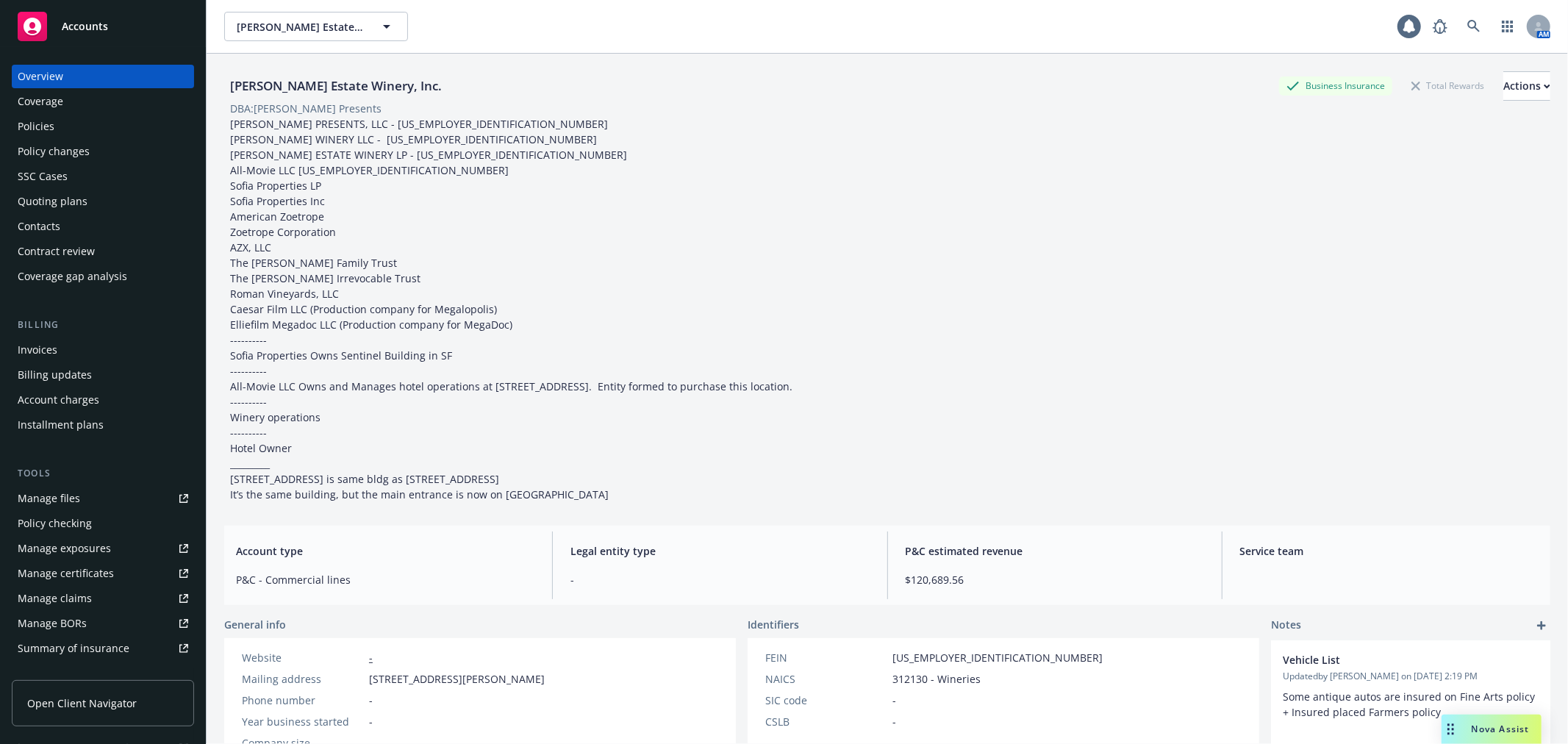
click at [86, 118] on div "Policies" at bounding box center [103, 127] width 170 height 23
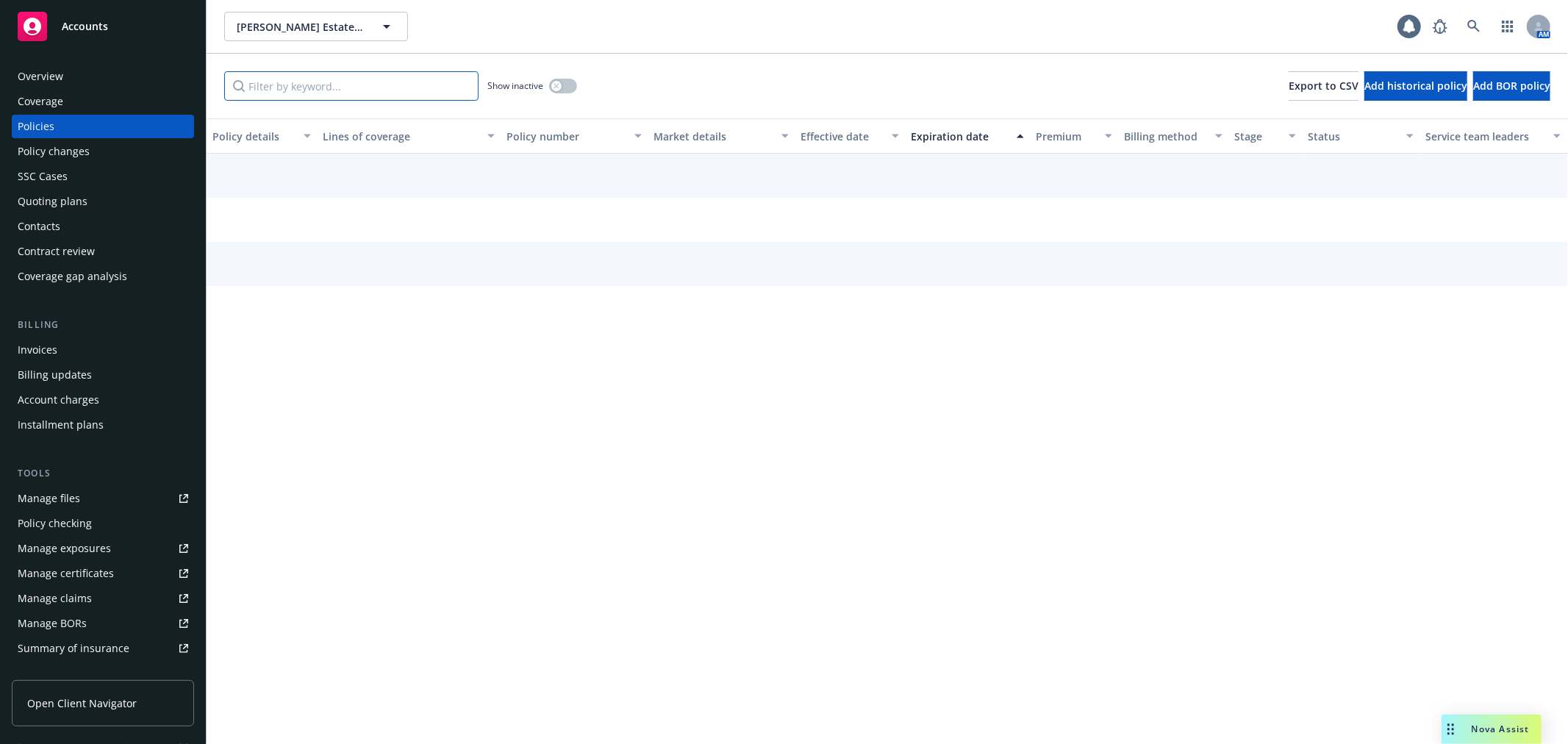
click at [265, 81] on input "Filter by keyword..." at bounding box center [352, 86] width 255 height 29
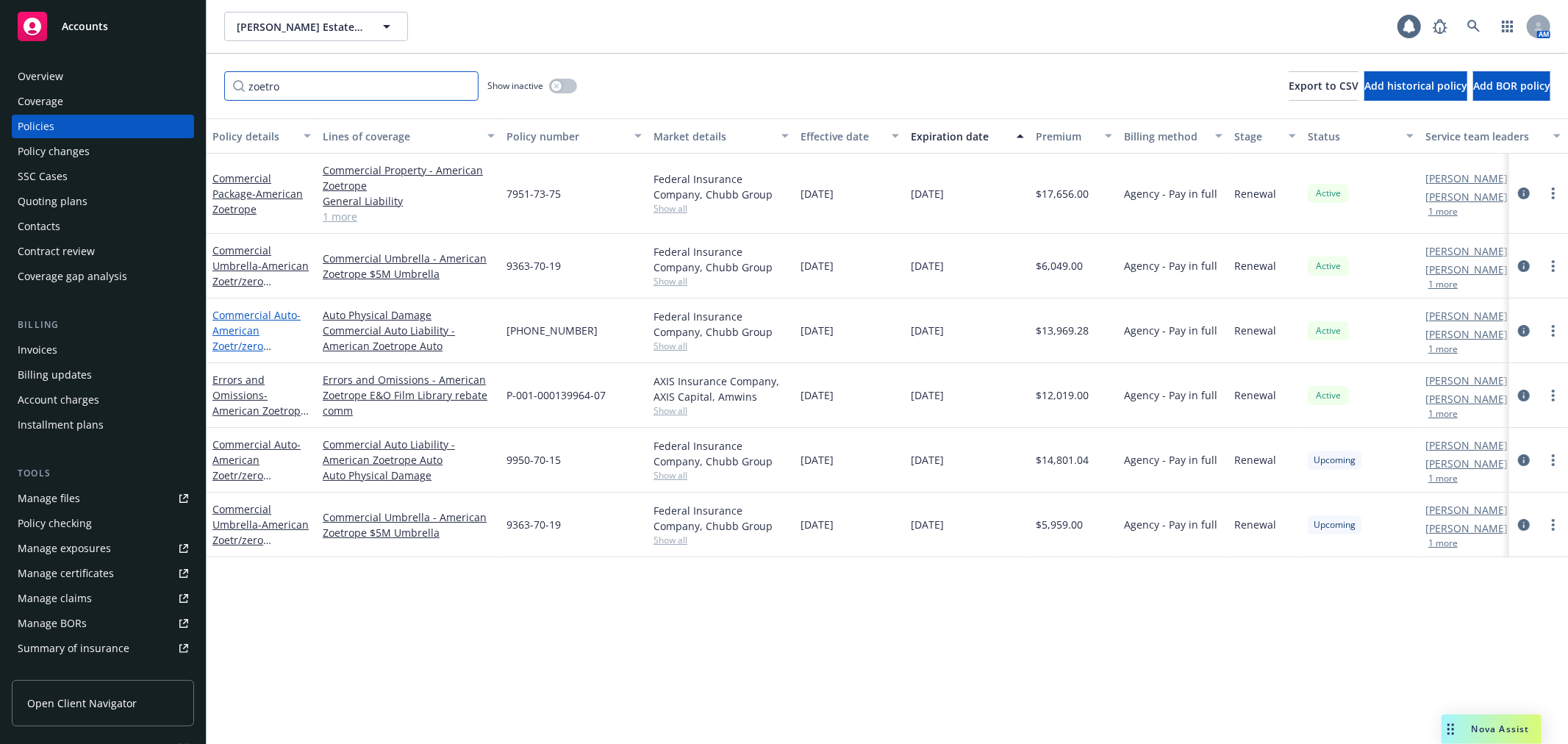
type input "zoetro"
click at [263, 316] on link "Commercial Auto - American Zoetr/zero commission" at bounding box center [256, 338] width 88 height 60
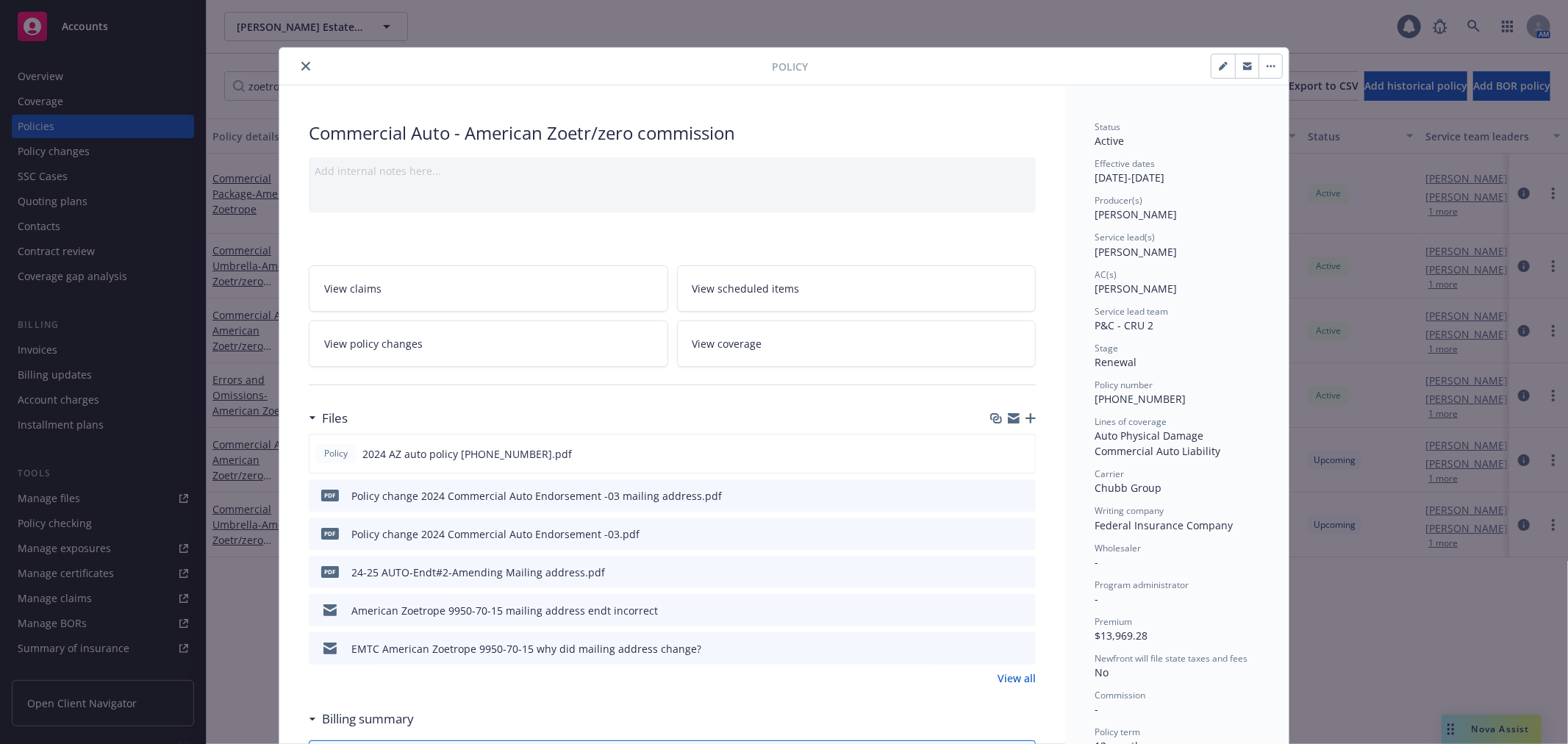
click at [474, 347] on link "View policy changes" at bounding box center [488, 343] width 359 height 46
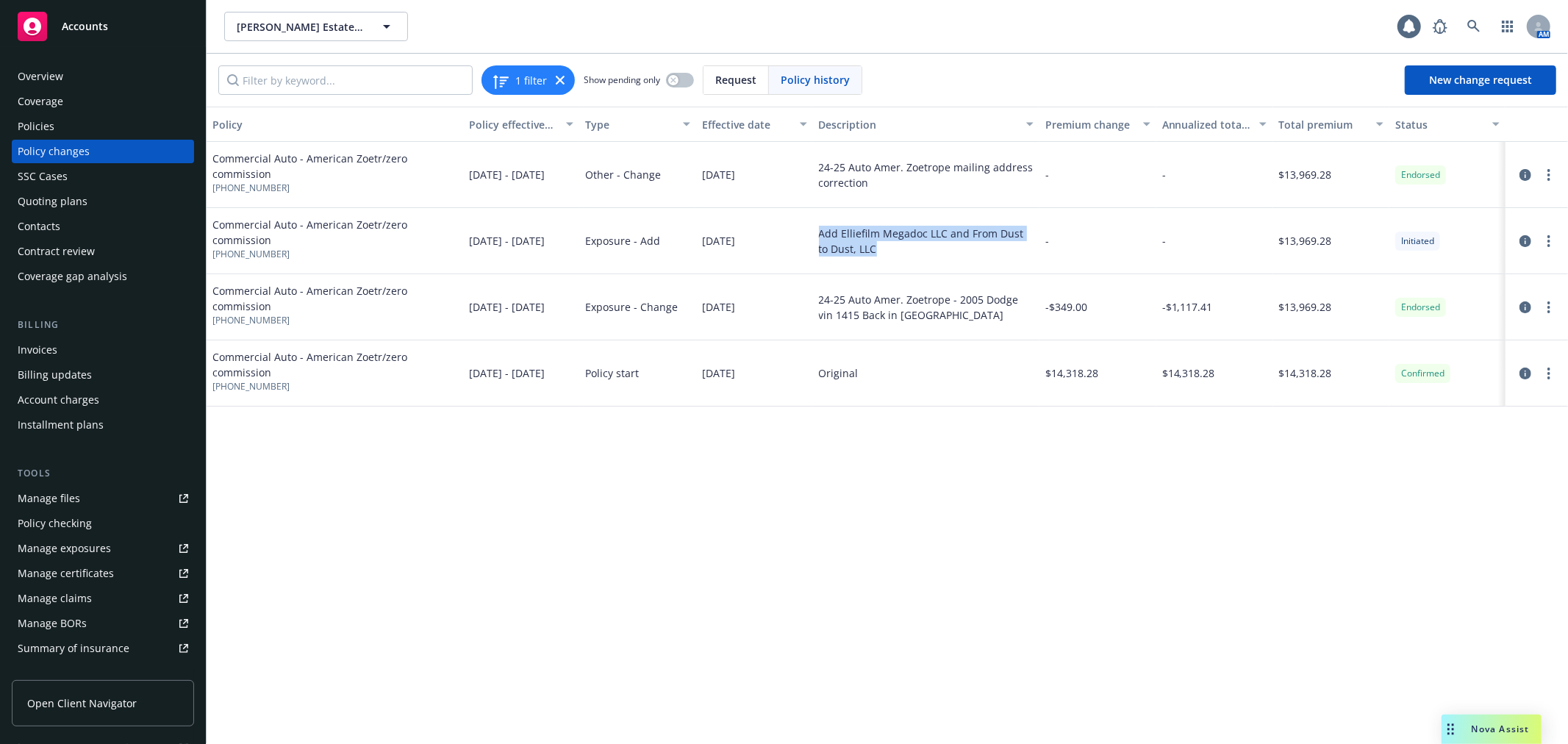
drag, startPoint x: 872, startPoint y: 251, endPoint x: 818, endPoint y: 233, distance: 56.9
click at [819, 233] on div "Add Elliefilm Megadoc LLC and From Dust to Dust, LLC" at bounding box center [926, 242] width 215 height 31
copy div "Add Elliefilm Megadoc LLC and From Dust to Dust, LLC"
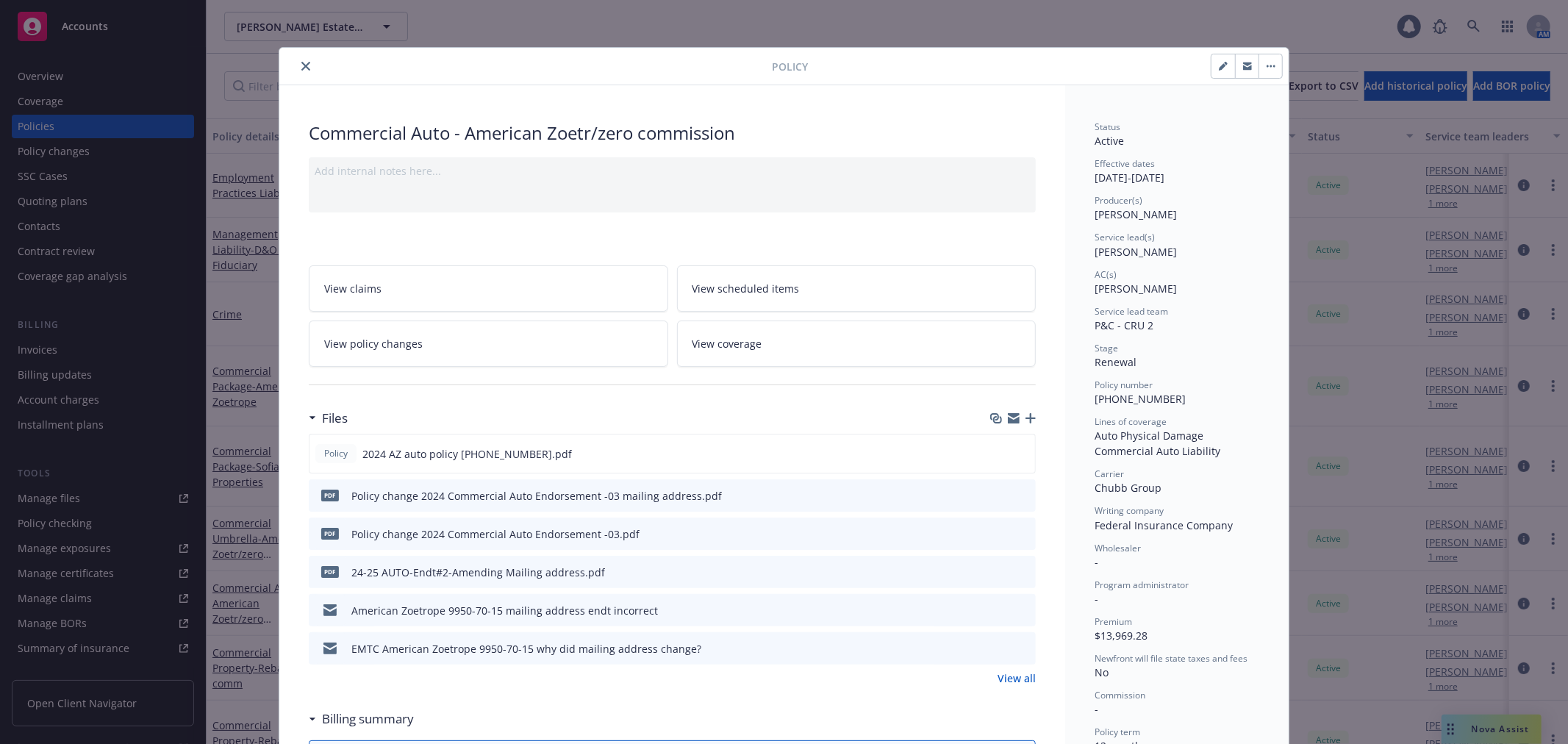
scroll to position [44, 0]
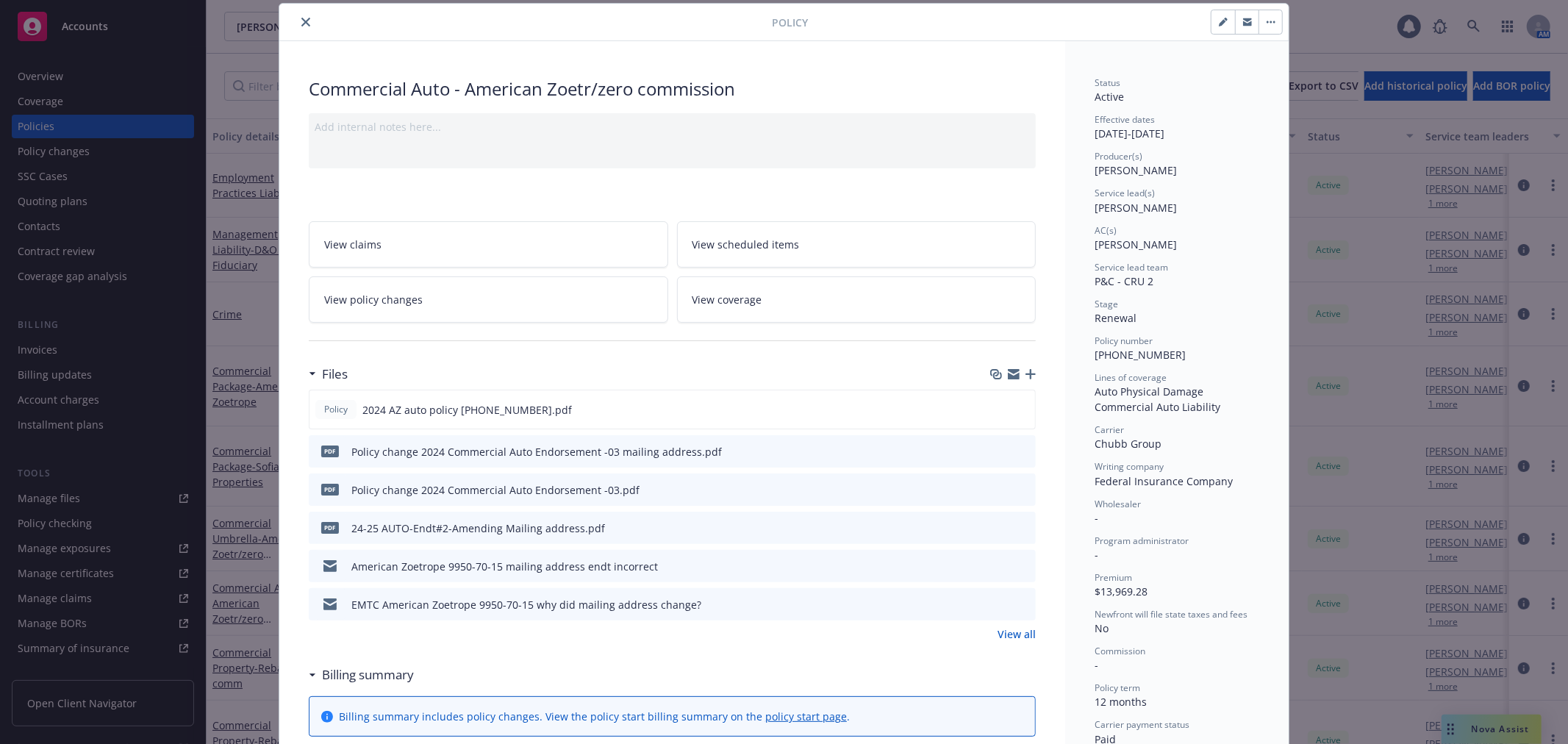
drag, startPoint x: 300, startPoint y: 23, endPoint x: 300, endPoint y: 71, distance: 48.0
click at [302, 23] on icon "close" at bounding box center [305, 22] width 8 height 8
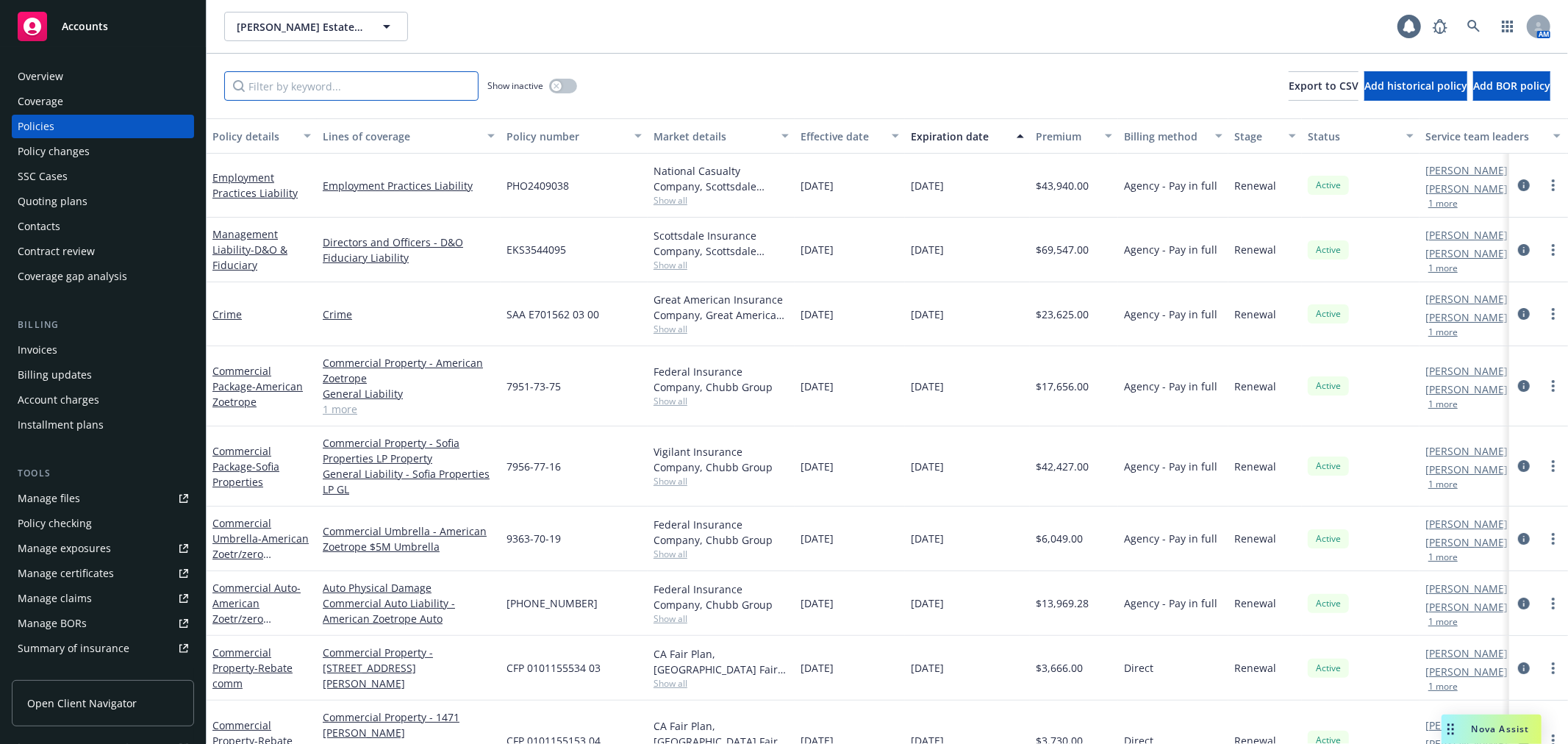
click at [285, 96] on input "Filter by keyword..." at bounding box center [352, 86] width 255 height 29
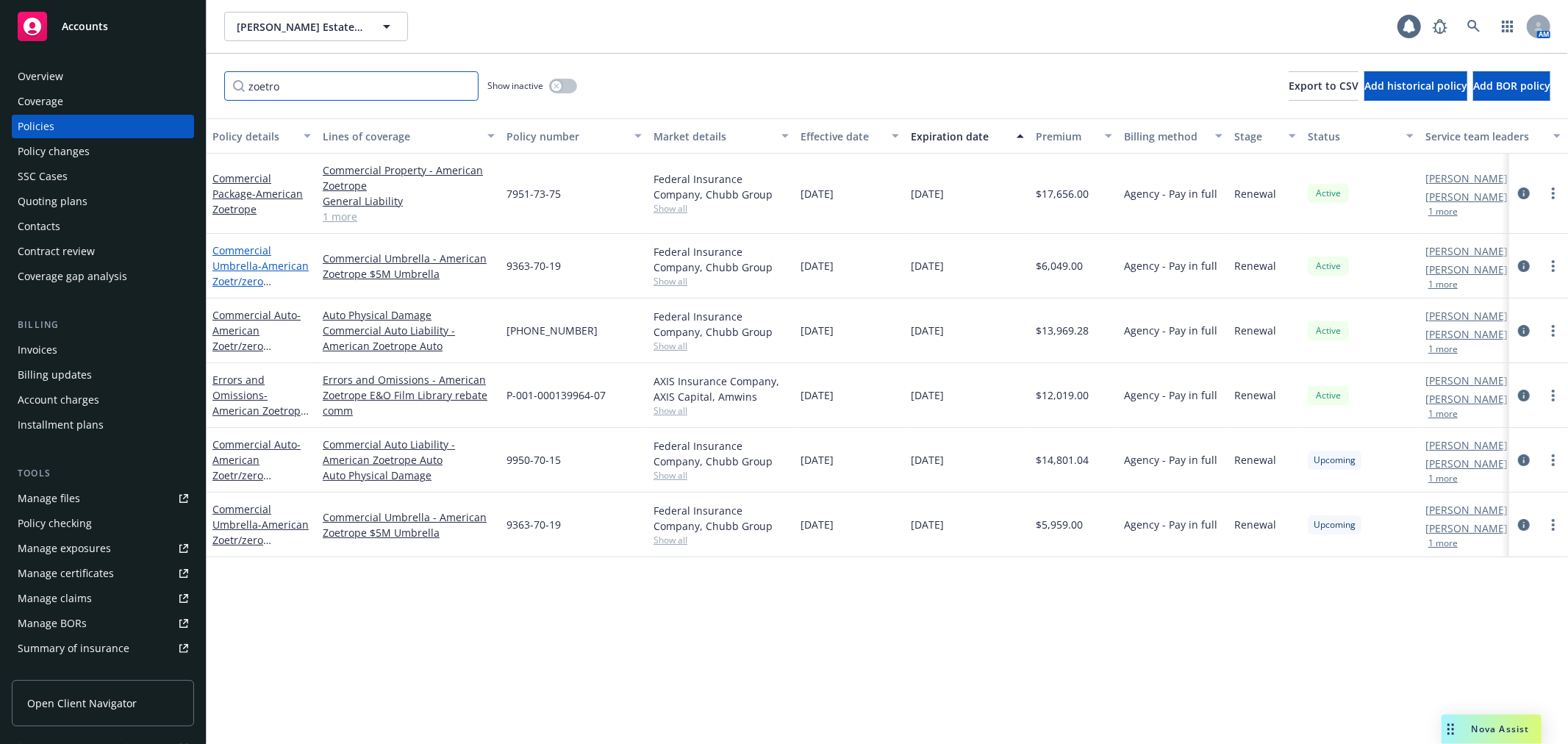
type input "zoetro"
click at [247, 266] on link "Commercial Umbrella - American Zoetr/zero commission" at bounding box center [260, 273] width 96 height 60
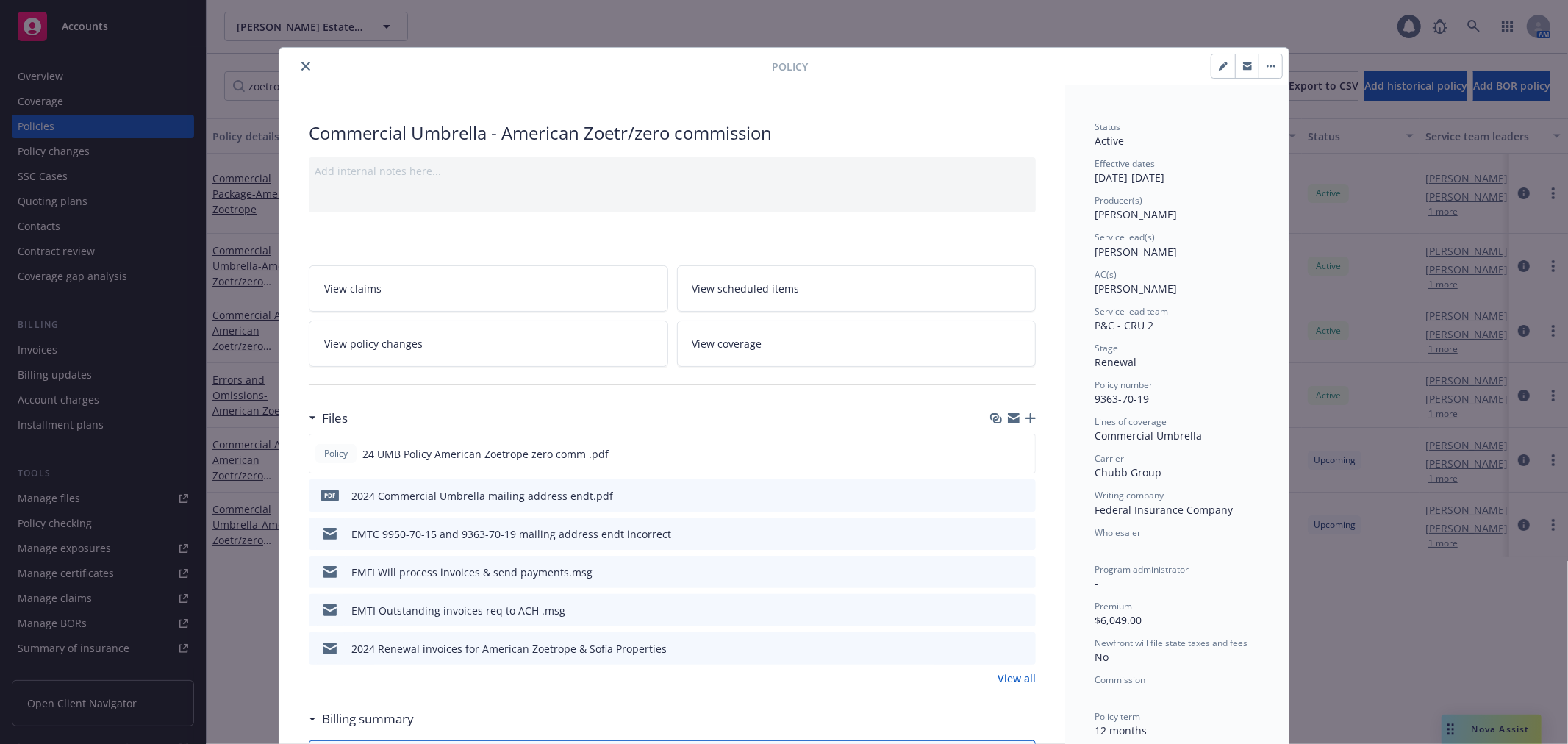
click at [478, 340] on link "View policy changes" at bounding box center [488, 343] width 359 height 46
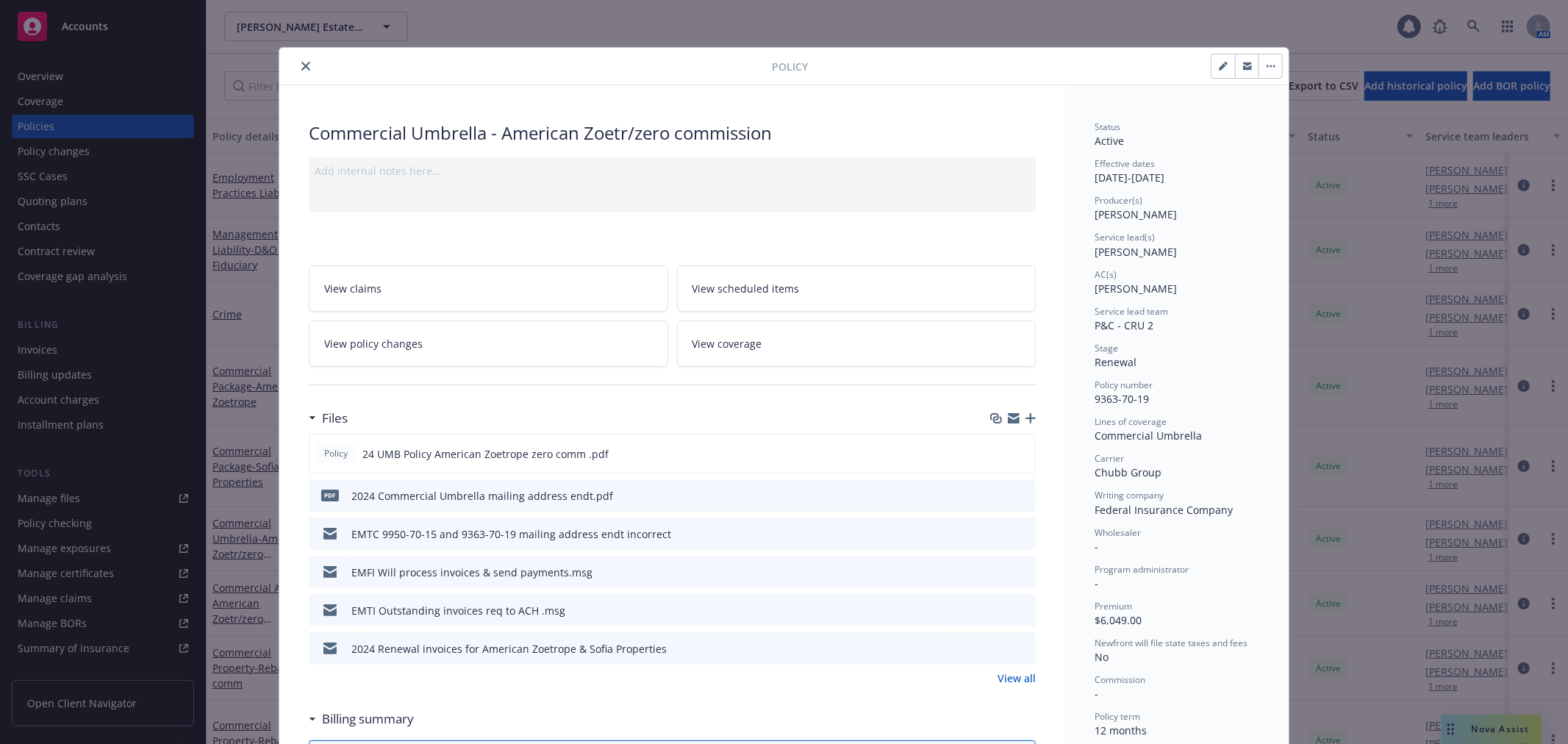
scroll to position [44, 0]
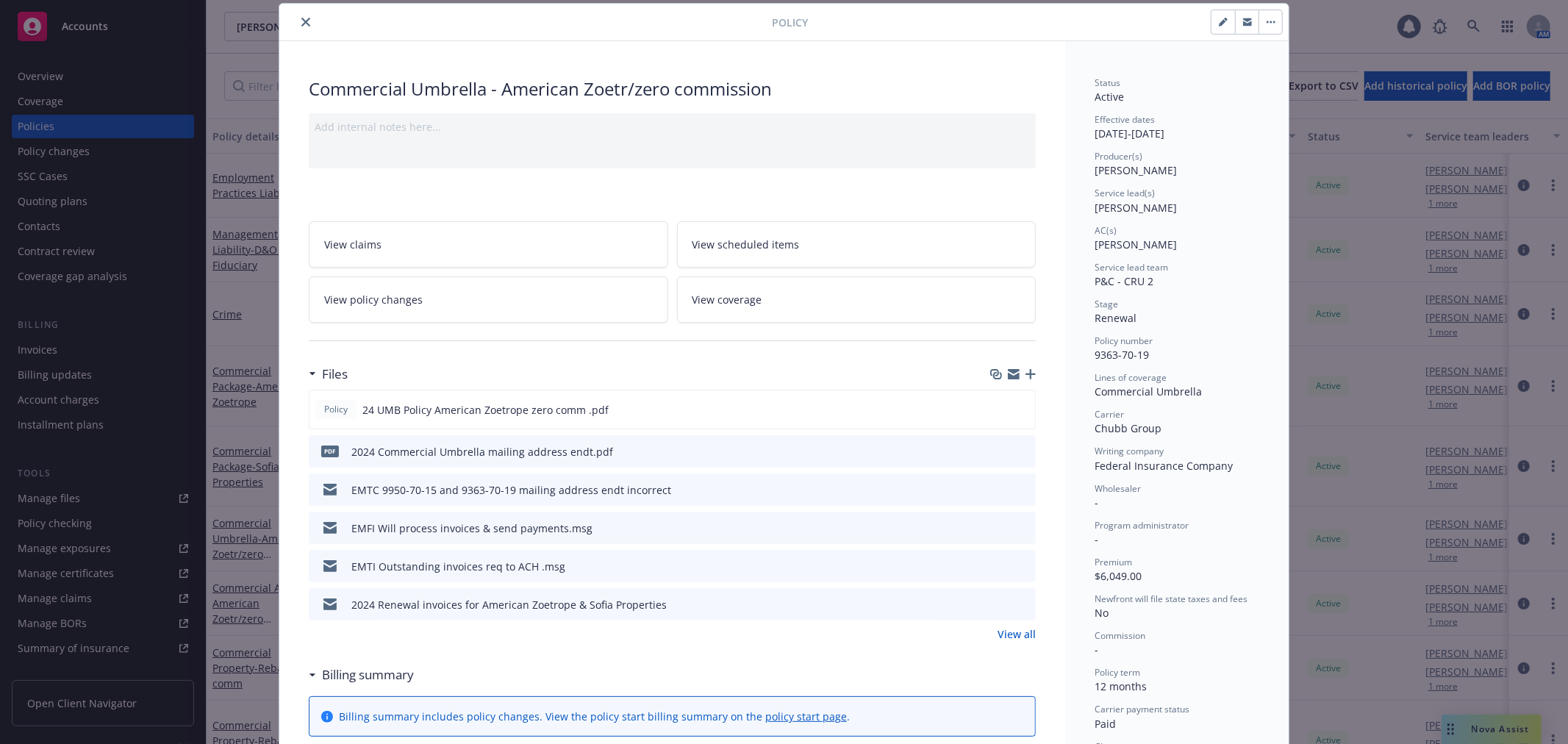
click at [302, 24] on icon "close" at bounding box center [305, 22] width 8 height 8
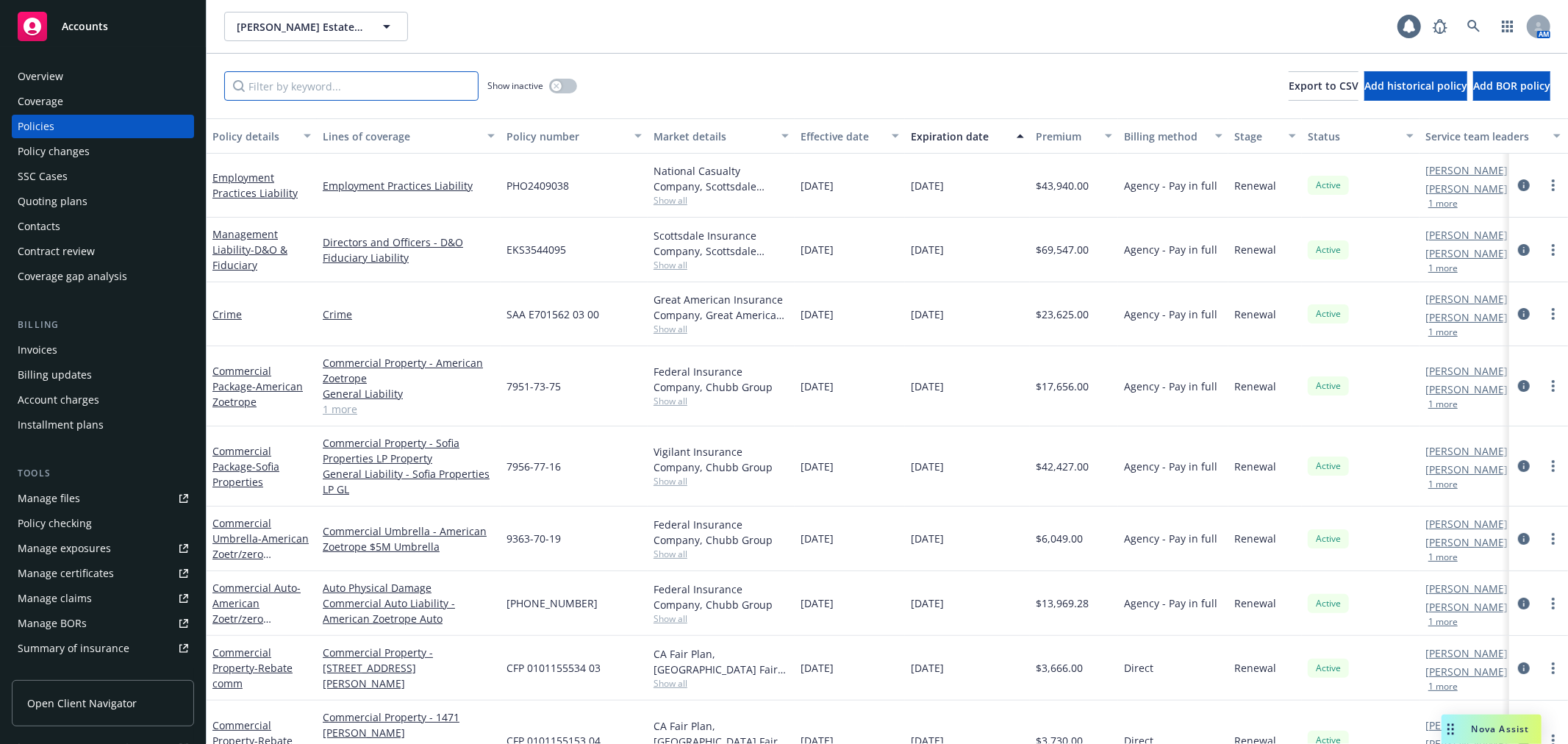
click at [295, 90] on input "Filter by keyword..." at bounding box center [352, 86] width 255 height 29
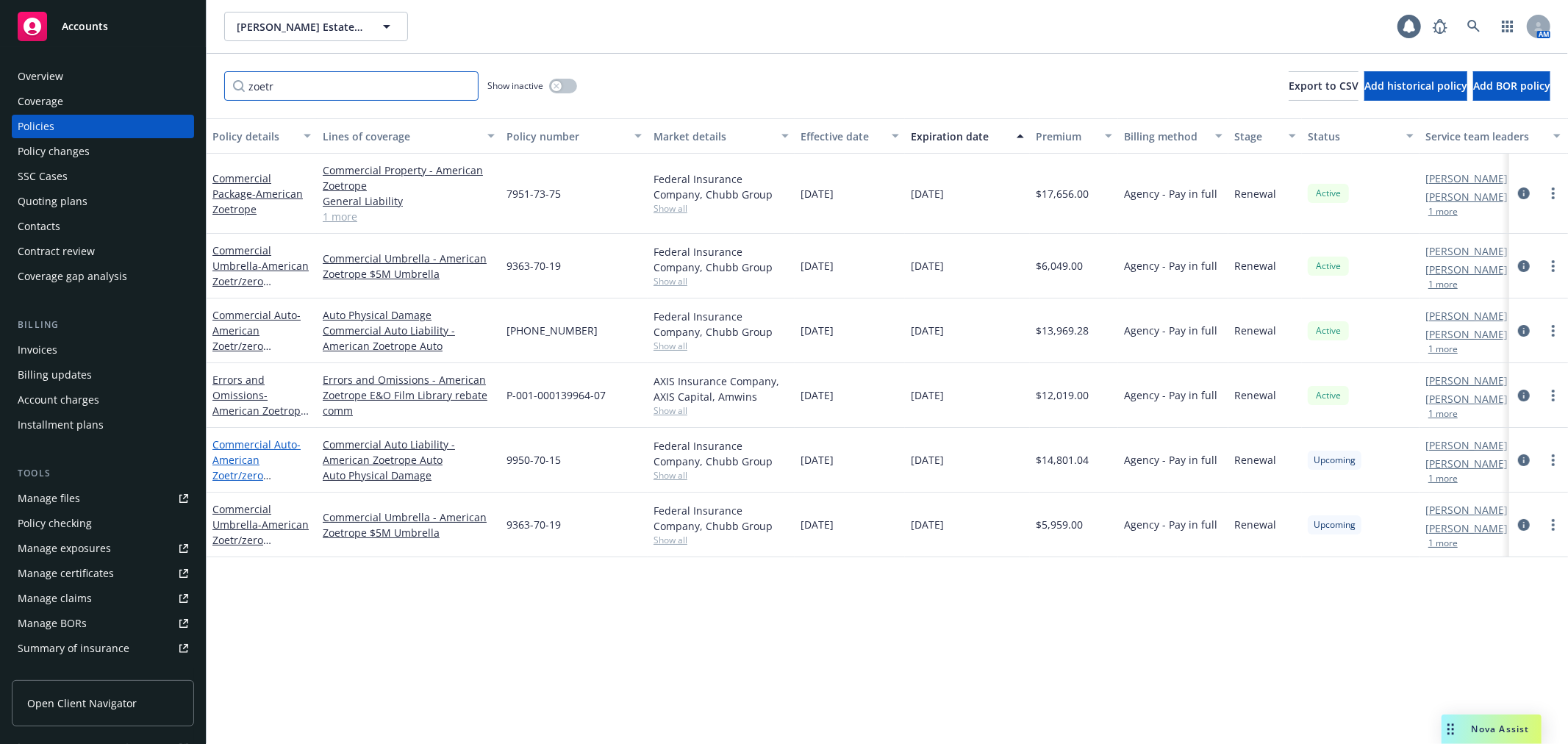
type input "zoetr"
click at [248, 443] on link "Commercial Auto - American Zoetr/zero commission" at bounding box center [256, 468] width 88 height 60
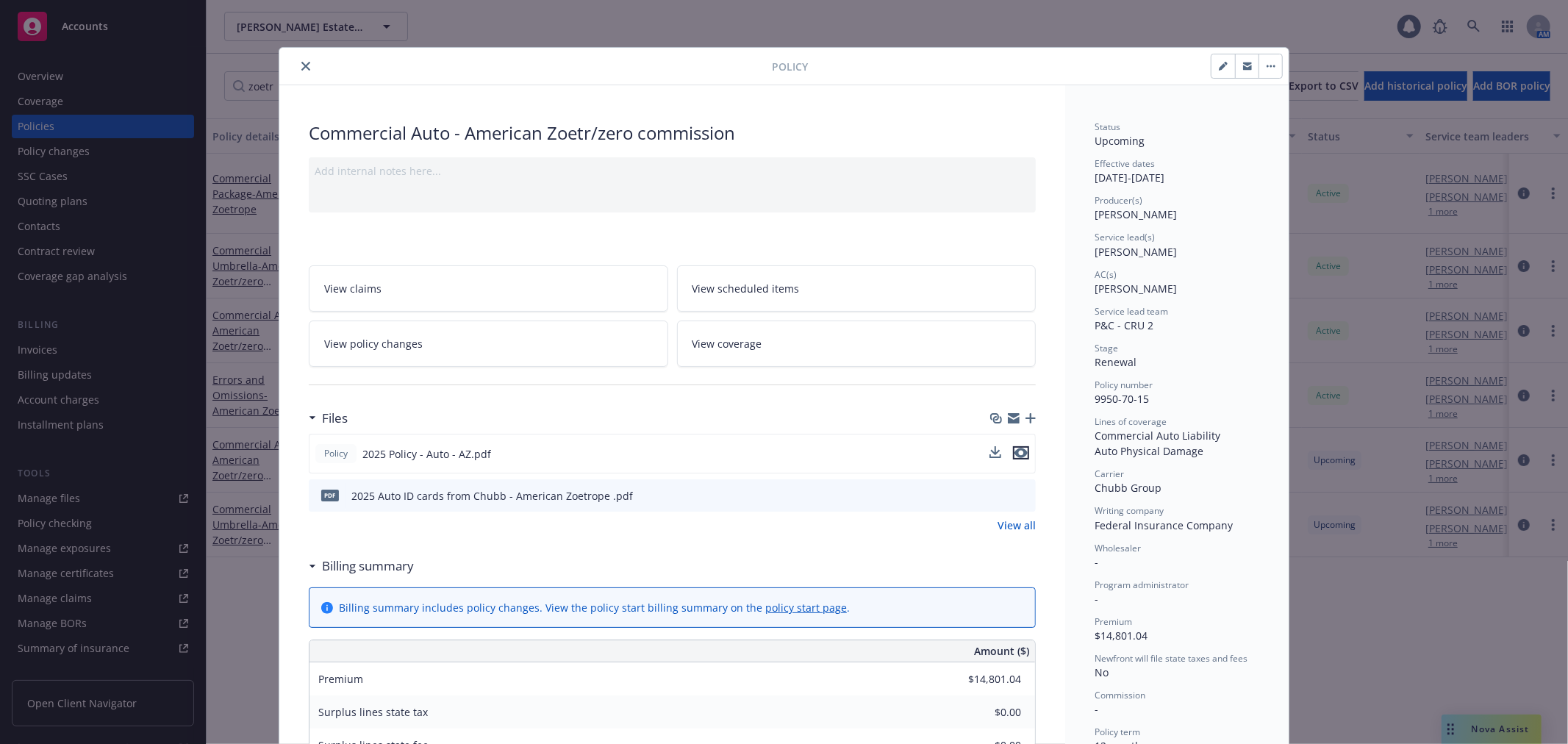
click at [1017, 449] on icon "preview file" at bounding box center [1020, 452] width 13 height 10
click at [1014, 454] on icon "preview file" at bounding box center [1020, 452] width 13 height 10
click at [303, 63] on icon "close" at bounding box center [305, 66] width 8 height 8
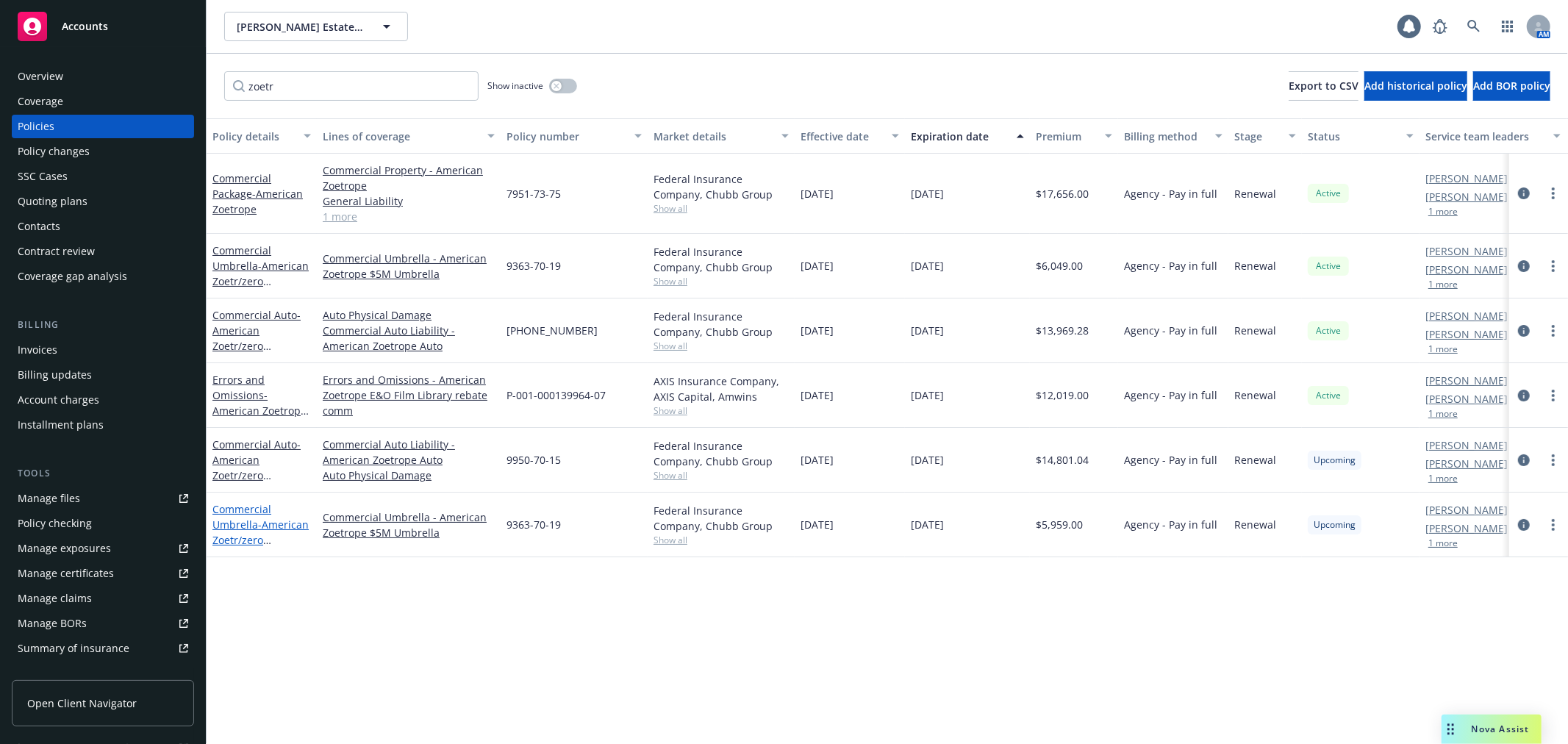
click at [252, 517] on link "Commercial Umbrella - American Zoetr/zero commission" at bounding box center [260, 533] width 96 height 60
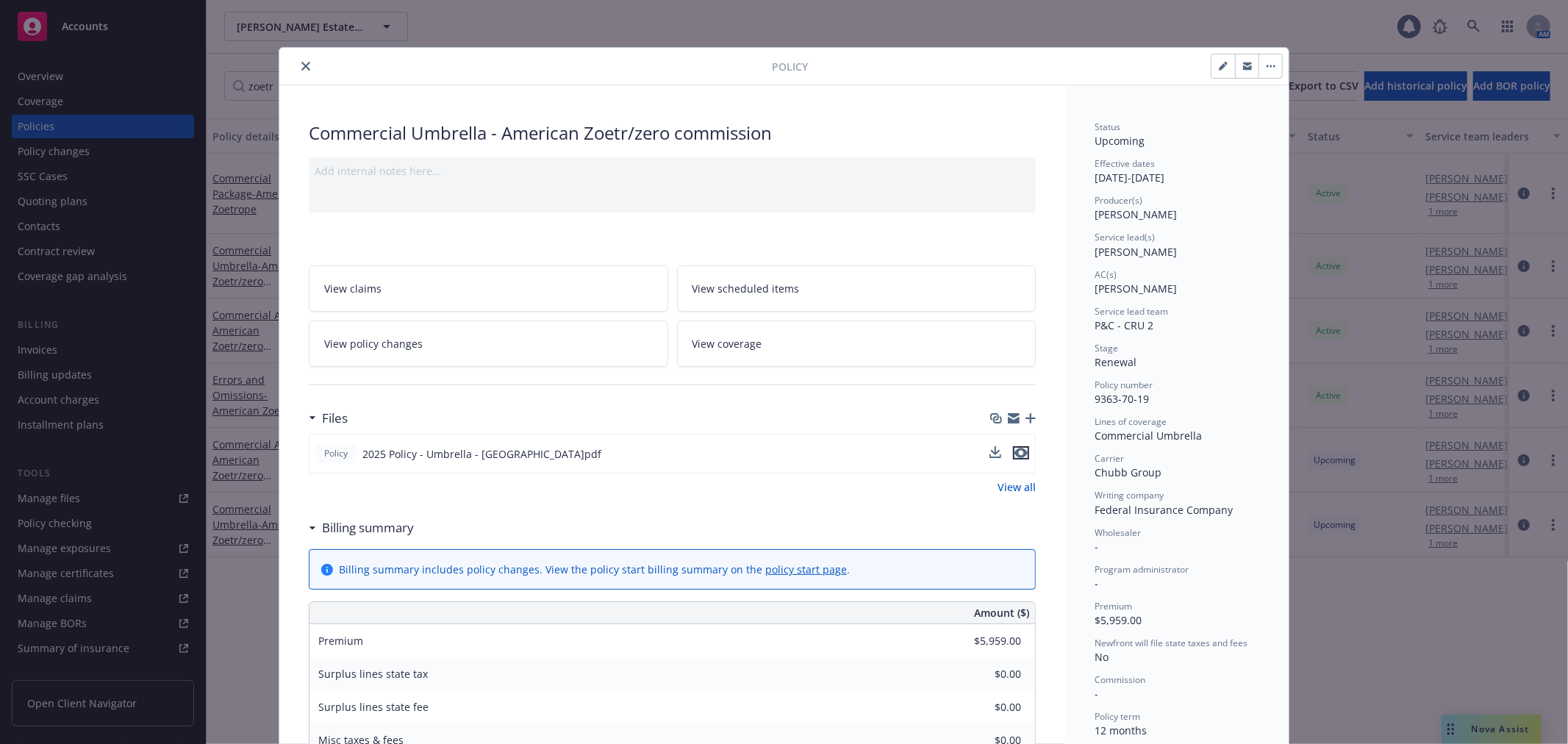
click at [1016, 452] on icon "preview file" at bounding box center [1020, 452] width 13 height 10
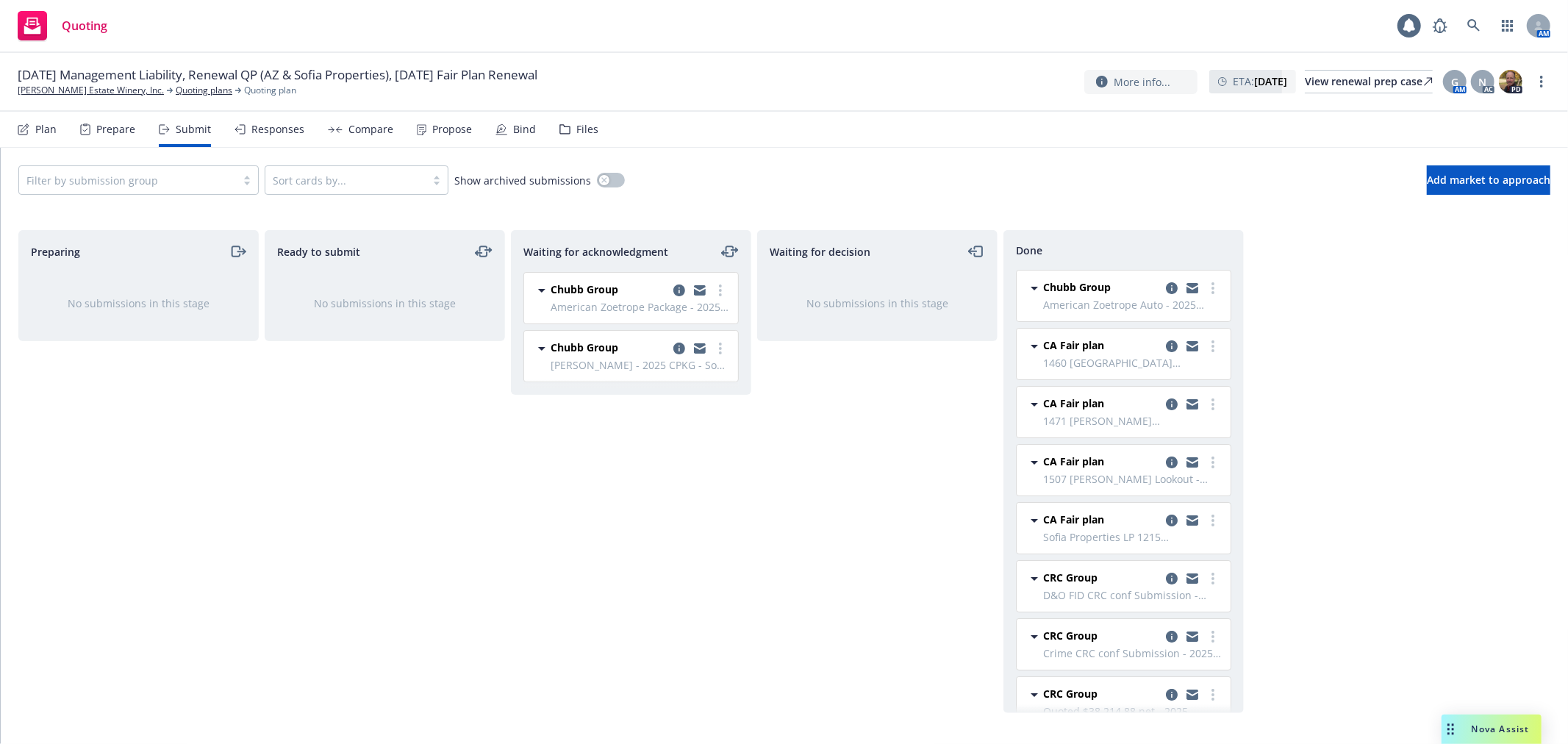
click at [266, 130] on div "Responses" at bounding box center [278, 129] width 53 height 12
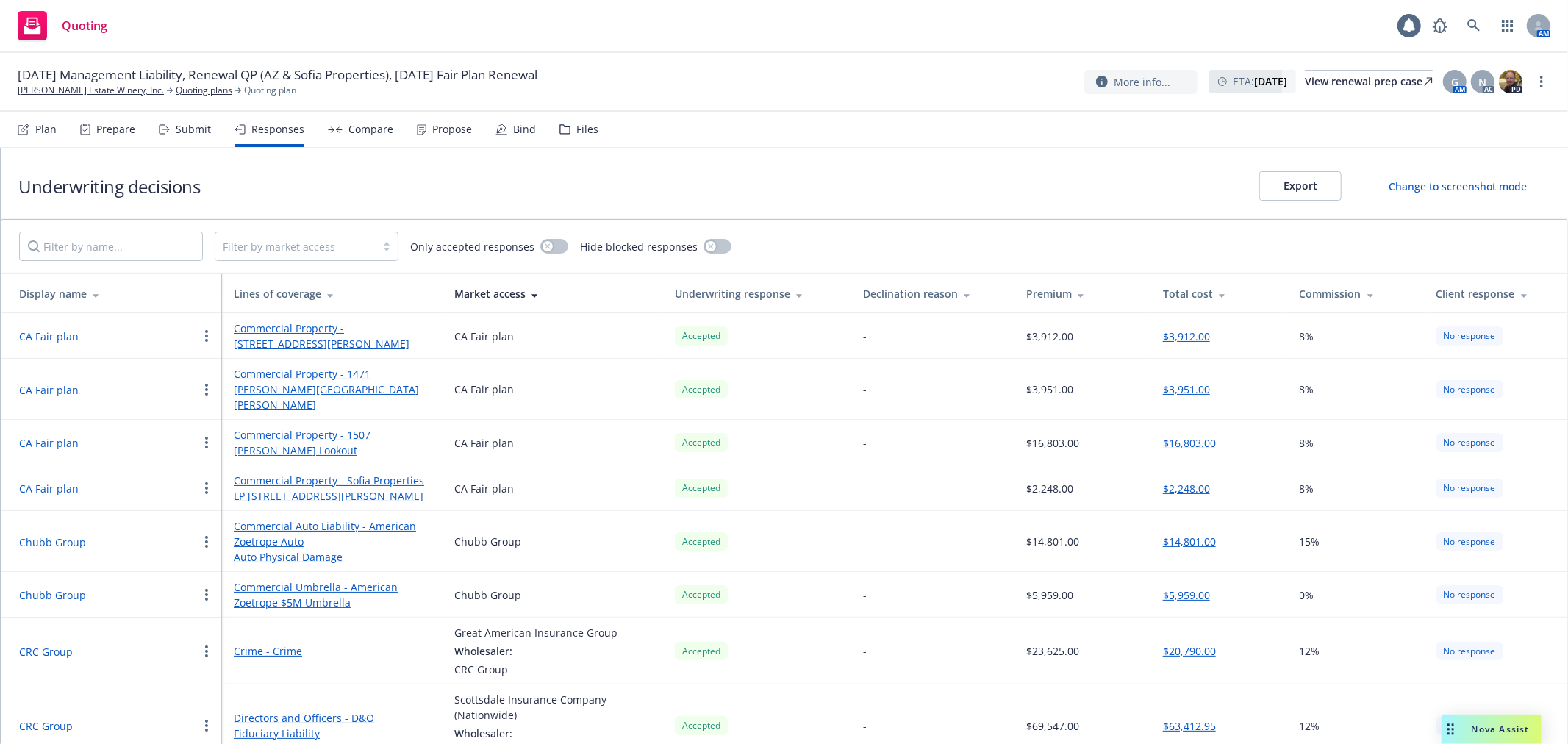
click at [349, 123] on div "Compare" at bounding box center [371, 129] width 45 height 12
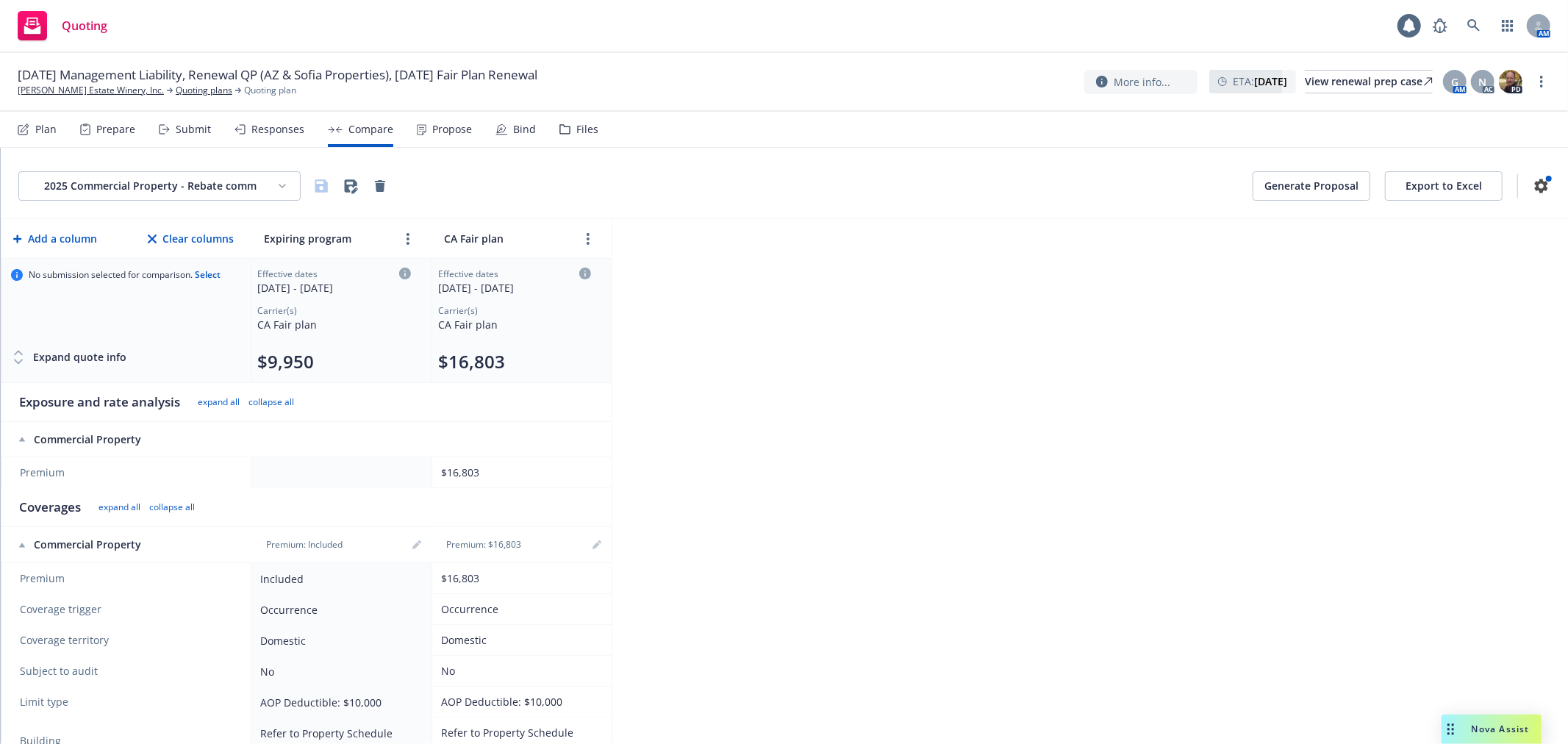
click at [248, 188] on html "Quoting 1 AM [DATE] Management Liability, Renewal QP (AZ & Sofia Properties), […" at bounding box center [784, 372] width 1568 height 744
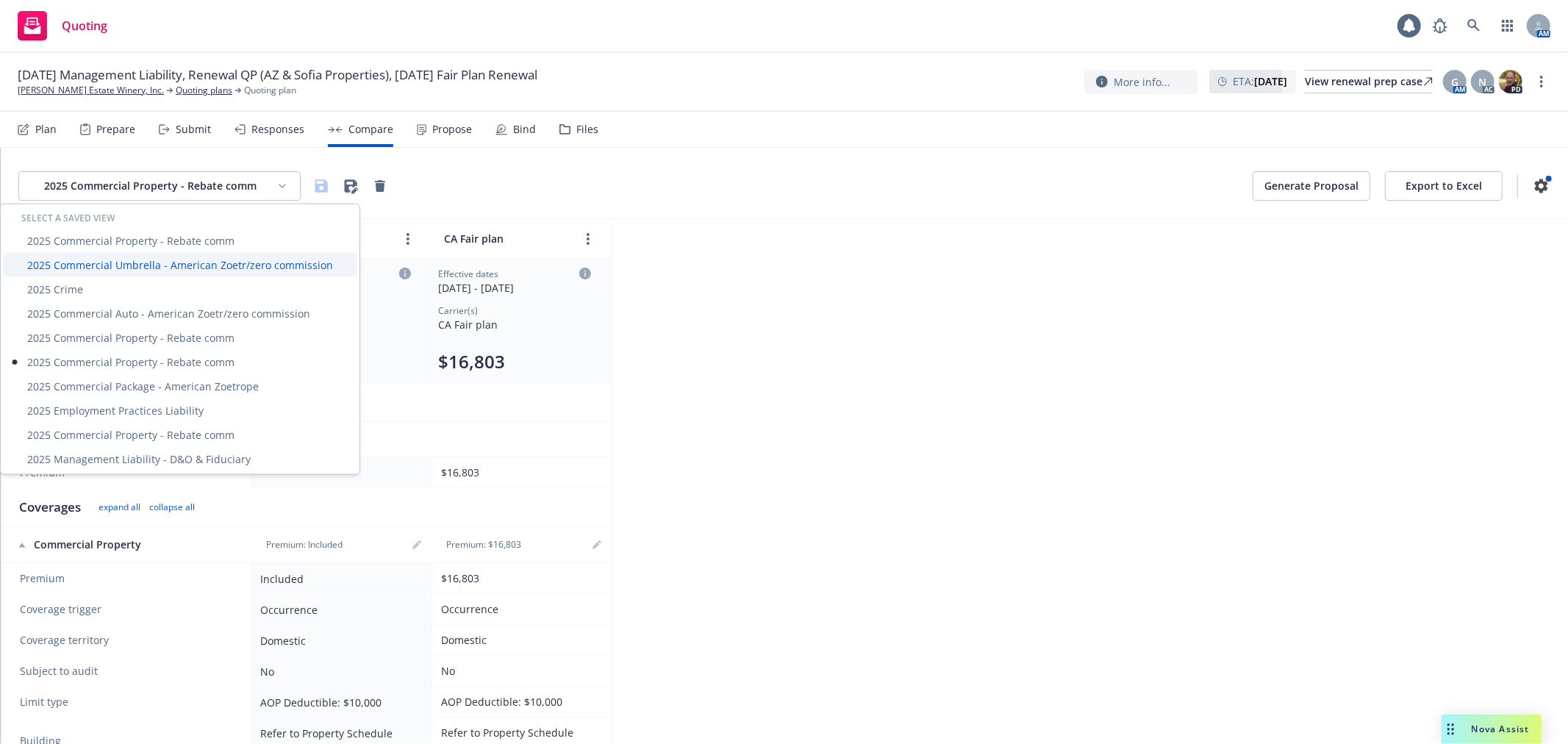
click at [237, 259] on div "2025 Commercial Umbrella - American Zoetr/zero commission" at bounding box center [180, 265] width 352 height 24
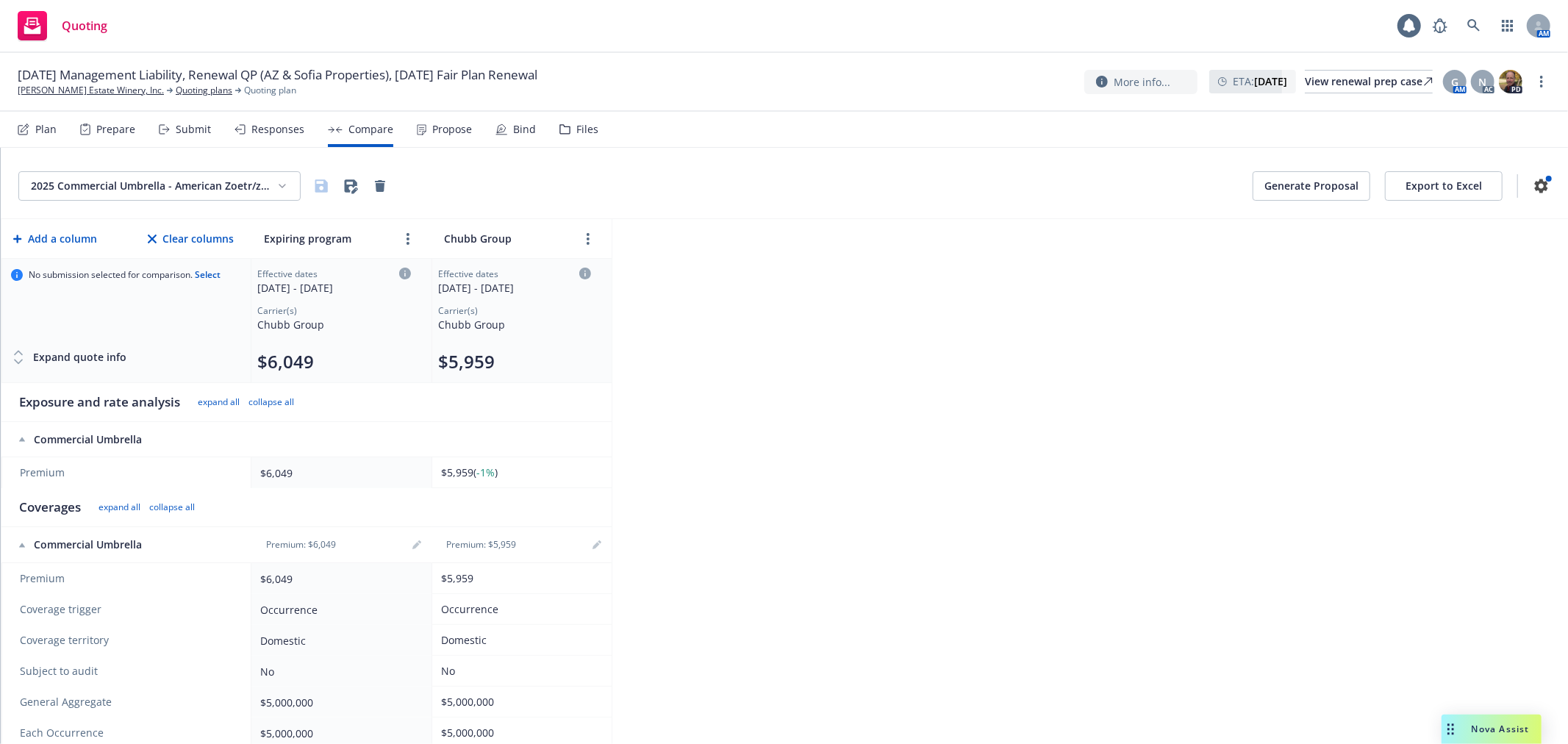
click at [245, 188] on html "Quoting 1 AM [DATE] Management Liability, Renewal QP (AZ & Sofia Properties), […" at bounding box center [784, 372] width 1568 height 744
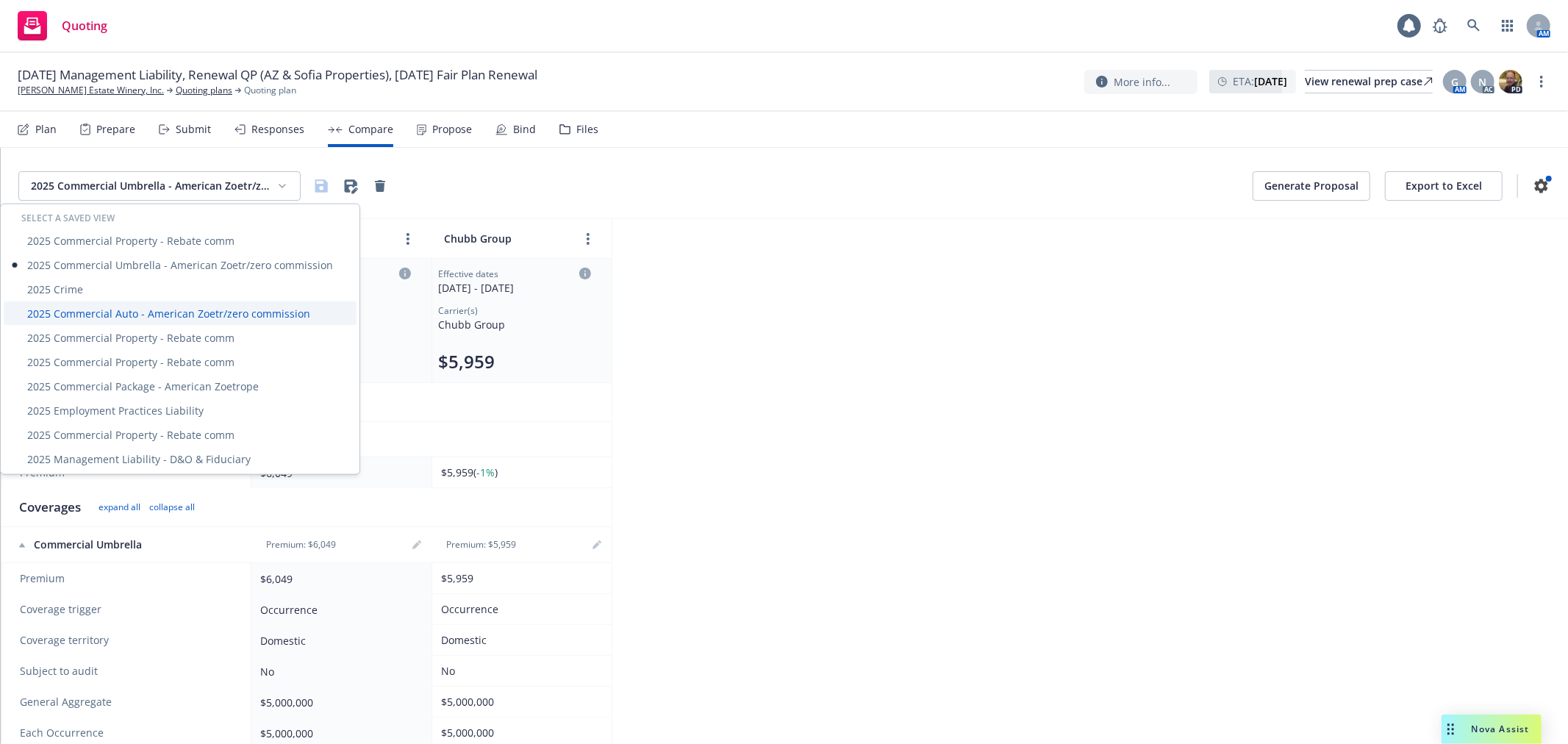
click at [244, 307] on div "2025 Commercial Auto - American Zoetr/zero commission" at bounding box center [180, 313] width 352 height 24
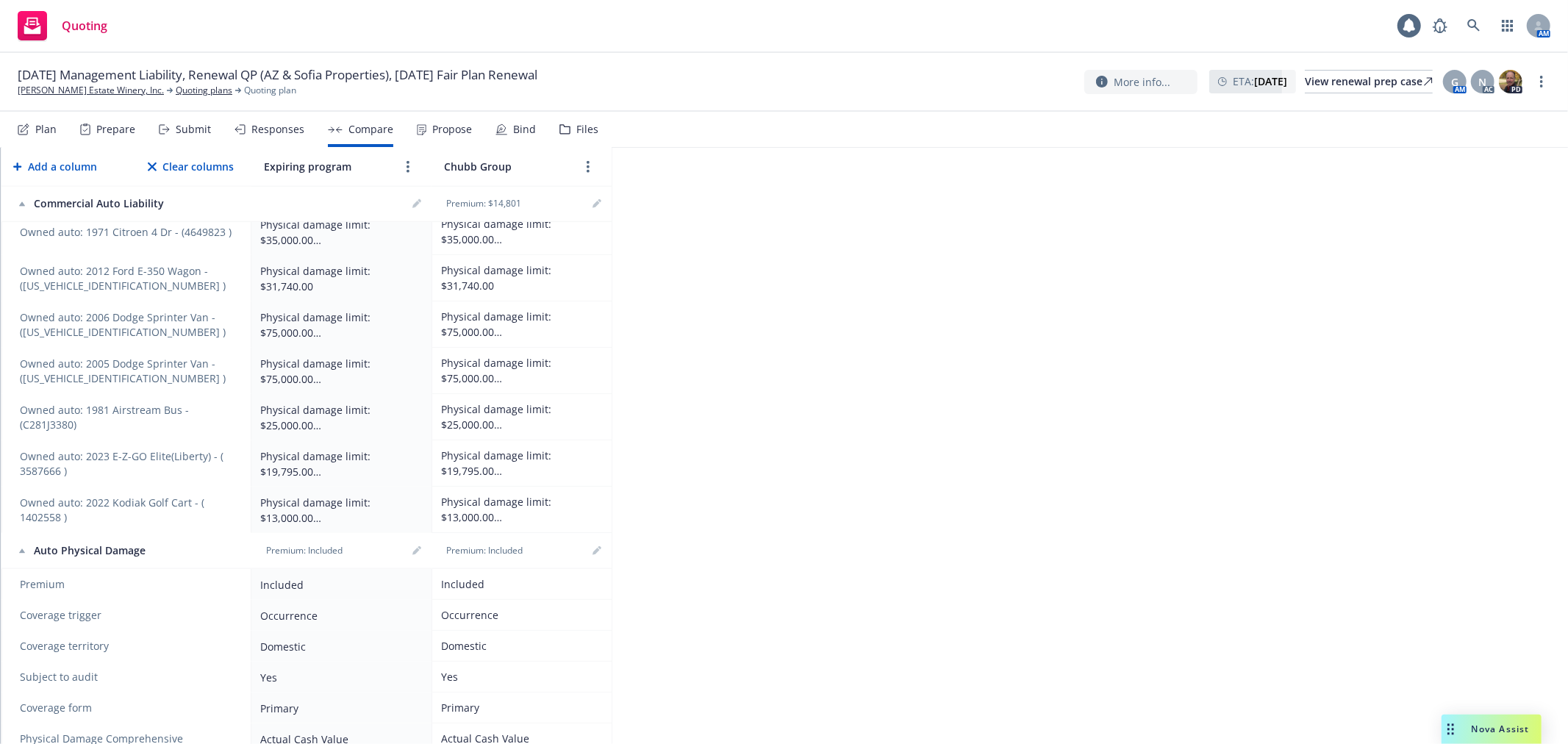
scroll to position [1370, 0]
